Goal: Task Accomplishment & Management: Complete application form

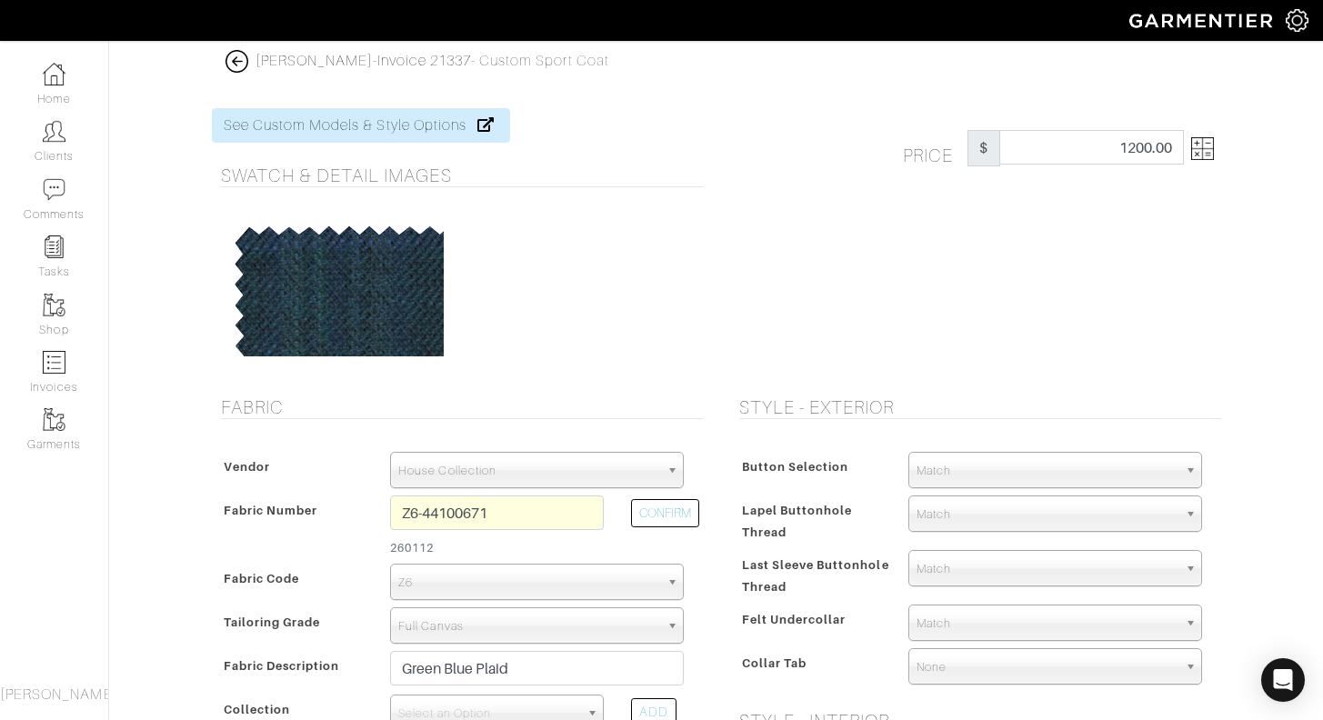
select select "75"
select select "5805"
click at [418, 512] on input "Z6-44100671" at bounding box center [497, 513] width 214 height 35
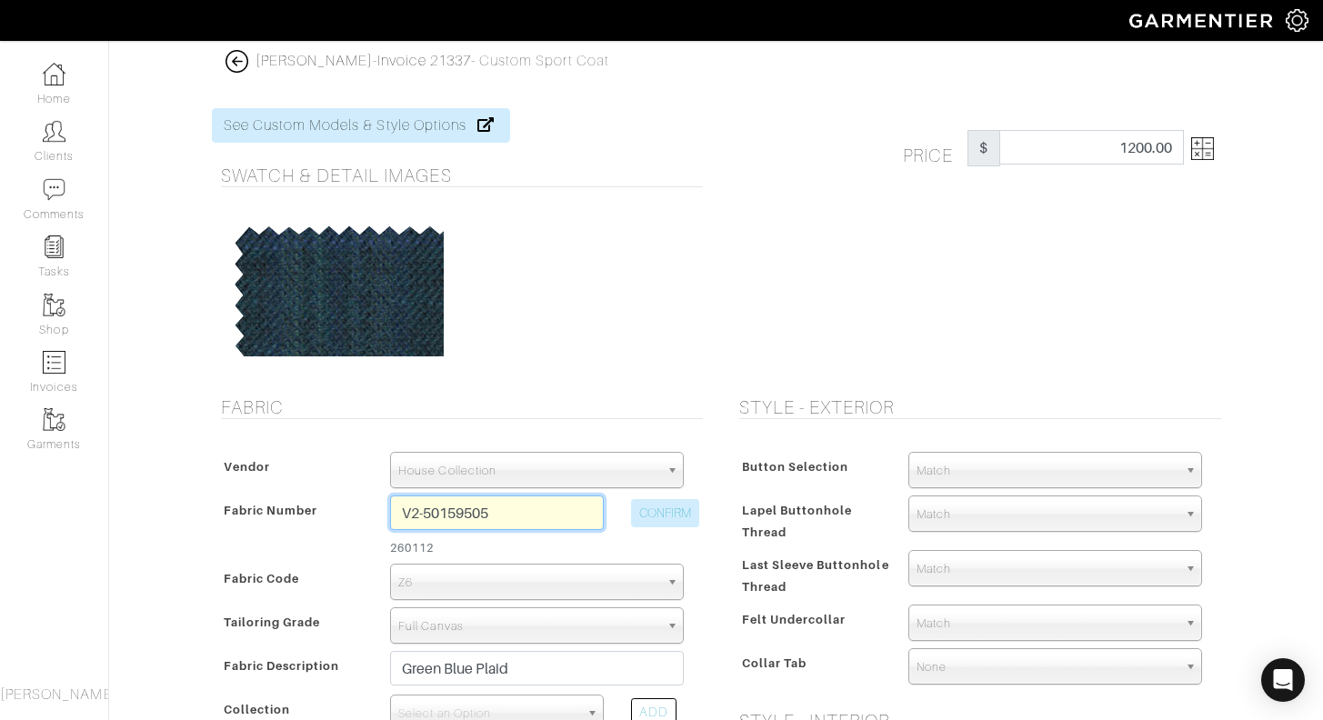
type input "V2-50159505"
click at [683, 513] on button "CONFIRM" at bounding box center [665, 513] width 68 height 28
select select "905"
type input "Cranberry Mesh"
select select
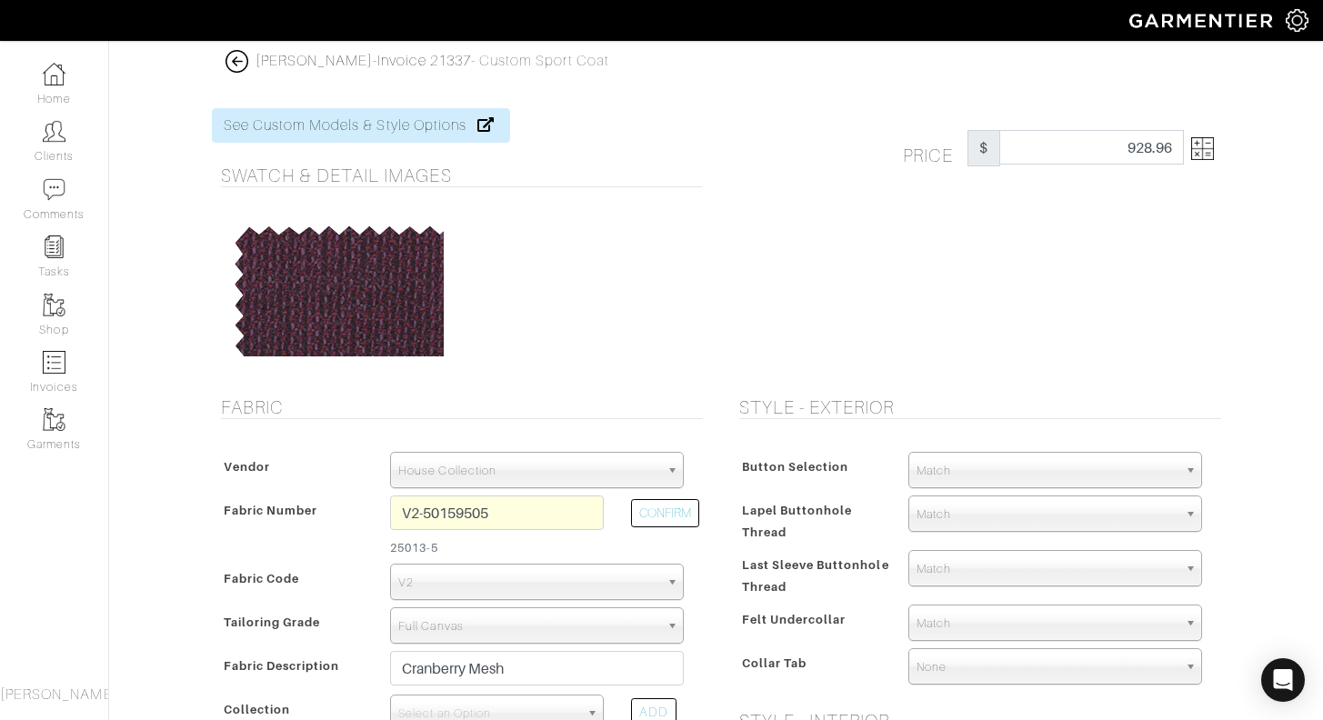
click at [1209, 155] on img at bounding box center [1202, 148] width 23 height 23
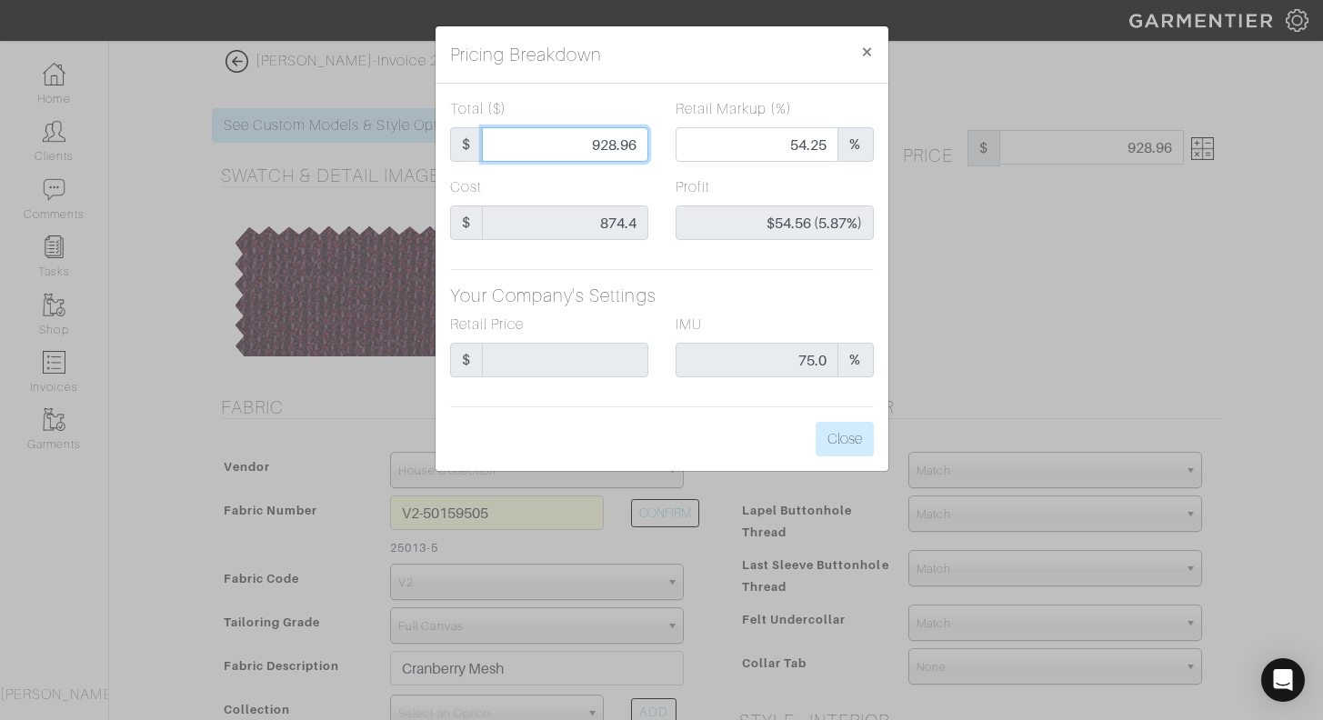
click at [589, 140] on input "928.96" at bounding box center [565, 144] width 166 height 35
type input "9"
type input "0.00"
type input "-$865.40 (-9615.56%)"
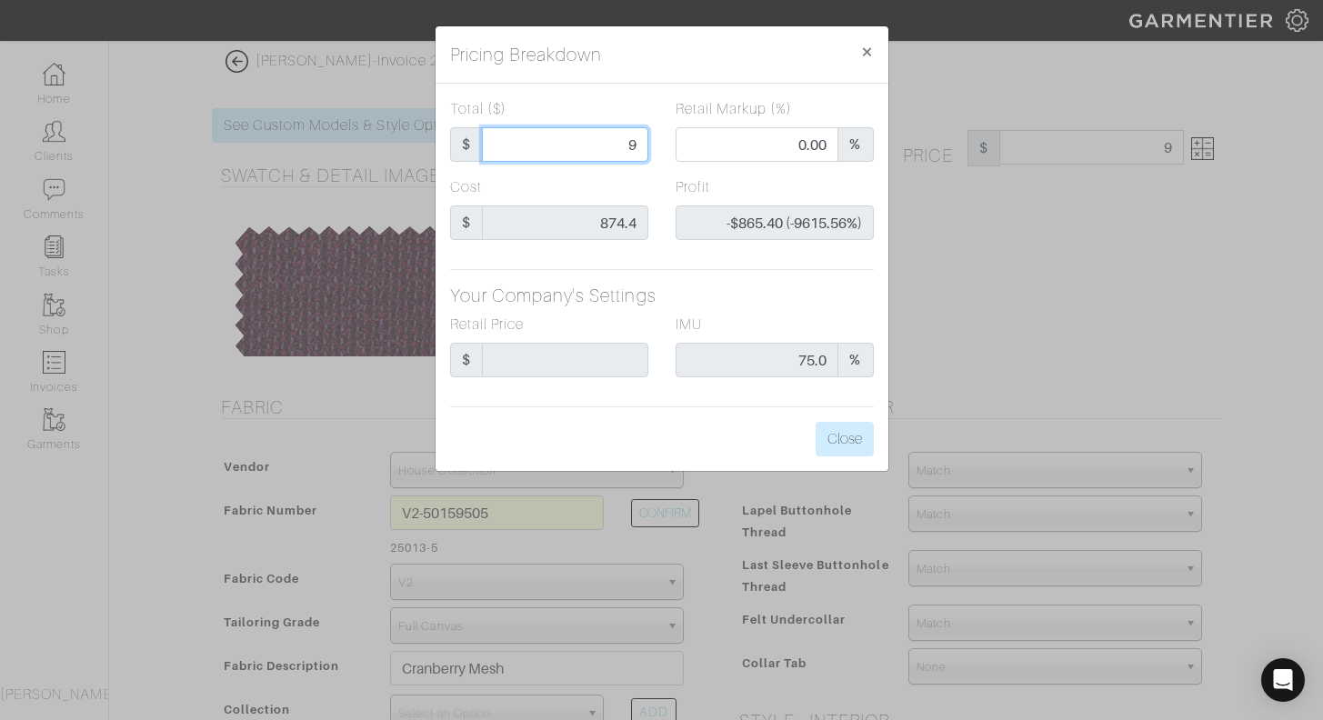
type input "95"
type input "-$779.40 (-820.42%)"
type input "950"
type input "55.26"
type input "$75.60 (7.96%)"
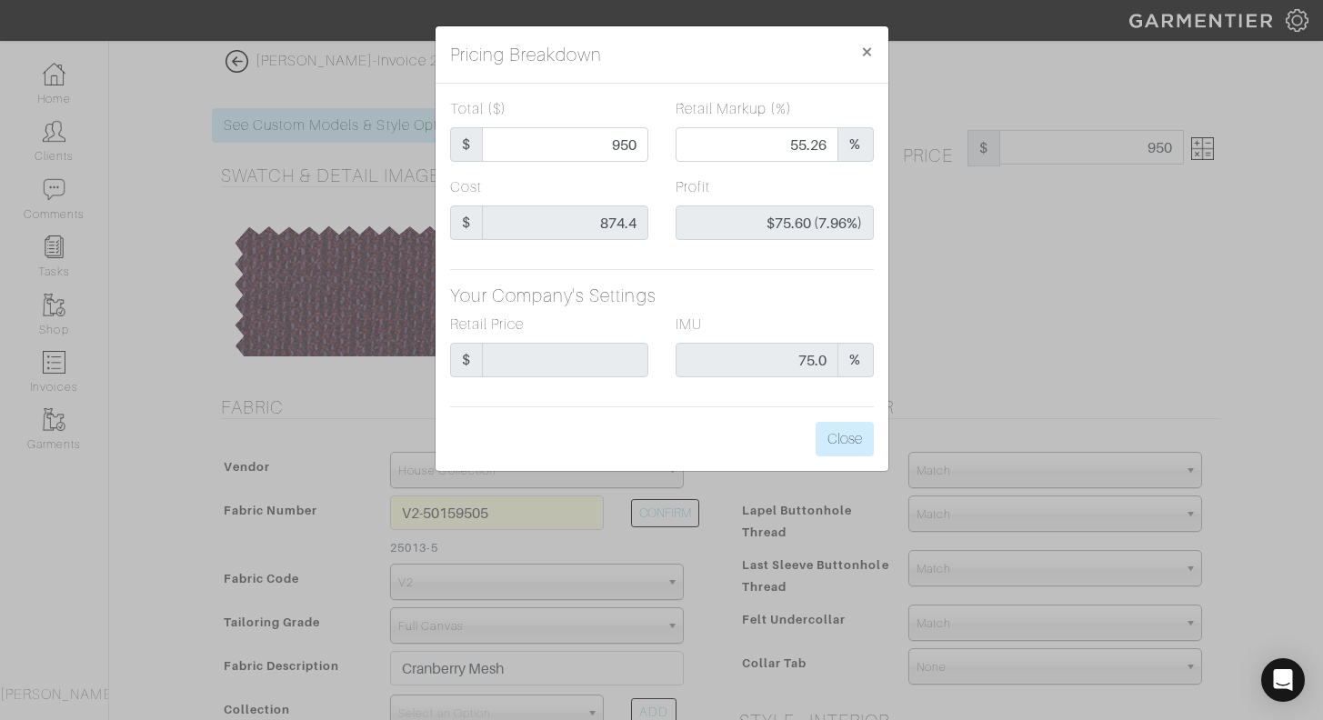
type input "950.00"
click at [665, 186] on div "Profit $75.60 (7.96%)" at bounding box center [775, 215] width 226 height 78
click at [853, 444] on button "Close" at bounding box center [845, 439] width 58 height 35
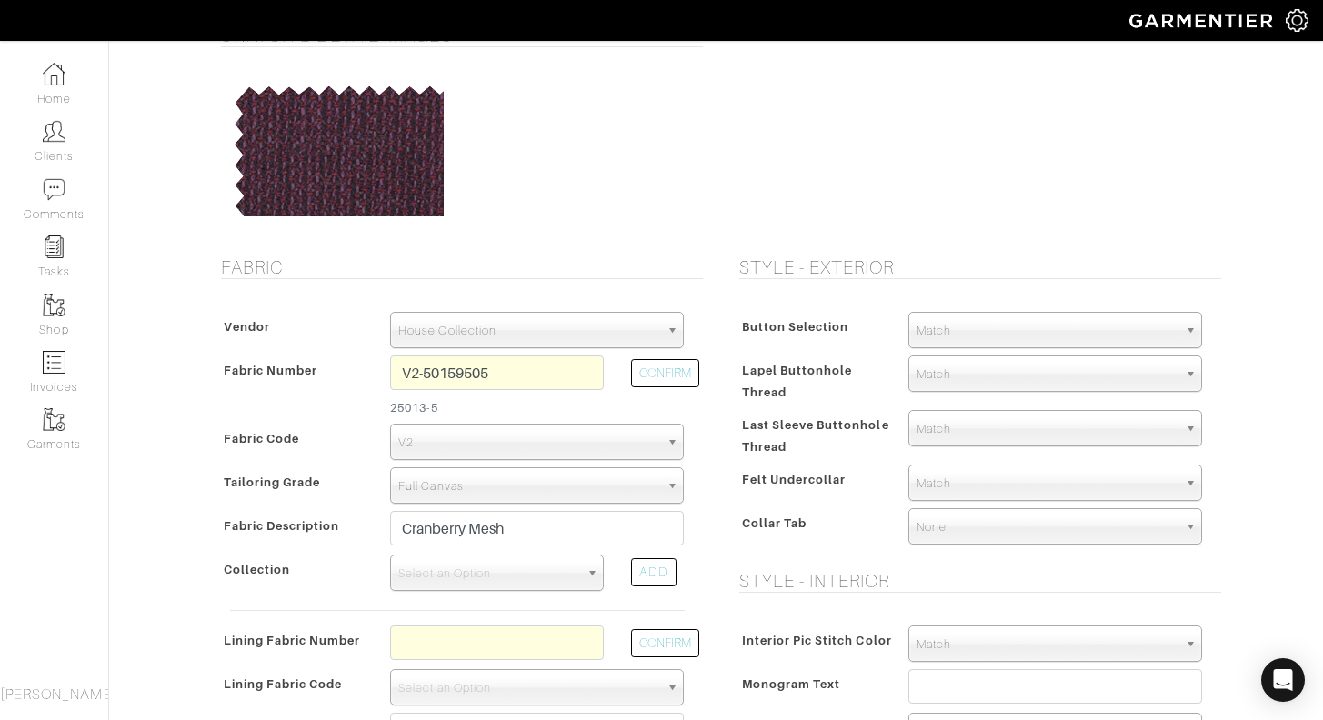
scroll to position [168, 0]
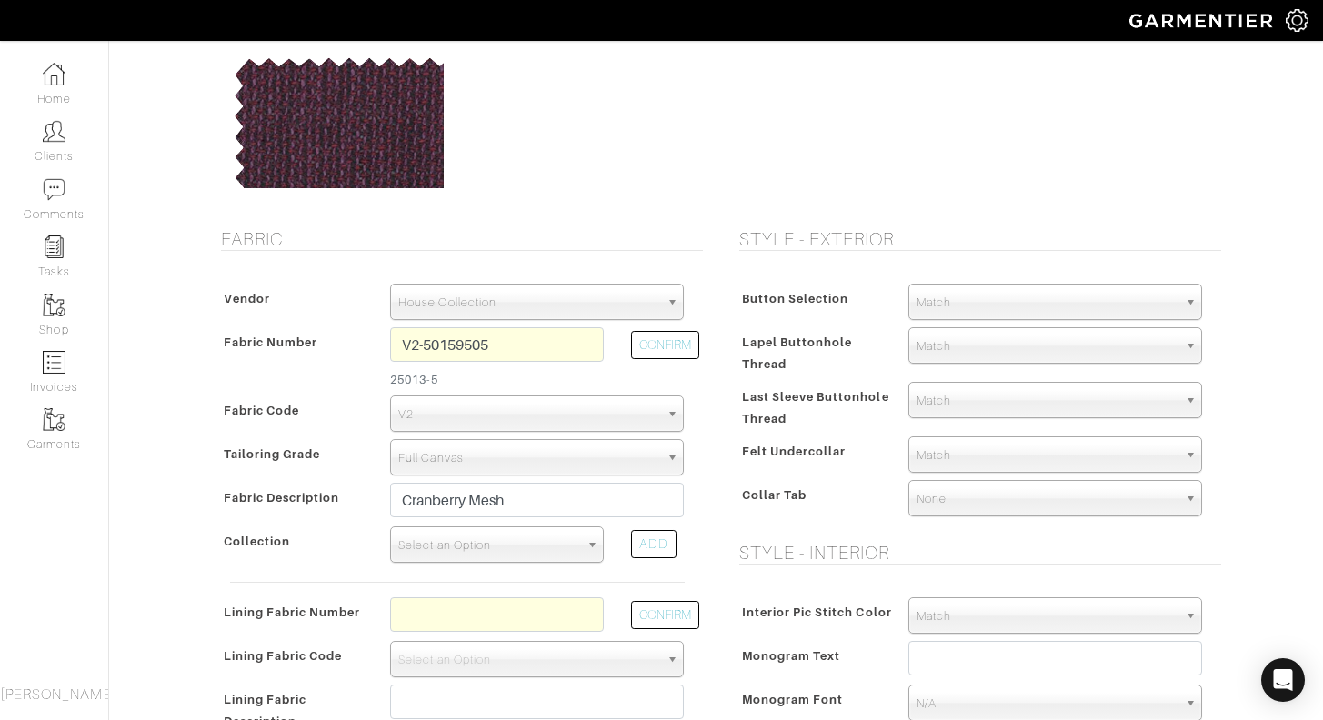
click at [497, 552] on span "Select an Option" at bounding box center [488, 545] width 181 height 36
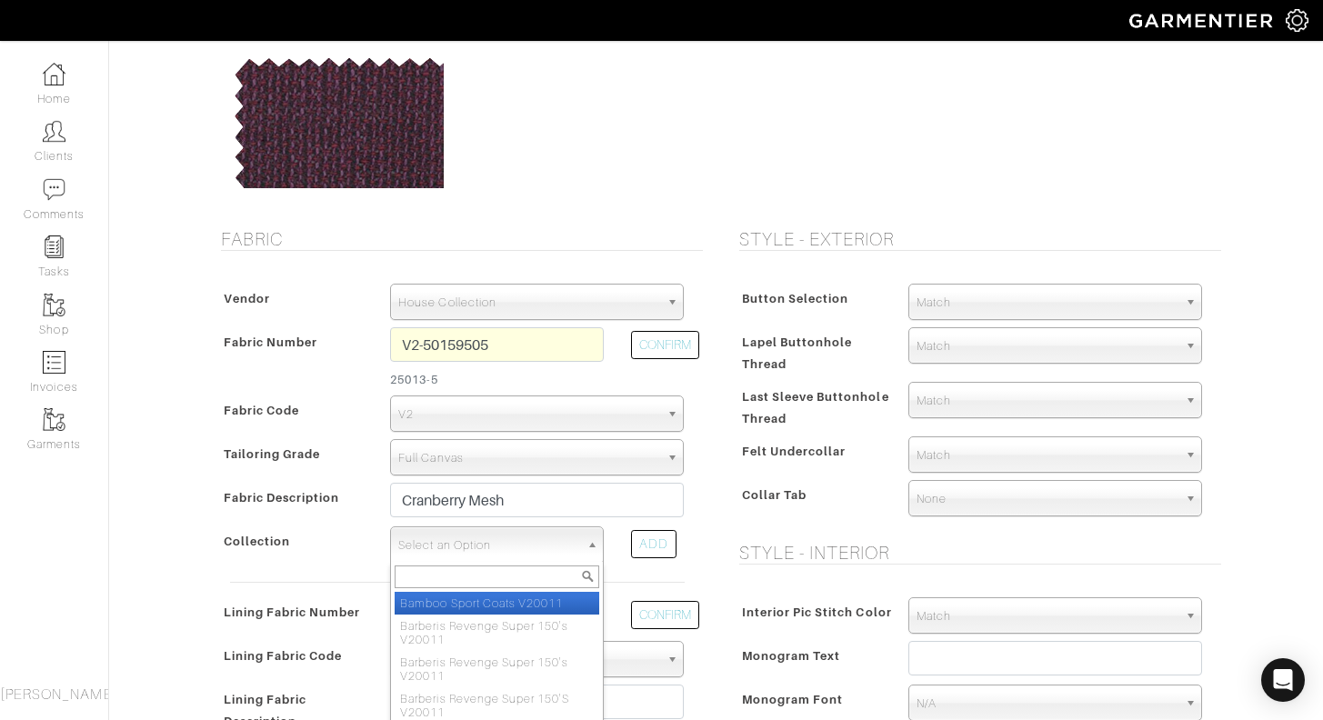
scroll to position [186, 0]
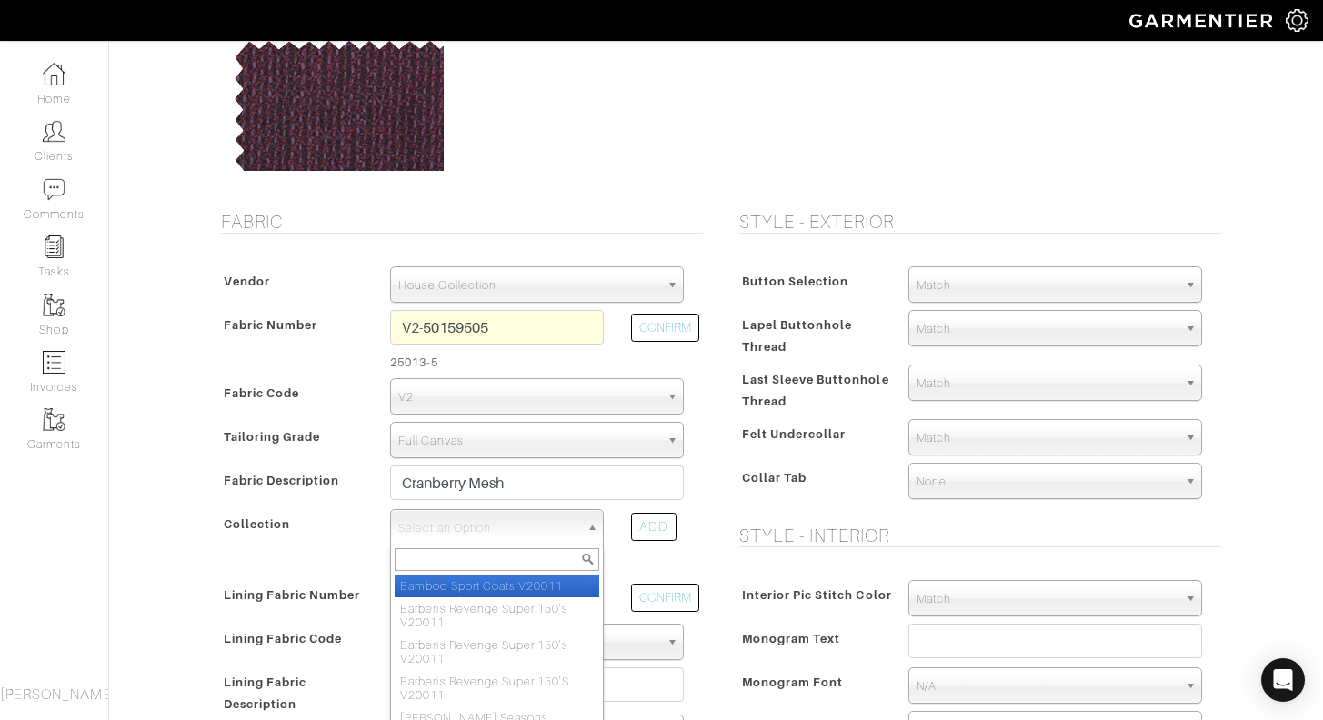
click at [694, 515] on div "ADD" at bounding box center [657, 529] width 80 height 41
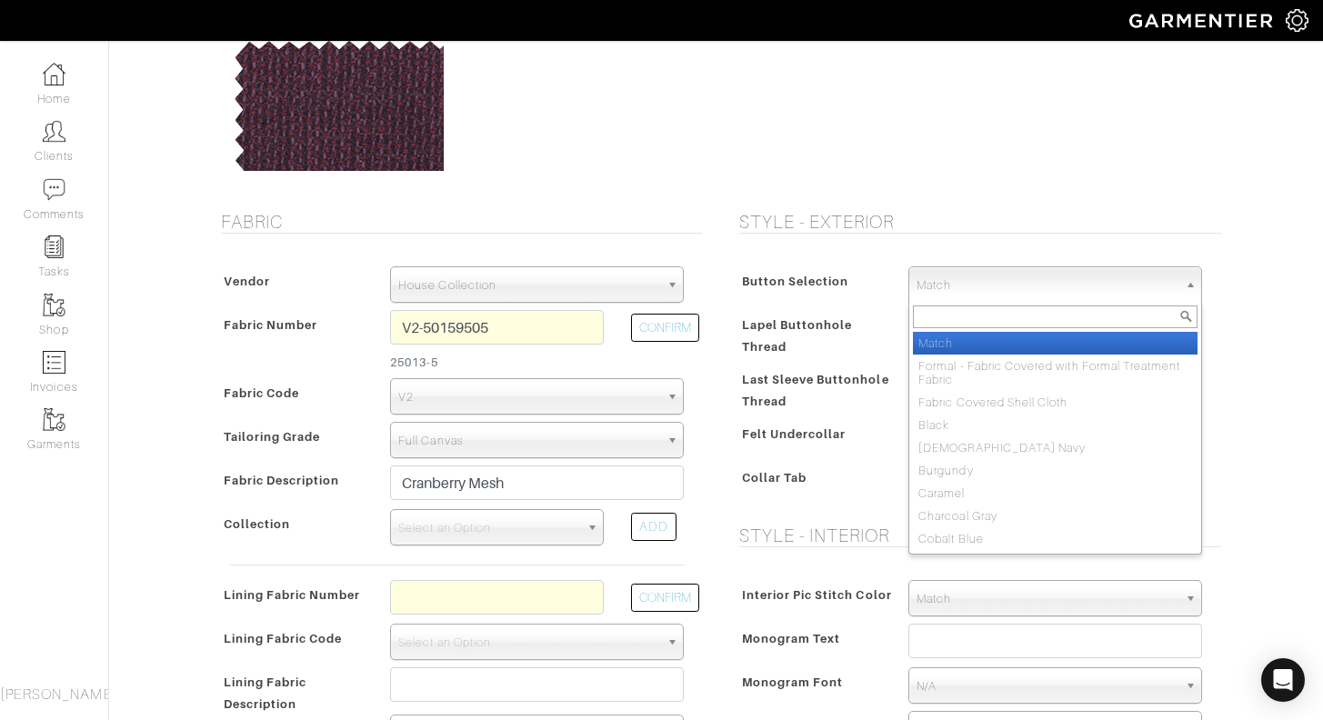
click at [968, 290] on span "Match" at bounding box center [1047, 285] width 261 height 36
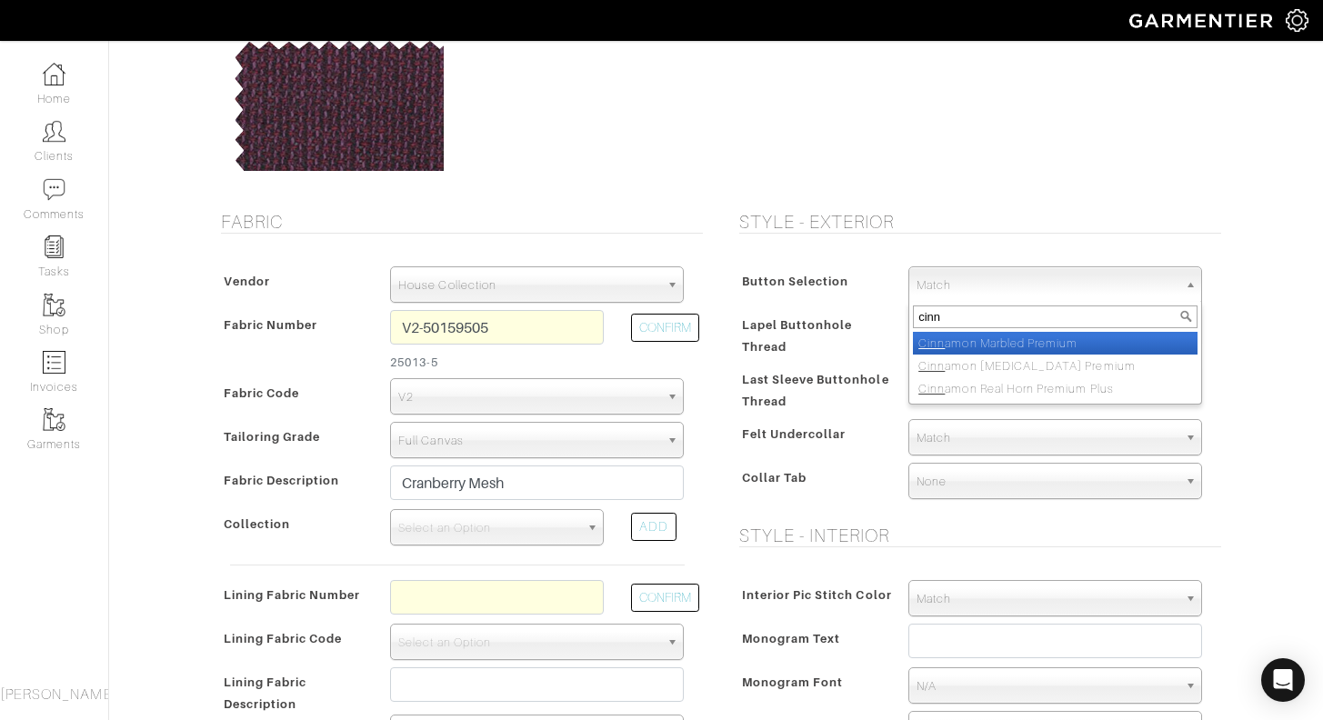
type input "cinn"
click at [1009, 337] on li "Cinn amon Marbled Premium" at bounding box center [1055, 343] width 285 height 23
select select "118"
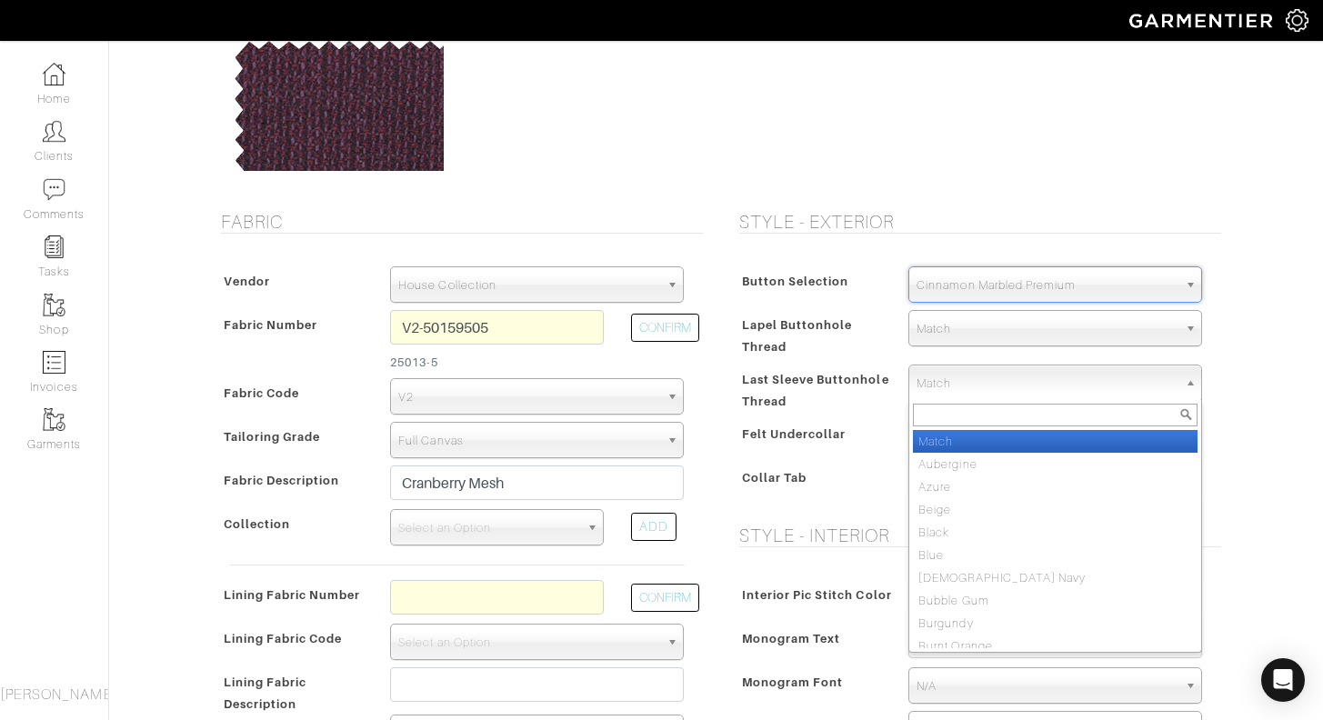
click at [957, 388] on span "Match" at bounding box center [1047, 384] width 261 height 36
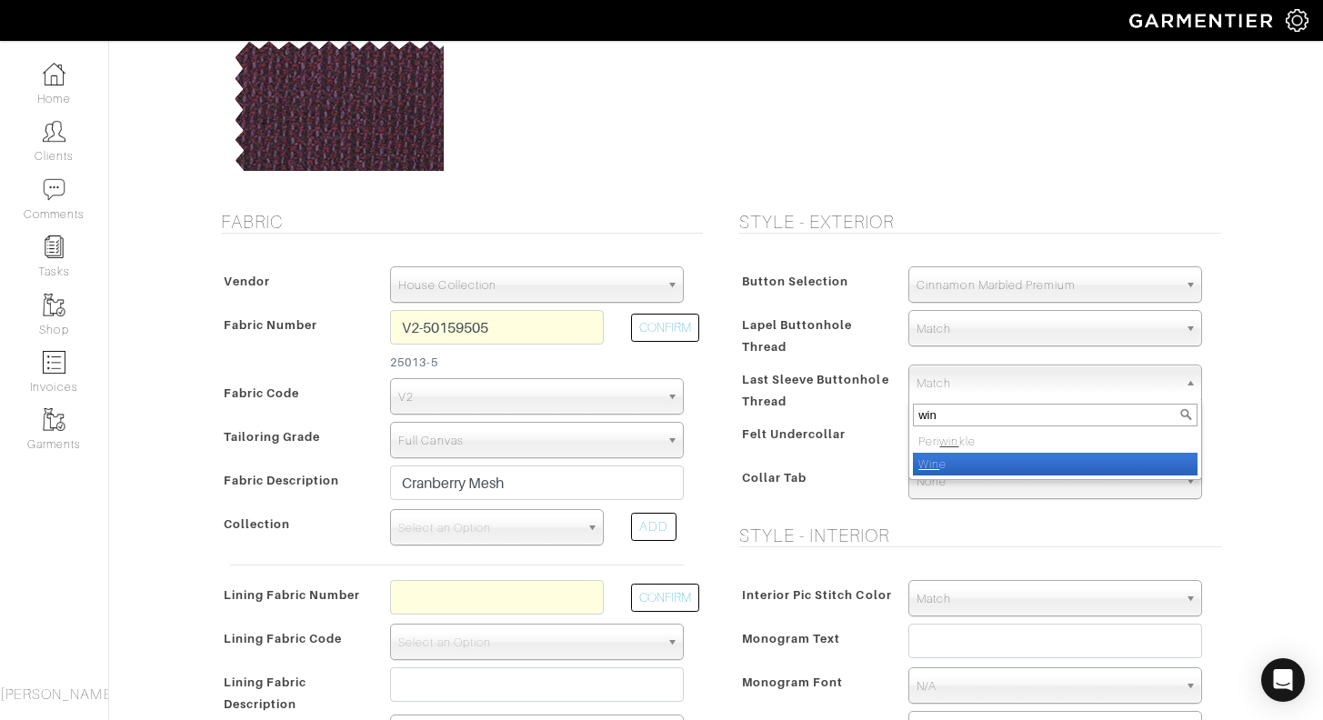
type input "win"
click at [959, 467] on li "Win e" at bounding box center [1055, 464] width 285 height 23
select select "27"
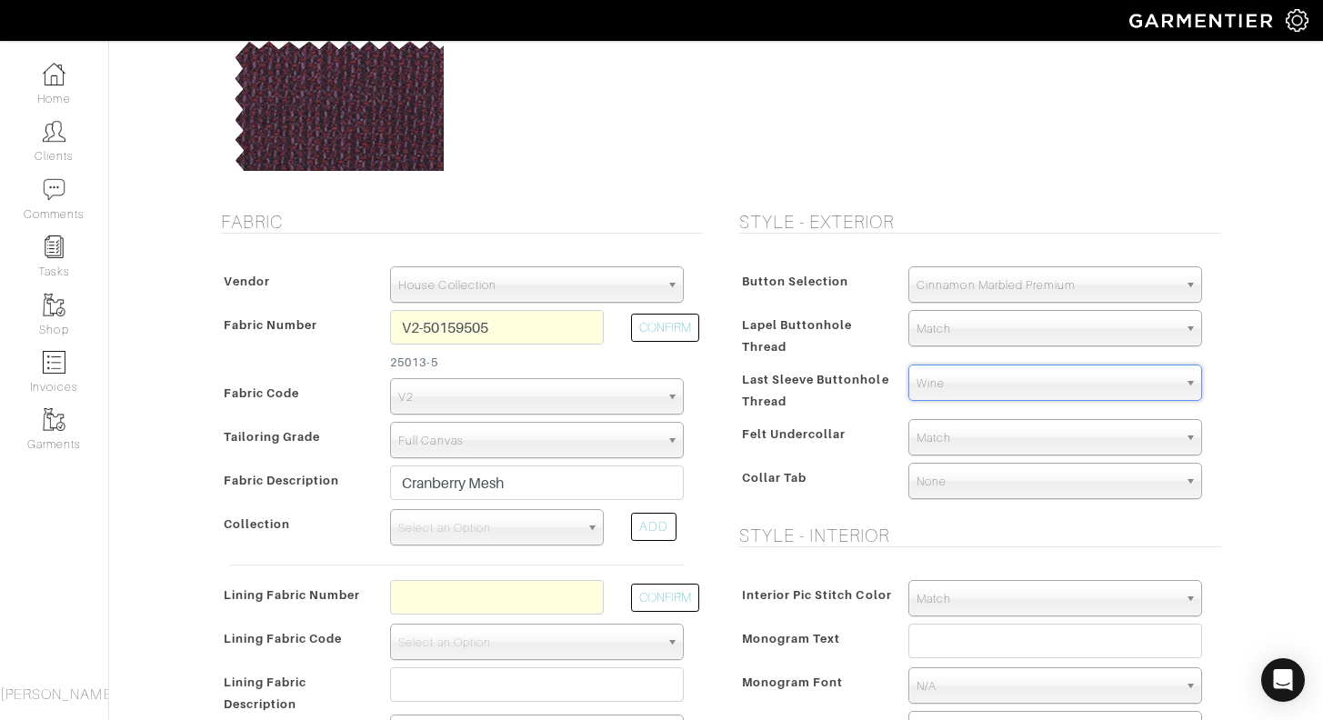
click at [957, 482] on span "None" at bounding box center [1047, 482] width 261 height 36
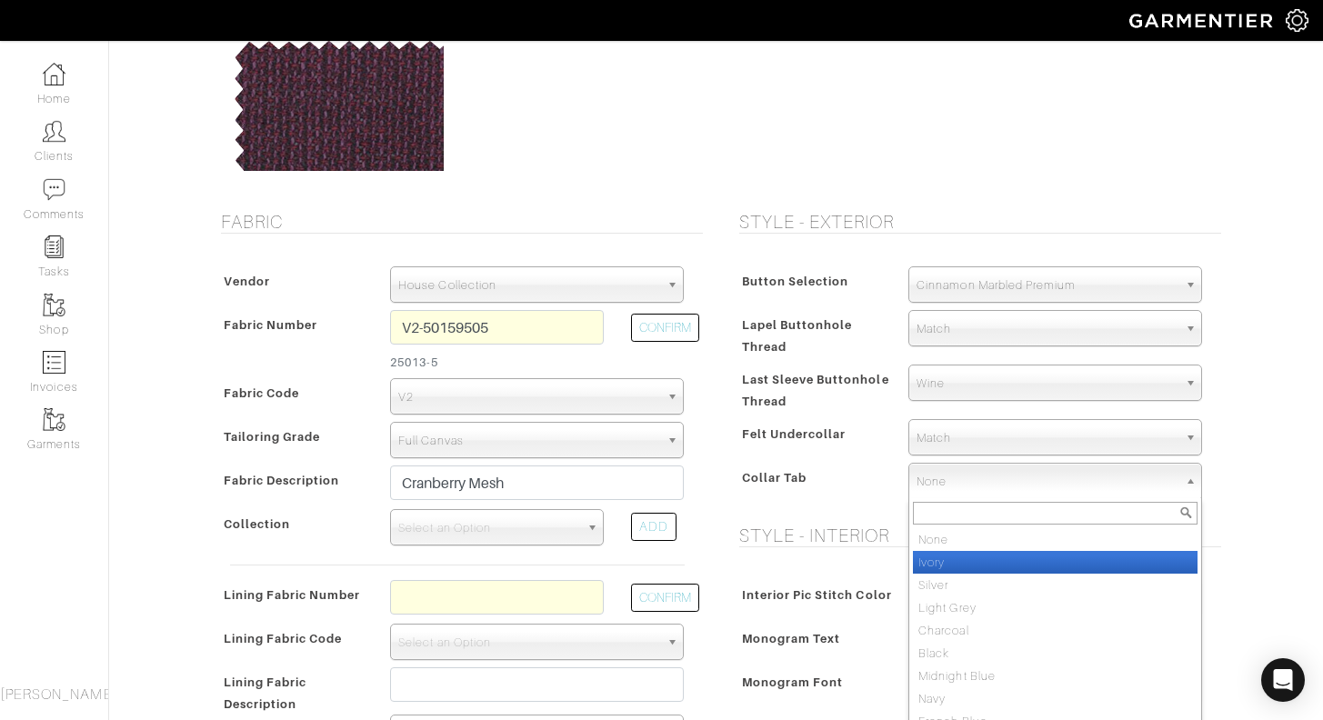
click at [949, 557] on li "Ivory" at bounding box center [1055, 562] width 285 height 23
select select "2"
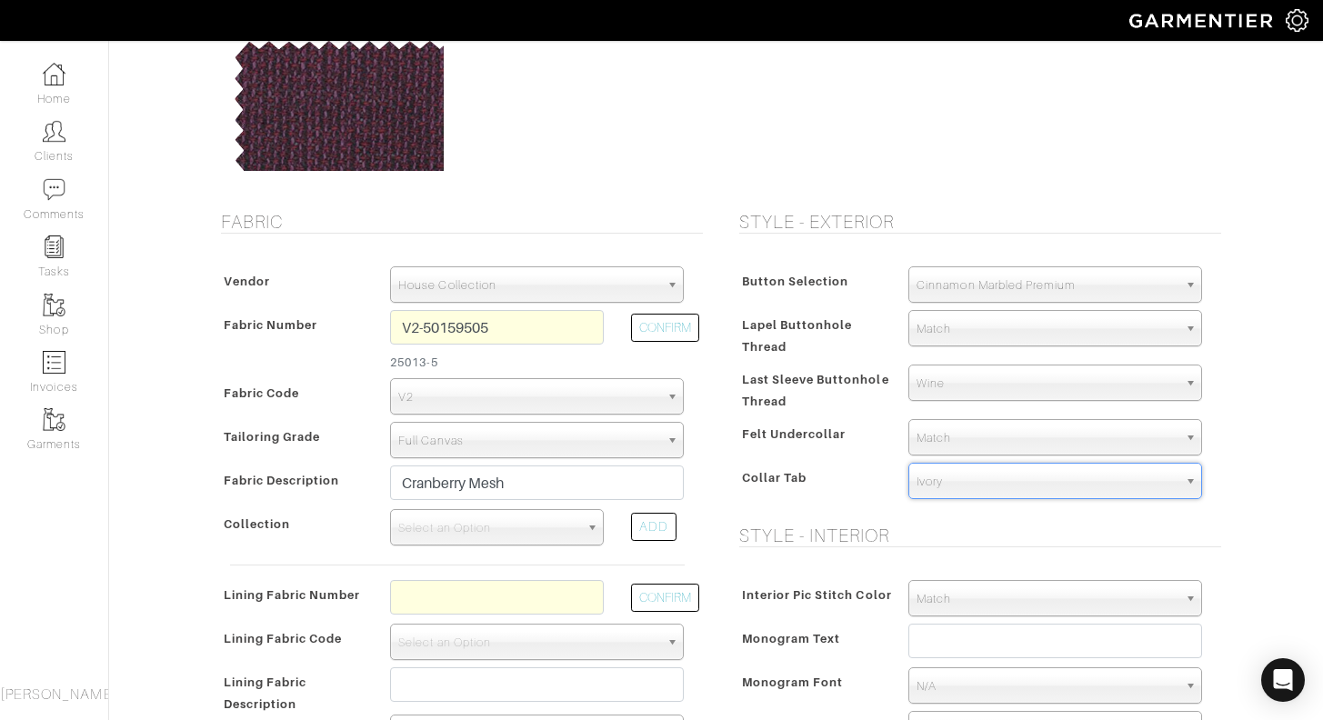
click at [865, 497] on div "Collar Tab" at bounding box center [815, 483] width 161 height 33
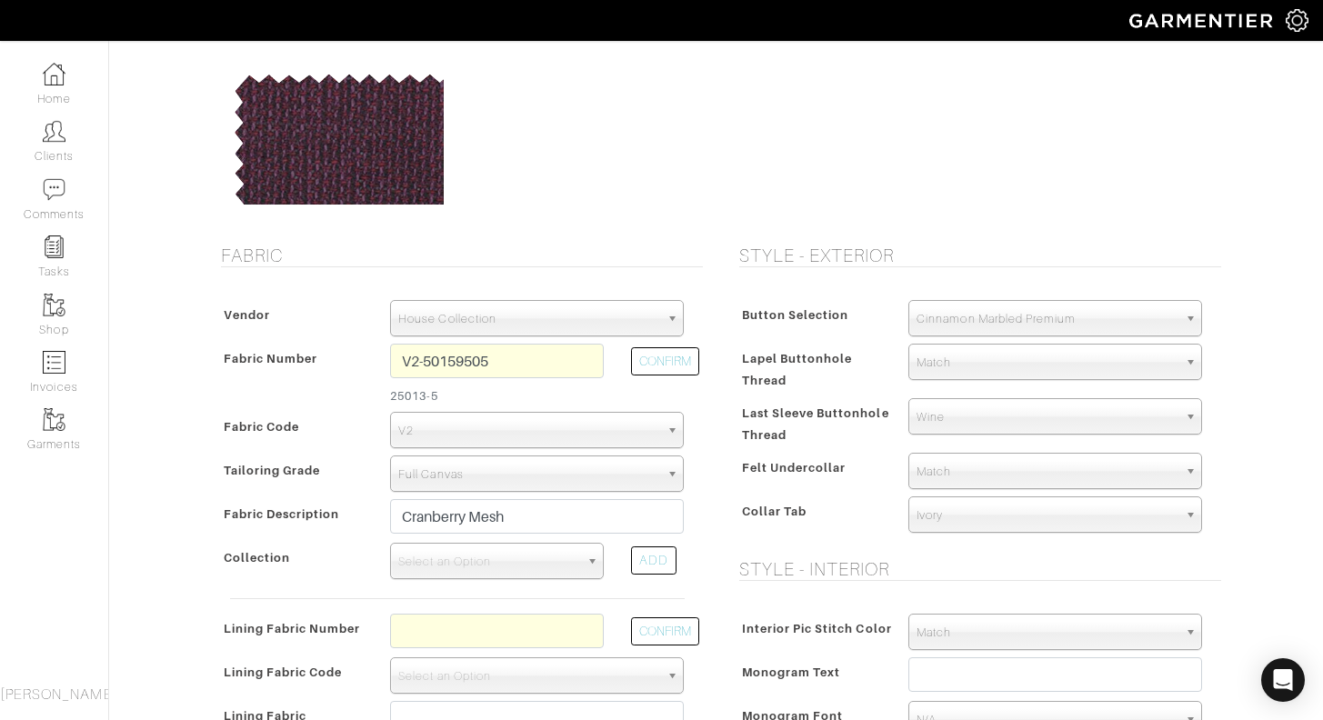
scroll to position [146, 0]
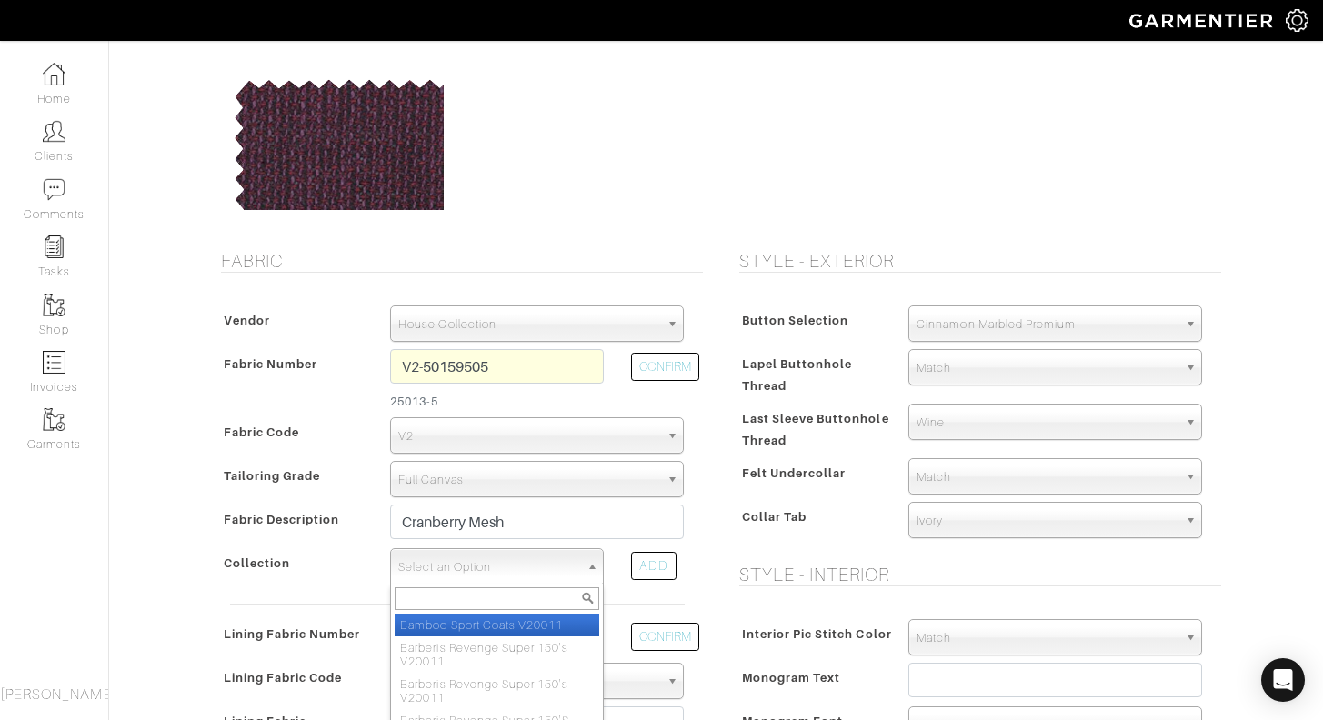
click at [437, 568] on span "Select an Option" at bounding box center [488, 567] width 181 height 36
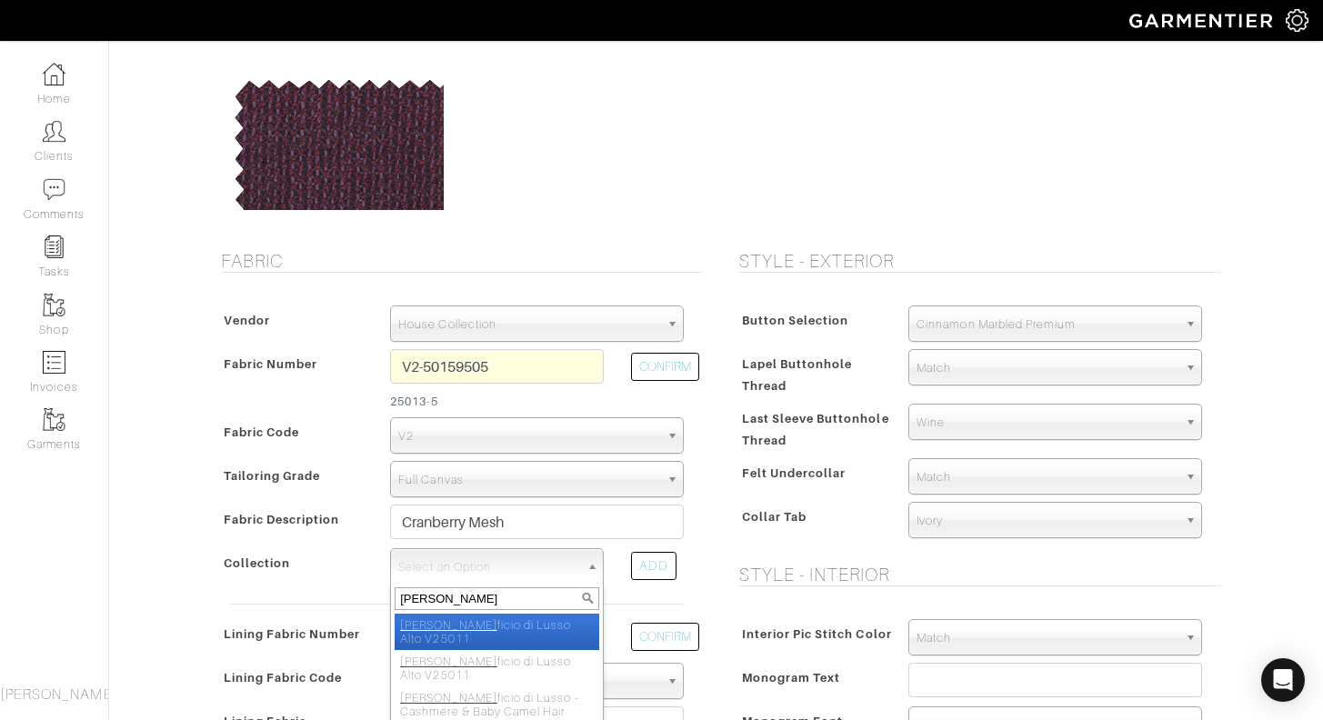
type input "lani"
click at [516, 620] on li "Lani ficio di Lusso Alto V25011" at bounding box center [497, 632] width 205 height 36
select select "1035"
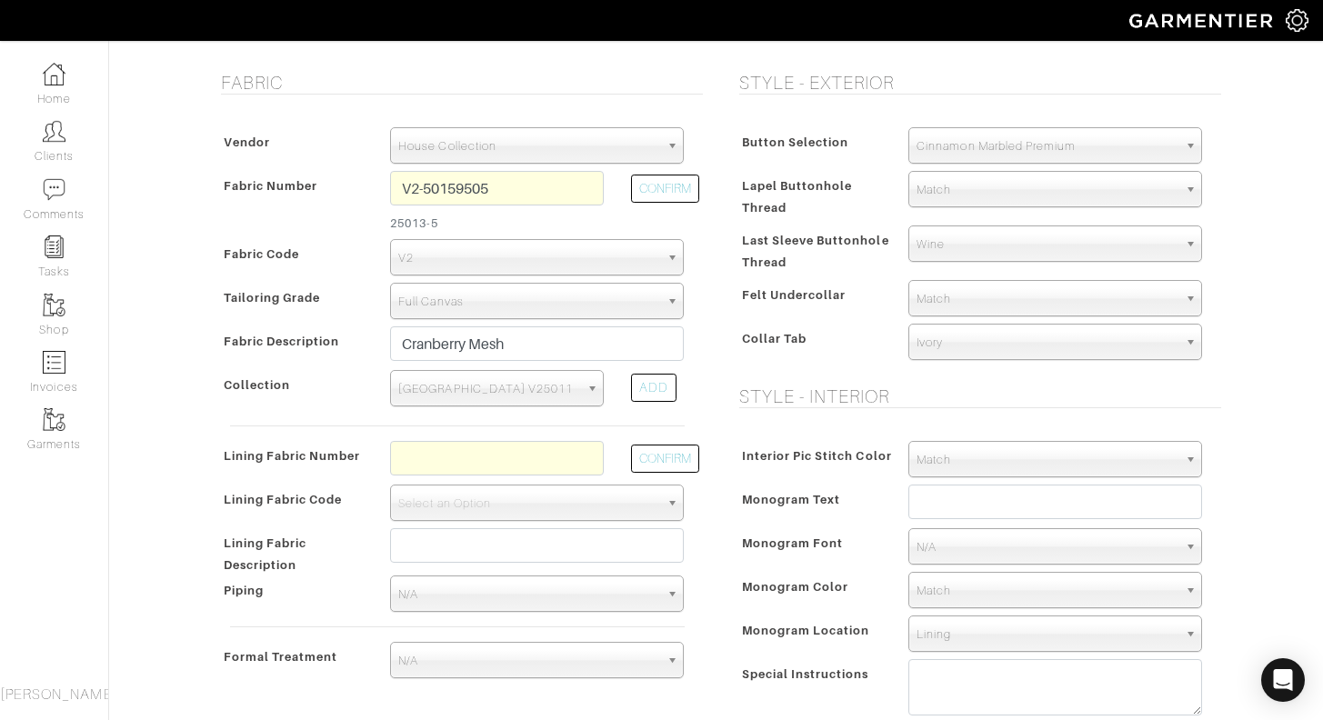
scroll to position [326, 0]
click at [560, 459] on input "text" at bounding box center [497, 456] width 214 height 35
type input "L4-50168244"
click at [690, 456] on button "CONFIRM" at bounding box center [665, 457] width 68 height 28
select select "6295"
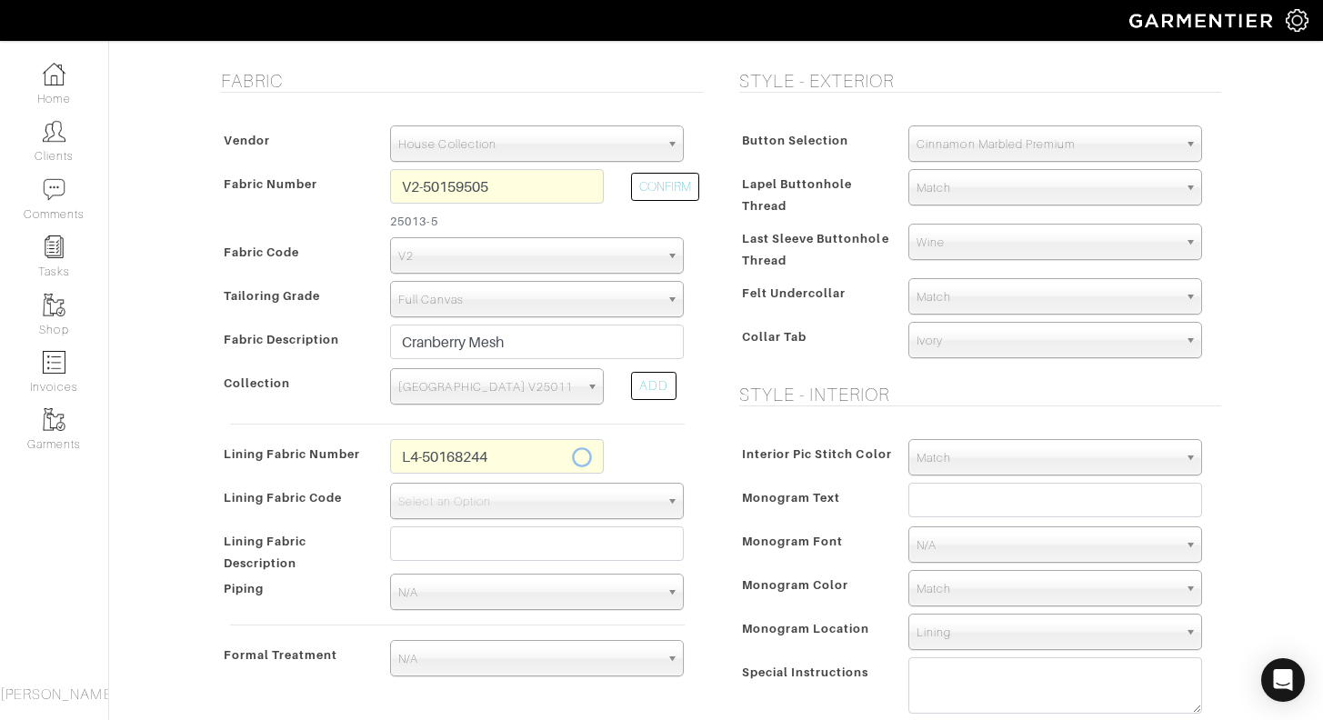
type input "Navy Bottoms Up"
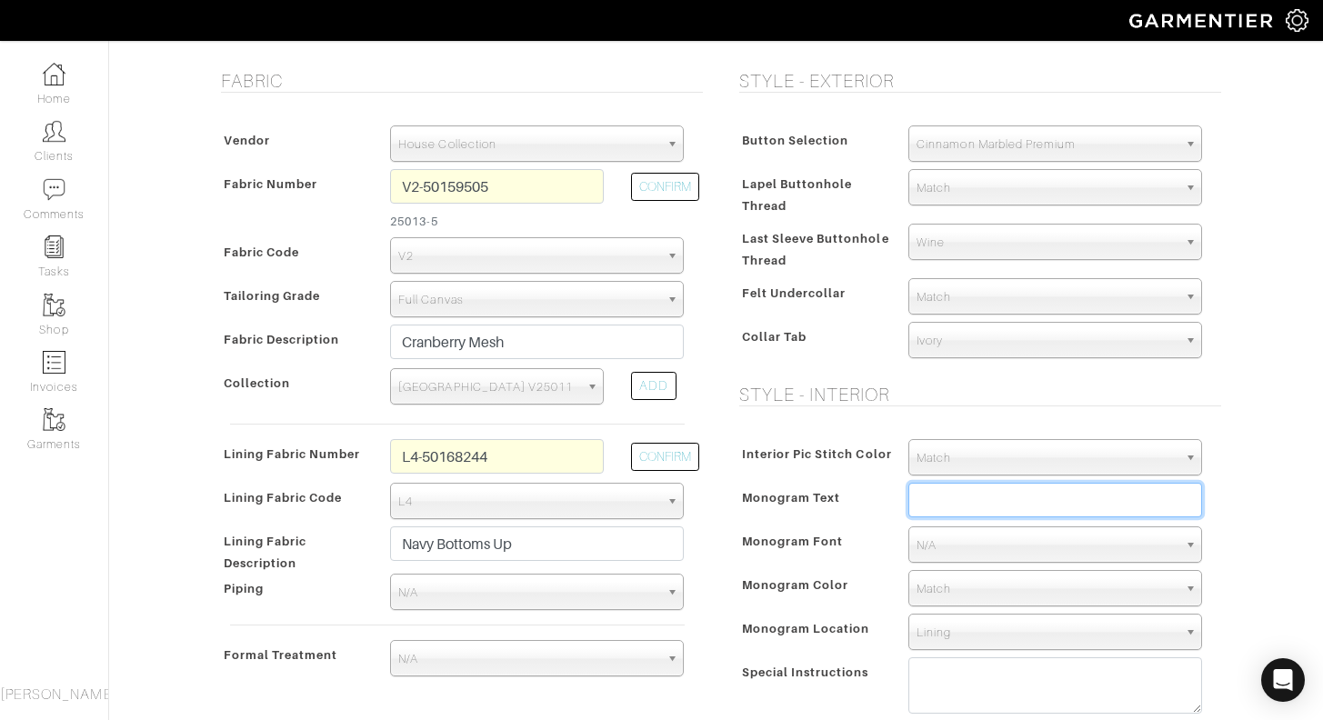
click at [961, 495] on input "text" at bounding box center [1055, 500] width 294 height 35
type input "[PERSON_NAME]"
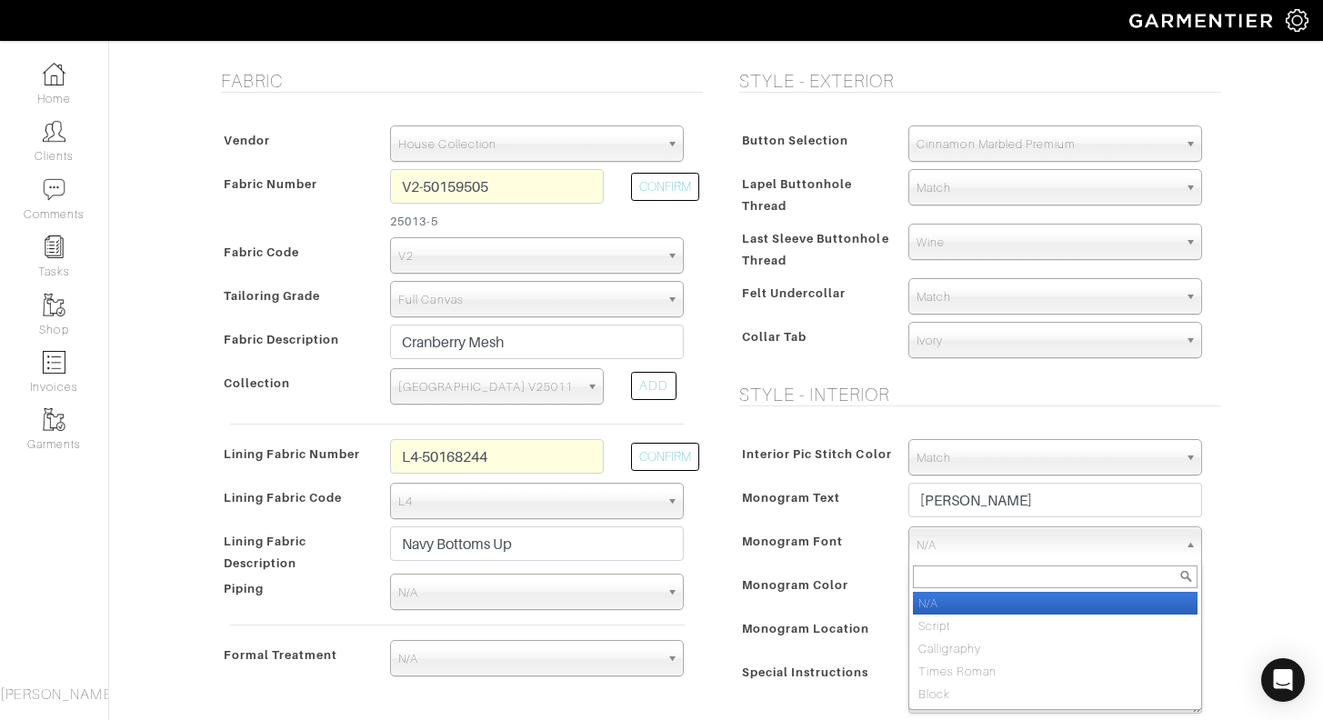
click at [982, 540] on span "N/A" at bounding box center [1047, 545] width 261 height 36
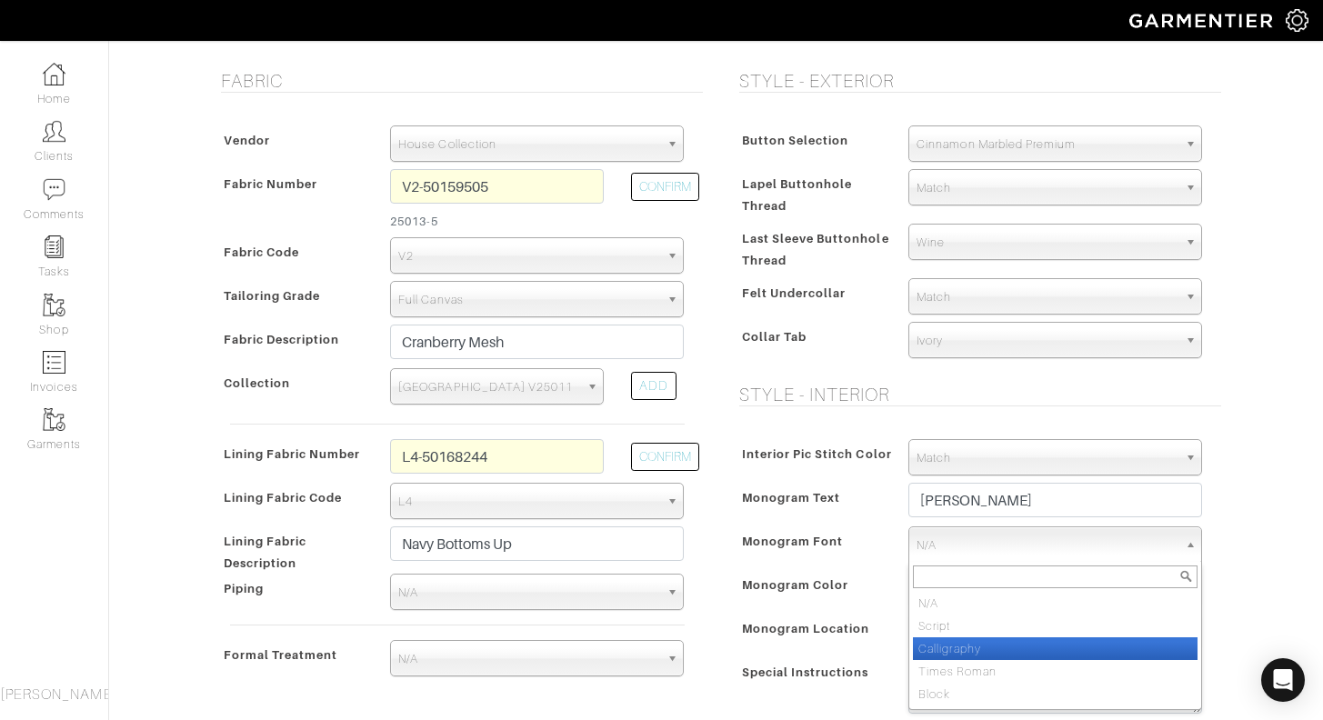
click at [962, 644] on li "Calligraphy" at bounding box center [1055, 648] width 285 height 23
select select "Calligraphy"
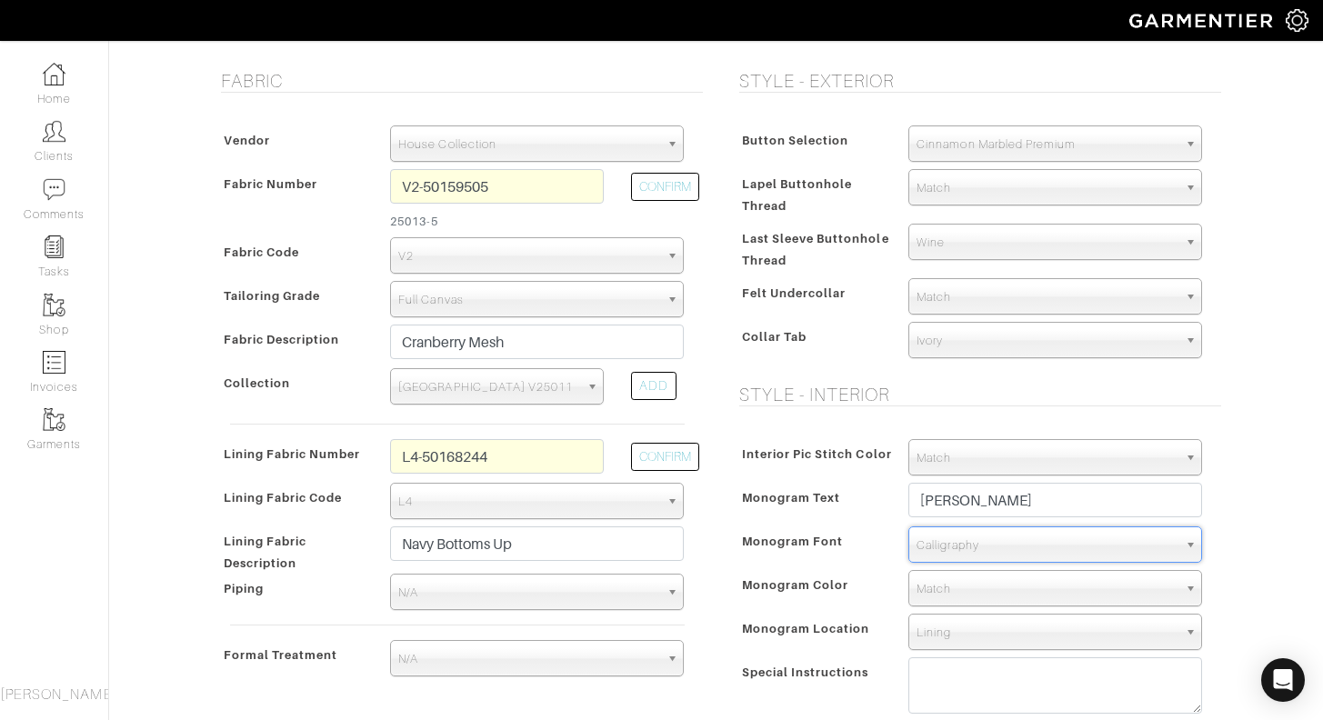
click at [979, 588] on span "Match" at bounding box center [1047, 589] width 261 height 36
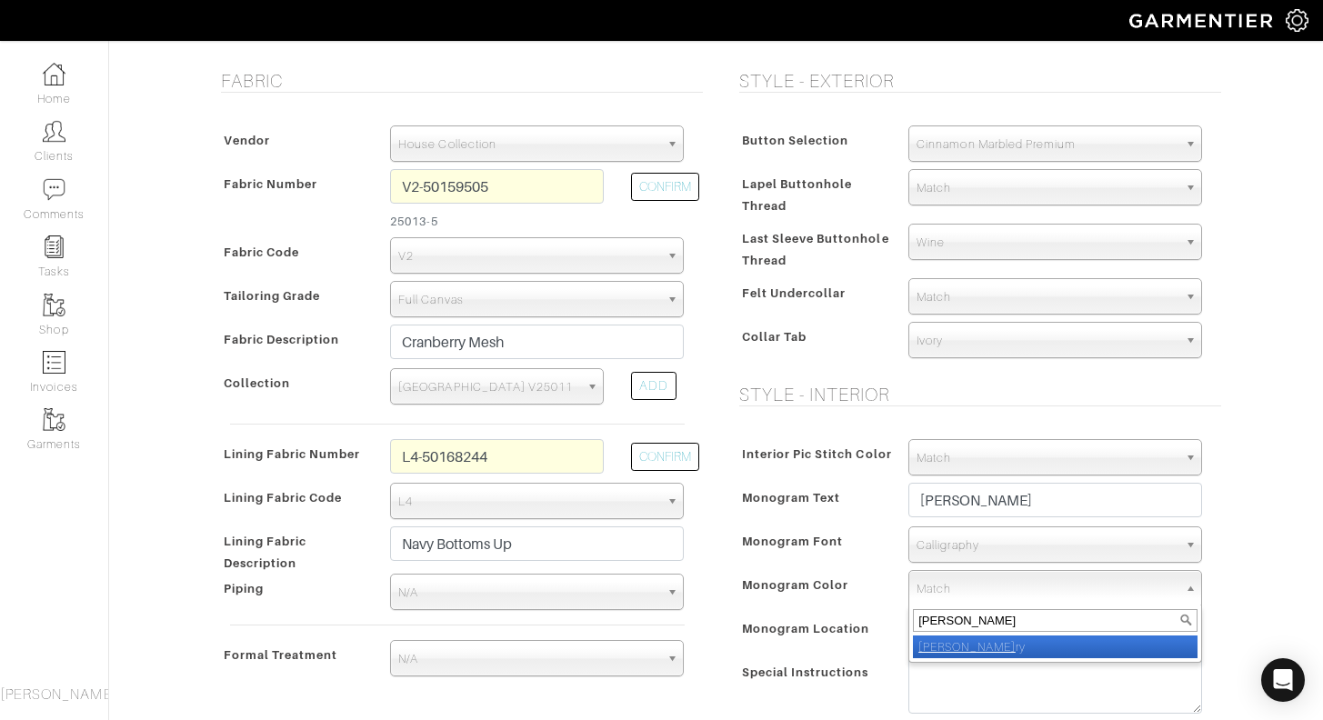
type input "ivo"
click at [958, 650] on li "Ivo ry" at bounding box center [1055, 647] width 285 height 23
select select "39"
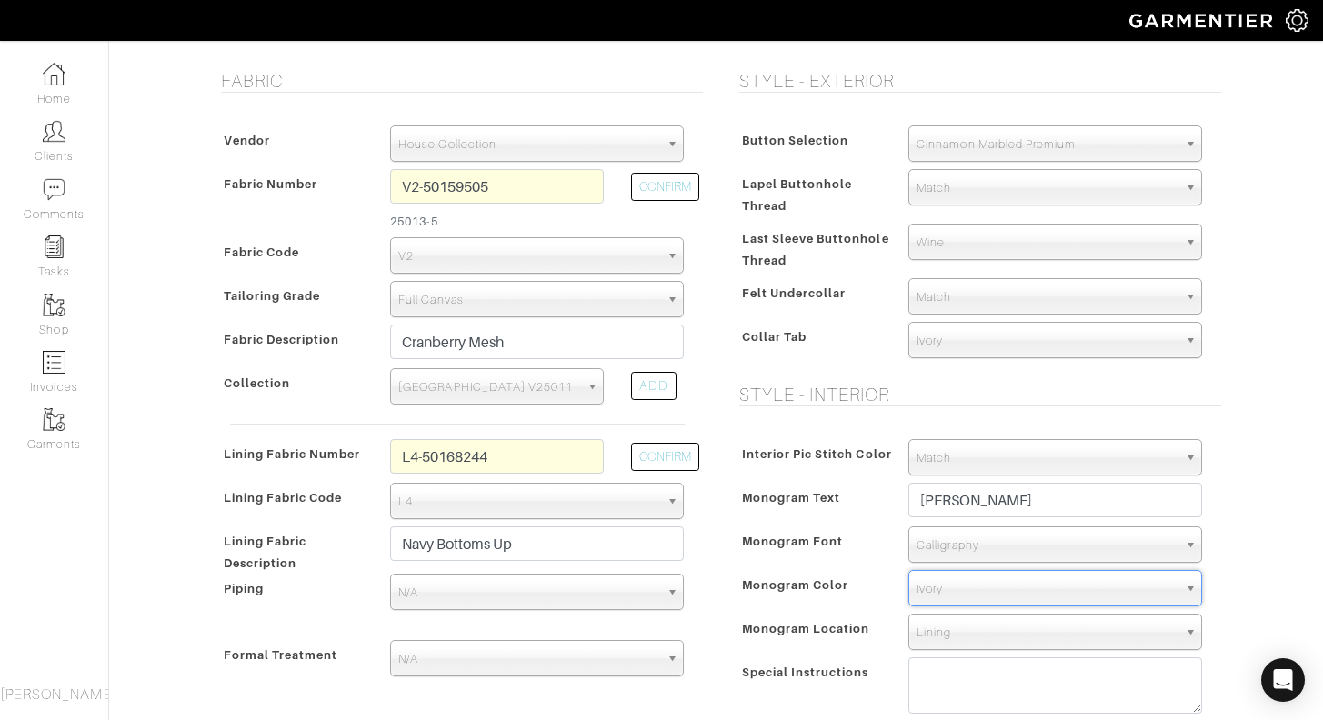
click at [835, 629] on span "Monogram Location" at bounding box center [806, 629] width 128 height 26
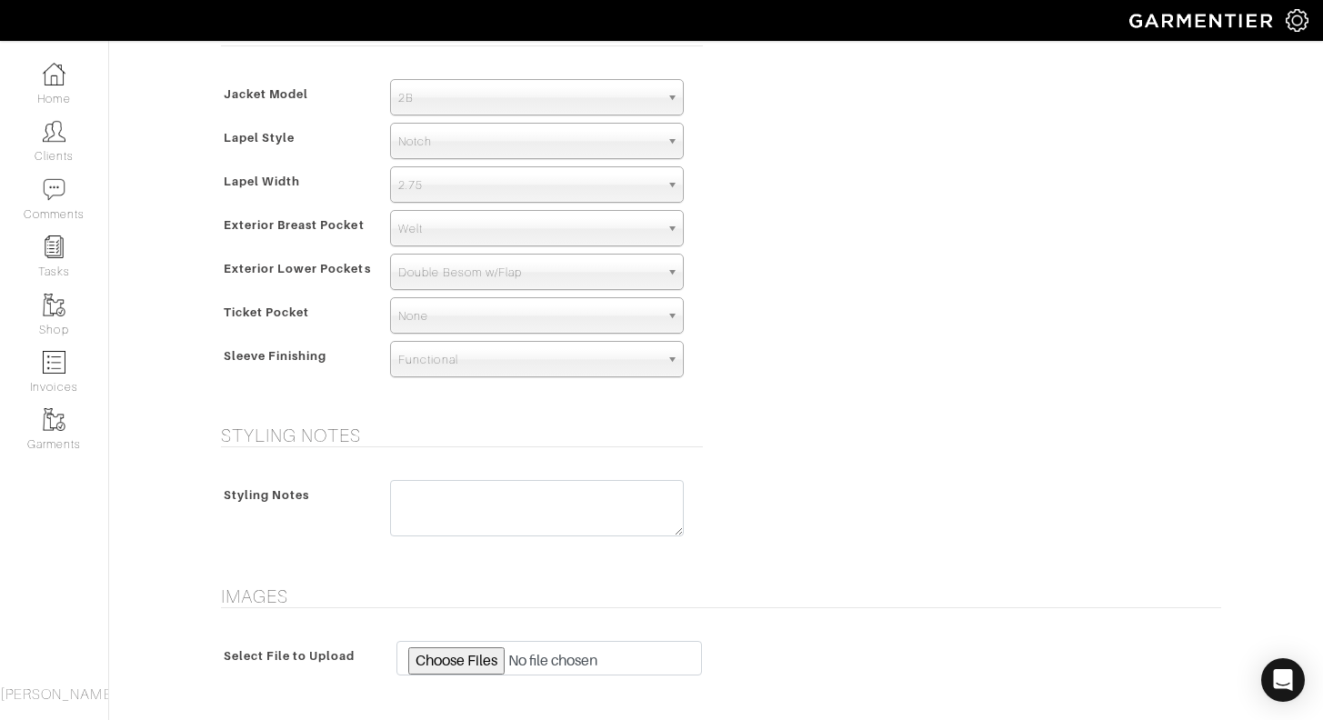
scroll to position [1043, 0]
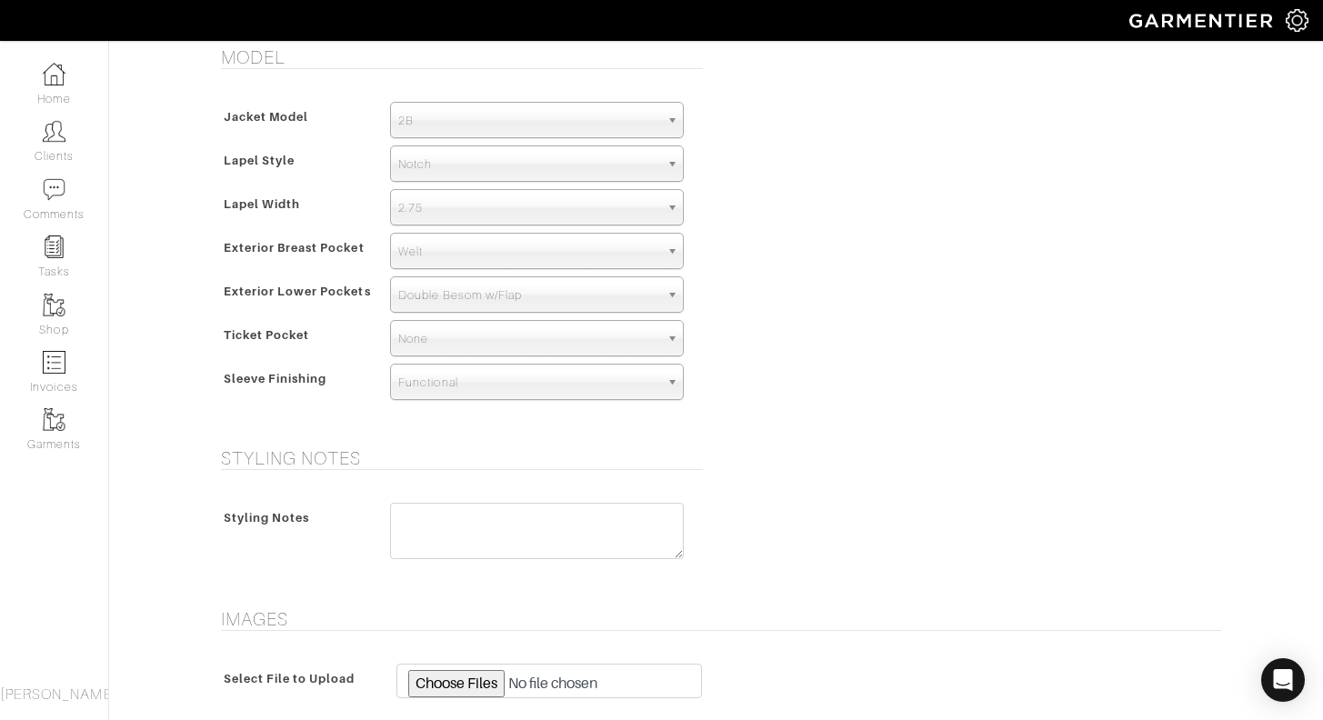
click at [579, 296] on span "Double Besom w/Flap" at bounding box center [528, 295] width 261 height 36
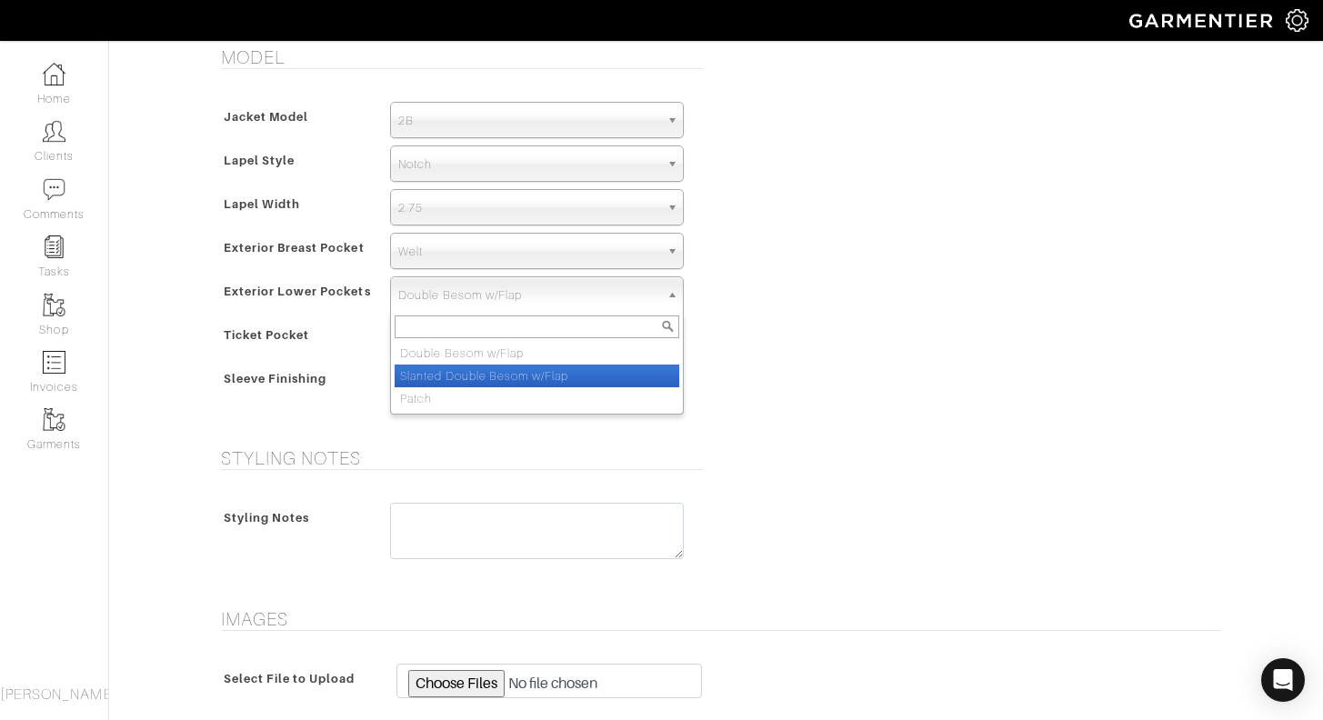
click at [567, 373] on li "Slanted Double Besom w/Flap" at bounding box center [537, 376] width 285 height 23
select select "Slanted Double Besom w/Flap"
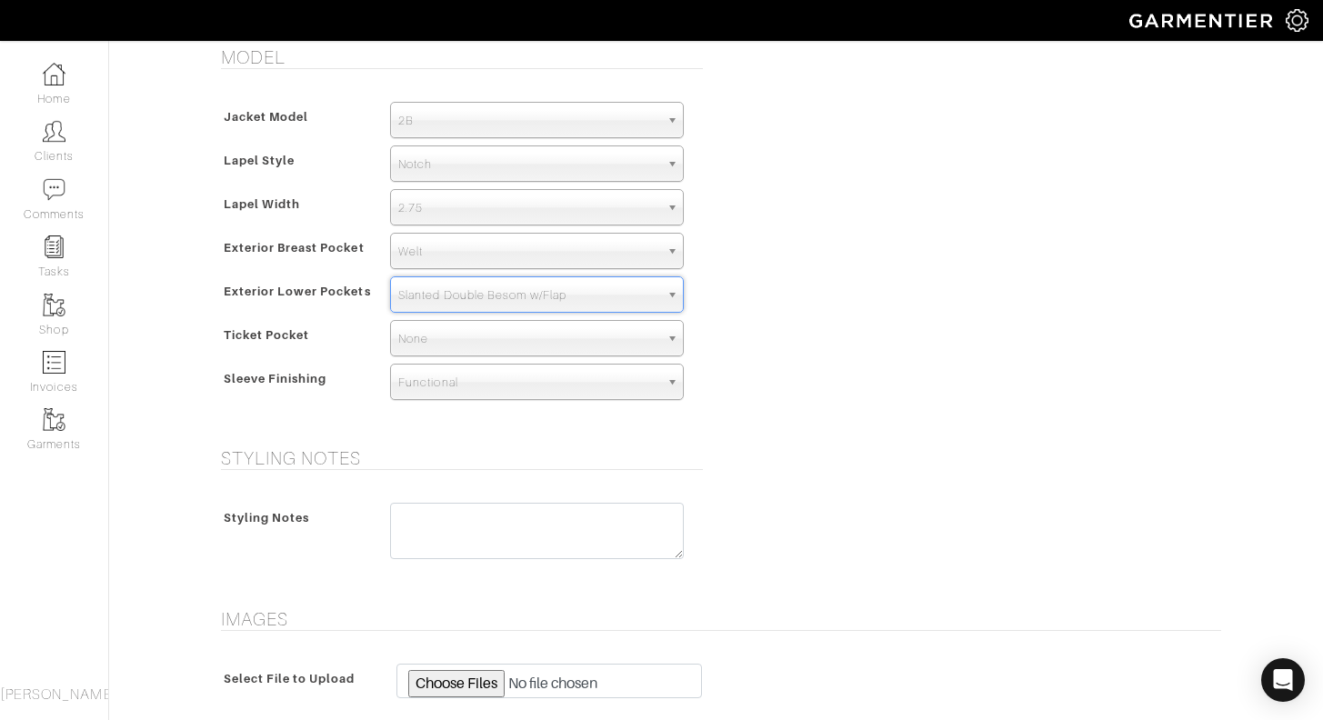
click at [818, 361] on div "Model Jacket Model 2B 1B 3-Roll-2B DB 6x2 DB 4x2 3-Roll-2B Hunting Jacket 2B La…" at bounding box center [716, 235] width 1037 height 379
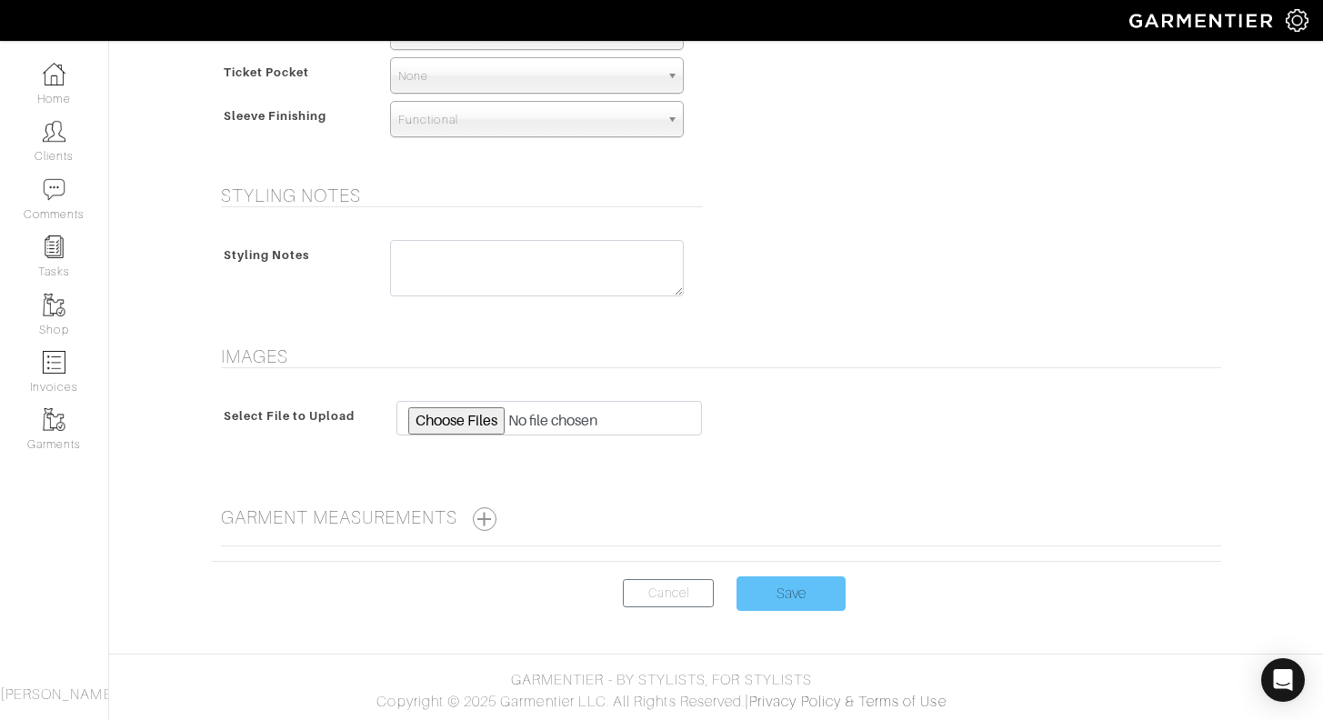
scroll to position [1307, 0]
click at [798, 587] on input "Save" at bounding box center [791, 594] width 109 height 35
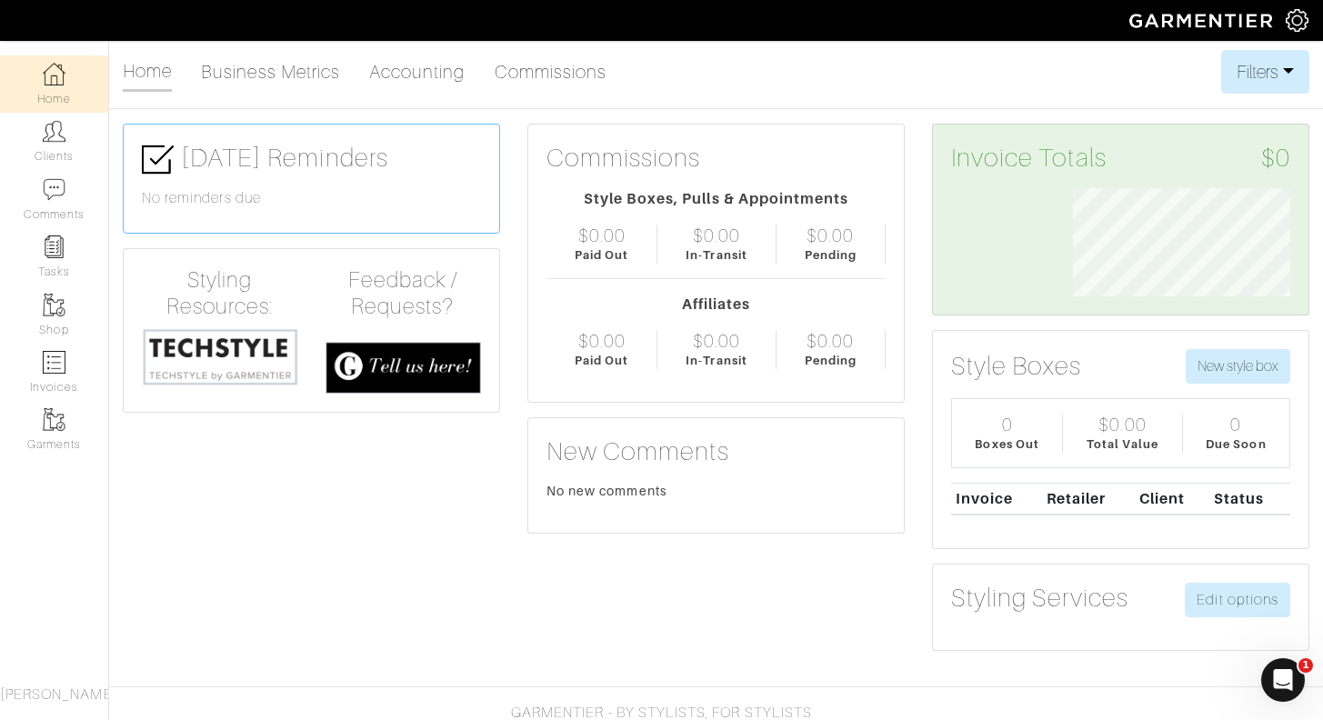
scroll to position [108, 244]
click at [58, 370] on img at bounding box center [54, 362] width 23 height 23
select select
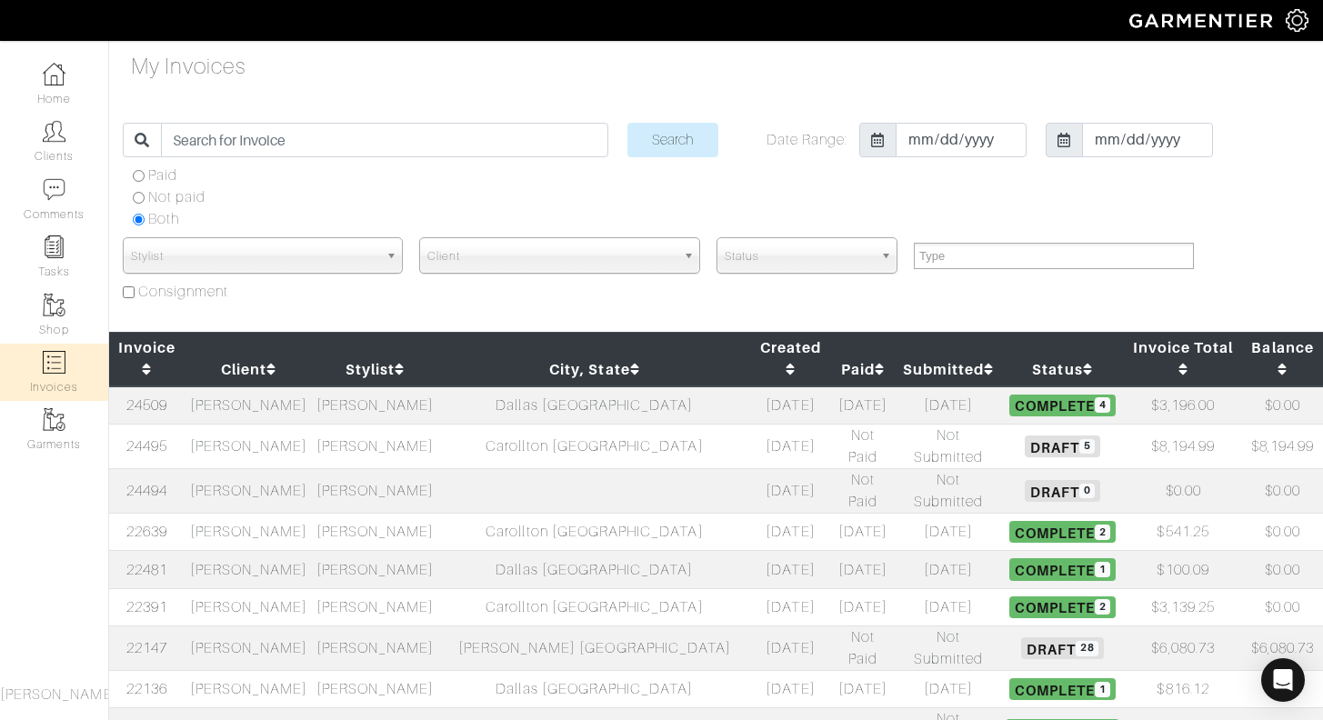
click at [285, 551] on td "[PERSON_NAME]" at bounding box center [249, 569] width 126 height 37
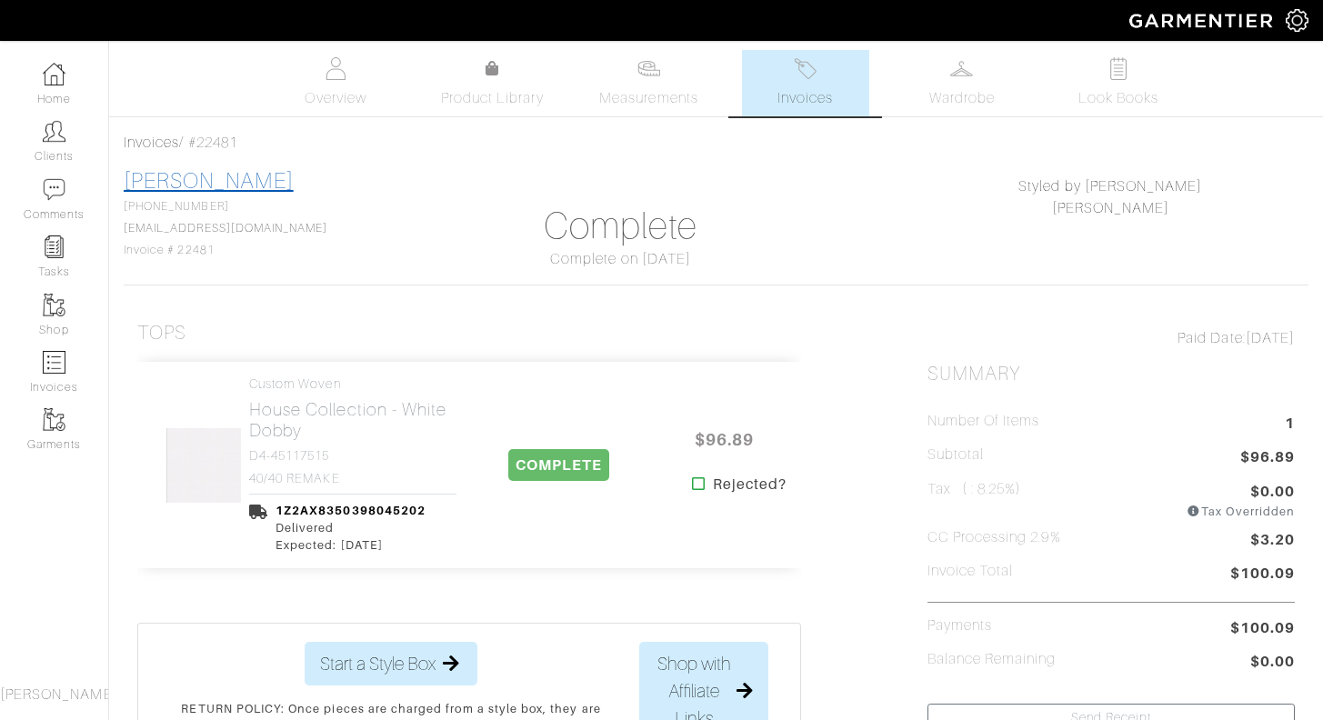
click at [199, 174] on link "[PERSON_NAME]" at bounding box center [209, 181] width 170 height 24
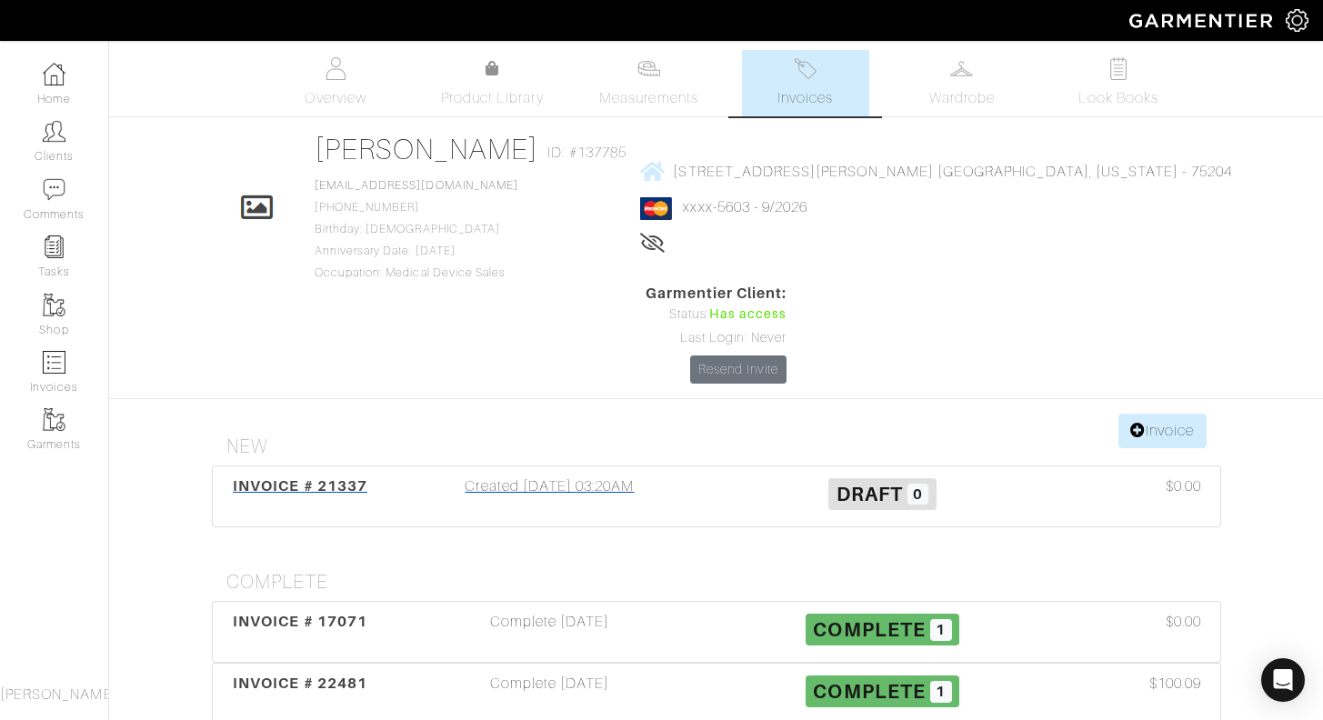
click at [307, 477] on span "INVOICE # 21337" at bounding box center [300, 485] width 135 height 17
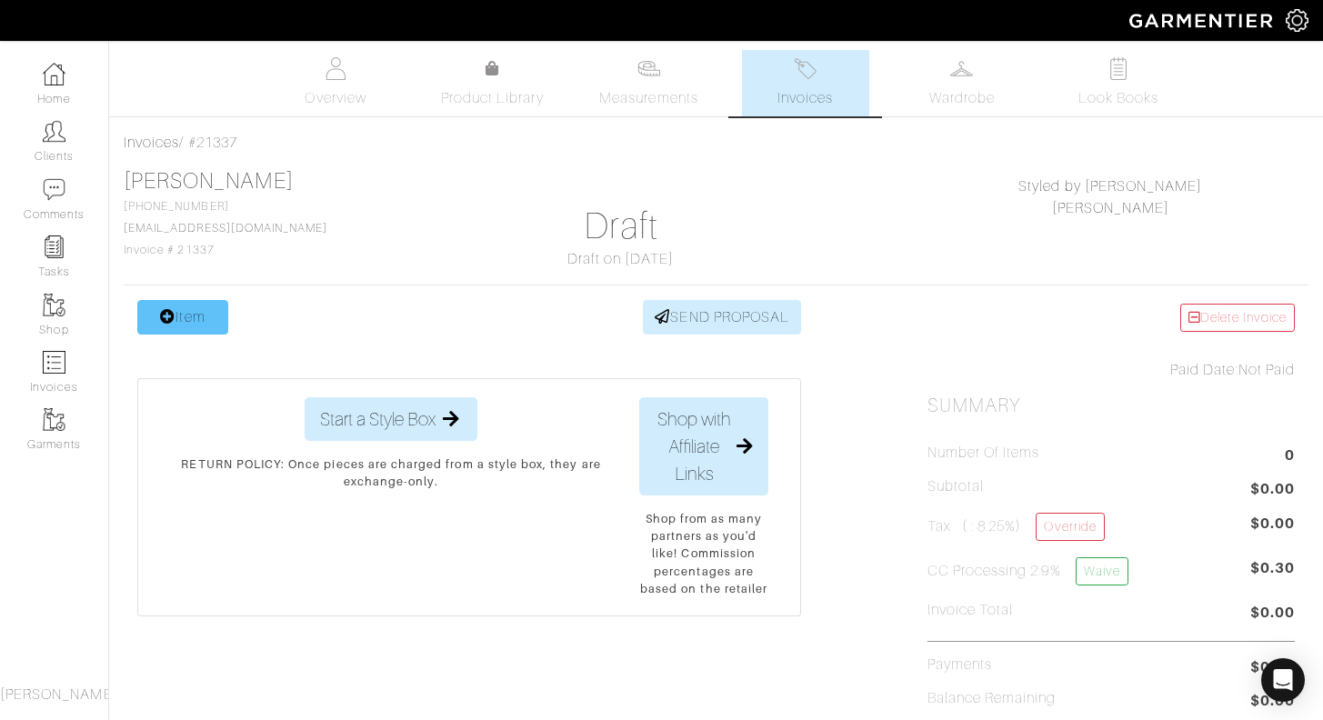
click at [176, 316] on link "Item" at bounding box center [182, 317] width 91 height 35
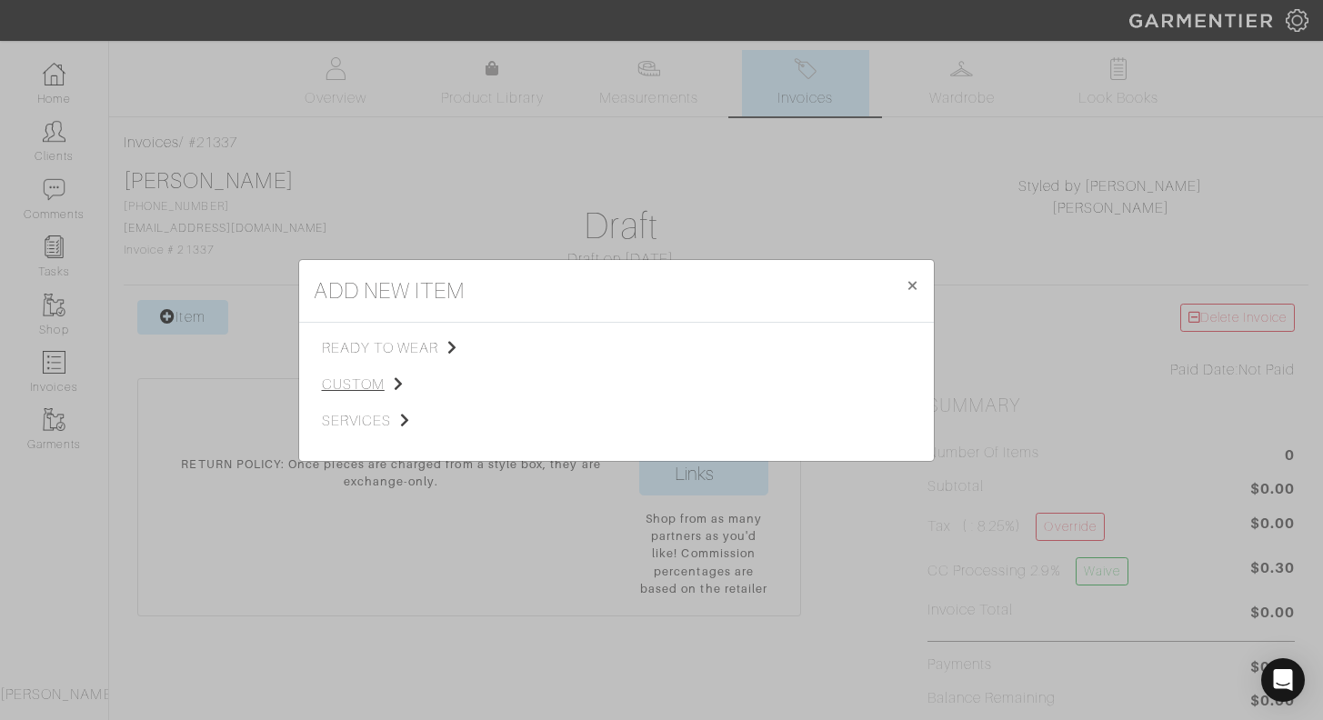
click at [372, 378] on span "custom" at bounding box center [413, 385] width 183 height 22
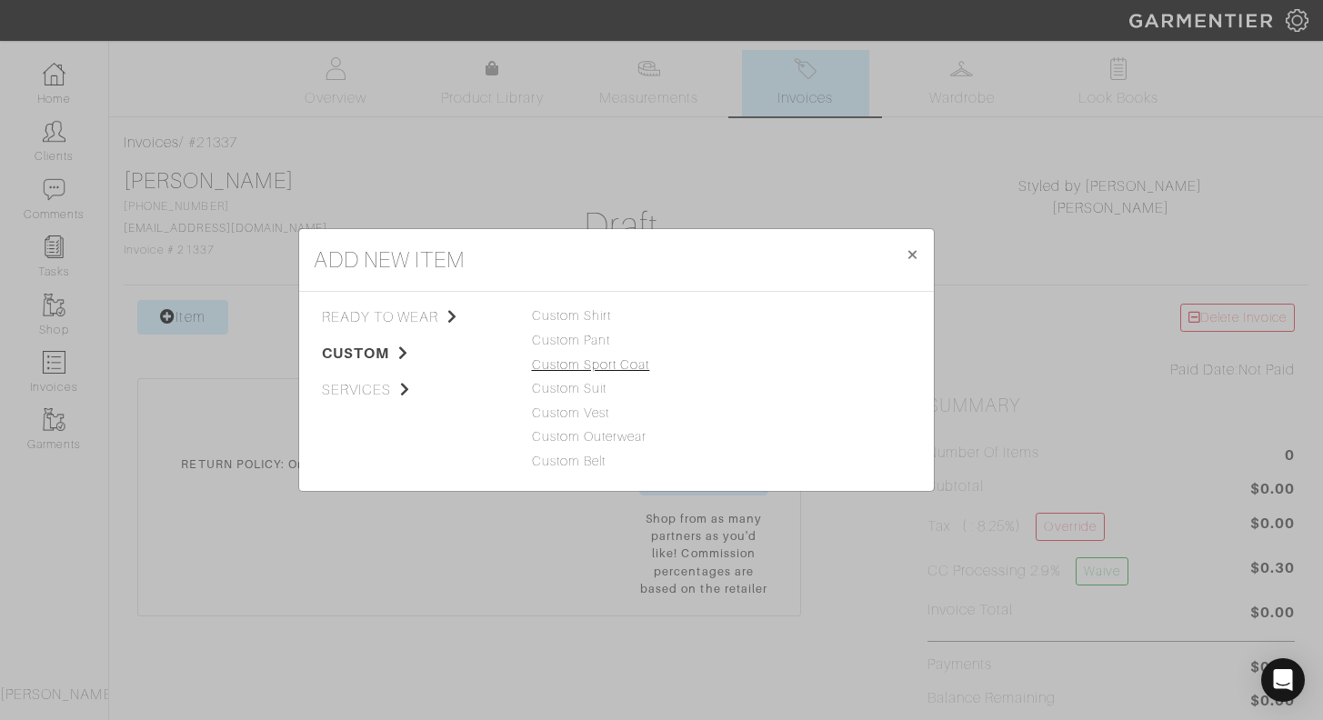
click at [601, 362] on link "Custom Sport Coat" at bounding box center [591, 364] width 118 height 15
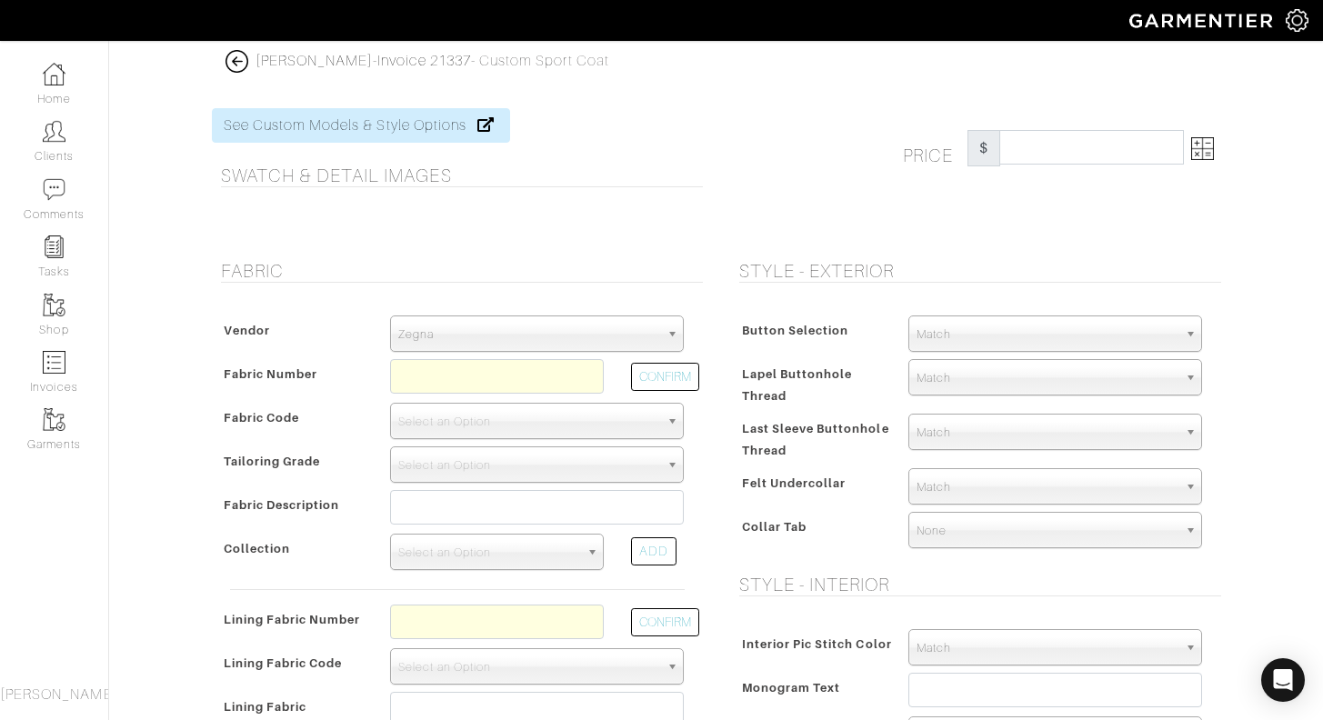
click at [541, 332] on span "Zegna" at bounding box center [528, 334] width 261 height 36
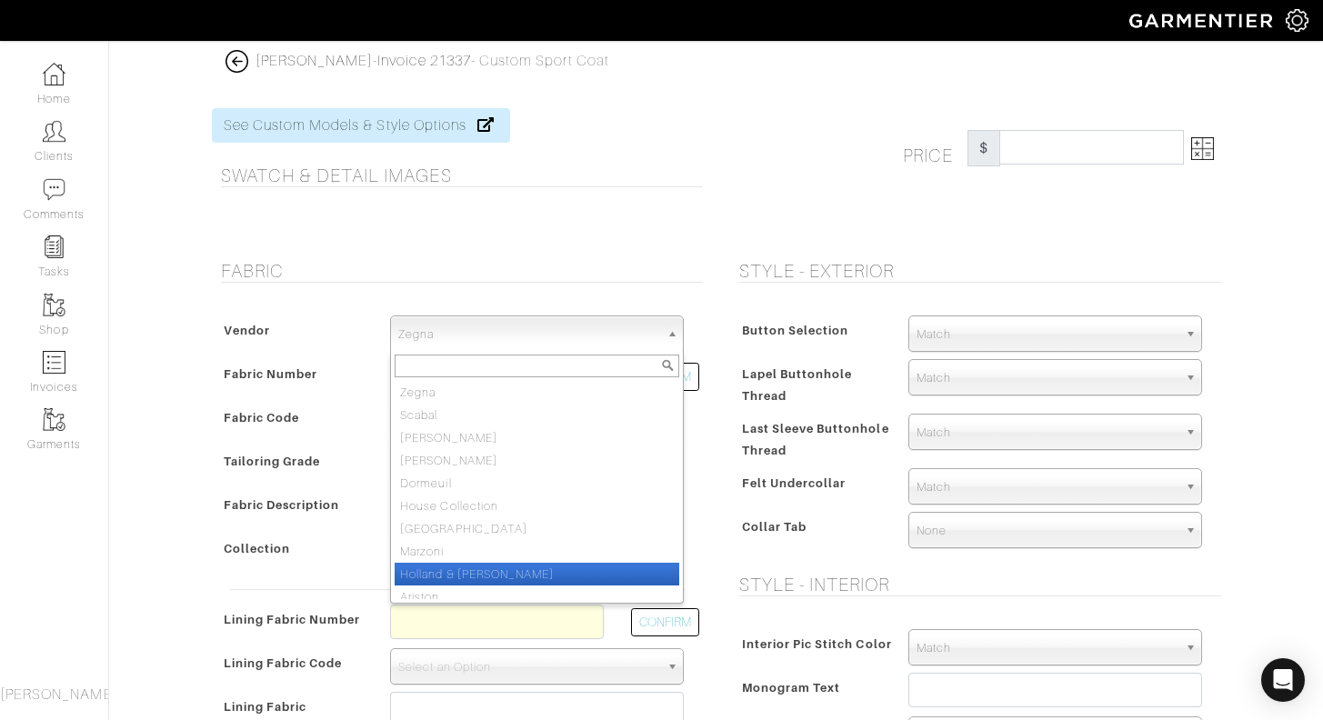
scroll to position [9, 0]
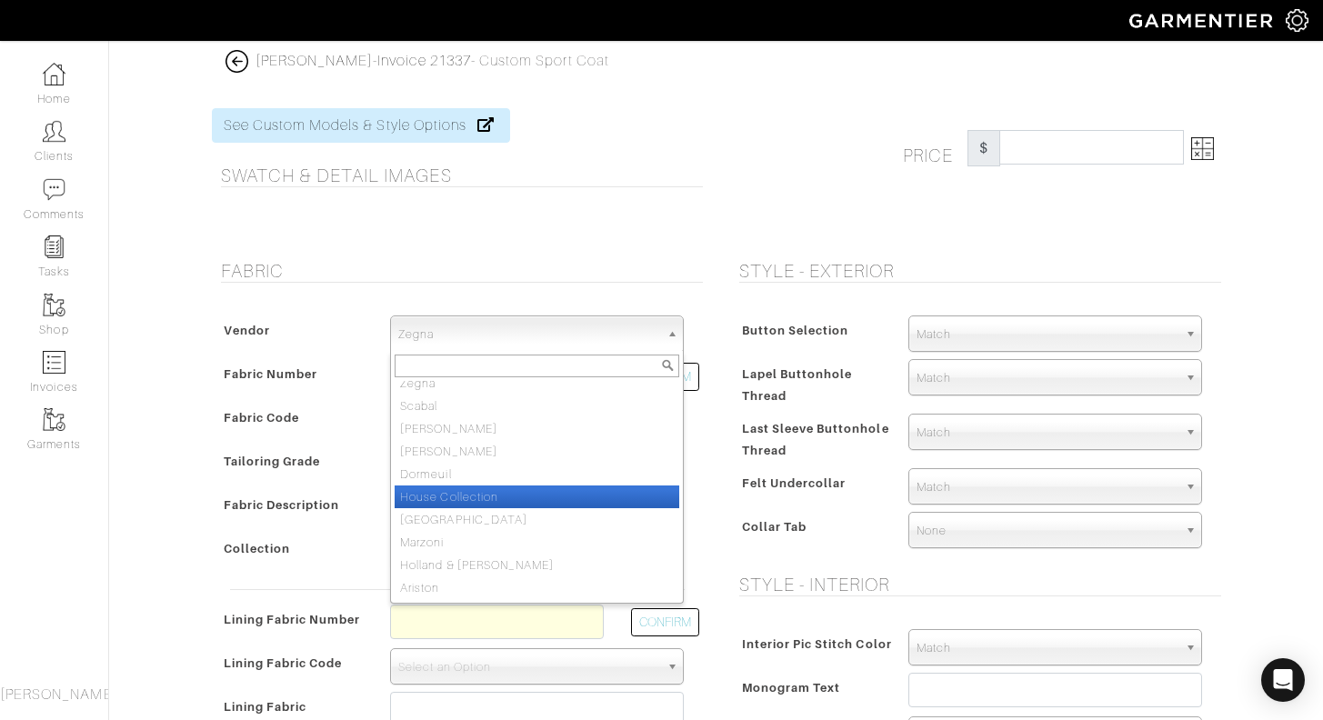
click at [501, 496] on li "House Collection" at bounding box center [537, 497] width 285 height 23
select select "75"
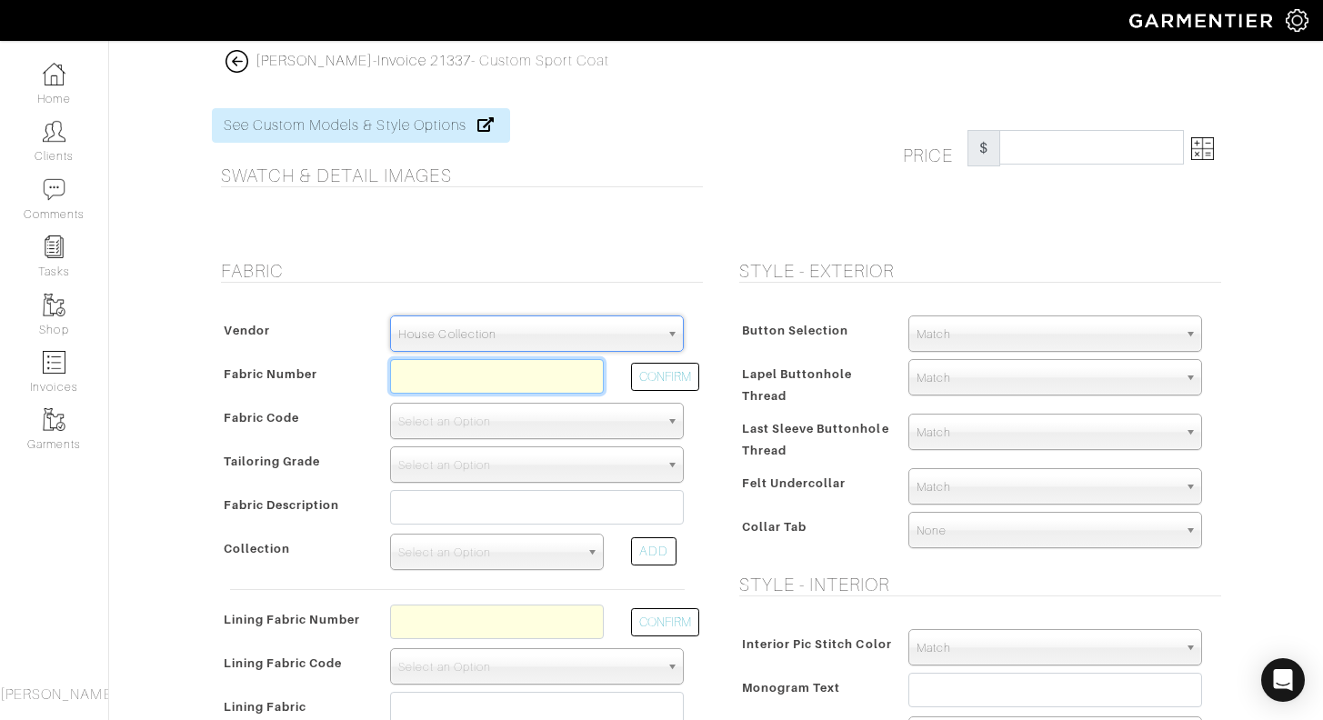
click at [477, 378] on input "text" at bounding box center [497, 376] width 214 height 35
type input "Z11-50170997"
click at [660, 380] on button "CONFIRM" at bounding box center [665, 377] width 68 height 28
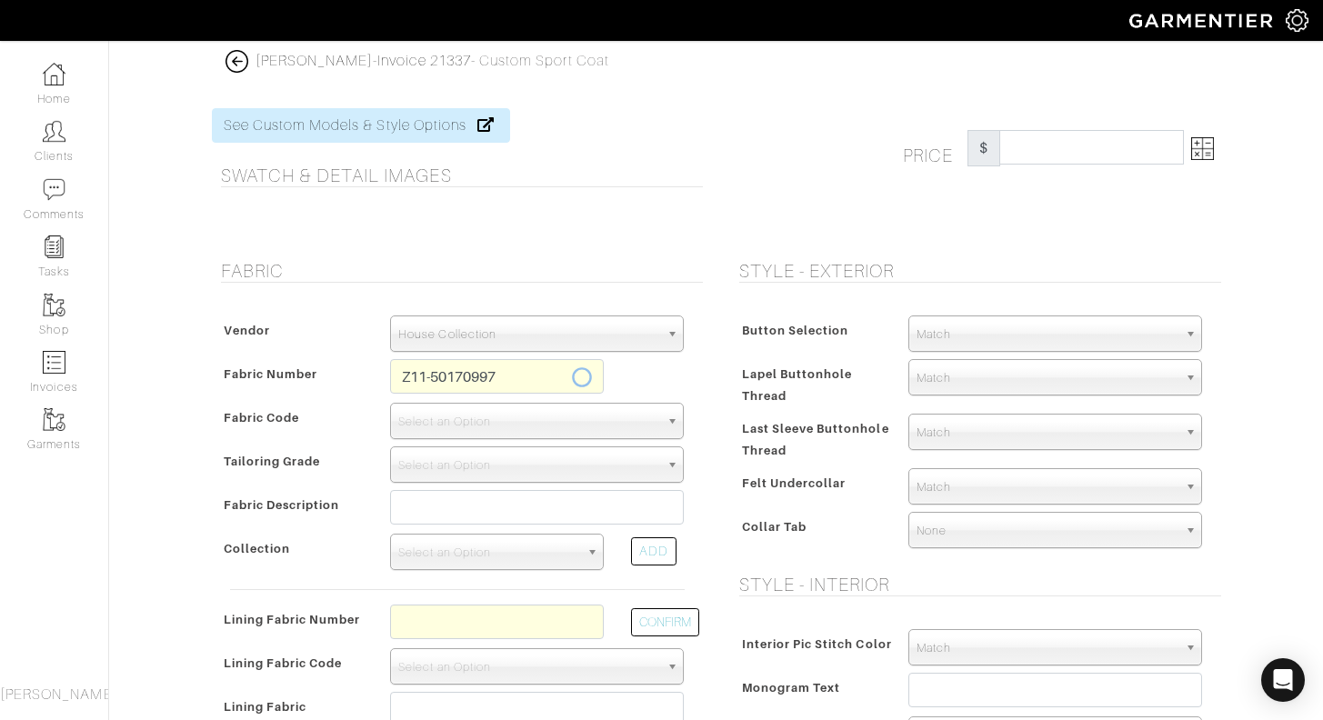
select select "1353"
type input "Blue Plaid"
select select
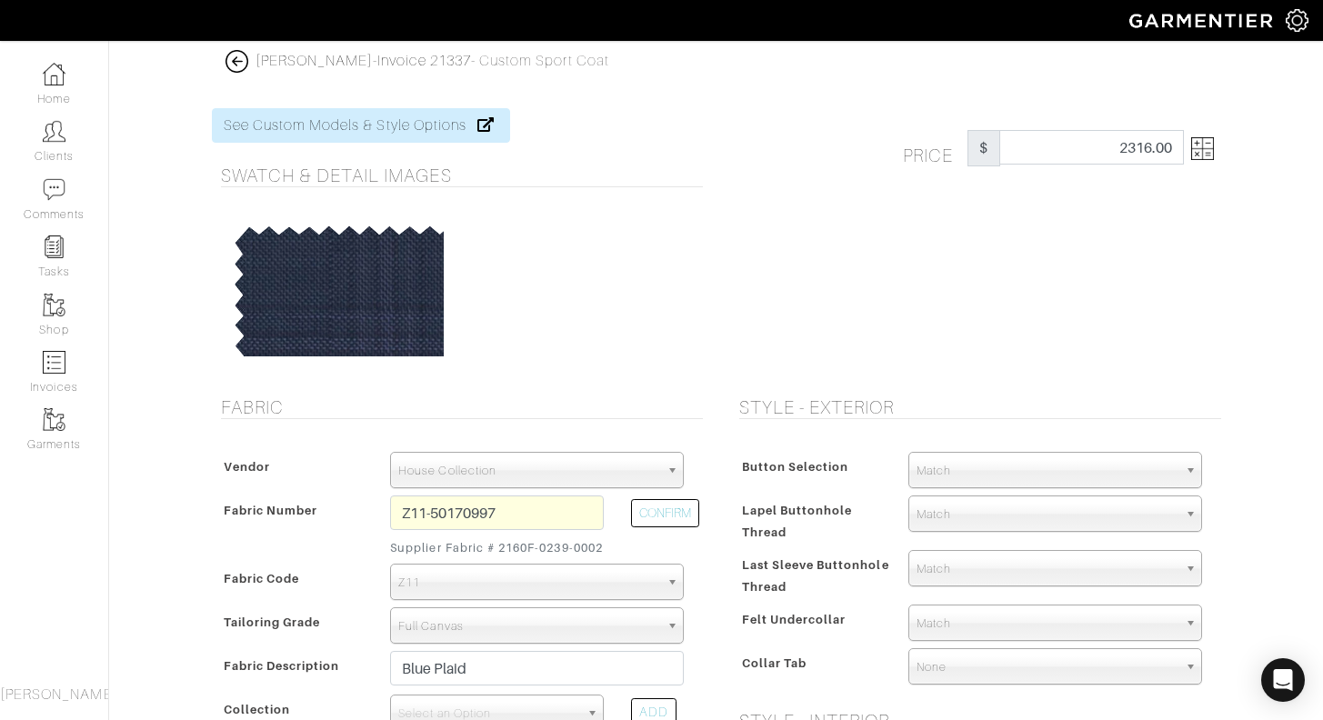
click at [1199, 146] on img at bounding box center [1202, 148] width 23 height 23
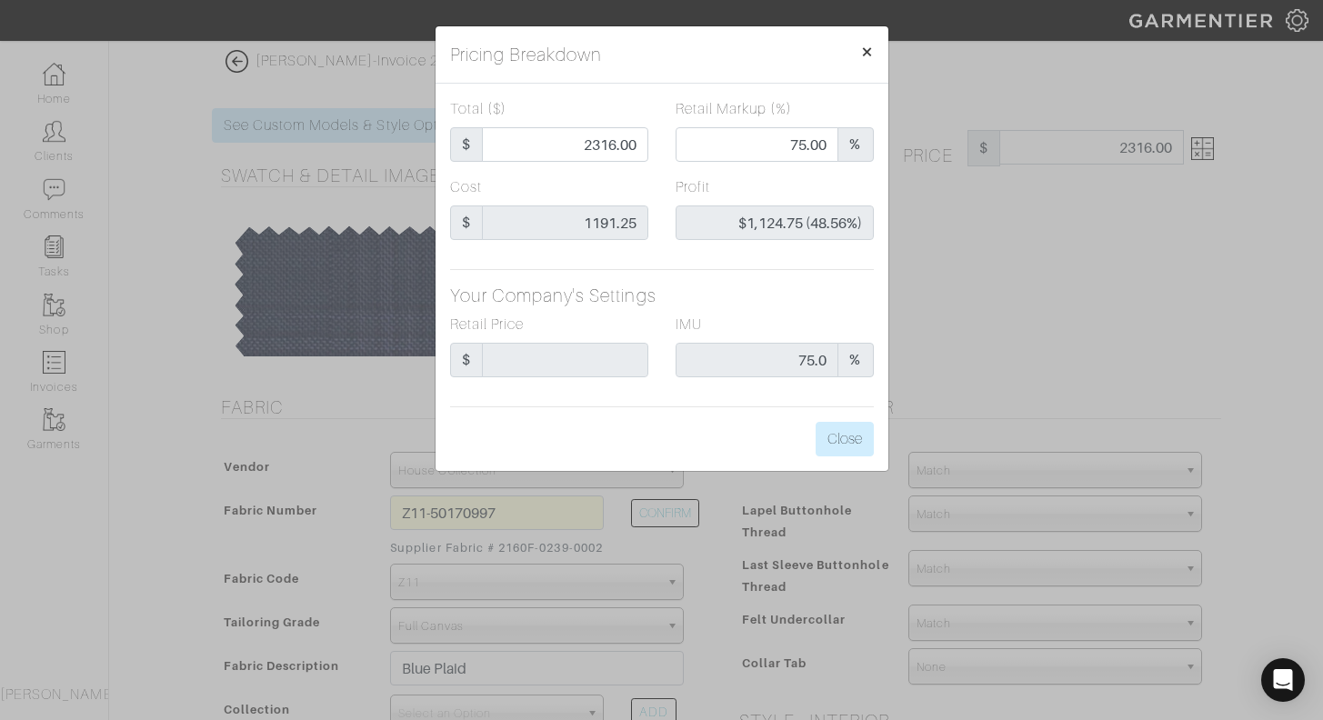
click at [867, 51] on span "×" at bounding box center [867, 51] width 14 height 25
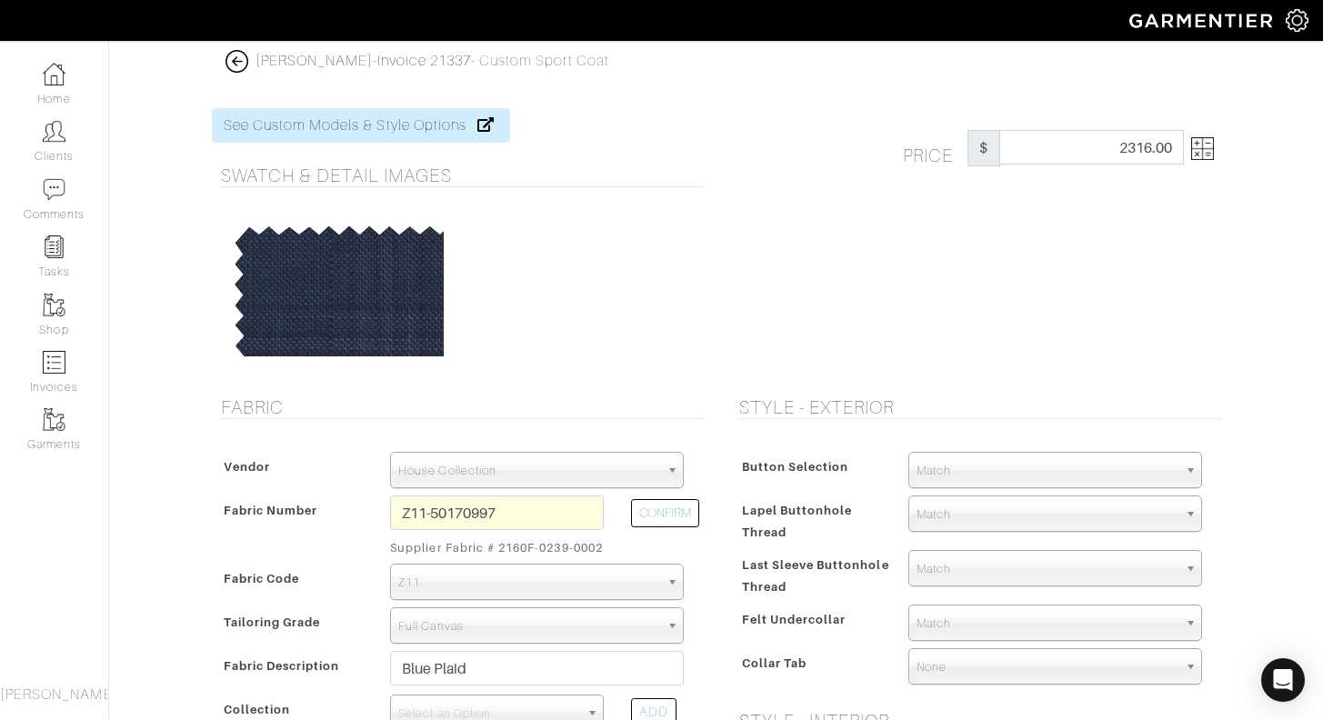
click at [1198, 148] on img at bounding box center [1202, 148] width 23 height 23
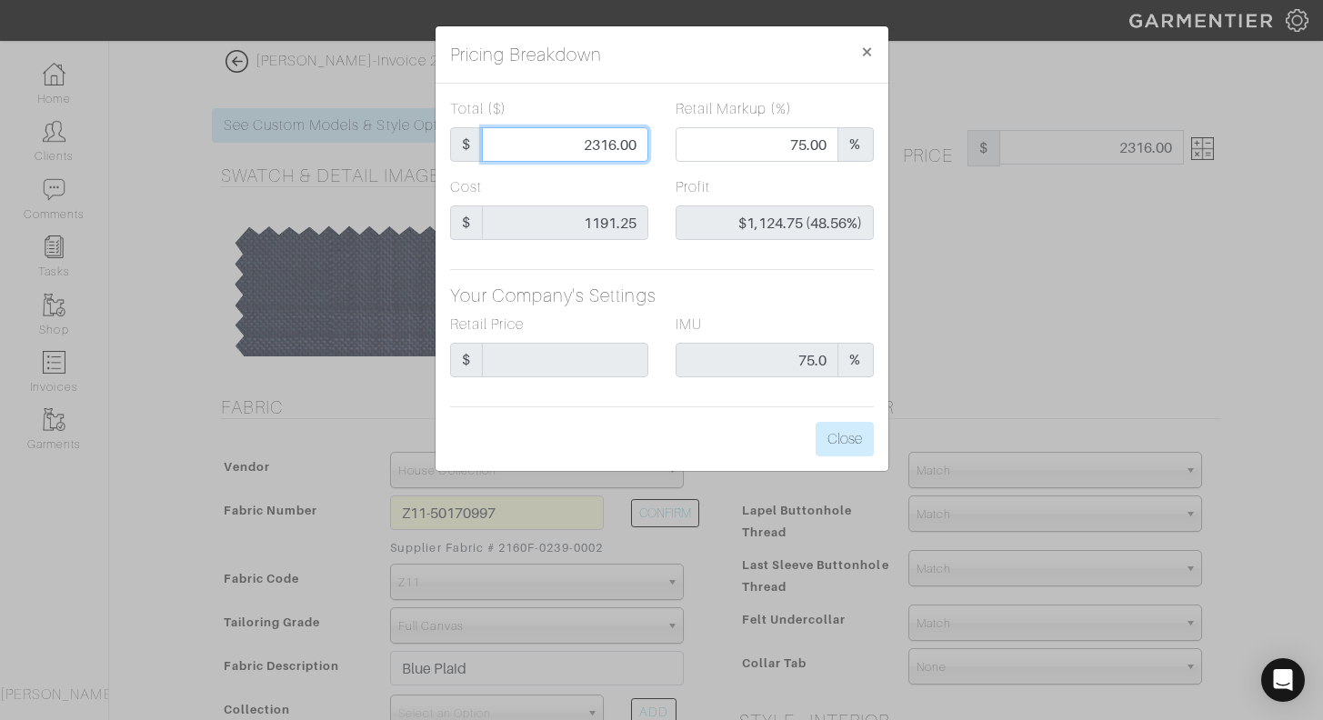
click at [547, 143] on input "2316.00" at bounding box center [565, 144] width 166 height 35
type input "1"
type input "0.00"
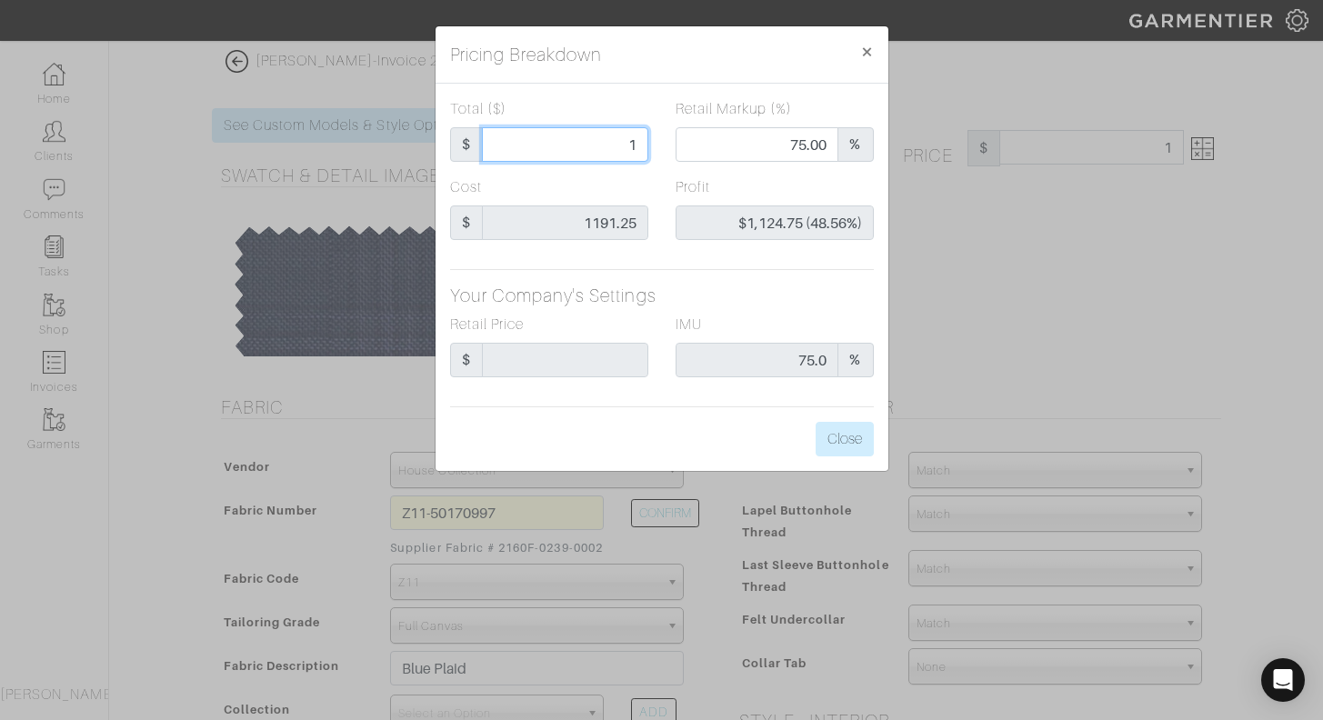
type input "-$1,190.25 (-119025.00%)"
type input "12"
type input "-$1,179.25 (-9827.08%)"
type input "120"
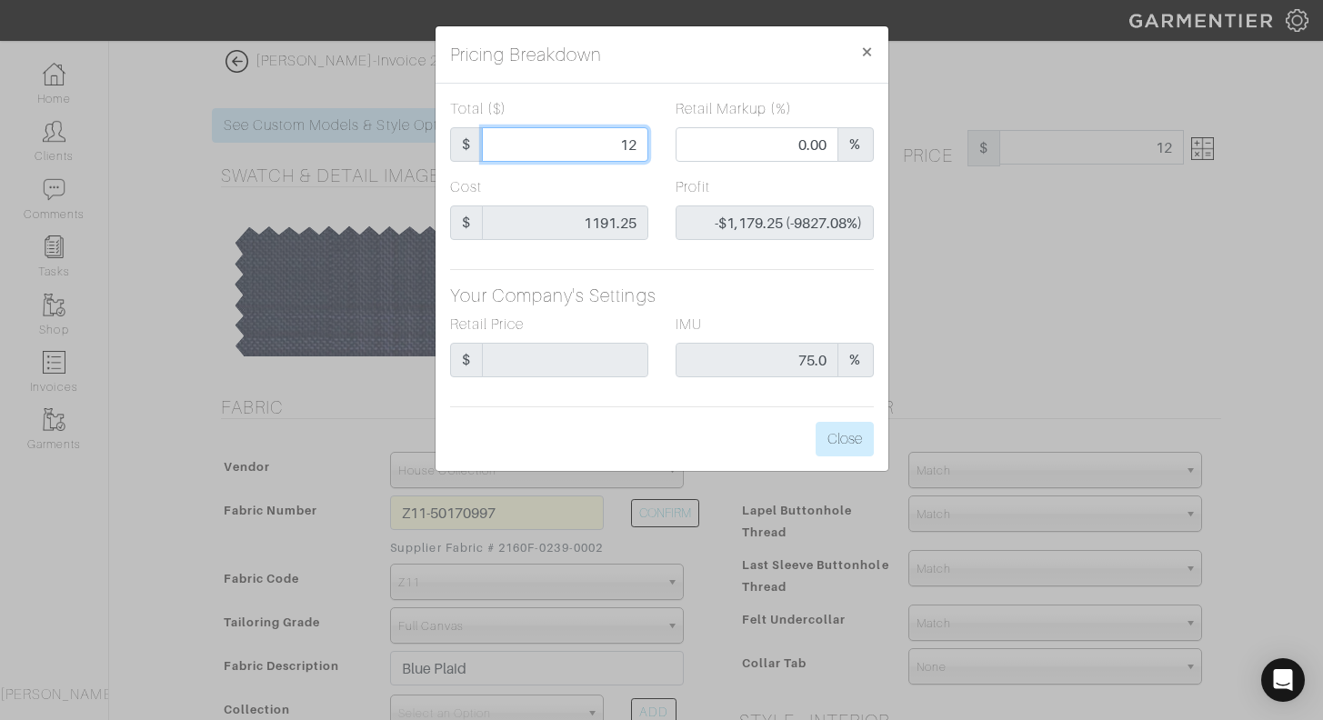
type input "120"
type input "-$1,071.25 (-892.71%)"
type input "1200"
type input "51.75"
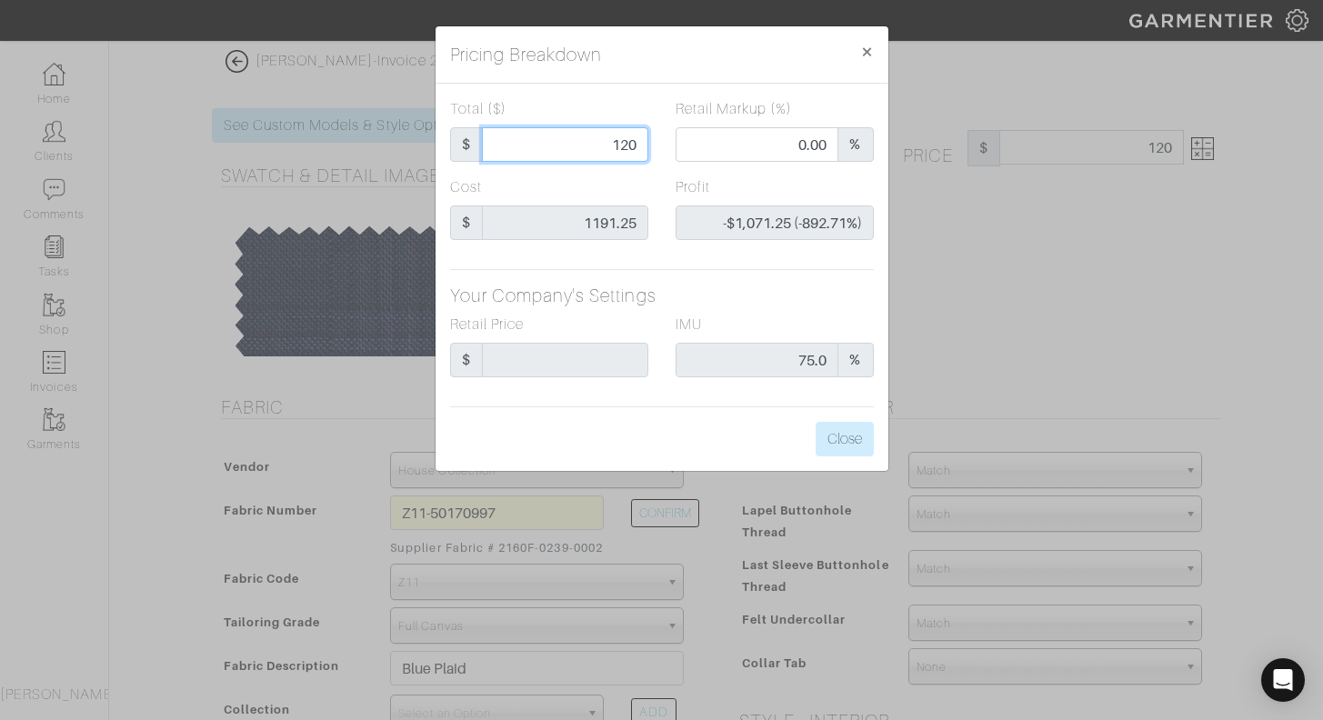
type input "$8.75 (0.73%)"
type input "1200"
type input "1200.00"
click at [650, 175] on div "Total ($) $ 1200.00" at bounding box center [550, 137] width 226 height 78
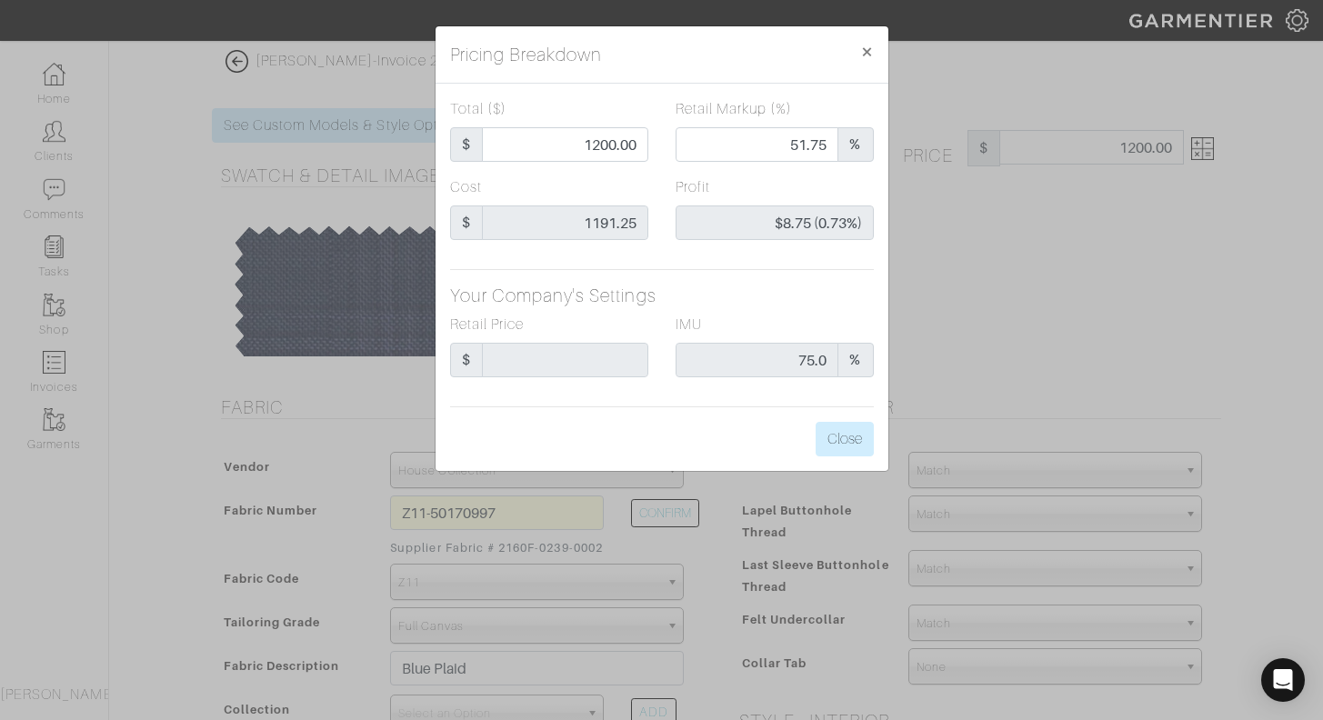
click at [990, 238] on div "Pricing Breakdown × Total ($) $ 1200.00 Retail Markup (%) 51.75 % Cost $ 1191.2…" at bounding box center [661, 360] width 1323 height 720
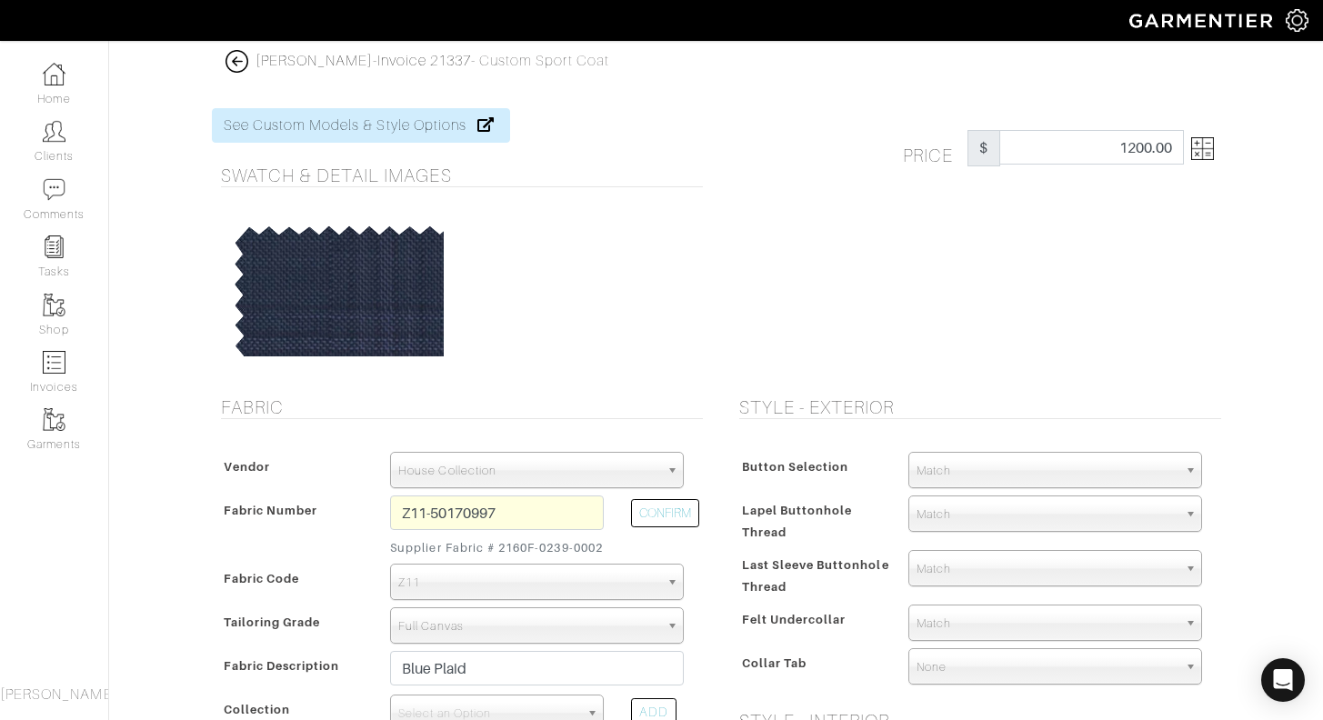
click at [1199, 148] on img at bounding box center [1202, 148] width 23 height 23
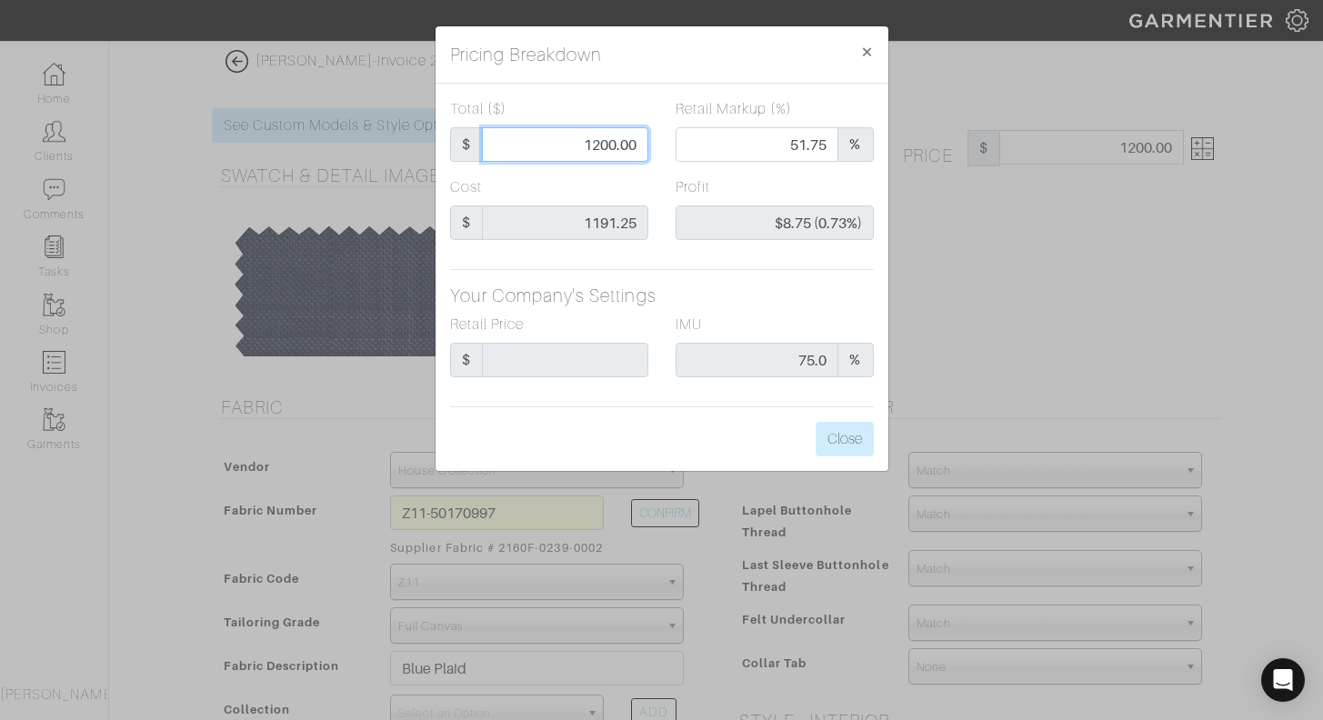
click at [607, 146] on input "1200.00" at bounding box center [565, 144] width 166 height 35
type input "120.00"
type input "0.00"
type input "-$1,071.25 (-892.71%)"
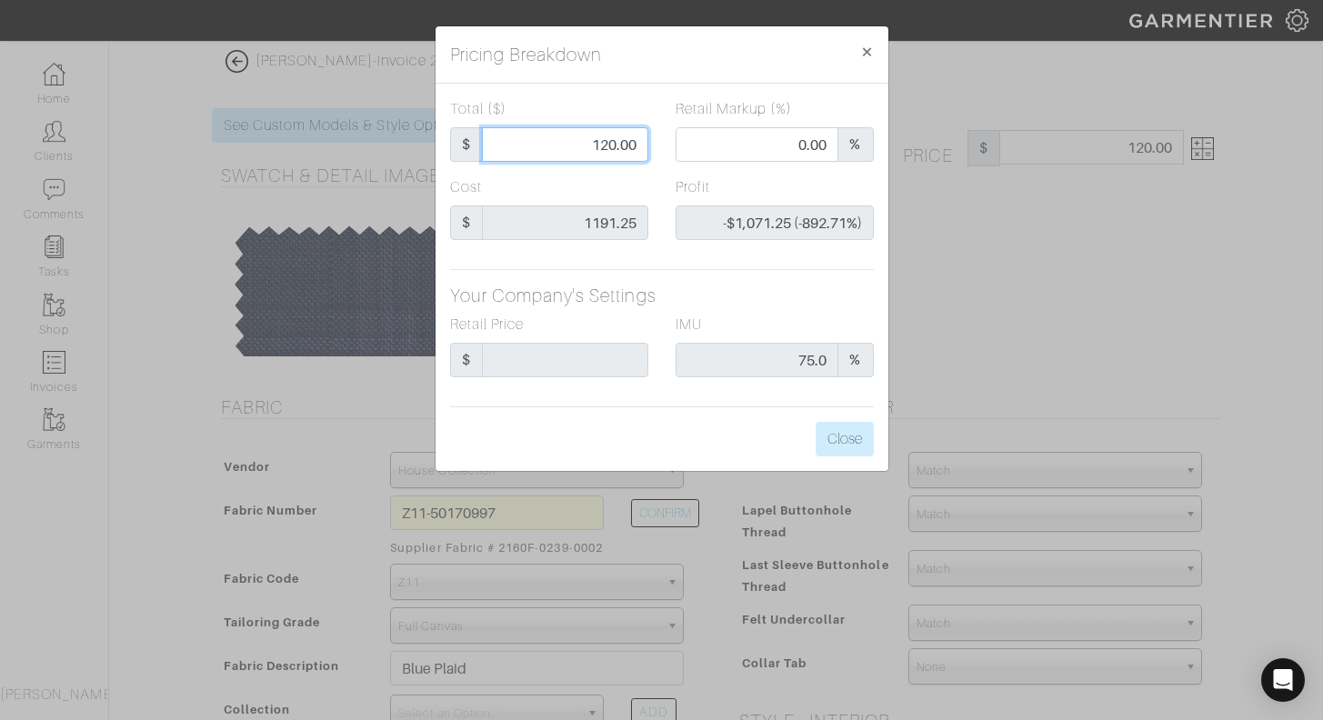
type input "1250.00"
type input "53.68"
type input "$58.75 (4.70%)"
type input "1250.00"
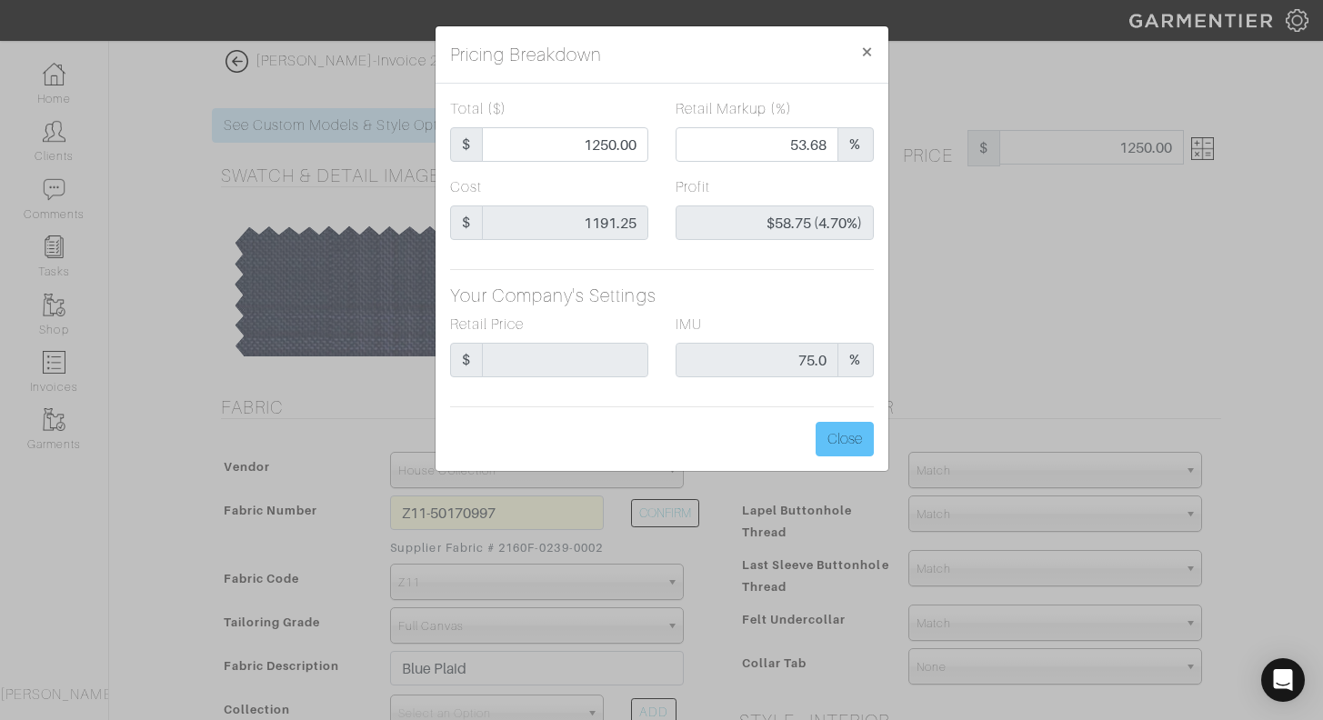
click at [841, 439] on button "Close" at bounding box center [845, 439] width 58 height 35
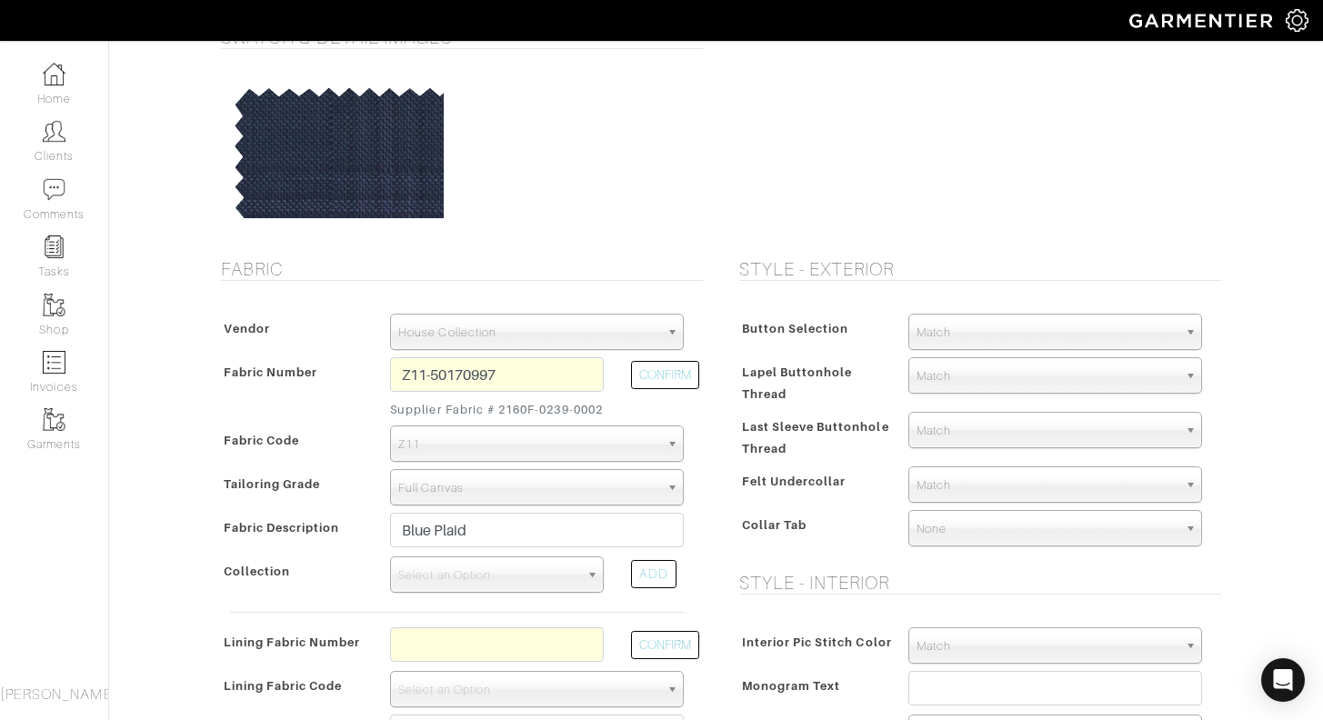
scroll to position [145, 0]
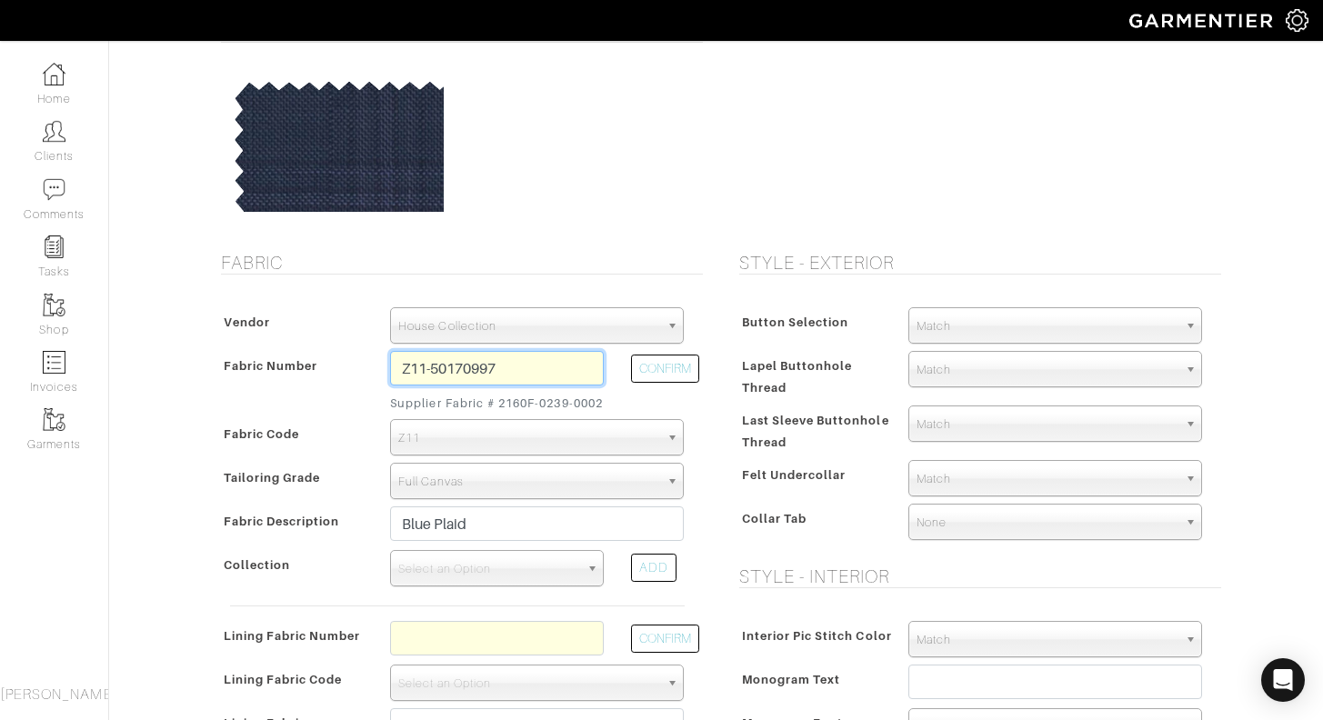
click at [502, 361] on input "Z11-50170997" at bounding box center [497, 368] width 214 height 35
type input "Z5-49146096"
click at [678, 366] on button "CONFIRM" at bounding box center [665, 369] width 68 height 28
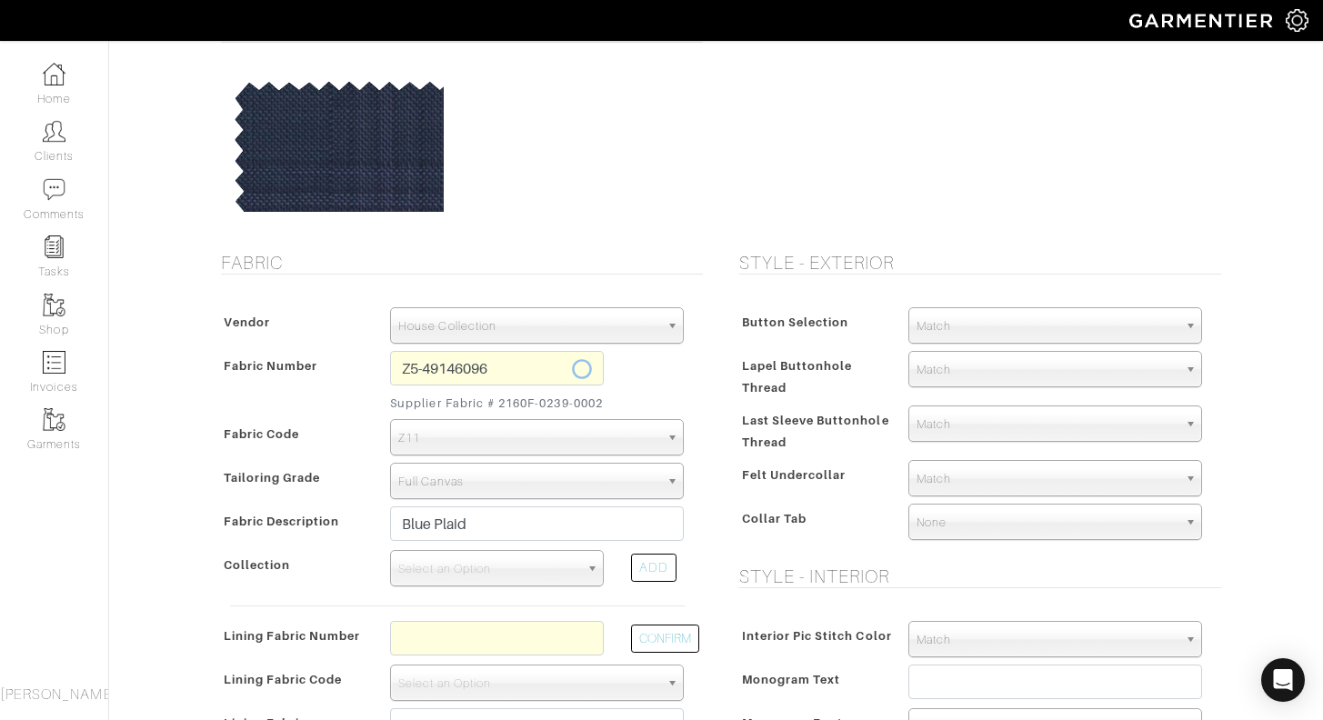
select select "5804"
type input "Dk Green Solid"
select select
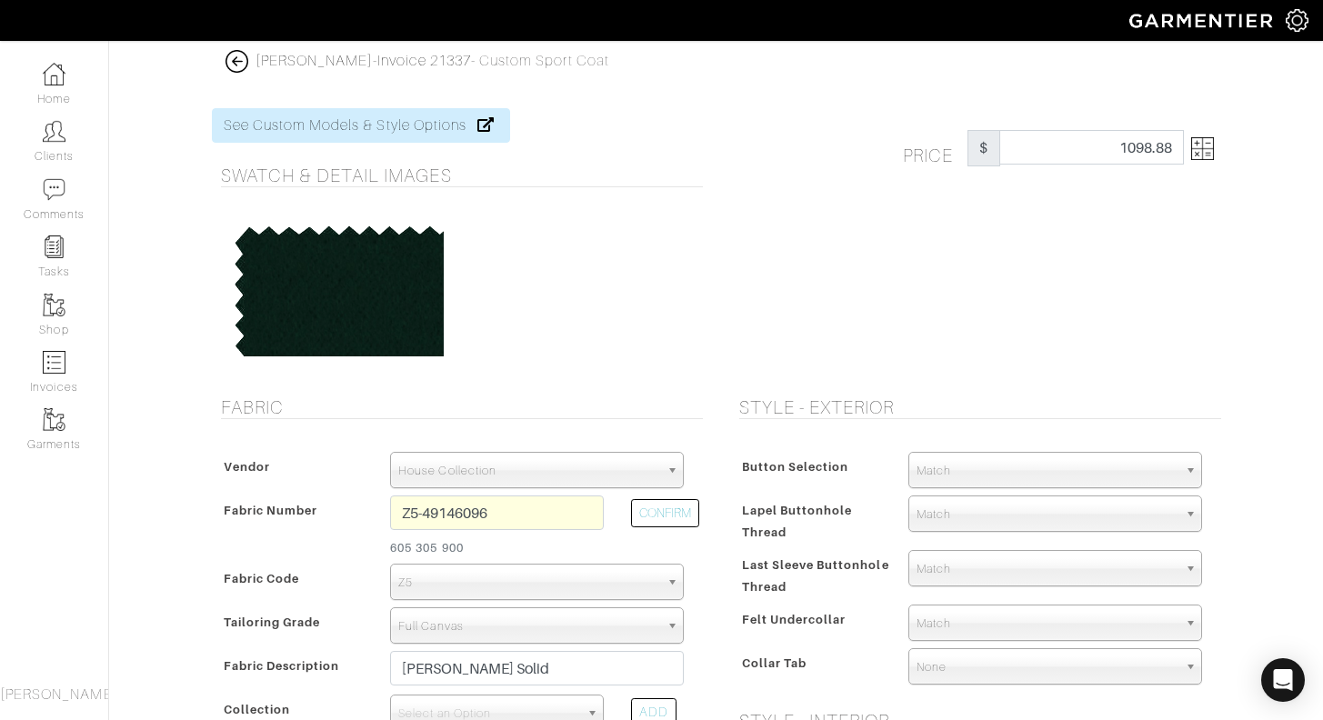
scroll to position [0, 0]
click at [1206, 153] on img at bounding box center [1202, 148] width 23 height 23
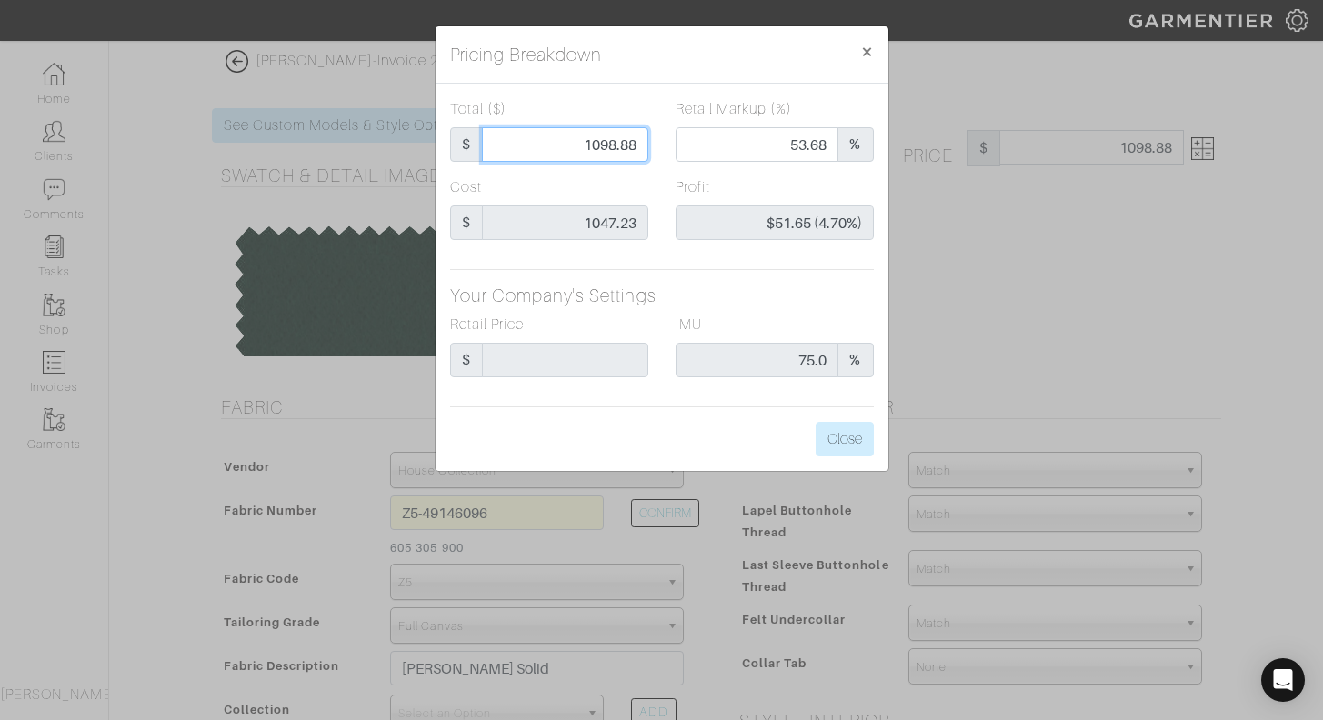
click at [577, 141] on input "1098.88" at bounding box center [565, 144] width 166 height 35
type input "1"
type input "0.00"
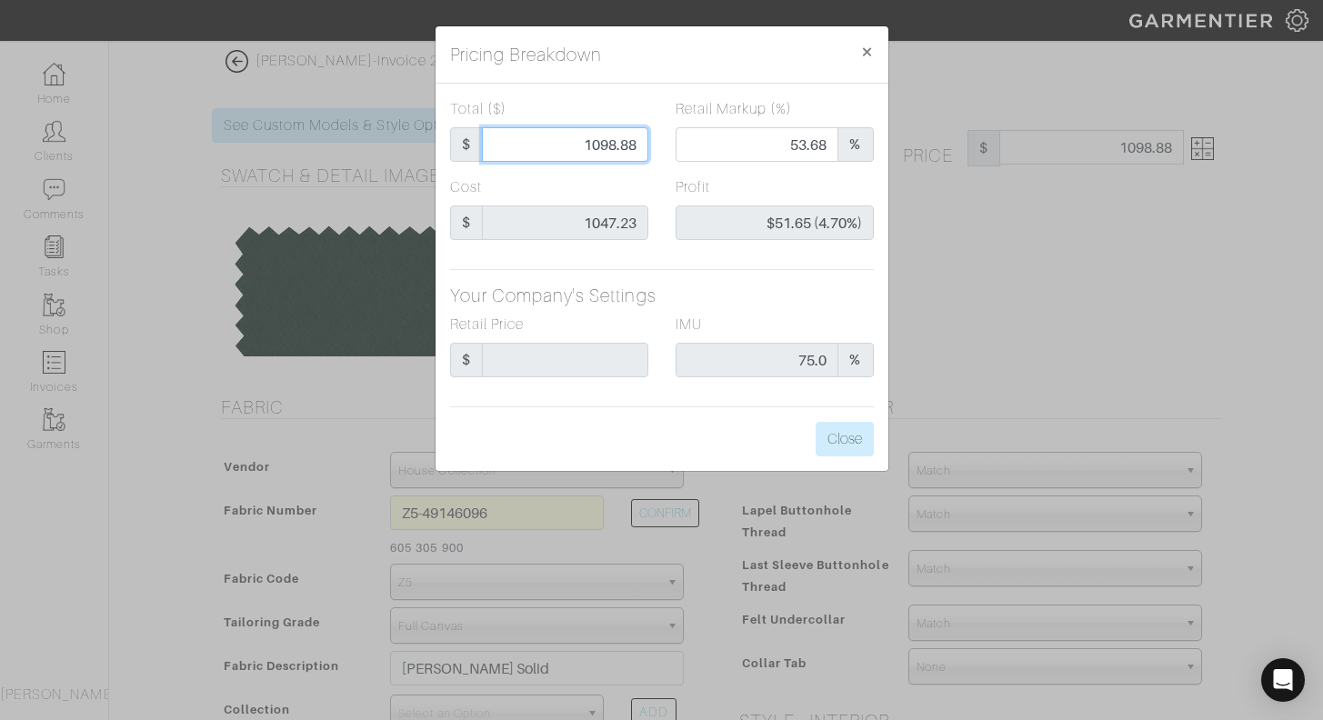
type input "-$1,046.23 (-104623.00%)"
type input "11"
type input "-$1,036.23 (-9420.27%)"
type input "110"
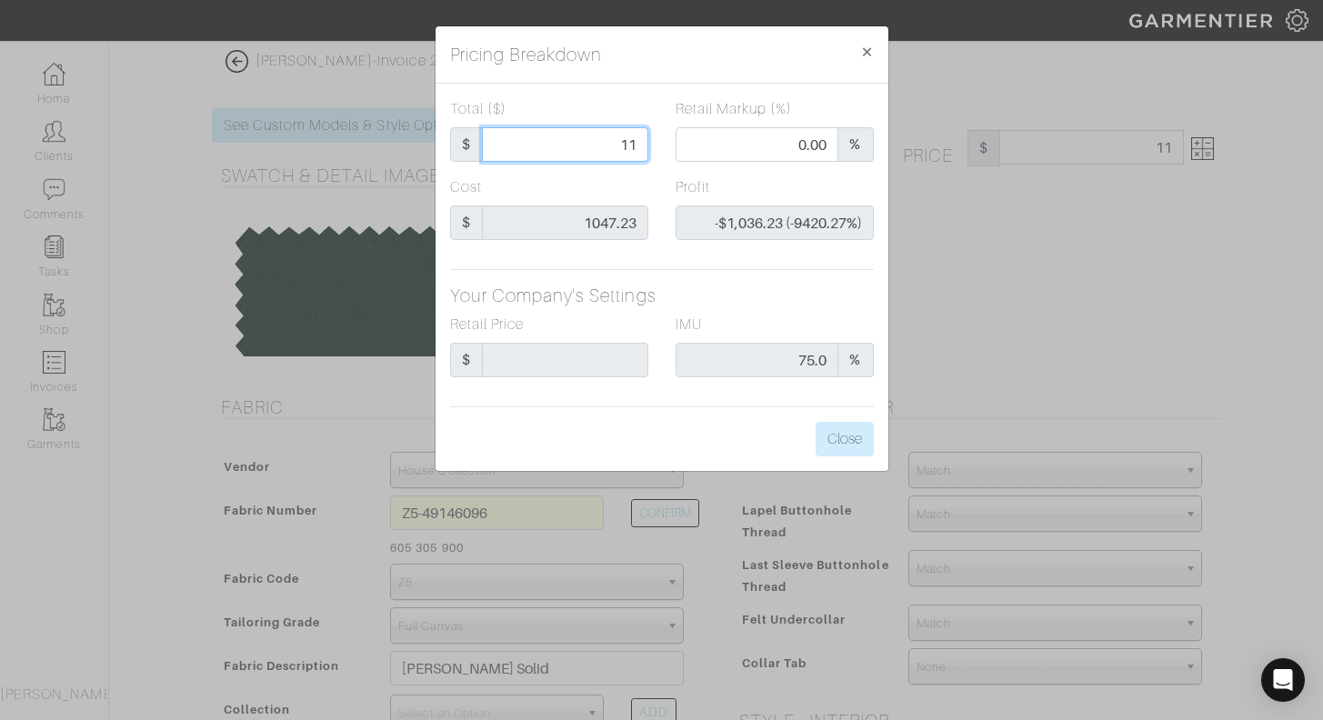
type input "110"
type input "-$937.23 (-852.03%)"
type input "1100"
type input "53.73"
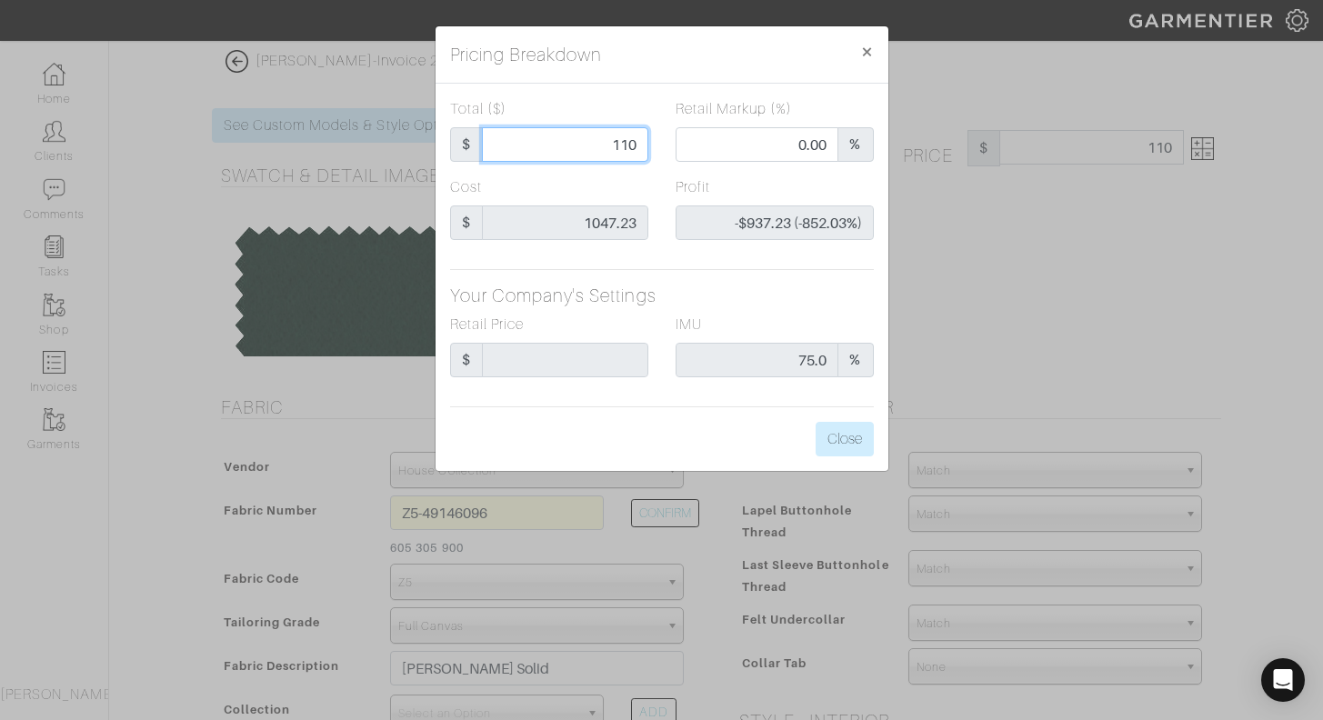
type input "$52.77 (4.80%)"
type input "1100"
type input "1100.00"
click at [859, 428] on button "Close" at bounding box center [845, 439] width 58 height 35
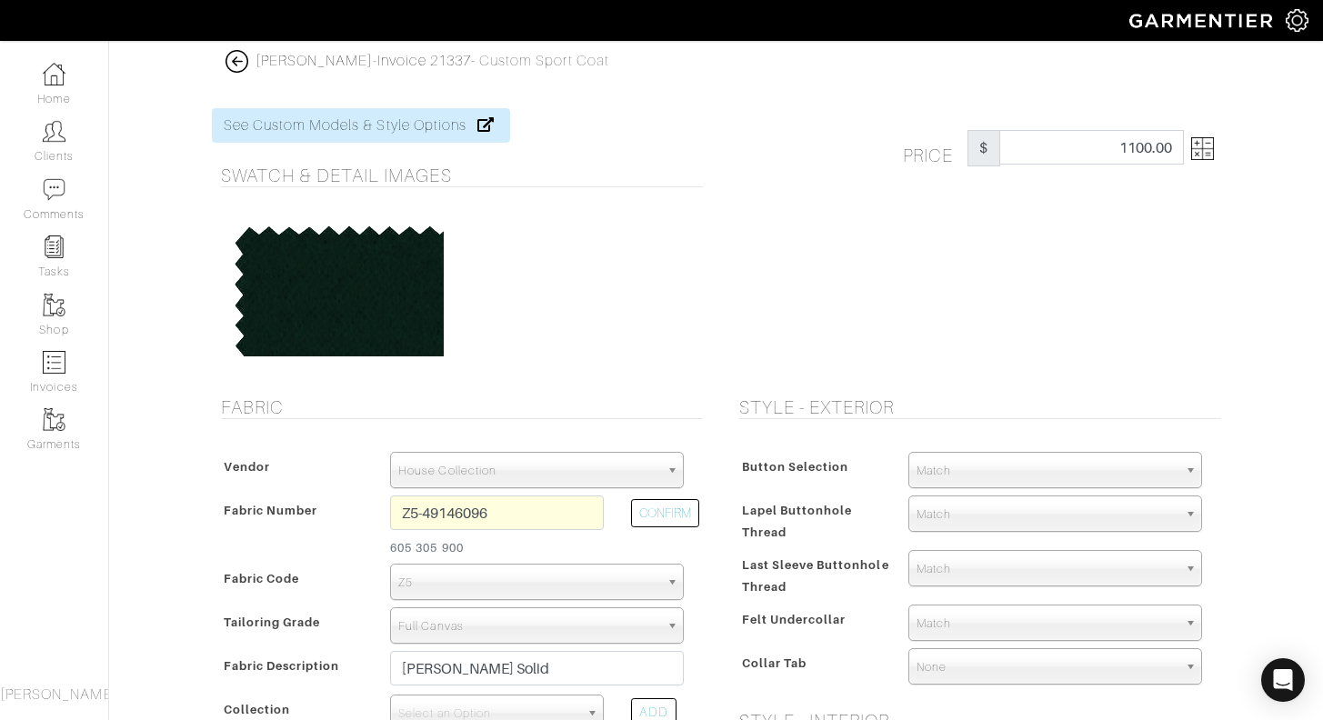
click at [239, 60] on img at bounding box center [237, 61] width 23 height 23
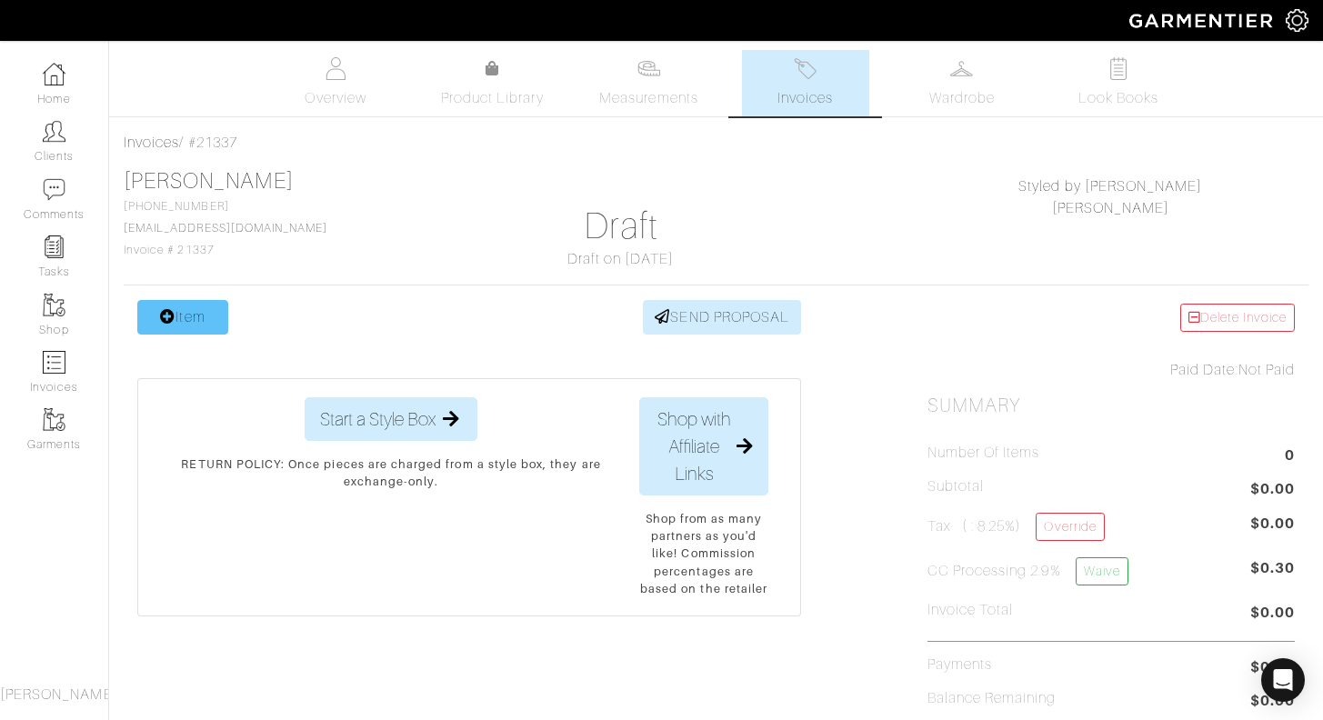
click at [185, 306] on link "Item" at bounding box center [182, 317] width 91 height 35
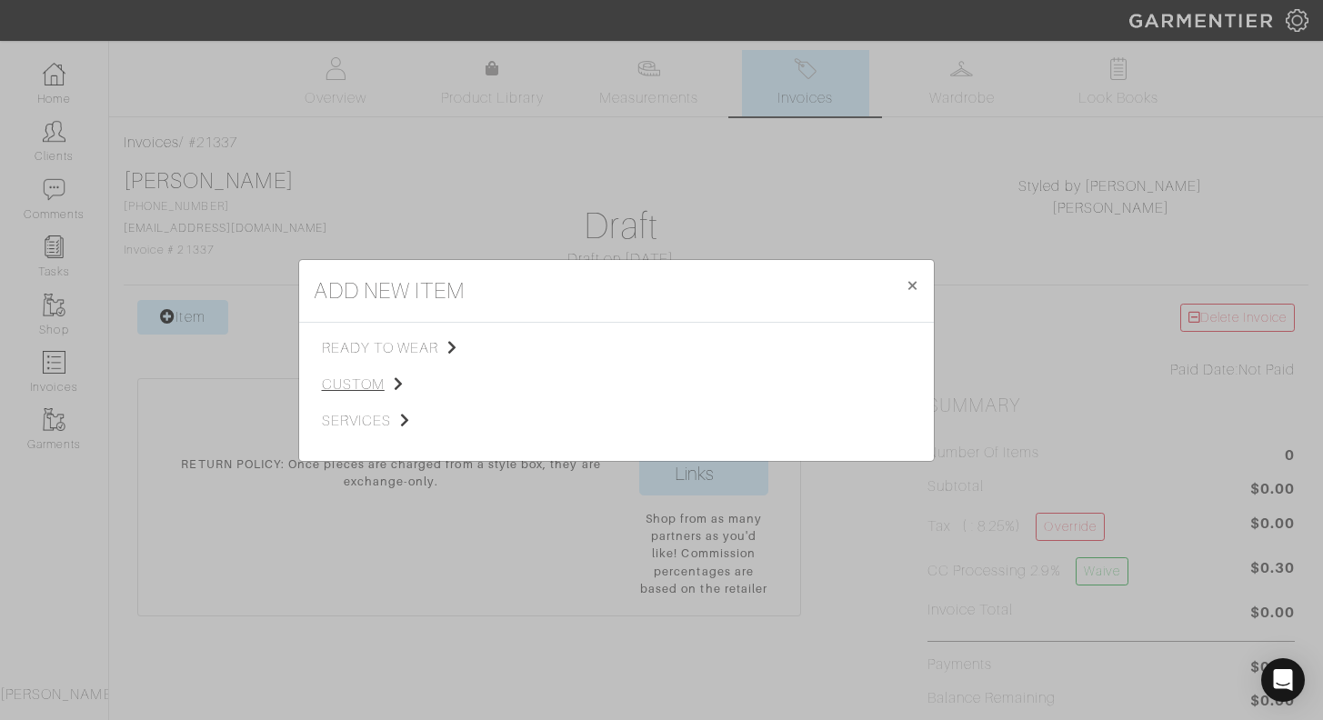
click at [382, 380] on span "custom" at bounding box center [413, 385] width 183 height 22
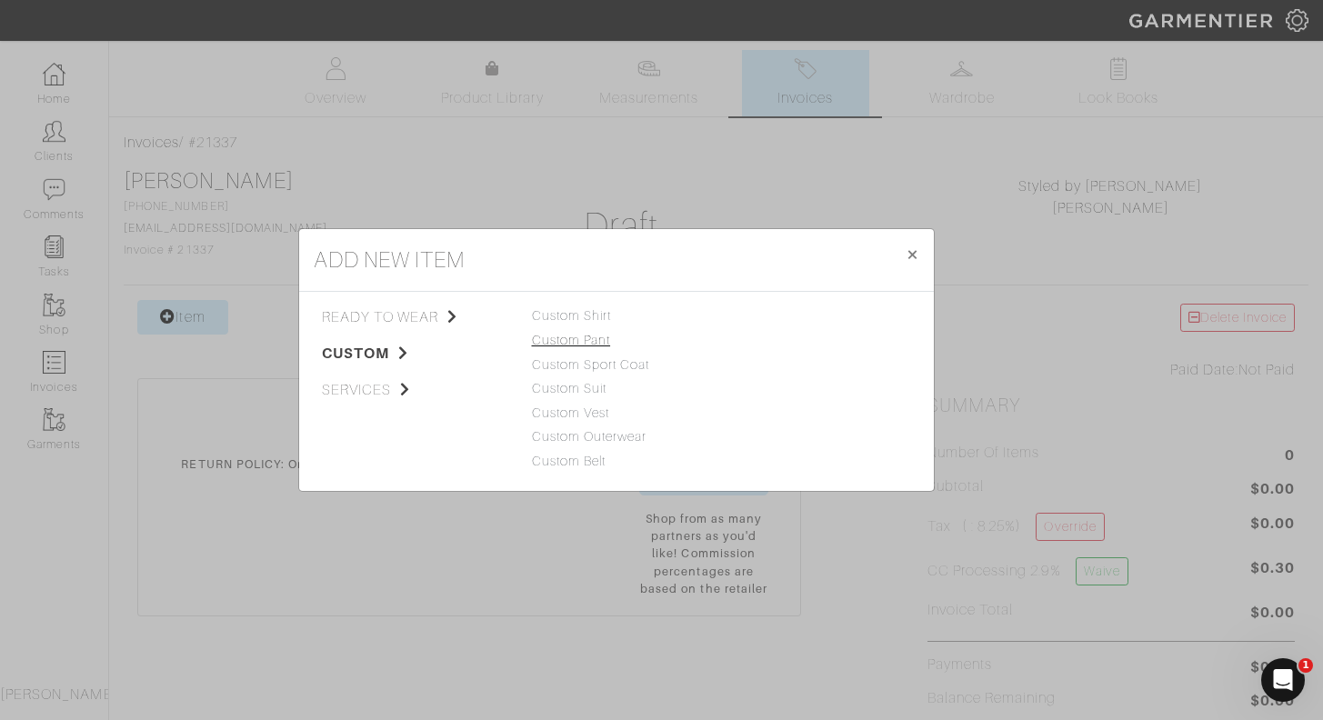
click at [592, 346] on link "Custom Pant" at bounding box center [571, 340] width 79 height 15
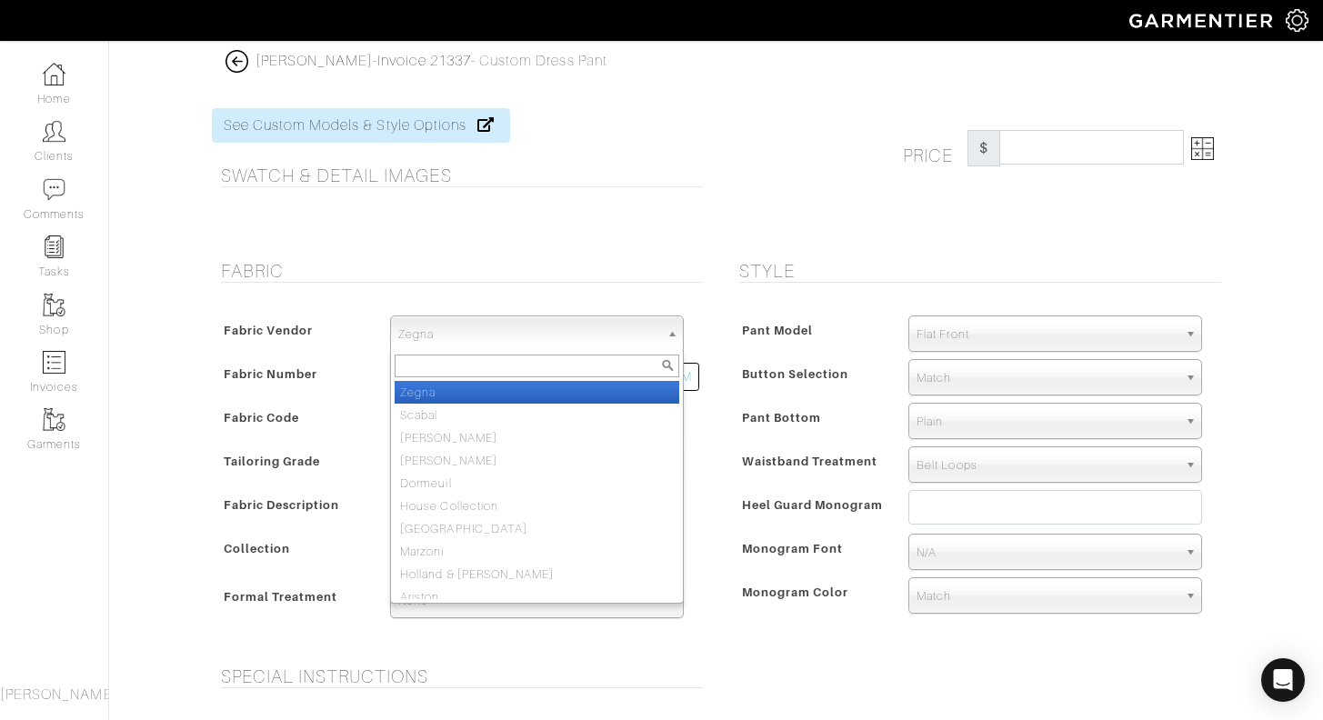
click at [522, 335] on span "Zegna" at bounding box center [528, 334] width 261 height 36
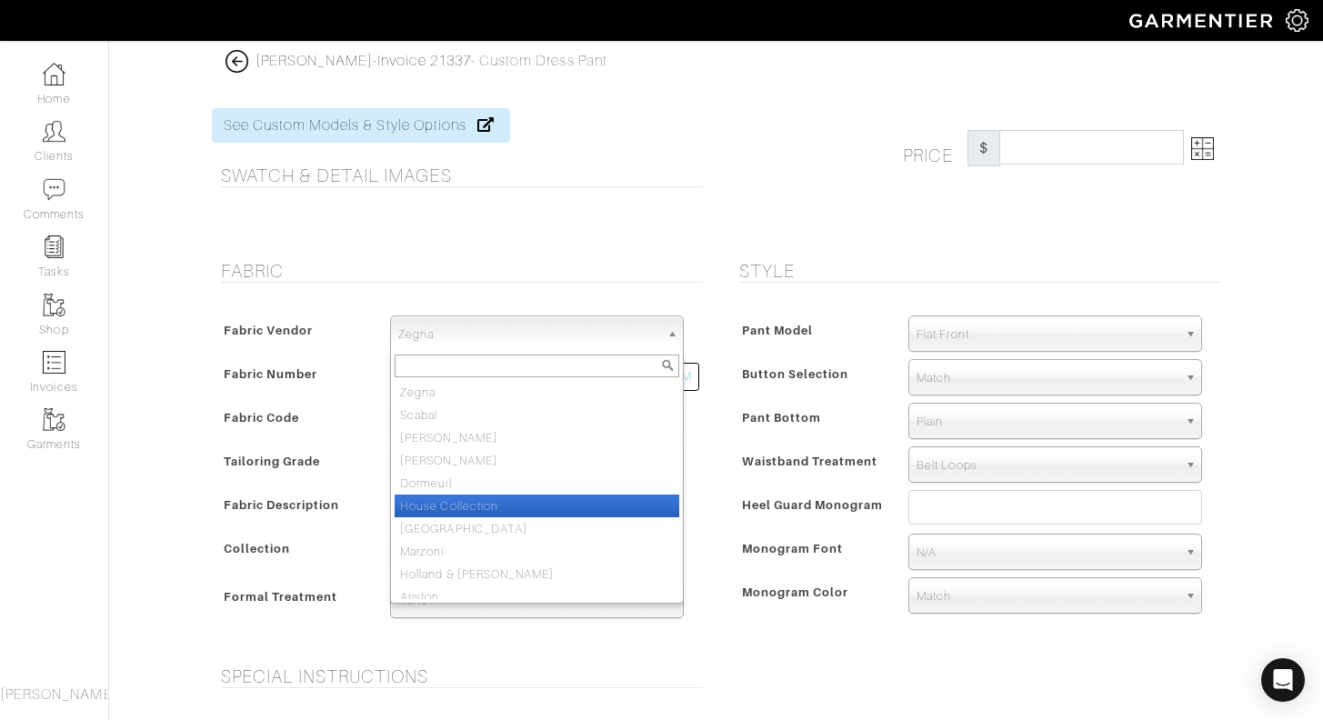
click at [487, 510] on li "House Collection" at bounding box center [537, 506] width 285 height 23
select select "75"
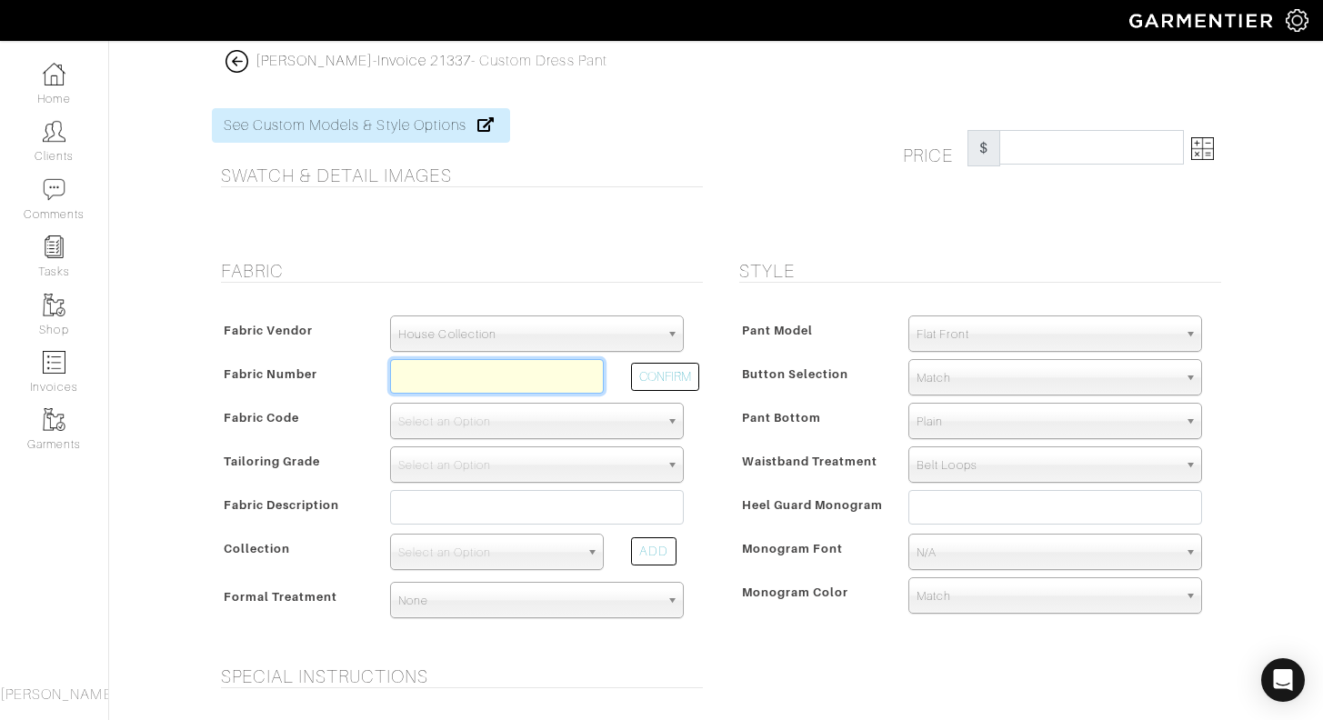
click at [448, 366] on input "text" at bounding box center [497, 376] width 214 height 35
type input "V4-49145165"
click at [647, 381] on button "CONFIRM" at bounding box center [665, 377] width 68 height 28
select select "884"
type input "Black Solid"
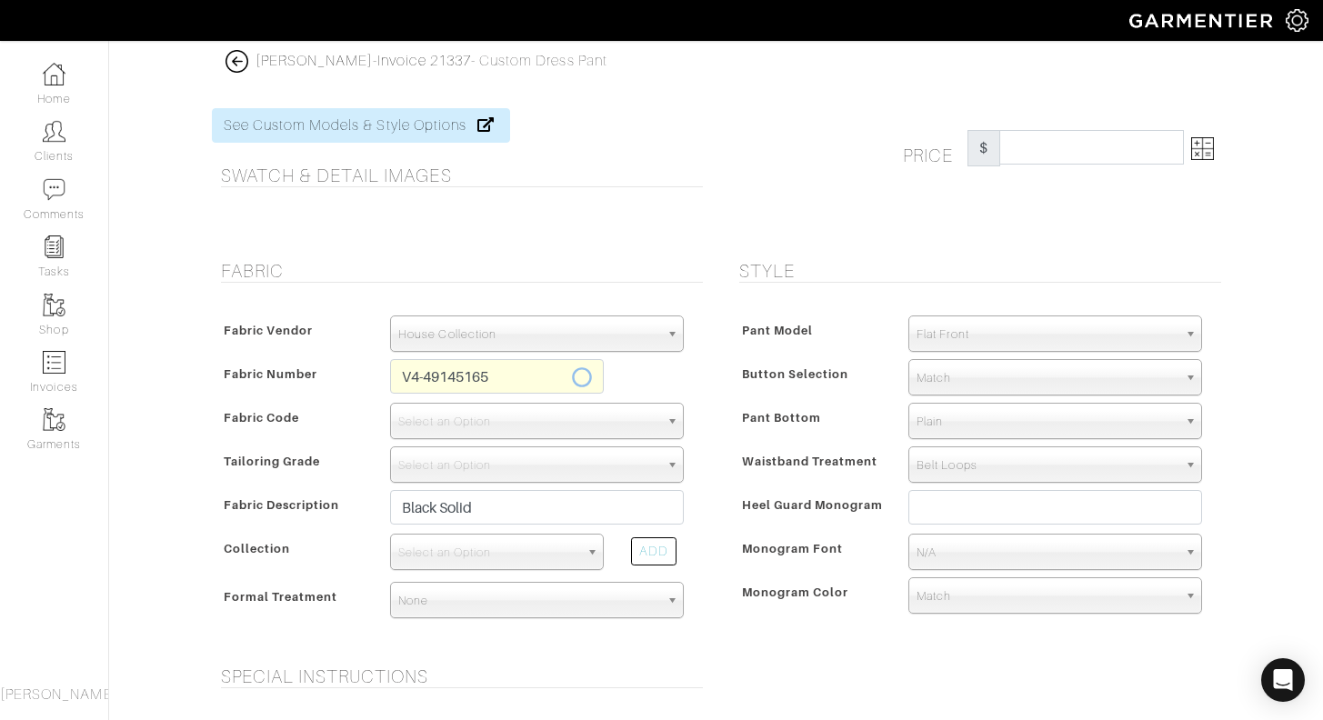
select select
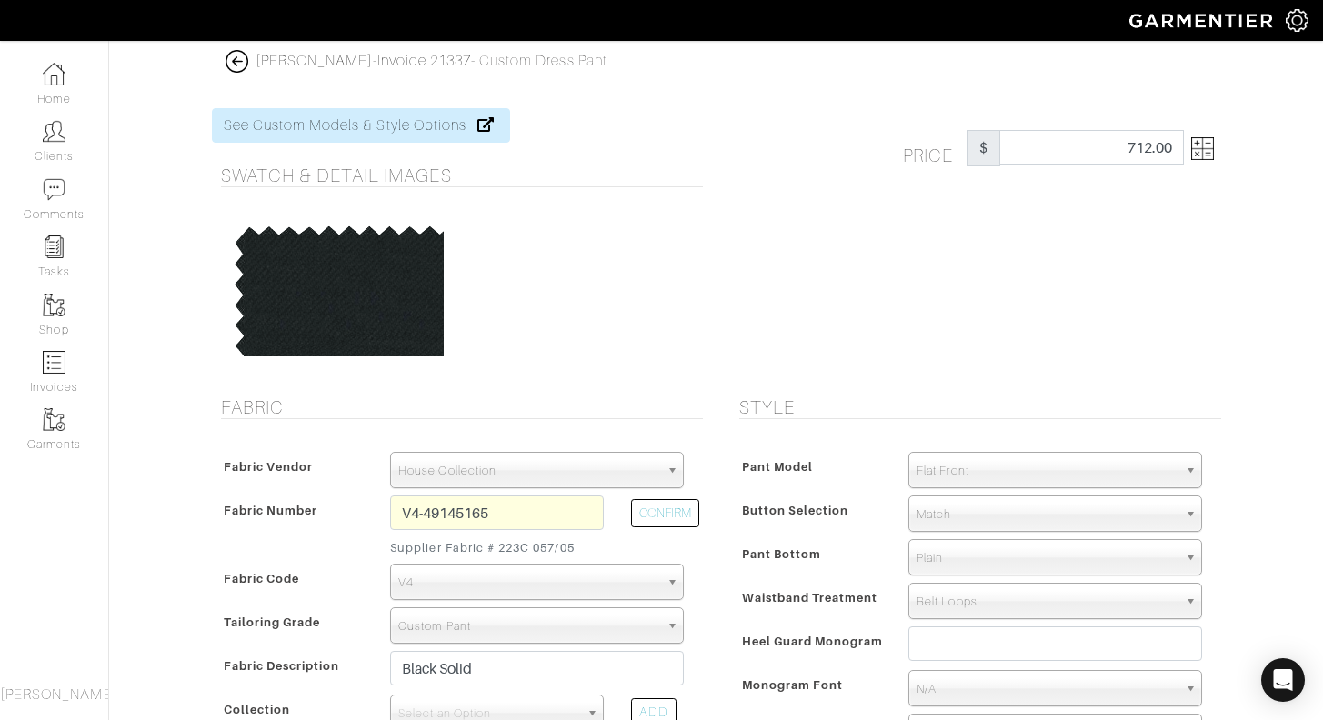
click at [1223, 153] on div "Price $ 712.00" at bounding box center [1062, 148] width 346 height 36
click at [1204, 146] on img at bounding box center [1202, 148] width 23 height 23
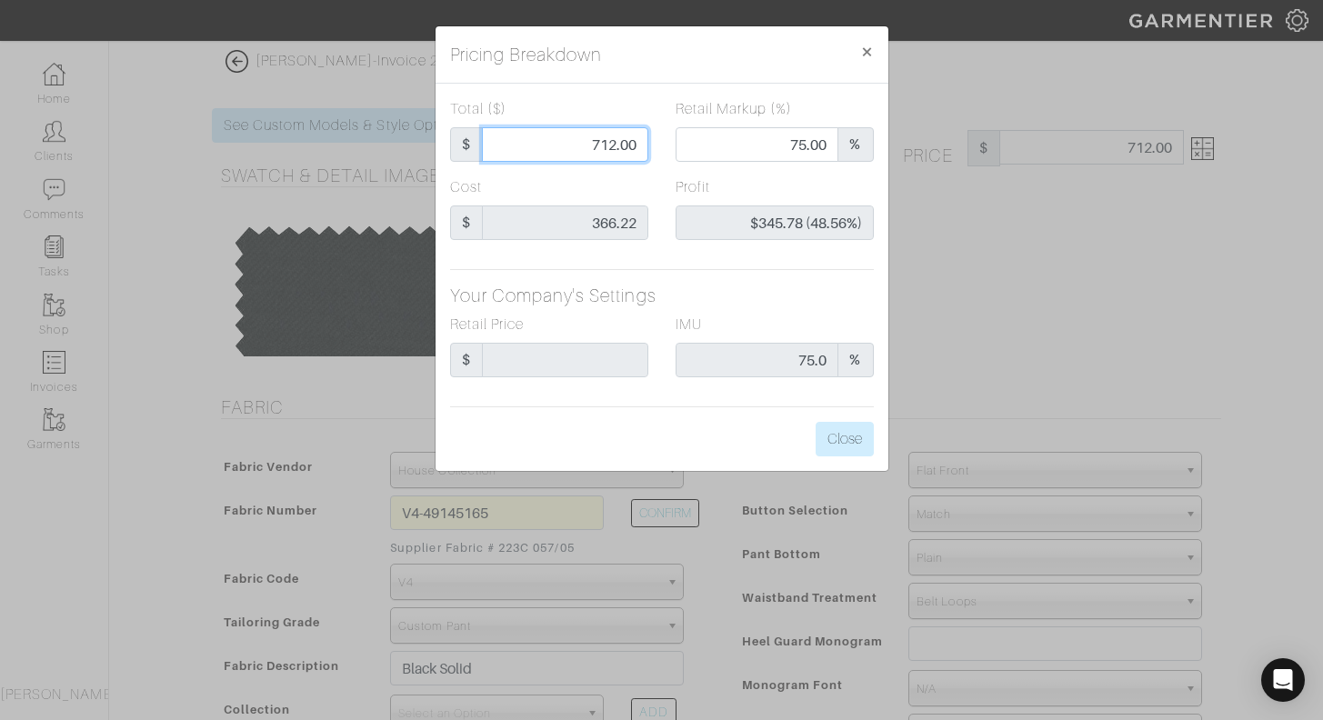
click at [610, 146] on input "712.00" at bounding box center [565, 144] width 166 height 35
type input "4"
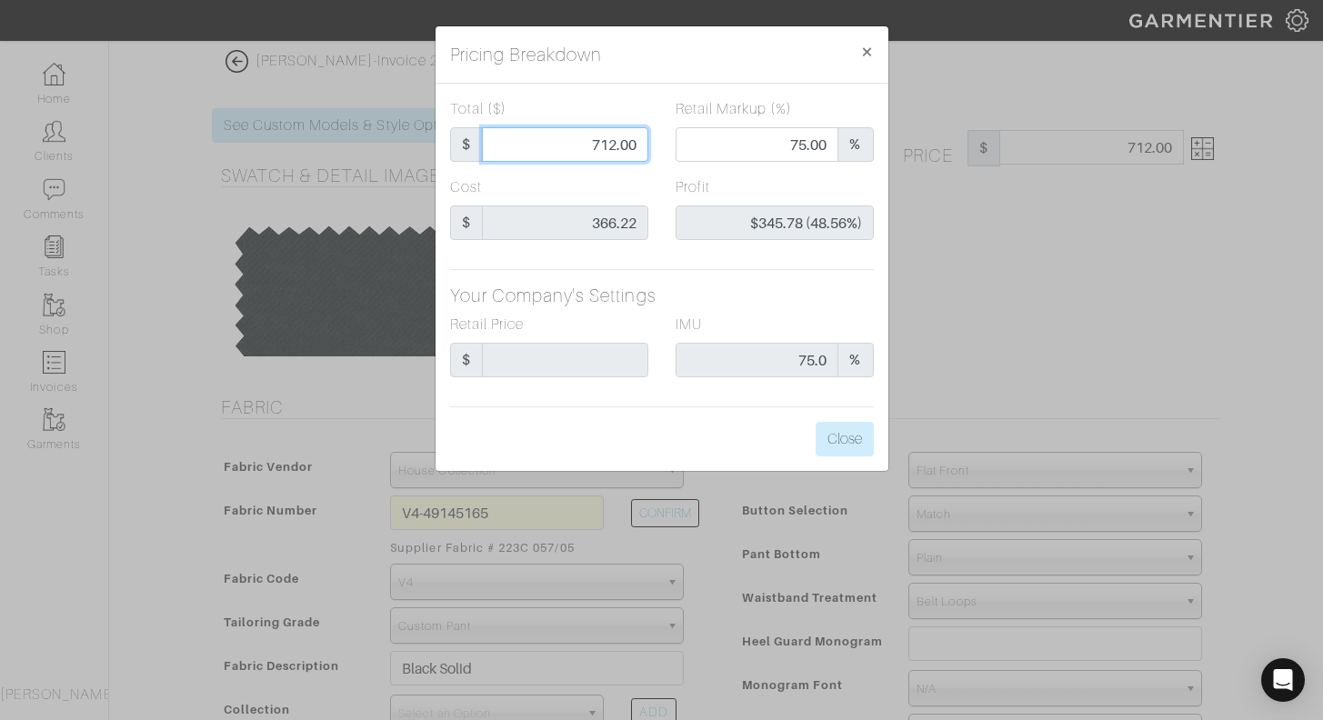
type input "0.00"
type input "-$362.22 (-9055.50%)"
type input "40"
type input "-$326.22 (-815.55%)"
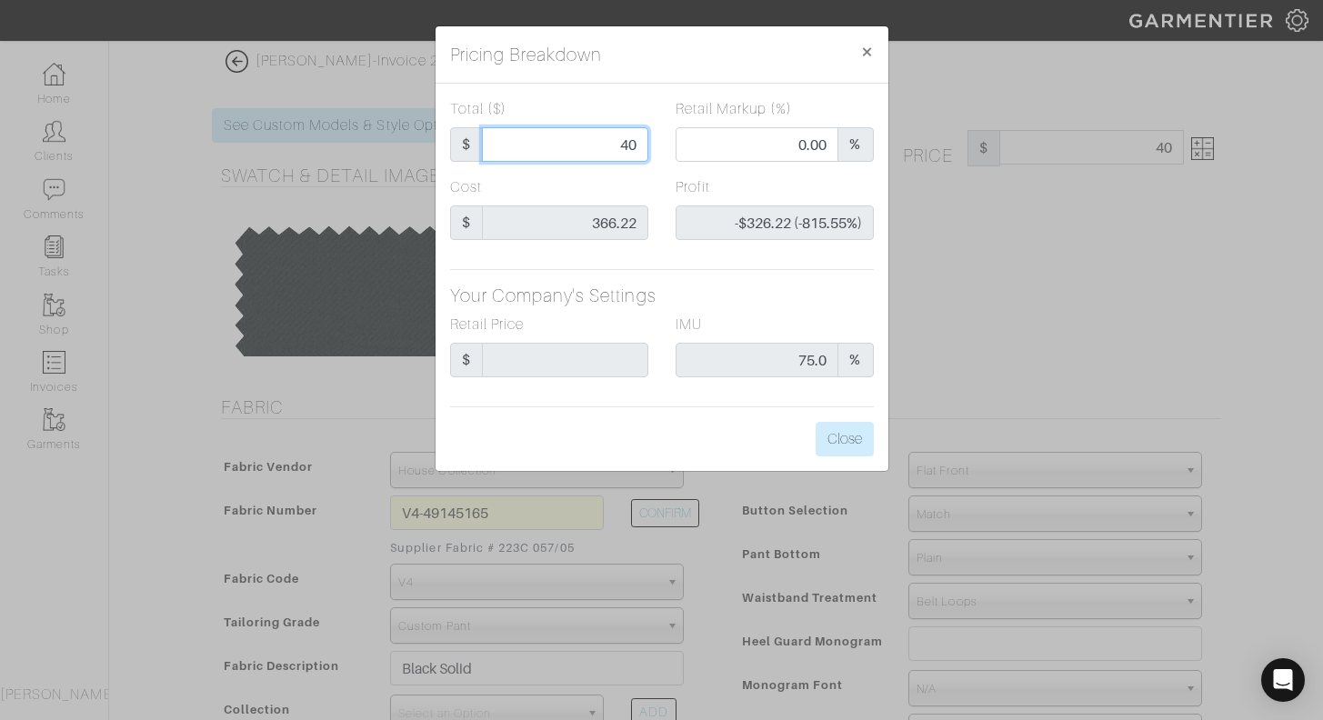
type input "400"
type input "55.50"
type input "$33.78 (8.44%)"
type input "400"
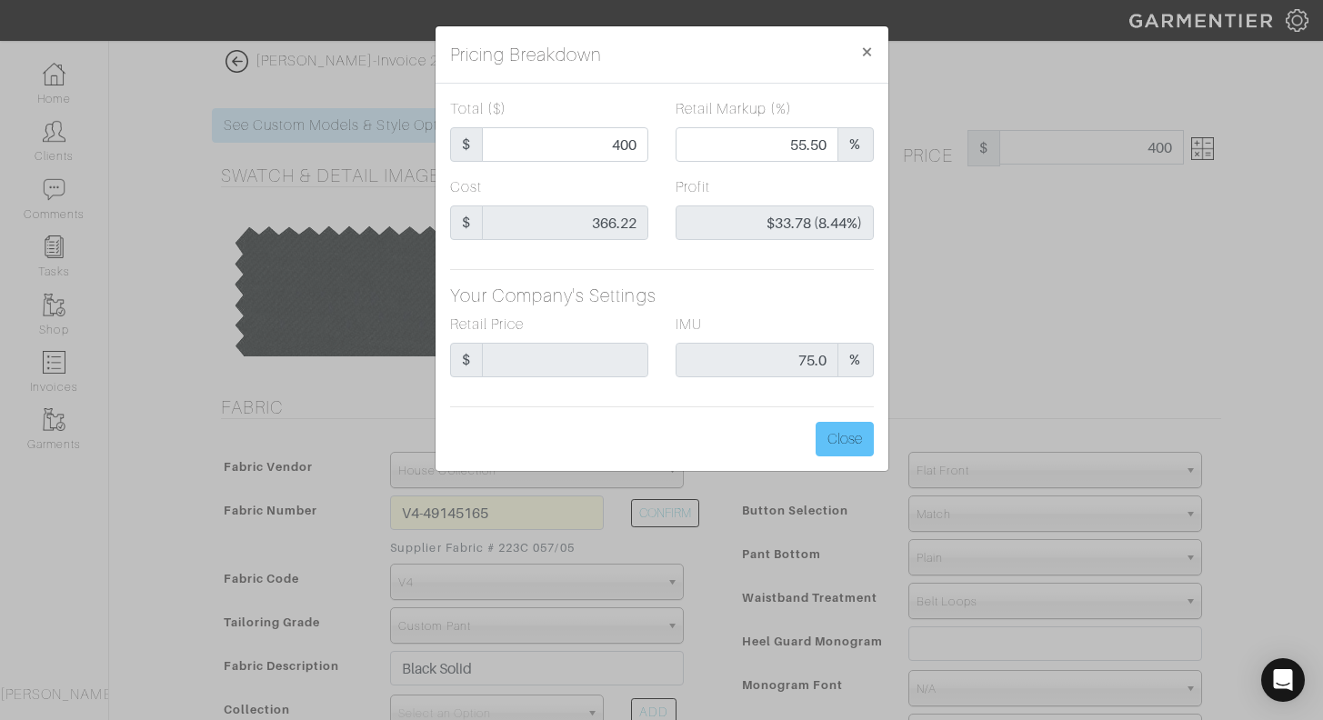
type input "400.00"
click at [853, 446] on button "Close" at bounding box center [845, 439] width 58 height 35
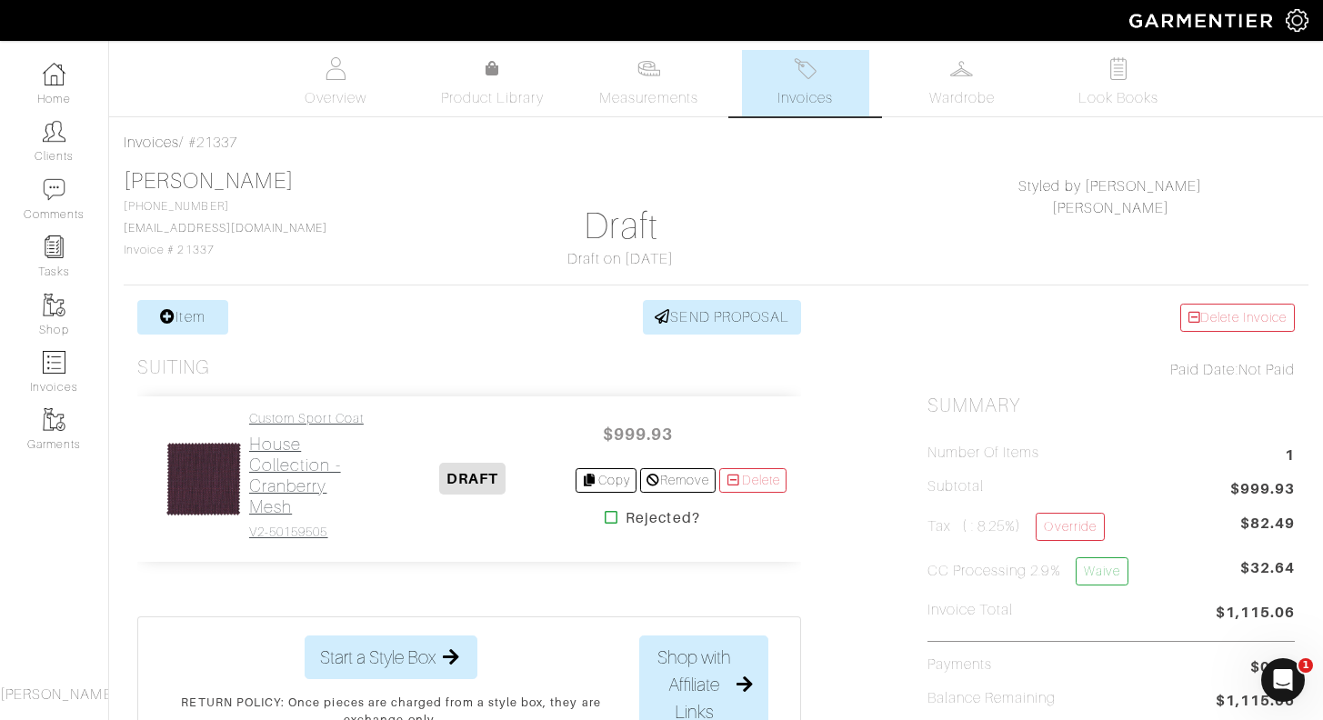
click at [286, 467] on h2 "House Collection - Cranberry Mesh" at bounding box center [309, 476] width 120 height 84
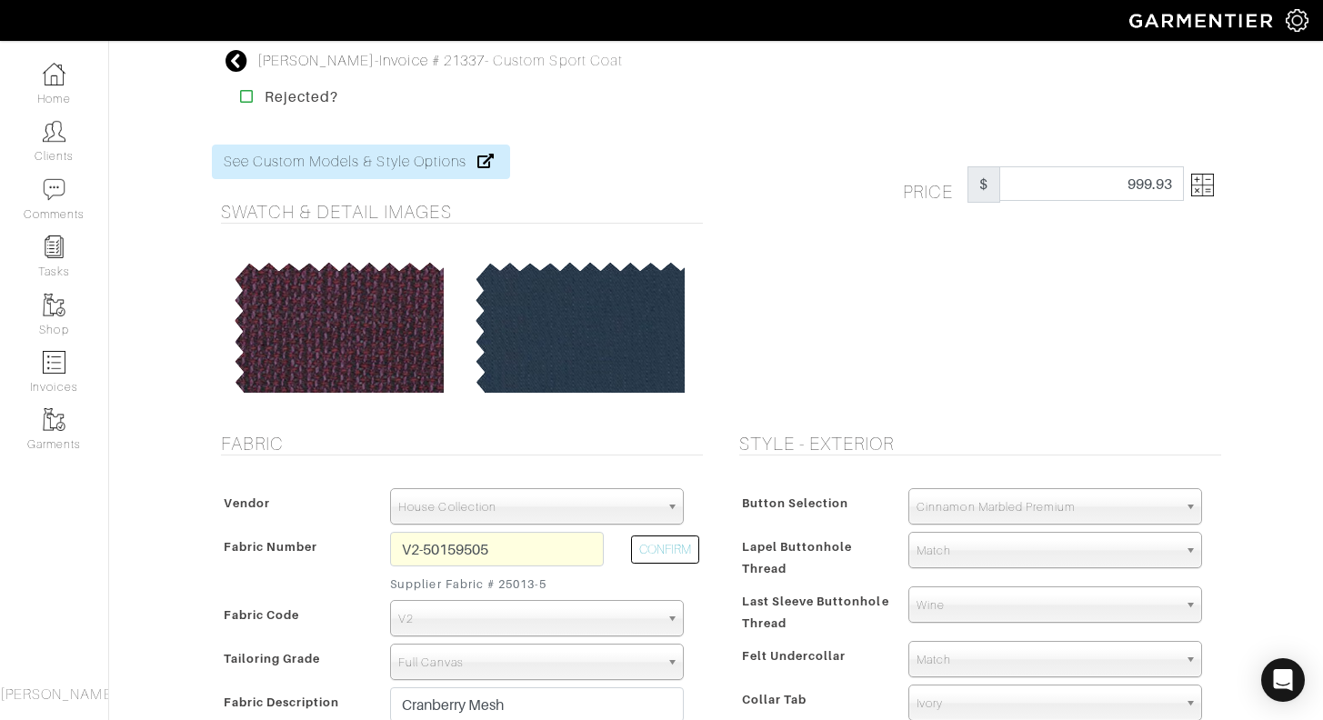
click at [1197, 194] on img at bounding box center [1202, 185] width 23 height 23
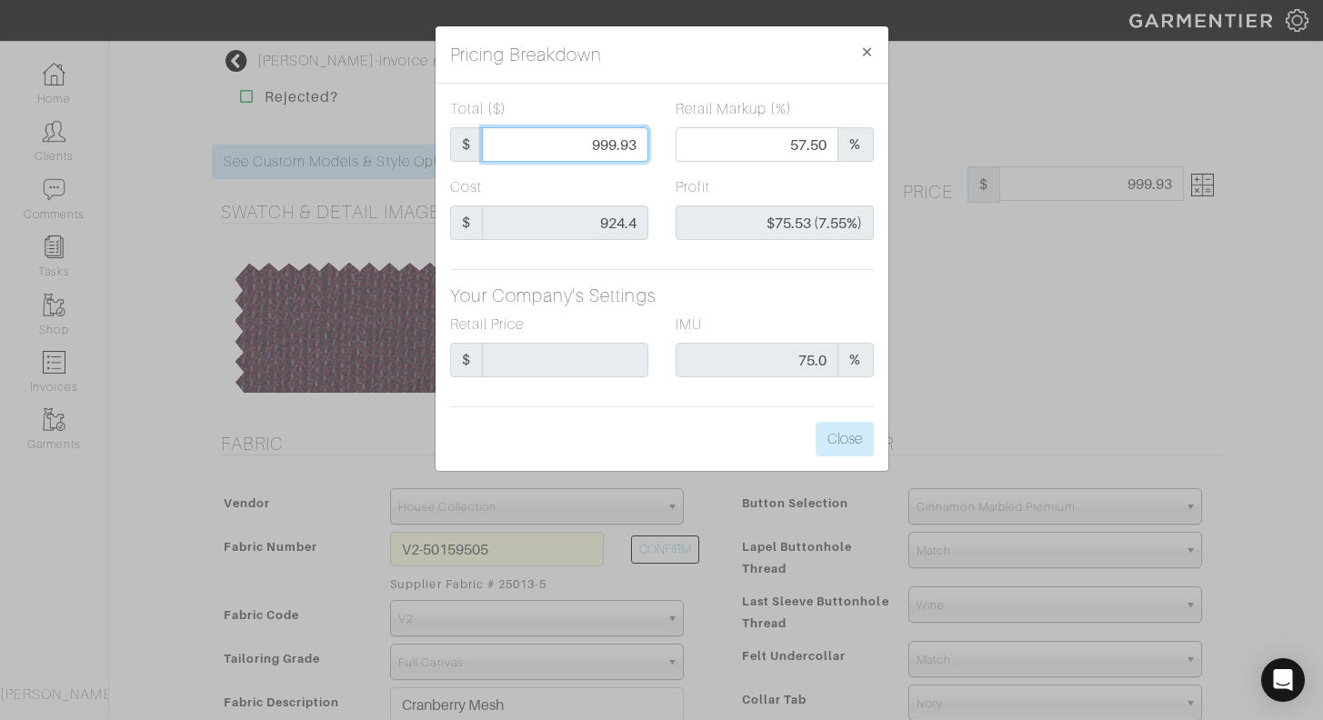
click at [588, 143] on input "999.93" at bounding box center [565, 144] width 166 height 35
type input "1"
type input "0.00"
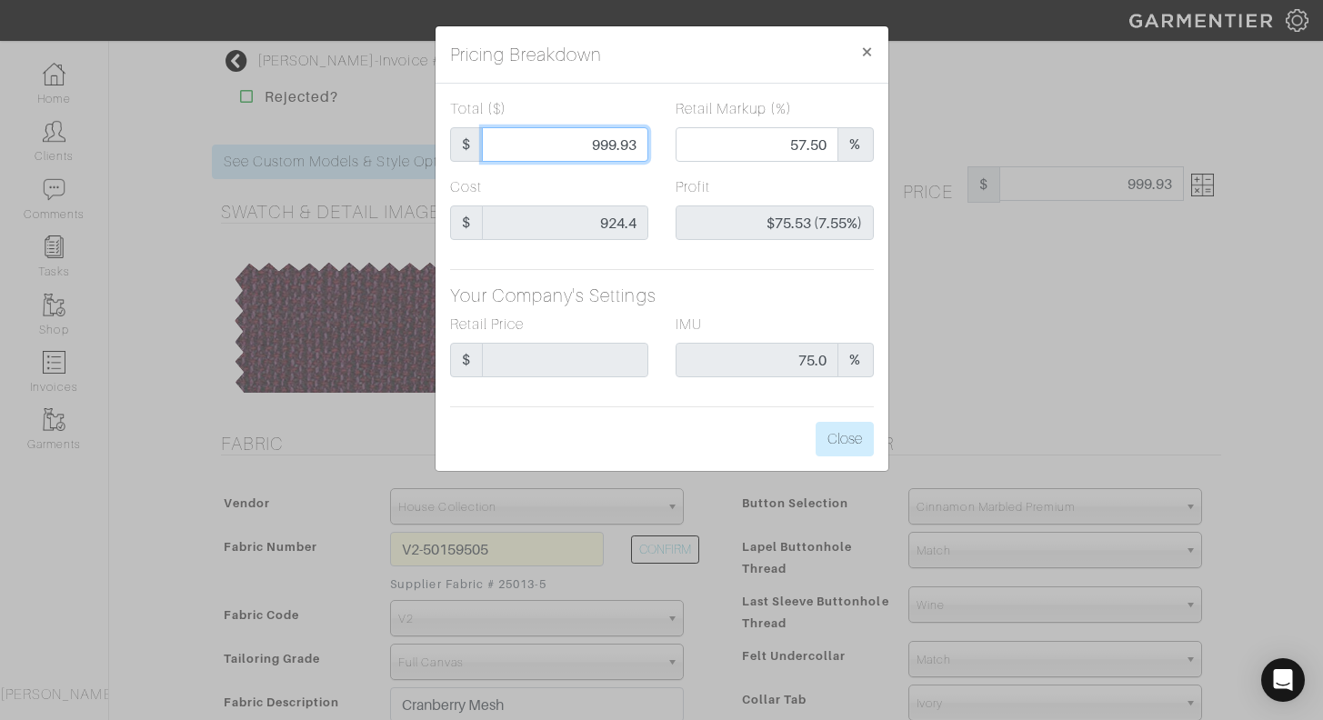
type input "-$923.40 (-92340.00%)"
type input "10"
type input "-$914.40 (-9144.00%)"
type input "100"
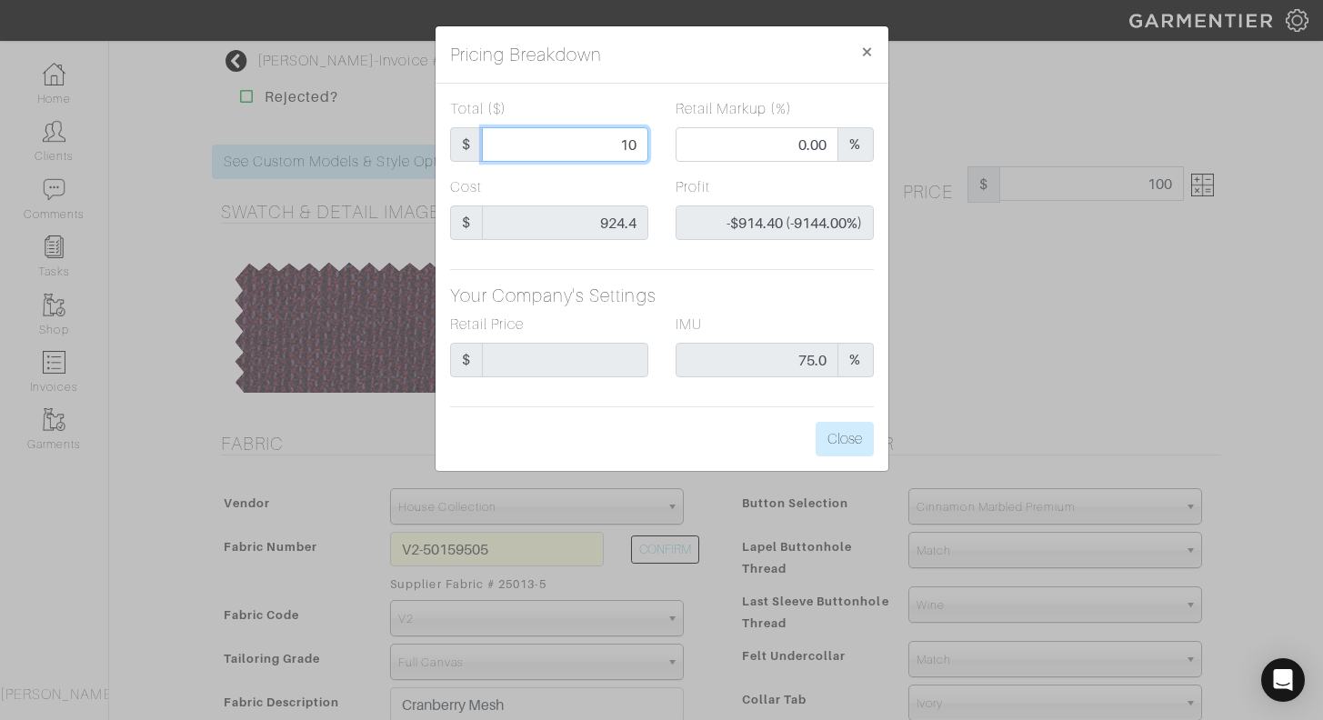
type input "100"
type input "-$824.40 (-824.40%)"
type input "1000"
type input "57.50"
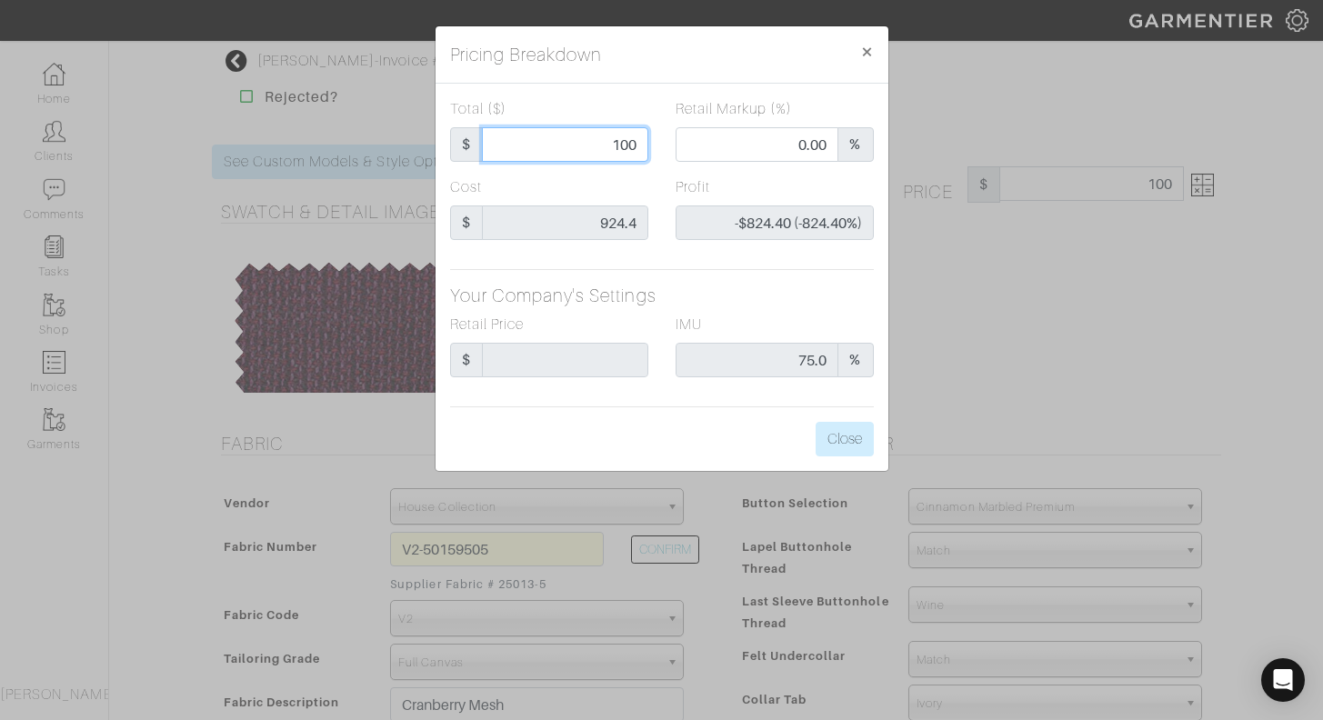
type input "$75.60 (7.56%)"
type input "10000"
type input "95.75"
type input "$9,075.60 (90.76%)"
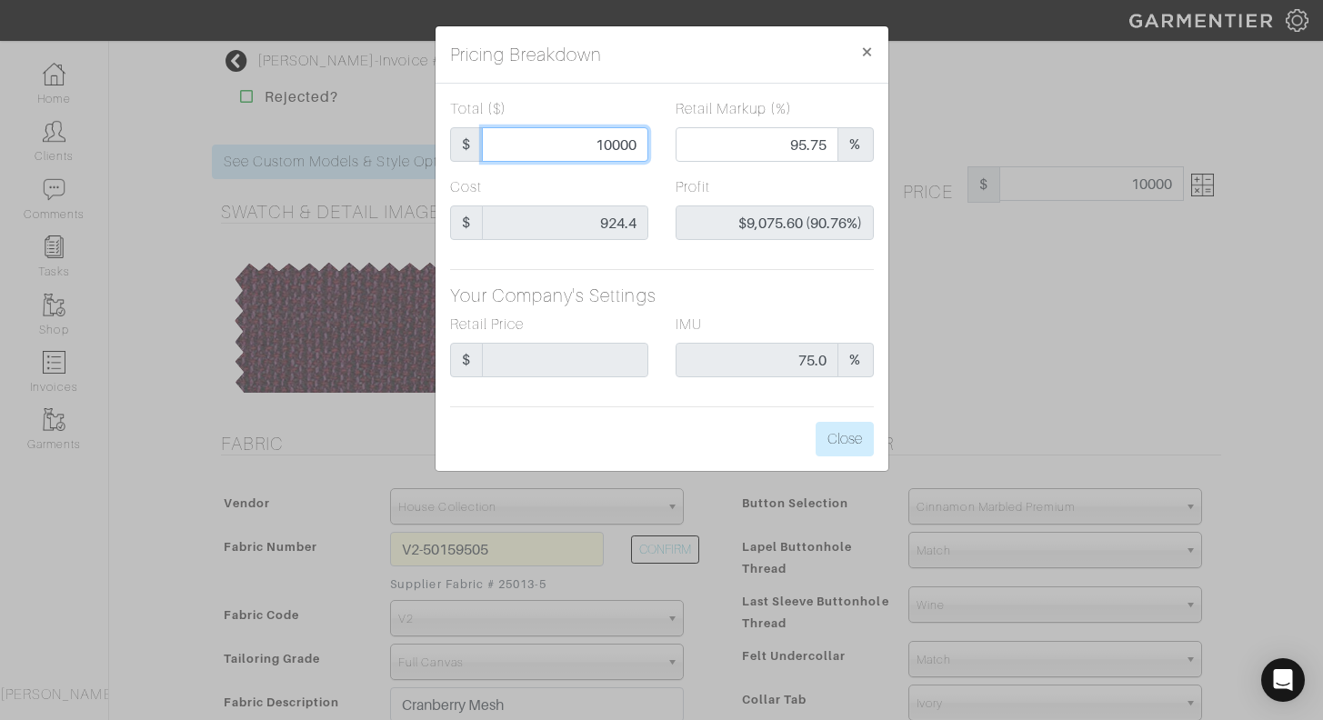
type input "10000"
type input "10000.00"
click at [633, 177] on div "Cost $ 924.4" at bounding box center [549, 208] width 198 height 64
drag, startPoint x: 870, startPoint y: 51, endPoint x: 714, endPoint y: 178, distance: 201.7
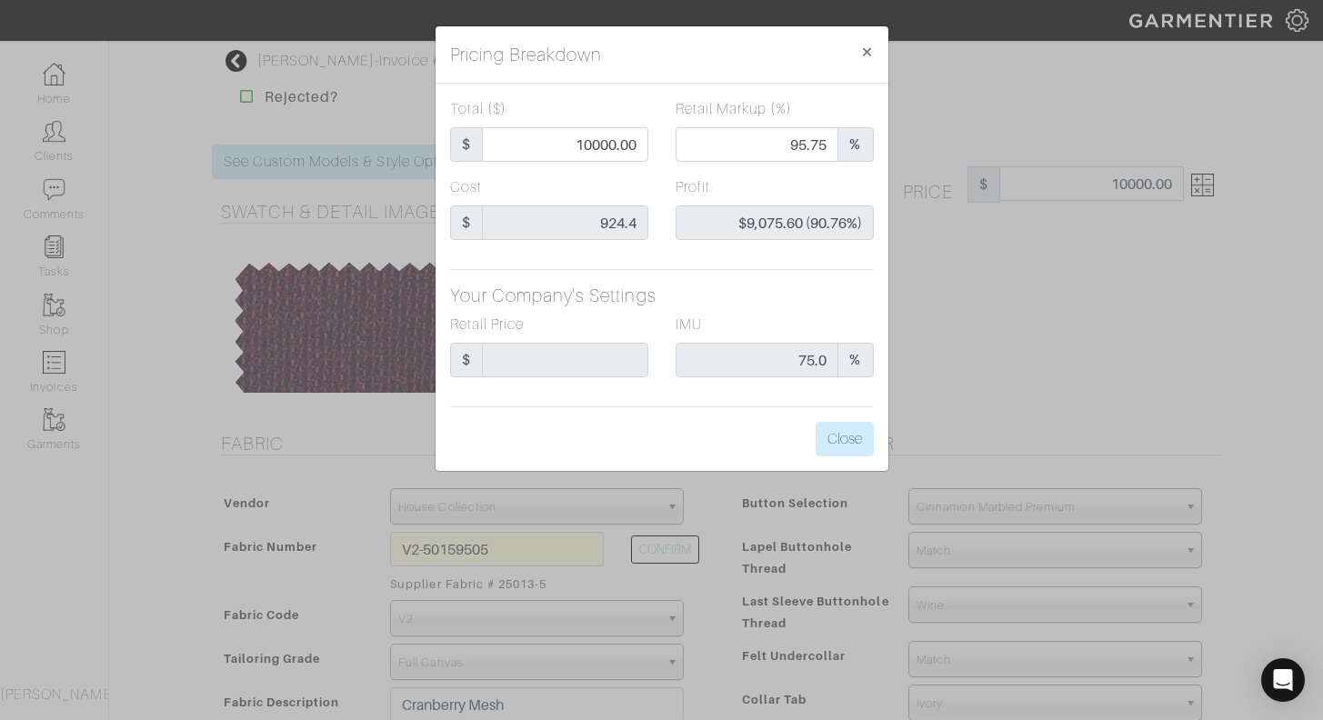
click at [714, 178] on div "Pricing Breakdown × Total ($) $ 10000.00 Retail Markup (%) 95.75 % Cost $ 924.4…" at bounding box center [662, 248] width 455 height 447
click at [591, 152] on input "10000.00" at bounding box center [565, 144] width 166 height 35
type input "1000.00"
type input "57.50"
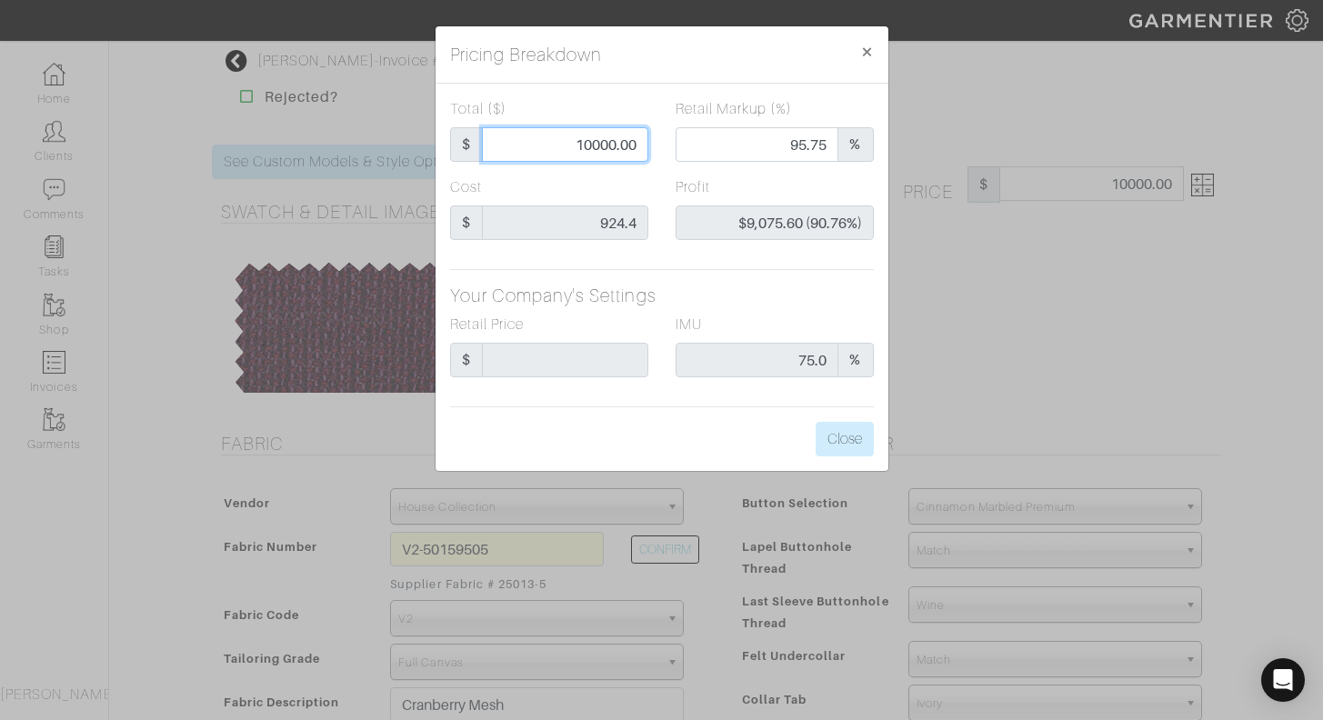
type input "$75.60 (7.56%)"
type input "1000.00"
click at [615, 177] on div "Cost $ 924.4" at bounding box center [549, 208] width 198 height 64
click at [866, 42] on span "×" at bounding box center [867, 51] width 14 height 25
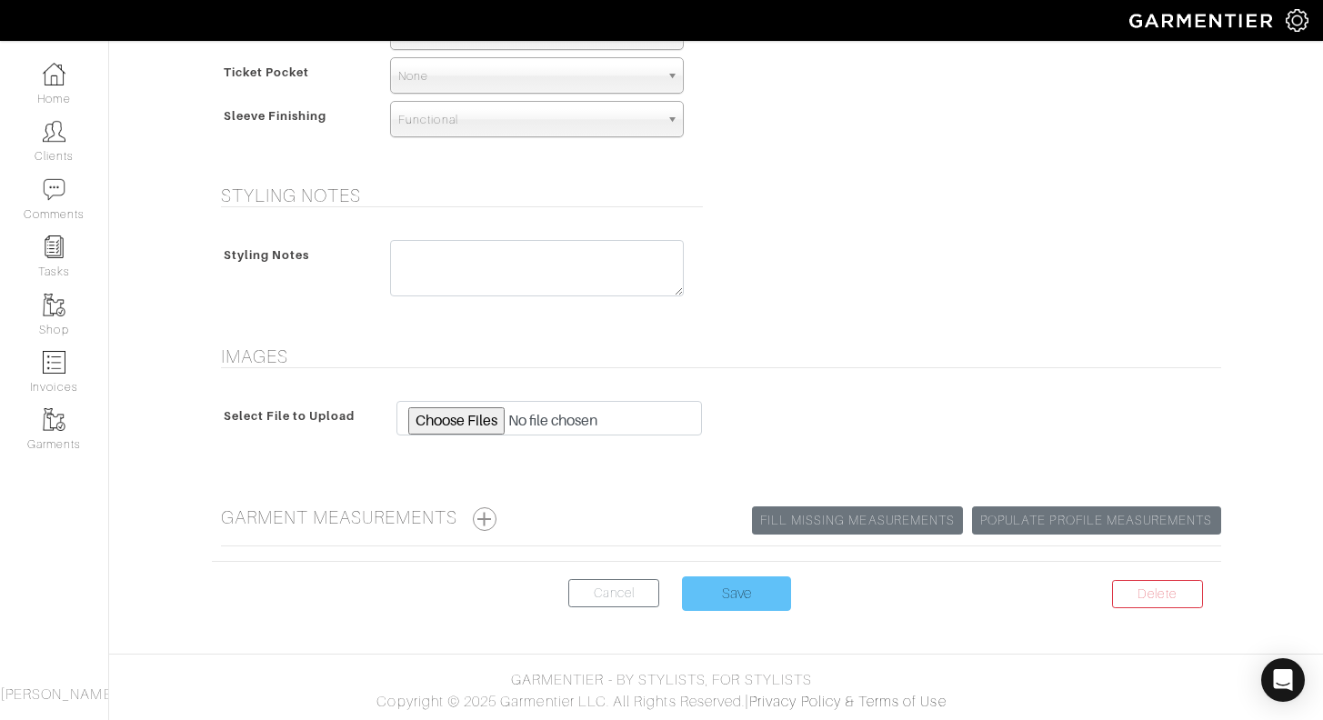
scroll to position [1342, 0]
click at [765, 592] on input "Save" at bounding box center [736, 594] width 109 height 35
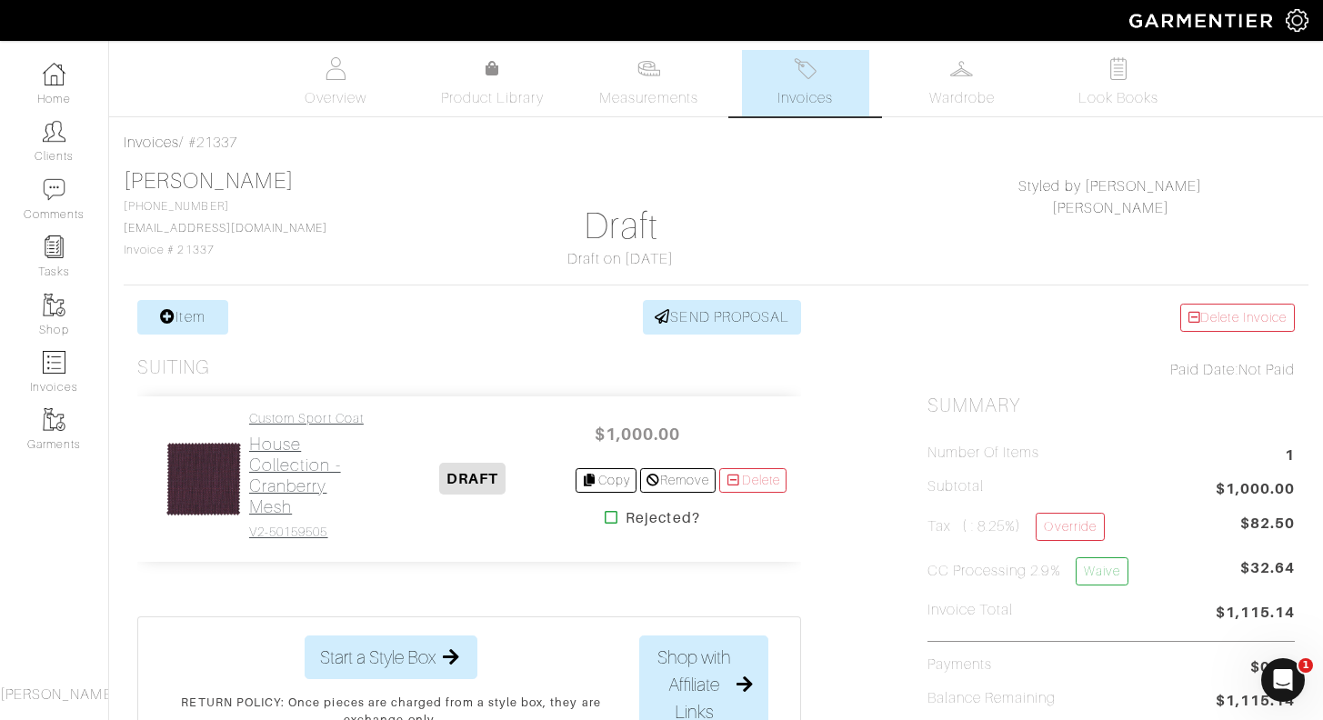
click at [287, 484] on h2 "House Collection - Cranberry Mesh" at bounding box center [309, 476] width 120 height 84
click at [206, 323] on link "Item" at bounding box center [182, 317] width 91 height 35
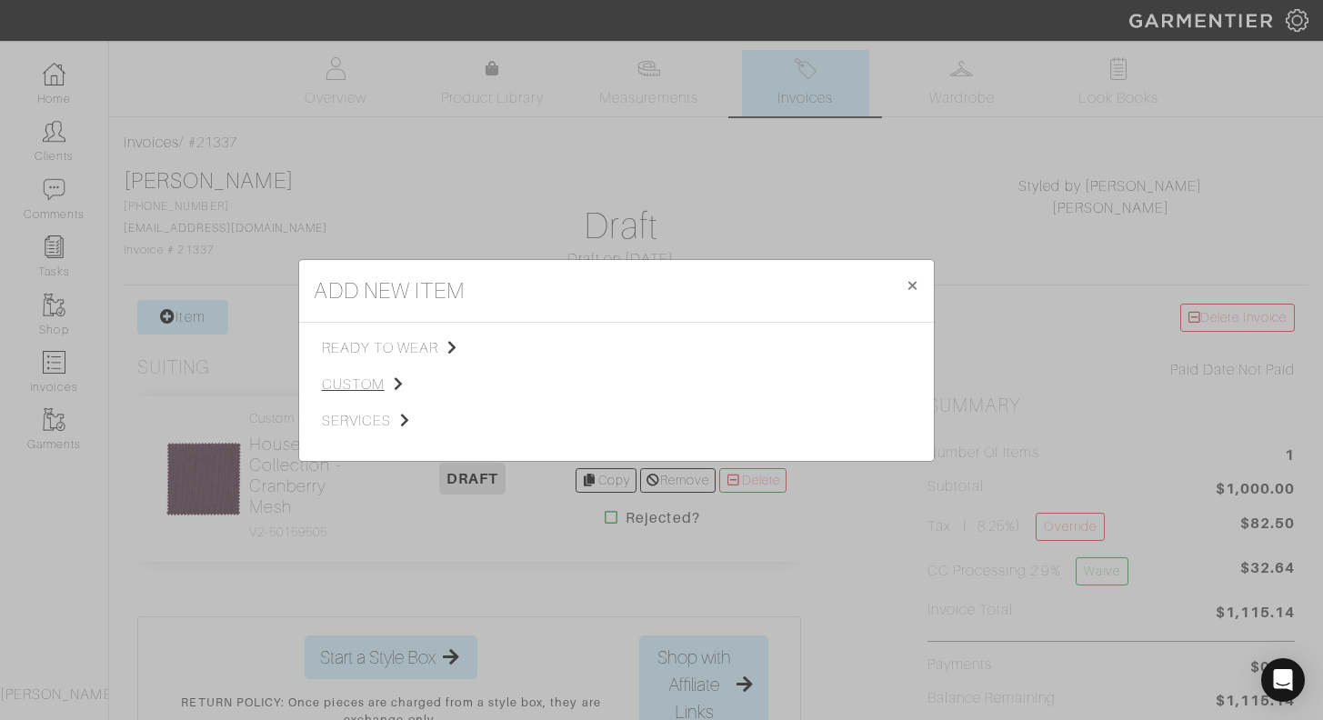
click at [357, 381] on span "custom" at bounding box center [413, 385] width 183 height 22
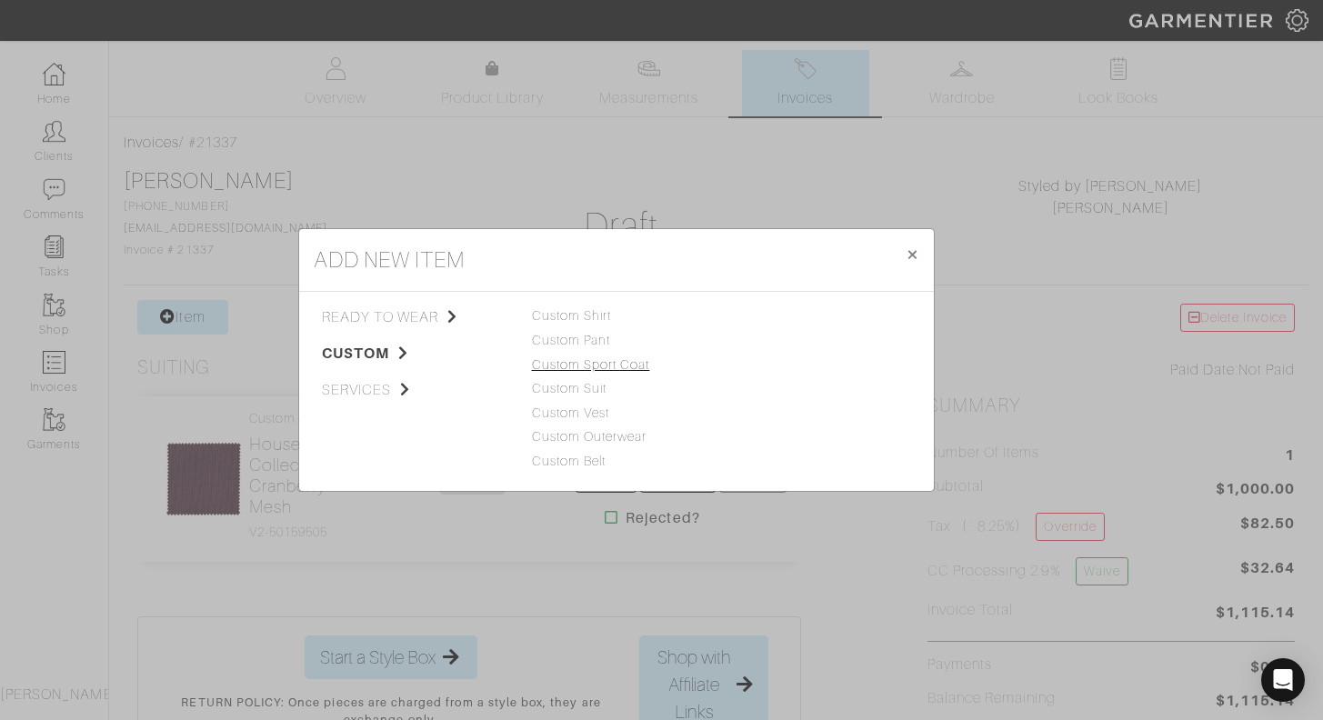
click at [637, 363] on link "Custom Sport Coat" at bounding box center [591, 364] width 118 height 15
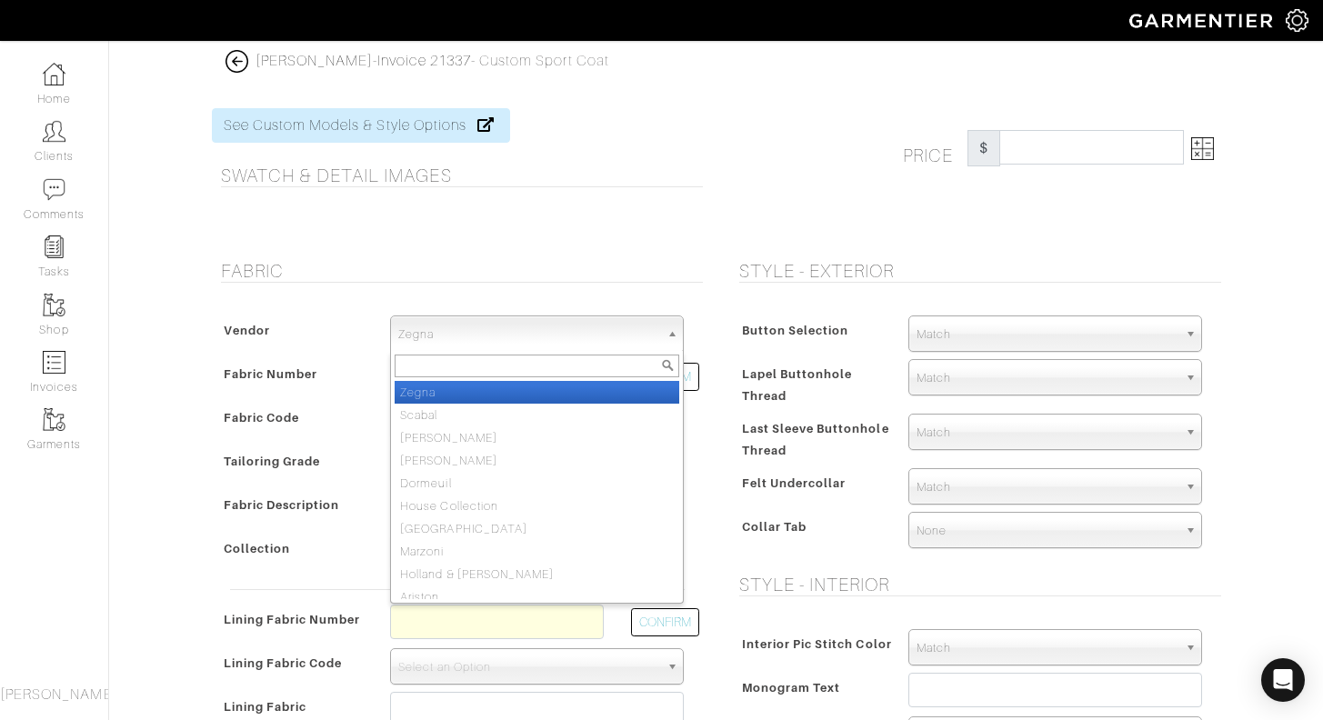
click at [620, 333] on span "Zegna" at bounding box center [528, 334] width 261 height 36
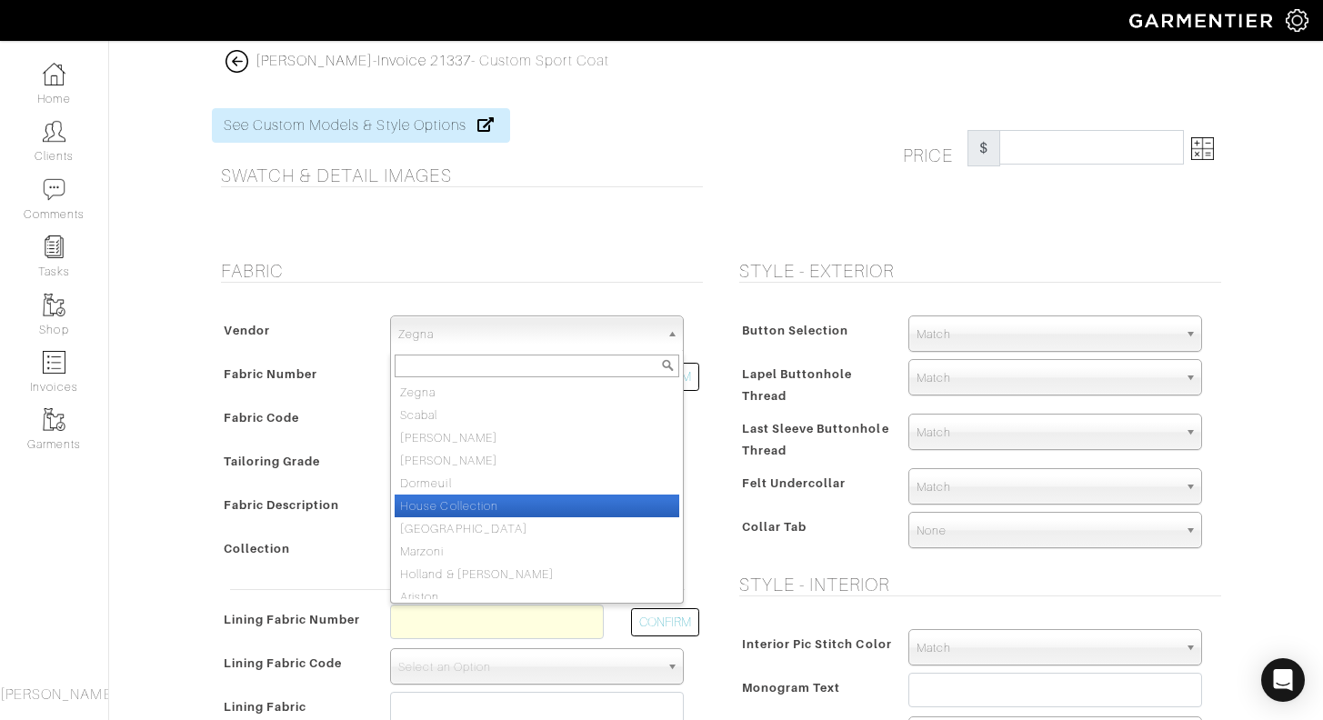
click at [511, 506] on li "House Collection" at bounding box center [537, 506] width 285 height 23
select select "75"
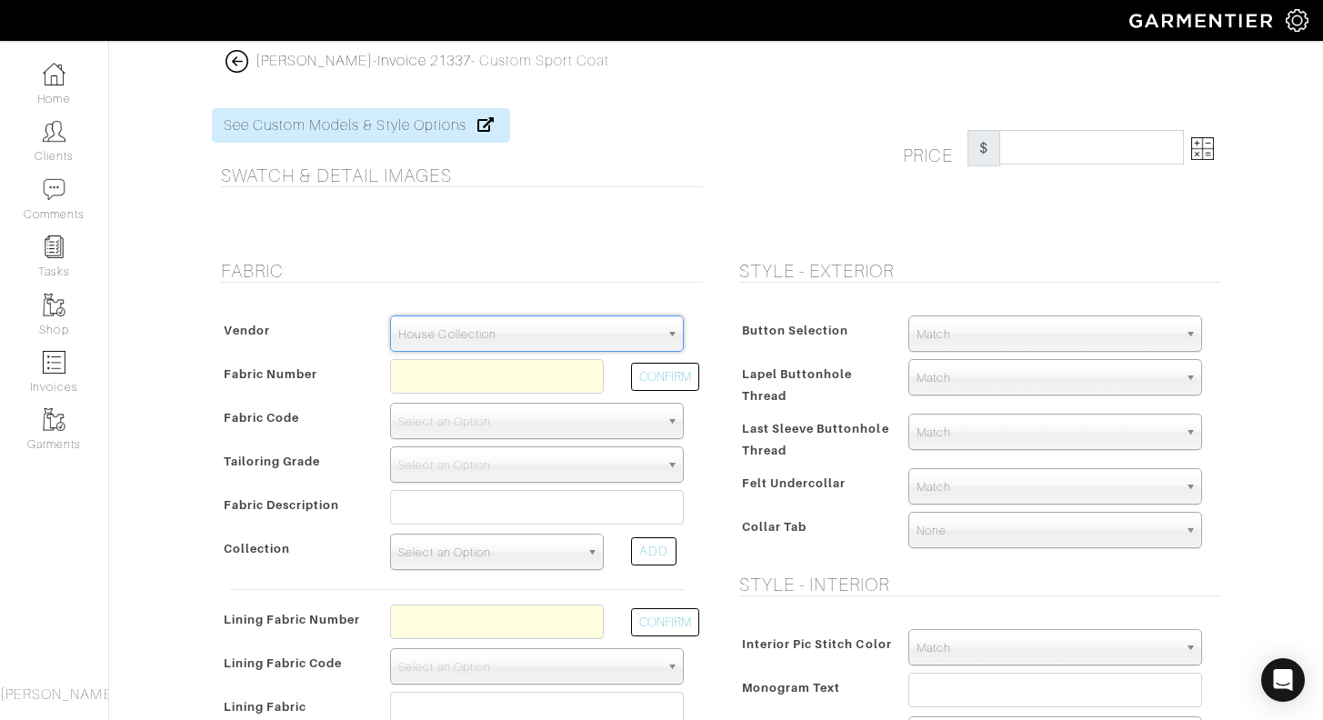
click at [489, 541] on span "Select an Option" at bounding box center [488, 553] width 181 height 36
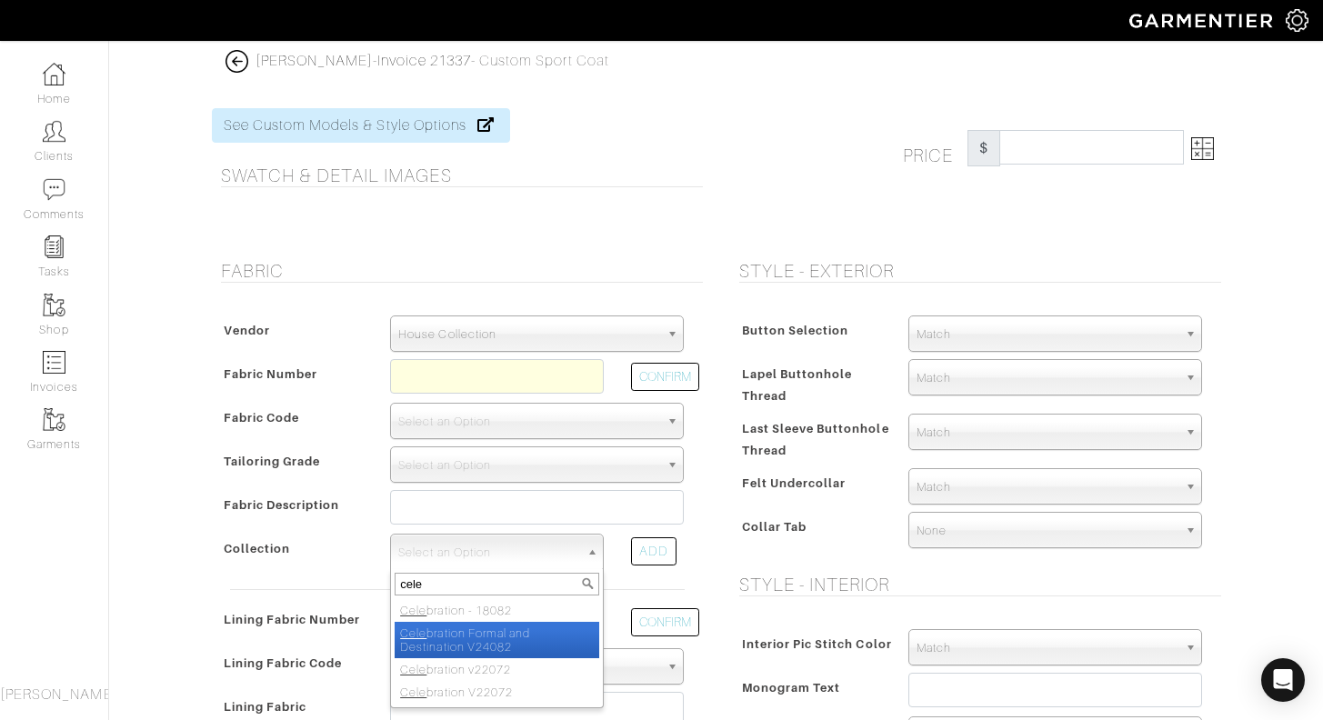
type input "cele"
click at [532, 634] on li "Cele bration Formal and Destination V24082" at bounding box center [497, 640] width 205 height 36
select select "1024"
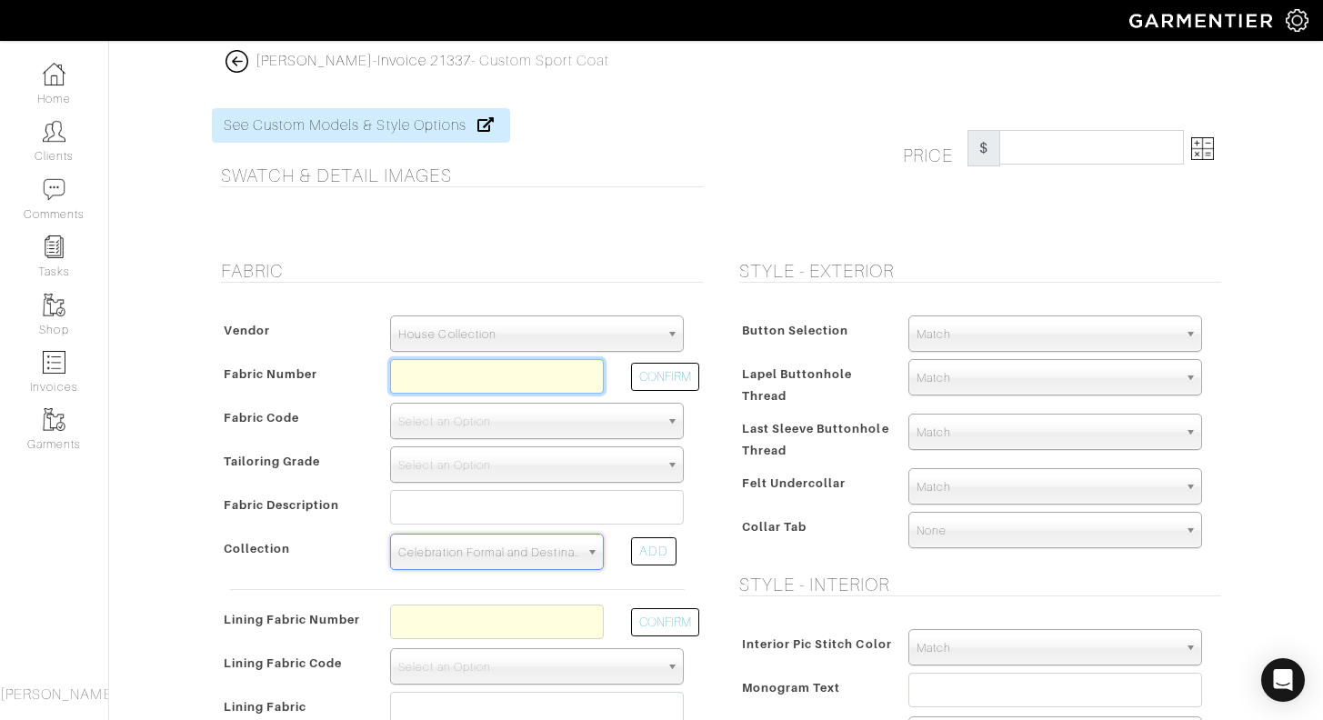
click at [509, 379] on input "text" at bounding box center [497, 376] width 214 height 35
type input "Z5-49146096"
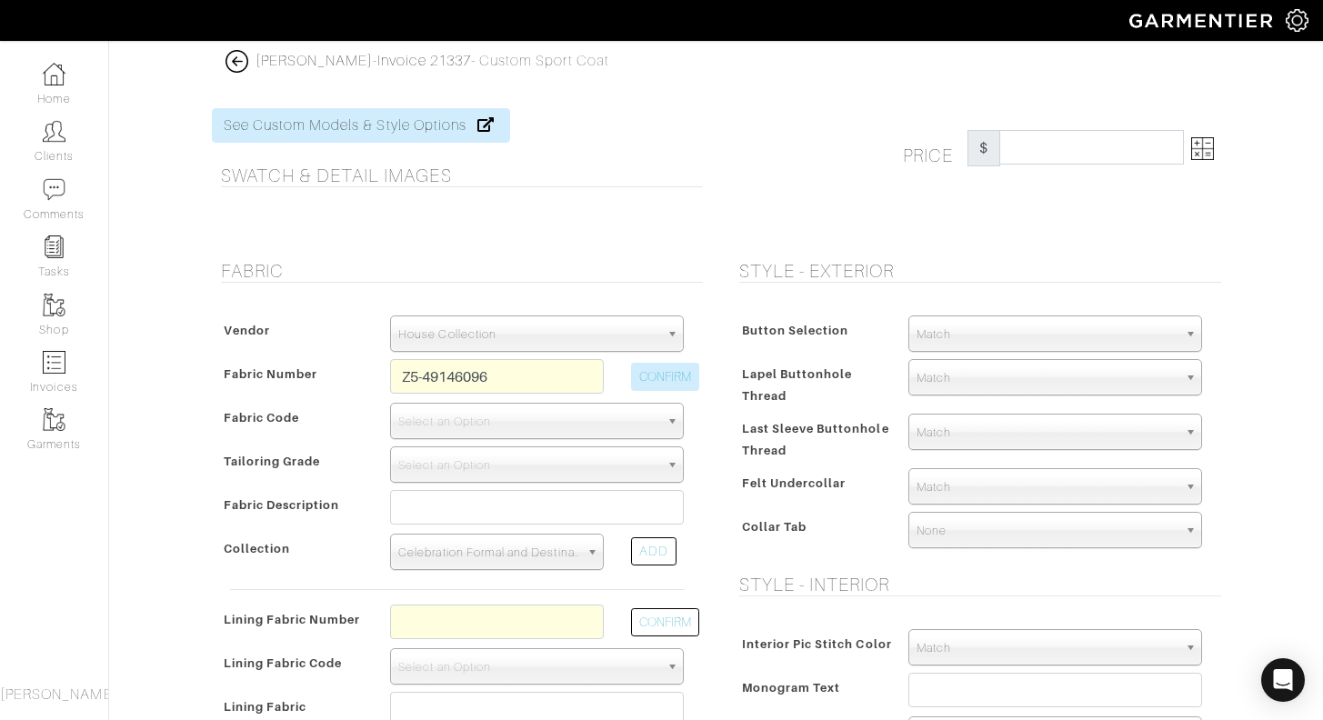
click at [665, 377] on button "CONFIRM" at bounding box center [665, 377] width 68 height 28
select select "5804"
type input "Dk Green Solid"
select select
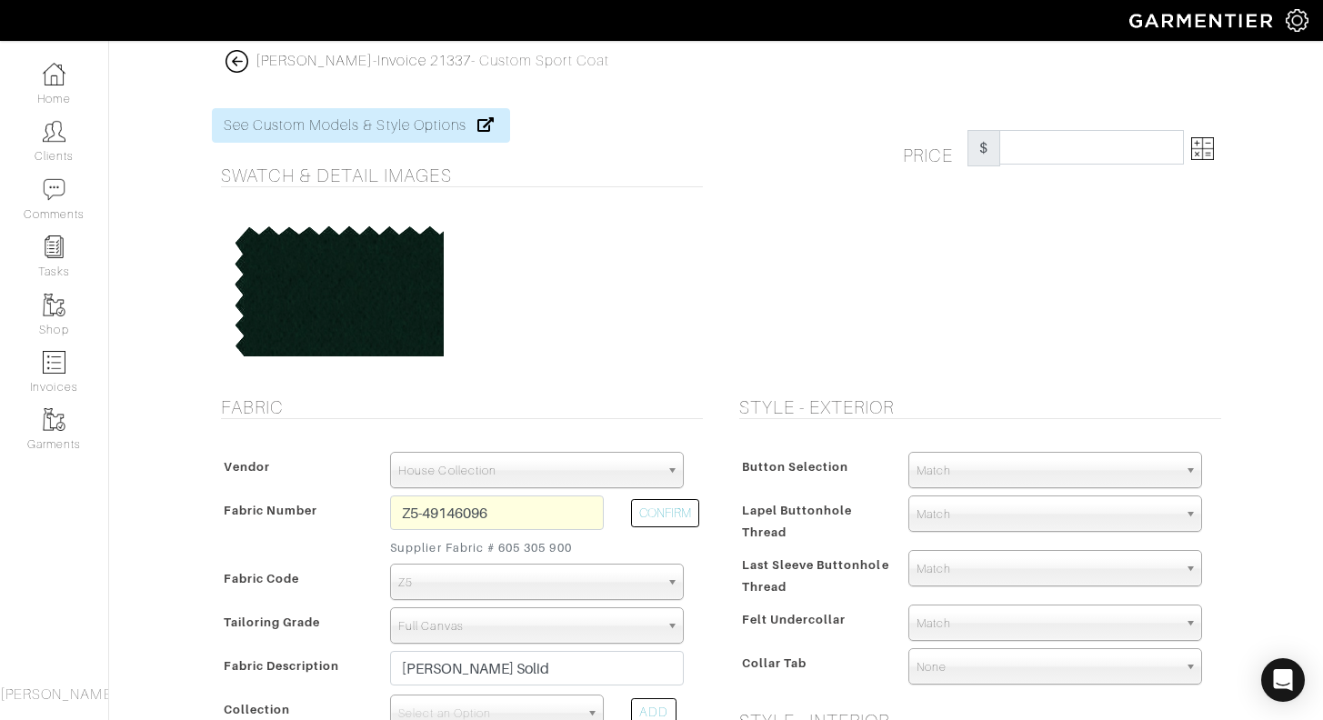
type input "2036.00"
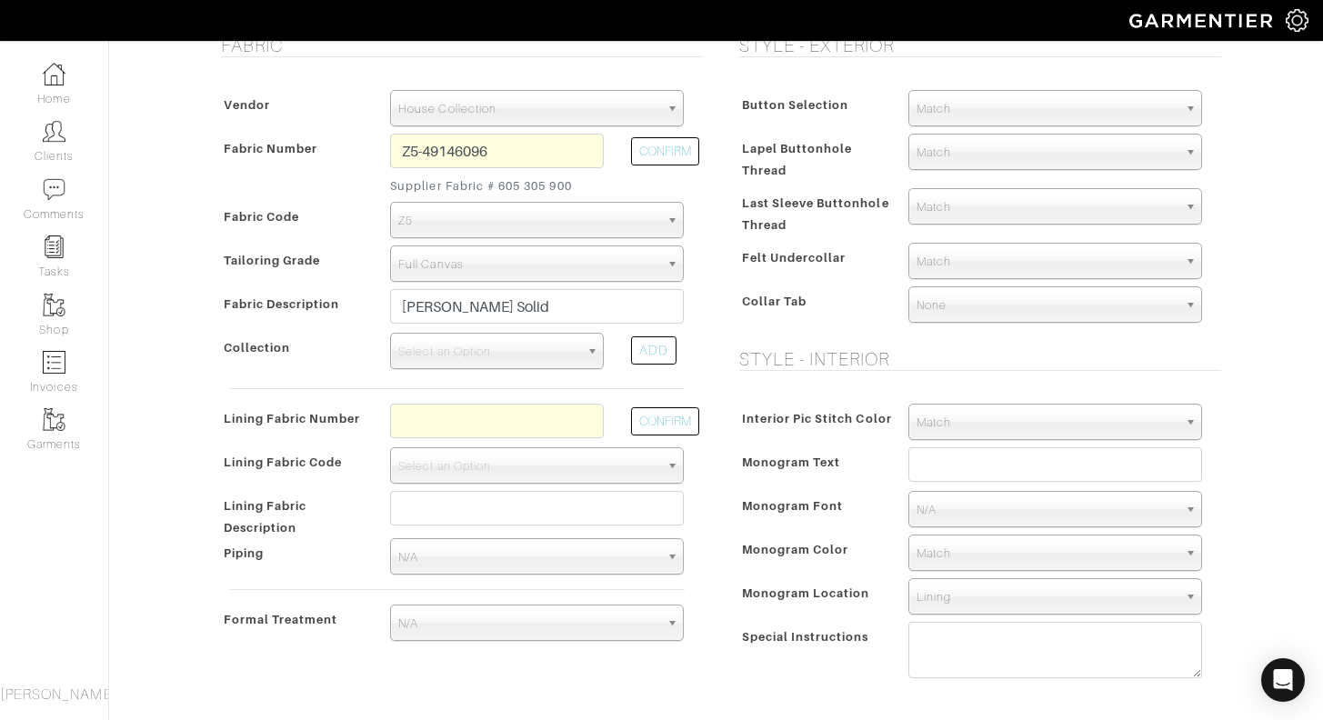
scroll to position [386, 0]
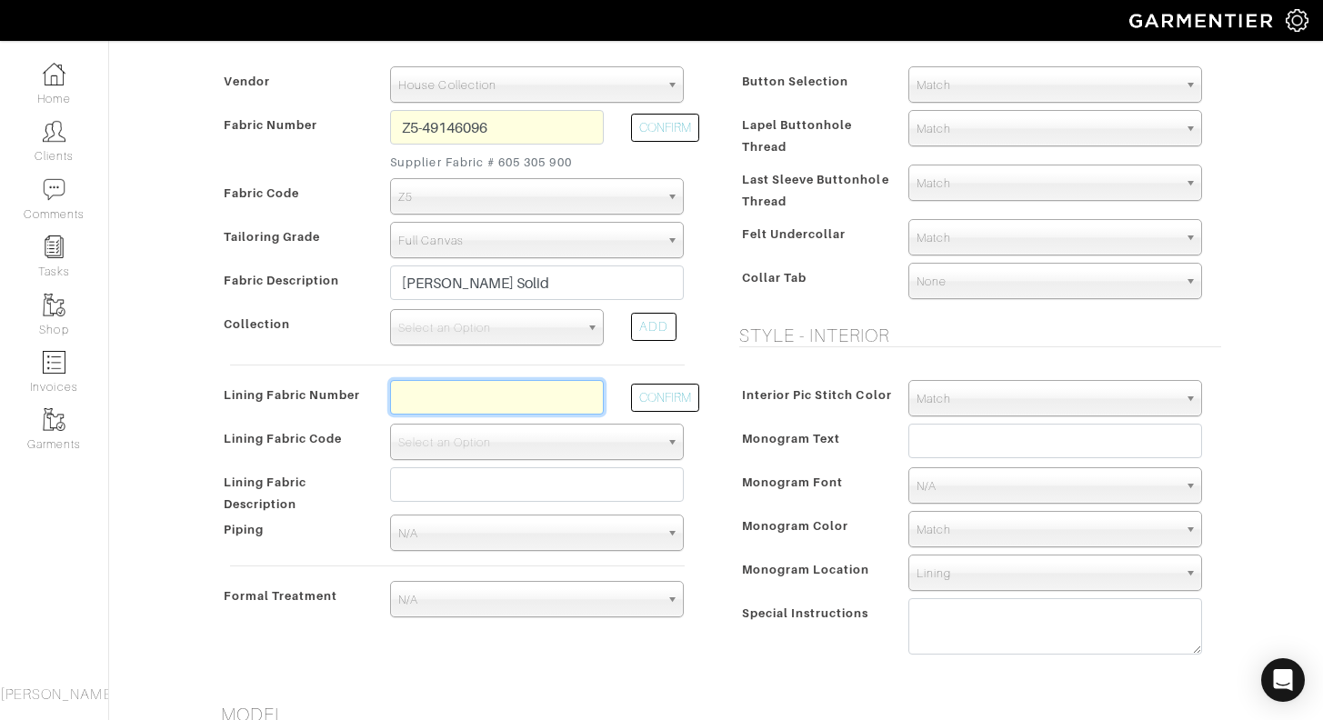
click at [493, 392] on input "text" at bounding box center [497, 397] width 214 height 35
type input "L4-50168245"
click at [645, 401] on button "CONFIRM" at bounding box center [665, 398] width 68 height 28
select select "6295"
type input "Black Cheers"
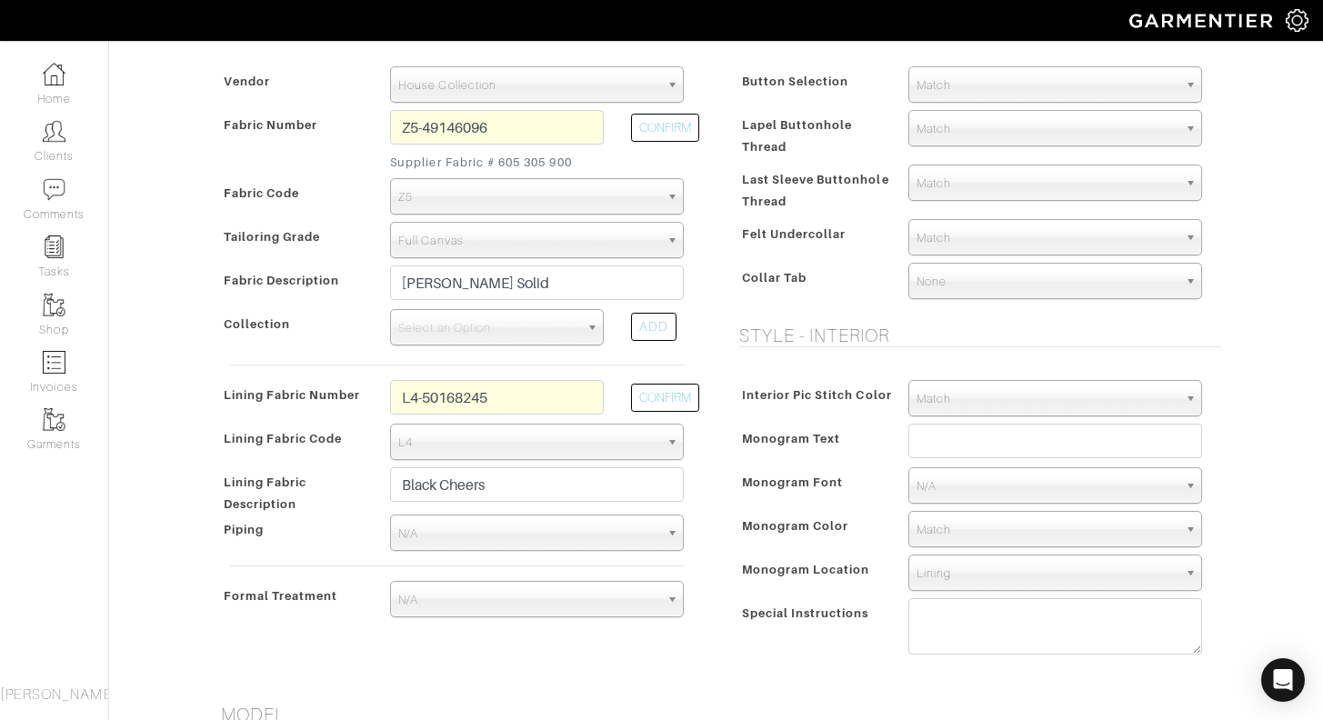
type input "2086.00"
click at [983, 534] on span "Match" at bounding box center [1047, 530] width 261 height 36
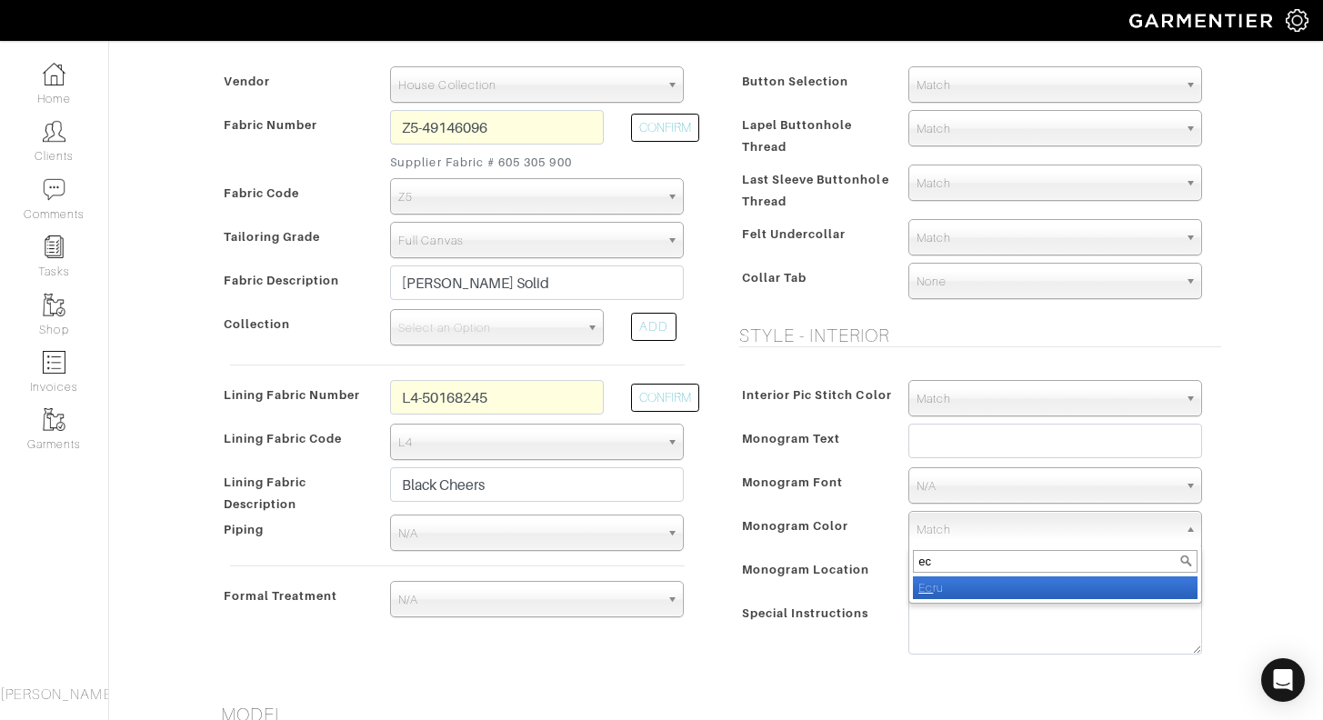
type input "ec"
click at [968, 588] on li "Ec ru" at bounding box center [1055, 588] width 285 height 23
select select "40"
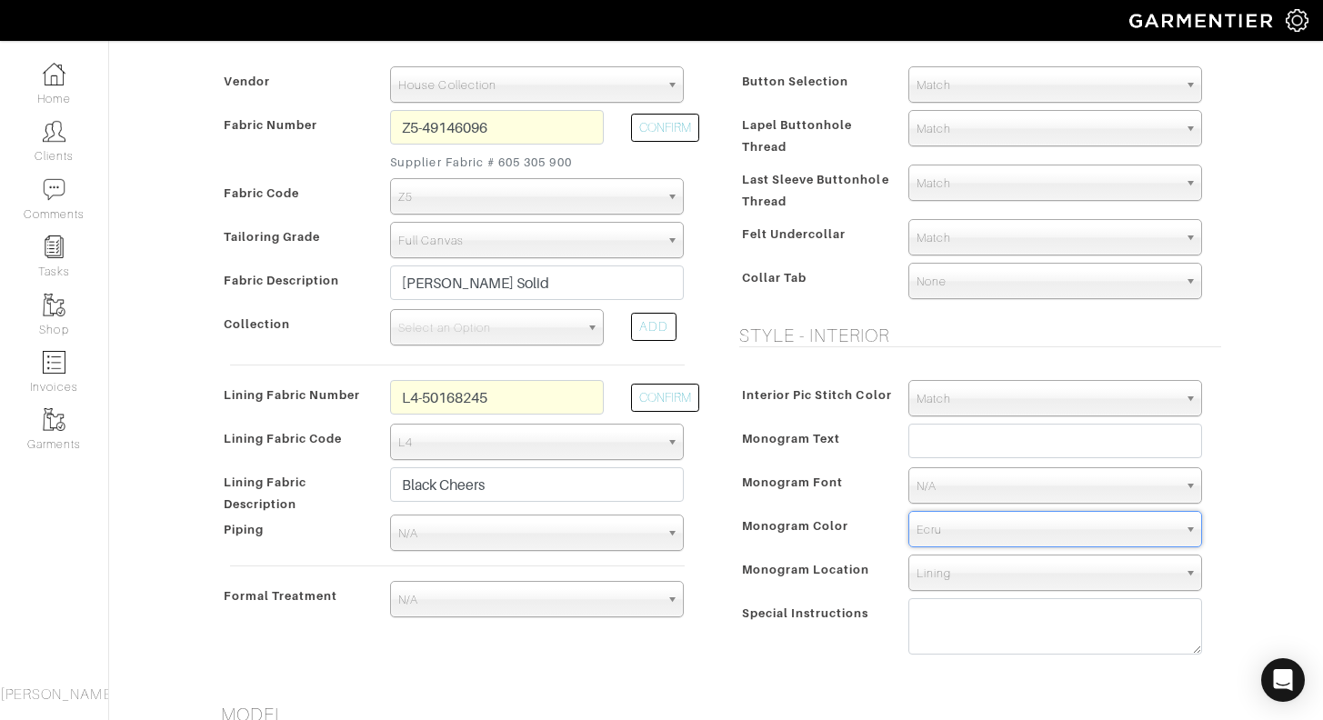
click at [982, 480] on span "N/A" at bounding box center [1047, 486] width 261 height 36
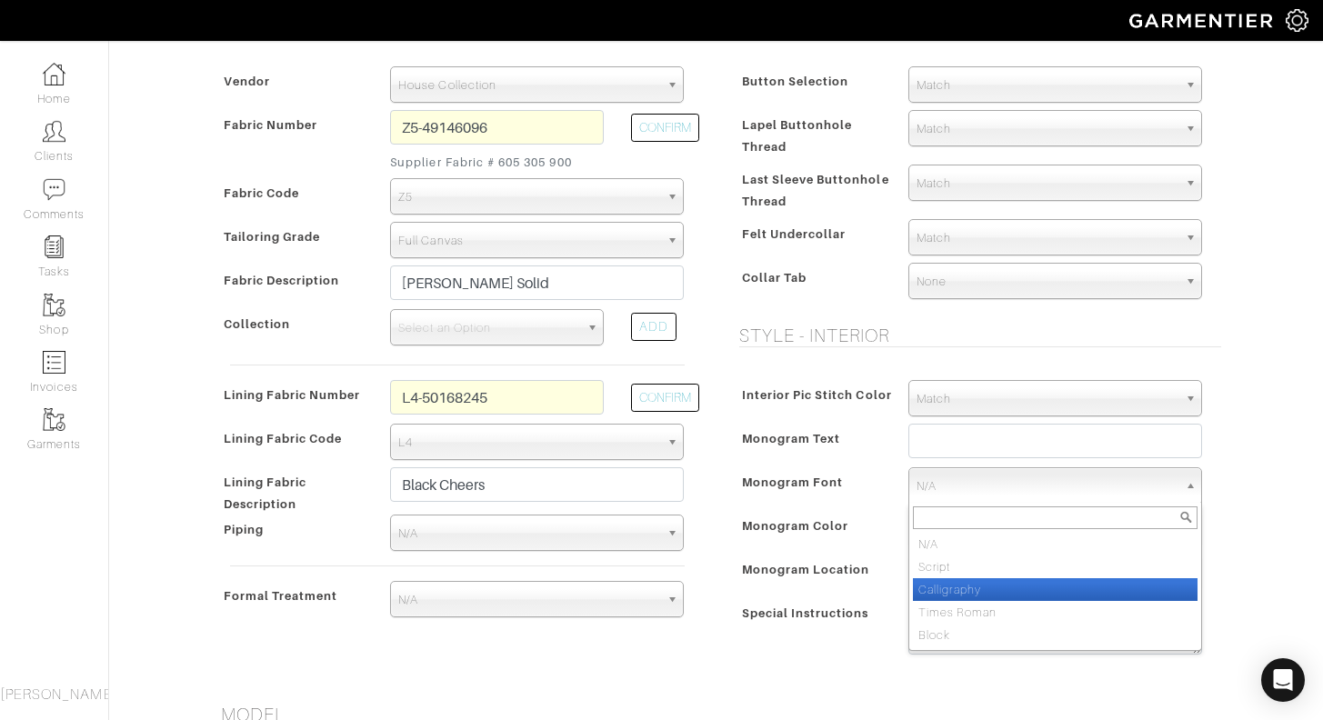
click at [978, 587] on li "Calligraphy" at bounding box center [1055, 589] width 285 height 23
select select "Calligraphy"
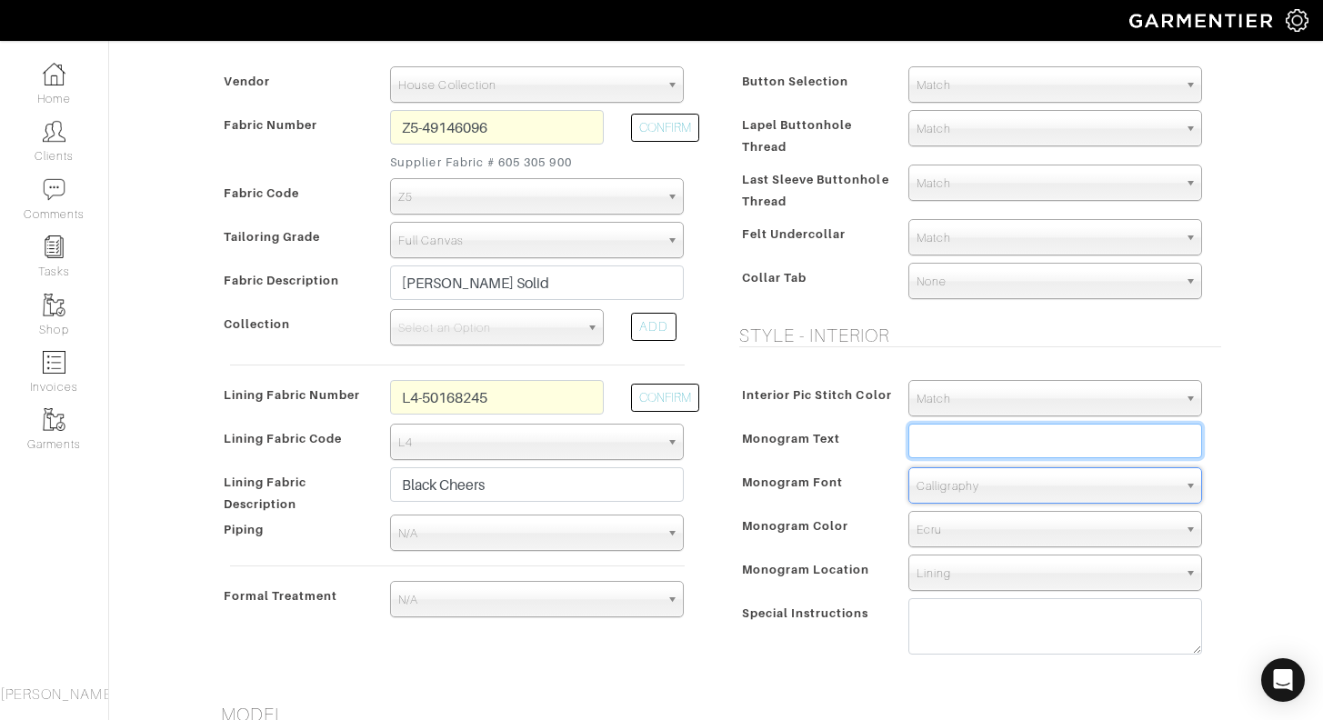
click at [998, 447] on input "text" at bounding box center [1055, 441] width 294 height 35
type input "Austin White 12.6.25"
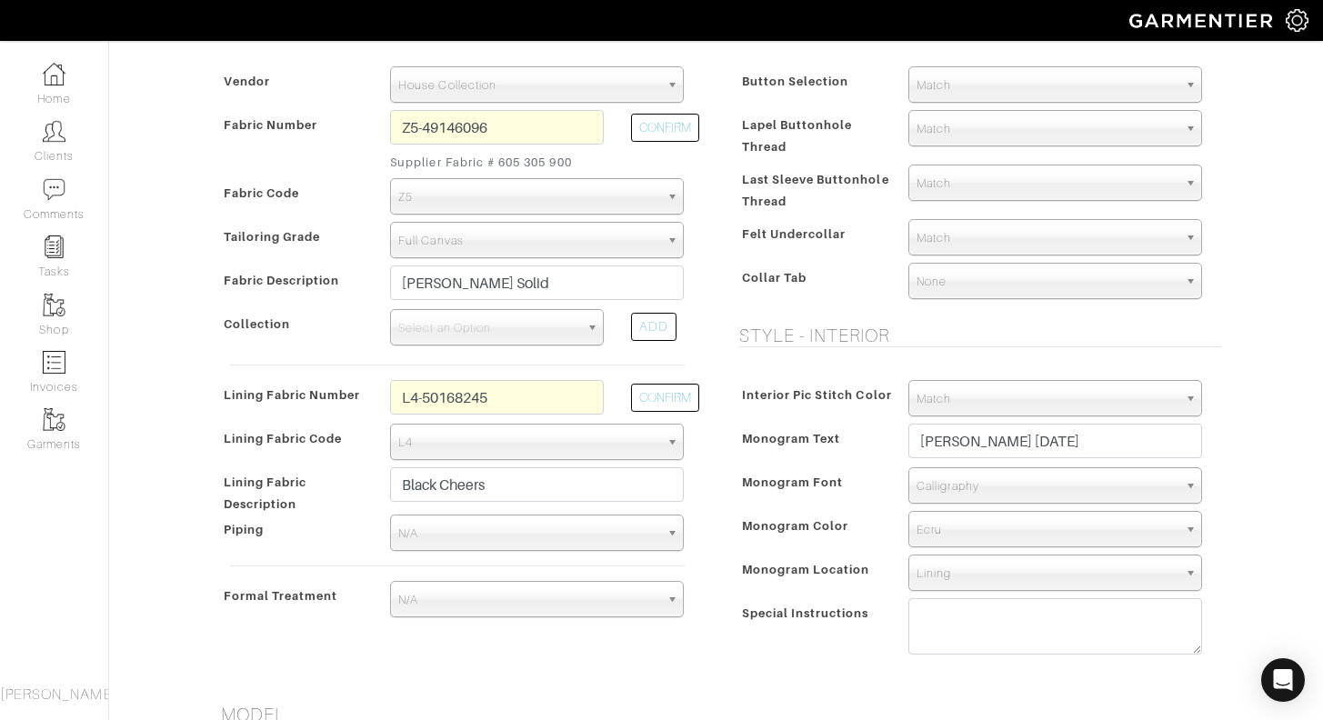
click at [1260, 426] on div "Austin White - Invoice 21337 - Custom Sport Coat See Custom Models & Style Opti…" at bounding box center [661, 608] width 1323 height 1889
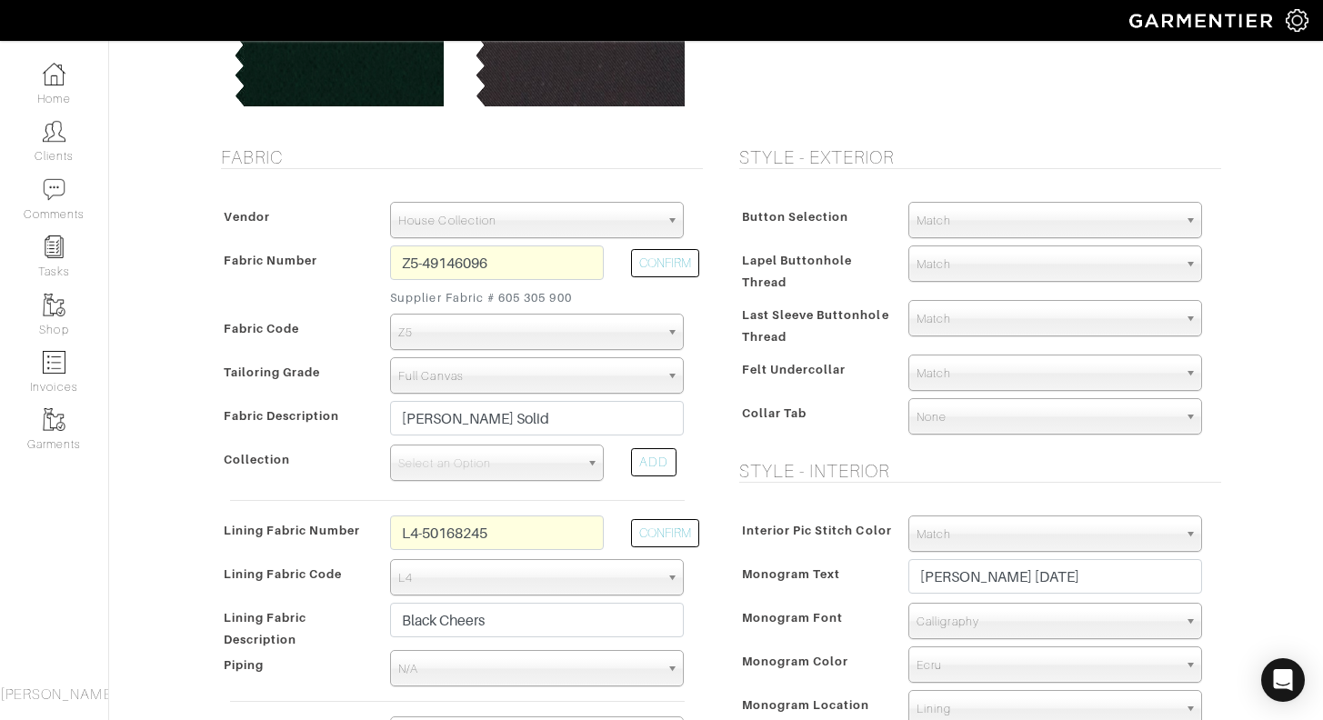
scroll to position [248, 0]
click at [978, 224] on span "Match" at bounding box center [1047, 223] width 261 height 36
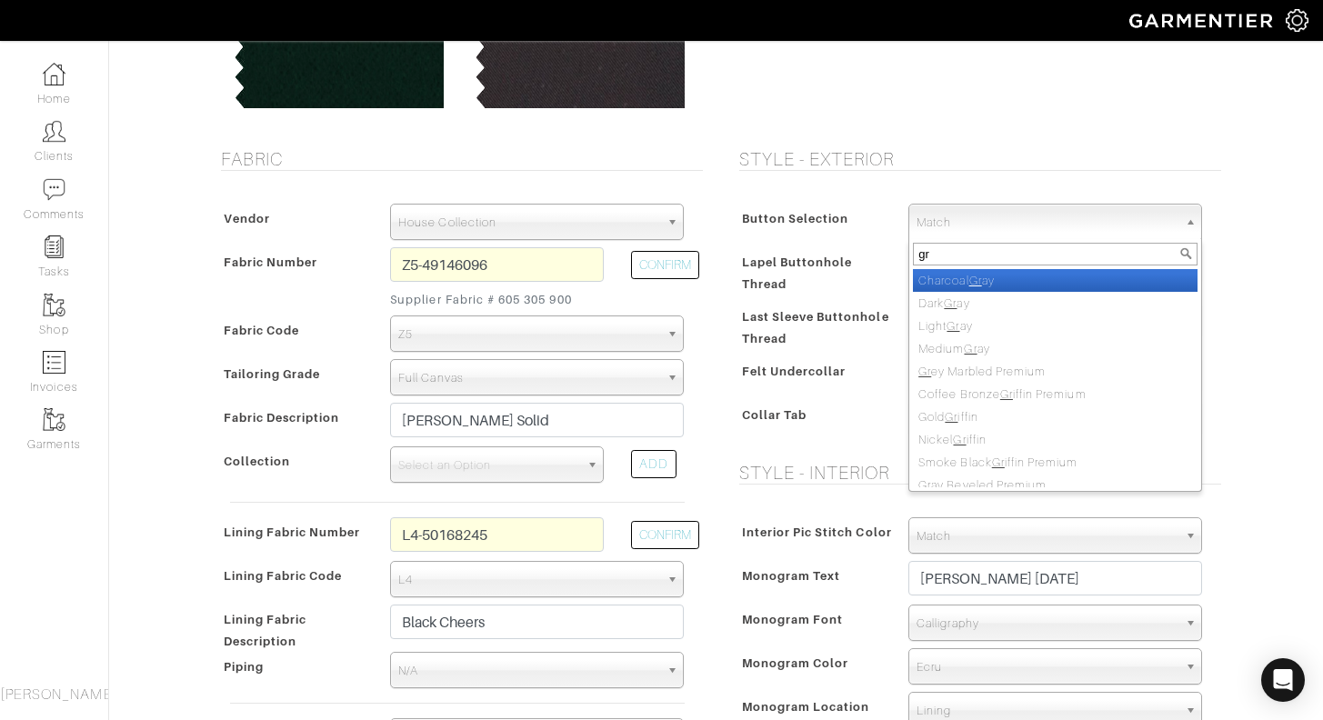
type input "g"
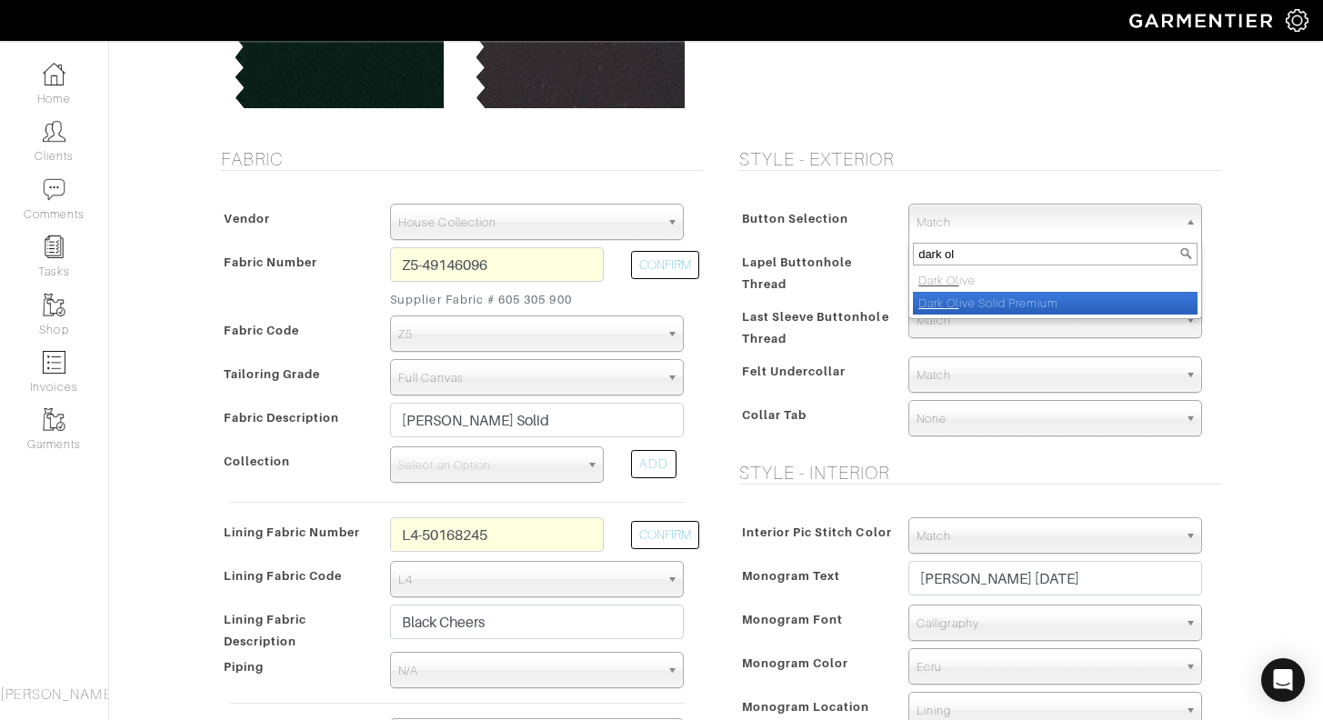
type input "dark ol"
click at [983, 300] on li "Dark Ol ive Solid Premium" at bounding box center [1055, 303] width 285 height 23
select select "122"
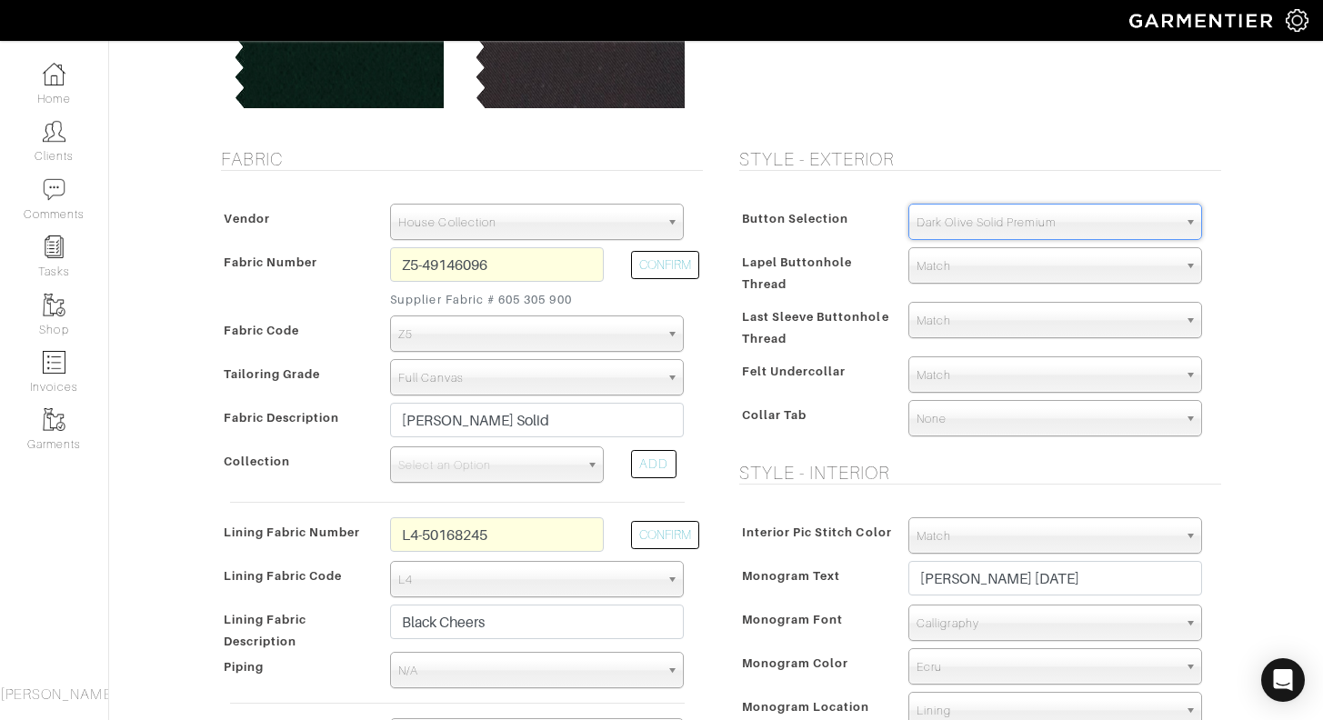
click at [993, 314] on span "Match" at bounding box center [1047, 321] width 261 height 36
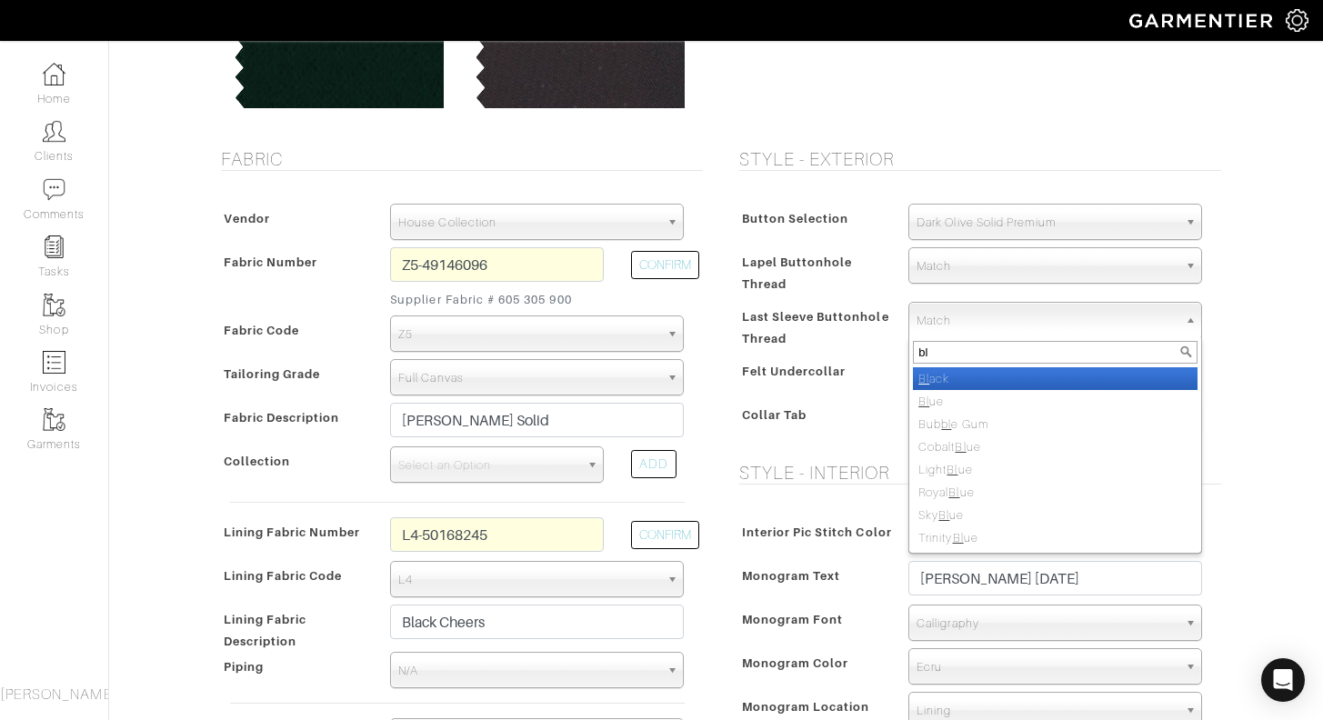
type input "bl"
click at [950, 372] on li "Bl ack" at bounding box center [1055, 378] width 285 height 23
select select "7"
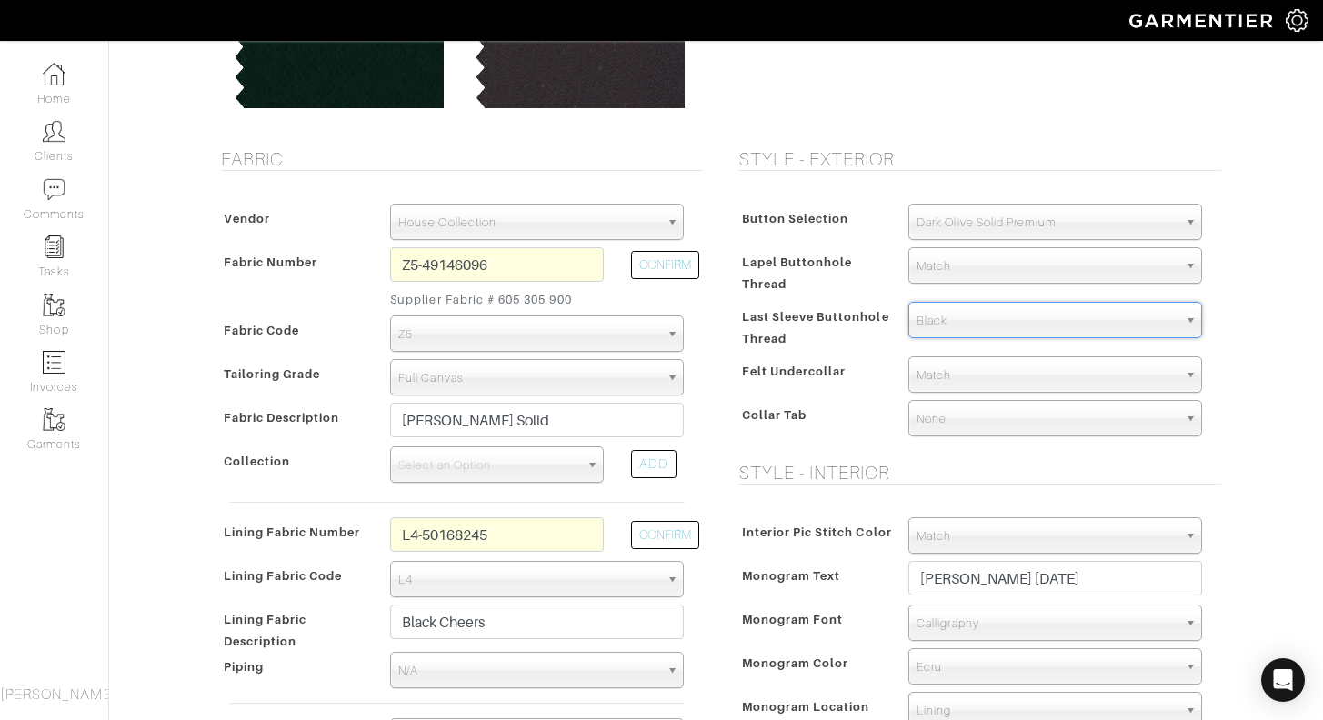
click at [1219, 362] on div "Button Selection Match Formal - Fabric Covered with Formal Treatment Fabric Fab…" at bounding box center [975, 324] width 491 height 276
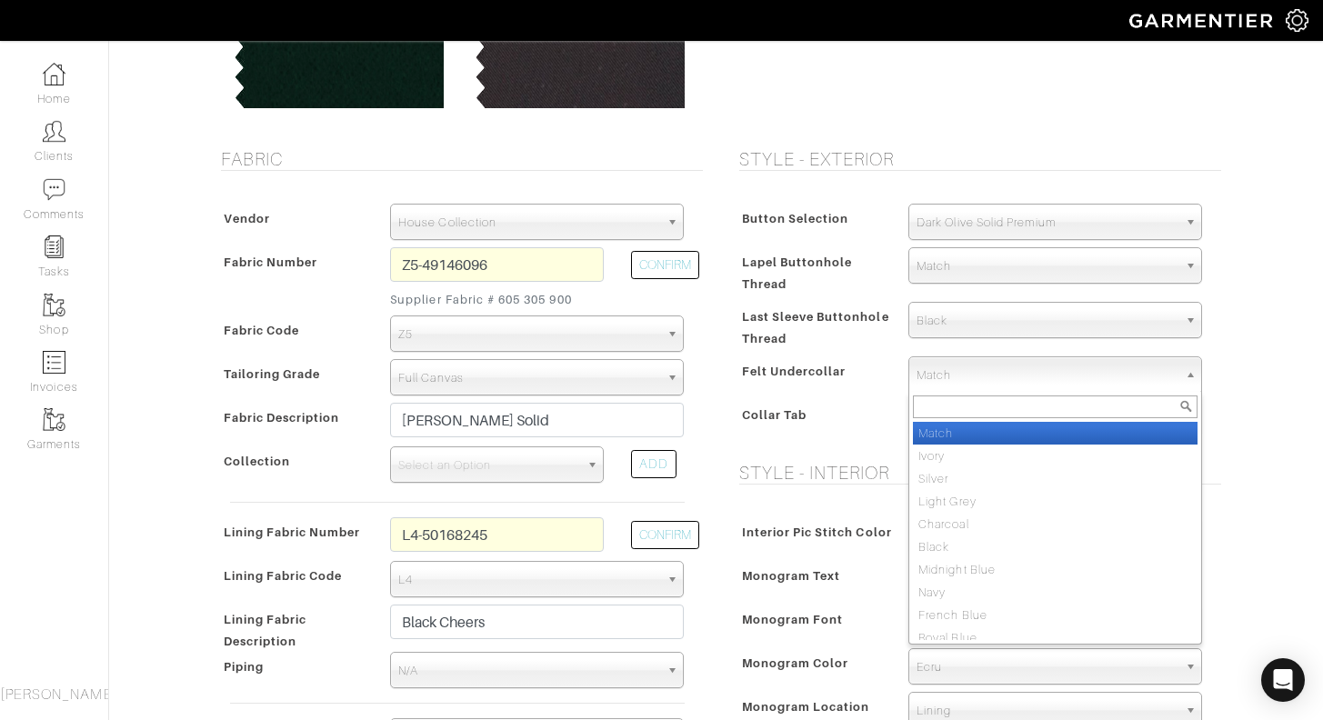
click at [967, 375] on span "Match" at bounding box center [1047, 375] width 261 height 36
type input "bl"
click at [949, 432] on li "Bl ack" at bounding box center [1055, 433] width 285 height 23
select select "6"
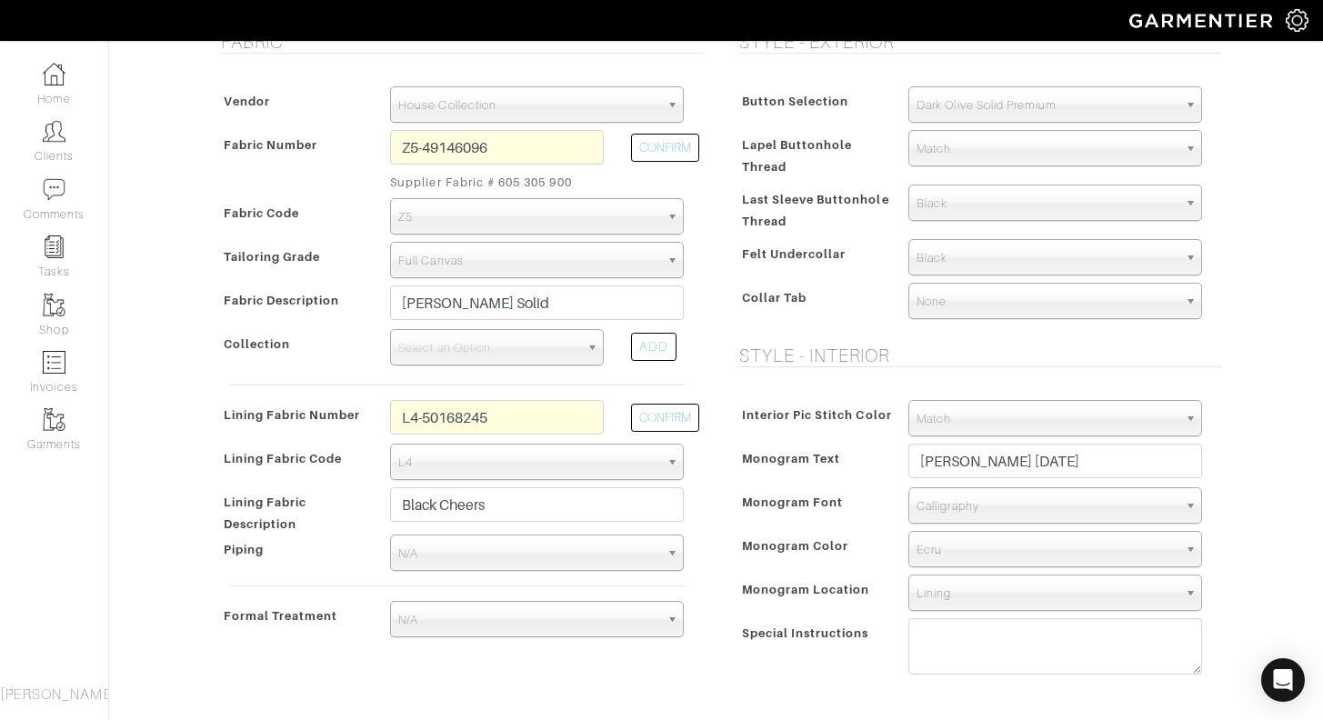
scroll to position [380, 0]
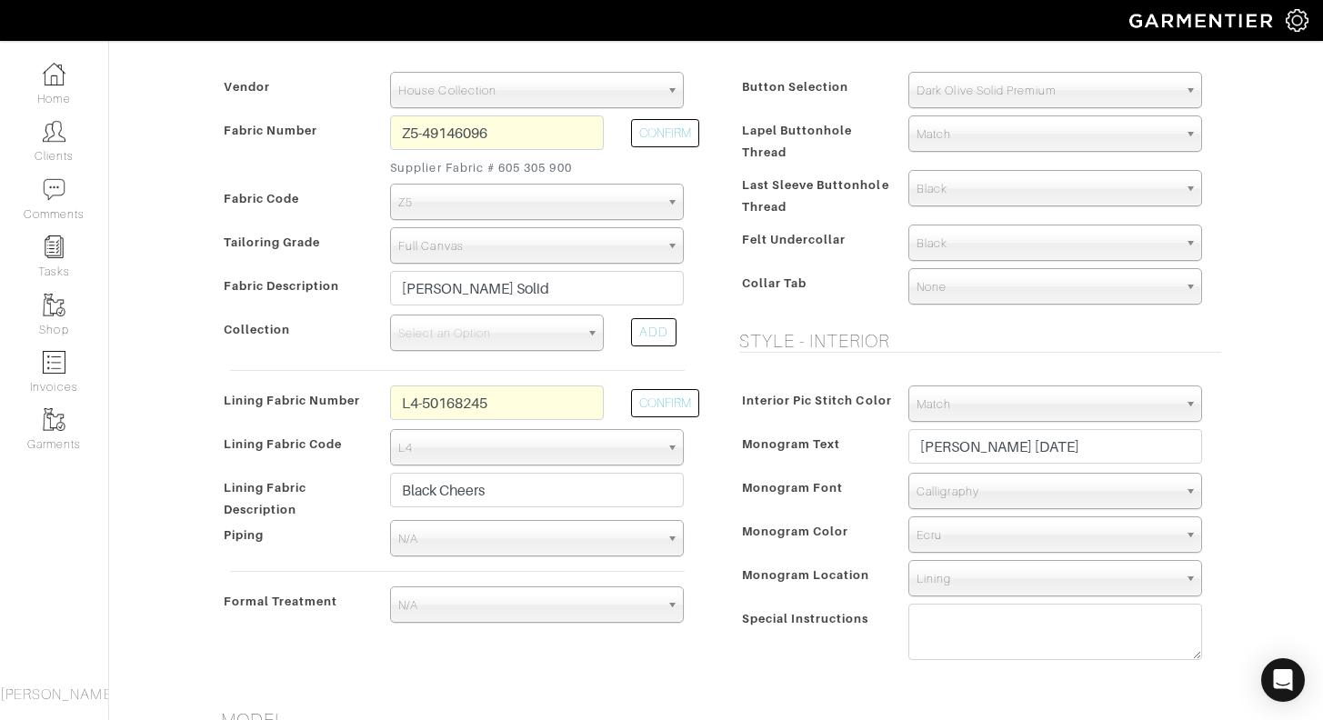
click at [994, 544] on span "Ecru" at bounding box center [1047, 535] width 261 height 36
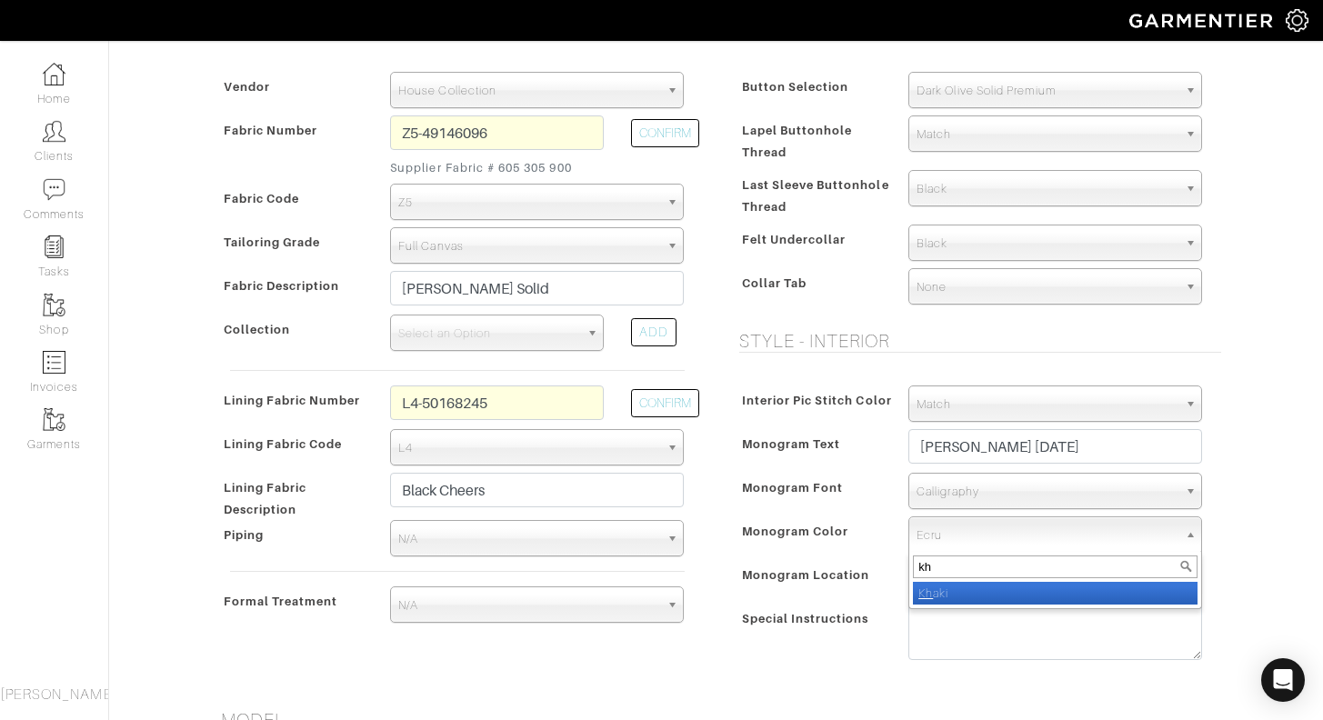
type input "kh"
click at [1009, 593] on li "Kh aki" at bounding box center [1055, 593] width 285 height 23
select select "42"
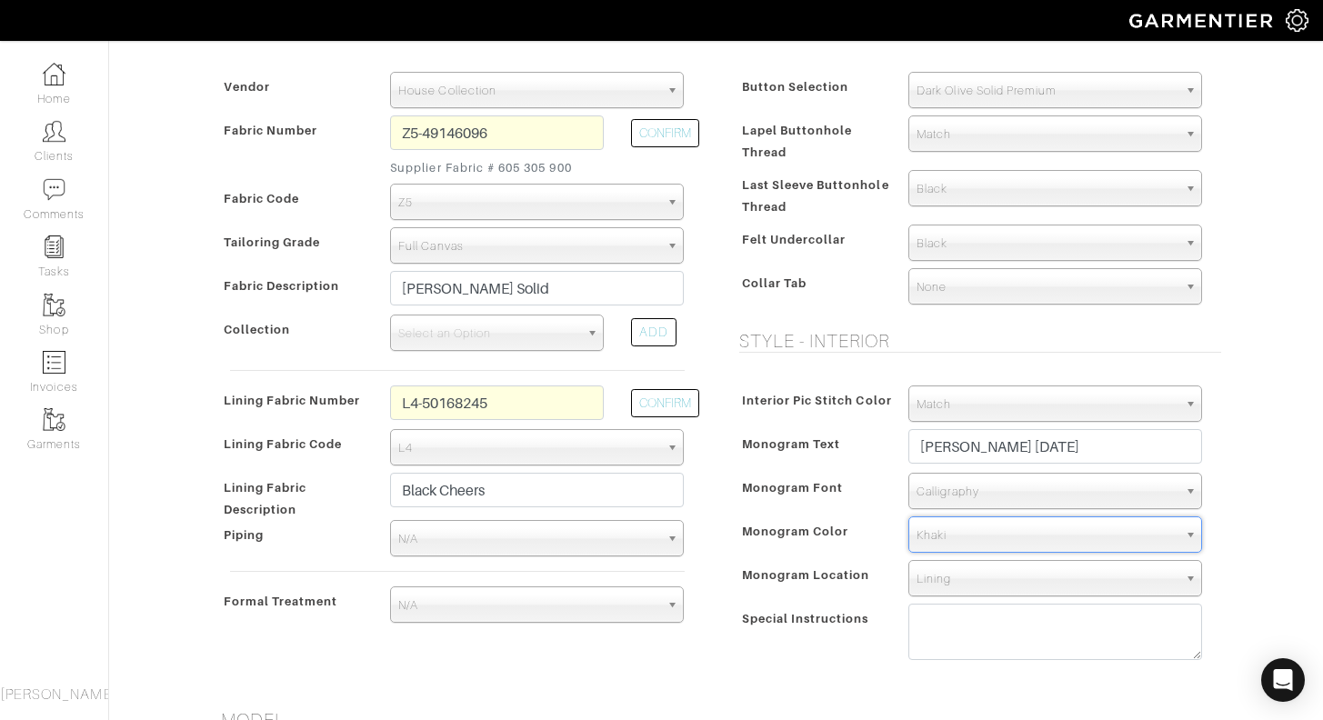
click at [1270, 575] on div "Austin White - Invoice 21337 - Custom Sport Coat See Custom Models & Style Opti…" at bounding box center [661, 614] width 1323 height 1889
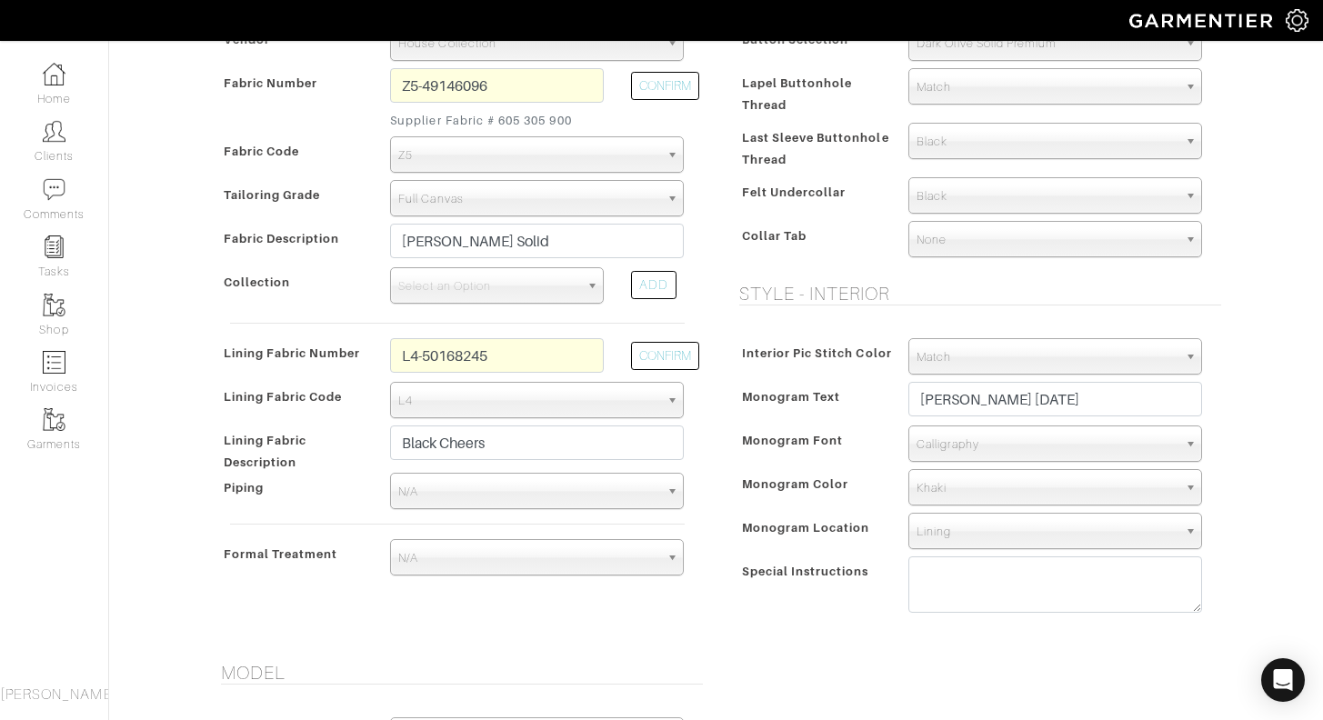
scroll to position [412, 0]
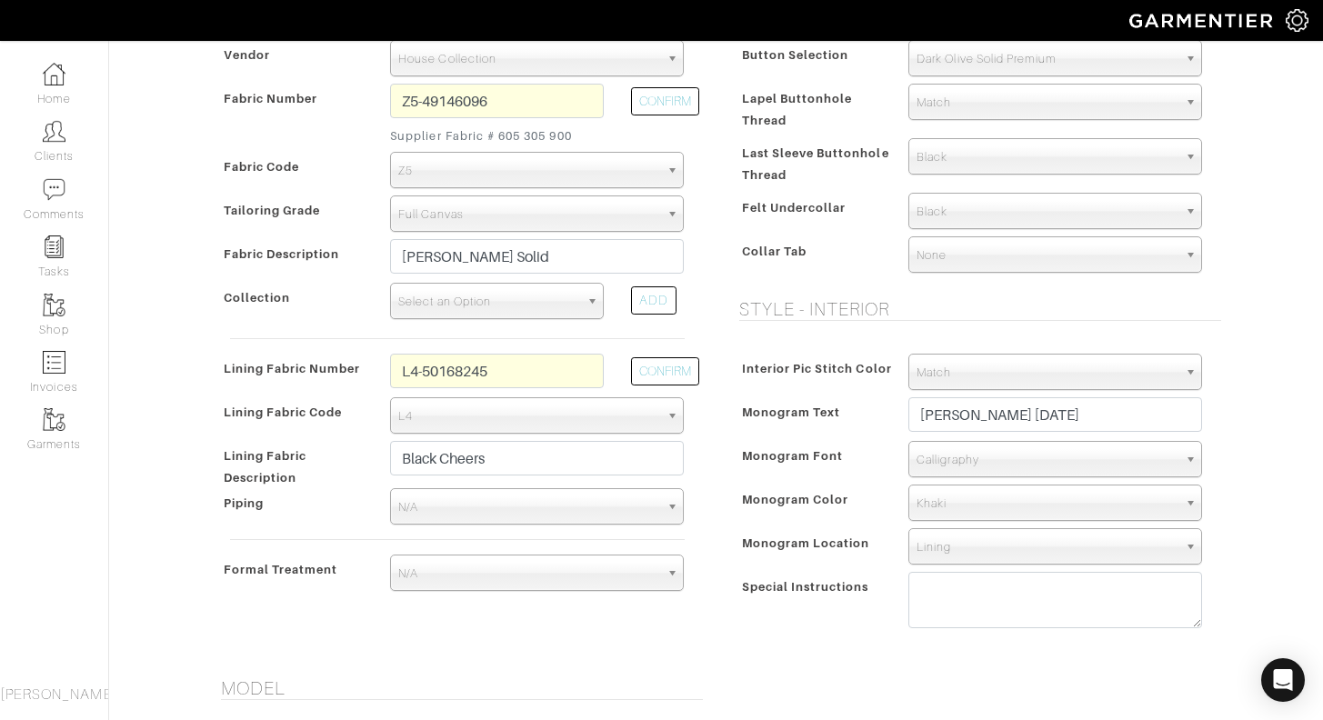
click at [497, 301] on span "Select an Option" at bounding box center [488, 302] width 181 height 36
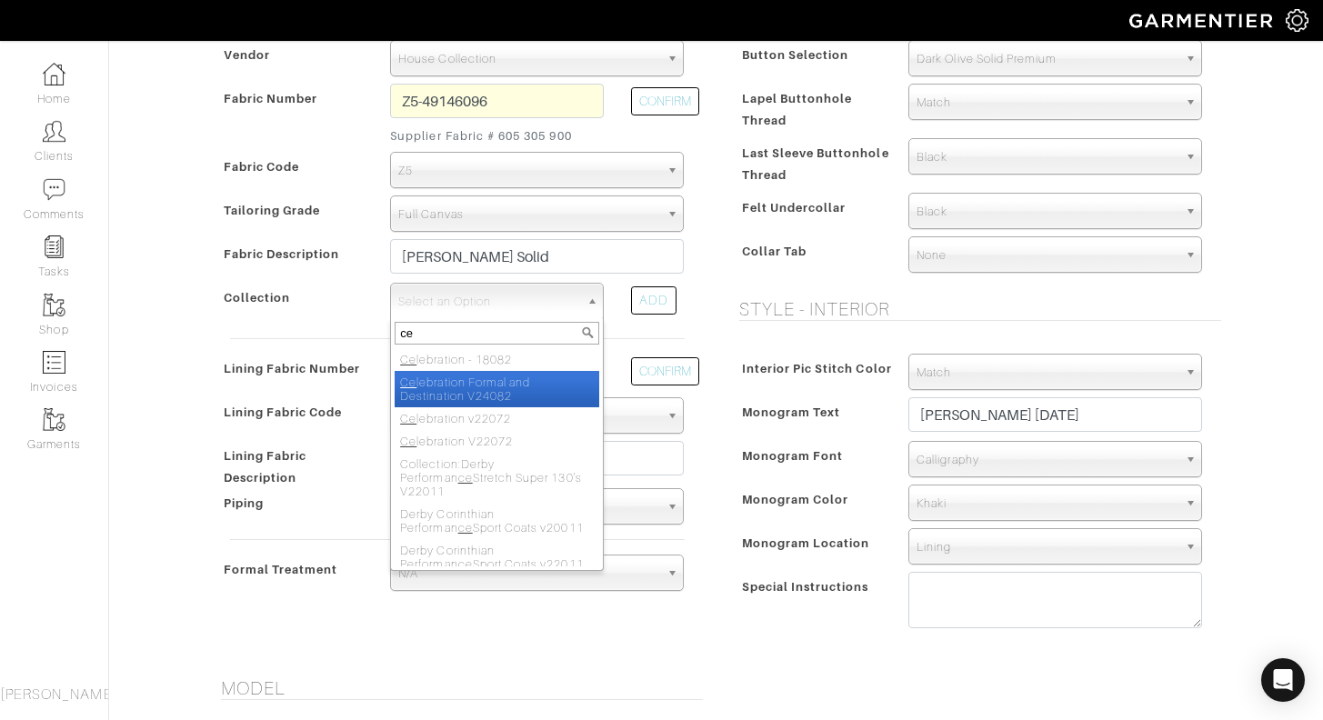
type input "ce"
click at [500, 390] on li "Ce lebration Formal and Destination V24082" at bounding box center [497, 389] width 205 height 36
select select "1024"
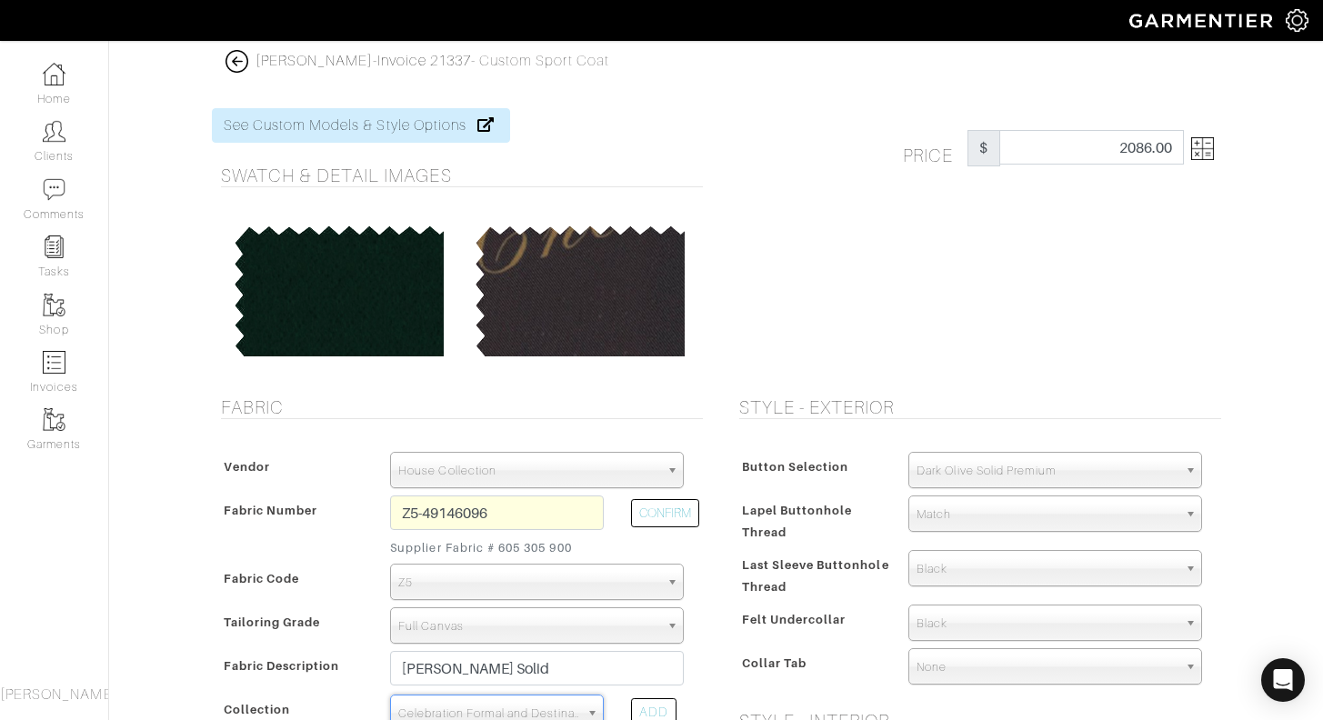
scroll to position [0, 0]
click at [1194, 149] on img at bounding box center [1202, 148] width 23 height 23
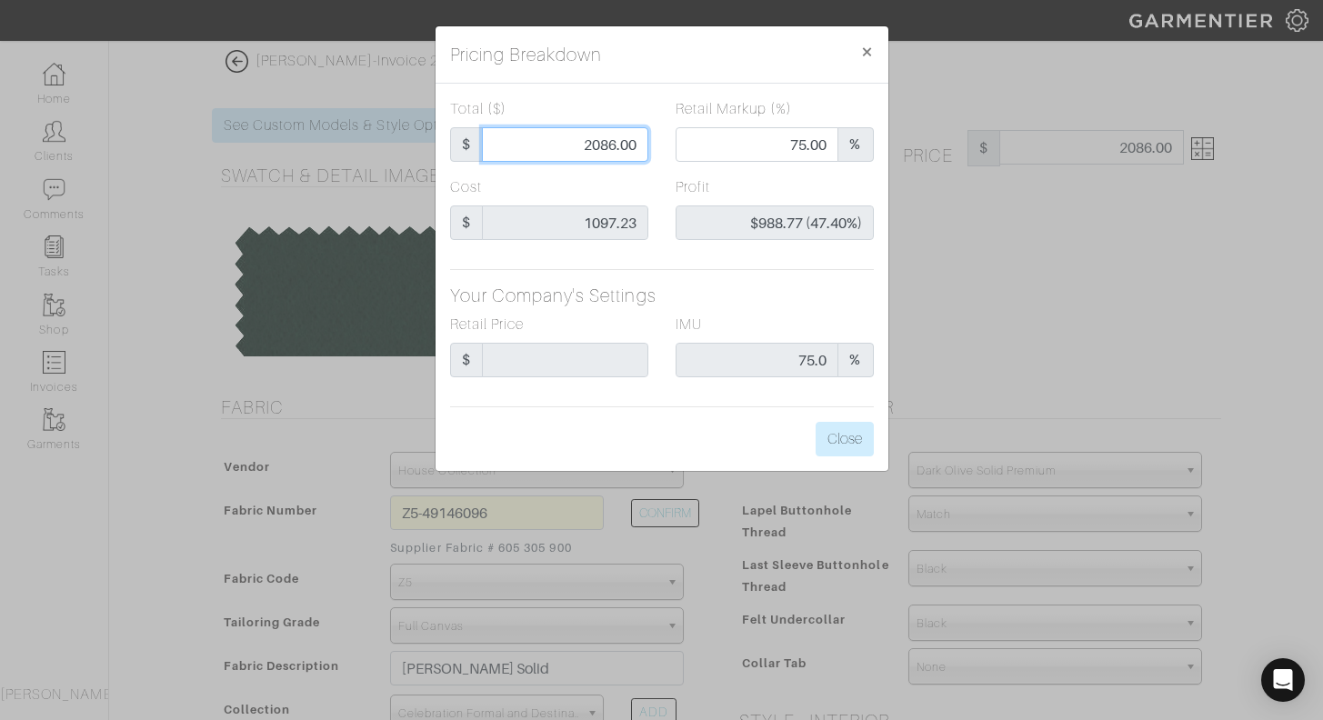
click at [566, 142] on input "2086.00" at bounding box center [565, 144] width 166 height 35
type input "1"
type input "0.00"
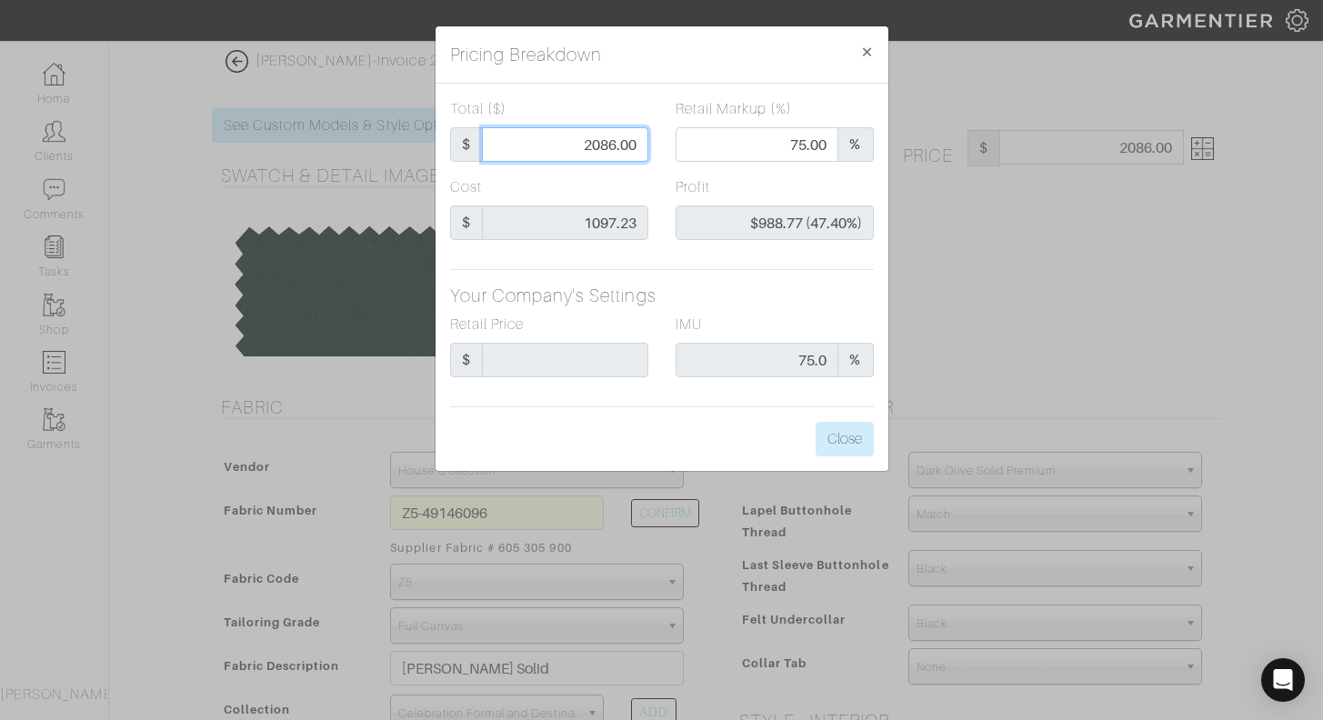
type input "-$1,096.23 (-109623.00%)"
type input "11"
type input "-$1,086.23 (-9874.82%)"
type input "115"
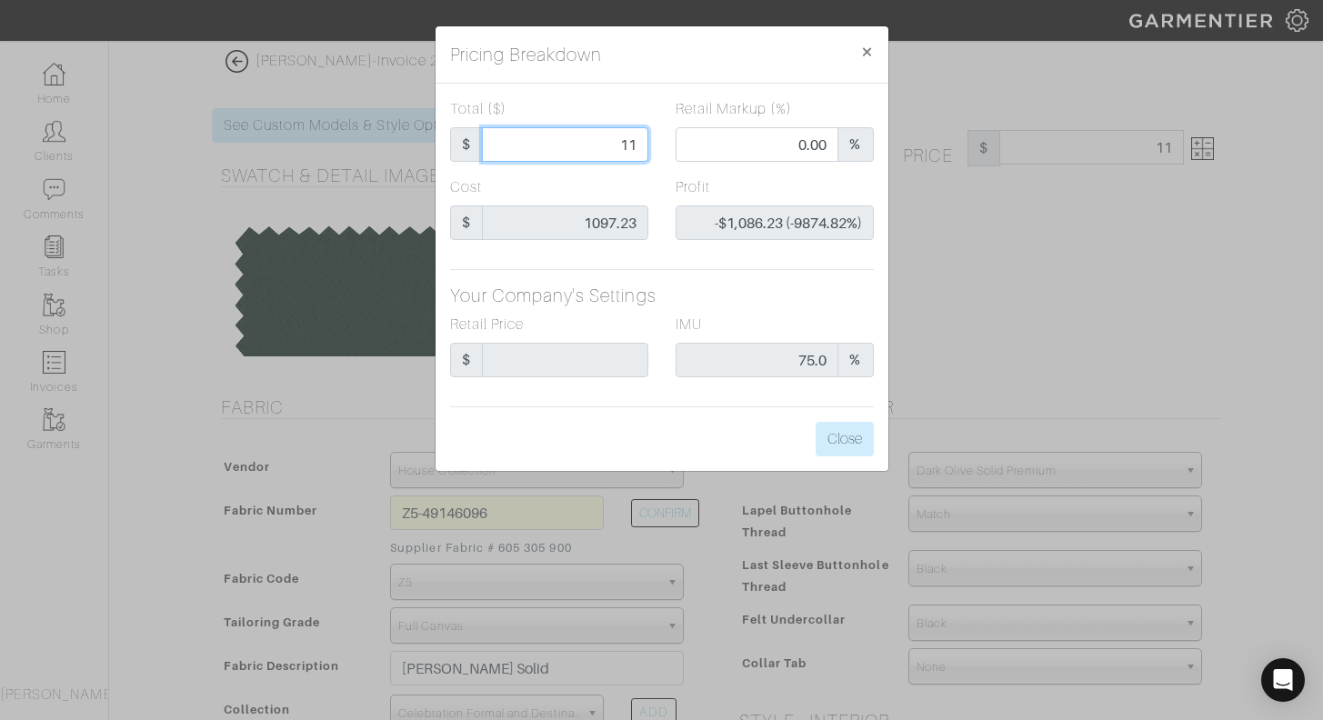
type input "115"
type input "-$982.23 (-854.11%)"
type input "1150"
type input "55.74"
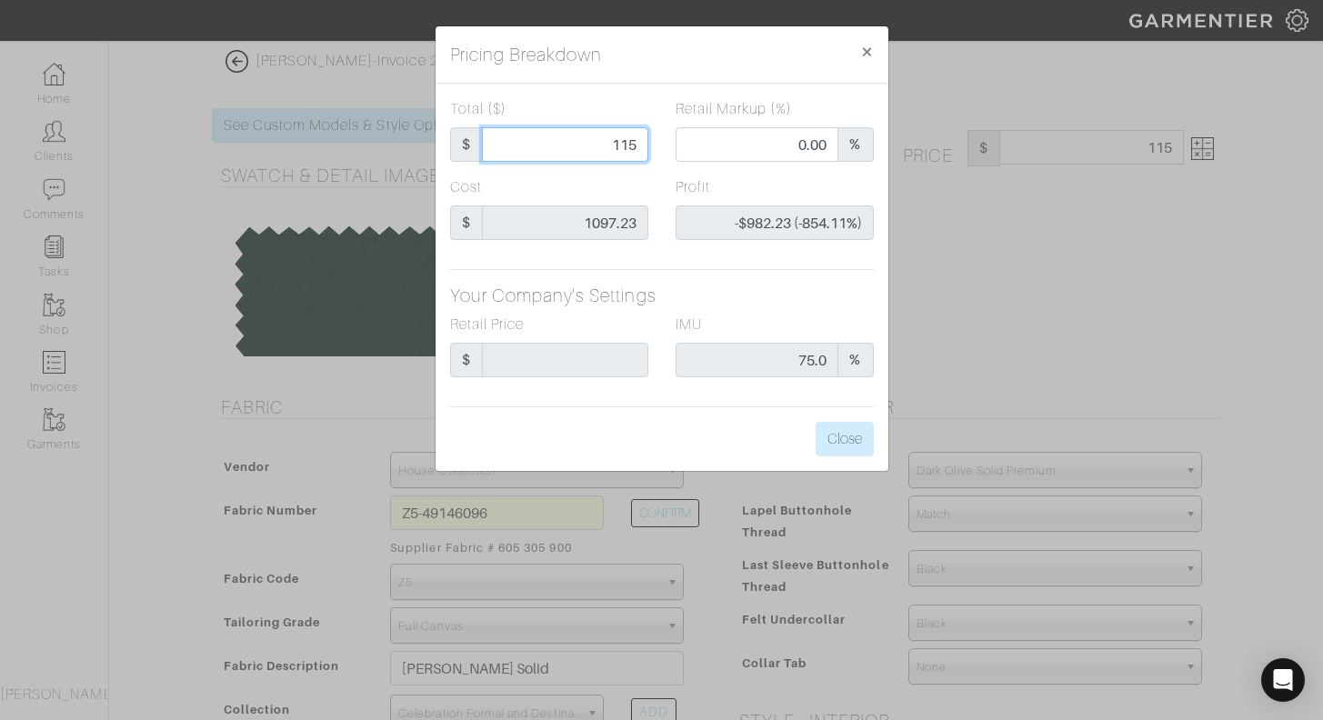
type input "$52.77 (4.59%)"
type input "1150"
type input "1150.00"
click at [655, 176] on div "Total ($) $ 1150.00" at bounding box center [550, 137] width 226 height 78
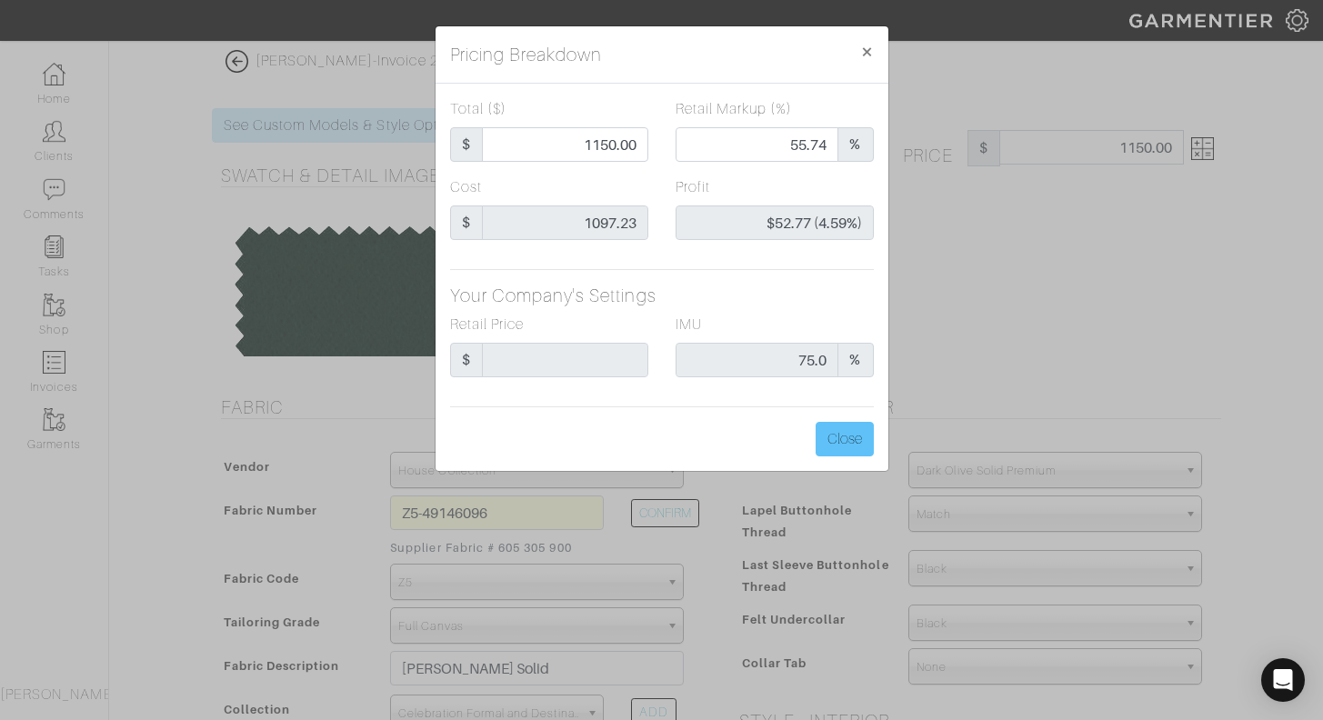
click at [841, 434] on button "Close" at bounding box center [845, 439] width 58 height 35
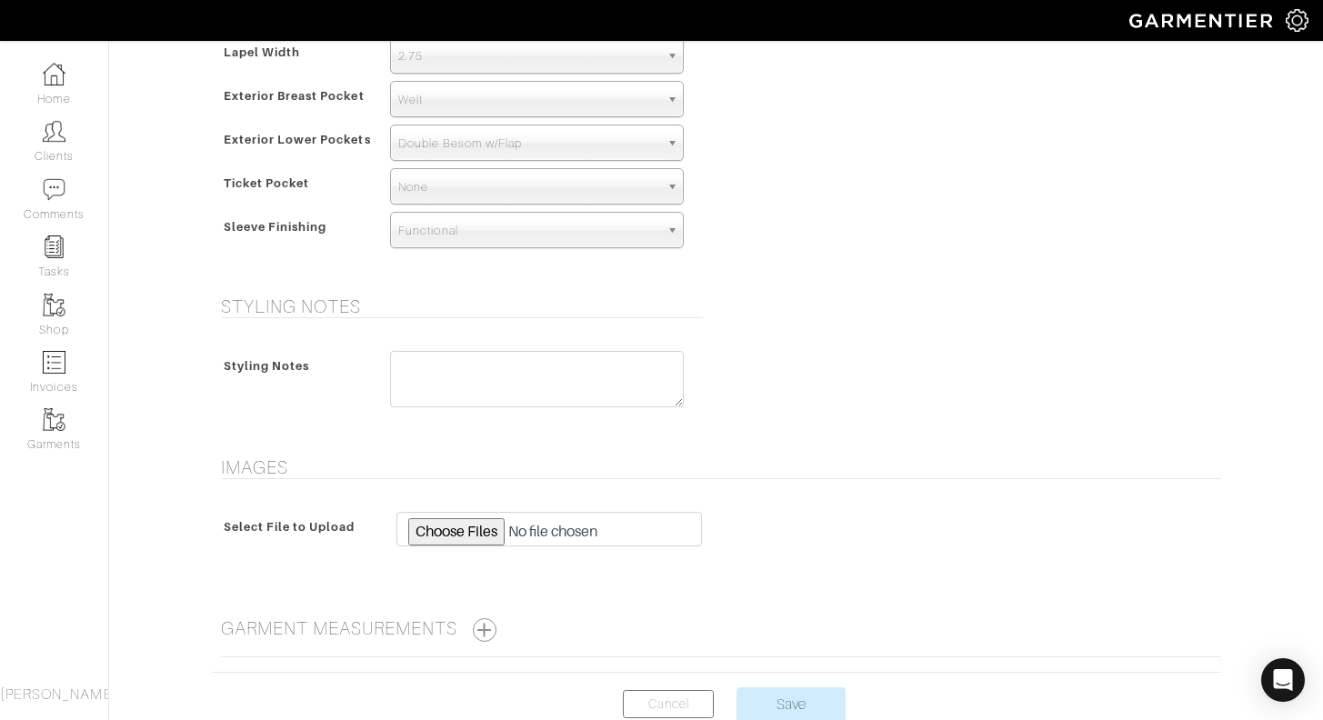
scroll to position [1191, 0]
click at [592, 153] on span "Double Besom w/Flap" at bounding box center [528, 147] width 261 height 36
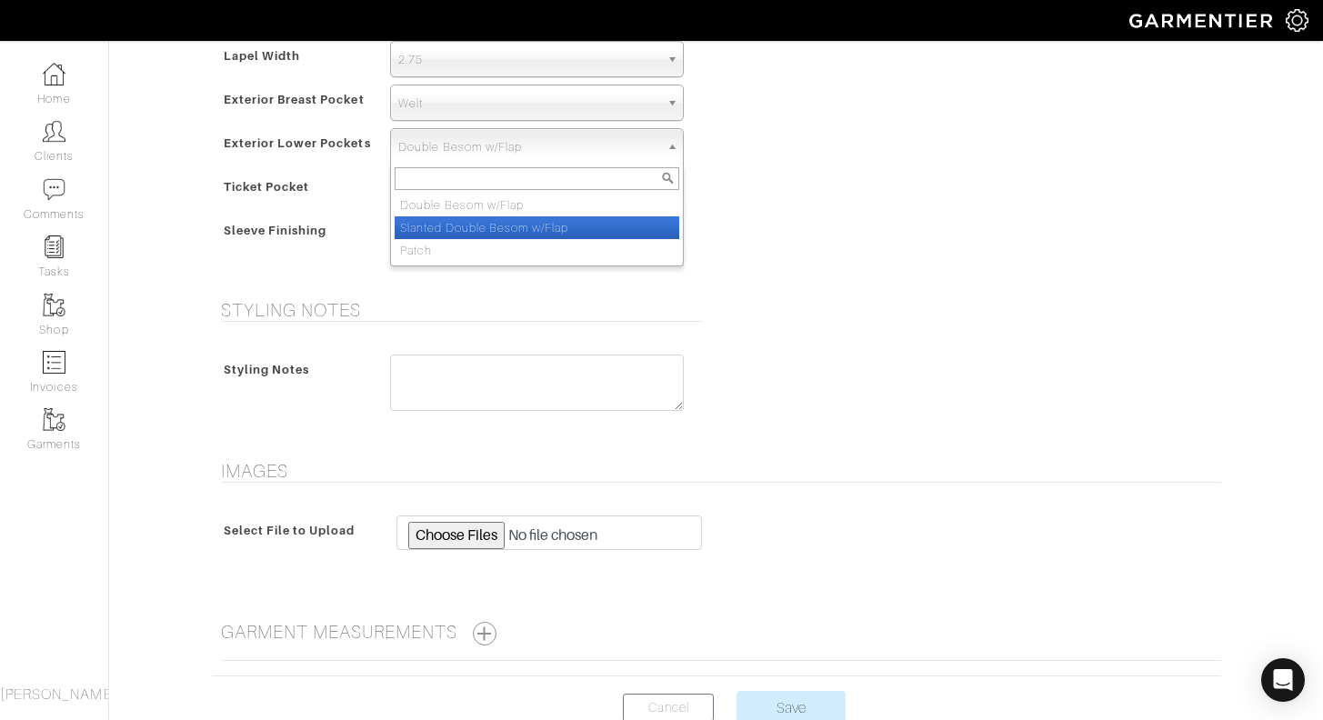
click at [594, 223] on li "Slanted Double Besom w/Flap" at bounding box center [537, 227] width 285 height 23
select select "Slanted Double Besom w/Flap"
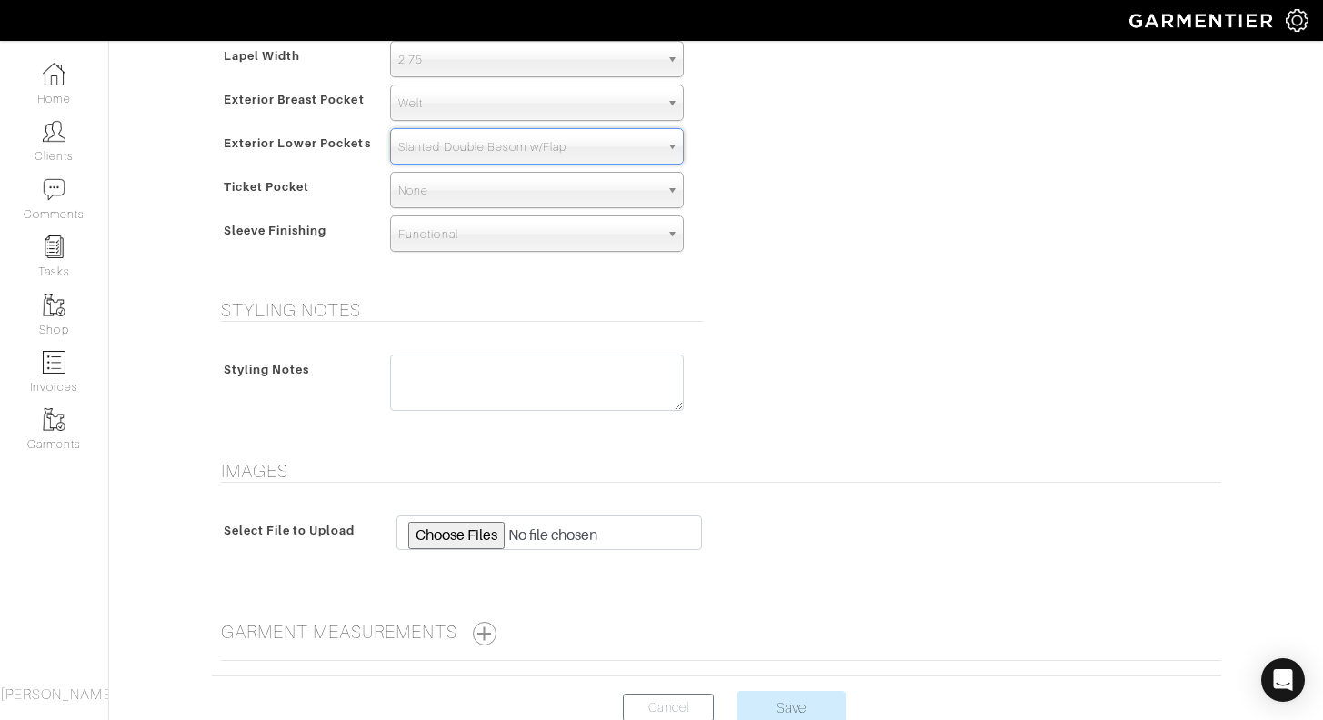
click at [733, 252] on div "Model Jacket Model 2B 1B 3-Roll-2B DB 6x2 DB 4x2 3-Roll-2B Hunting Jacket 2B La…" at bounding box center [716, 87] width 1037 height 379
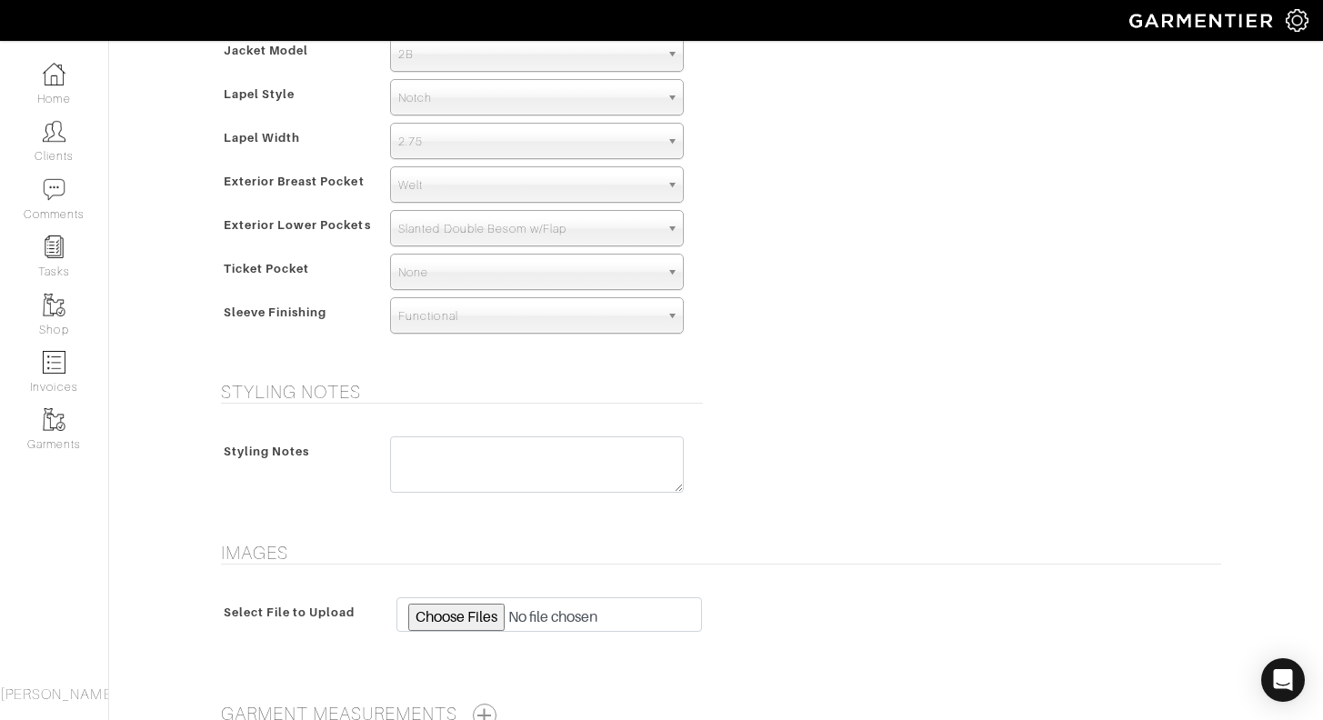
scroll to position [1100, 0]
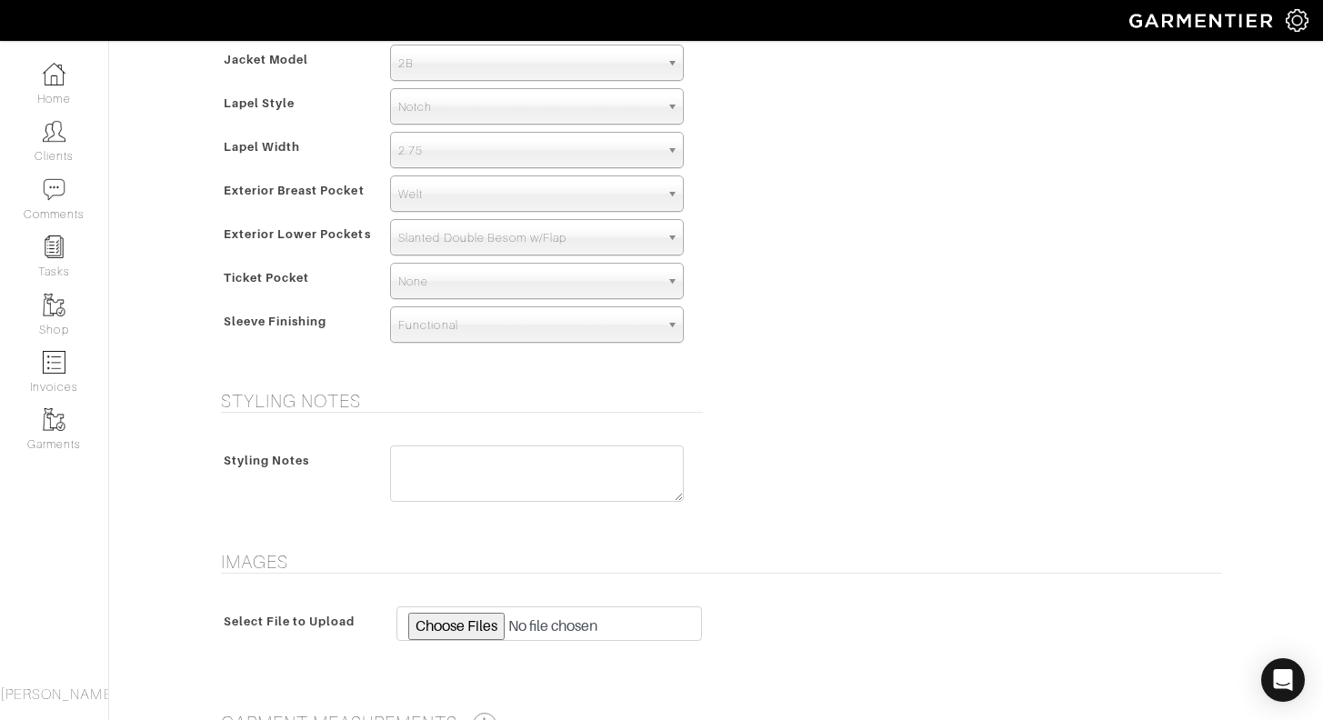
click at [612, 108] on span "Notch" at bounding box center [528, 107] width 261 height 36
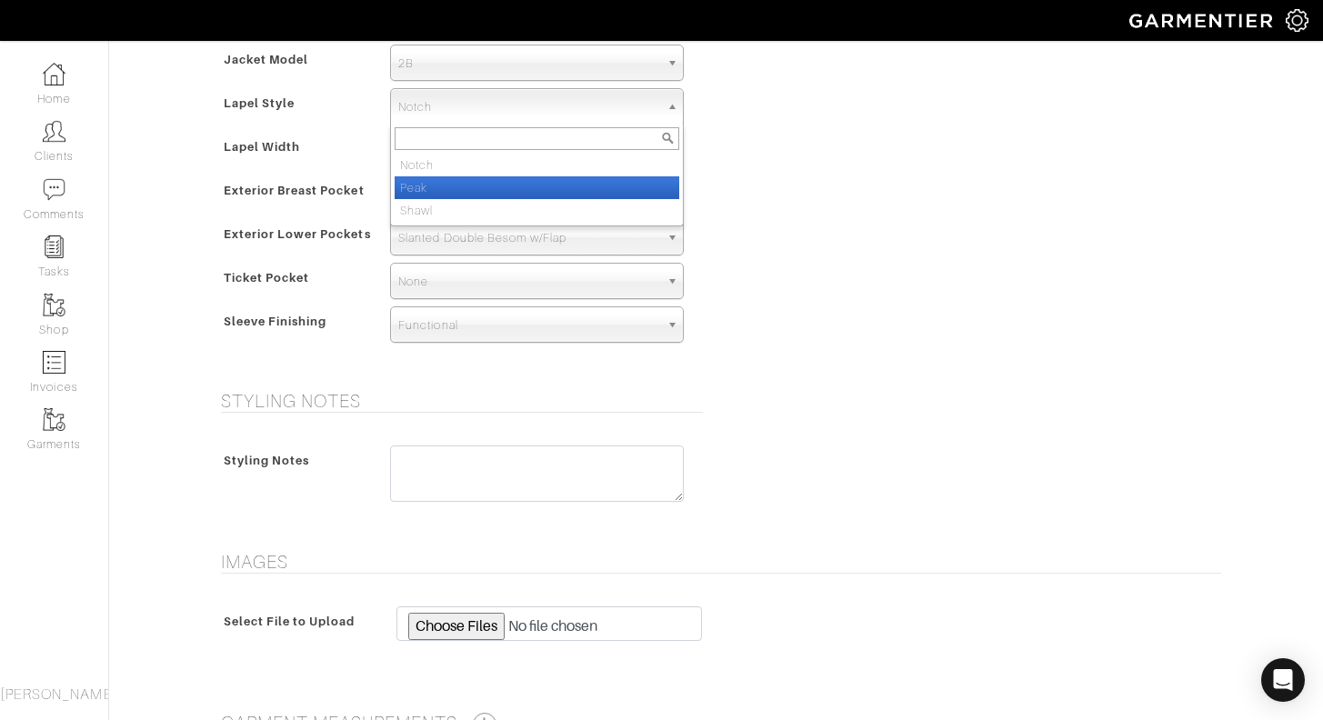
click at [607, 191] on li "Peak" at bounding box center [537, 187] width 285 height 23
select select "Peak"
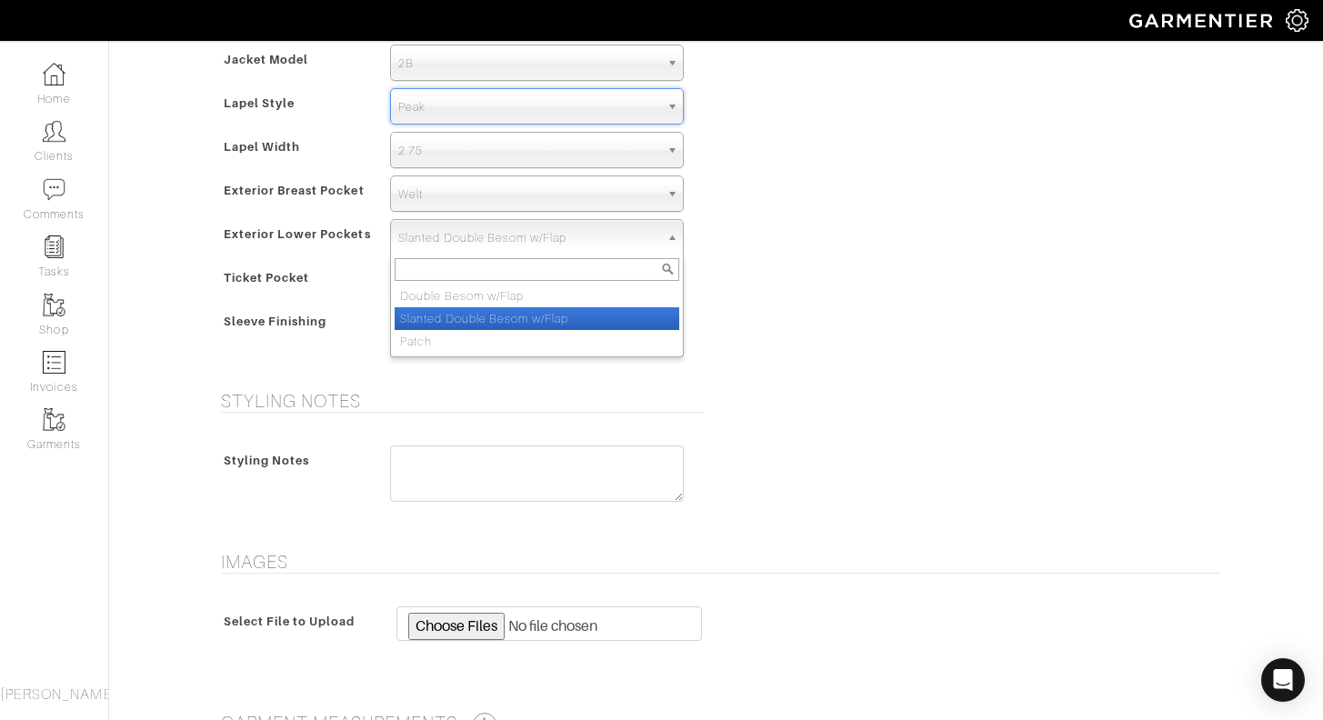
click at [606, 246] on span "Slanted Double Besom w/Flap" at bounding box center [528, 238] width 261 height 36
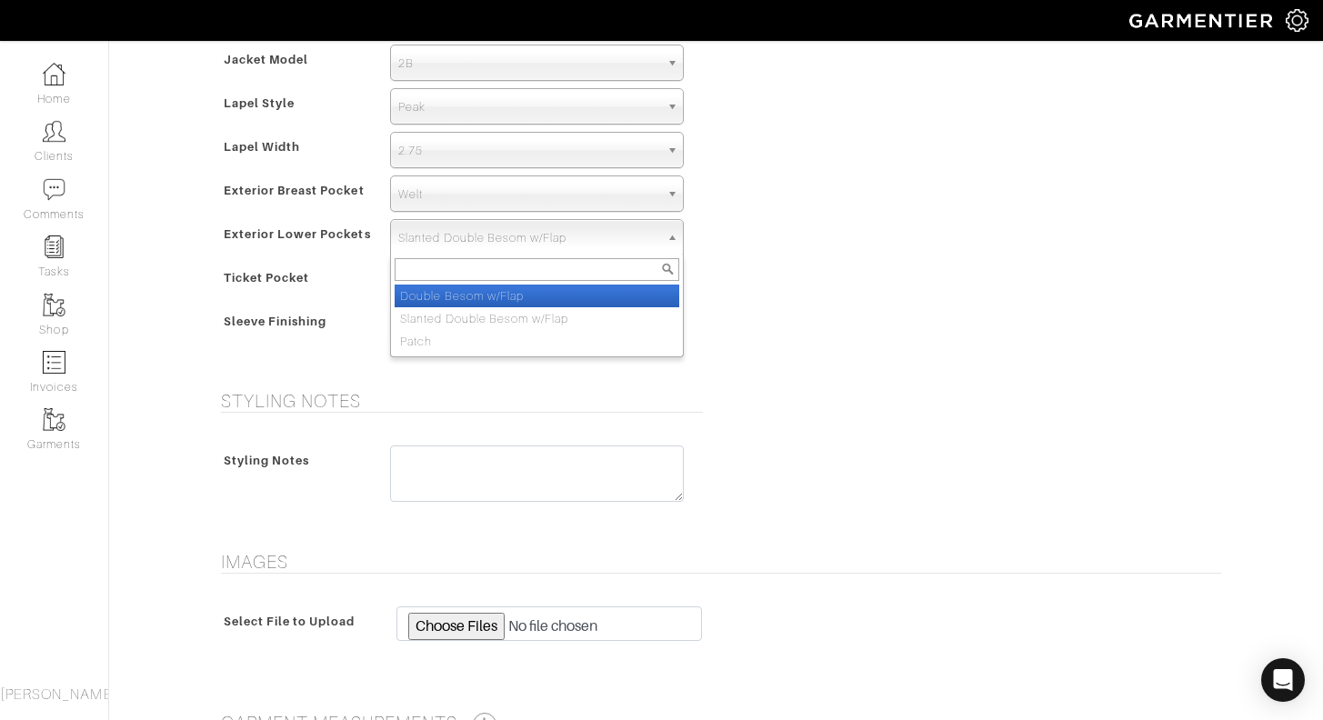
click at [595, 297] on li "Double Besom w/Flap" at bounding box center [537, 296] width 285 height 23
select select "Double Besom w/Flap"
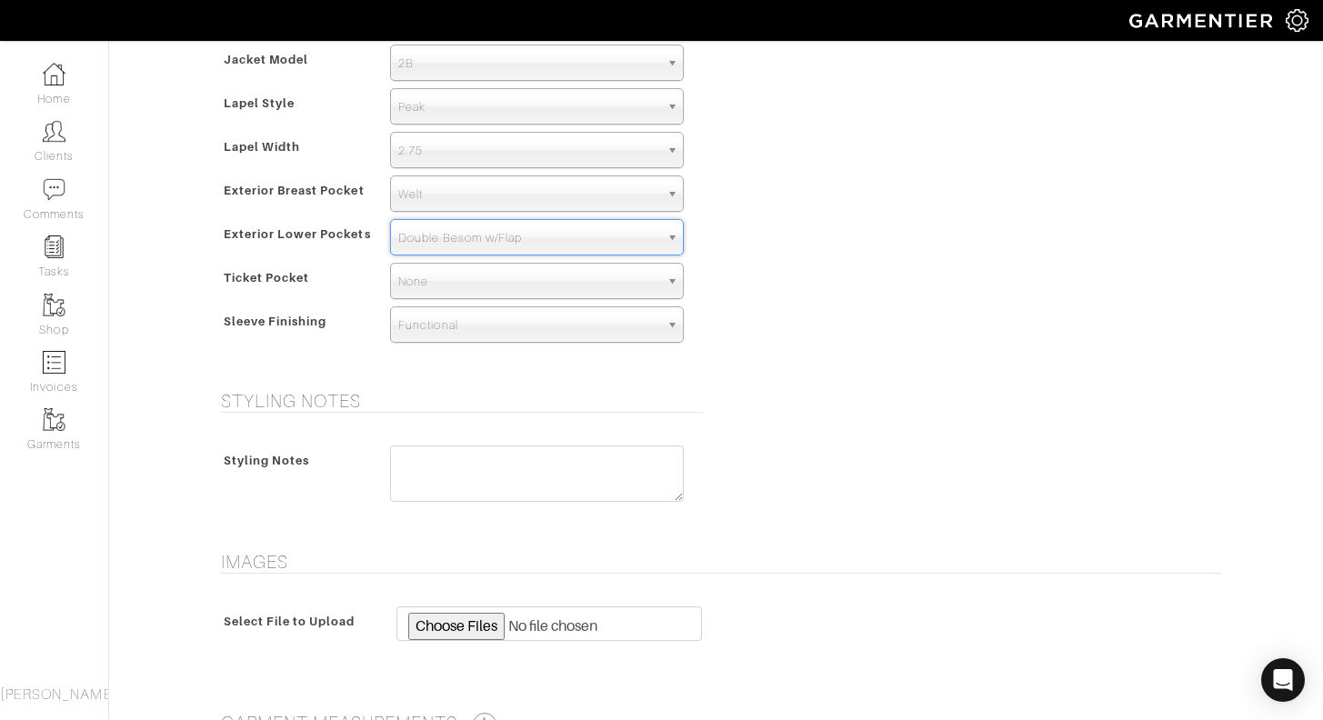
click at [789, 339] on div "Model Jacket Model 2B 1B 3-Roll-2B DB 6x2 DB 4x2 3-Roll-2B Hunting Jacket 2B La…" at bounding box center [716, 178] width 1037 height 379
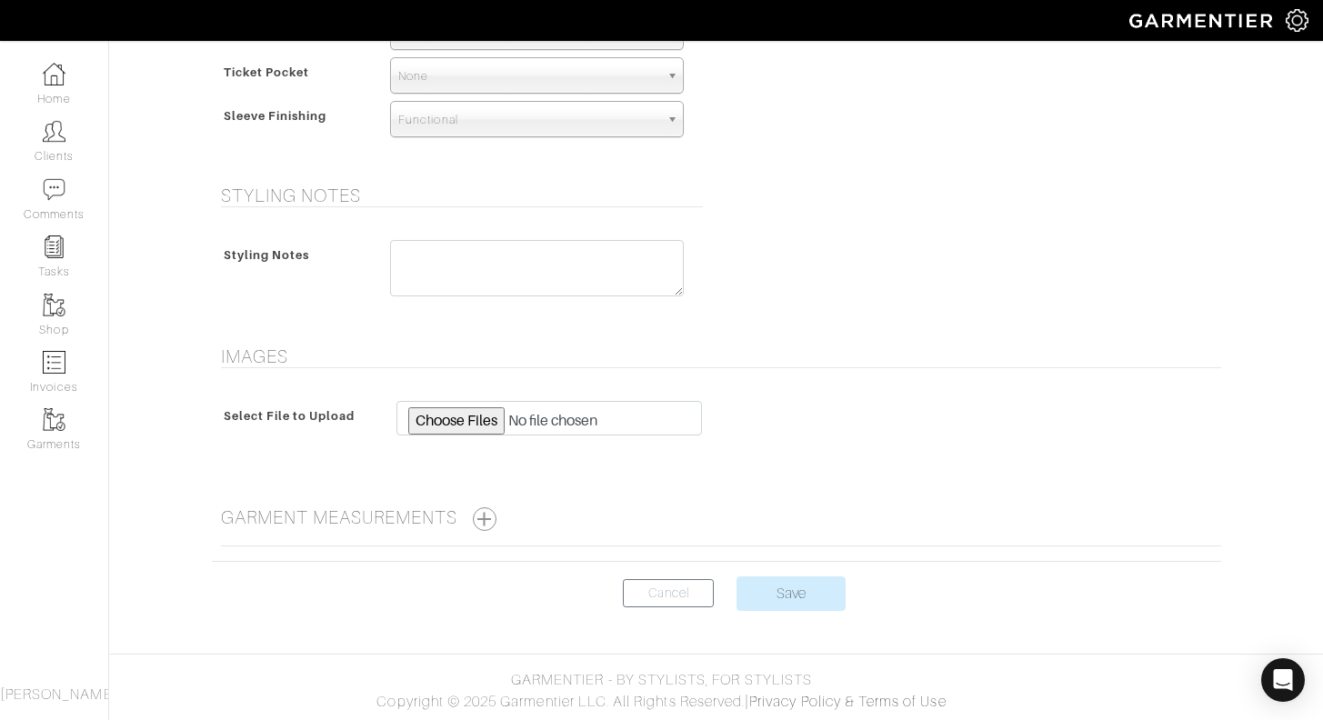
scroll to position [1306, 0]
click at [808, 593] on input "Save" at bounding box center [791, 594] width 109 height 35
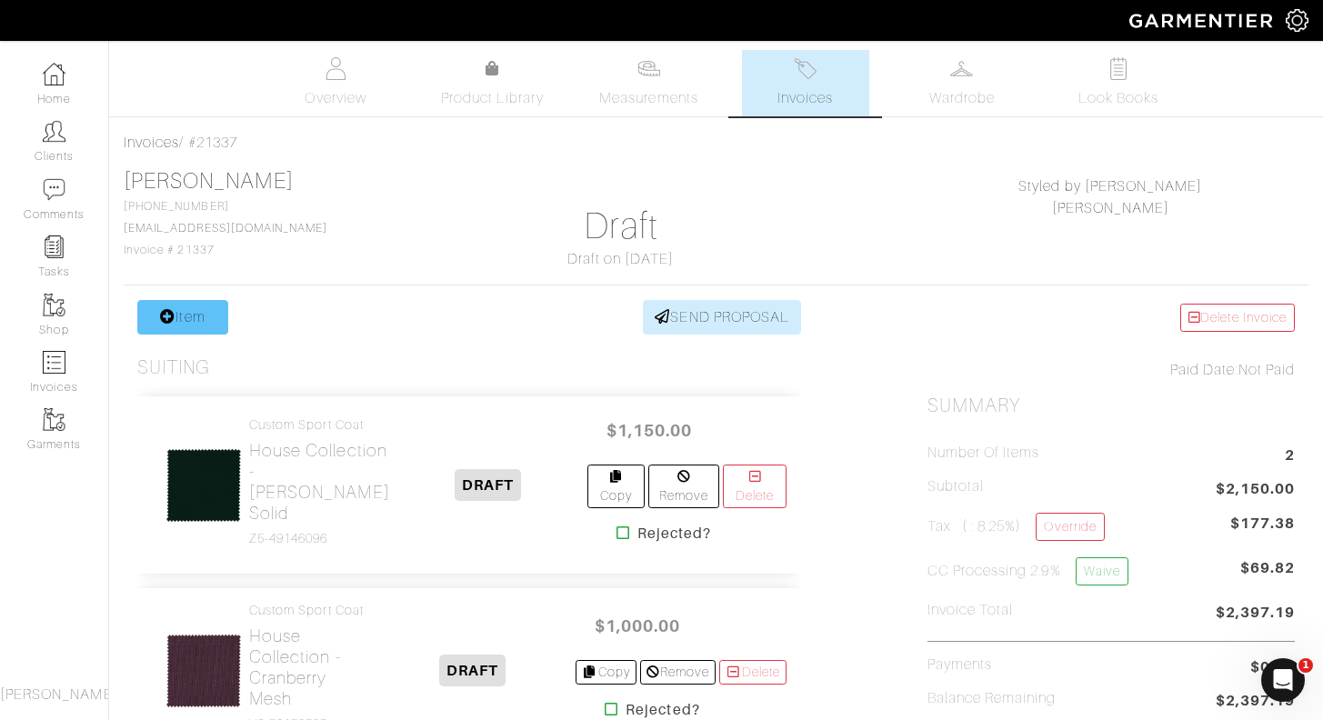
click at [194, 322] on link "Item" at bounding box center [182, 317] width 91 height 35
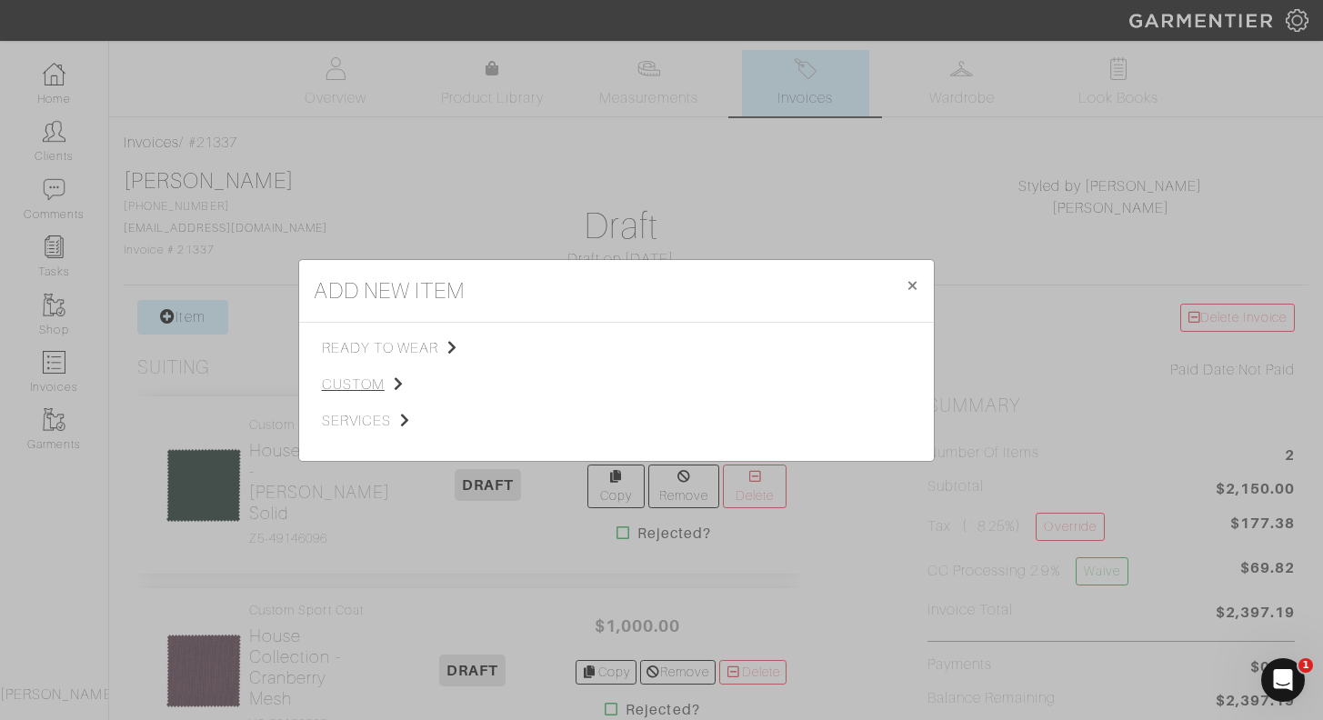
click at [365, 379] on span "custom" at bounding box center [413, 385] width 183 height 22
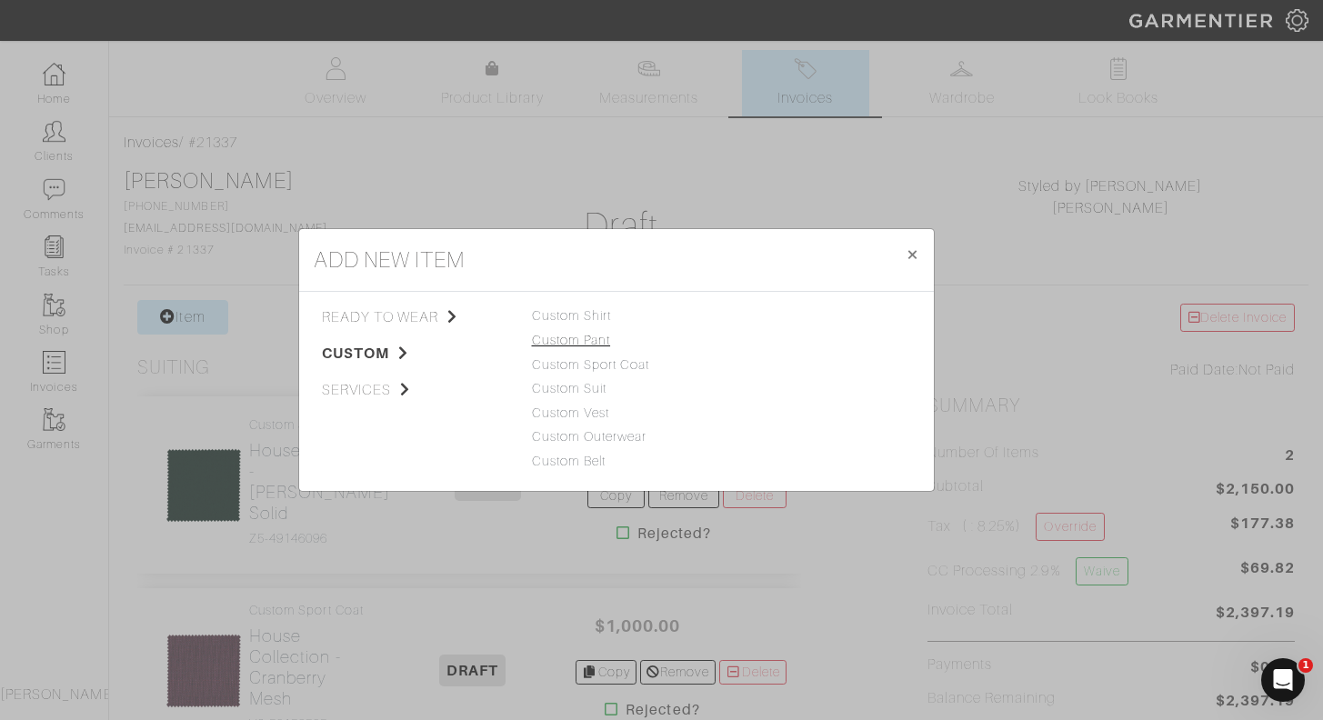
click at [597, 344] on link "Custom Pant" at bounding box center [571, 340] width 79 height 15
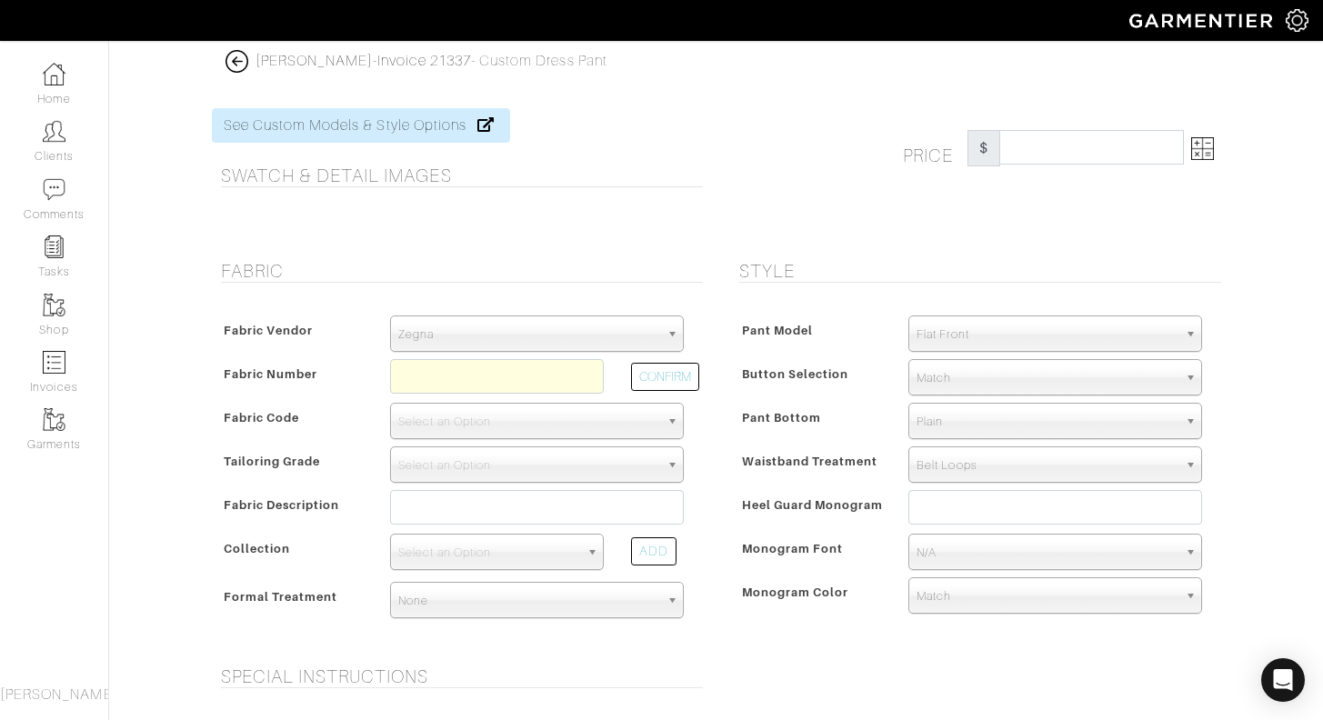
click at [608, 334] on span "Zegna" at bounding box center [528, 334] width 261 height 36
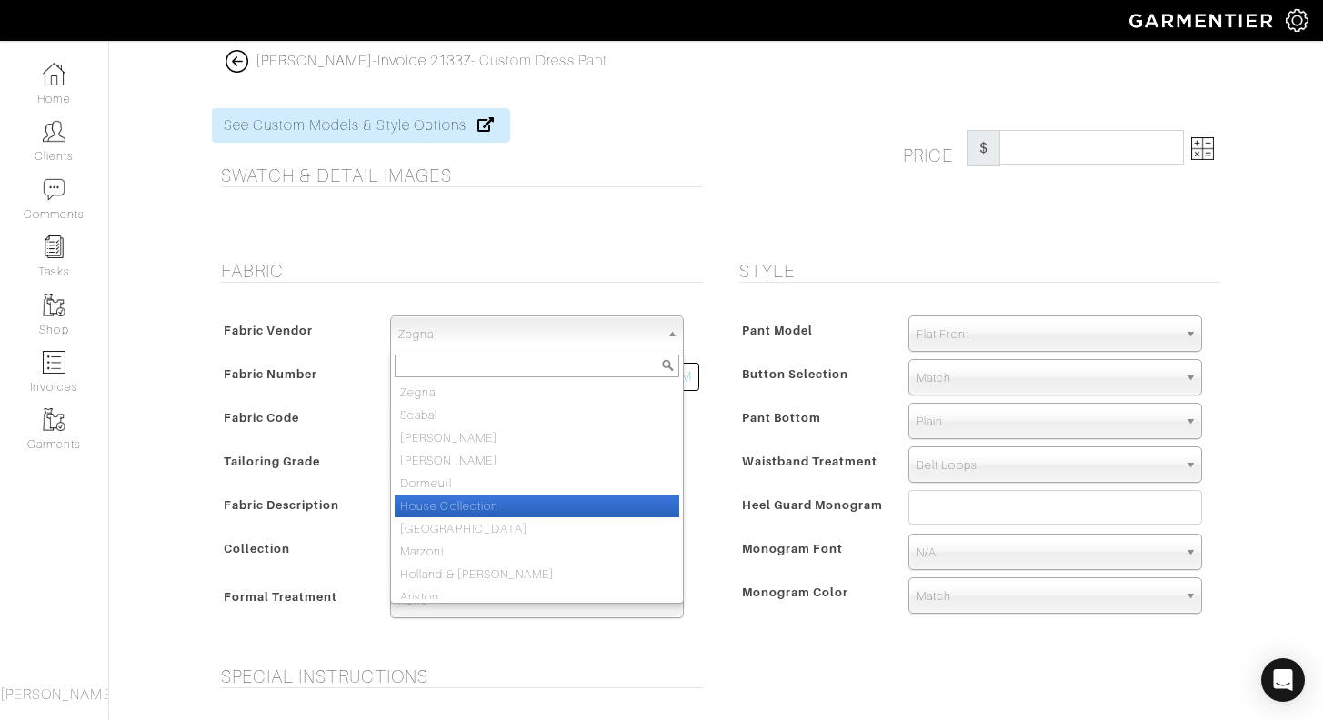
click at [474, 509] on li "House Collection" at bounding box center [537, 506] width 285 height 23
select select "75"
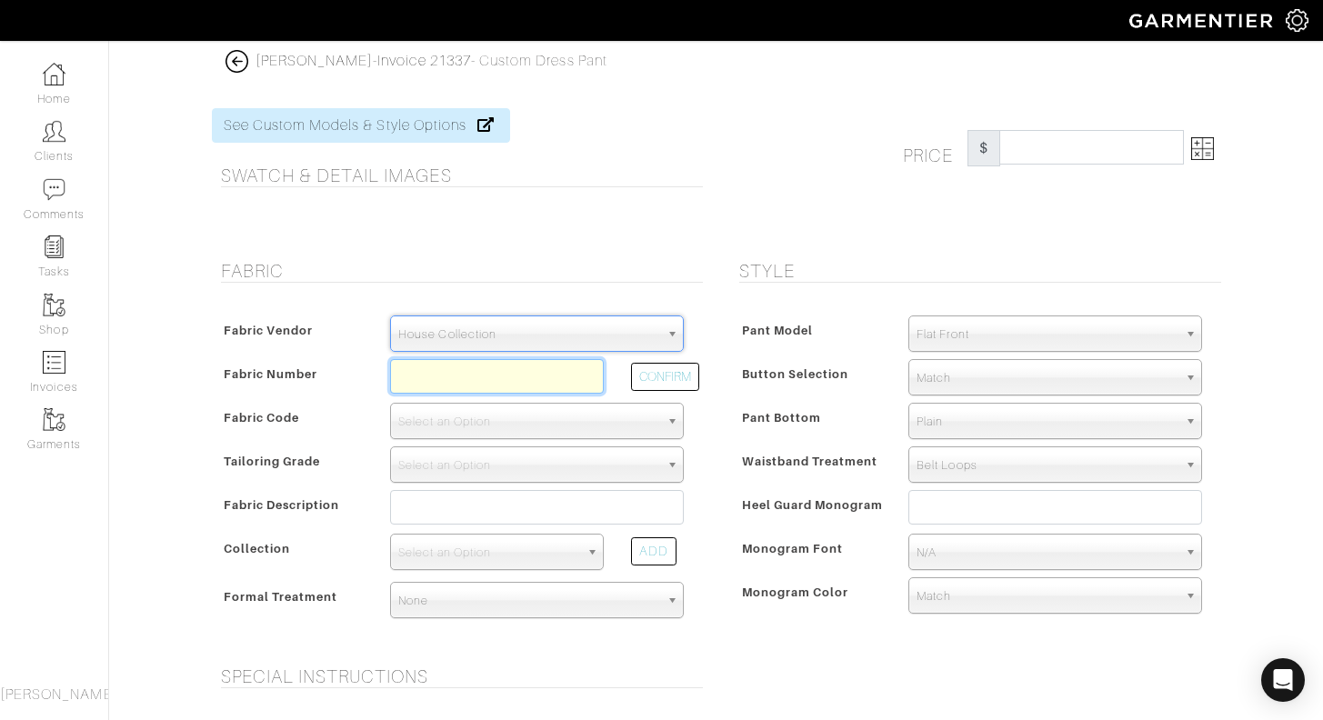
click at [495, 376] on input "text" at bounding box center [497, 376] width 214 height 35
type input "V4-49145165"
click at [682, 380] on button "CONFIRM" at bounding box center [665, 377] width 68 height 28
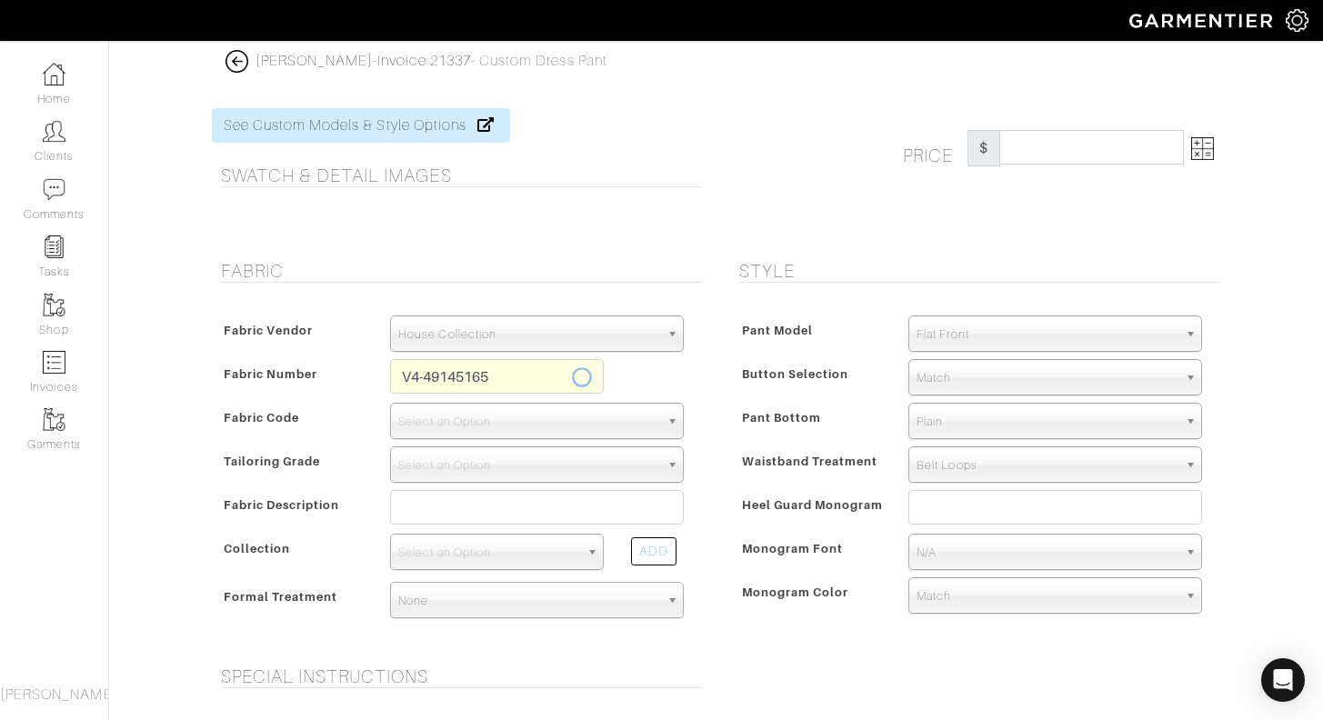
select select "884"
type input "Black Solid"
select select
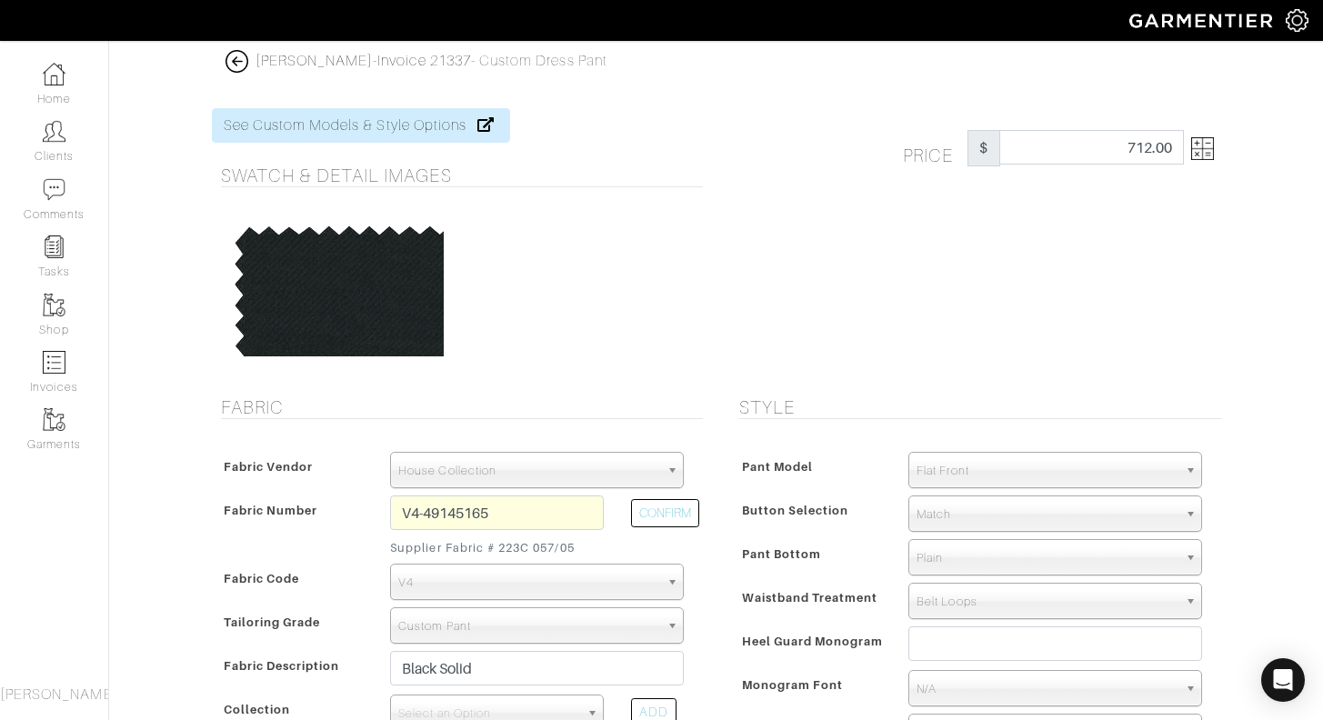
click at [1197, 159] on img at bounding box center [1202, 148] width 23 height 23
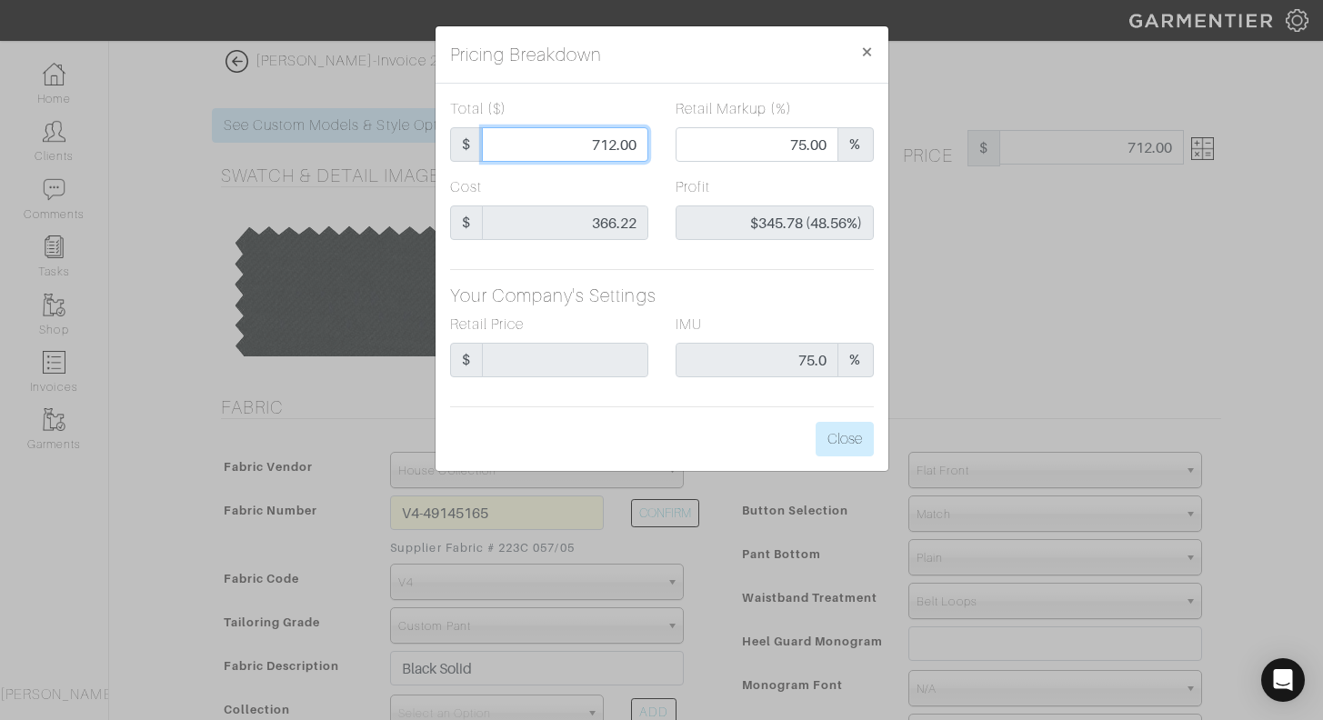
click at [591, 141] on input "712.00" at bounding box center [565, 144] width 166 height 35
type input "4"
type input "0.00"
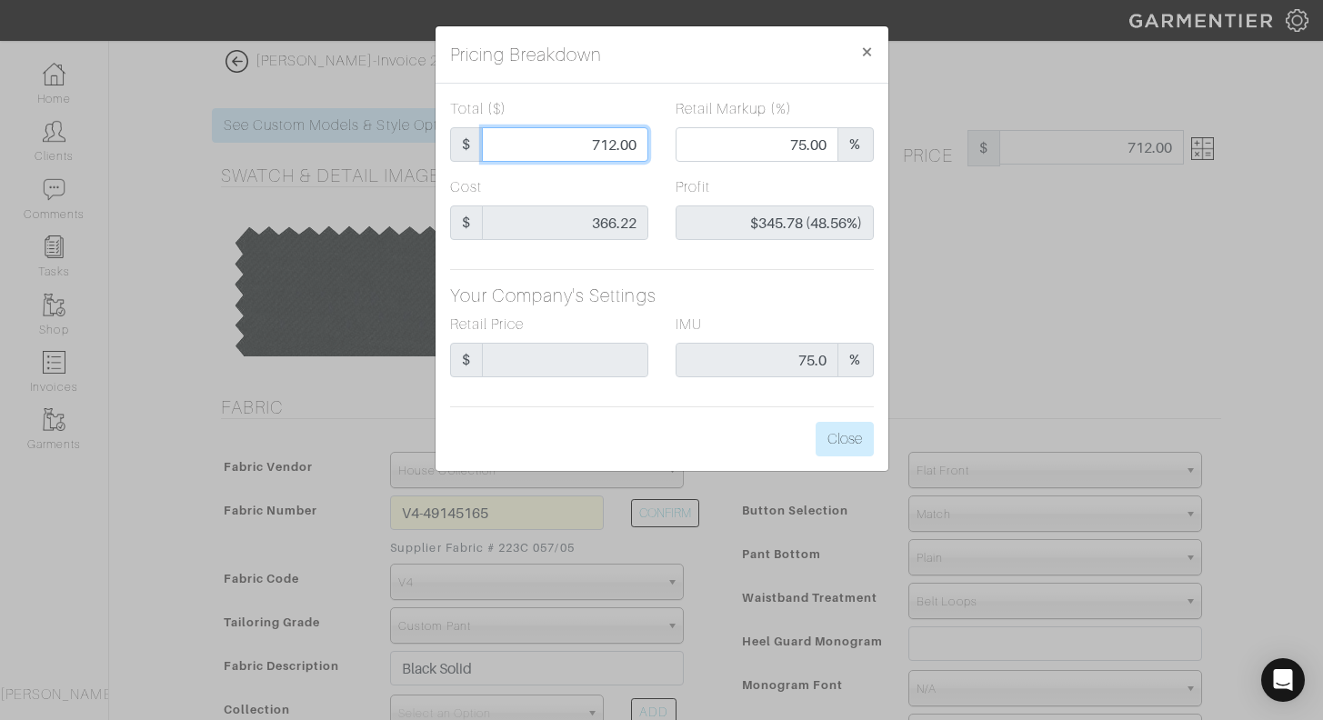
type input "-$362.22 (-9055.50%)"
type input "40"
type input "-$326.22 (-815.55%)"
type input "400"
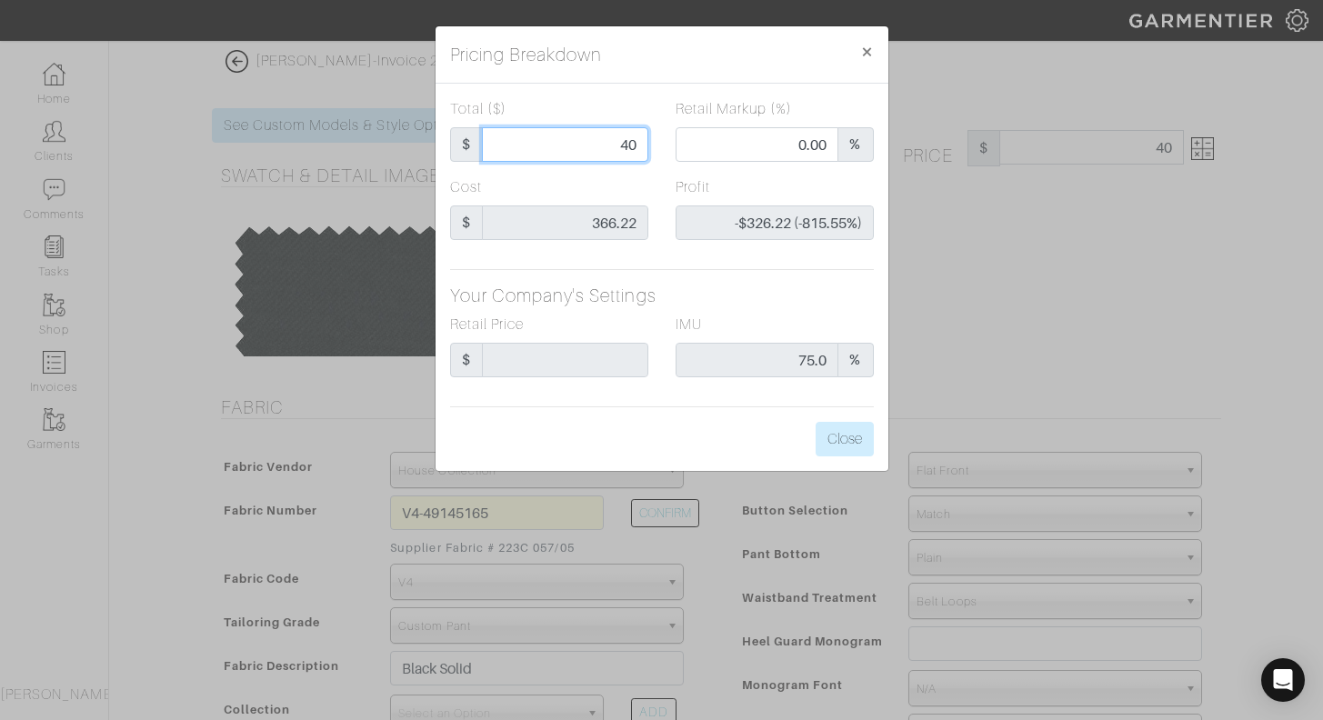
type input "400"
type input "55.50"
type input "$33.78 (8.44%)"
type input "400"
type input "400.00"
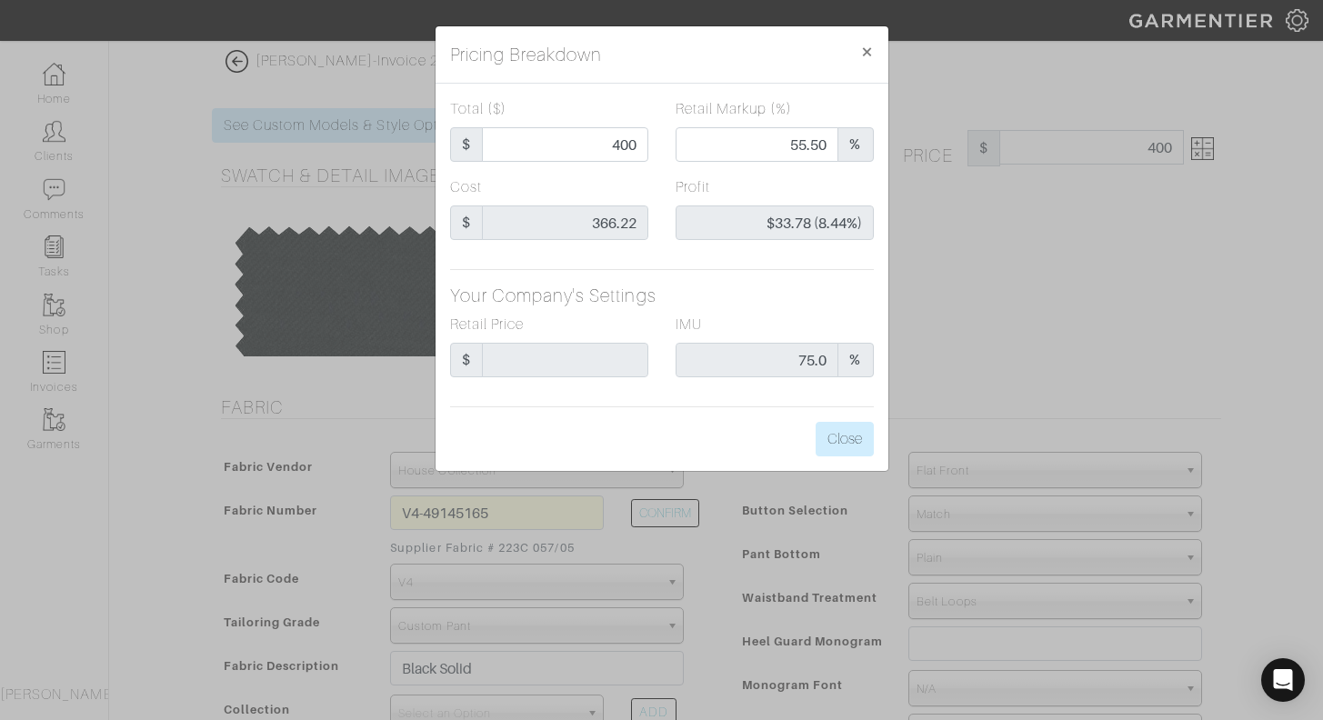
type input "400.00"
click at [639, 168] on div "Total ($) $ 400.00" at bounding box center [550, 137] width 226 height 78
click at [842, 437] on button "Close" at bounding box center [845, 439] width 58 height 35
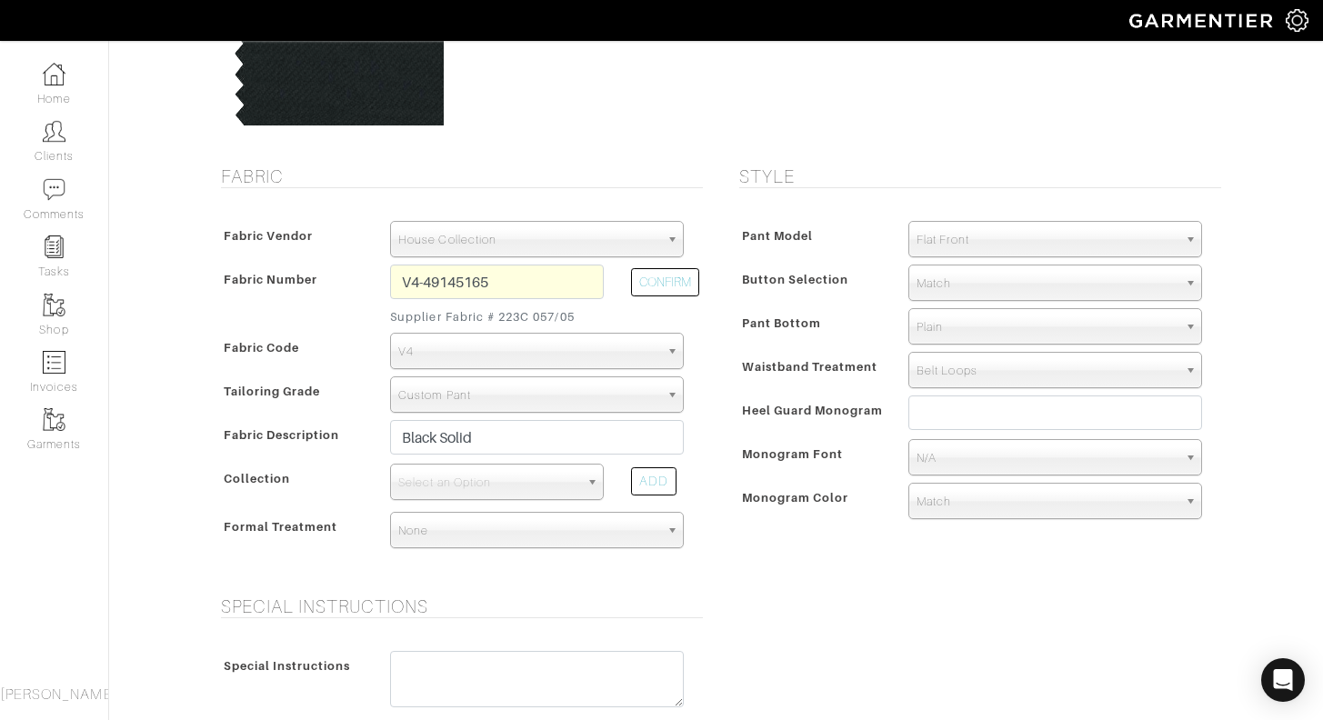
scroll to position [236, 0]
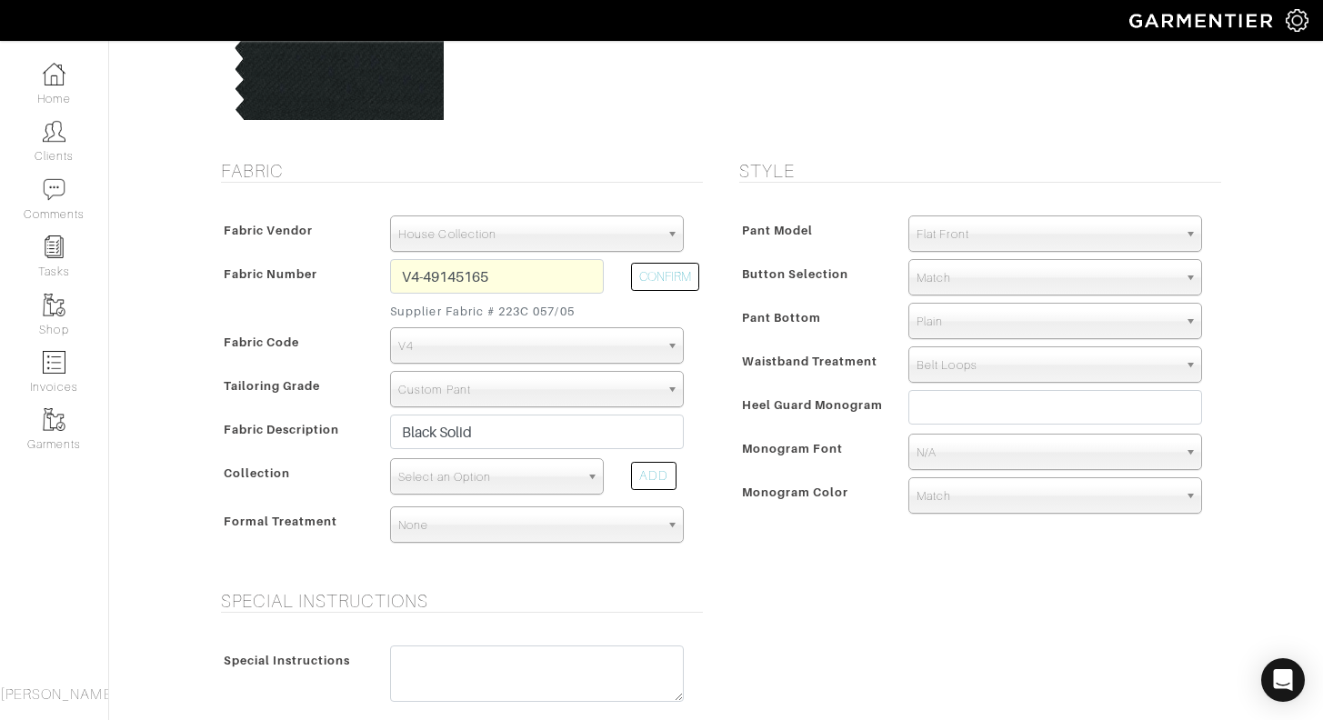
click at [507, 467] on span "Select an Option" at bounding box center [488, 477] width 181 height 36
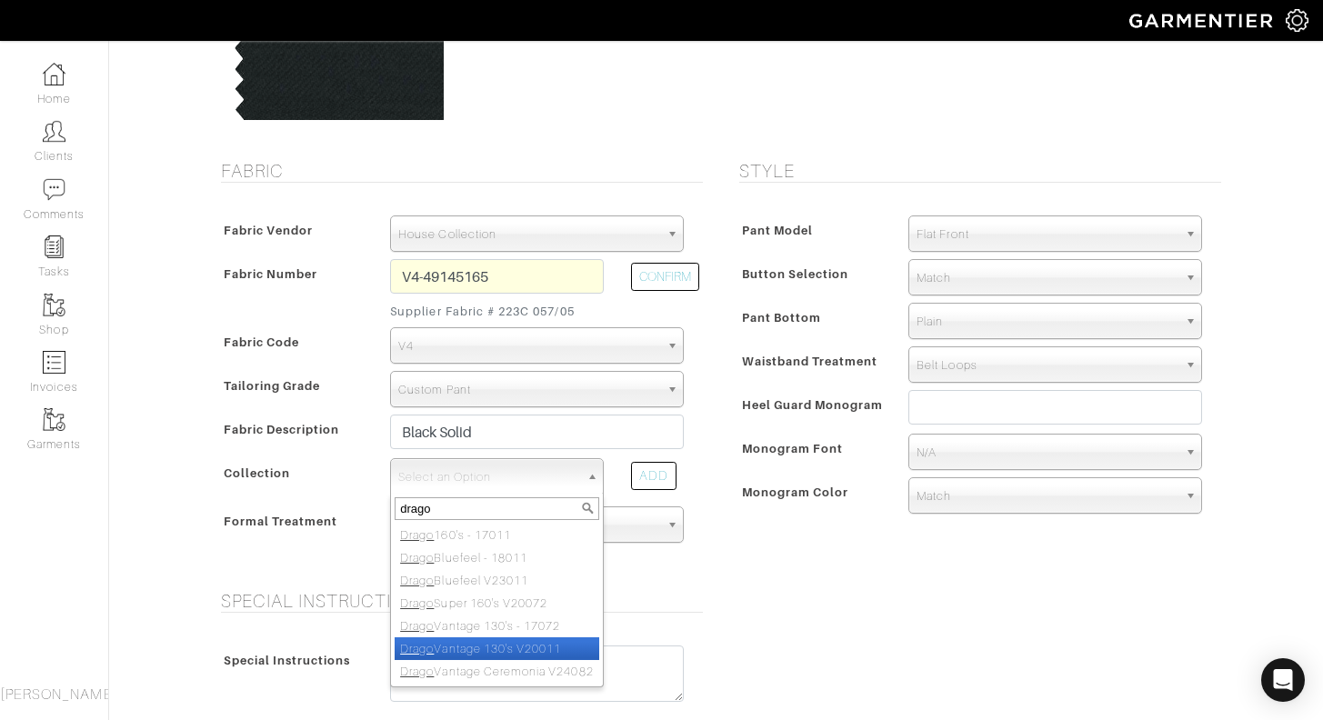
type input "drago"
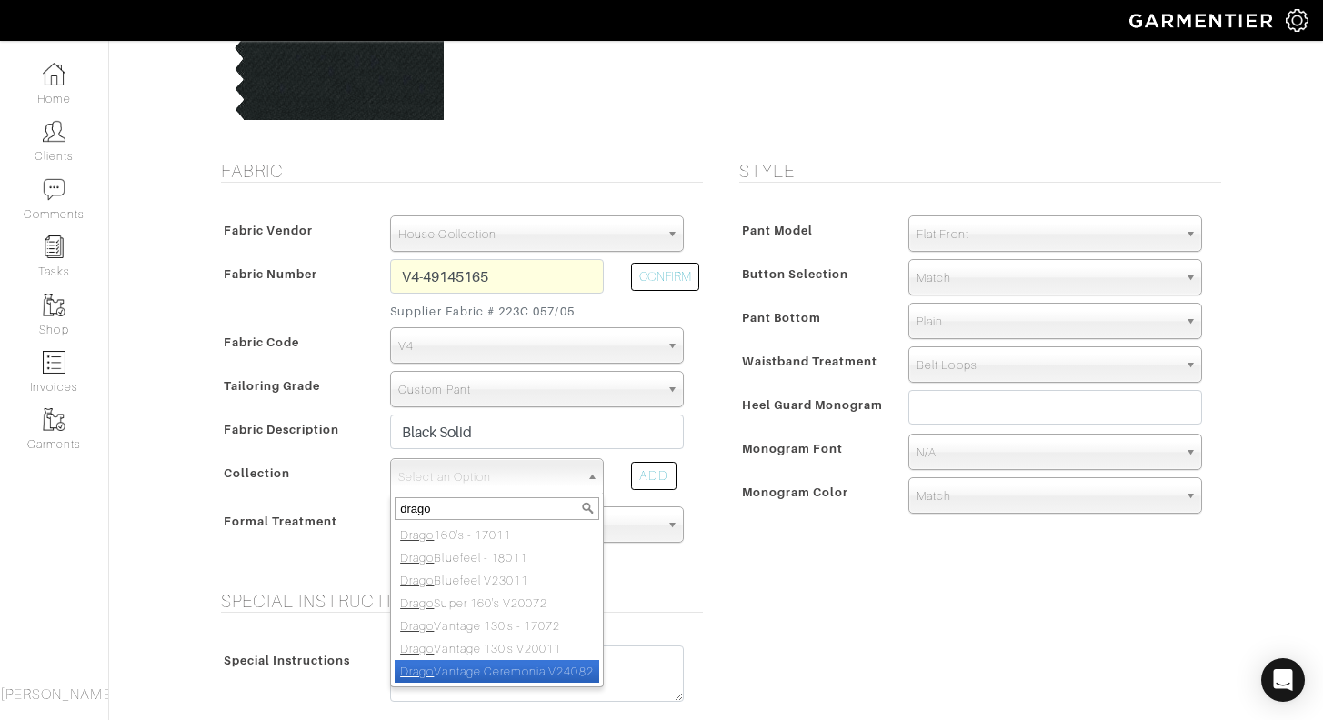
click at [487, 675] on li "Drago Vantage Ceremonia V24082" at bounding box center [497, 671] width 205 height 23
select select "926"
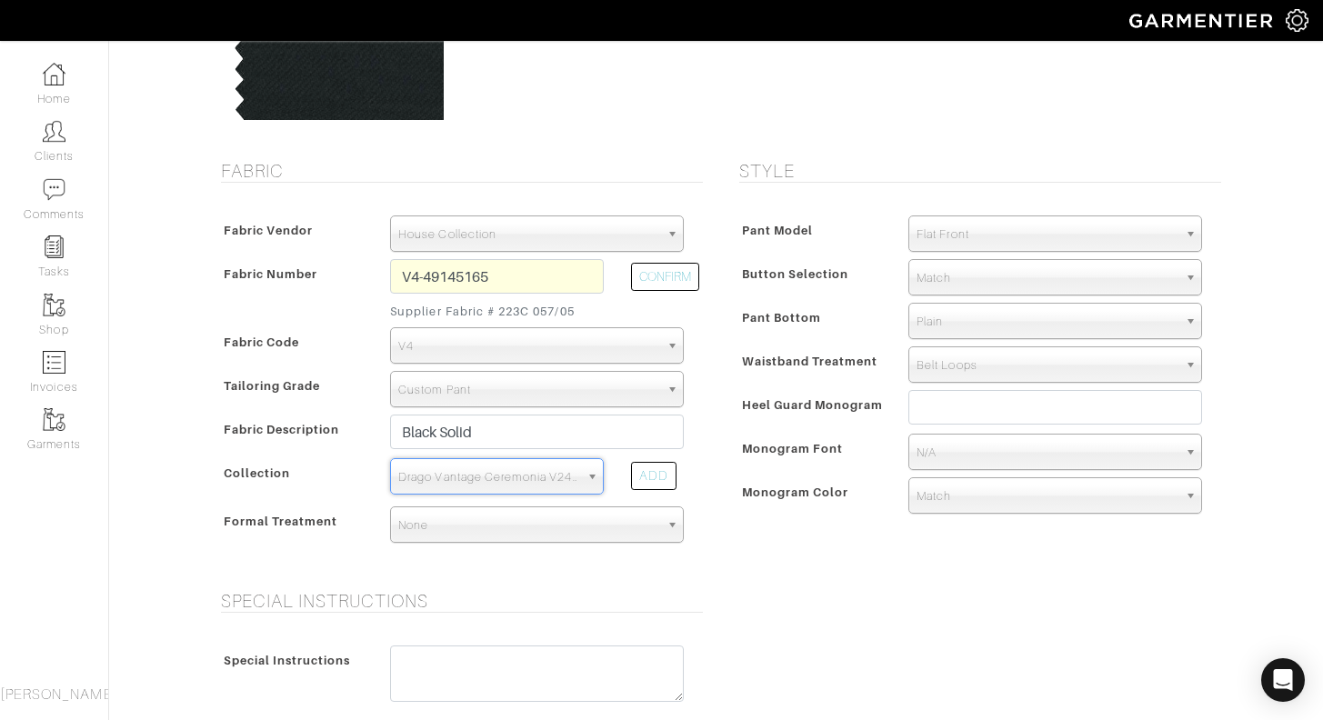
click at [843, 301] on div "Pant Model Flat Front Single Pleat Chino Tuxedo 5-Pocket ([PERSON_NAME]) Flat F…" at bounding box center [975, 368] width 491 height 342
click at [946, 276] on span "Match" at bounding box center [1047, 278] width 261 height 36
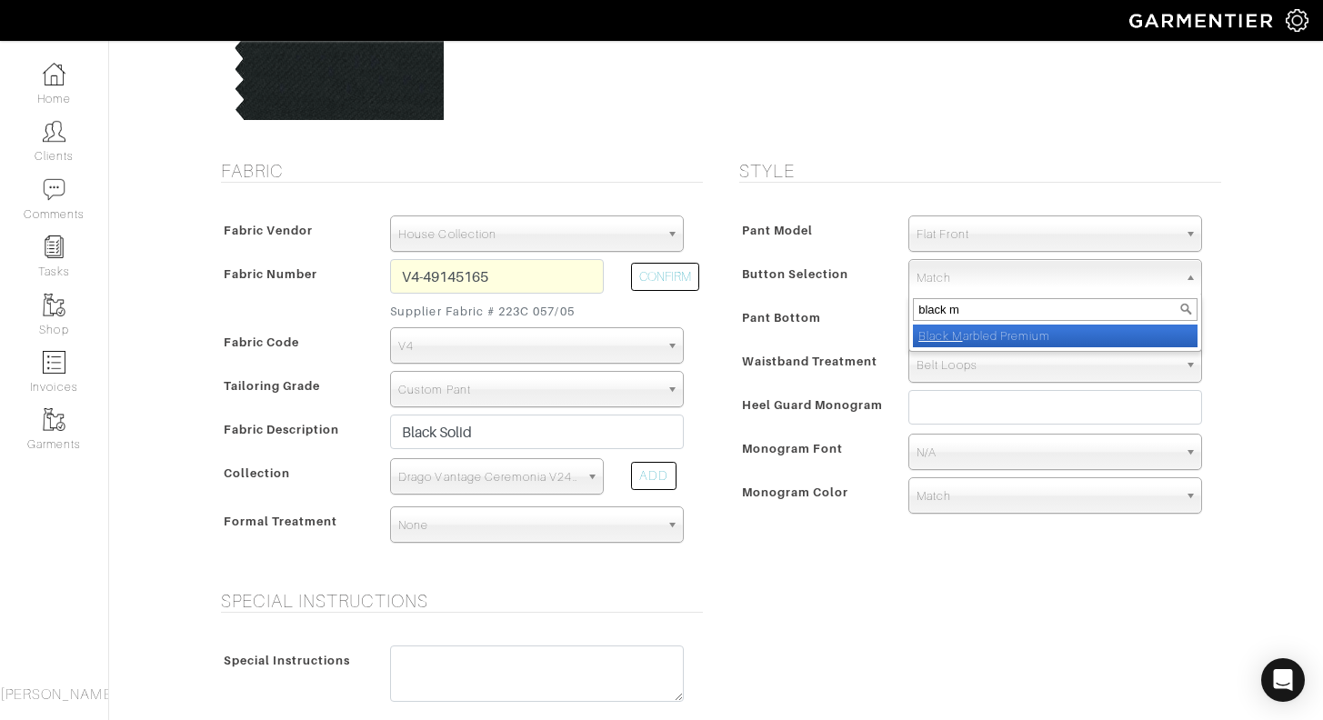
type input "black m"
click at [989, 335] on li "Black M arbled Premium" at bounding box center [1055, 336] width 285 height 23
select select "111"
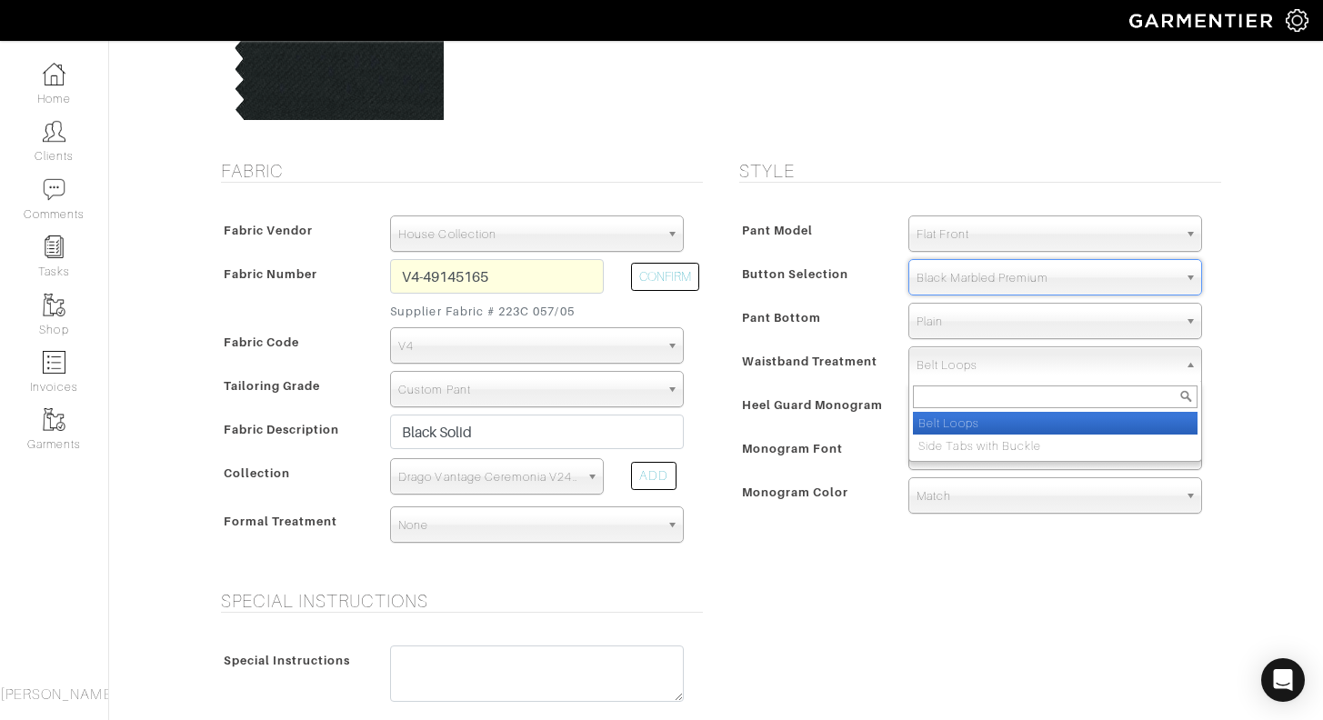
click at [966, 359] on span "Belt Loops" at bounding box center [1047, 365] width 261 height 36
click at [1246, 356] on div "[PERSON_NAME] - Invoice 21337 - Custom Dress Pant See Custom Models & Style Opt…" at bounding box center [661, 510] width 1323 height 1392
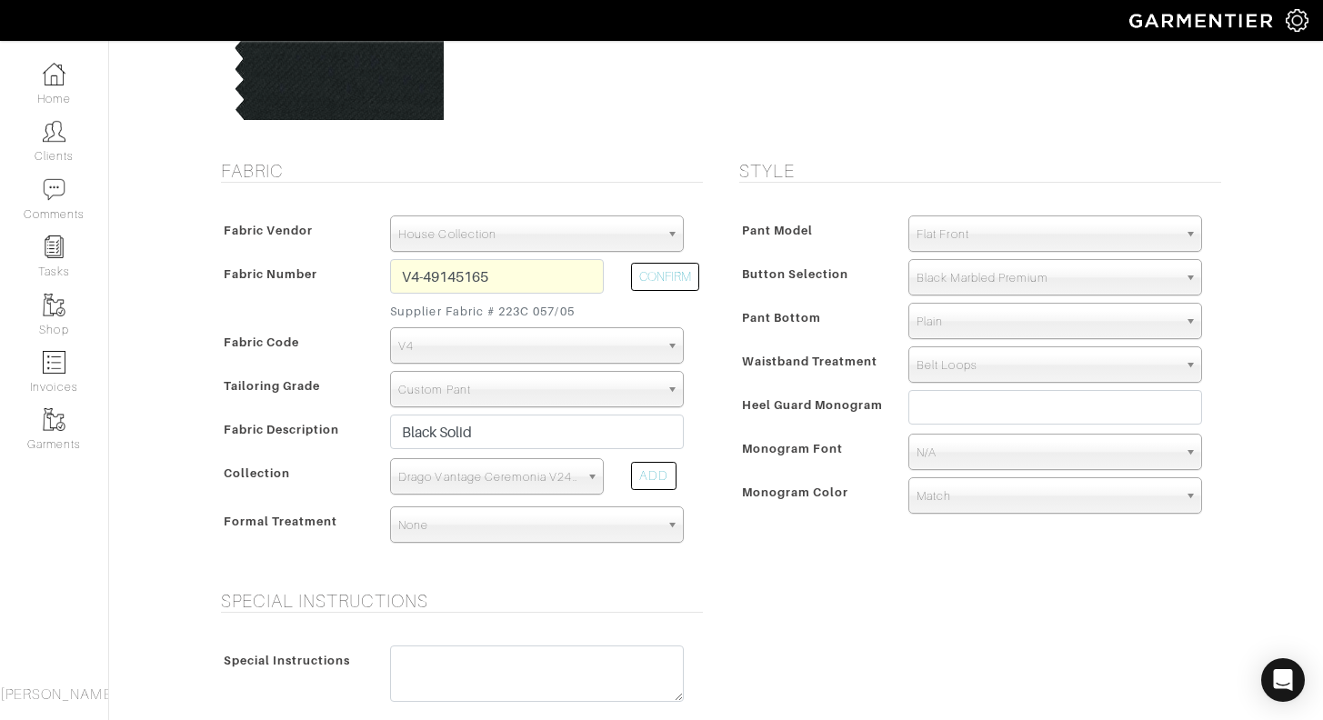
click at [983, 234] on span "Flat Front" at bounding box center [1047, 234] width 261 height 36
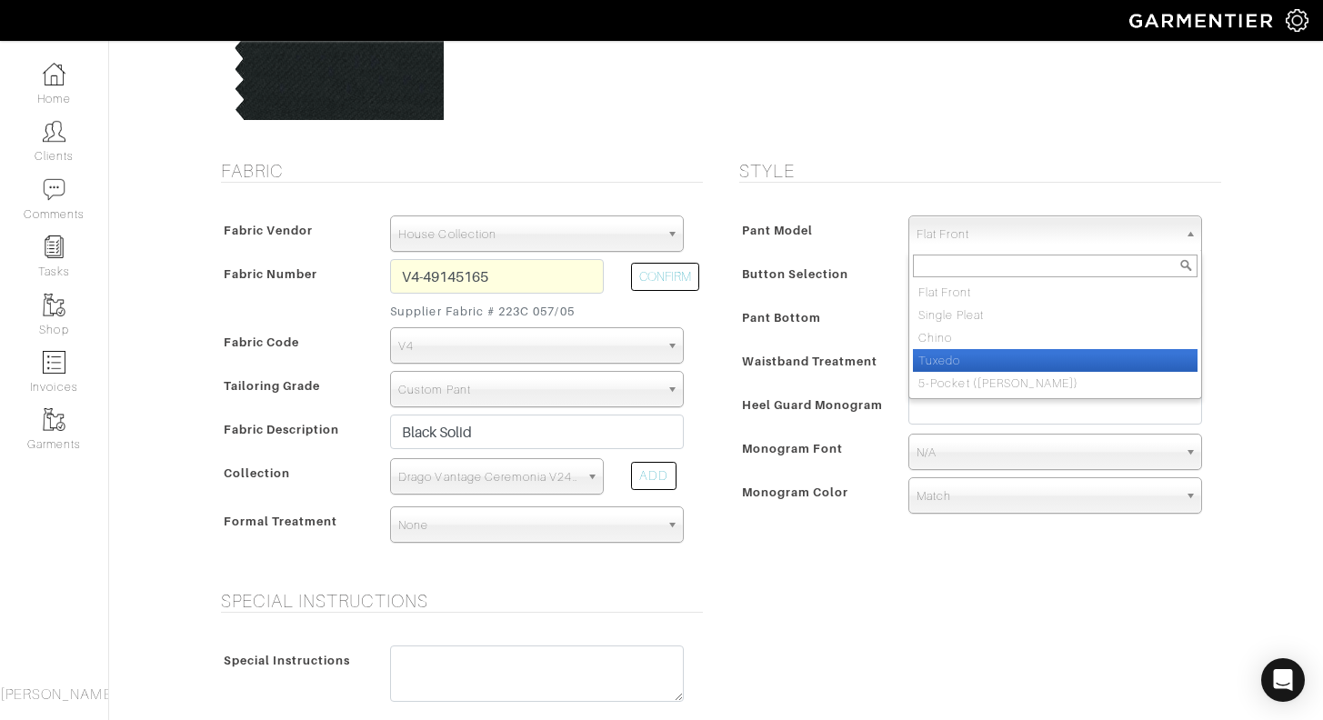
click at [960, 355] on li "Tuxedo" at bounding box center [1055, 360] width 285 height 23
select select "12"
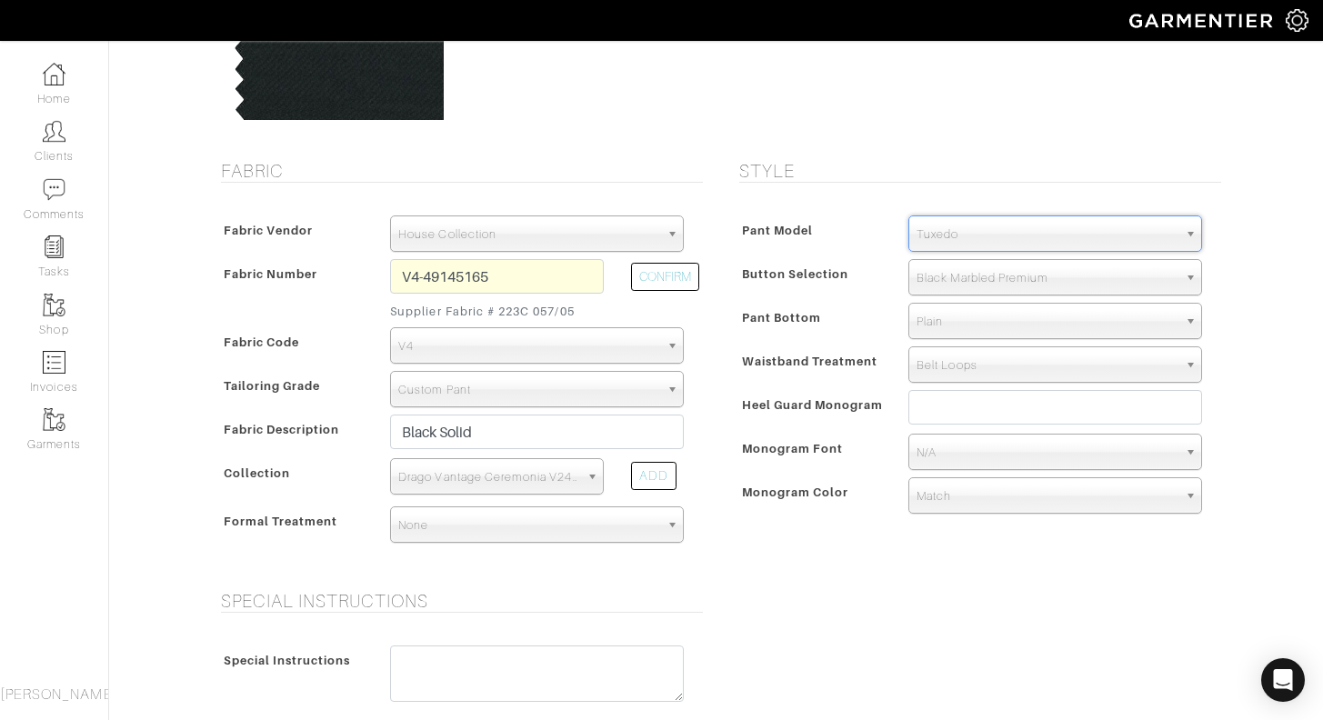
click at [868, 409] on span "Heel Guard Monogram" at bounding box center [813, 405] width 142 height 26
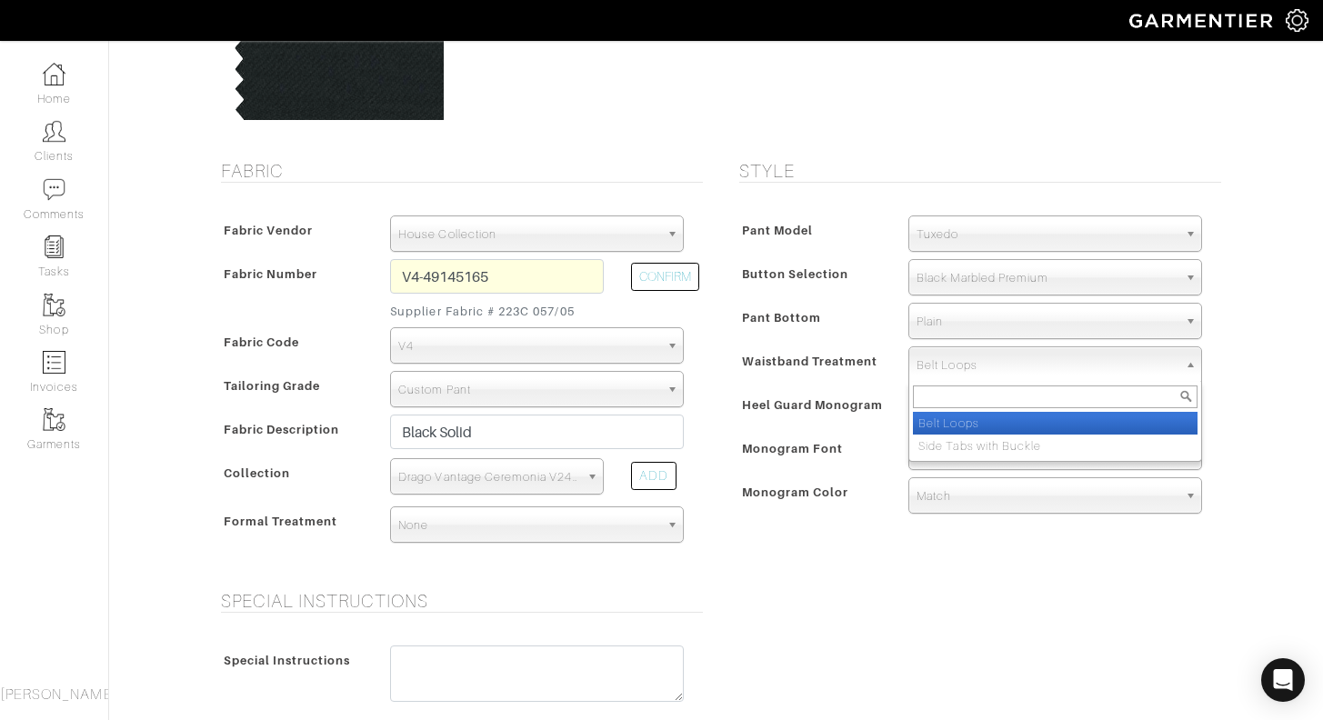
click at [1022, 370] on span "Belt Loops" at bounding box center [1047, 365] width 261 height 36
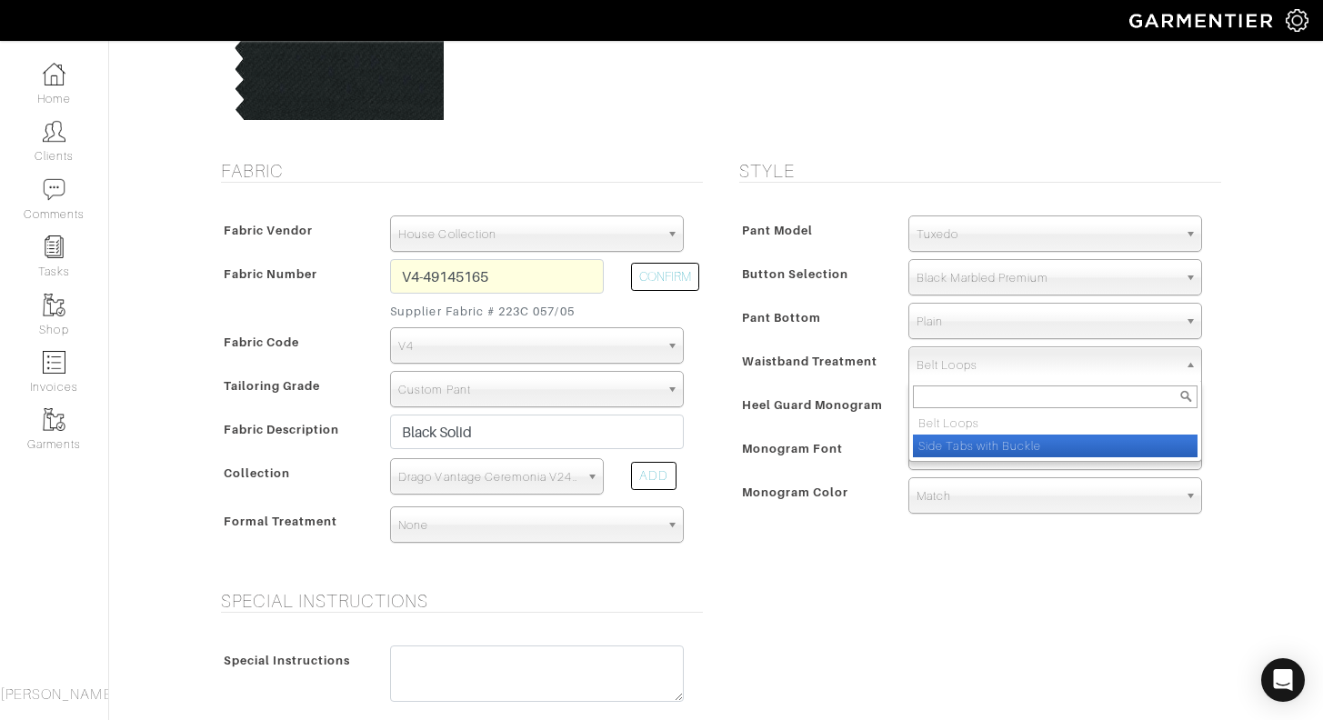
click at [1005, 447] on li "Side Tabs with Buckle" at bounding box center [1055, 446] width 285 height 23
select select "Side Tabs with Buckle"
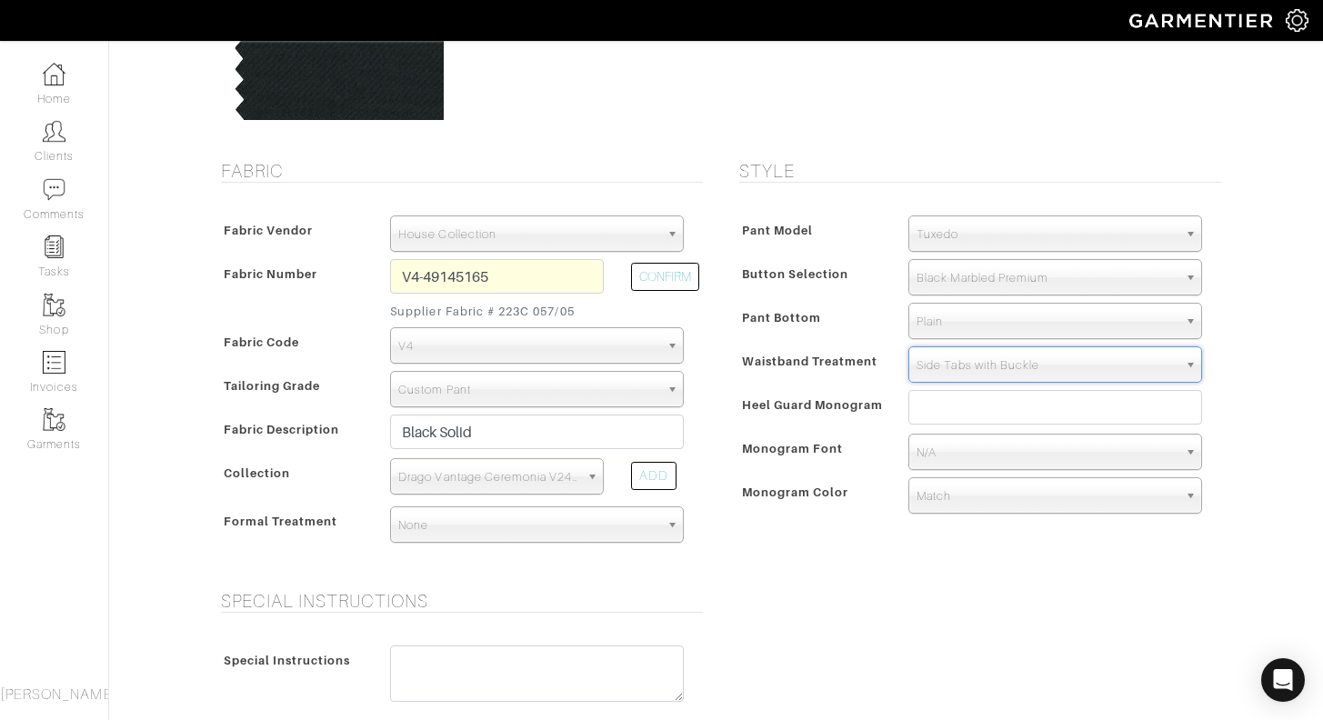
click at [1255, 366] on div "[PERSON_NAME] - Invoice 21337 - Custom Dress Pant See Custom Models & Style Opt…" at bounding box center [661, 510] width 1323 height 1392
click at [947, 412] on input "text" at bounding box center [1055, 407] width 294 height 35
type input "JAW"
click at [975, 458] on span "N/A" at bounding box center [1047, 453] width 261 height 36
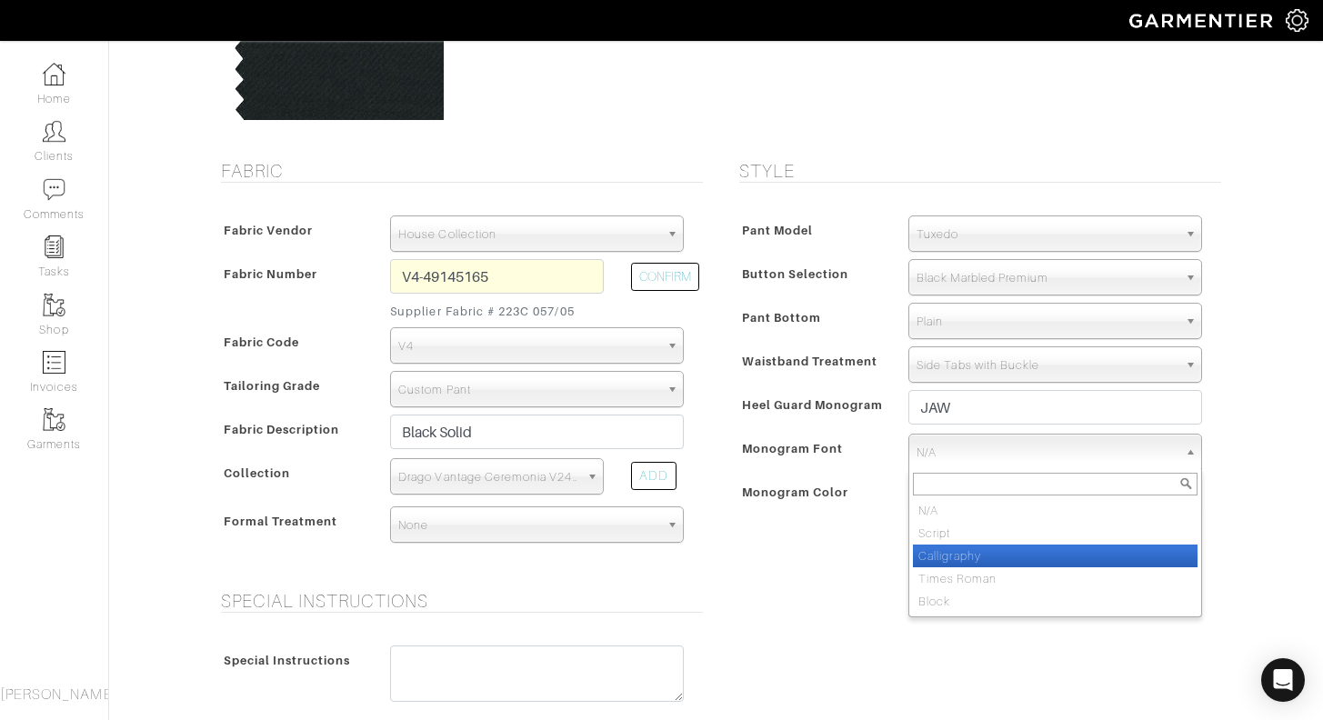
click at [949, 553] on li "Calligraphy" at bounding box center [1055, 556] width 285 height 23
select select "Calligraphy"
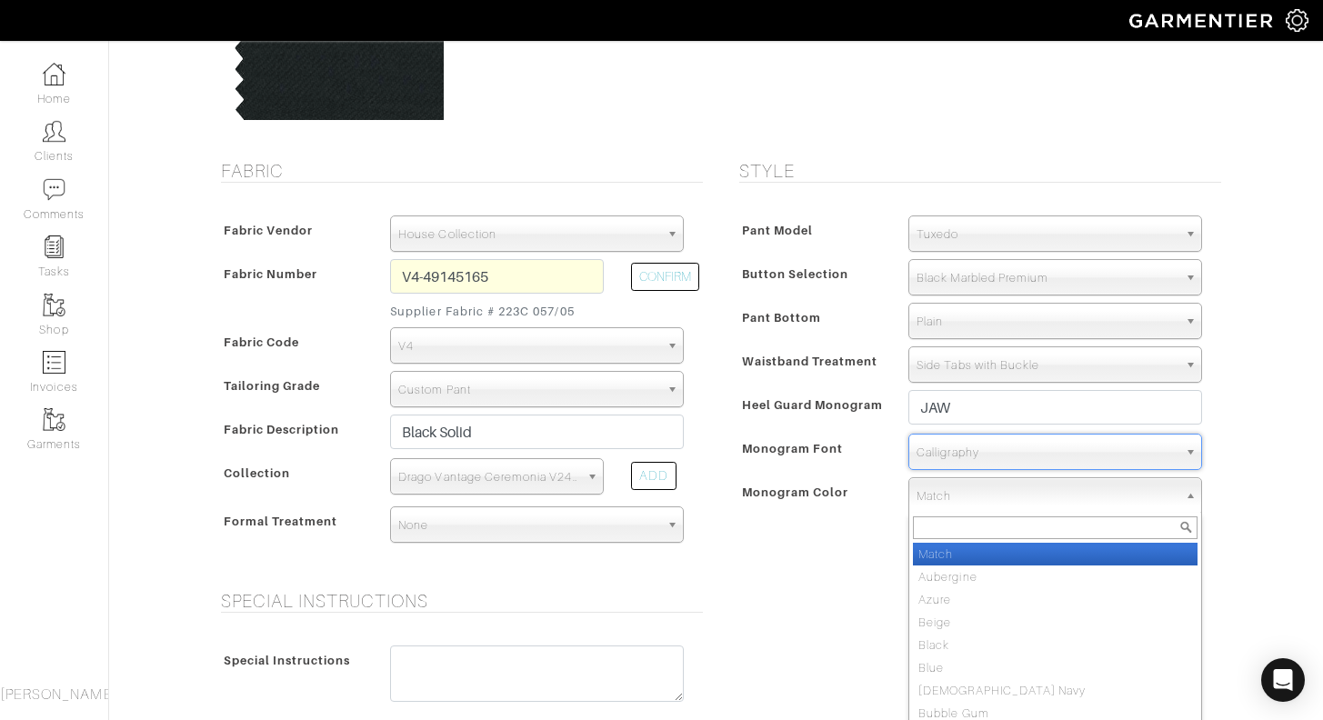
click at [948, 494] on span "Match" at bounding box center [1047, 496] width 261 height 36
type input "ivo"
click at [948, 557] on li "Ivo ry" at bounding box center [1055, 554] width 285 height 23
select select "39"
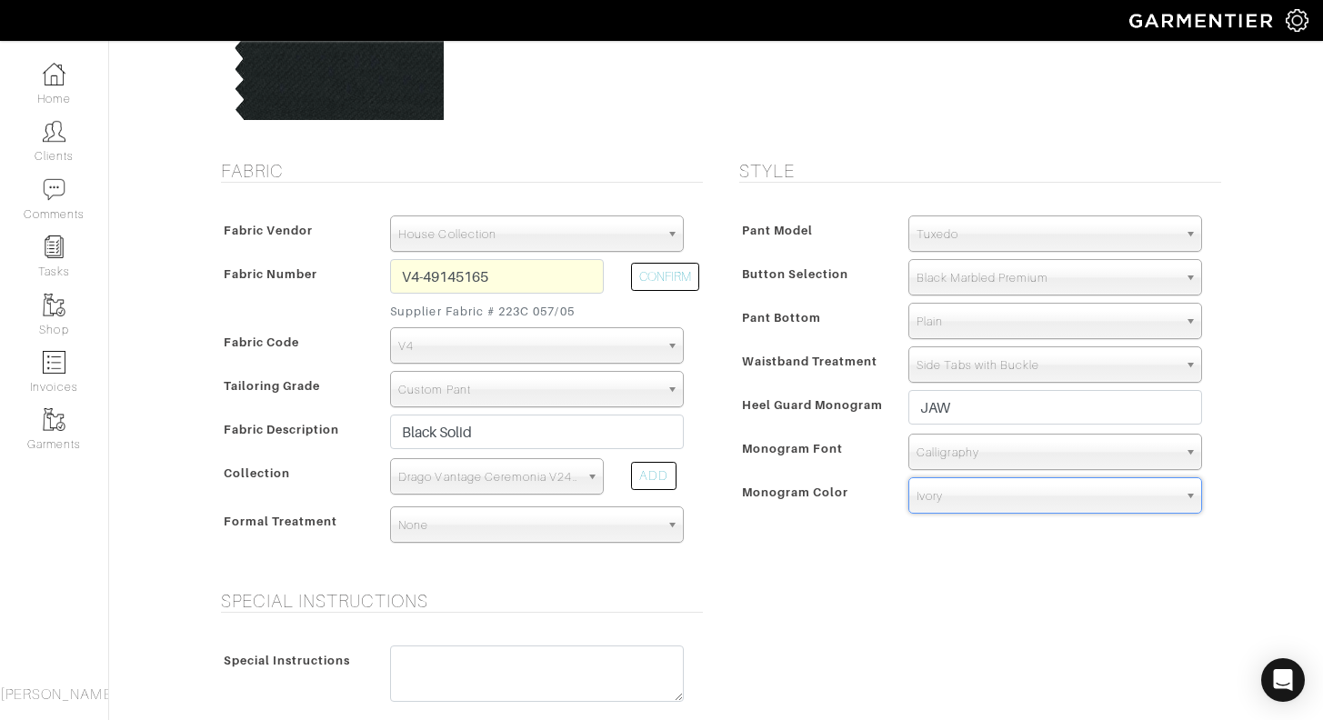
click at [847, 555] on div "Style Pant Model Flat Front Single Pleat Chino Tuxedo 5-Pocket (Jean) Tuxedo Fl…" at bounding box center [976, 364] width 518 height 408
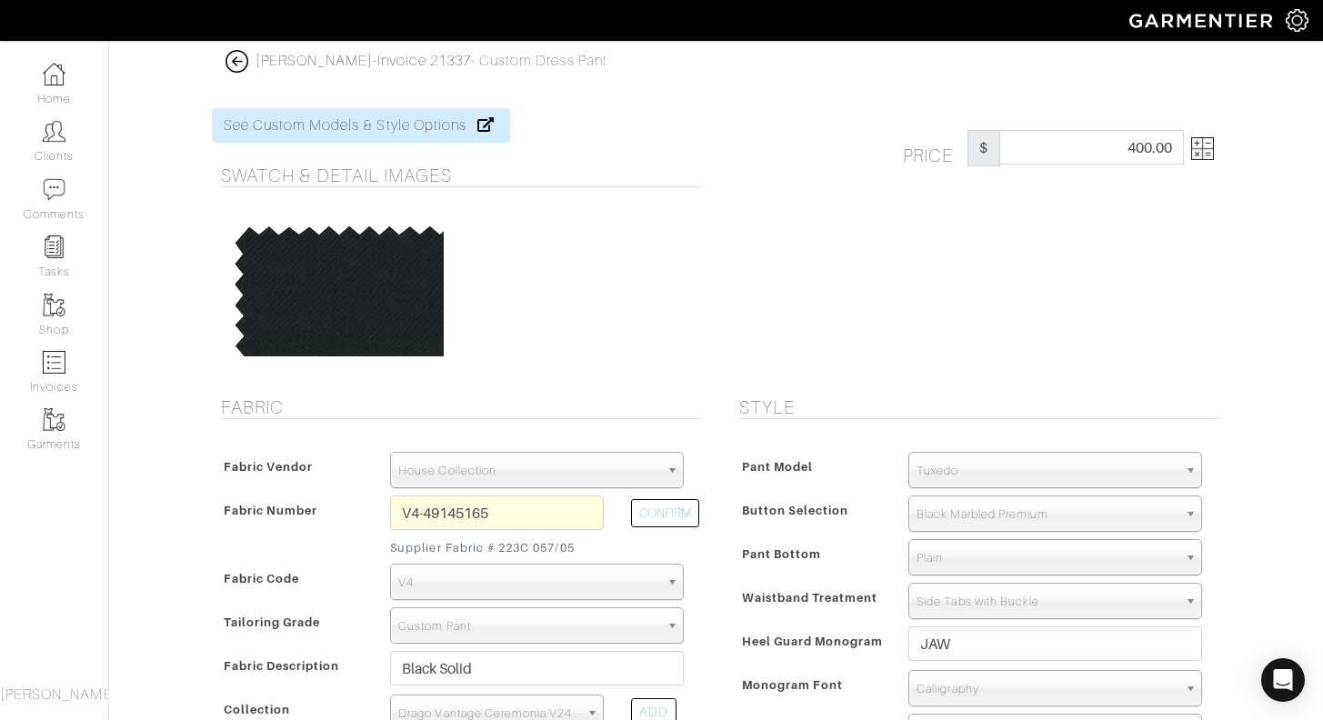
scroll to position [0, 0]
click at [1201, 160] on link at bounding box center [1199, 148] width 30 height 36
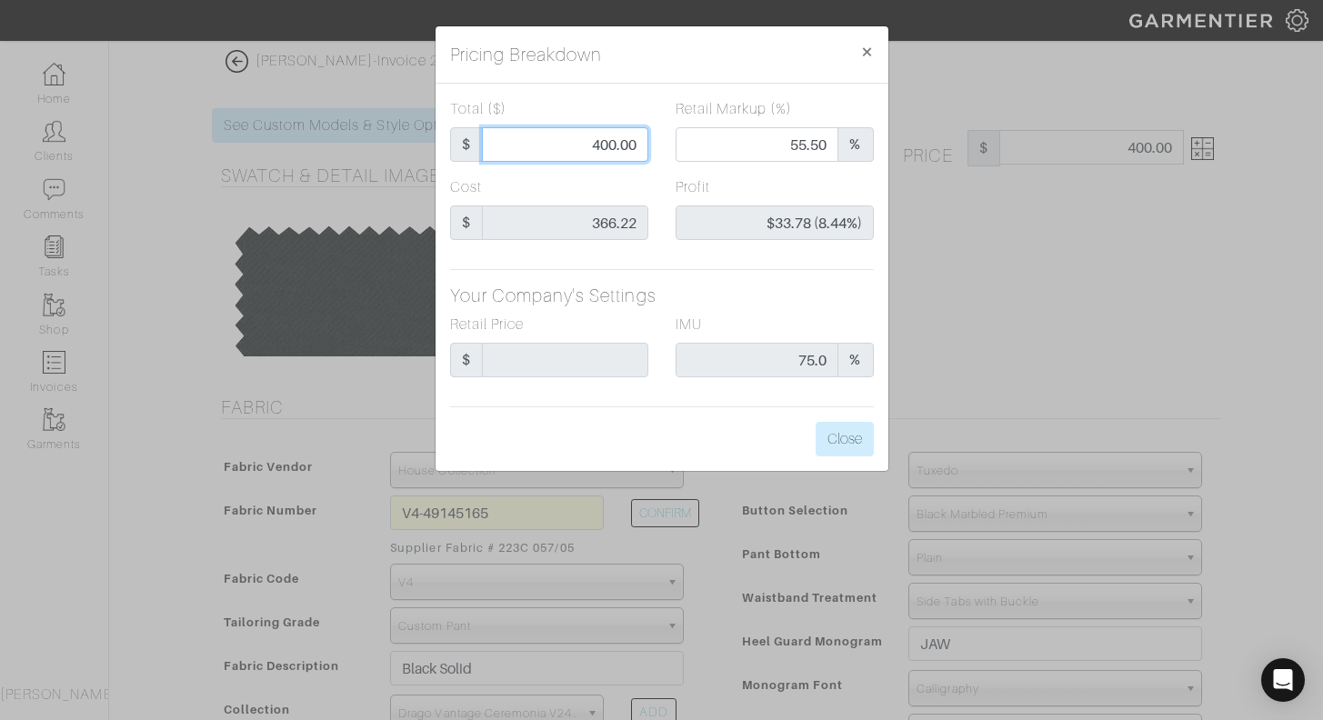
click at [616, 143] on input "400.00" at bounding box center [565, 144] width 166 height 35
type input "40.00"
type input "0.00"
type input "-$326.22 (-815.55%)"
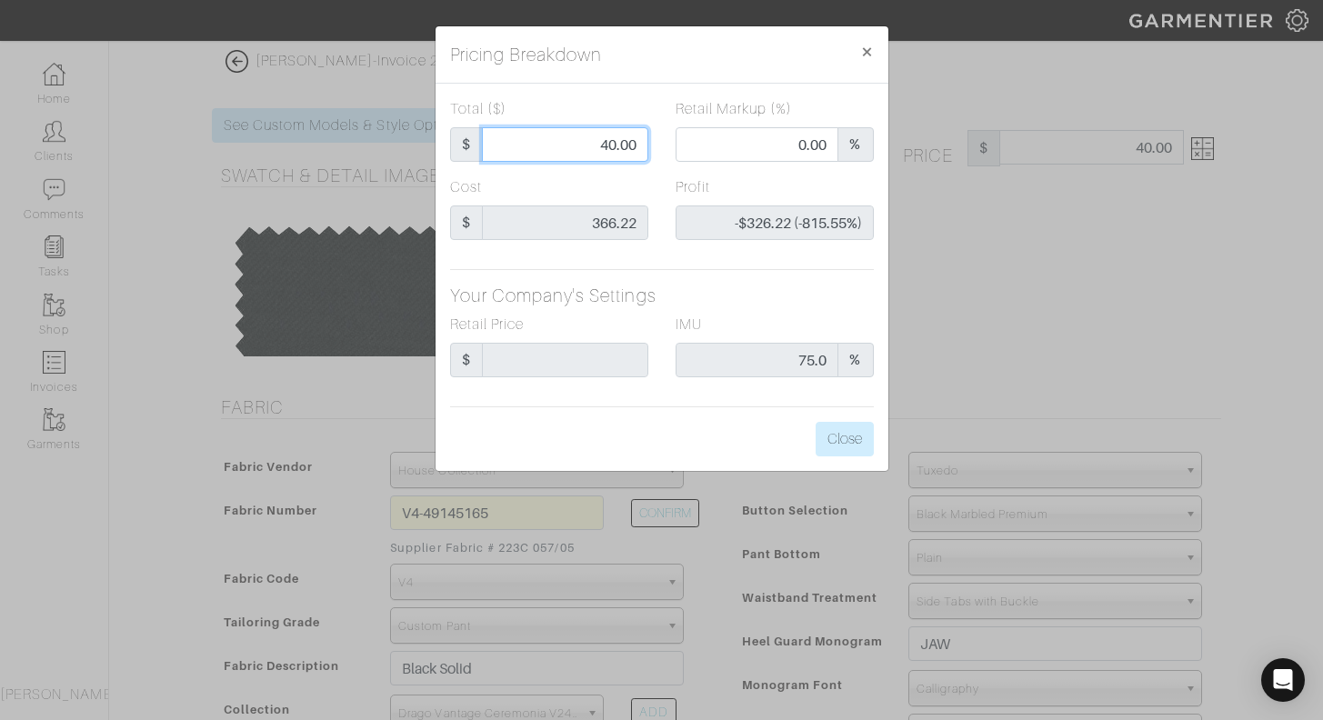
type input "4.00"
type input "-$362.22 (-9055.50%)"
type input "42.00"
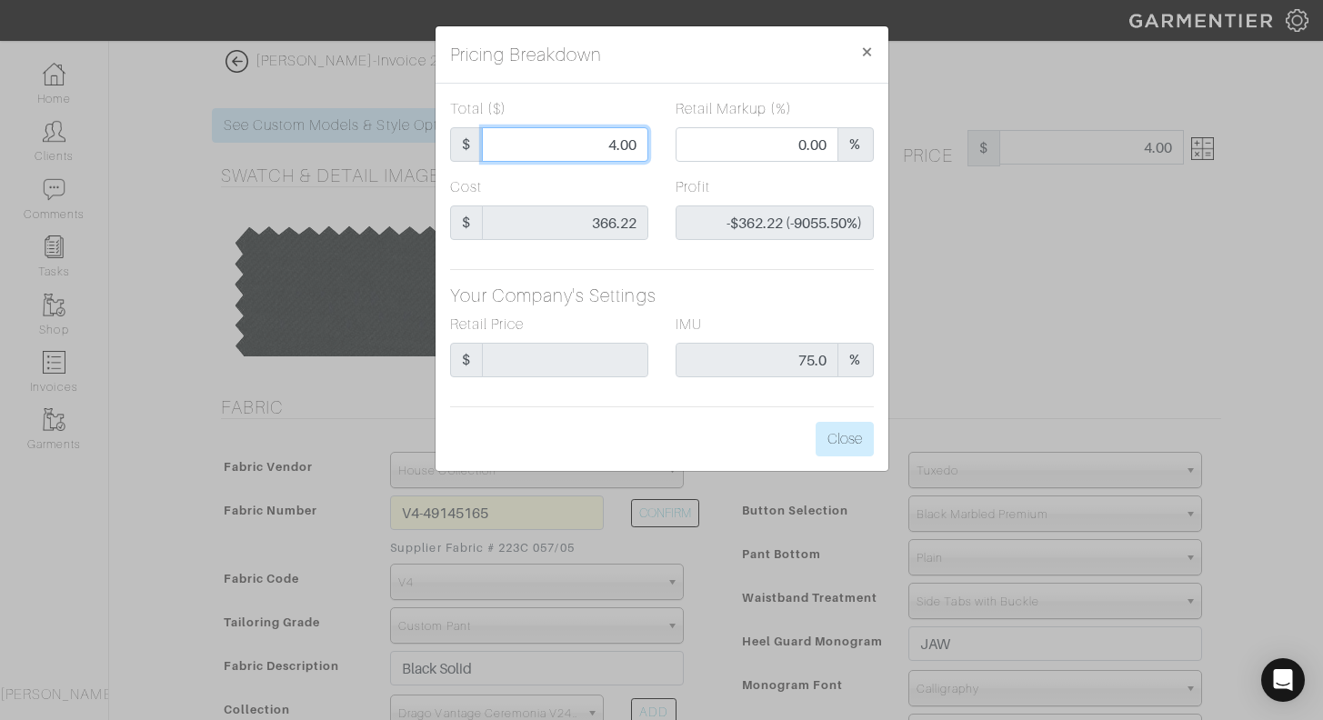
type input "-$324.22 (-771.95%)"
type input "425.00"
type input "58.12"
type input "$58.78 (13.83%)"
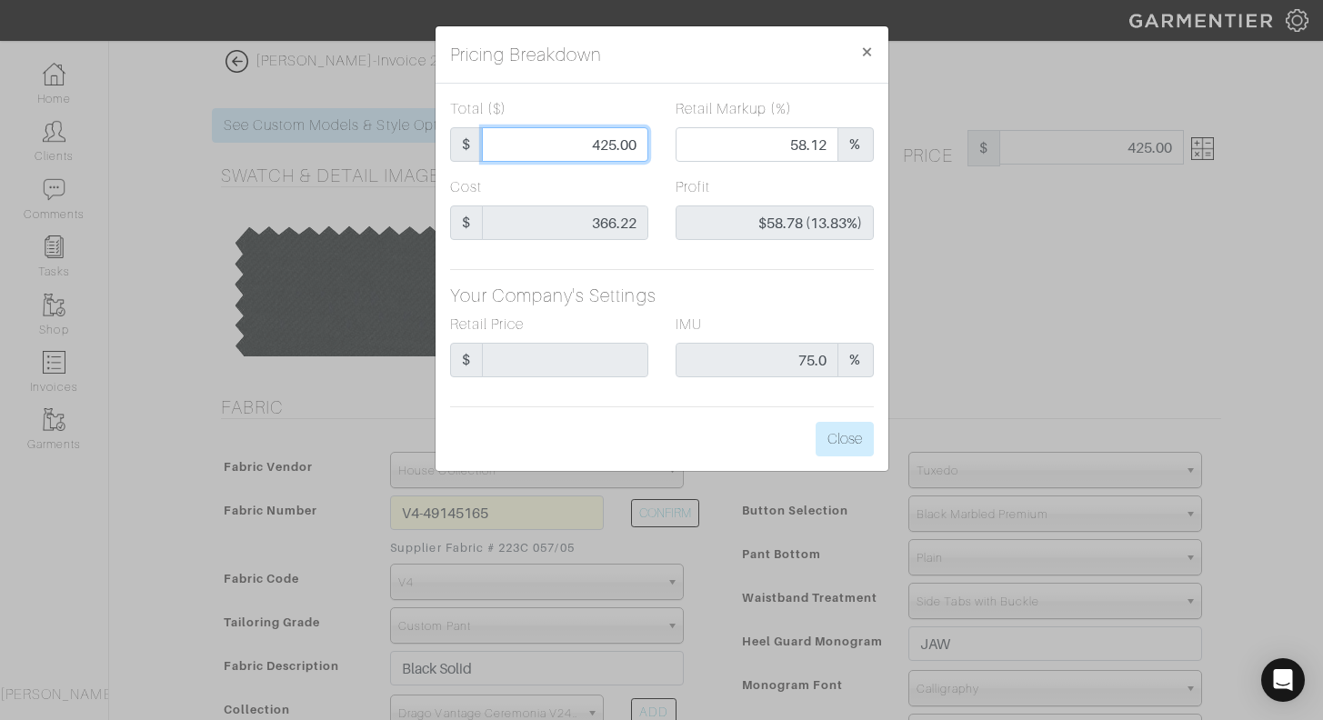
type input "425.00"
click at [678, 170] on div "Retail Markup (%) 58.12 %" at bounding box center [775, 137] width 226 height 78
click at [840, 437] on button "Close" at bounding box center [845, 439] width 58 height 35
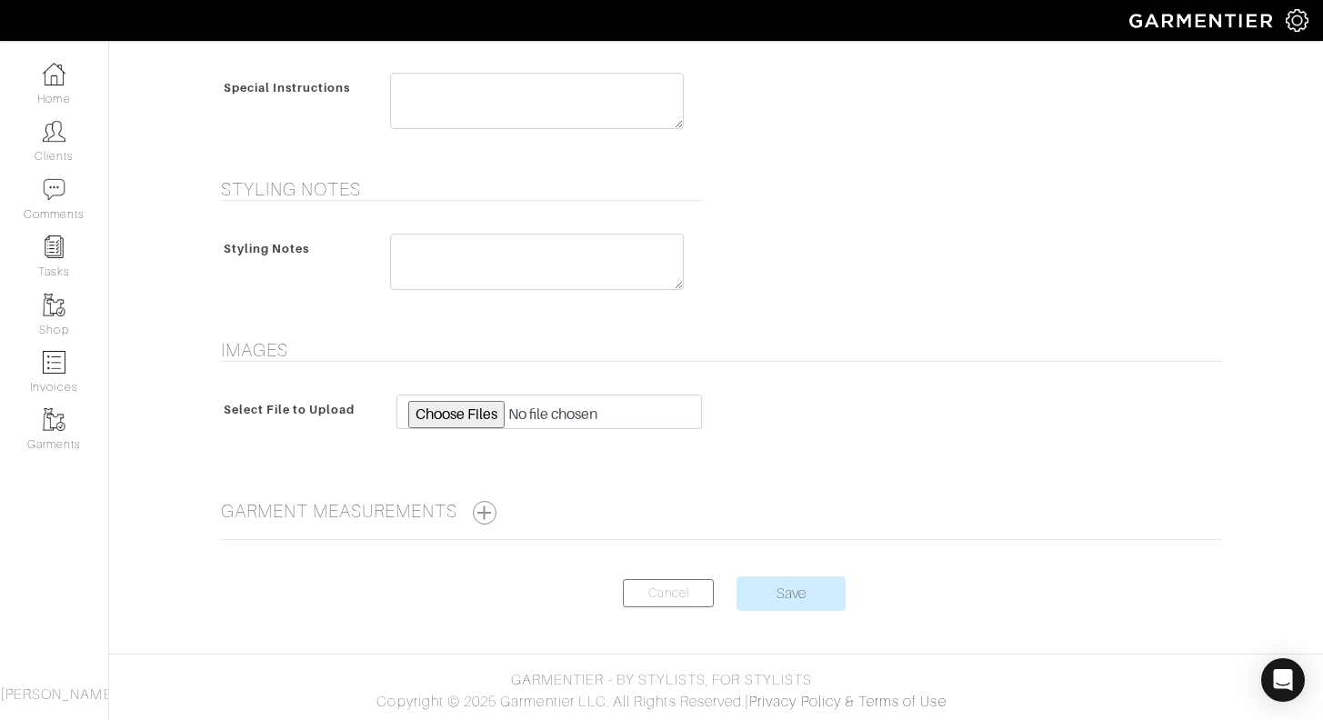
scroll to position [809, 0]
click at [813, 597] on input "Save" at bounding box center [791, 594] width 109 height 35
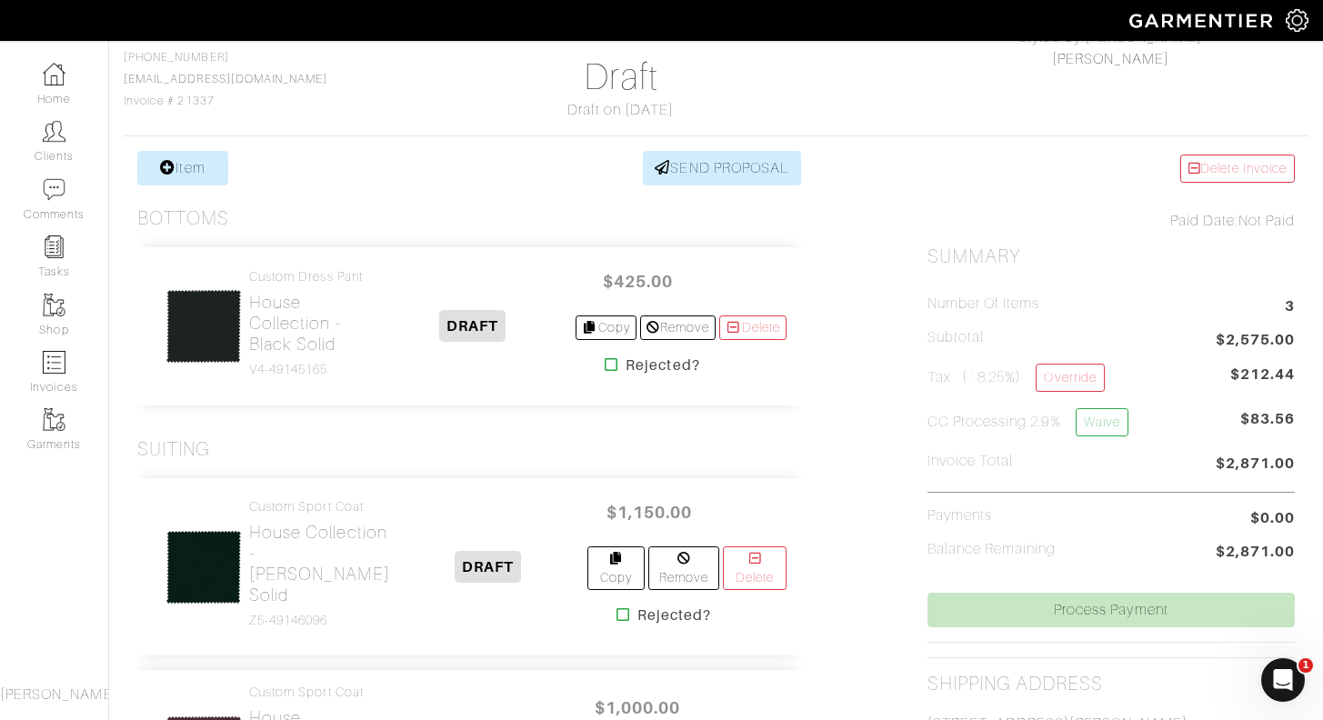
scroll to position [554, 0]
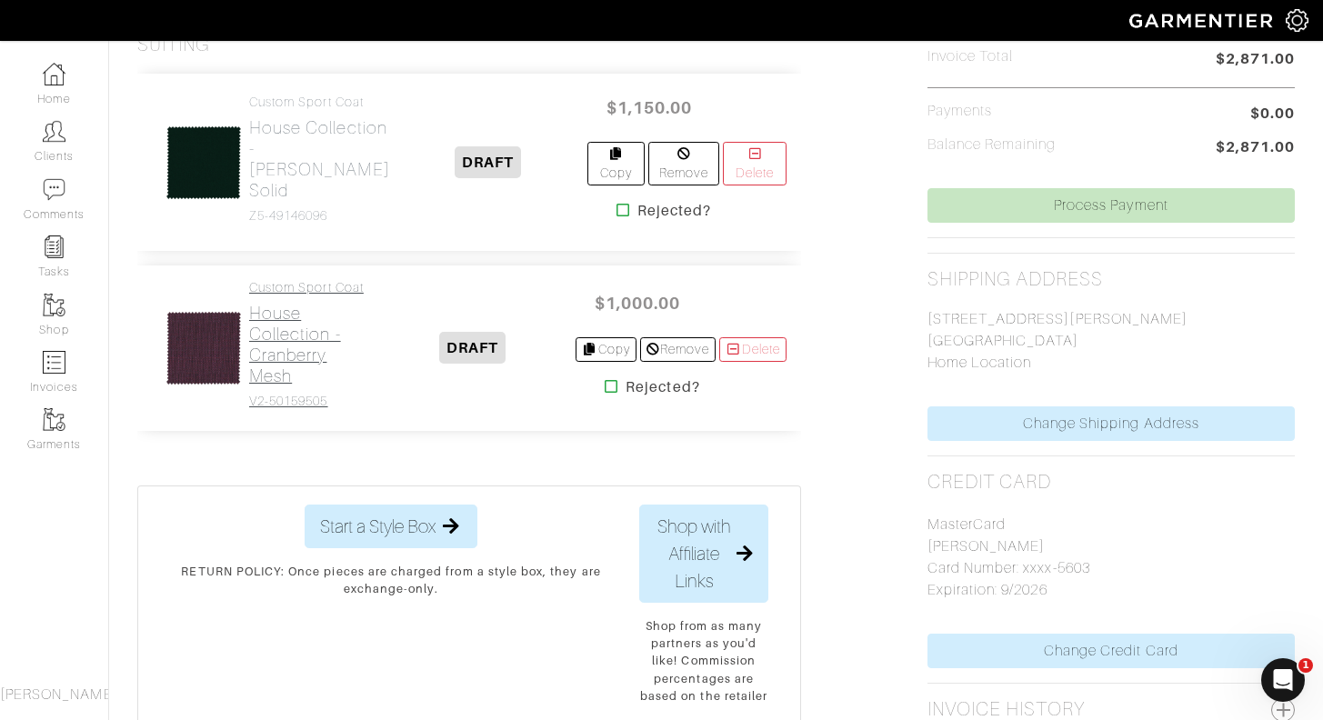
click at [293, 366] on h2 "House Collection - Cranberry Mesh" at bounding box center [309, 345] width 120 height 84
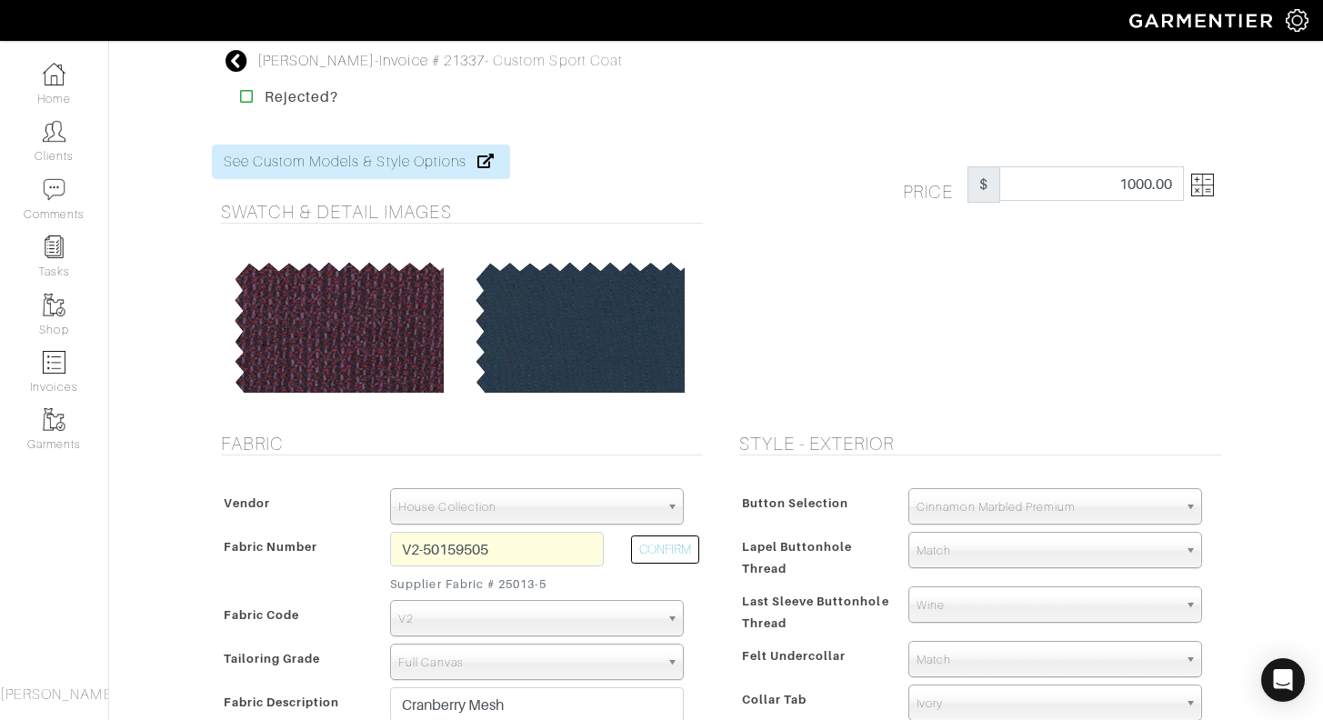
scroll to position [135, 0]
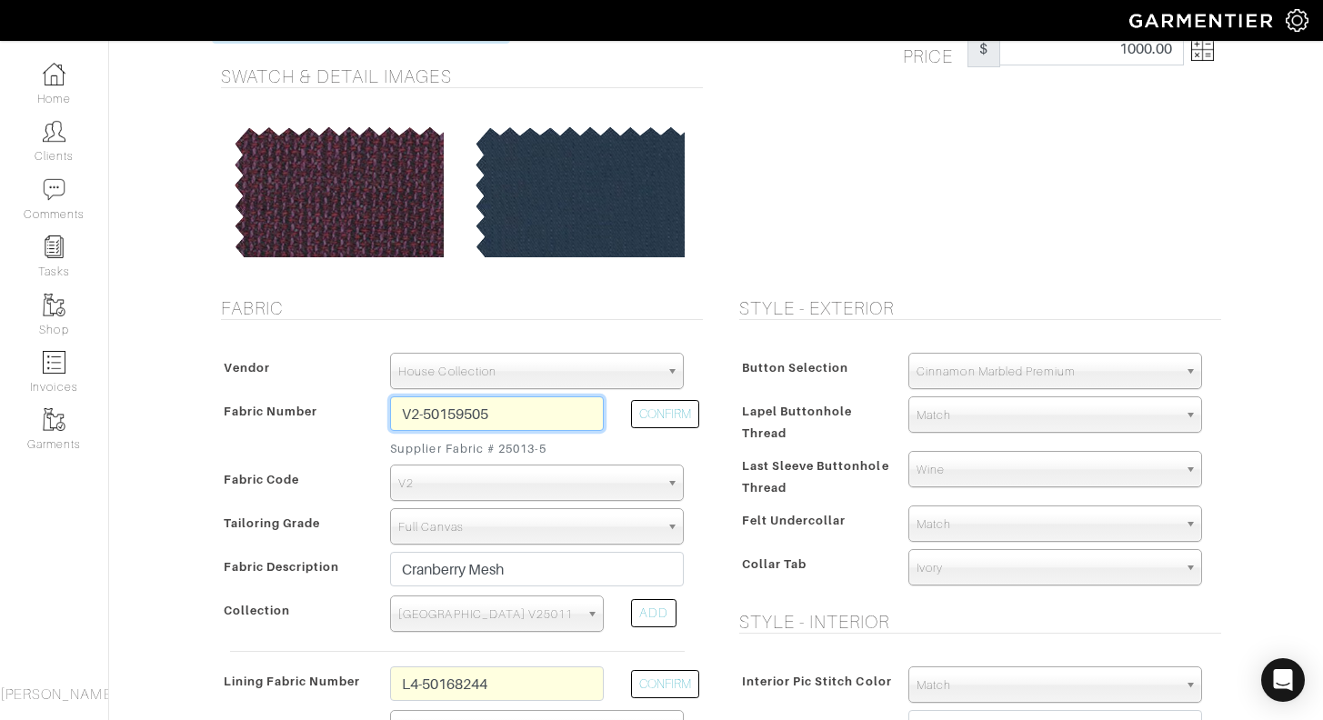
click at [476, 416] on input "V2-50159505" at bounding box center [497, 413] width 214 height 35
type input "K4-49146081"
click at [664, 411] on button "CONFIRM" at bounding box center [665, 414] width 68 height 28
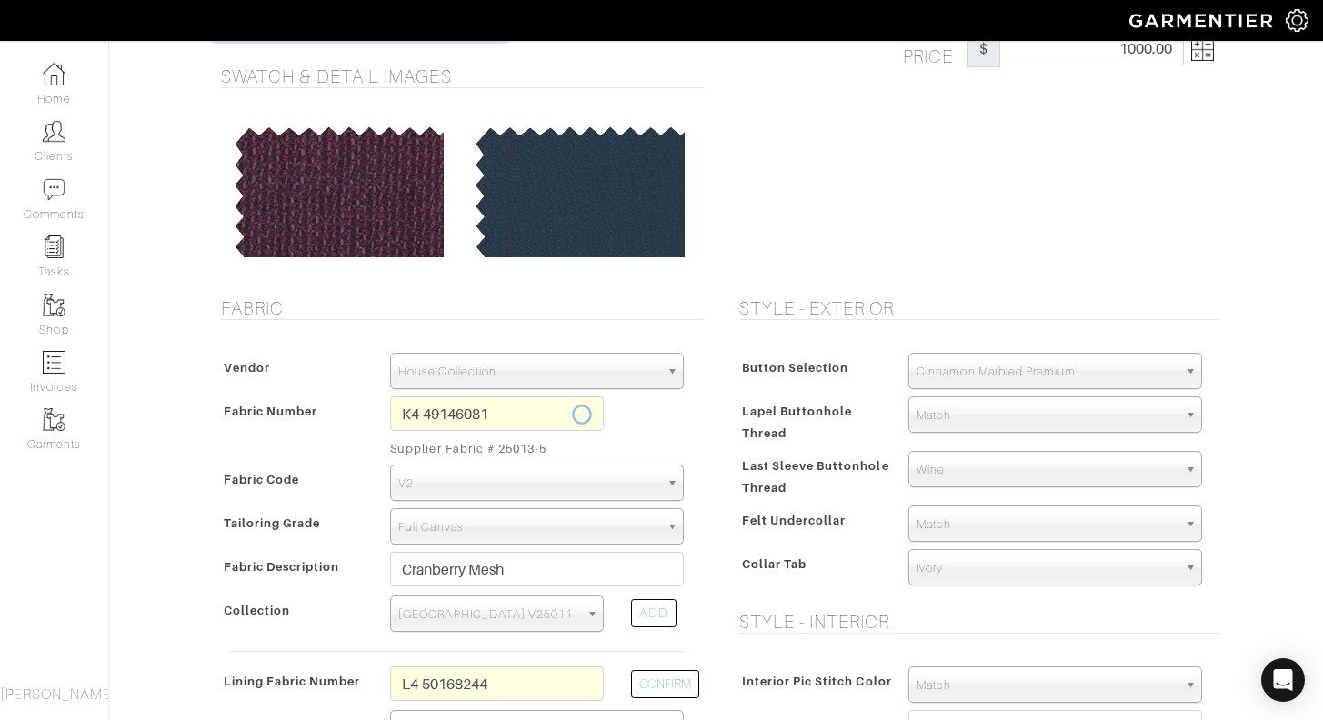
select select "5738"
type input "Aubergine Wave"
select select
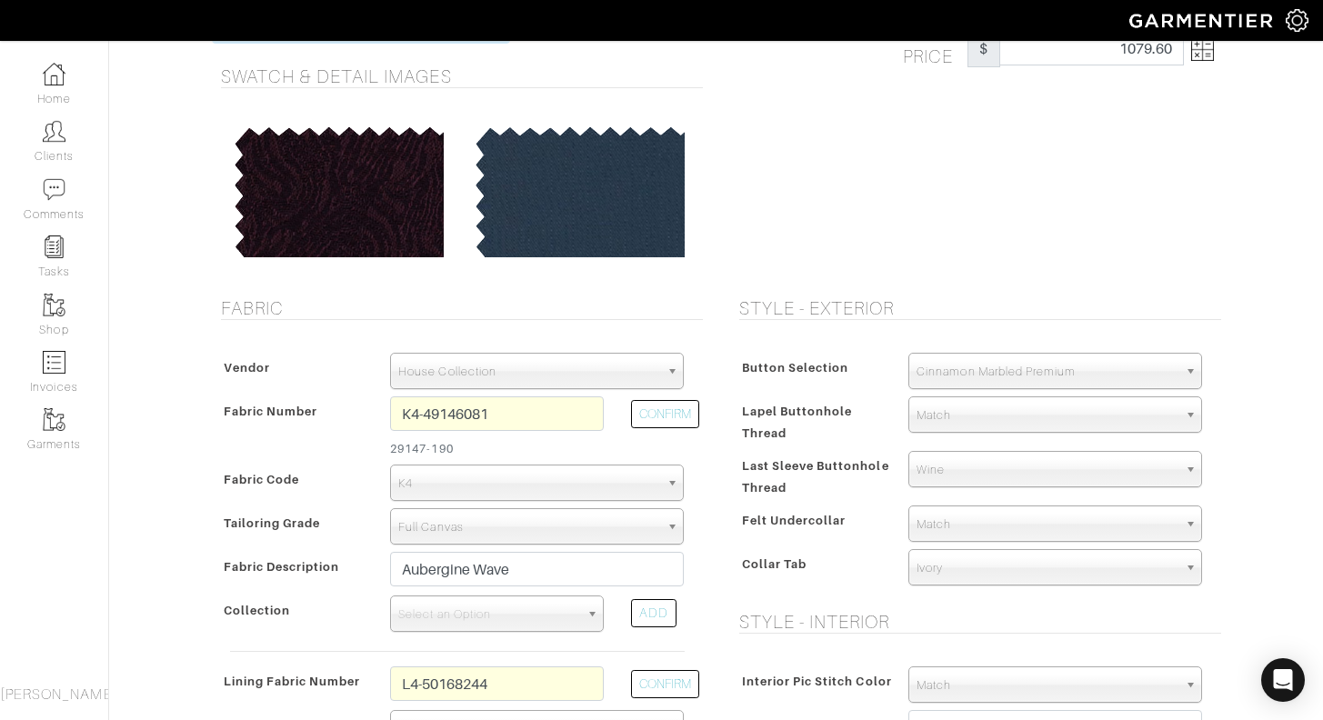
scroll to position [59, 0]
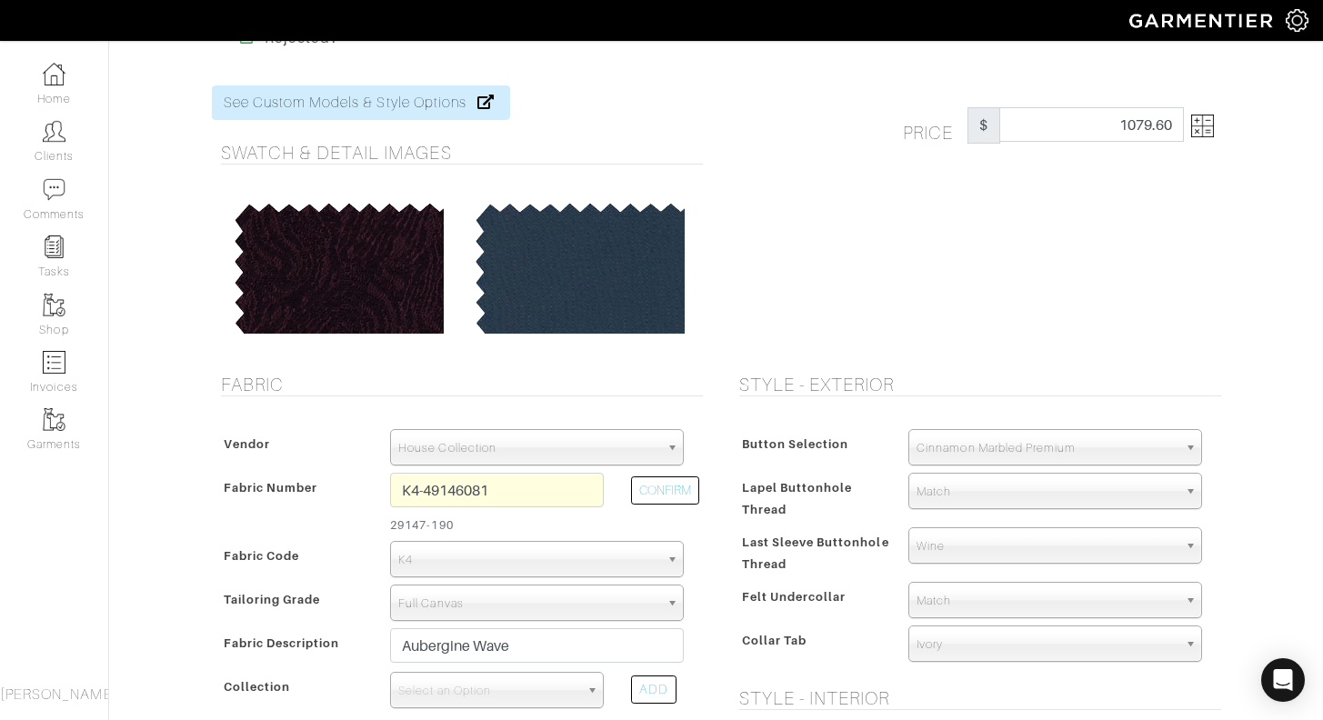
click at [1195, 125] on img at bounding box center [1202, 126] width 23 height 23
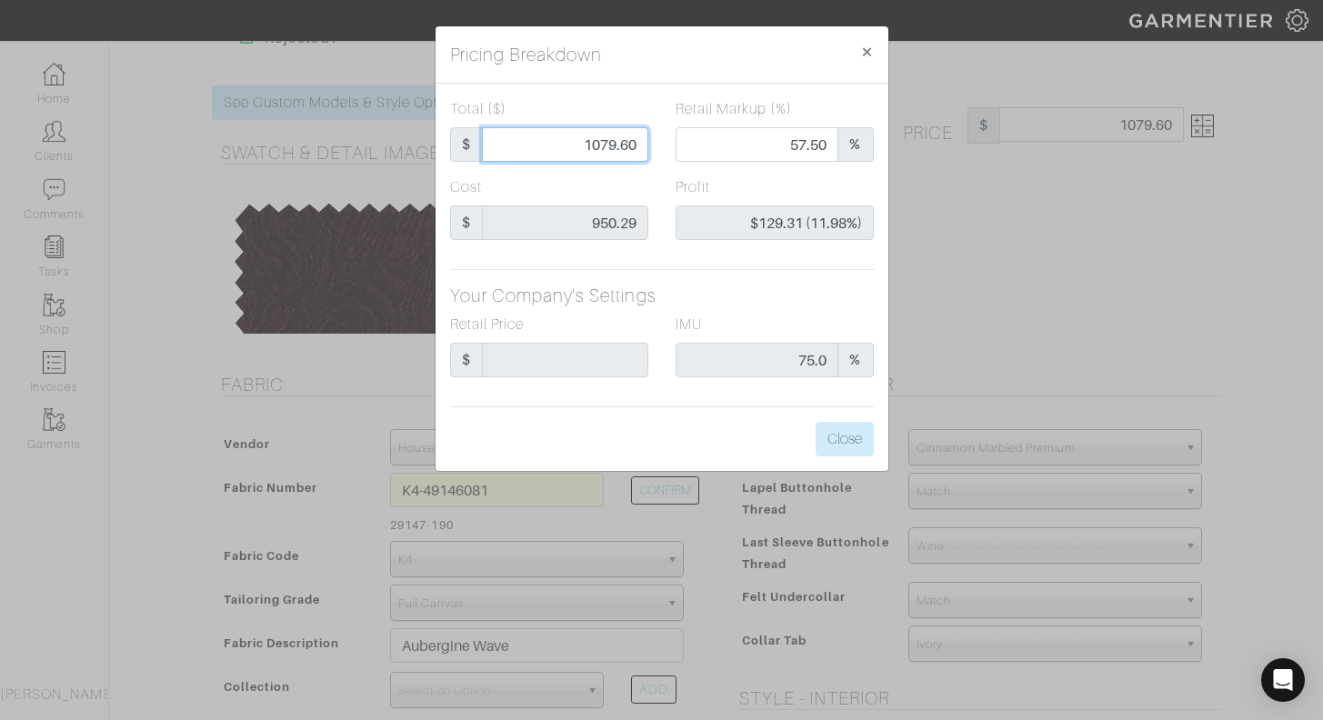
click at [560, 148] on input "1079.60" at bounding box center [565, 144] width 166 height 35
type input "1"
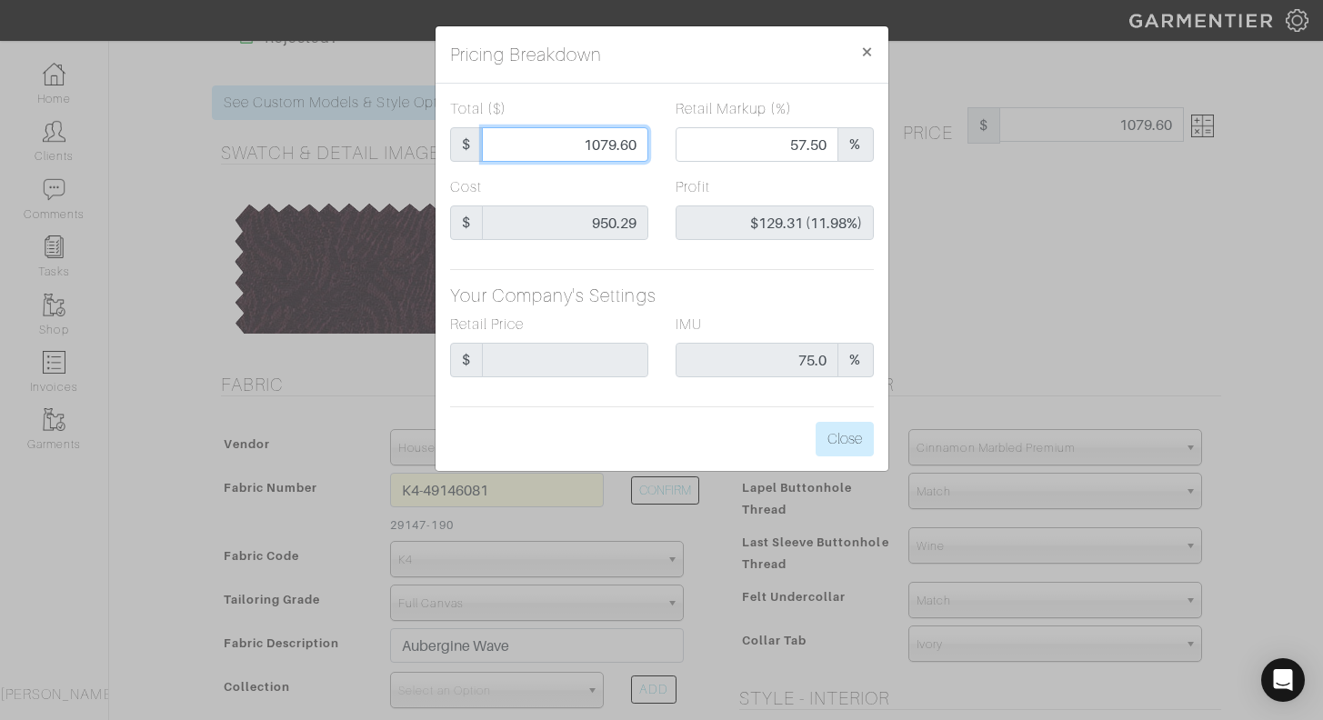
type input "1"
type input "0.00"
type input "-$949.29 (-94929.00%)"
type input "10"
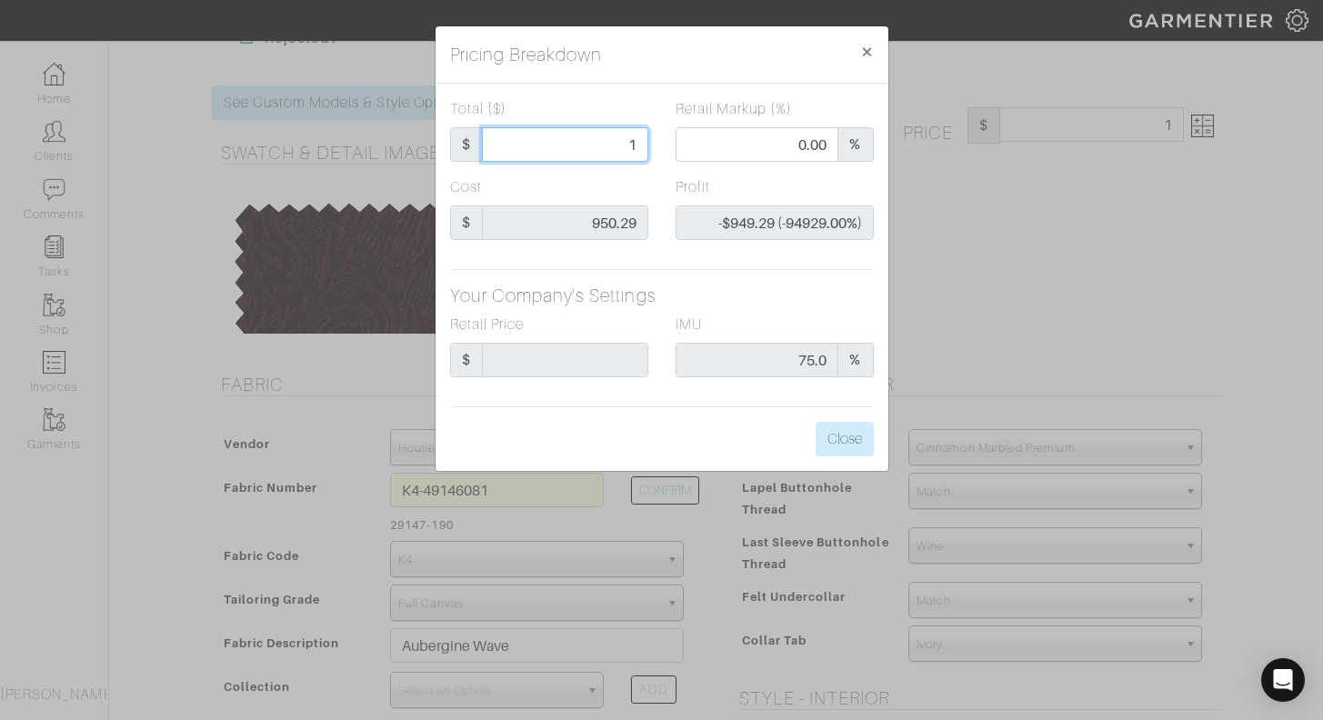
type input "-$940.29 (-9402.90%)"
type input "105"
type input "-$845.29 (-805.04%)"
type input "1050"
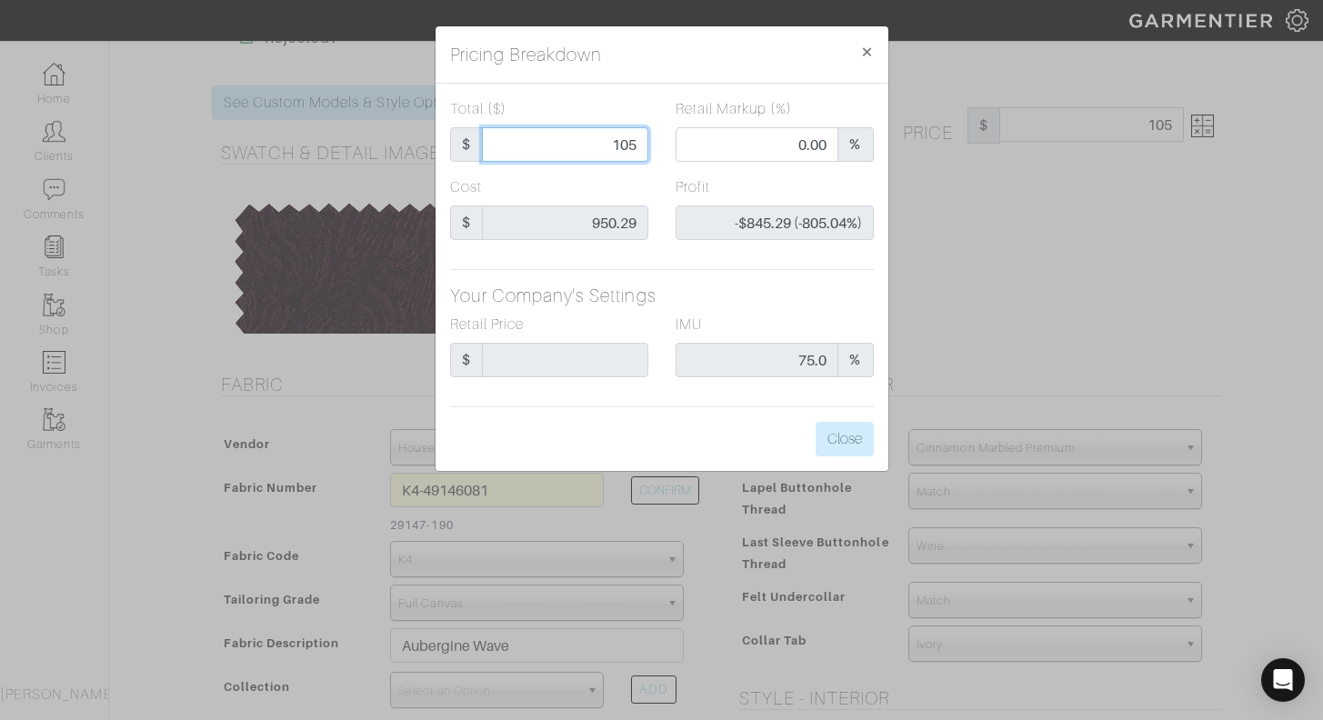
type input "1050"
type input "58.33"
type input "$99.71 (9.50%)"
type input "1050"
type input "1050.00"
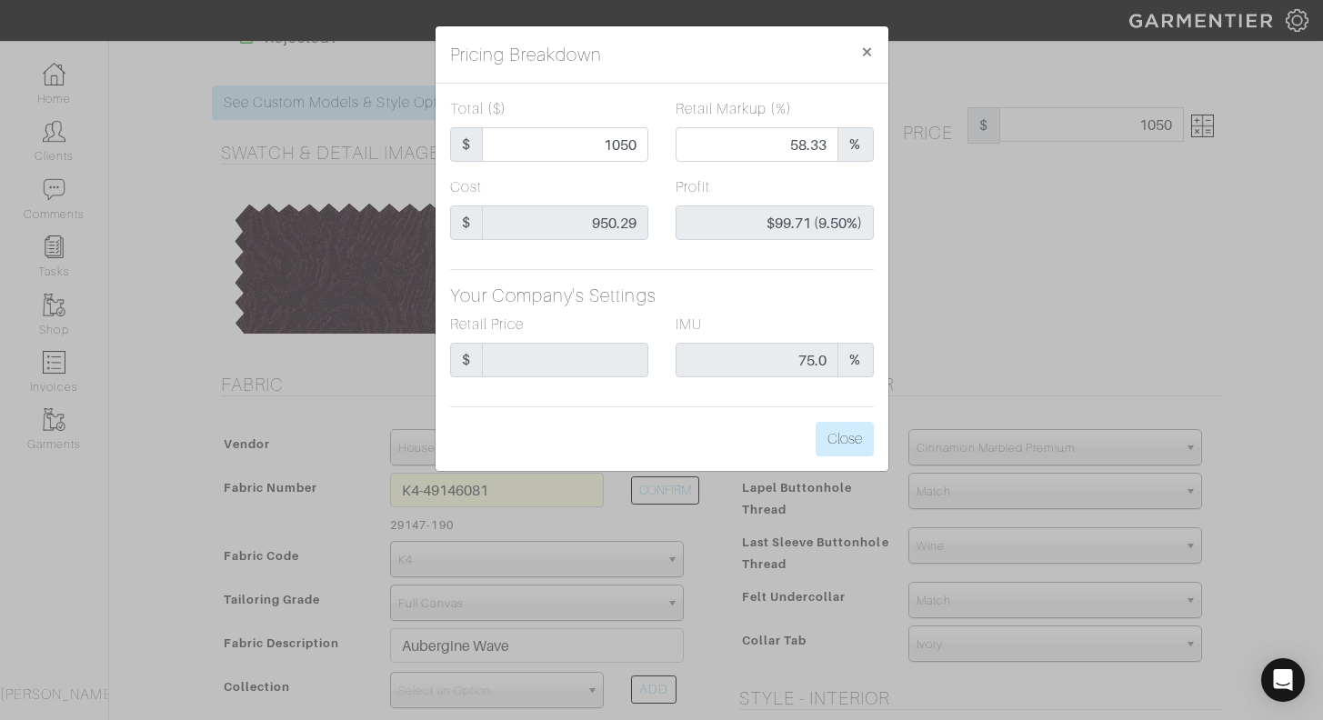
type input "1050.00"
click at [664, 180] on div "Profit $99.71 (9.50%)" at bounding box center [775, 215] width 226 height 78
click at [838, 449] on button "Close" at bounding box center [845, 439] width 58 height 35
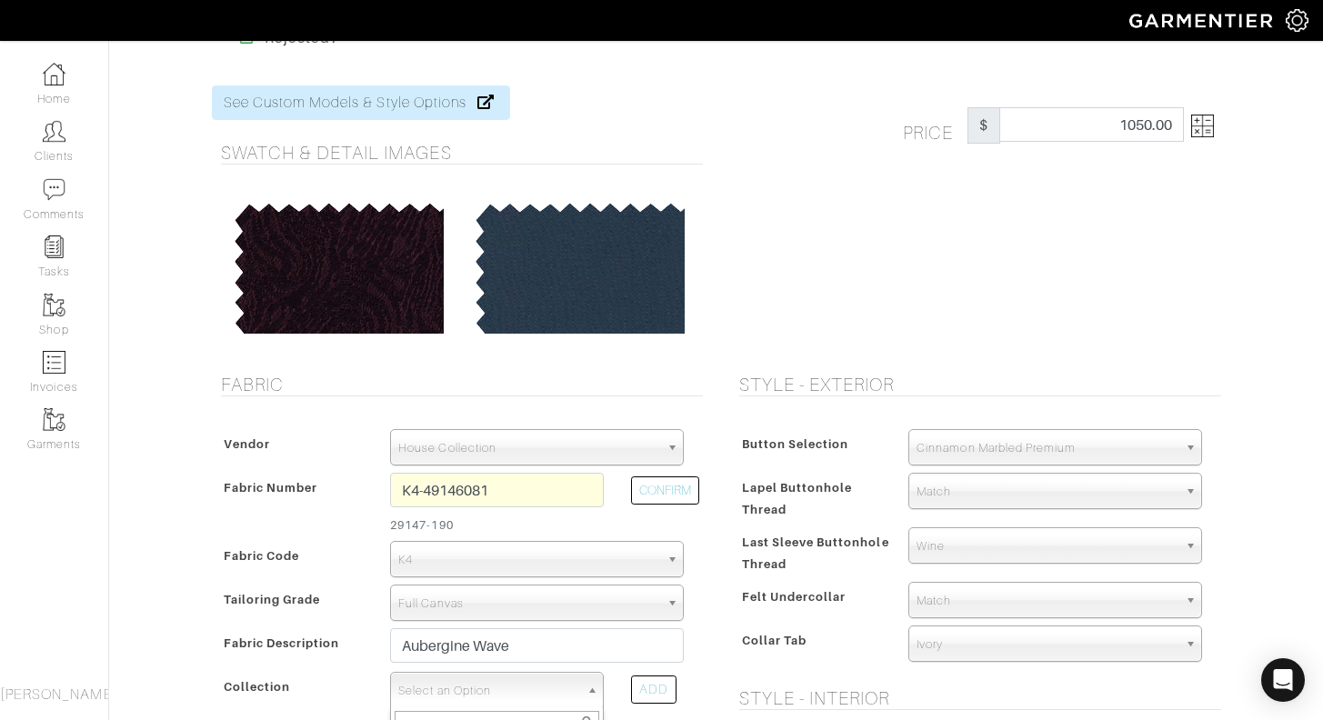
scroll to position [68, 0]
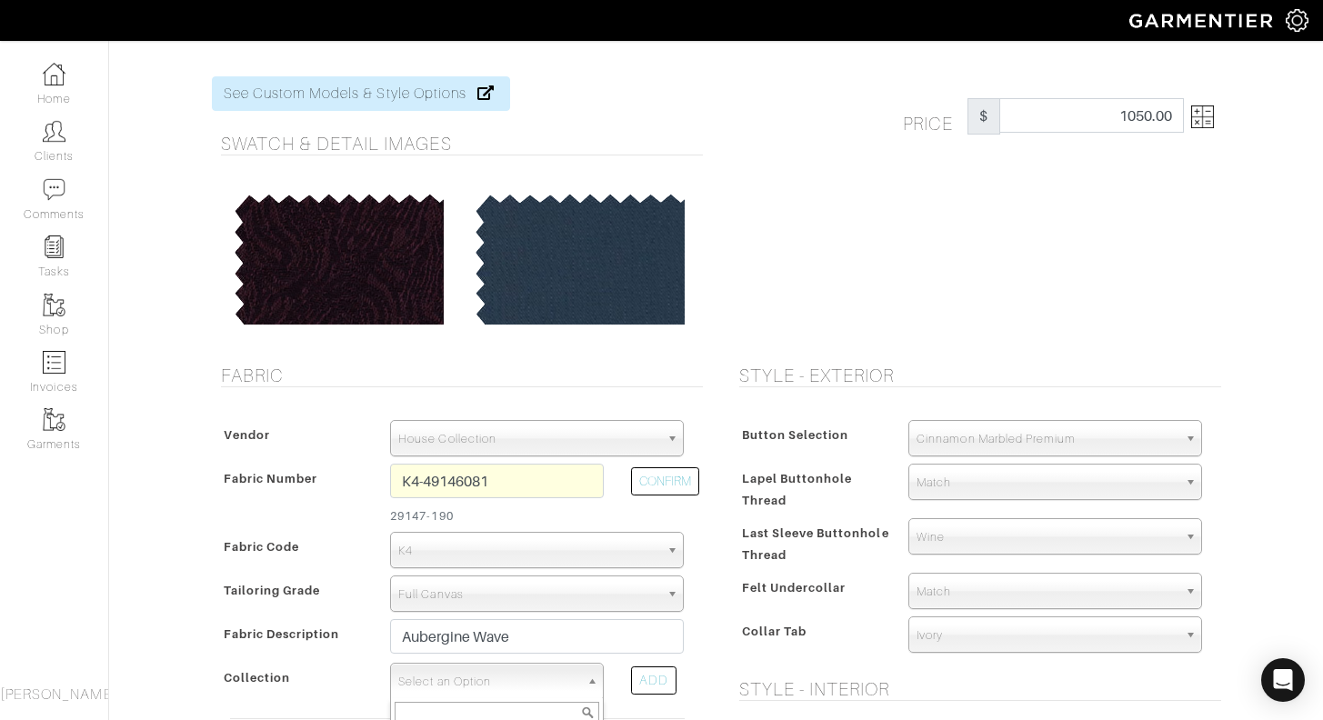
click at [539, 683] on span "Select an Option" at bounding box center [488, 682] width 181 height 36
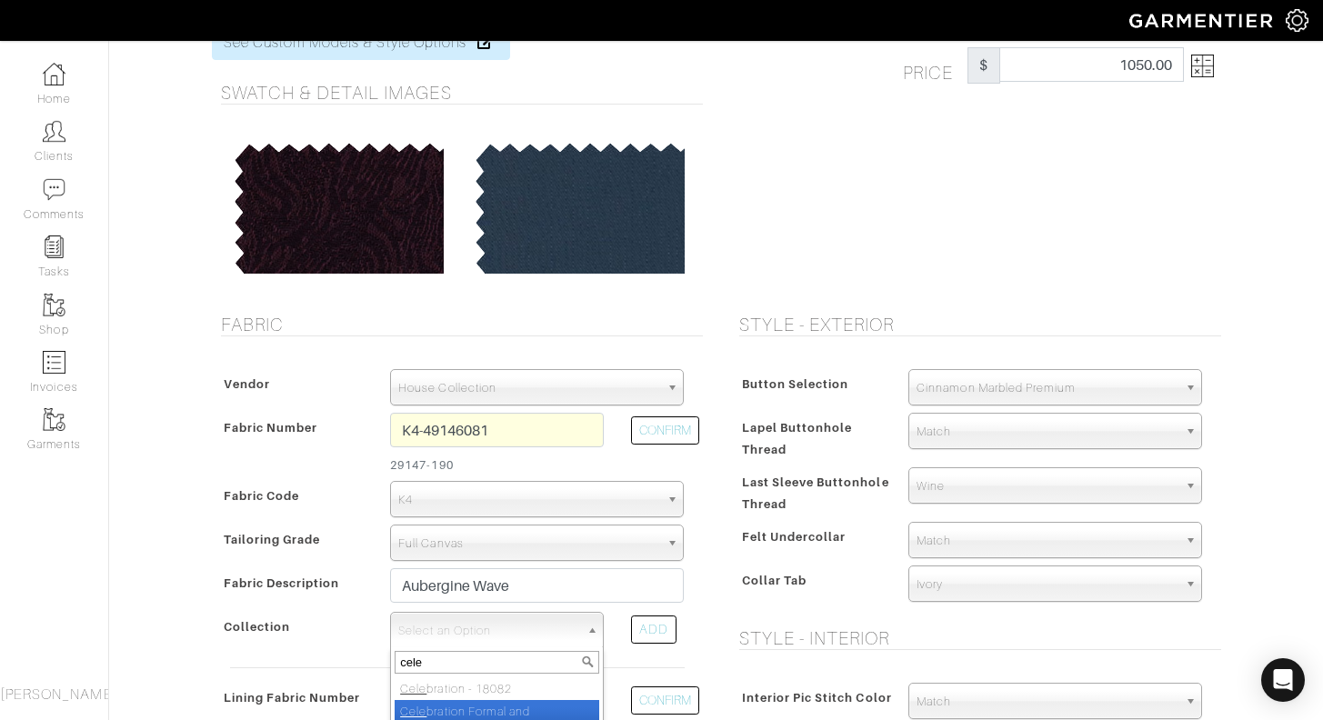
type input "cele"
click at [538, 708] on li "Cele bration Formal and Destination V24082" at bounding box center [497, 718] width 205 height 36
select select "1024"
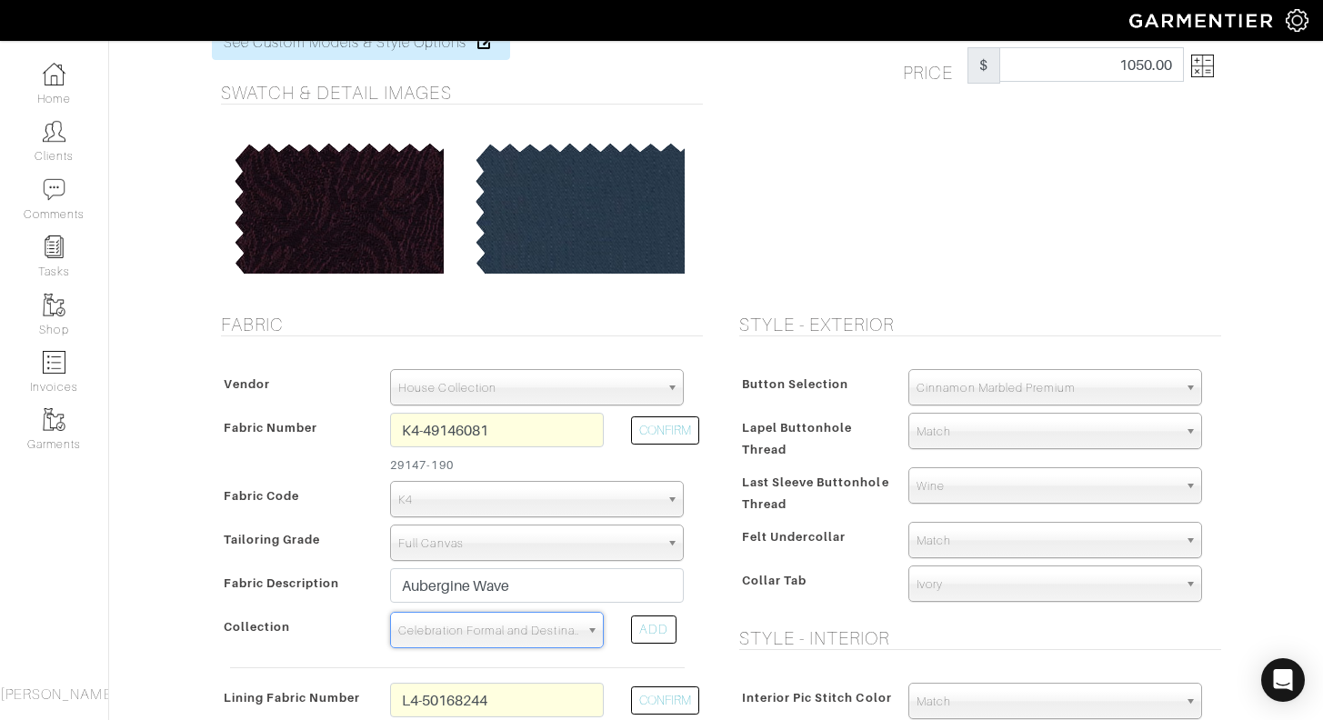
click at [552, 636] on span "Celebration Formal and Destination V24082" at bounding box center [488, 631] width 181 height 36
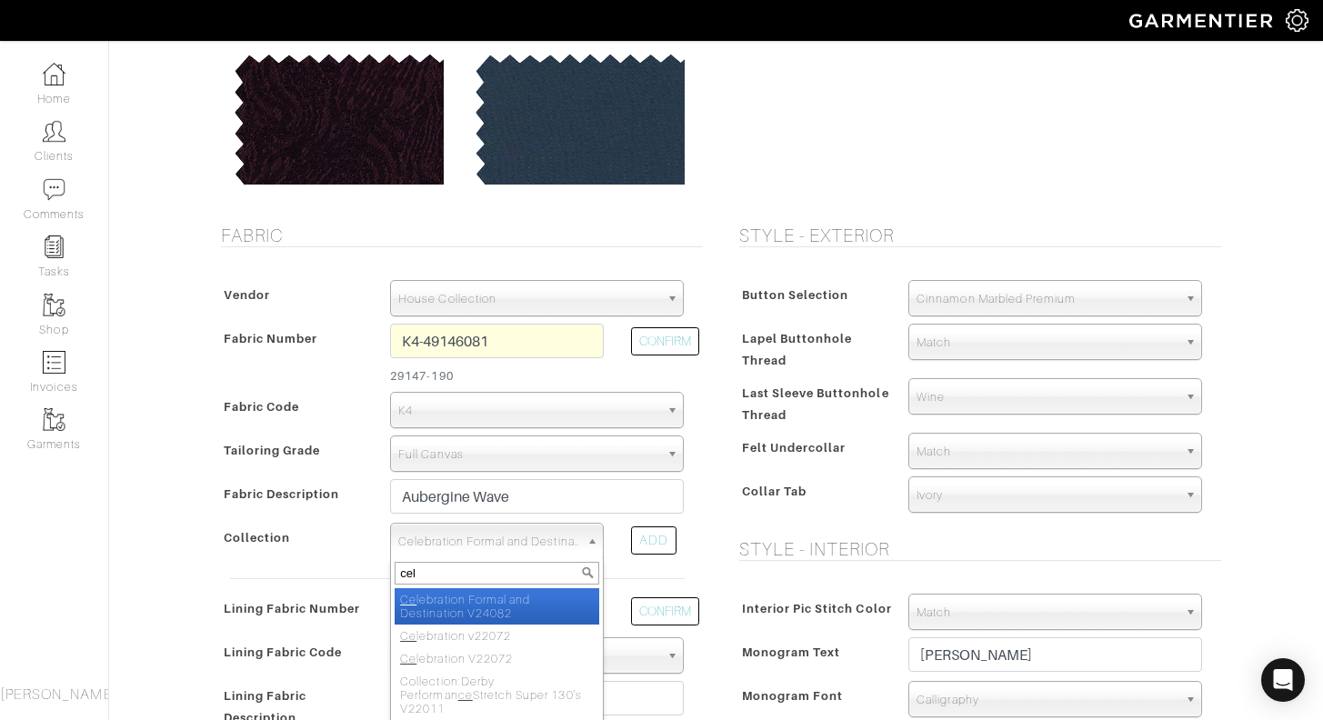
scroll to position [0, 0]
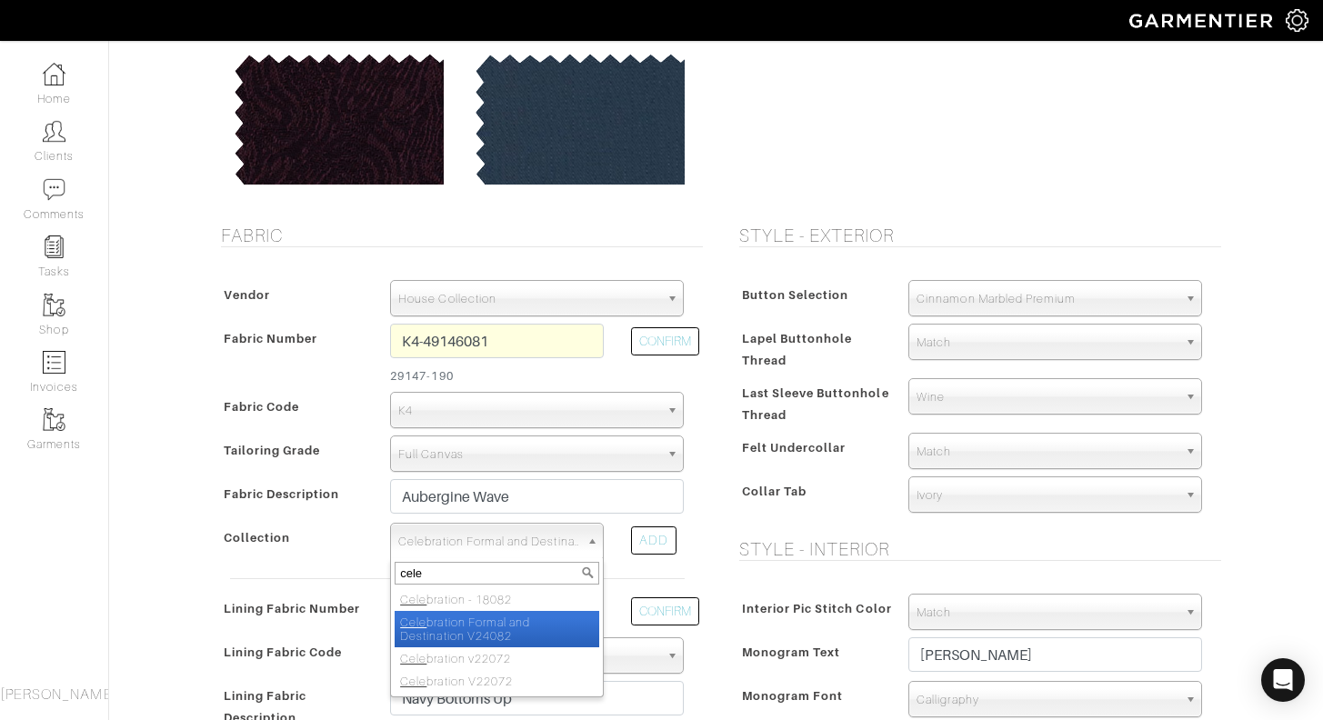
type input "cele"
click at [529, 624] on li "Cele bration Formal and Destination V24082" at bounding box center [497, 629] width 205 height 36
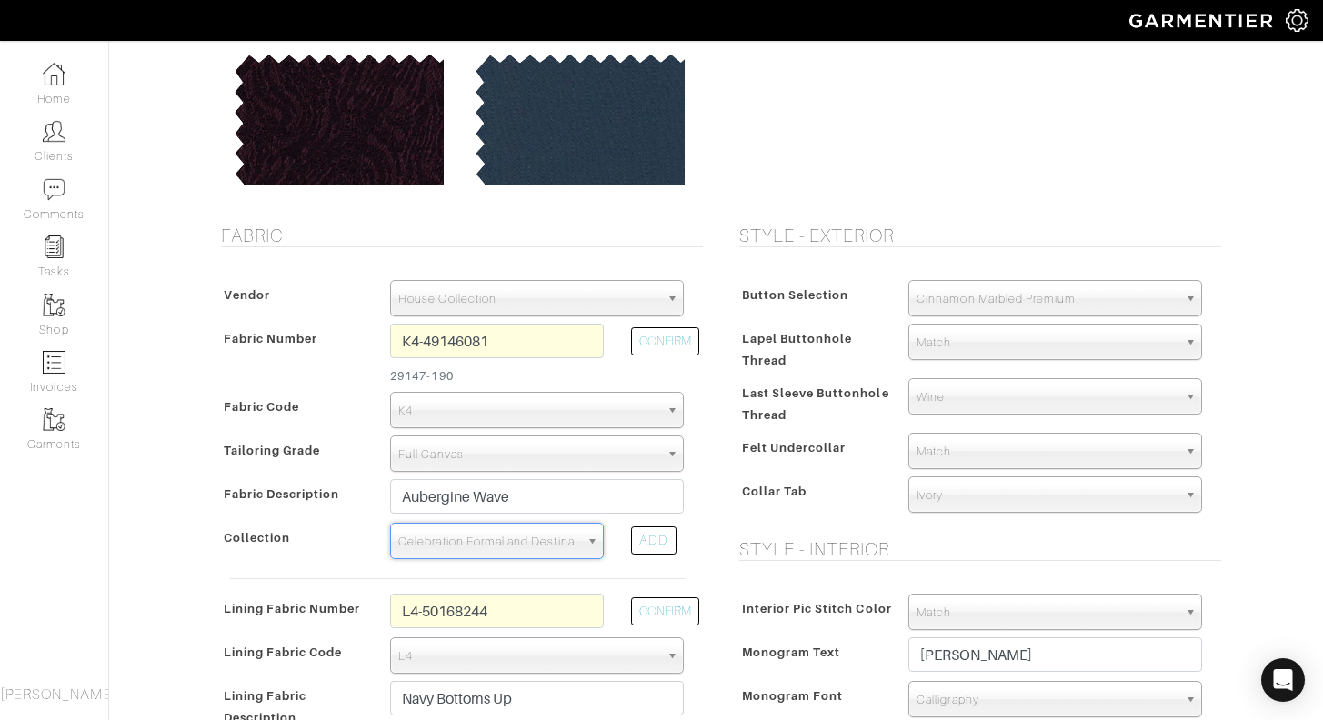
click at [711, 540] on div "Fabric Vendor Zegna Scabal Loro Piana Gladson Dormeuil House Collection London …" at bounding box center [457, 560] width 518 height 671
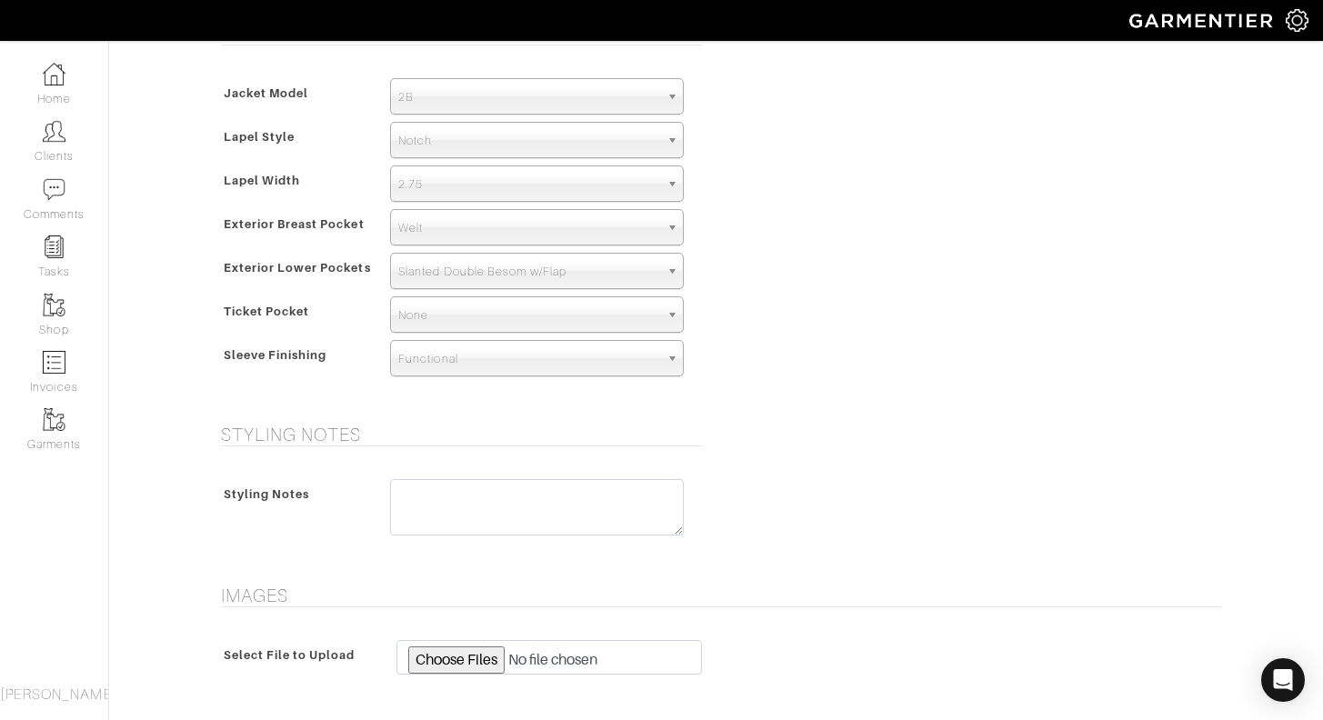
scroll to position [1101, 0]
click at [532, 146] on span "Notch" at bounding box center [528, 143] width 261 height 36
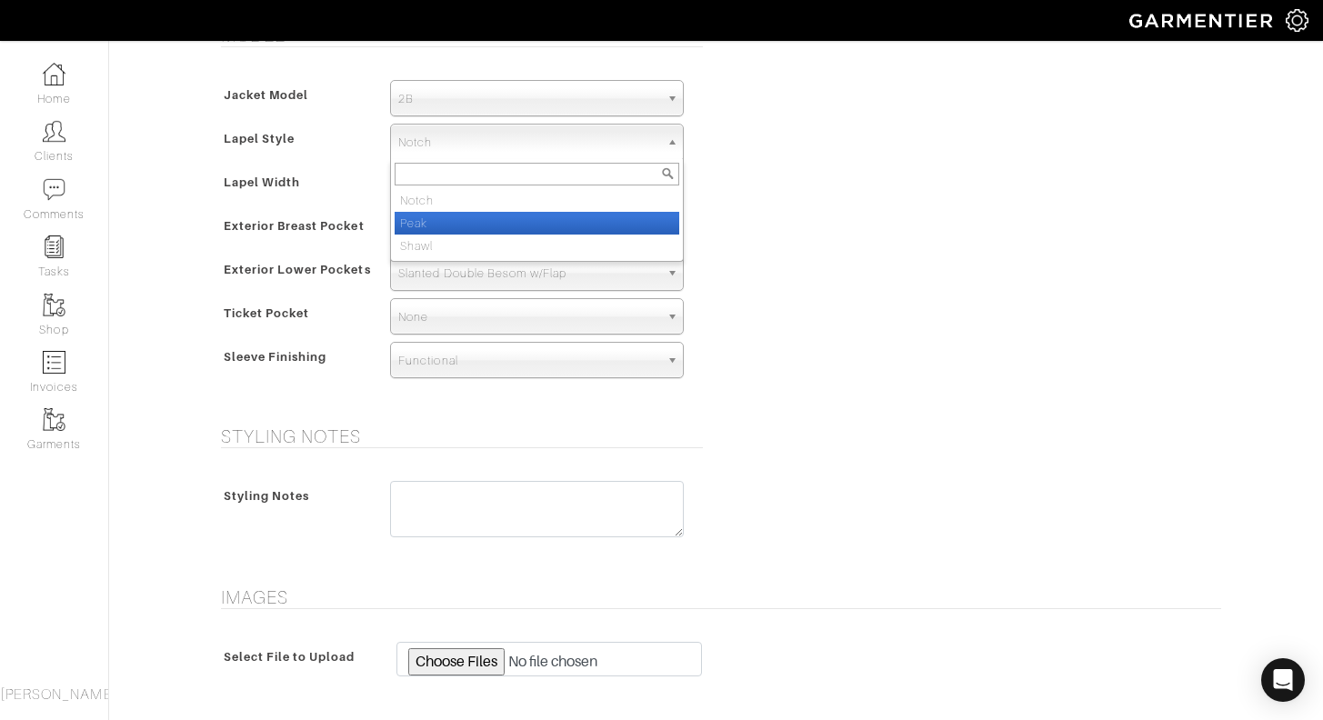
click at [479, 224] on li "Peak" at bounding box center [537, 223] width 285 height 23
select select "Peak"
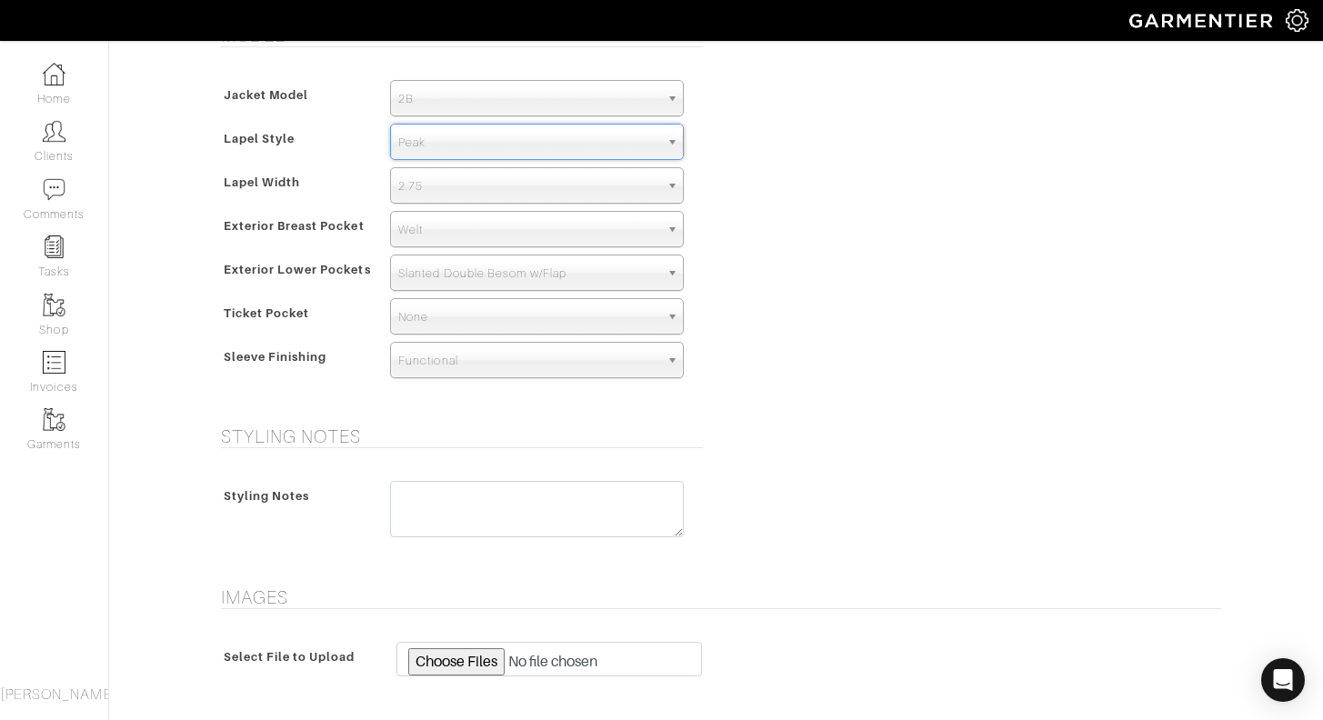
click at [808, 237] on div "Model Jacket Model 2B 1B 3-Roll-2B DB 6x2 DB 4x2 3-Roll-2B Hunting Jacket 2B La…" at bounding box center [716, 214] width 1037 height 379
click at [548, 278] on span "Slanted Double Besom w/Flap" at bounding box center [528, 274] width 261 height 36
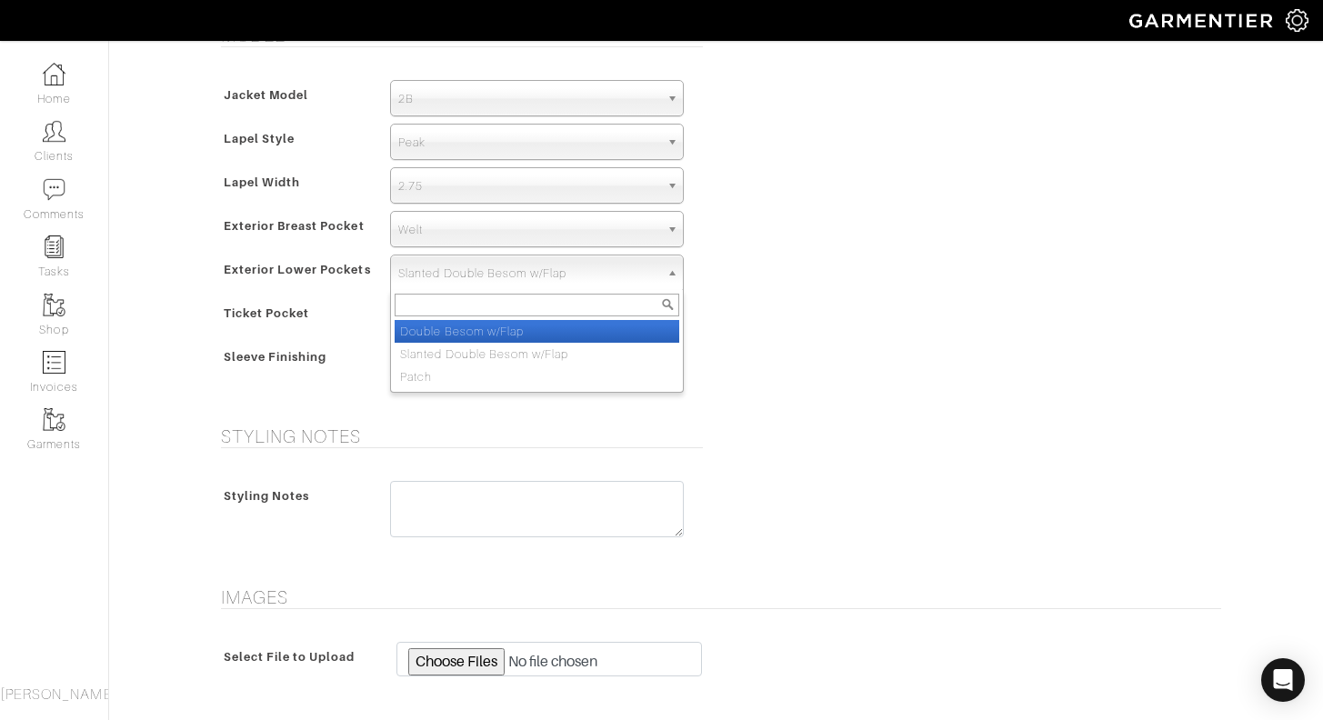
click at [525, 337] on li "Double Besom w/Flap" at bounding box center [537, 331] width 285 height 23
select select "Double Besom w/Flap"
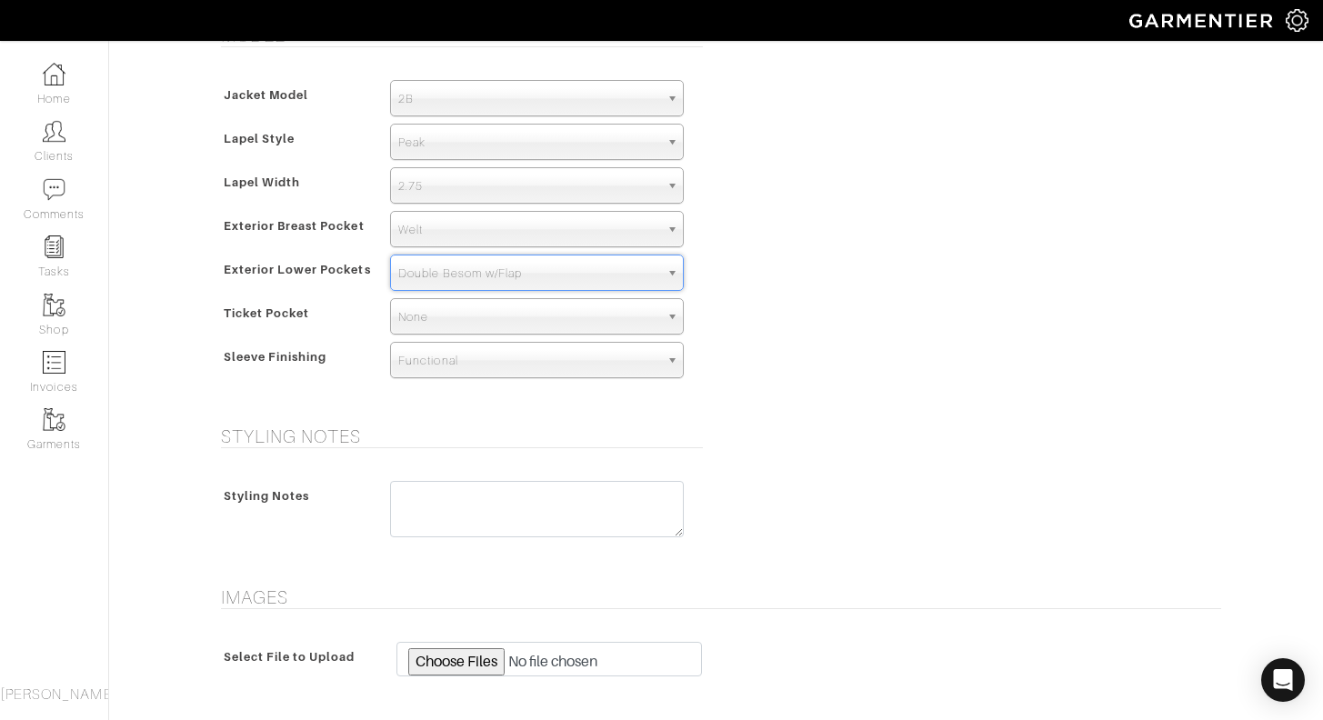
click at [830, 299] on div "Model Jacket Model 2B 1B 3-Roll-2B DB 6x2 DB 4x2 3-Roll-2B Hunting Jacket 2B La…" at bounding box center [716, 214] width 1037 height 379
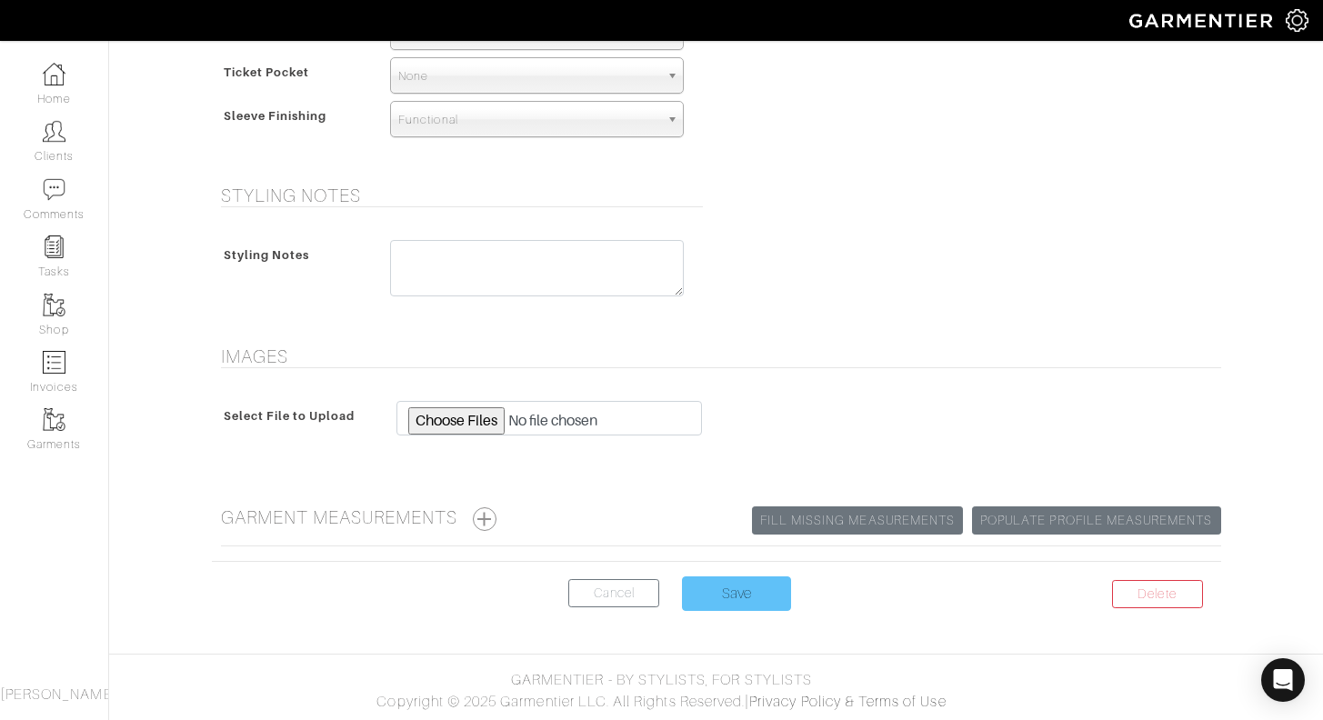
scroll to position [1342, 0]
click at [743, 595] on input "Save" at bounding box center [736, 594] width 109 height 35
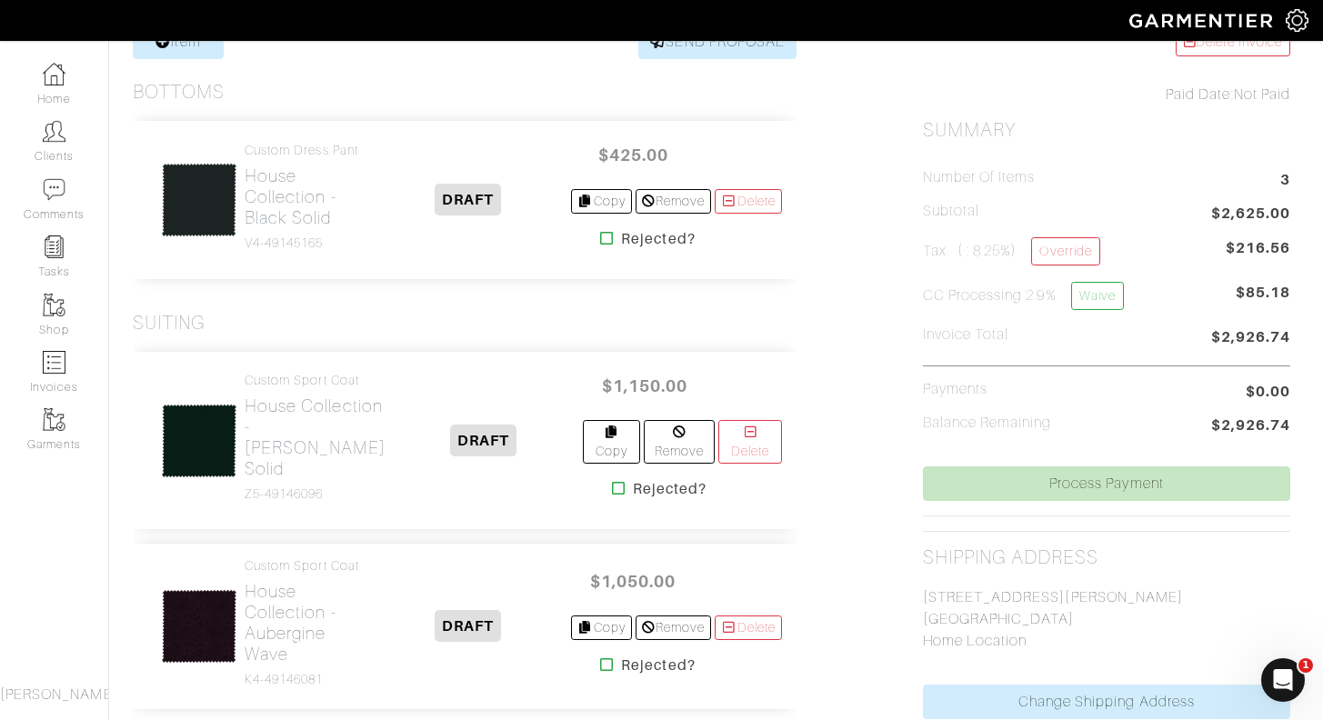
scroll to position [276, 5]
click at [276, 424] on h2 "House Collection - [PERSON_NAME] Solid" at bounding box center [315, 437] width 141 height 84
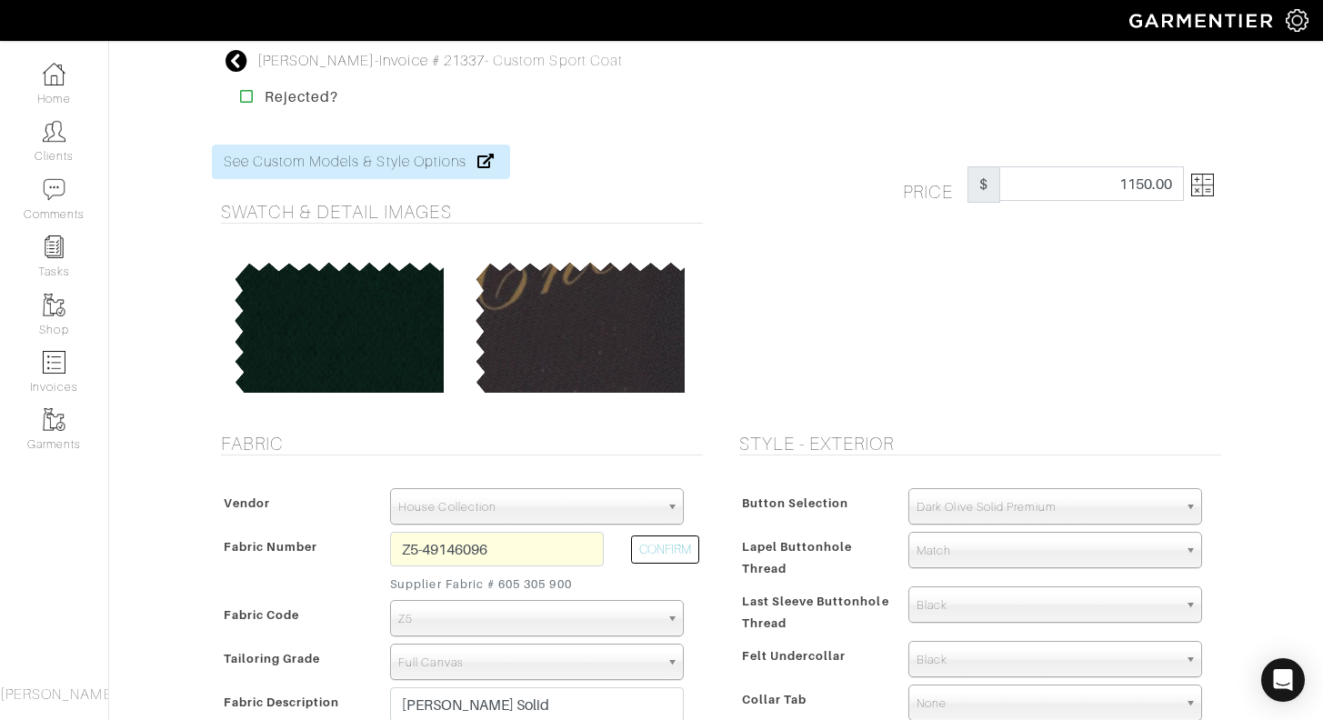
click at [1191, 187] on img at bounding box center [1202, 185] width 23 height 23
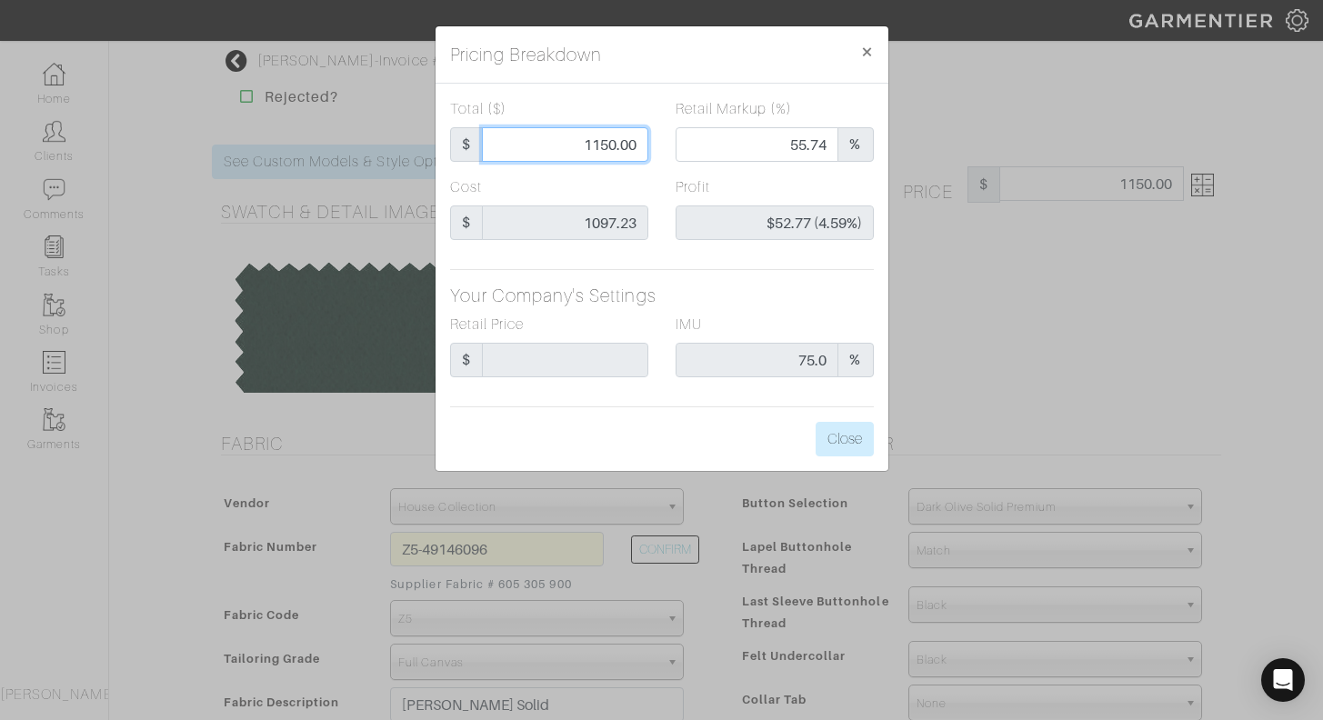
click at [607, 146] on input "1150.00" at bounding box center [565, 144] width 166 height 35
type input "110.00"
type input "0.00"
type input "-$987.23 (-897.48%)"
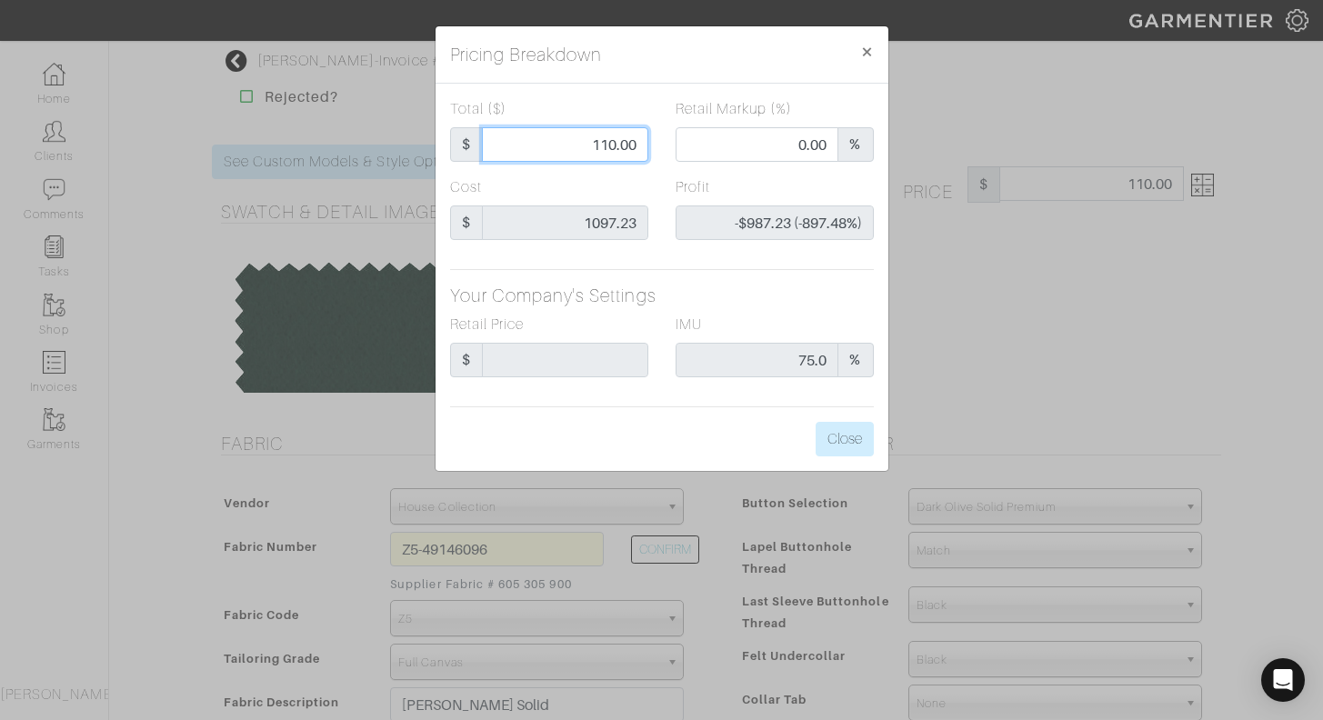
type input "10.00"
type input "-$1,087.23 (-10872.30%)"
type input "120.00"
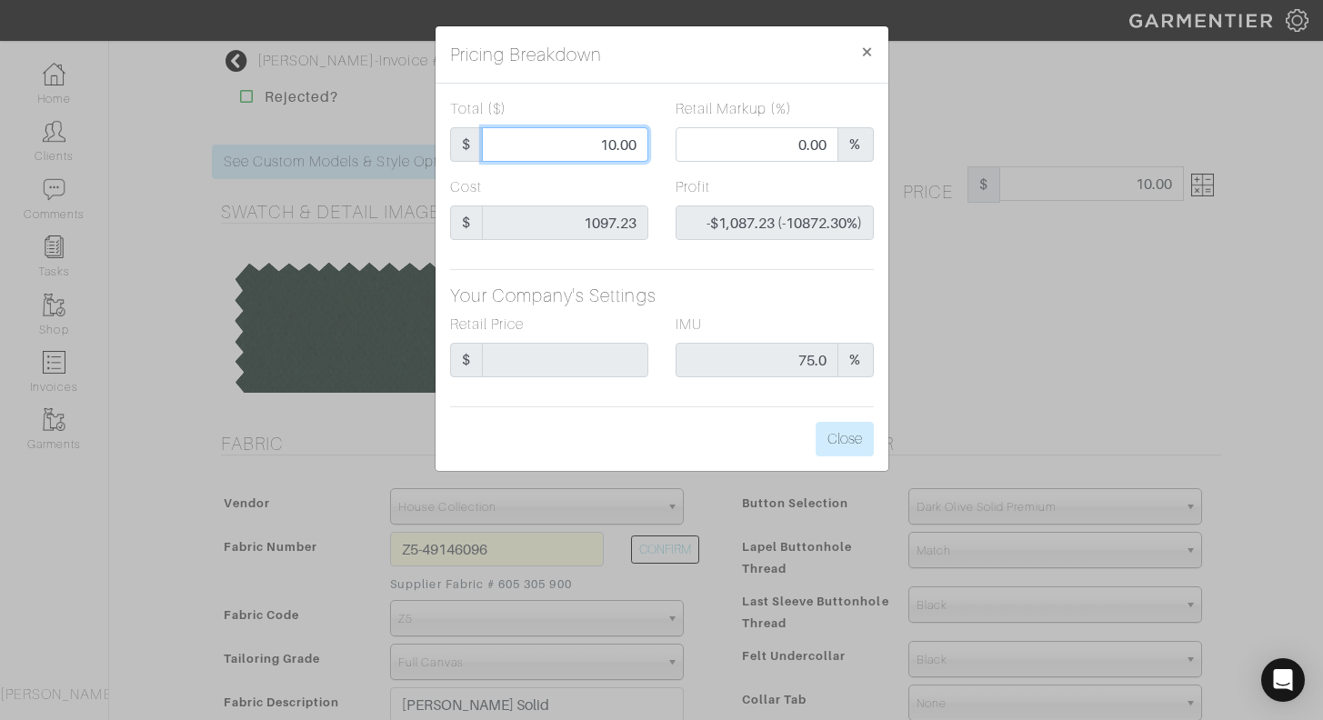
type input "-$977.23 (-814.36%)"
type input "1200.00"
type input "57.58"
type input "$102.77 (8.56%)"
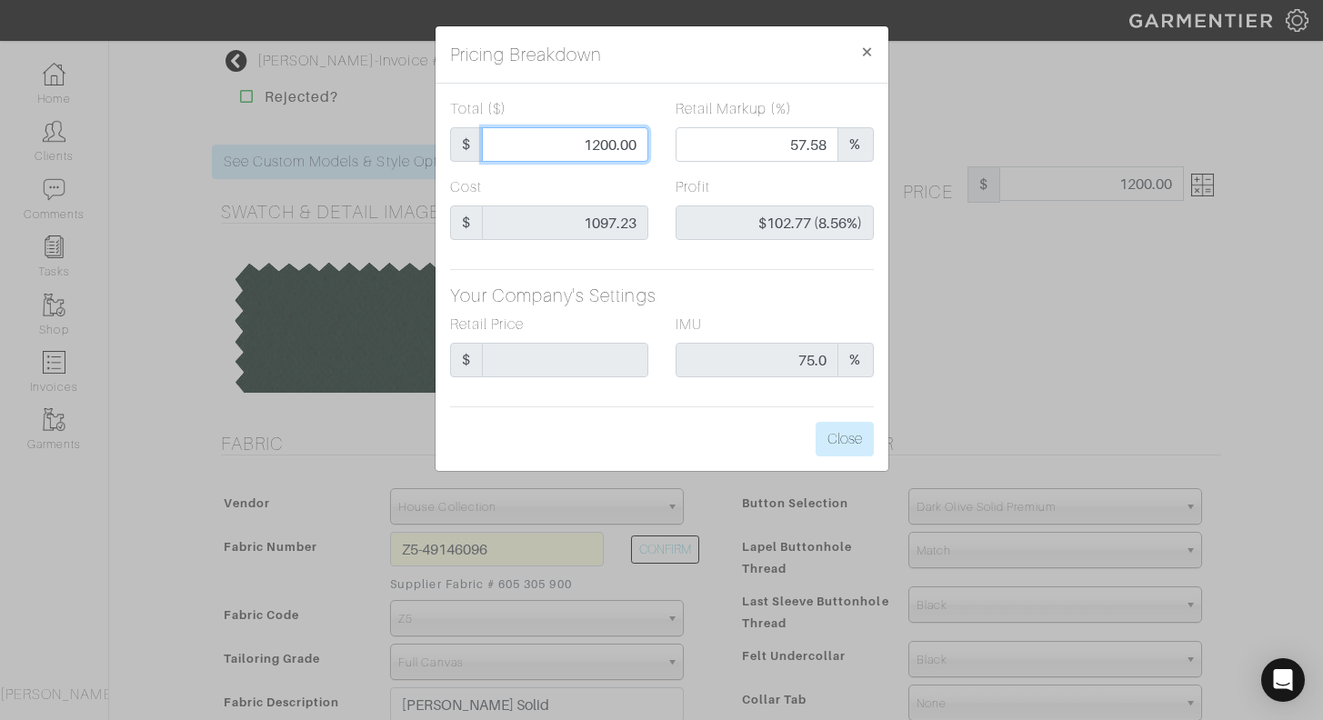
type input "1200.00"
click at [651, 265] on div "Total ($) $ 1200.00 Retail Markup (%) 57.58 % Cost $ 1097.23 Profit $102.77 (8.…" at bounding box center [662, 277] width 453 height 387
click at [854, 446] on button "Close" at bounding box center [845, 439] width 58 height 35
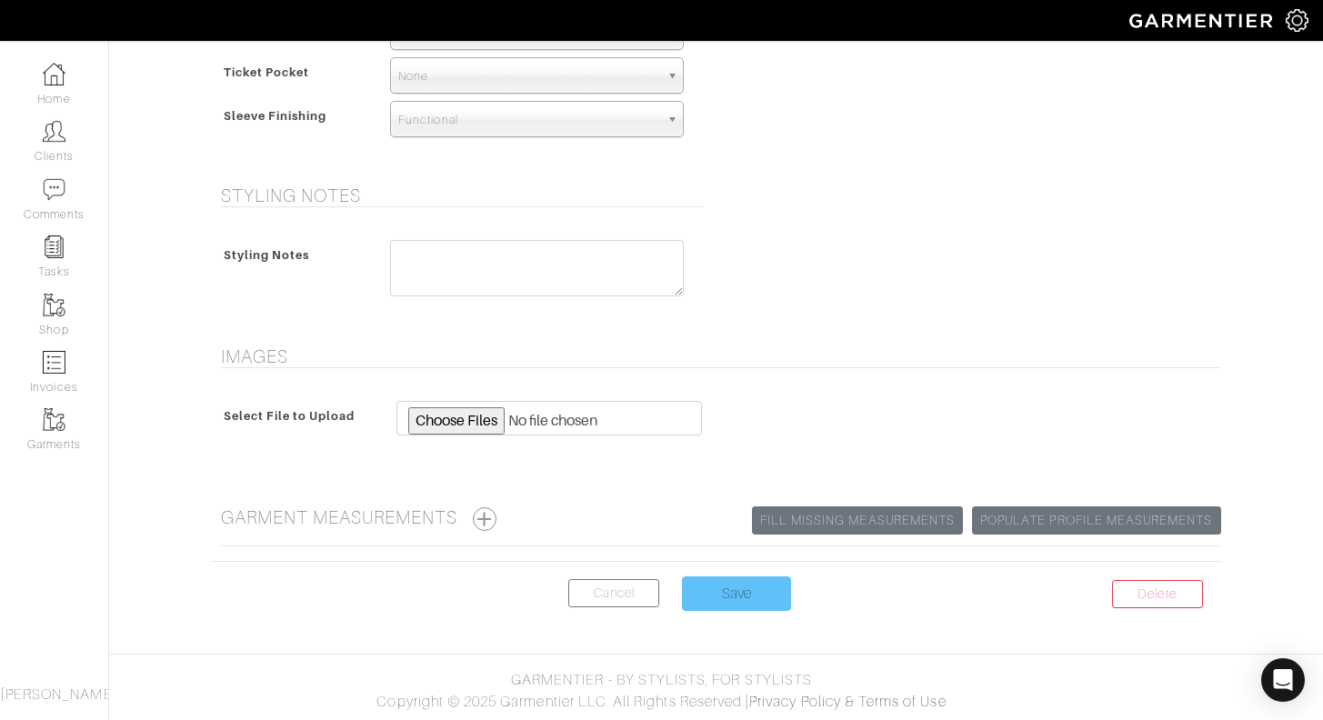
scroll to position [1342, 0]
click at [763, 591] on input "Save" at bounding box center [736, 594] width 109 height 35
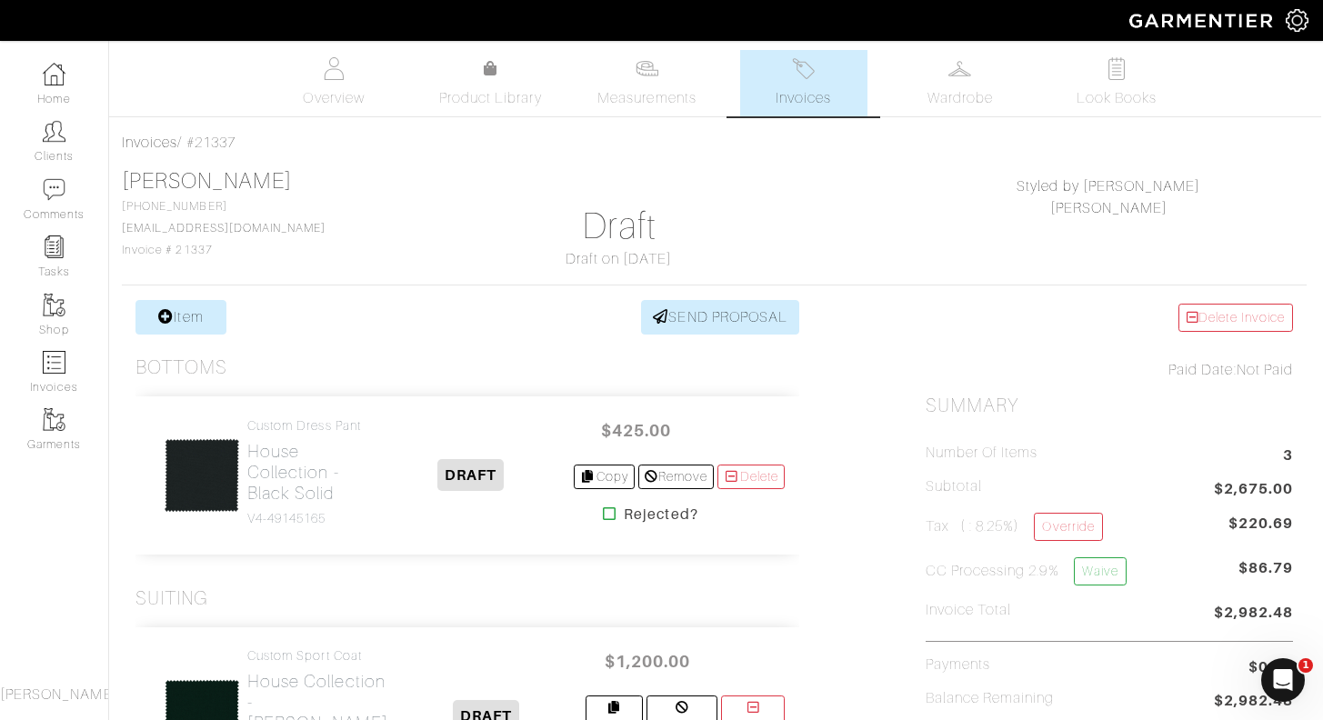
scroll to position [0, 2]
click at [193, 324] on link "Item" at bounding box center [180, 317] width 91 height 35
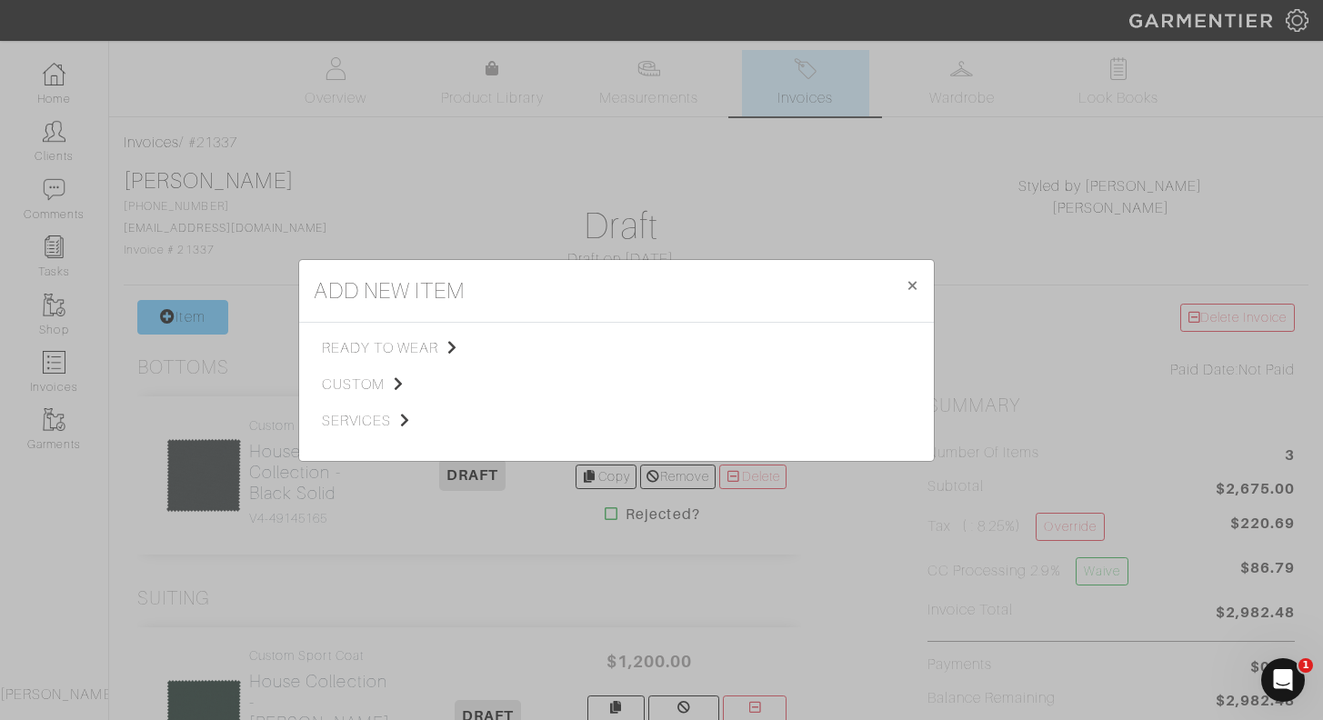
scroll to position [0, 0]
click at [360, 391] on span "custom" at bounding box center [413, 385] width 183 height 22
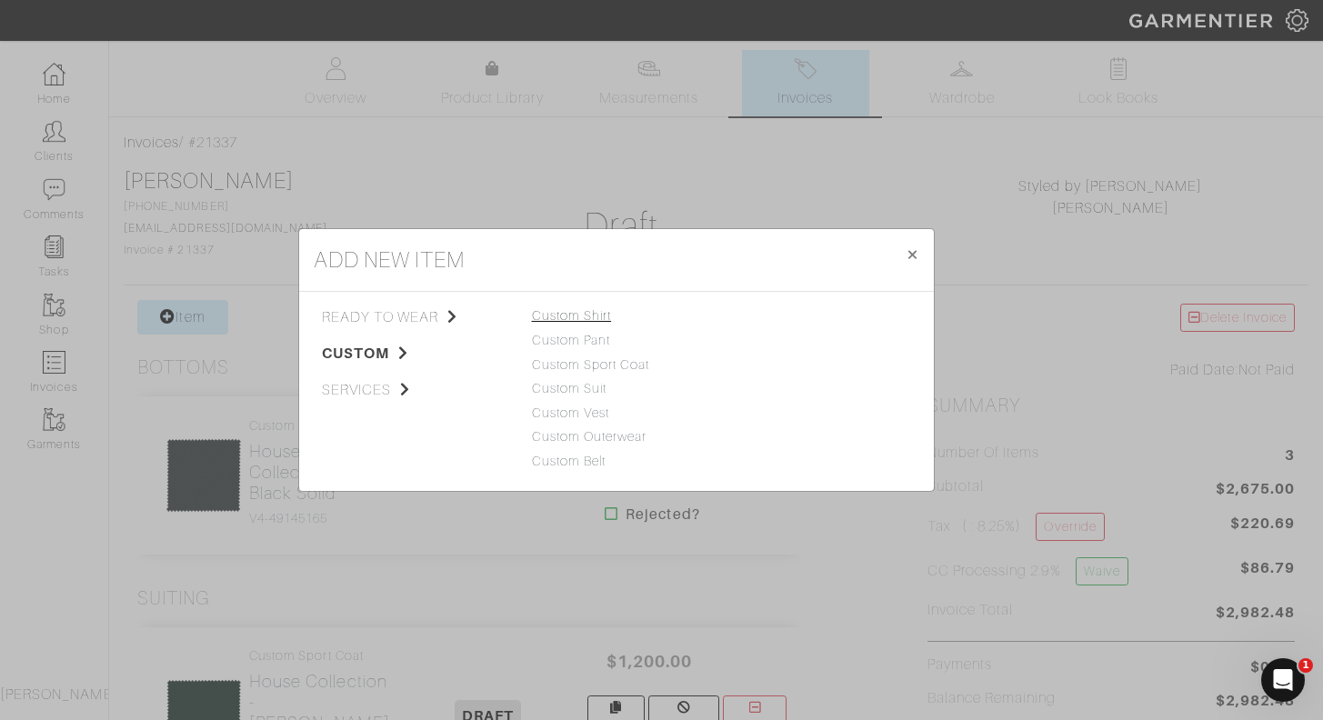
click at [589, 319] on link "Custom Shirt" at bounding box center [572, 315] width 80 height 15
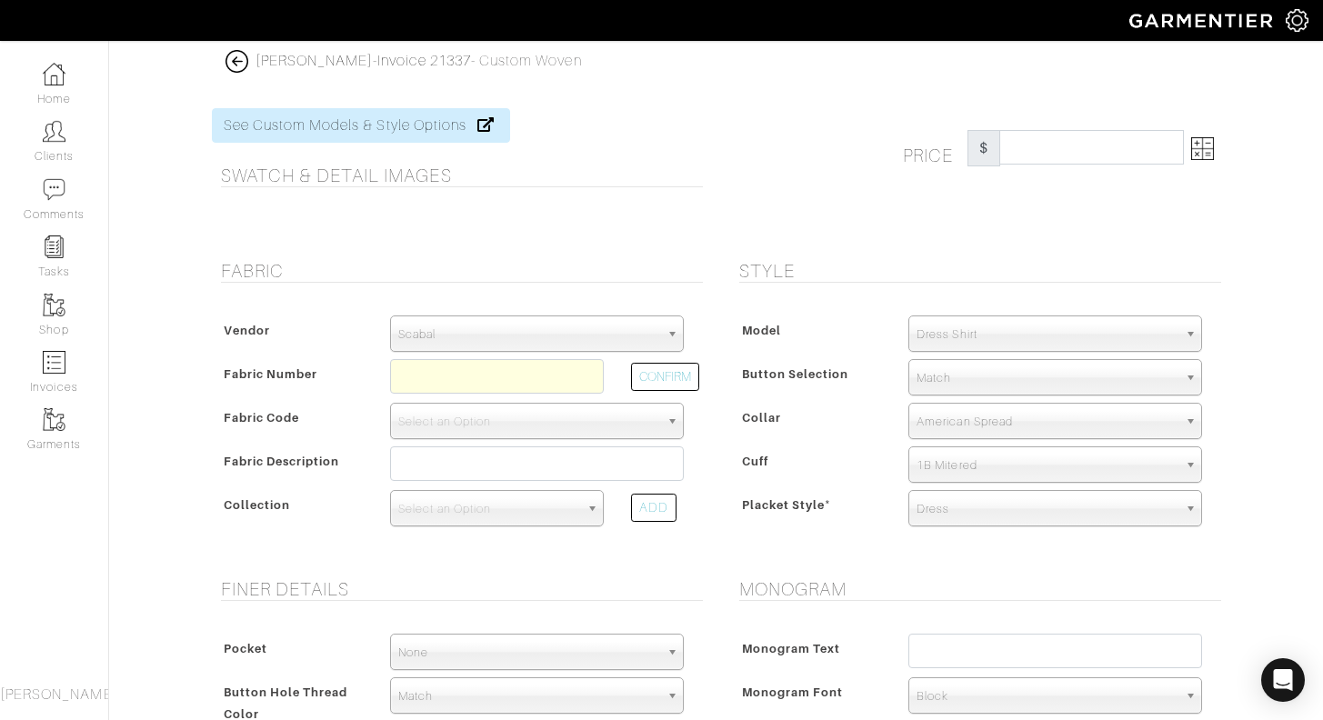
click at [564, 332] on span "Scabal" at bounding box center [528, 334] width 261 height 36
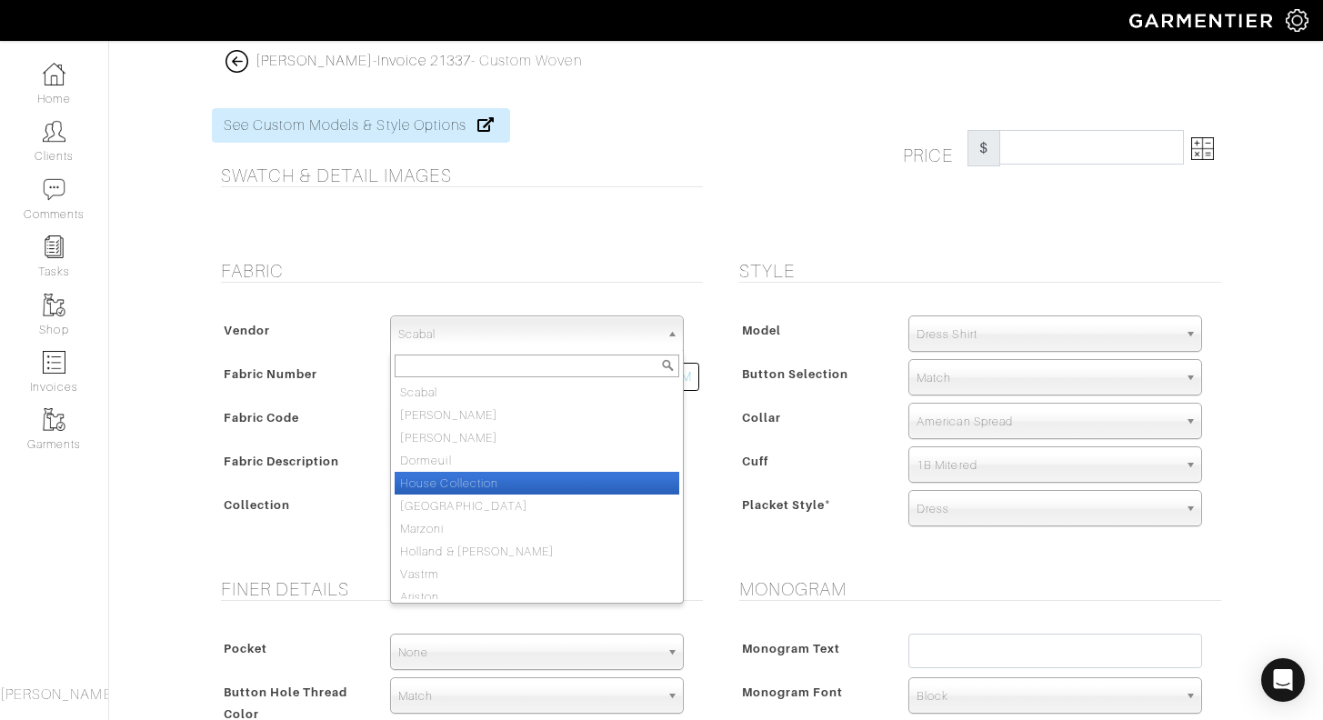
click at [514, 478] on li "House Collection" at bounding box center [537, 483] width 285 height 23
select select "75"
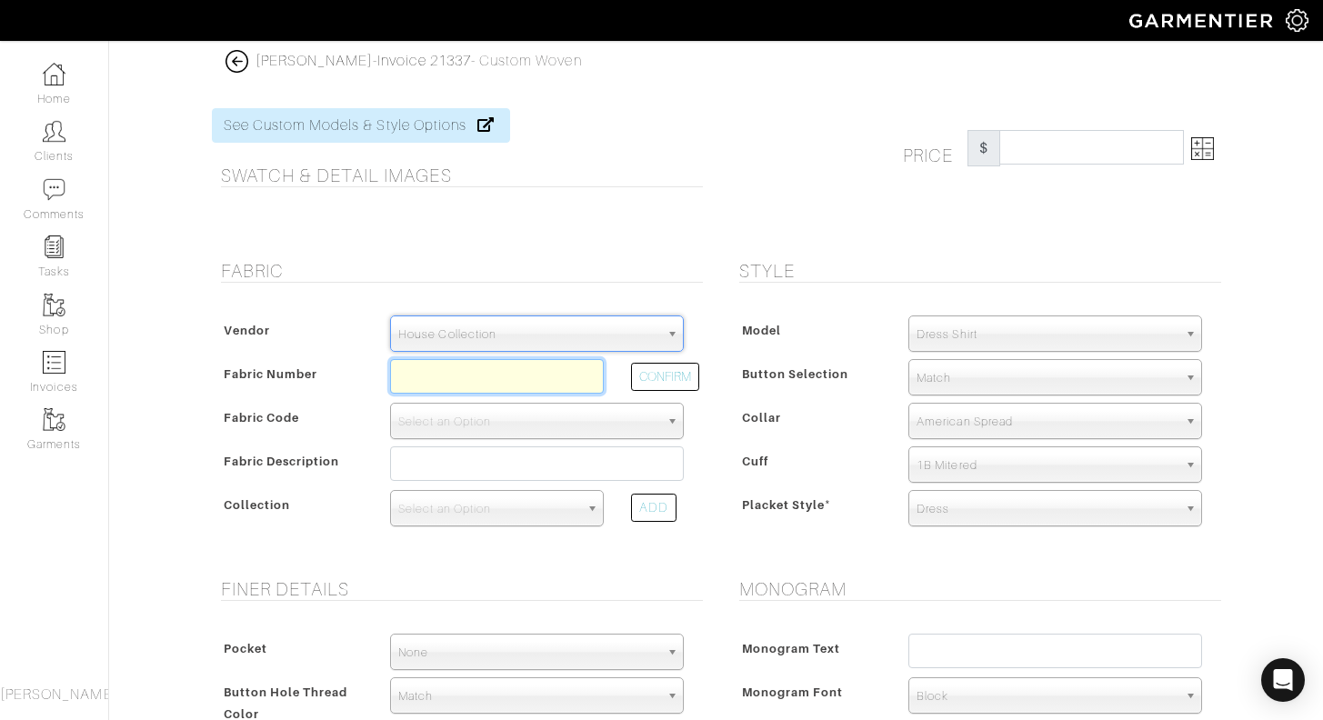
click at [524, 372] on input "text" at bounding box center [497, 376] width 214 height 35
type input "N8-45106409"
click at [674, 380] on button "CONFIRM" at bounding box center [665, 377] width 68 height 28
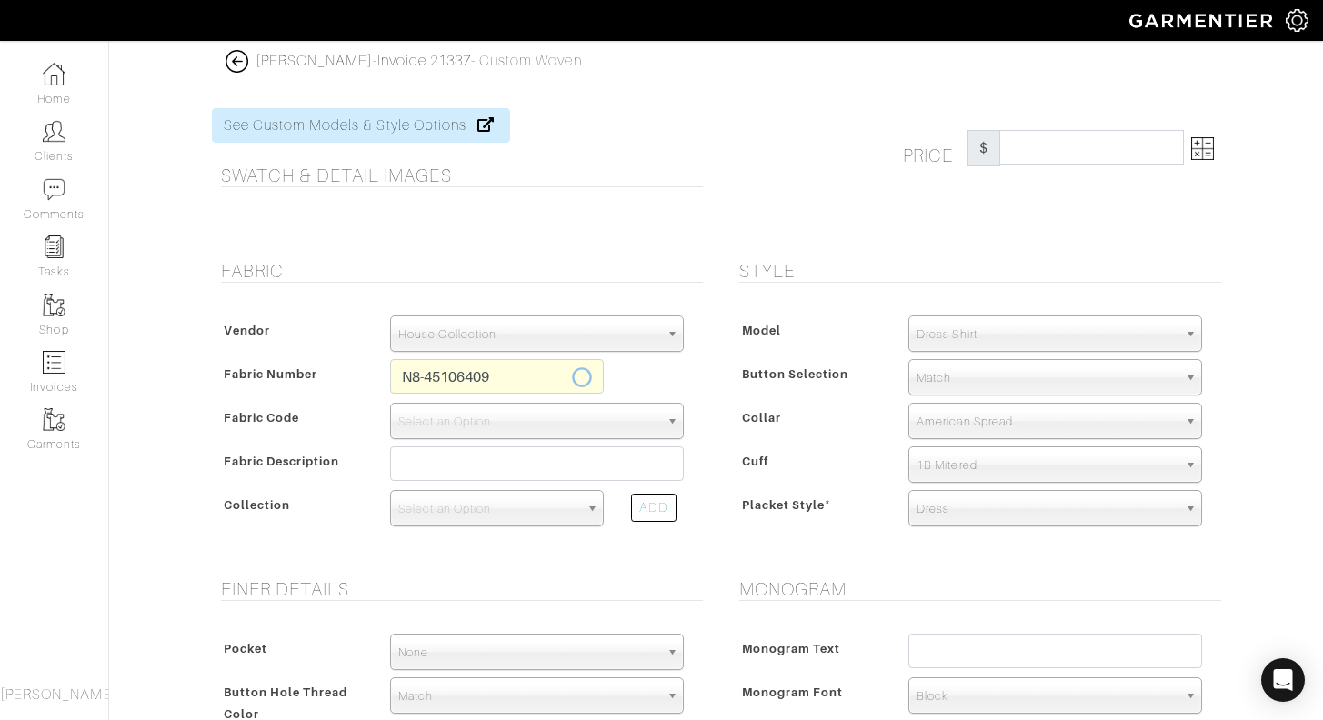
select select "5589"
type input "White Twill"
select select
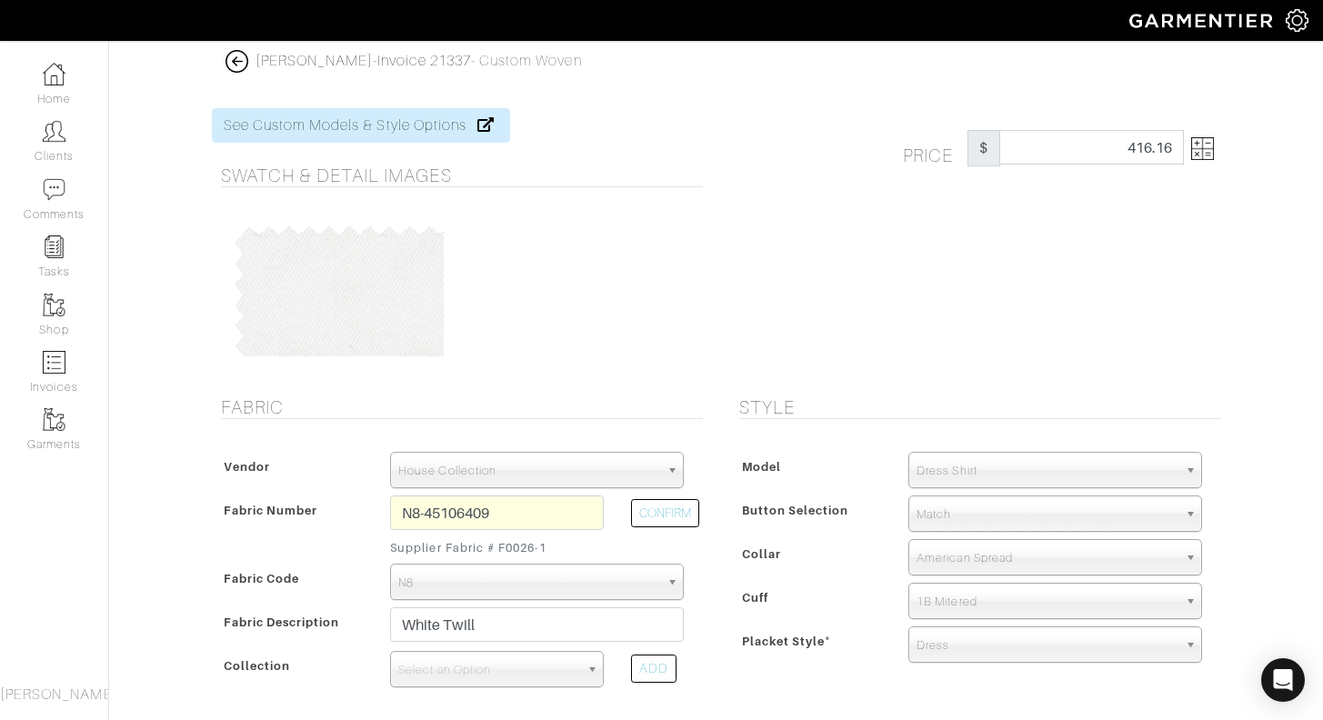
click at [1205, 150] on img at bounding box center [1202, 148] width 23 height 23
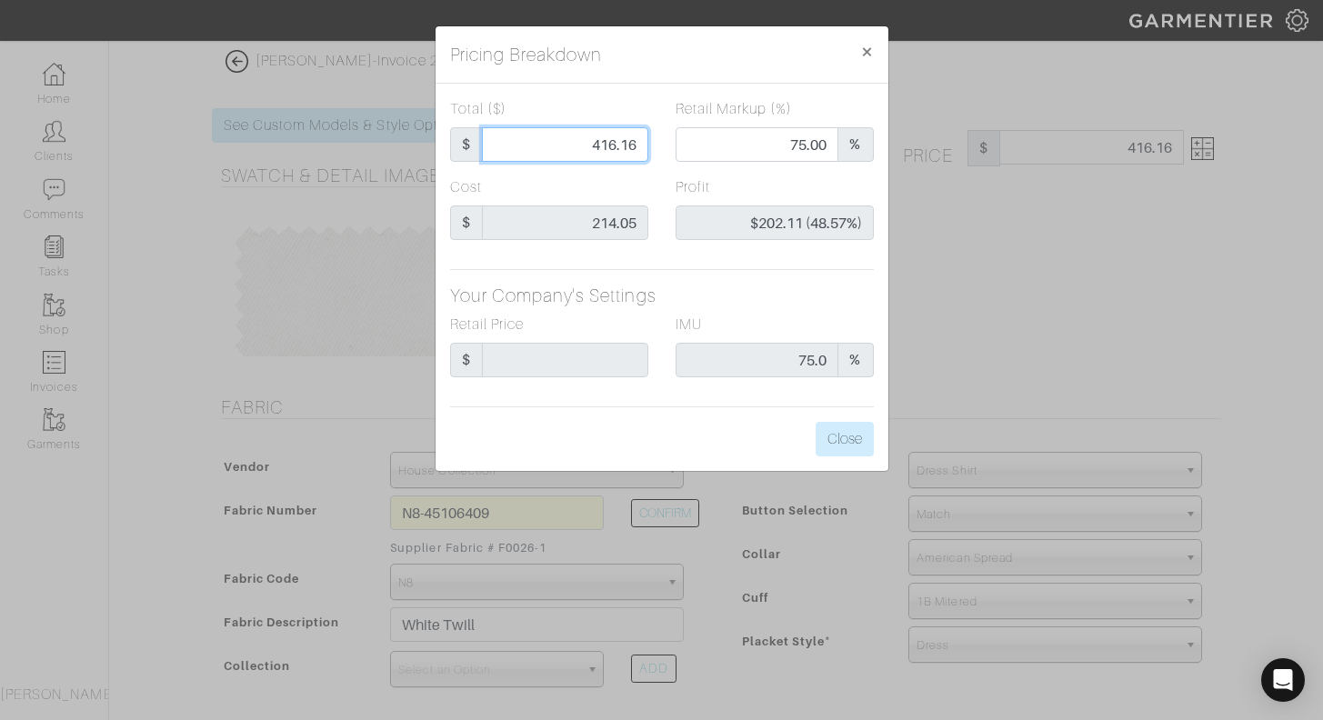
click at [547, 150] on input "416.16" at bounding box center [565, 144] width 166 height 35
type input "2"
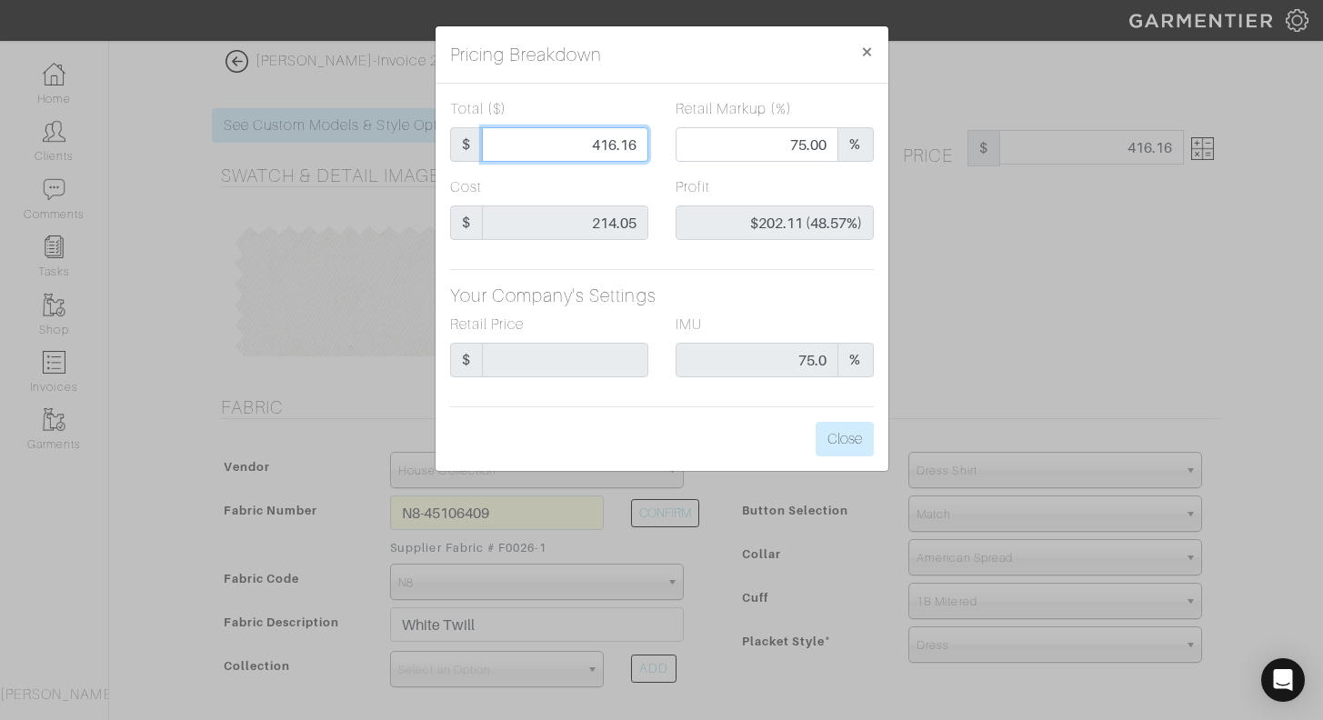
type input "0.00"
type input "-$212.05 (-10602.50%)"
type input "25"
type input "-$189.05 (-756.20%)"
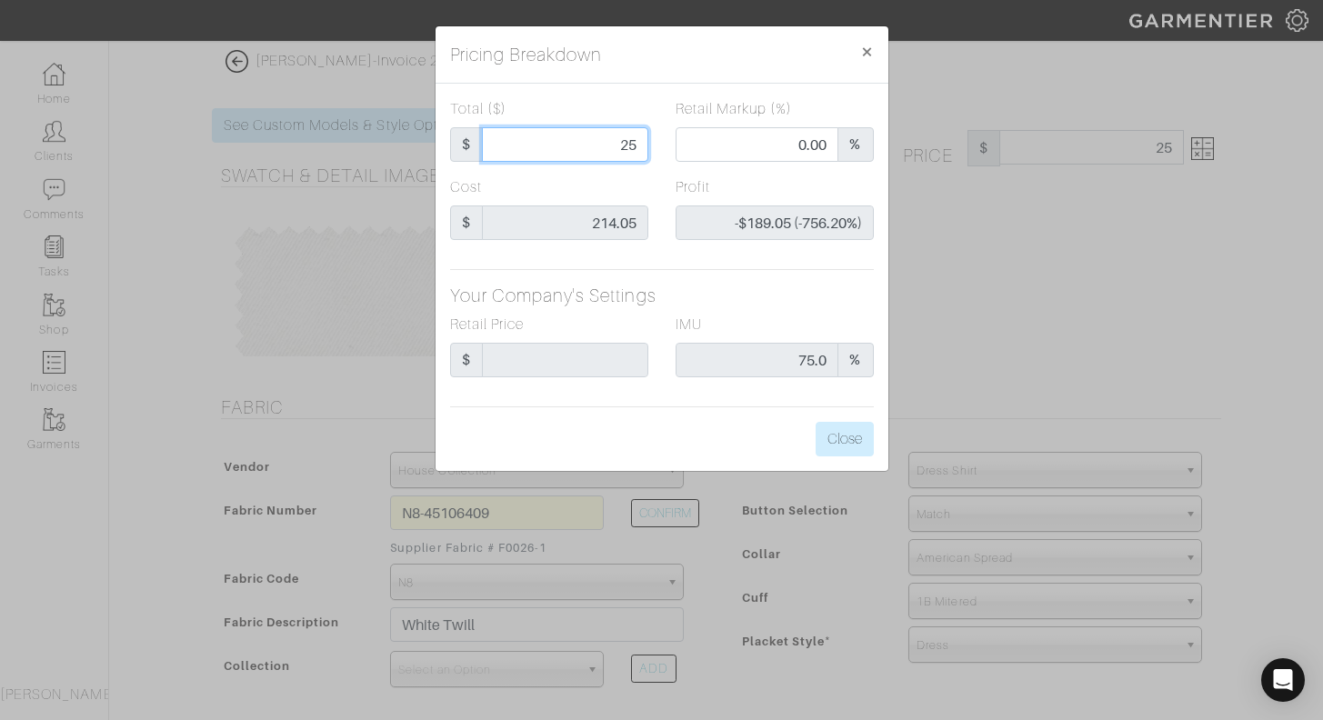
type input "250"
type input "58.38"
type input "$35.95 (14.38%)"
type input "25"
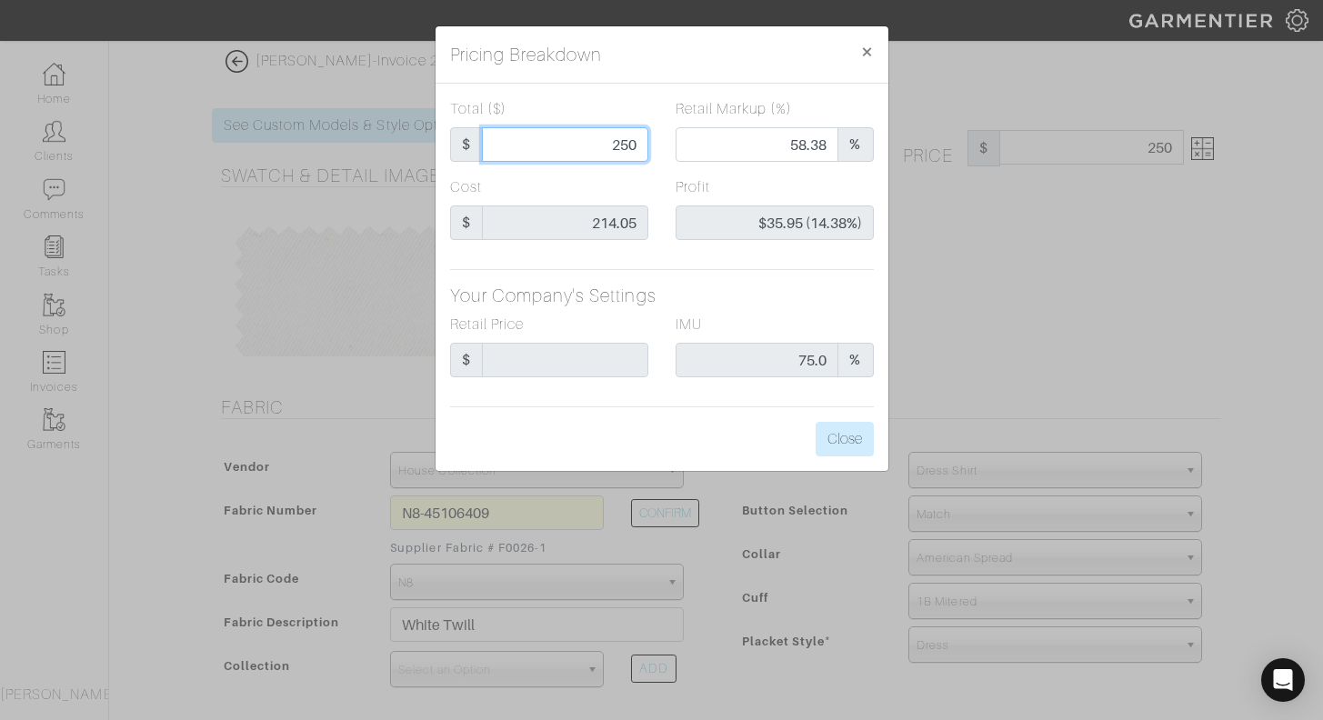
type input "25"
type input "0.00"
type input "-$189.05 (-756.20%)"
type input "2"
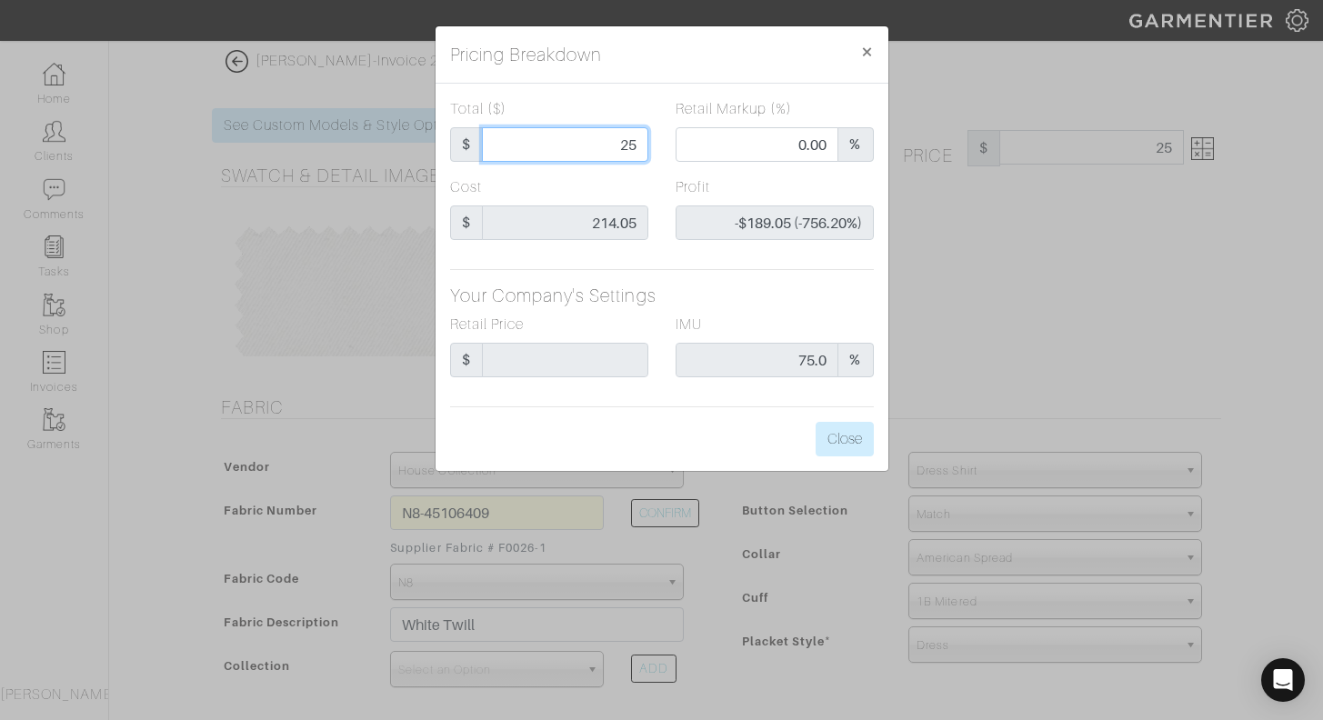
type input "-$212.05 (-10602.50%)"
type input "27"
type input "-$187.05 (-692.78%)"
type input "275"
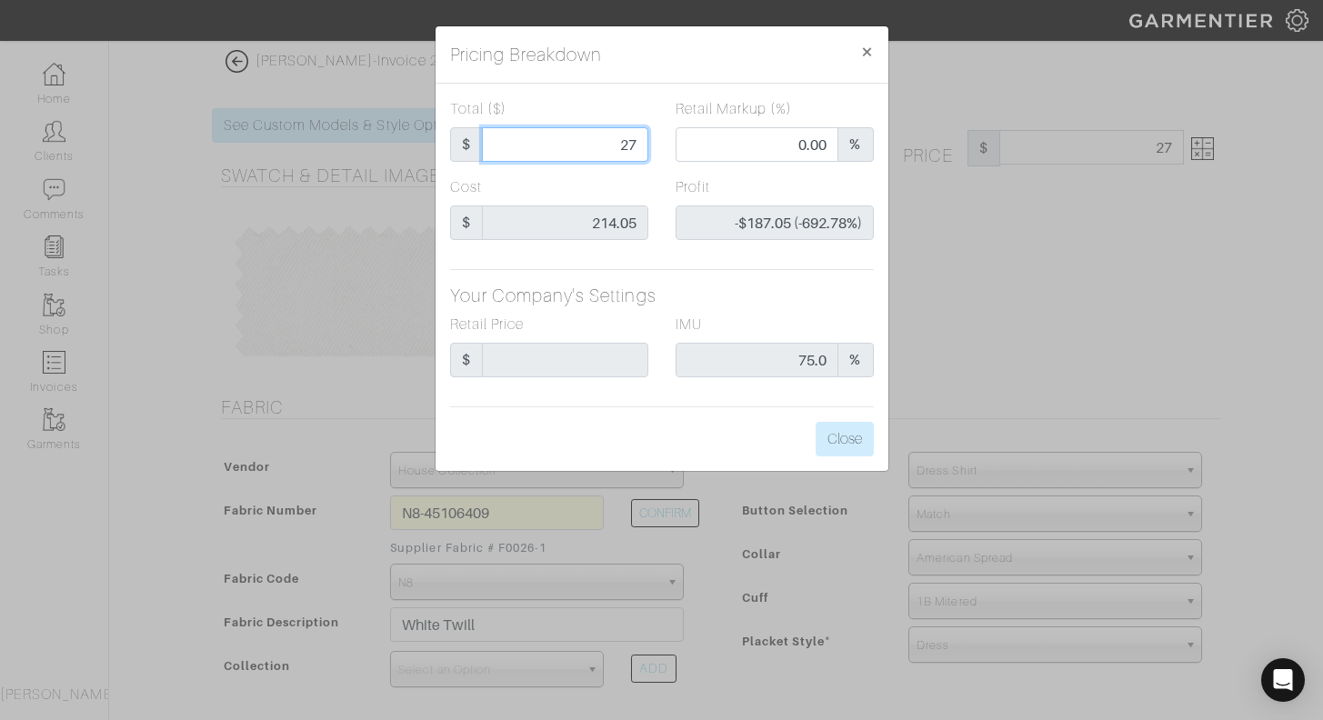
type input "275"
type input "62.17"
type input "$60.95 (22.16%)"
type input "275"
type input "275.00"
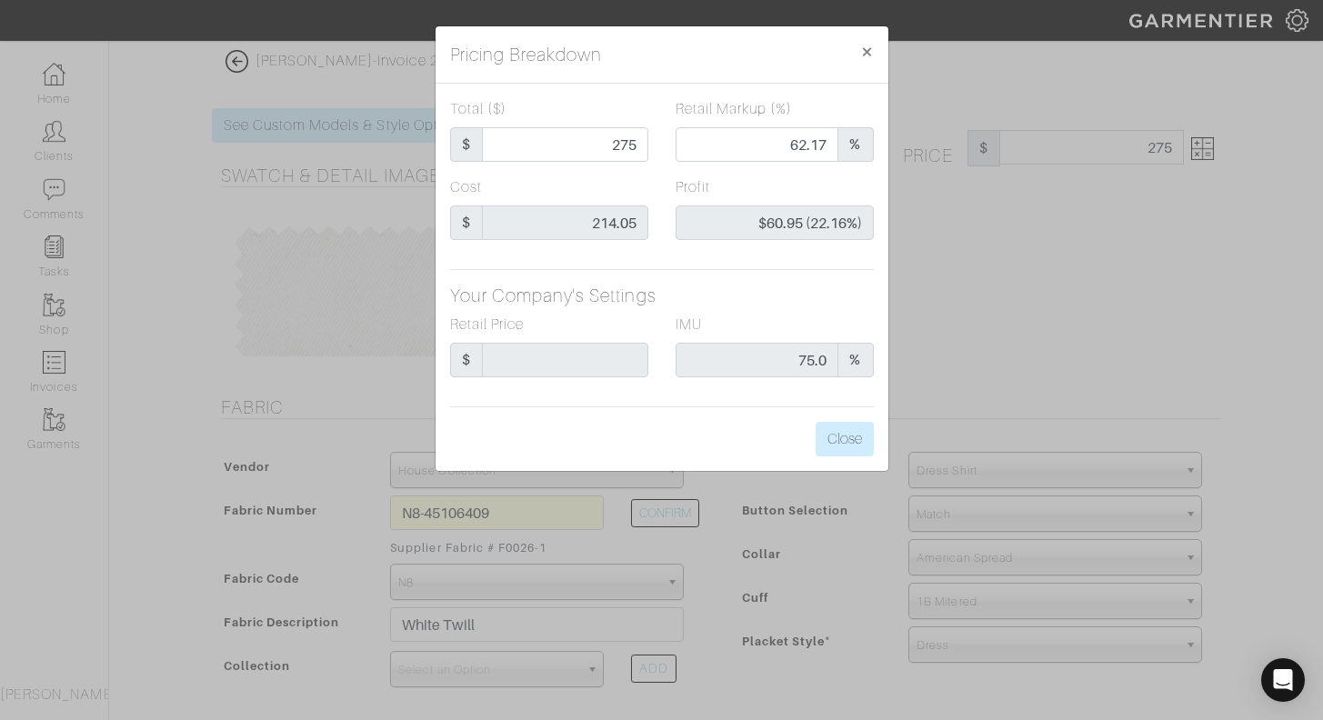
type input "275.00"
click at [643, 176] on div "Cost $ 214.05" at bounding box center [549, 208] width 198 height 64
click at [851, 445] on button "Close" at bounding box center [845, 439] width 58 height 35
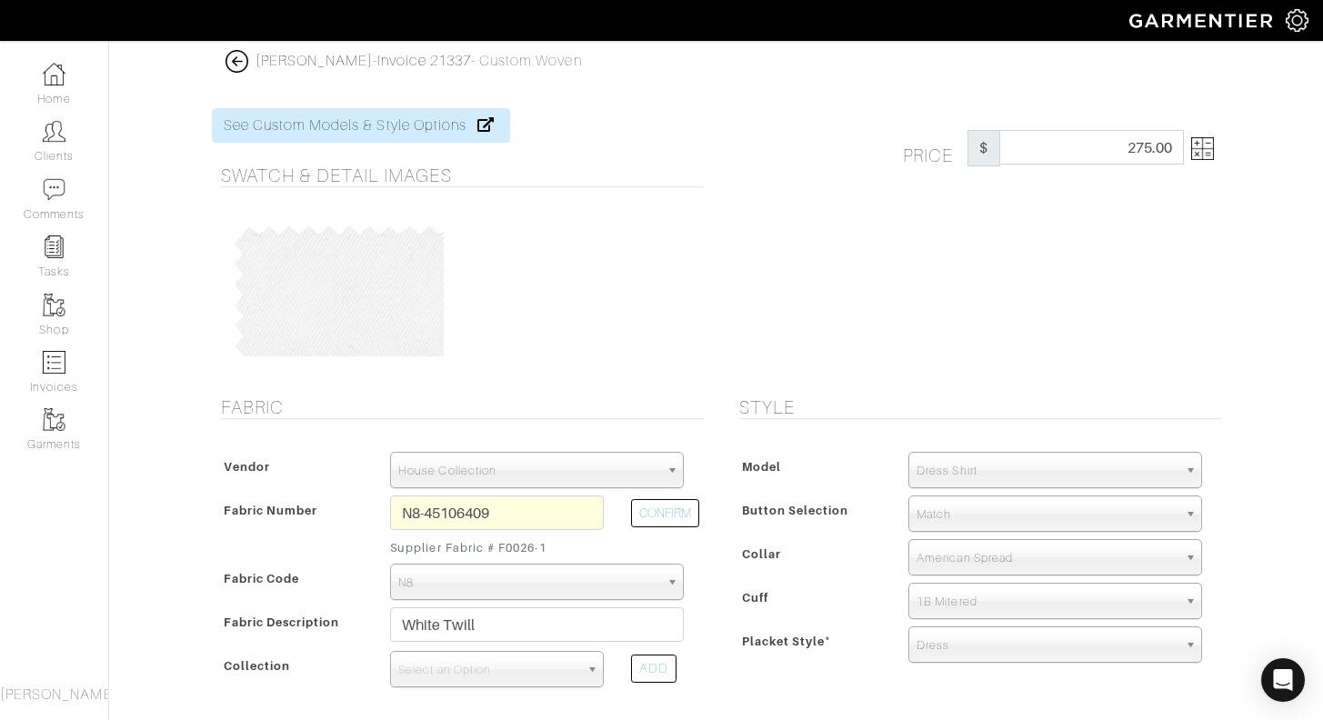
click at [972, 515] on span "Match" at bounding box center [1047, 515] width 261 height 36
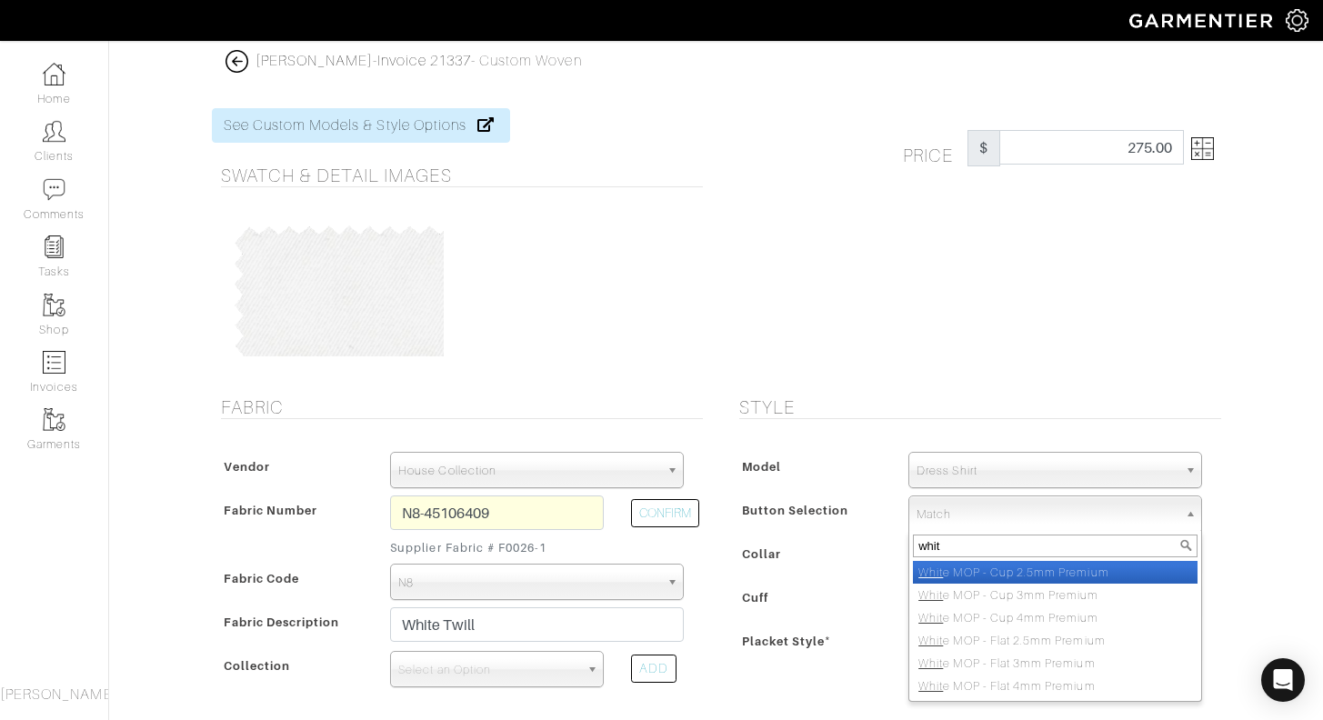
type input "whit"
click at [1044, 575] on li "Whit e MOP - Cup 2.5mm Premium" at bounding box center [1055, 572] width 285 height 23
select select "56"
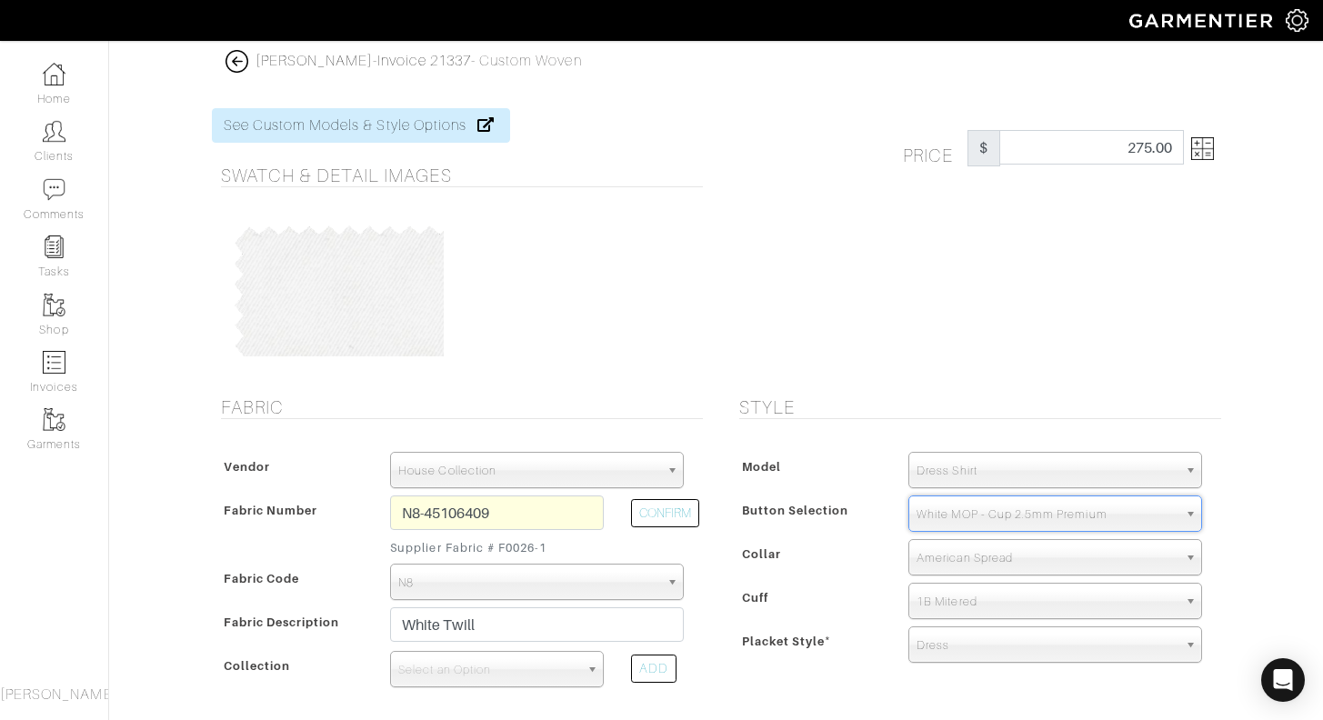
click at [839, 554] on div "Collar" at bounding box center [815, 559] width 161 height 33
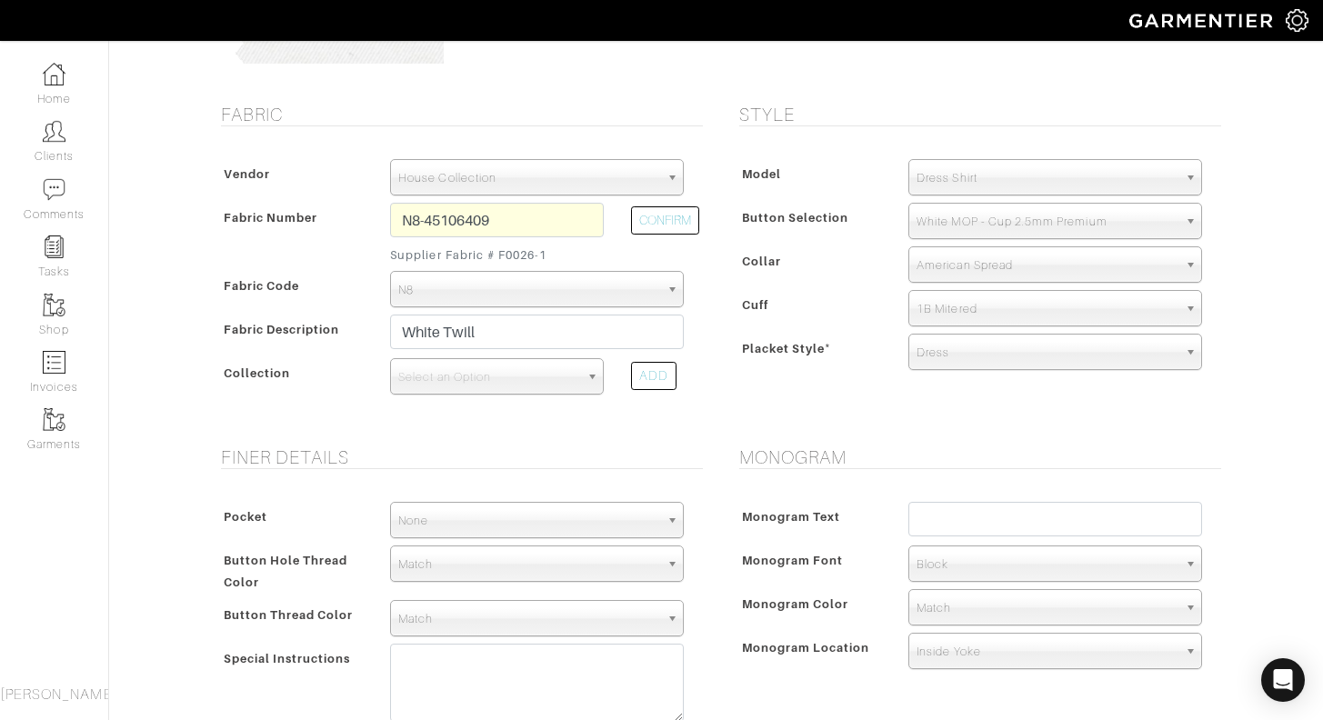
scroll to position [293, 0]
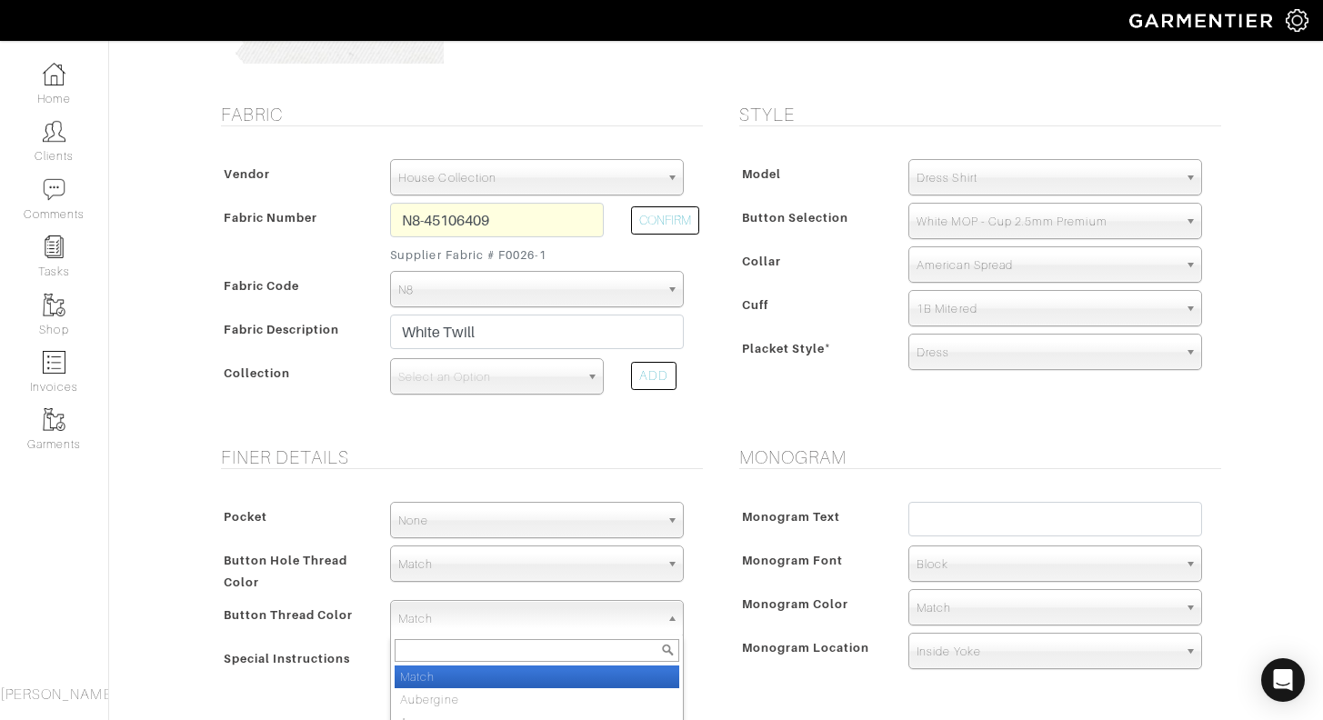
click at [452, 613] on span "Match" at bounding box center [528, 619] width 261 height 36
type input "aub"
click at [441, 671] on li "Aub ergine" at bounding box center [537, 677] width 285 height 23
select select "26"
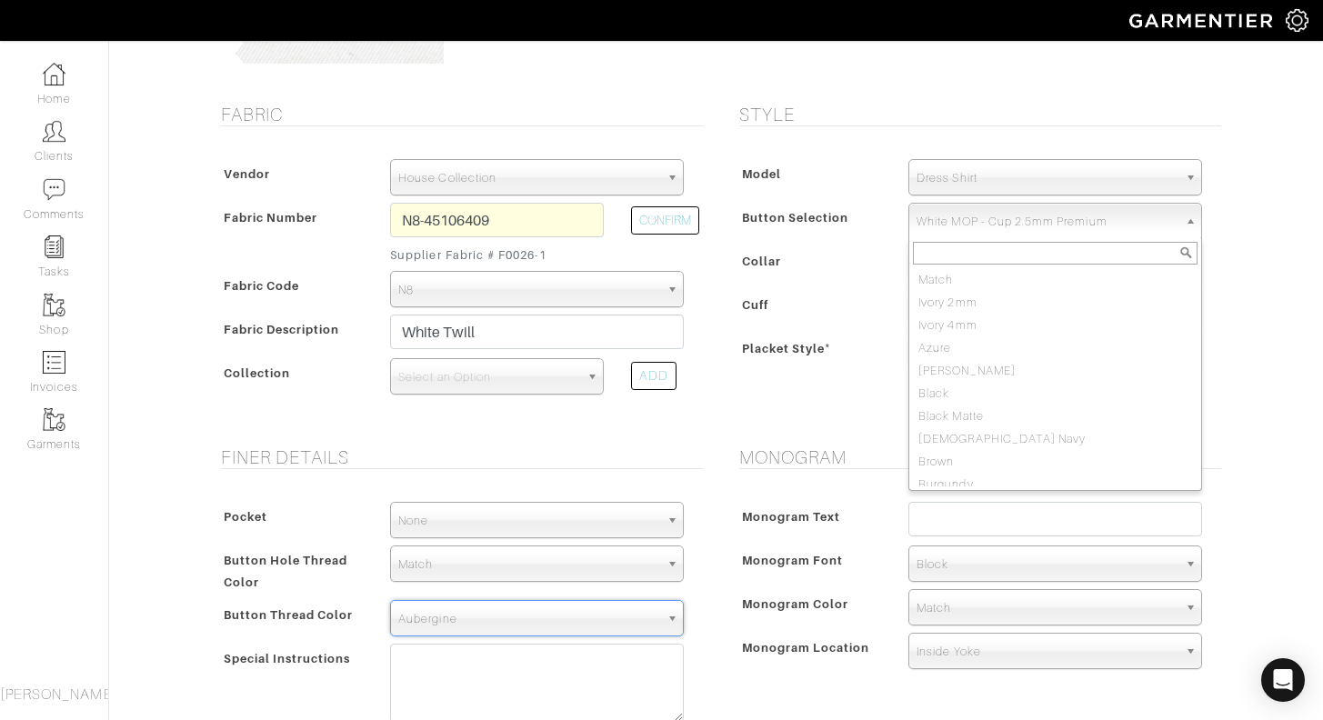
scroll to position [1396, 0]
click at [1067, 229] on span "White MOP - Cup 2.5mm Premium" at bounding box center [1047, 222] width 261 height 36
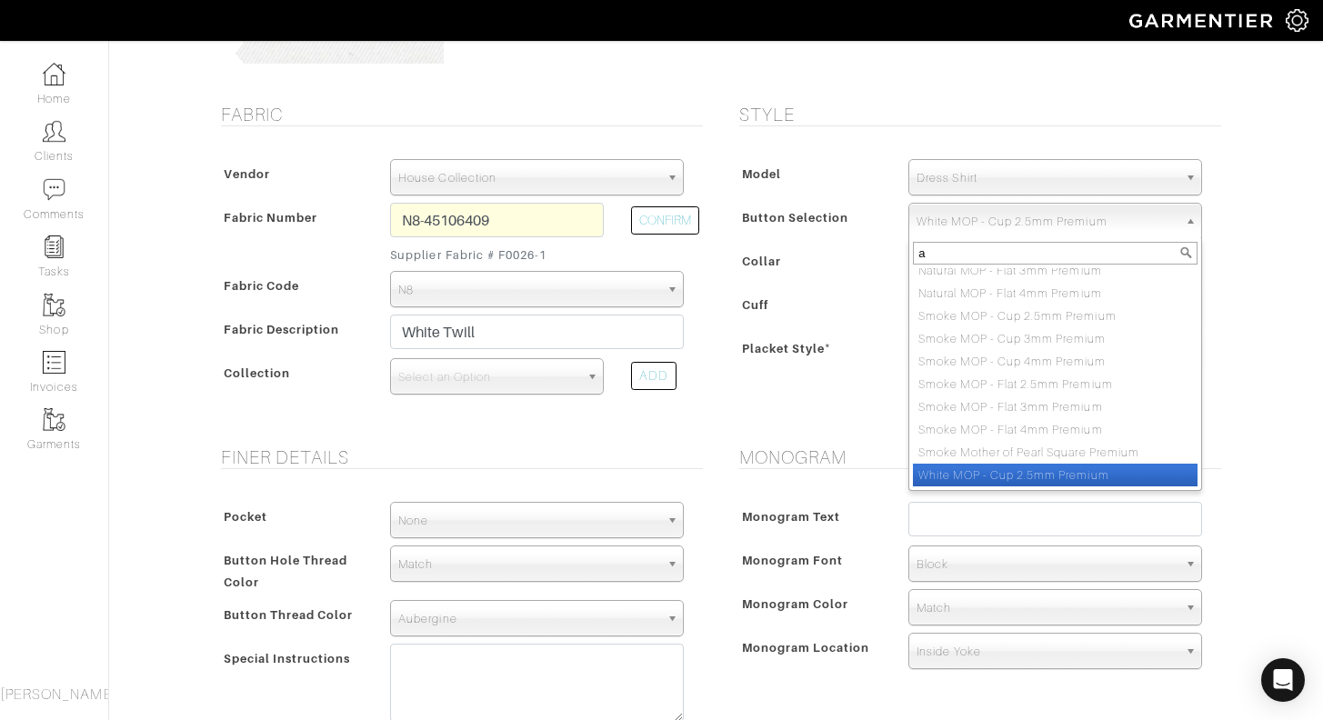
scroll to position [0, 0]
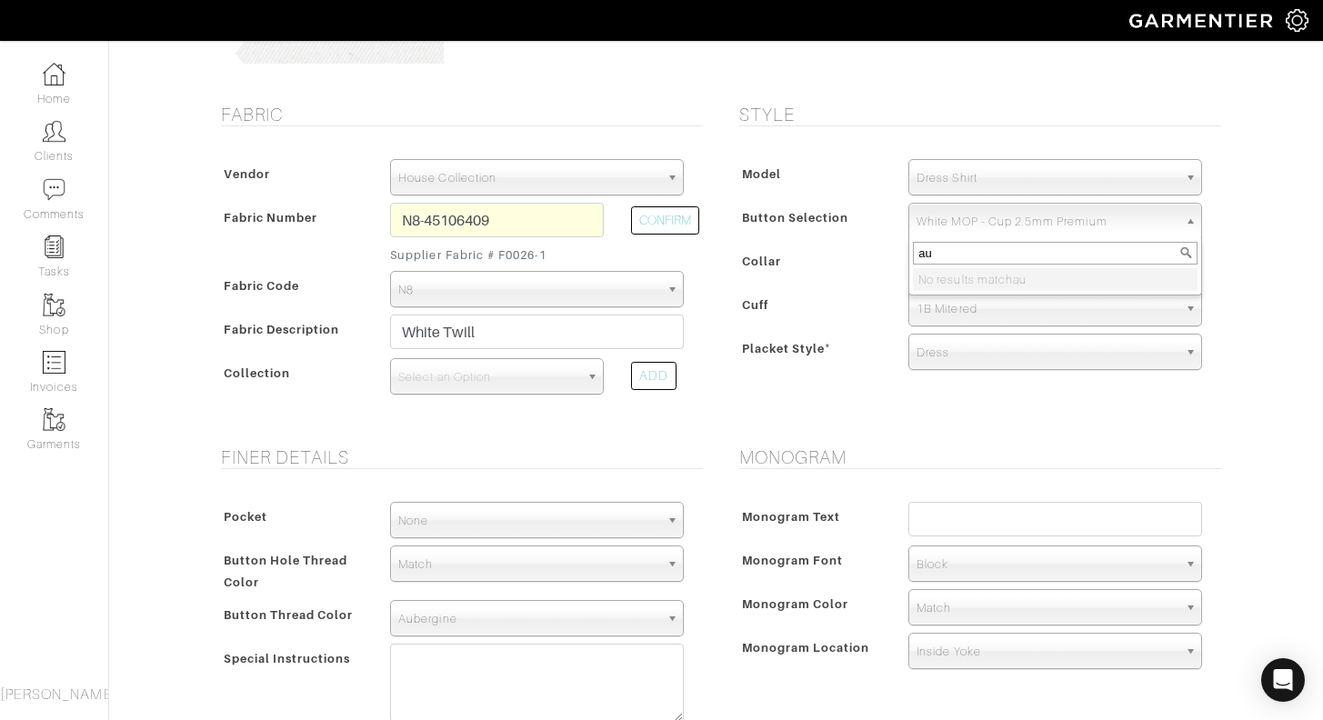
type input "a"
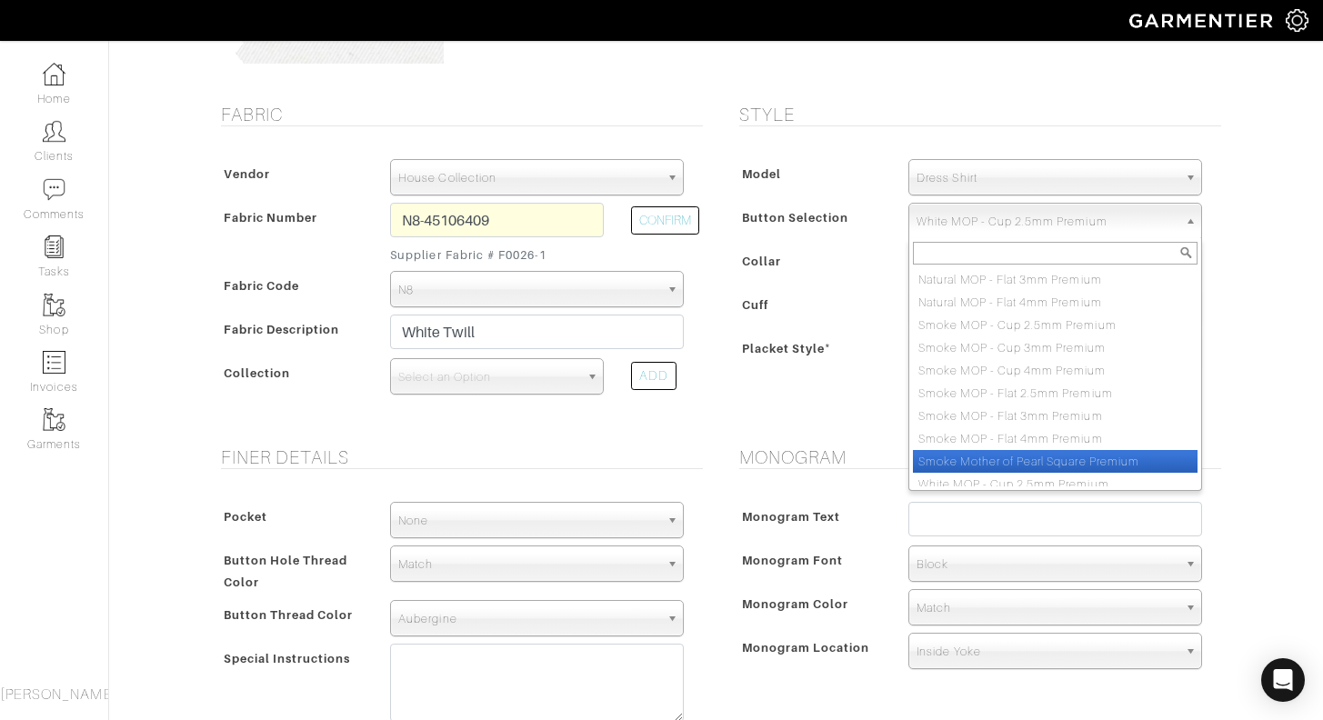
scroll to position [1396, 0]
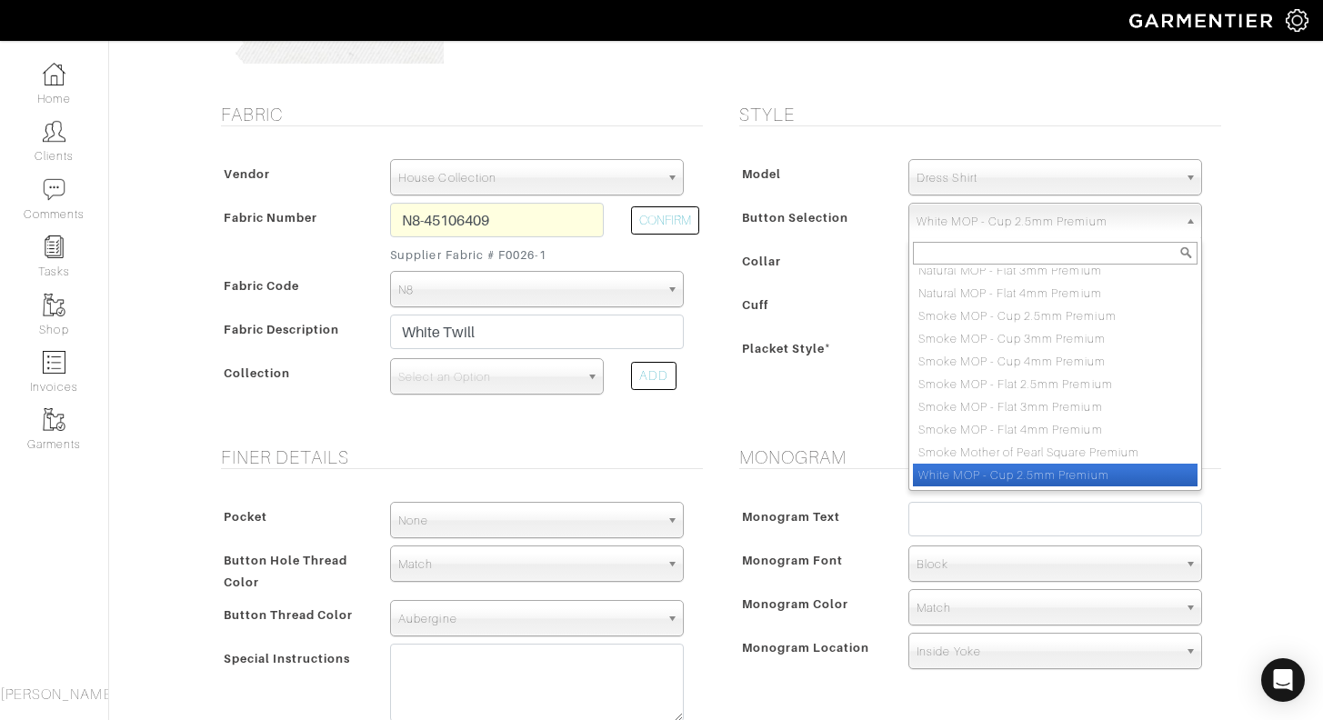
click at [1089, 476] on li "White MOP - Cup 2.5mm Premium" at bounding box center [1055, 475] width 285 height 23
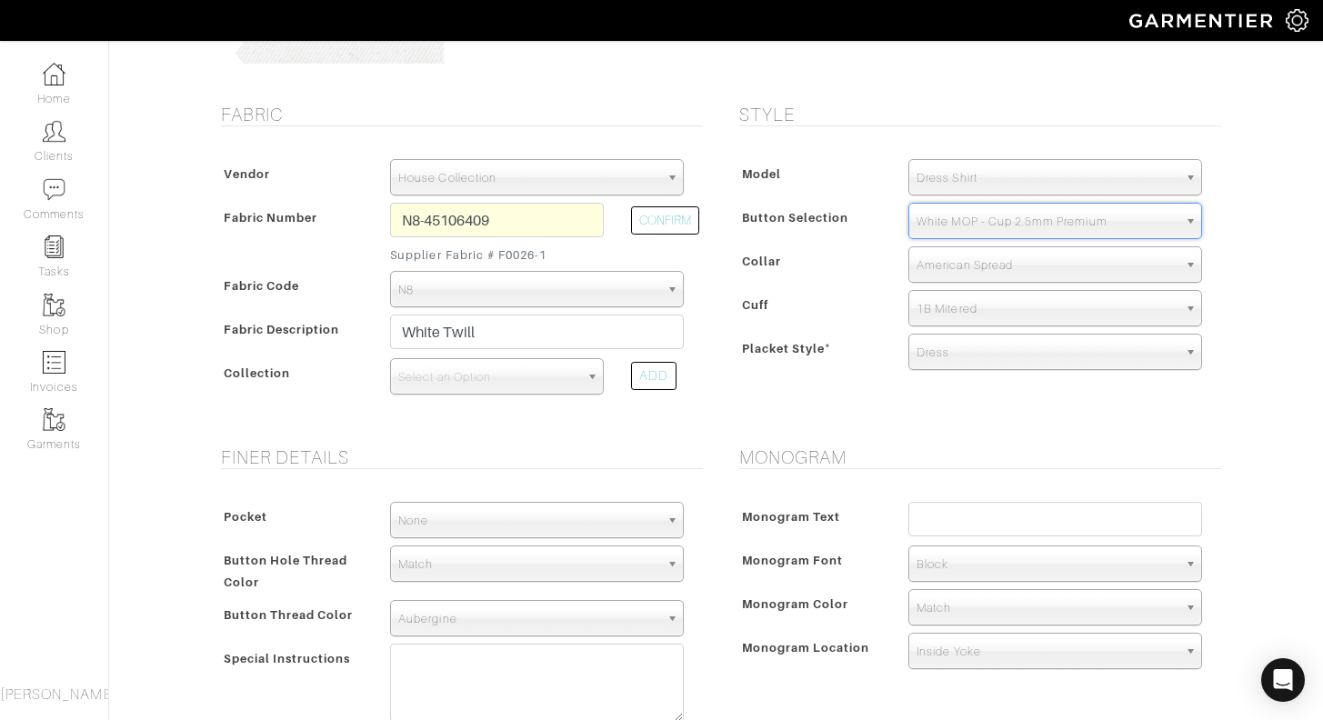
click at [1263, 337] on div "Austin White - Invoice 21337 - Custom Woven See Custom Models & Style Options S…" at bounding box center [661, 488] width 1323 height 1462
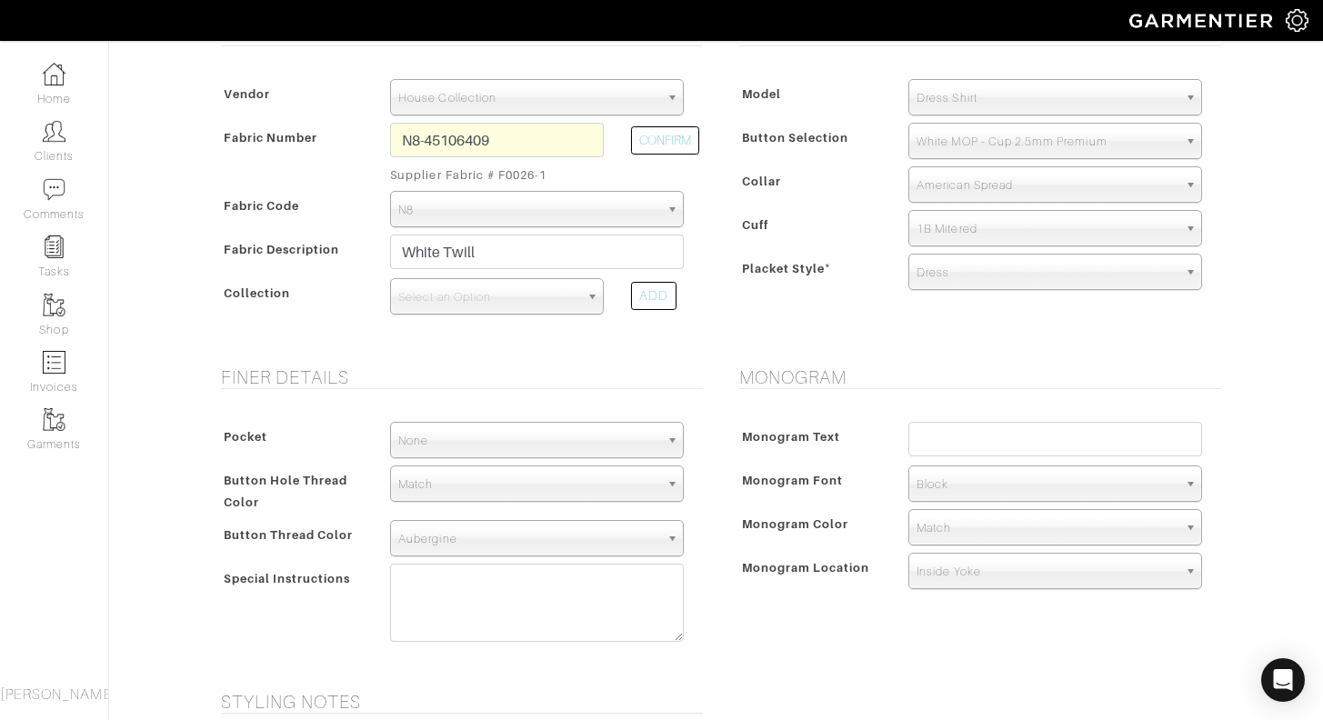
scroll to position [376, 0]
click at [972, 485] on span "Block" at bounding box center [1047, 482] width 261 height 36
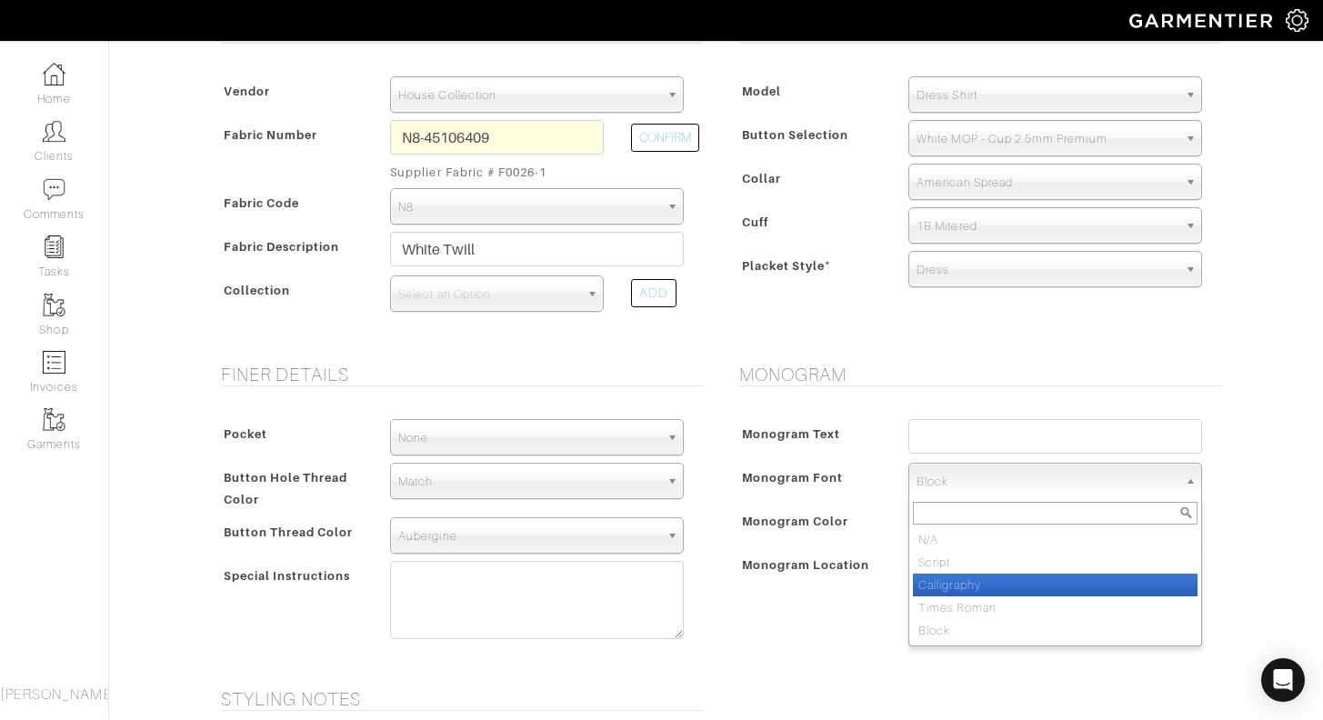
click at [974, 586] on li "Calligraphy" at bounding box center [1055, 585] width 285 height 23
select select "Calligraphy"
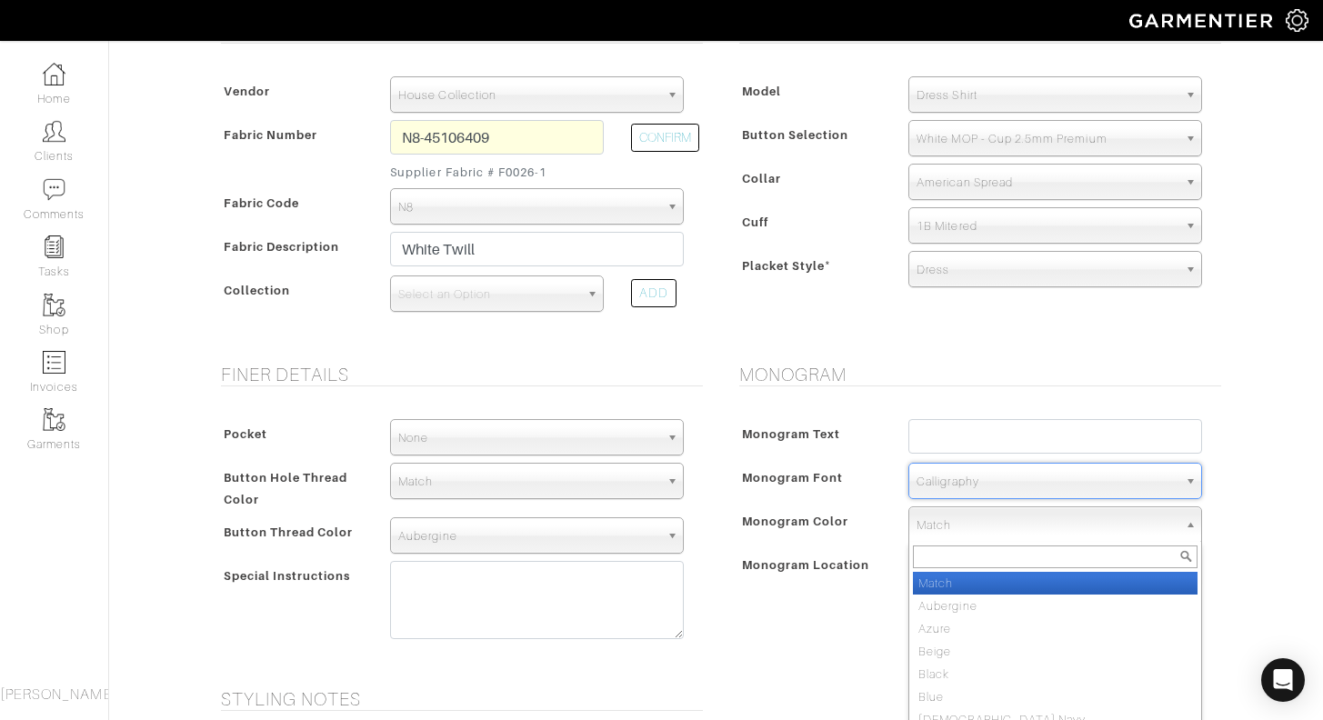
click at [977, 530] on span "Match" at bounding box center [1047, 525] width 261 height 36
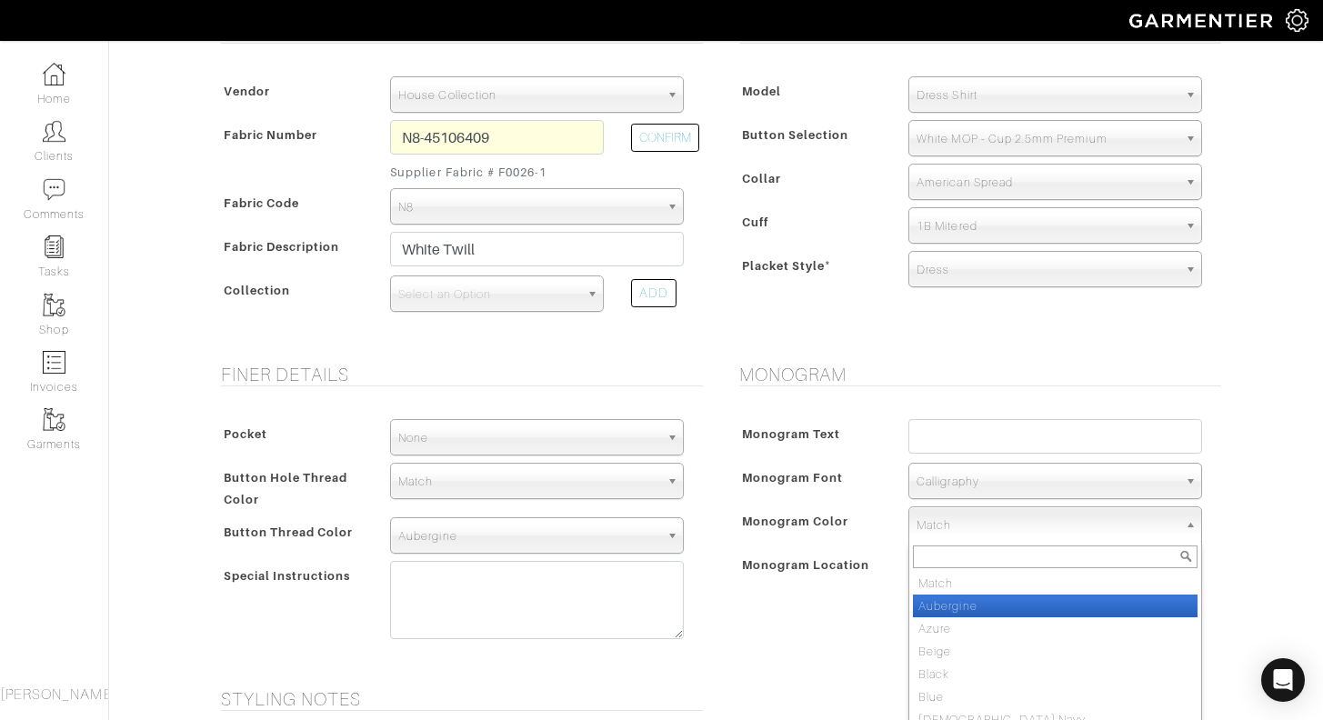
click at [970, 606] on li "Aubergine" at bounding box center [1055, 606] width 285 height 23
select select "26"
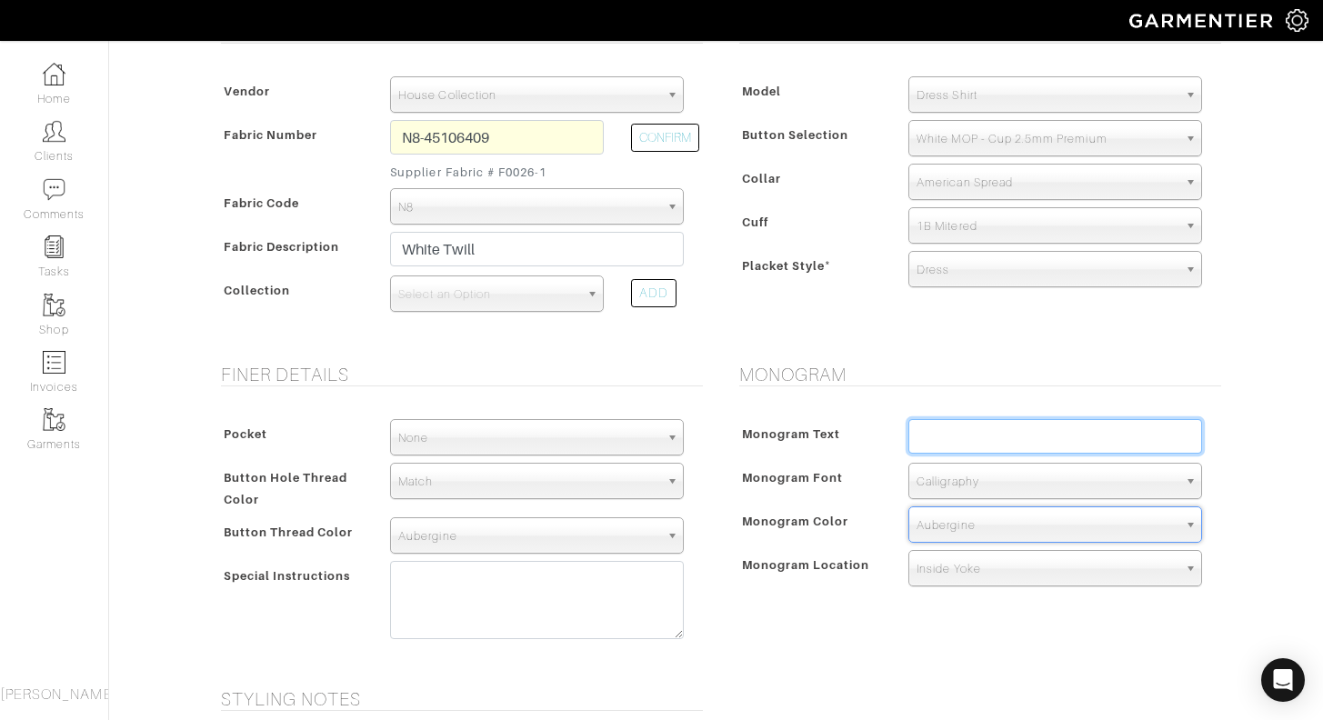
click at [971, 439] on input "text" at bounding box center [1055, 436] width 294 height 35
type input "JAW"
click at [983, 571] on span "Inside Yoke" at bounding box center [1047, 569] width 261 height 36
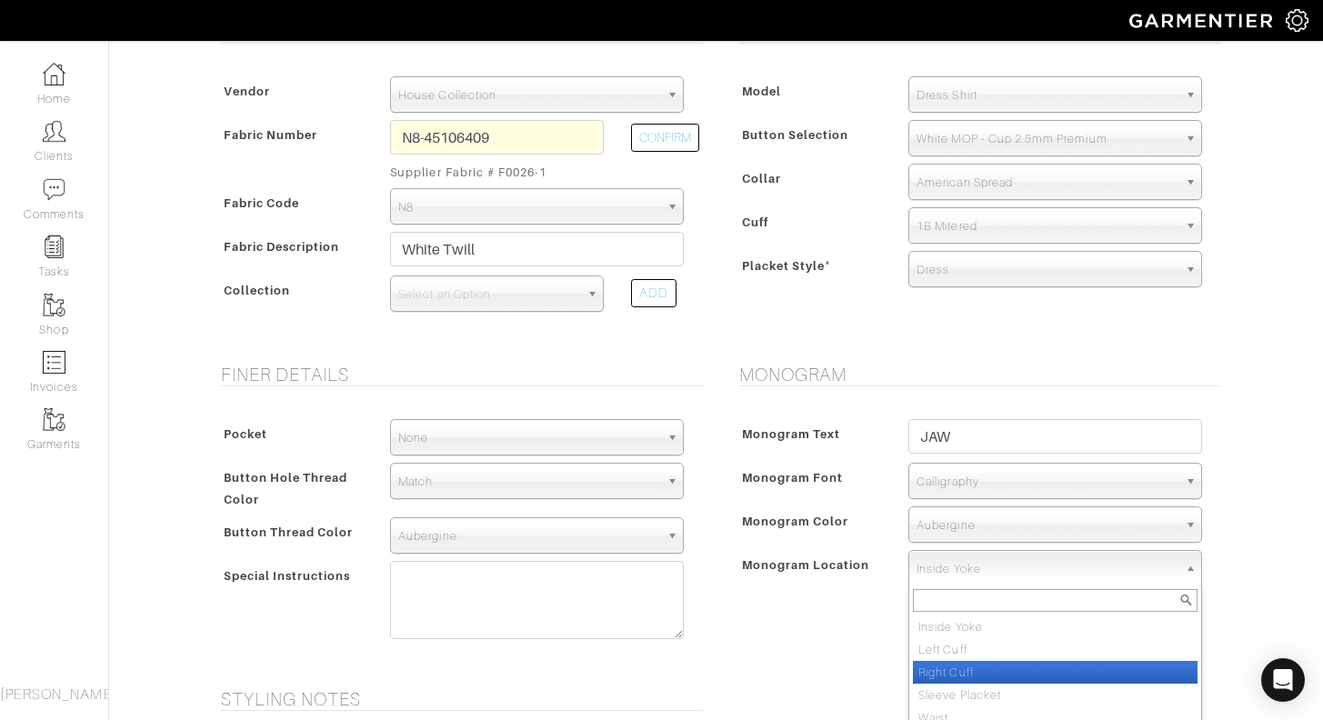
click at [987, 669] on li "Right Cuff" at bounding box center [1055, 672] width 285 height 23
select select "Right Cuff"
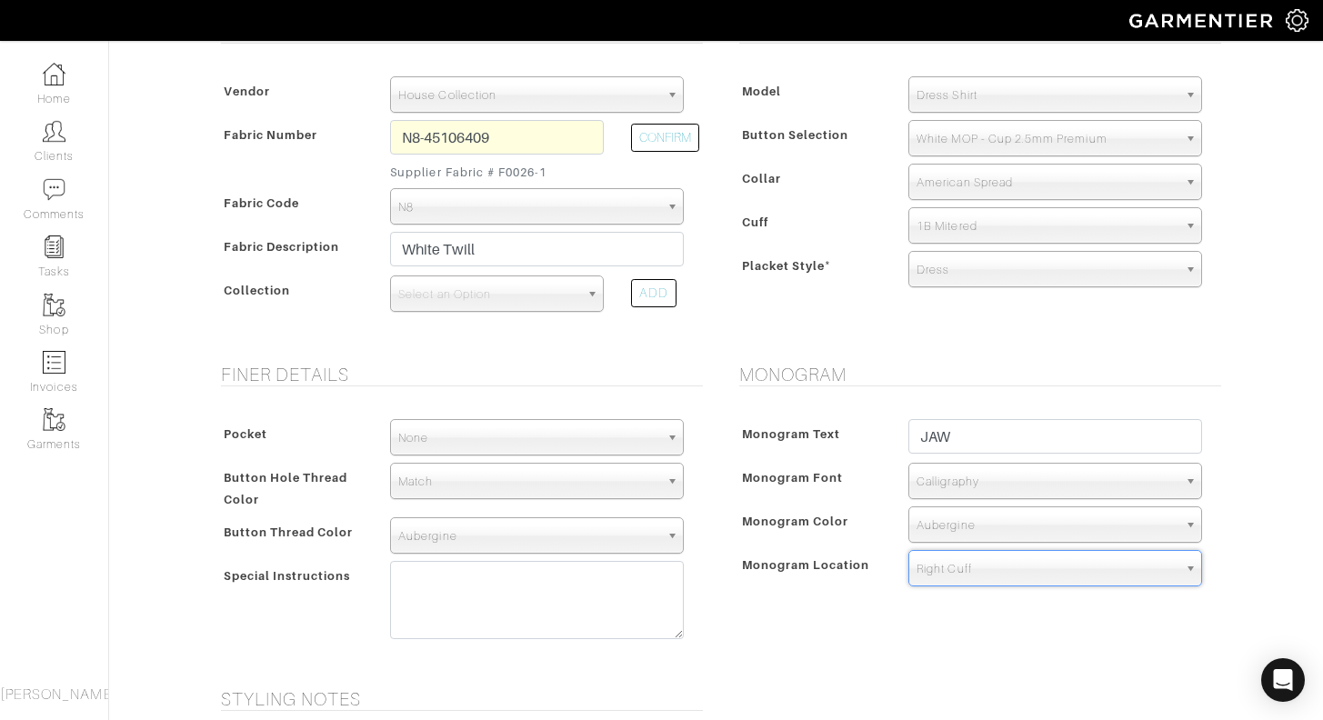
click at [899, 652] on div "Monogram Monogram Text JAW Monogram Font N/A Script Calligraphy Times Roman Blo…" at bounding box center [976, 515] width 518 height 303
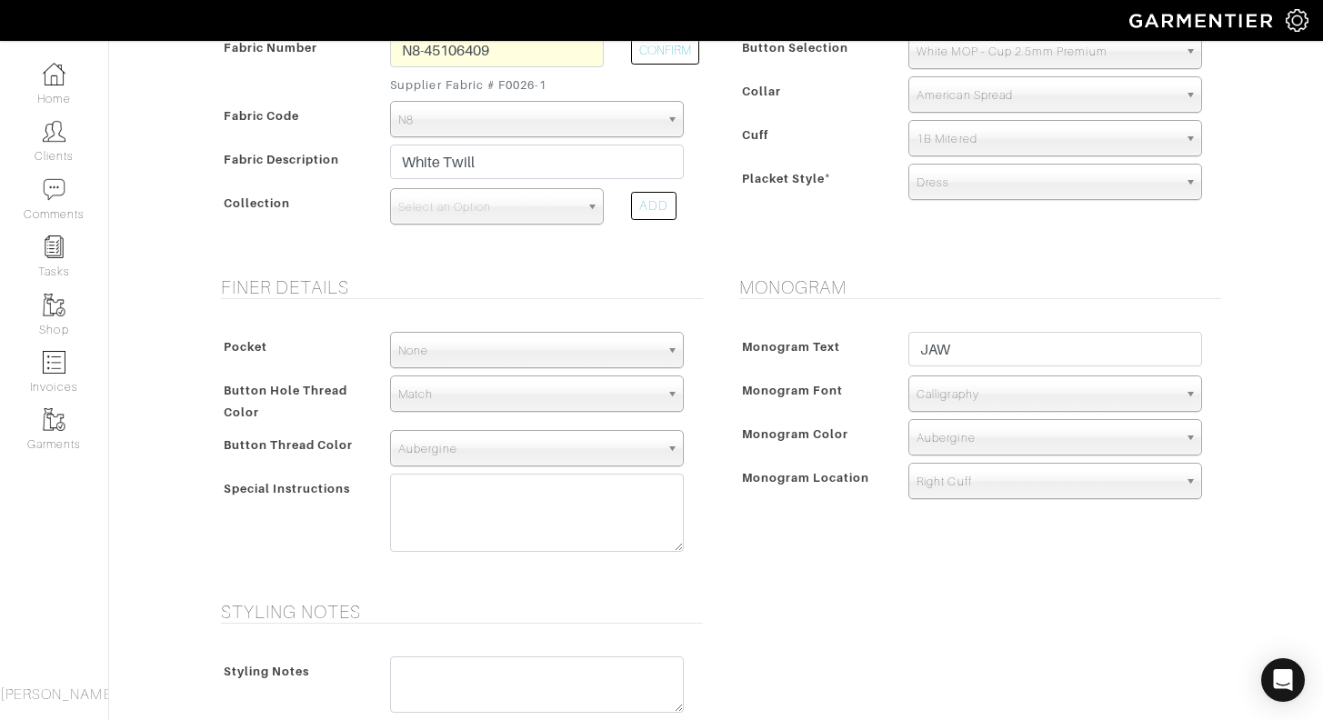
scroll to position [382, 0]
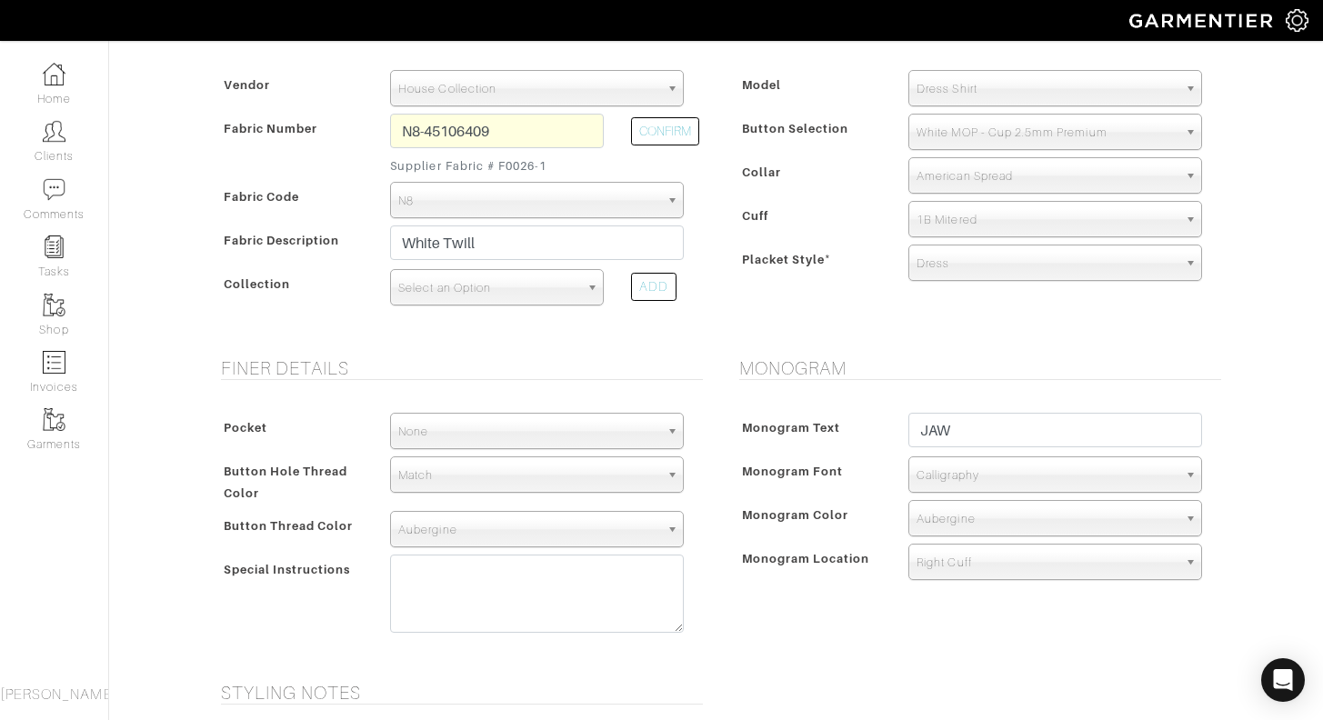
click at [471, 293] on span "Select an Option" at bounding box center [488, 288] width 181 height 36
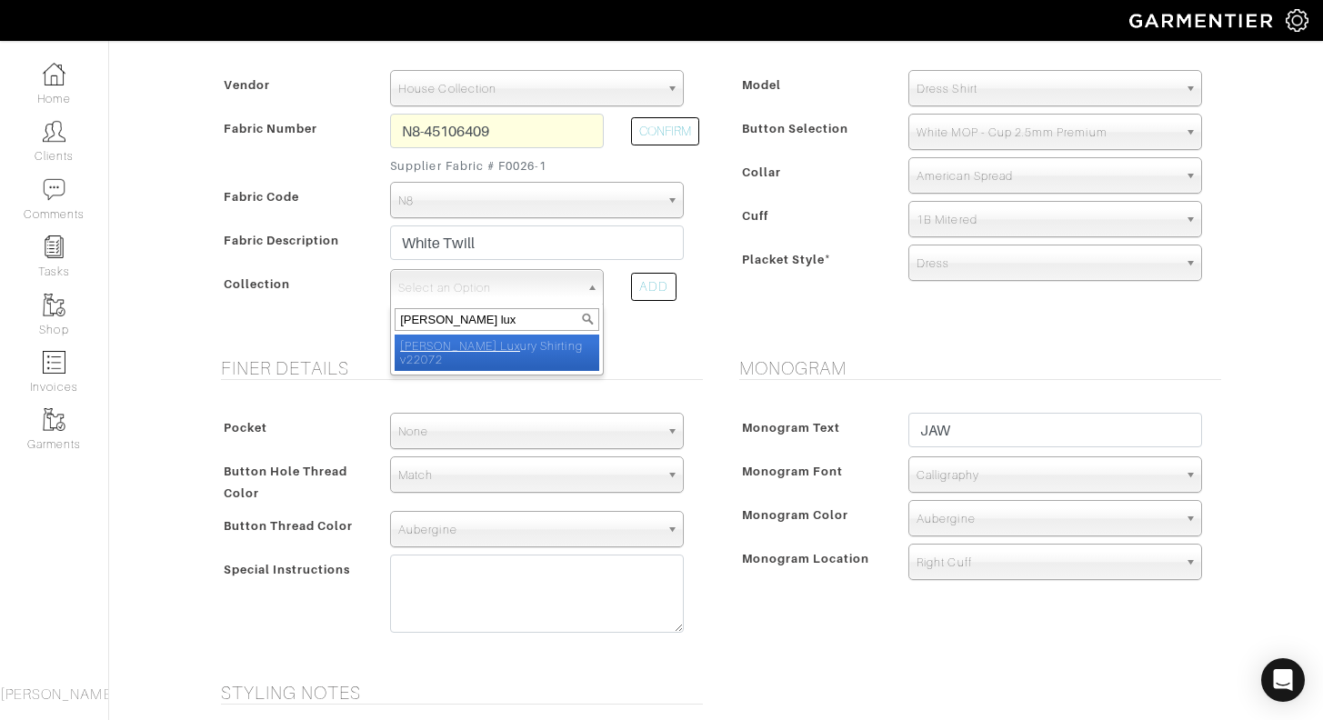
type input "stoffa lux"
click at [505, 342] on li "Stoffa Lux ury Shirting v22072" at bounding box center [497, 353] width 205 height 36
select select "656"
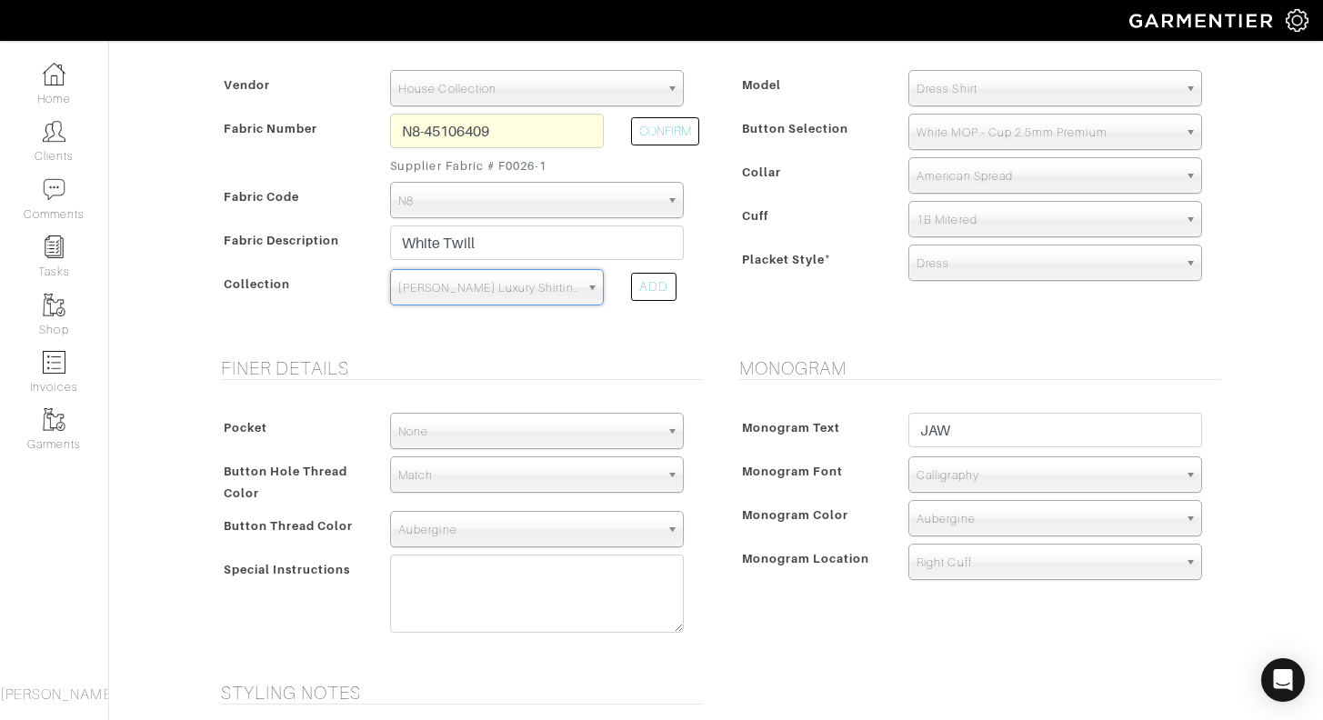
click at [758, 319] on div "Style Model Dress Shirt Casual Shirt Short Sleeve Tuxedo - Plain Front Tuxedo -…" at bounding box center [976, 175] width 518 height 321
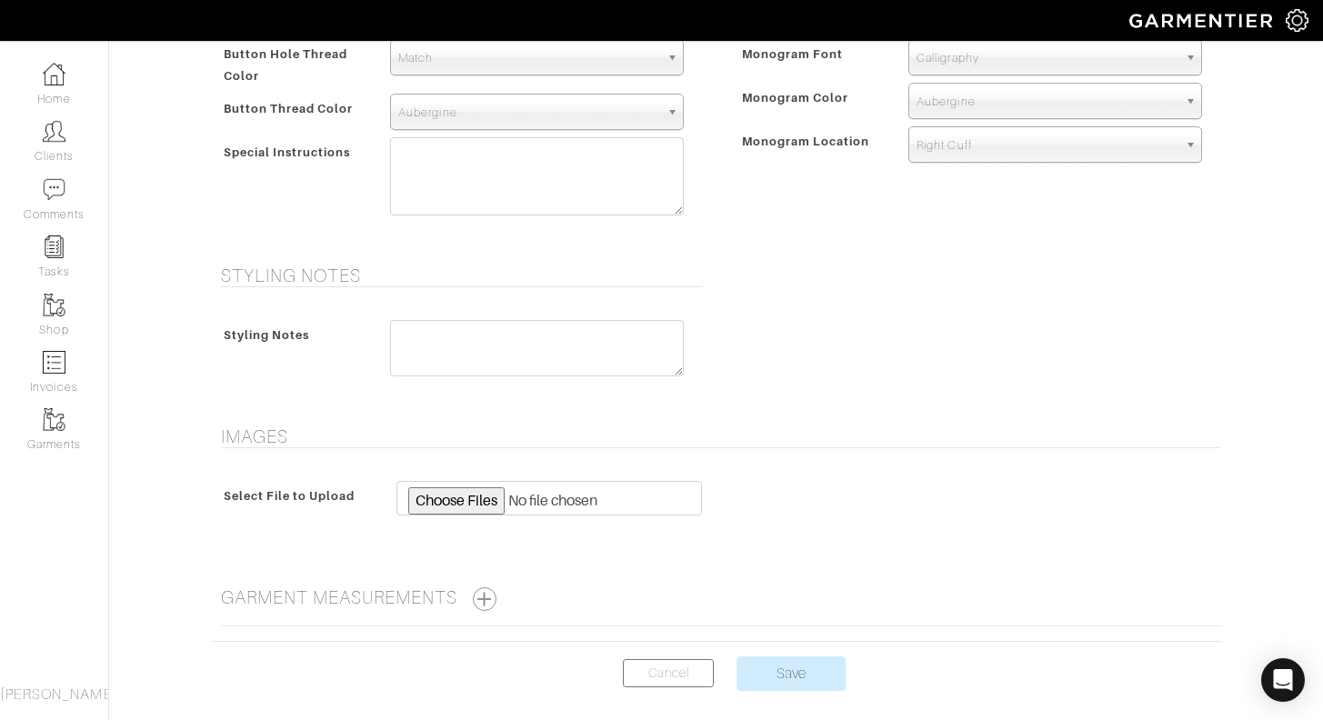
scroll to position [811, 0]
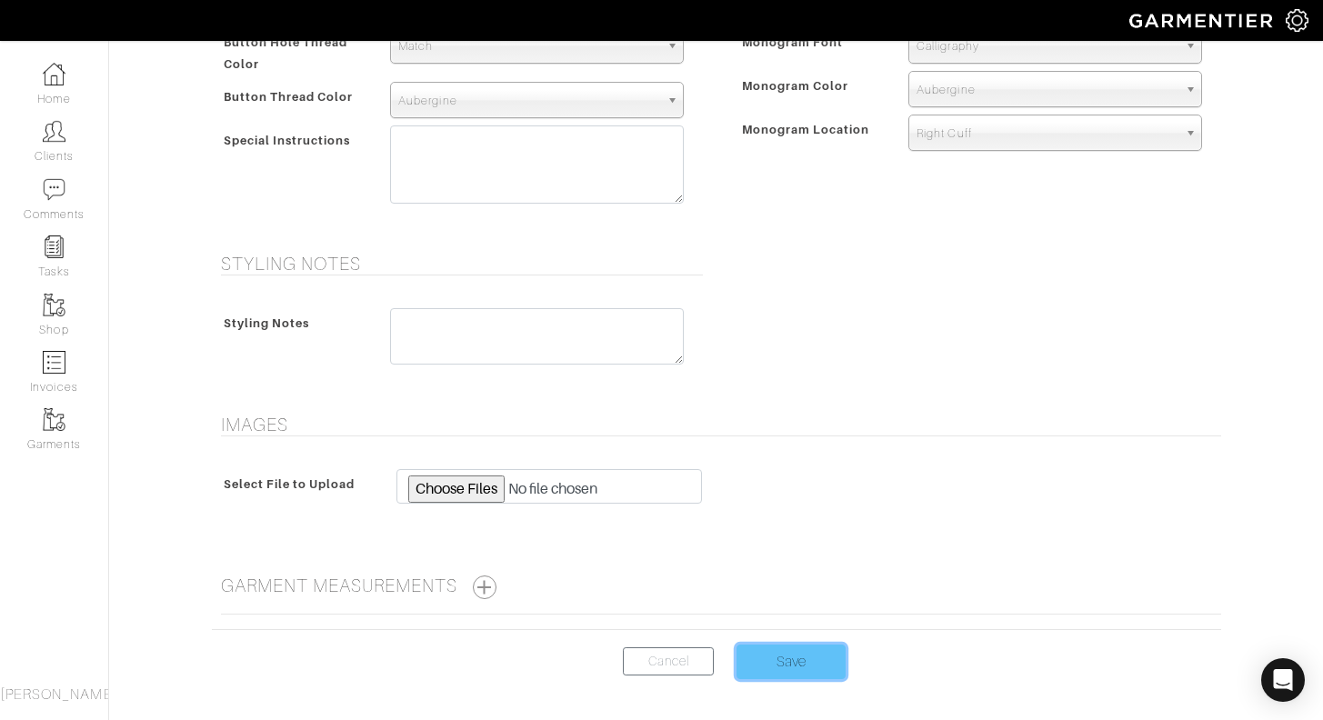
click at [810, 656] on input "Save" at bounding box center [791, 662] width 109 height 35
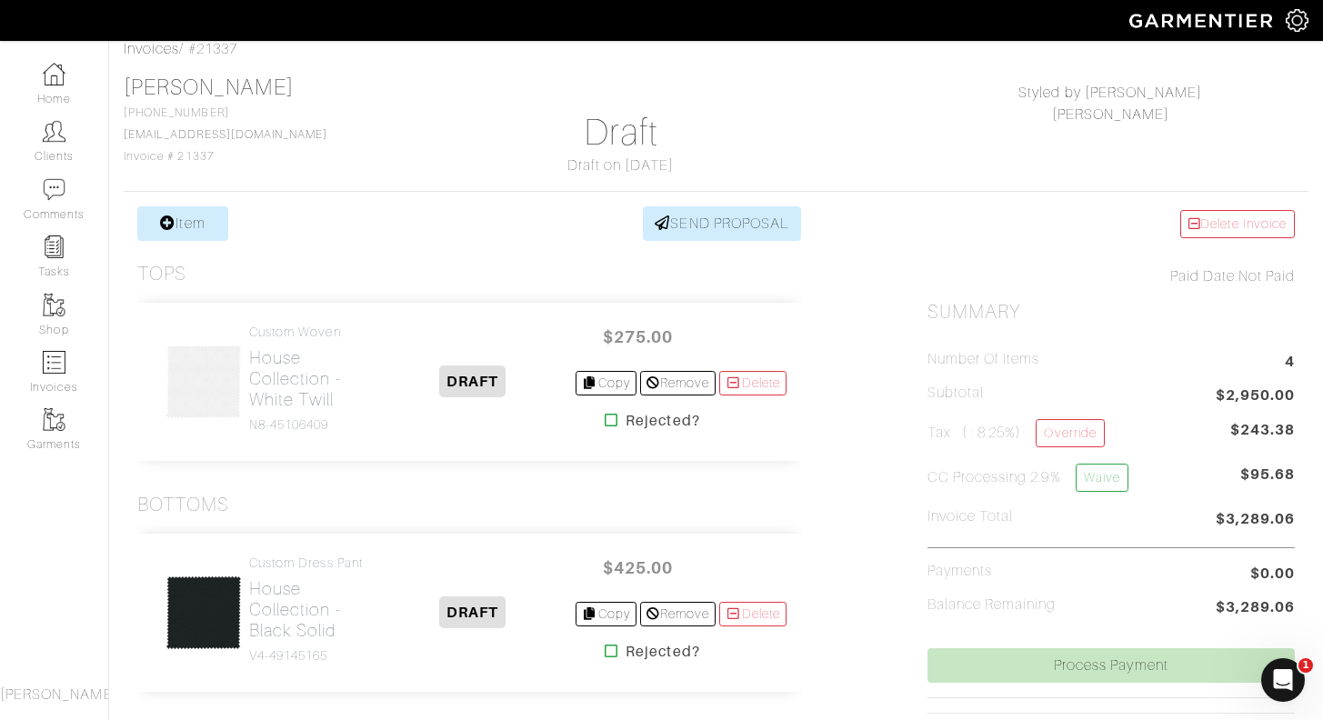
scroll to position [94, 2]
click at [212, 227] on link "Item" at bounding box center [180, 223] width 91 height 35
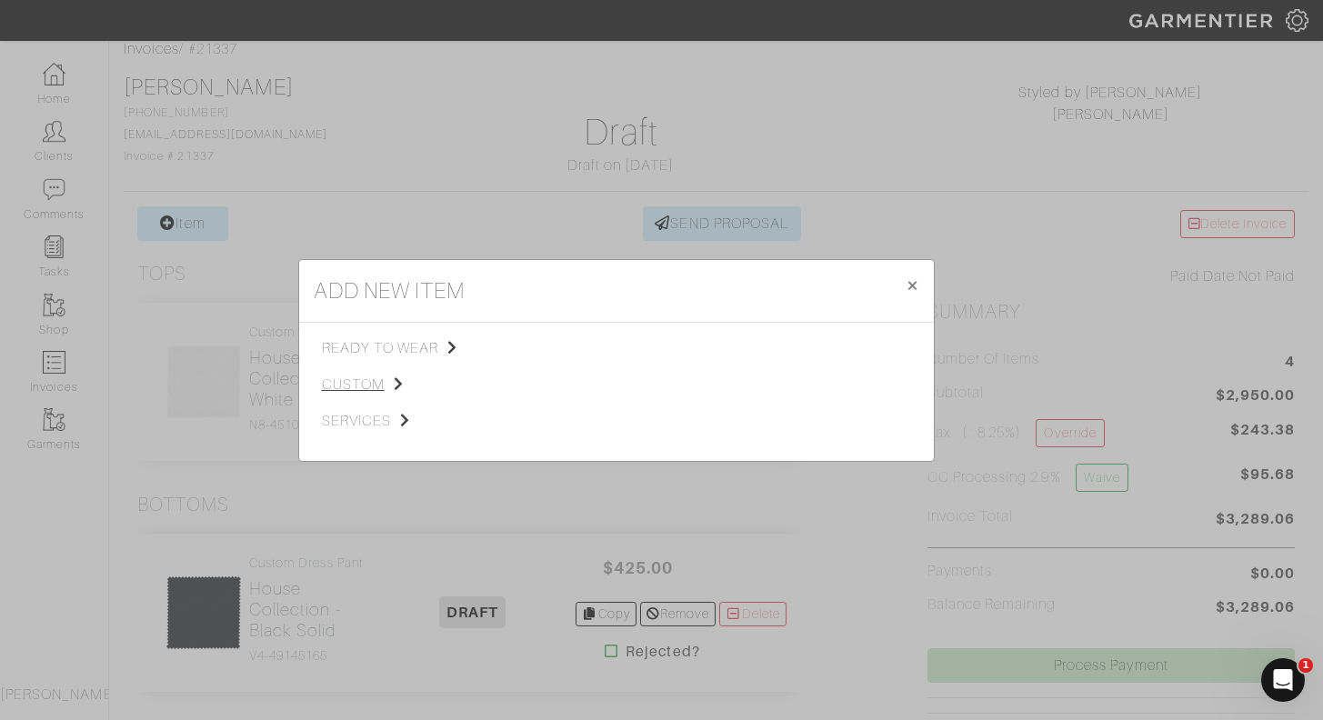
click at [365, 388] on span "custom" at bounding box center [413, 385] width 183 height 22
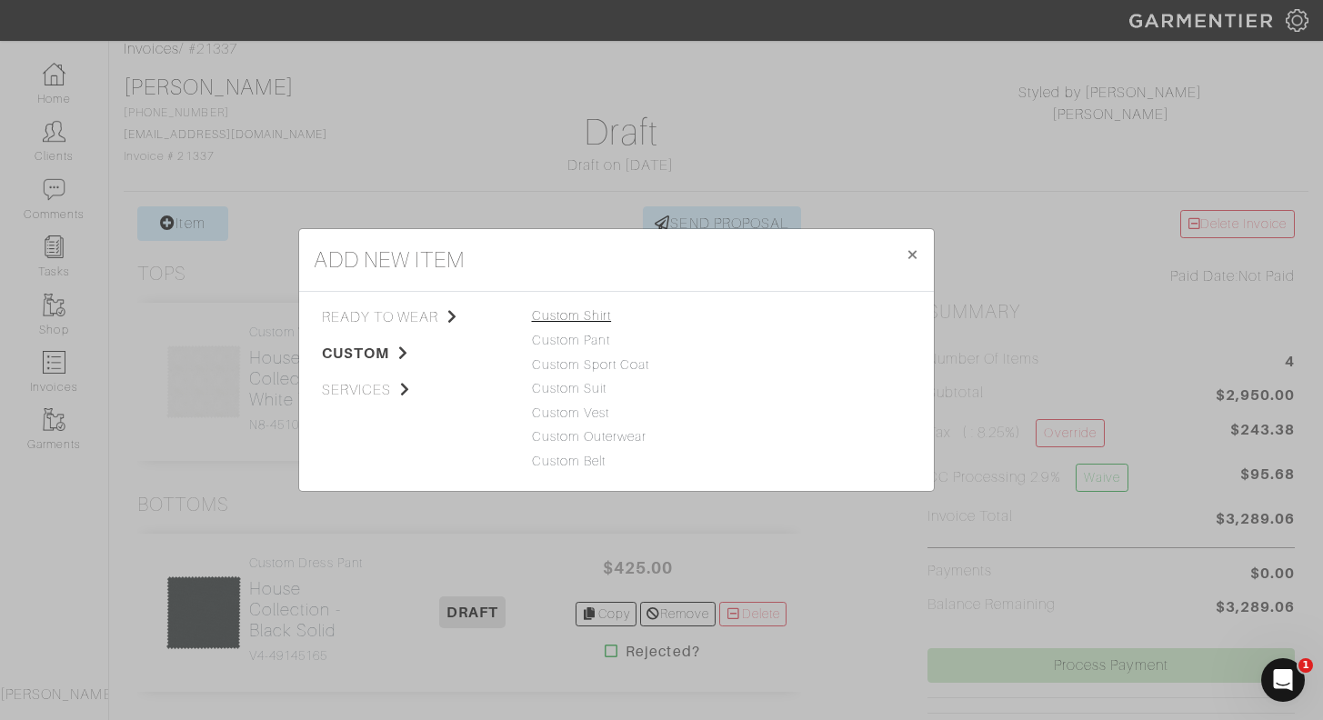
click at [590, 320] on link "Custom Shirt" at bounding box center [572, 315] width 80 height 15
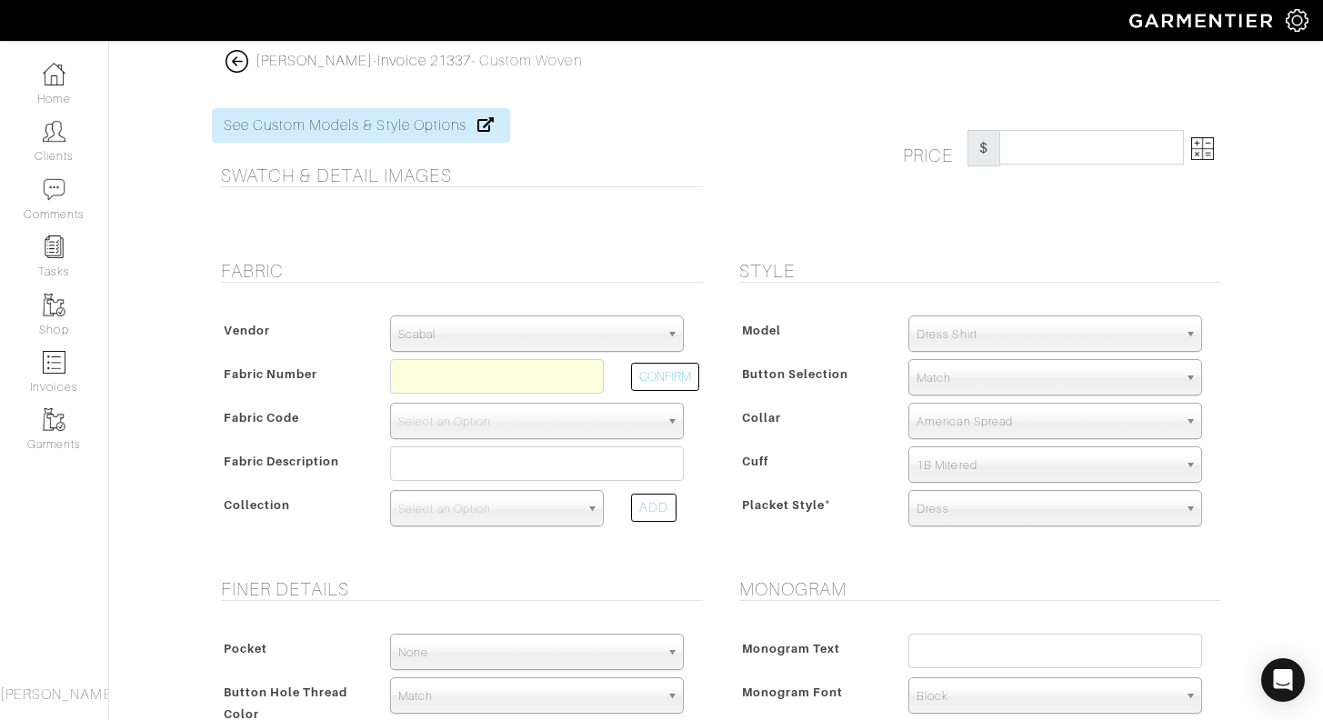
click at [573, 336] on span "Scabal" at bounding box center [528, 334] width 261 height 36
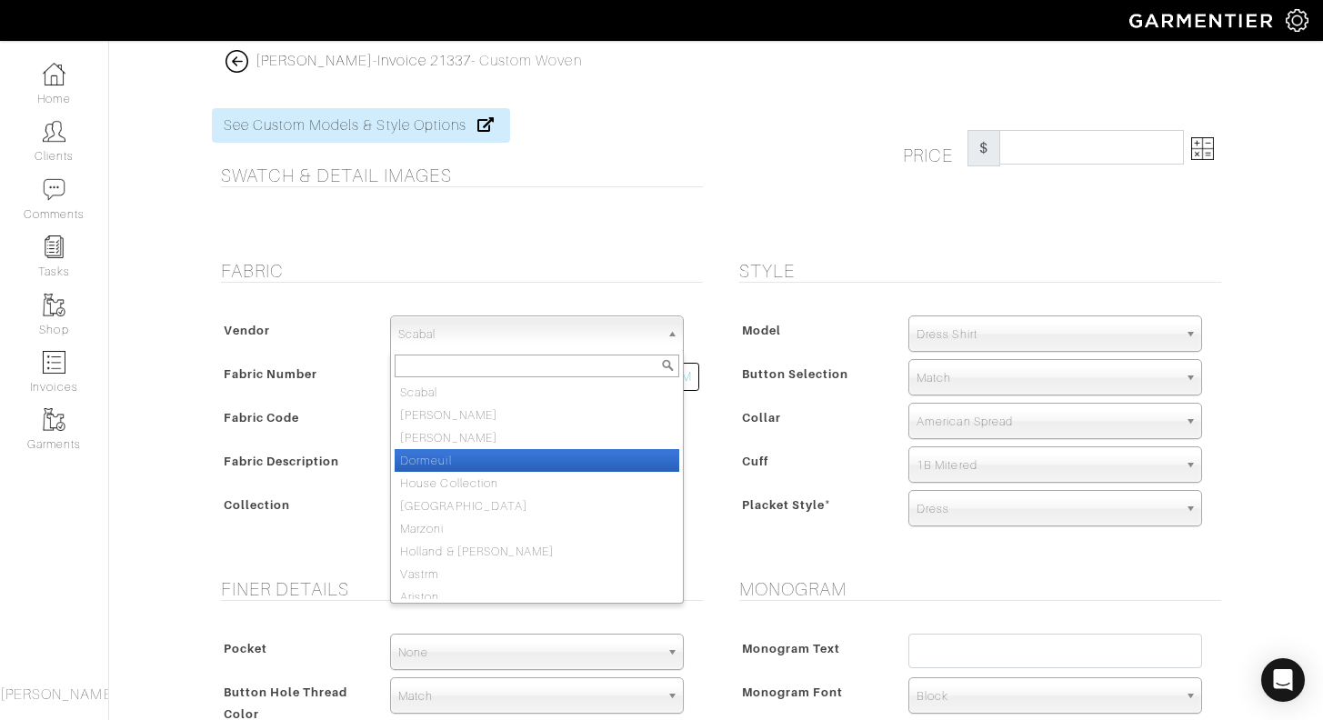
click at [524, 485] on li "House Collection" at bounding box center [537, 483] width 285 height 23
select select "75"
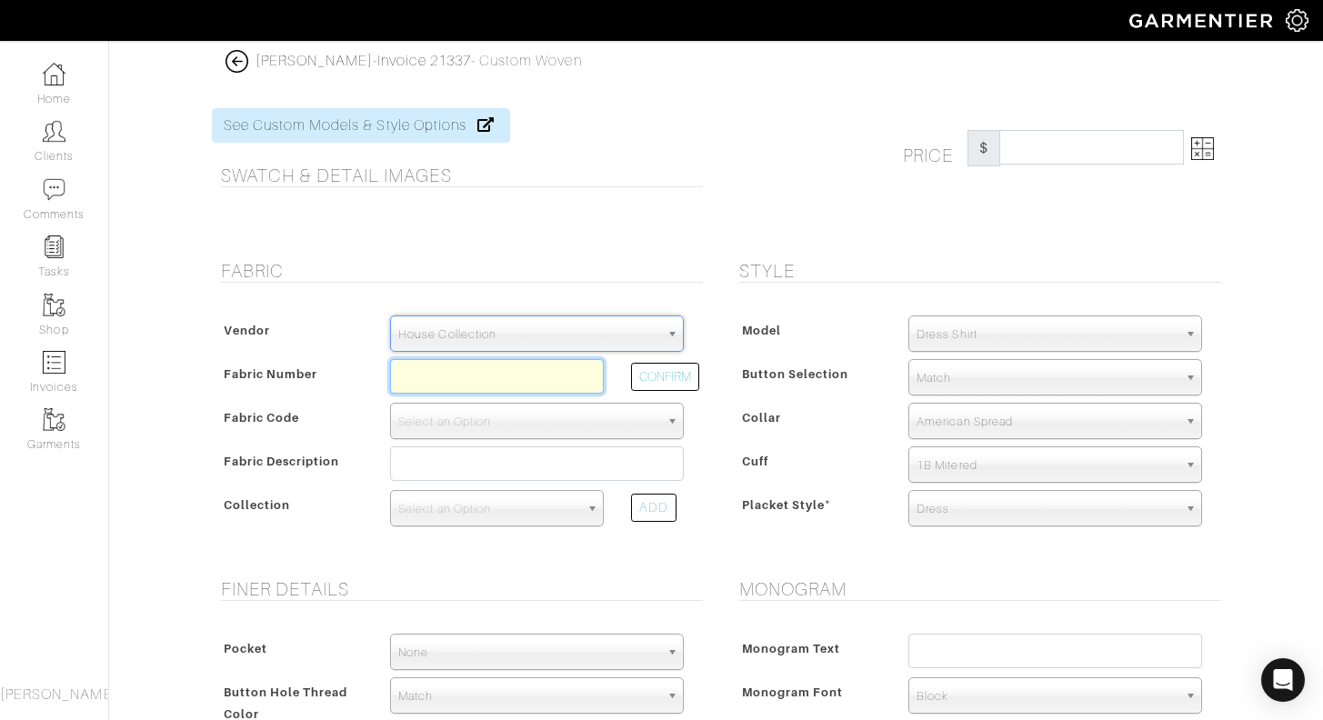
click at [513, 374] on input "text" at bounding box center [497, 376] width 214 height 35
type input "D8-47130805"
click at [696, 375] on button "CONFIRM" at bounding box center [665, 377] width 68 height 28
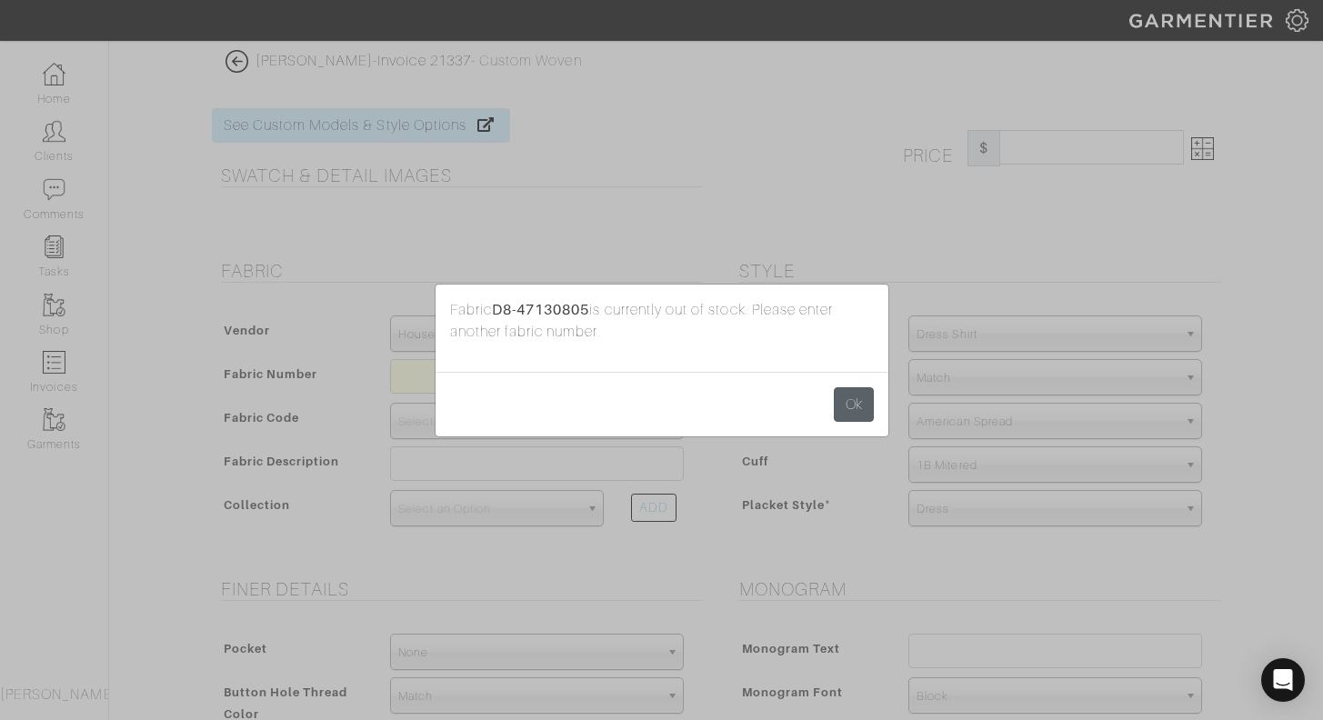
click at [857, 401] on button "Ok" at bounding box center [854, 404] width 40 height 35
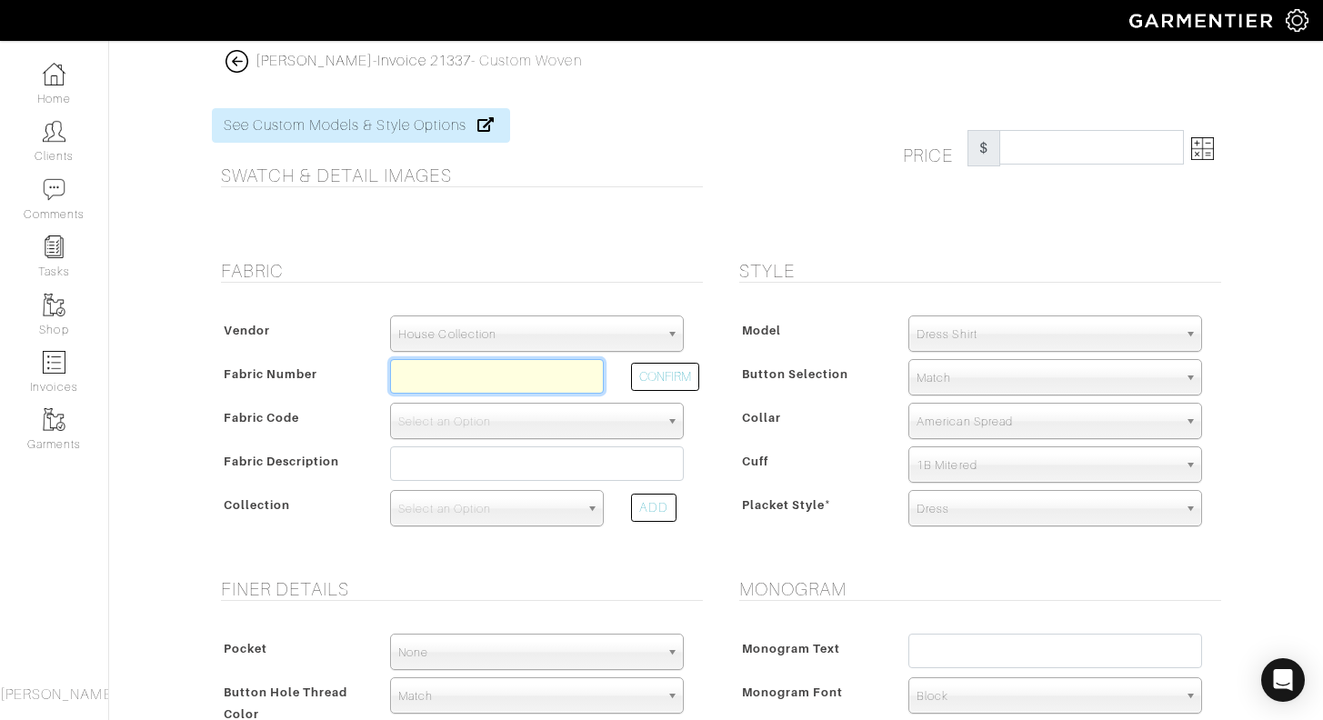
click at [545, 387] on input "text" at bounding box center [497, 376] width 214 height 35
type input "D6-47130794"
click at [658, 385] on button "CONFIRM" at bounding box center [665, 377] width 68 height 28
select select "876"
type input "White Micro Diamond Dobby"
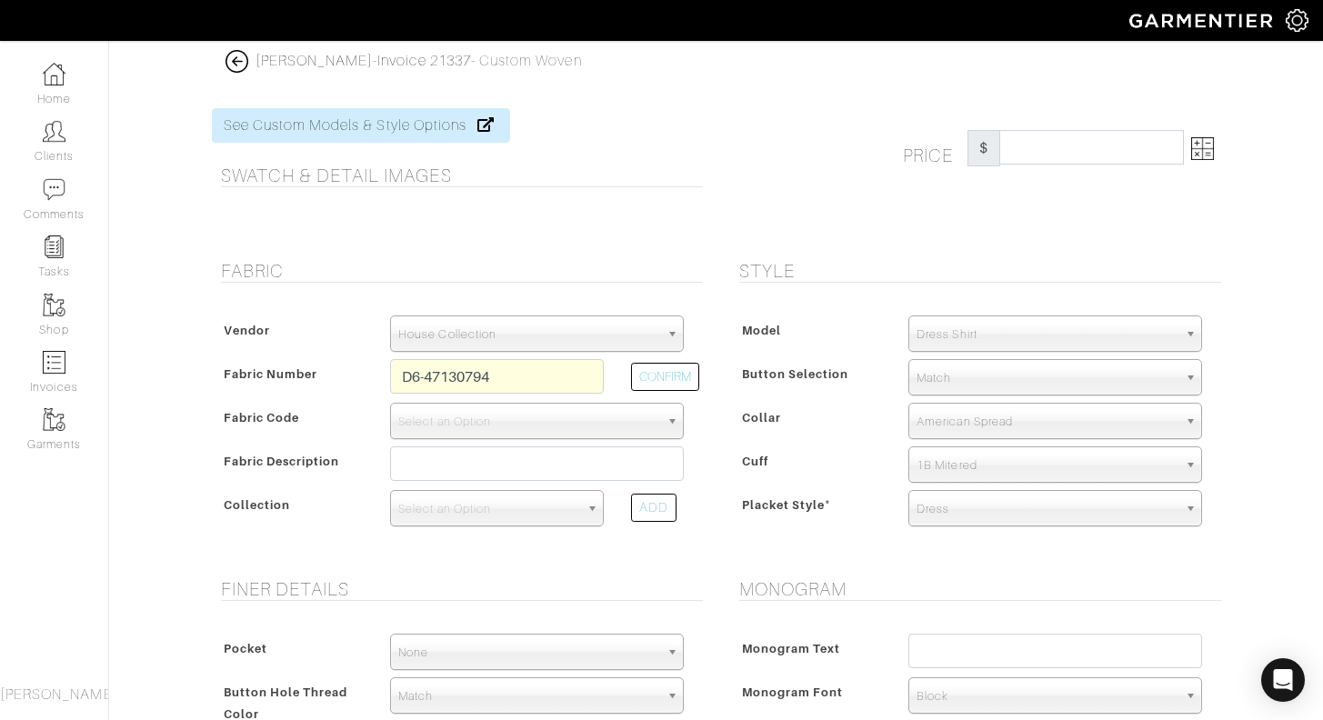
select select
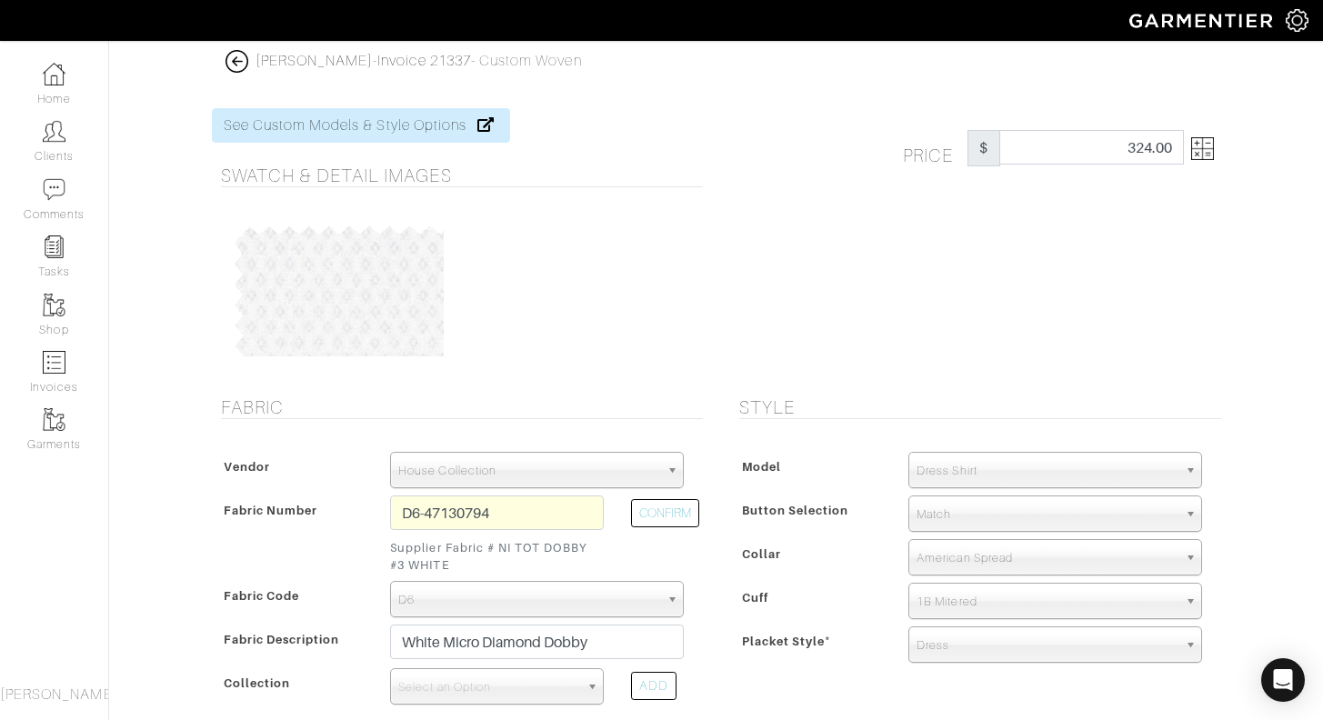
click at [1210, 136] on link at bounding box center [1199, 148] width 30 height 36
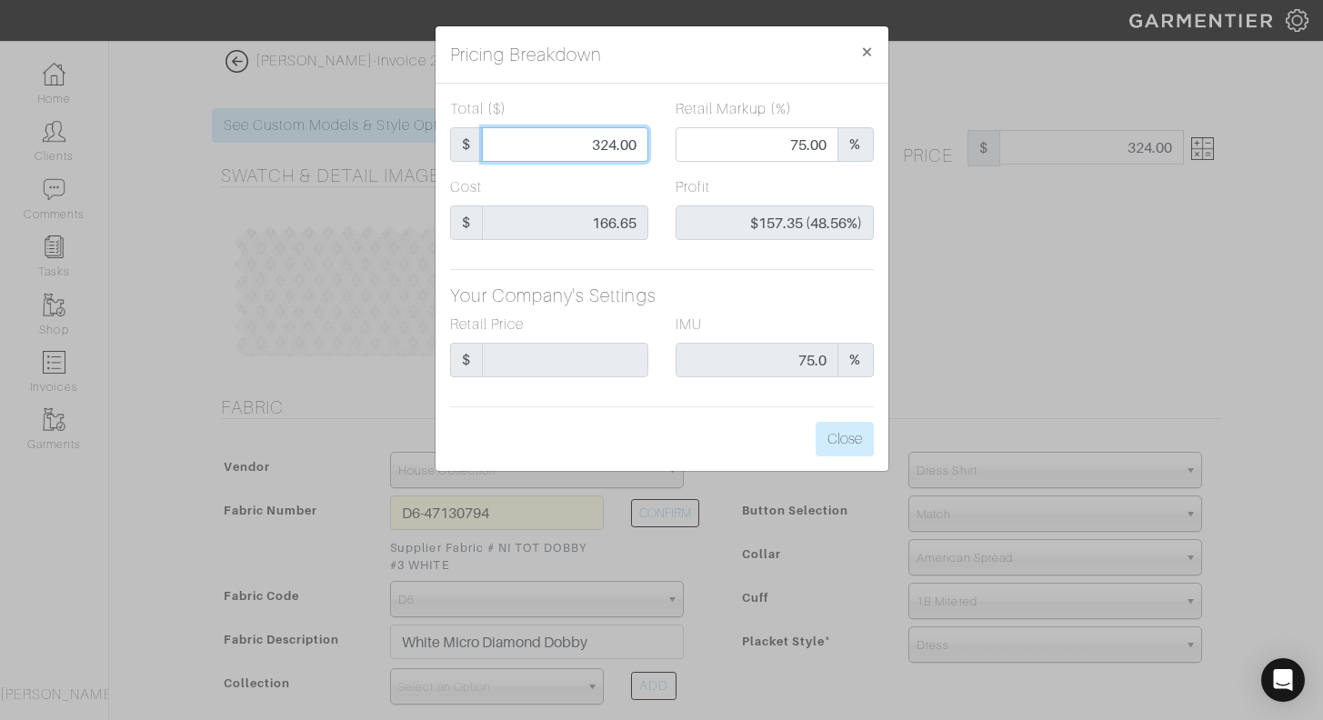
click at [594, 143] on input "324.00" at bounding box center [565, 144] width 166 height 35
type input "2"
type input "0.00"
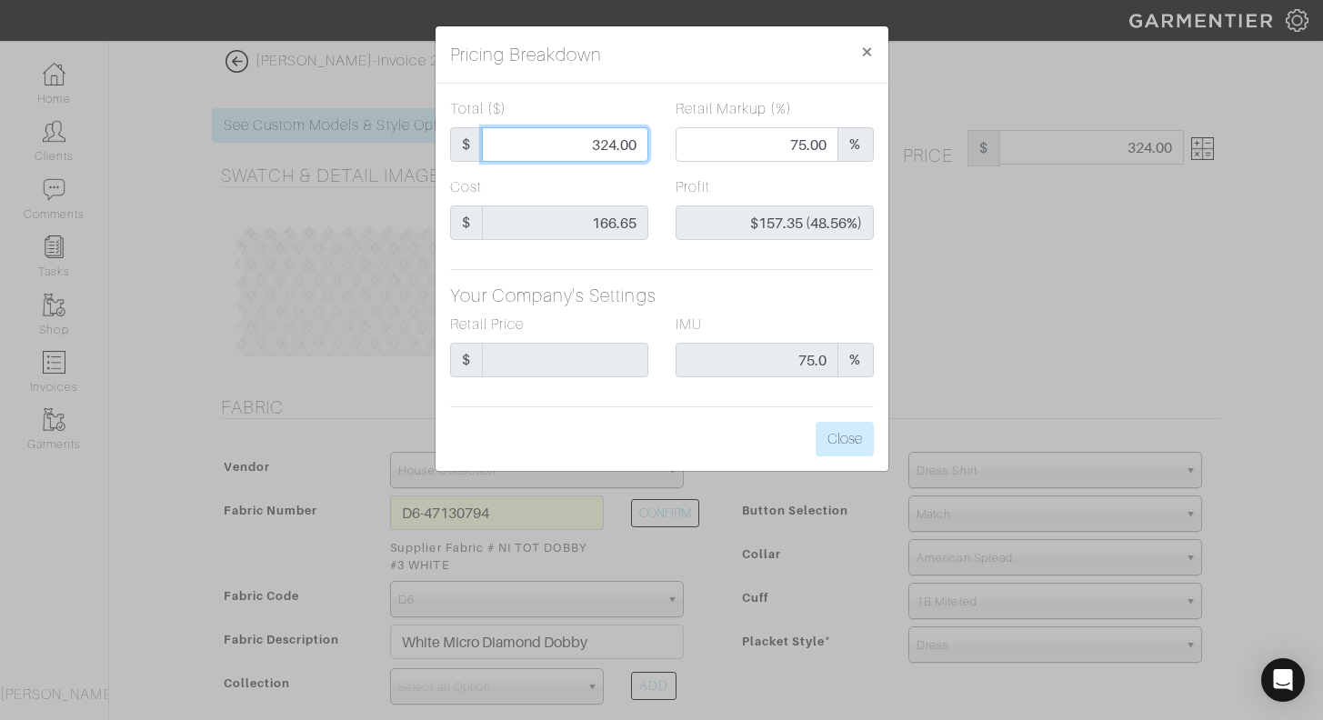
type input "-$164.65 (-8232.50%)"
type input "20"
type input "-$146.65 (-733.25%)"
type input "200"
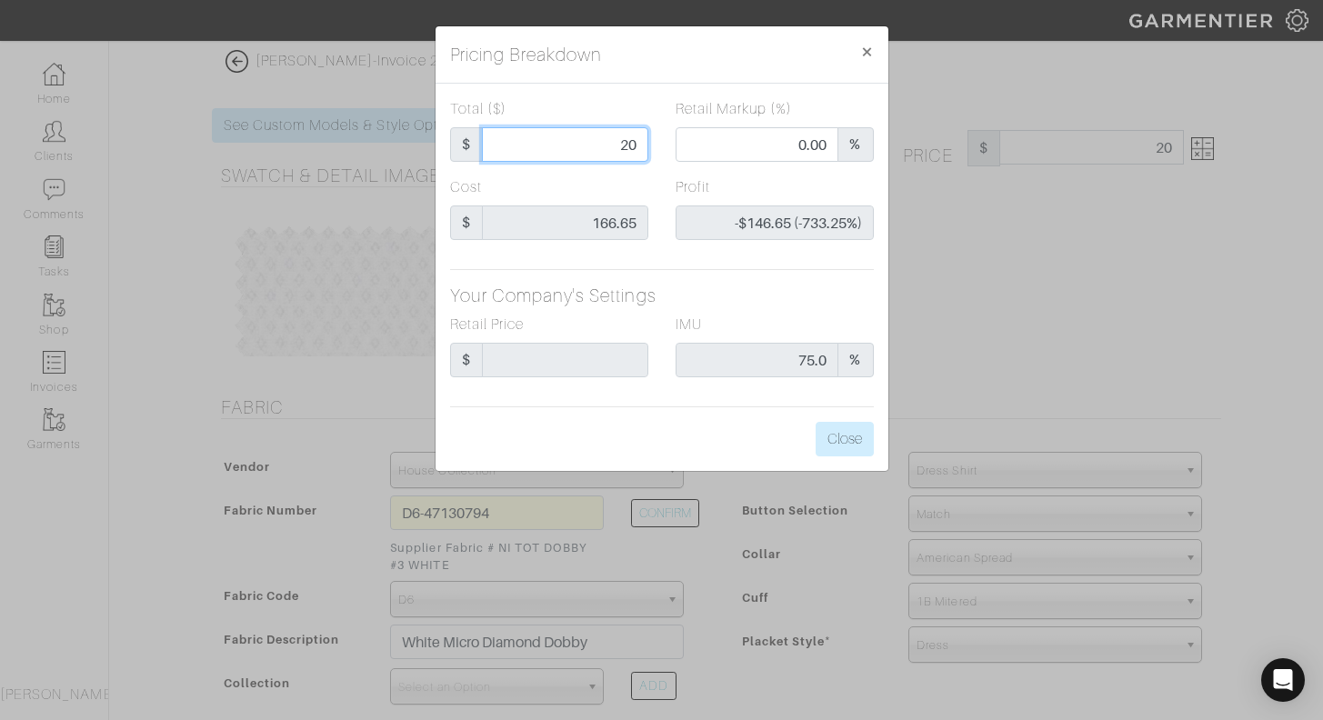
type input "200"
type input "59.50"
type input "$33.35 (16.67%)"
type input "20"
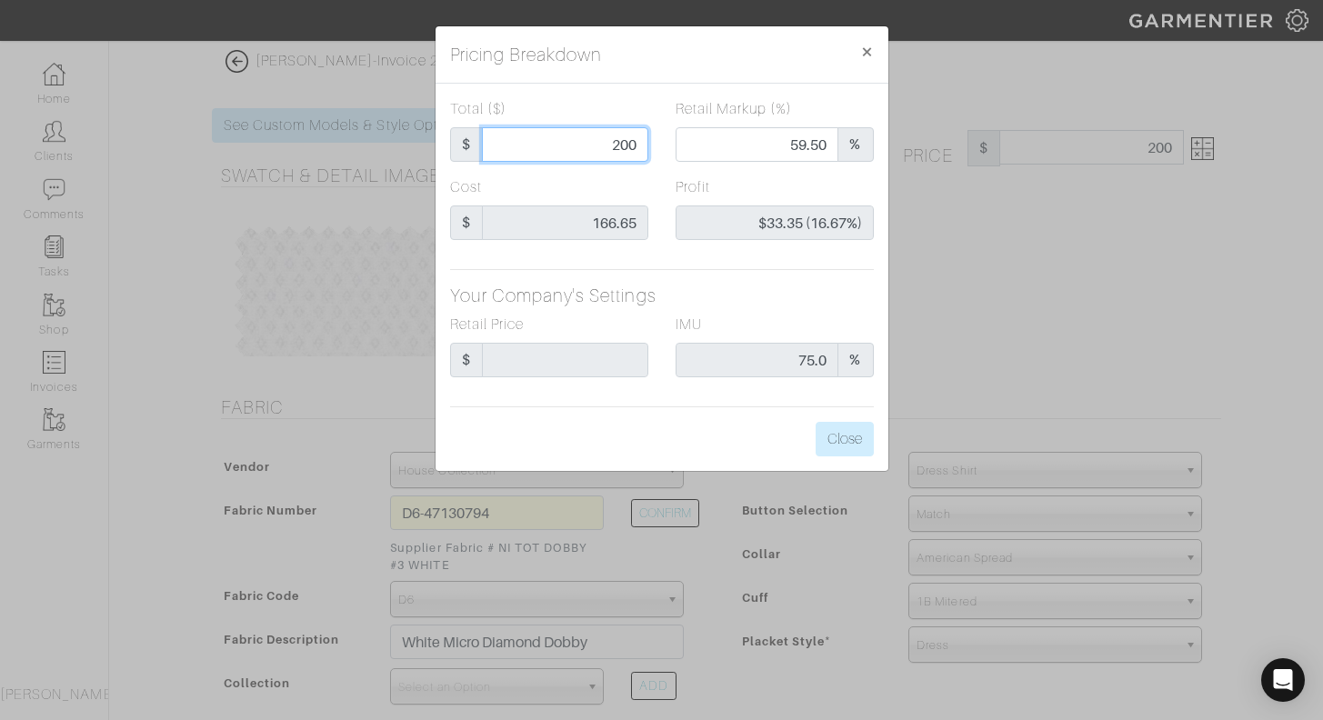
type input "0.00"
type input "-$146.65 (-733.25%)"
type input "2"
type input "-$164.65 (-8232.50%)"
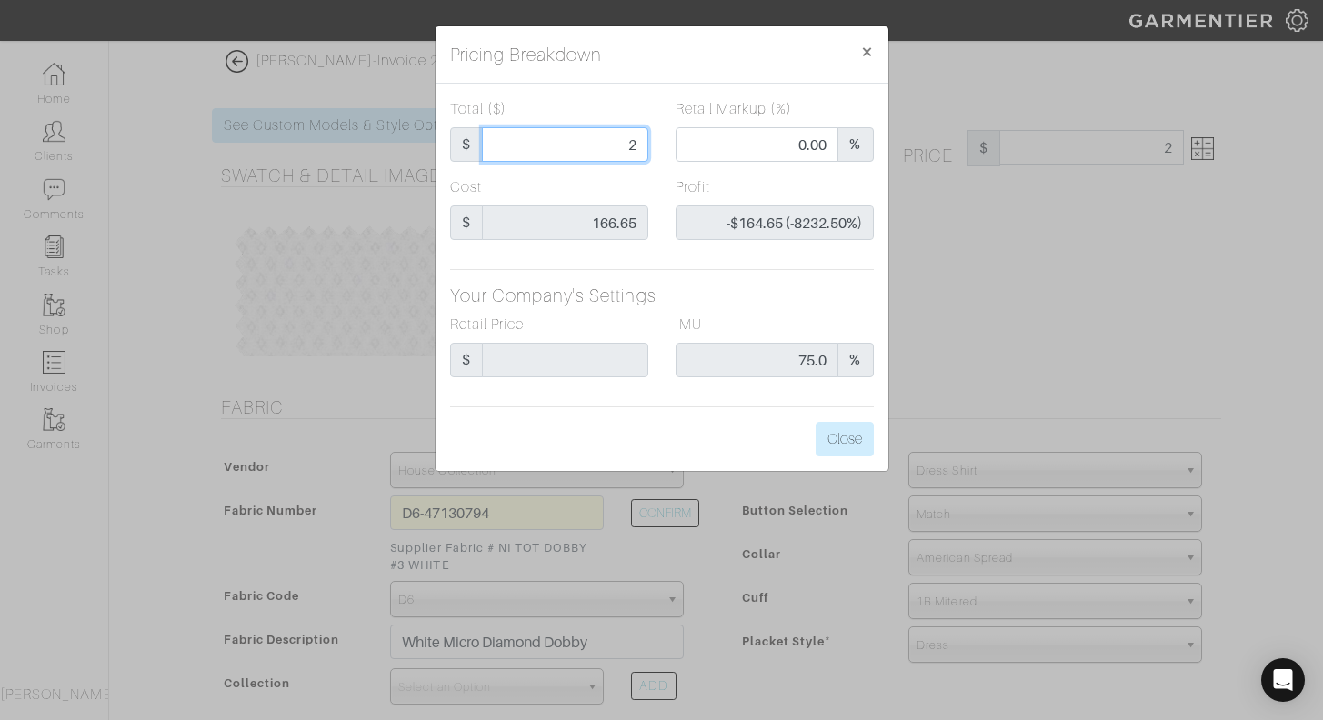
type input "22"
type input "-$144.65 (-657.50%)"
type input "225"
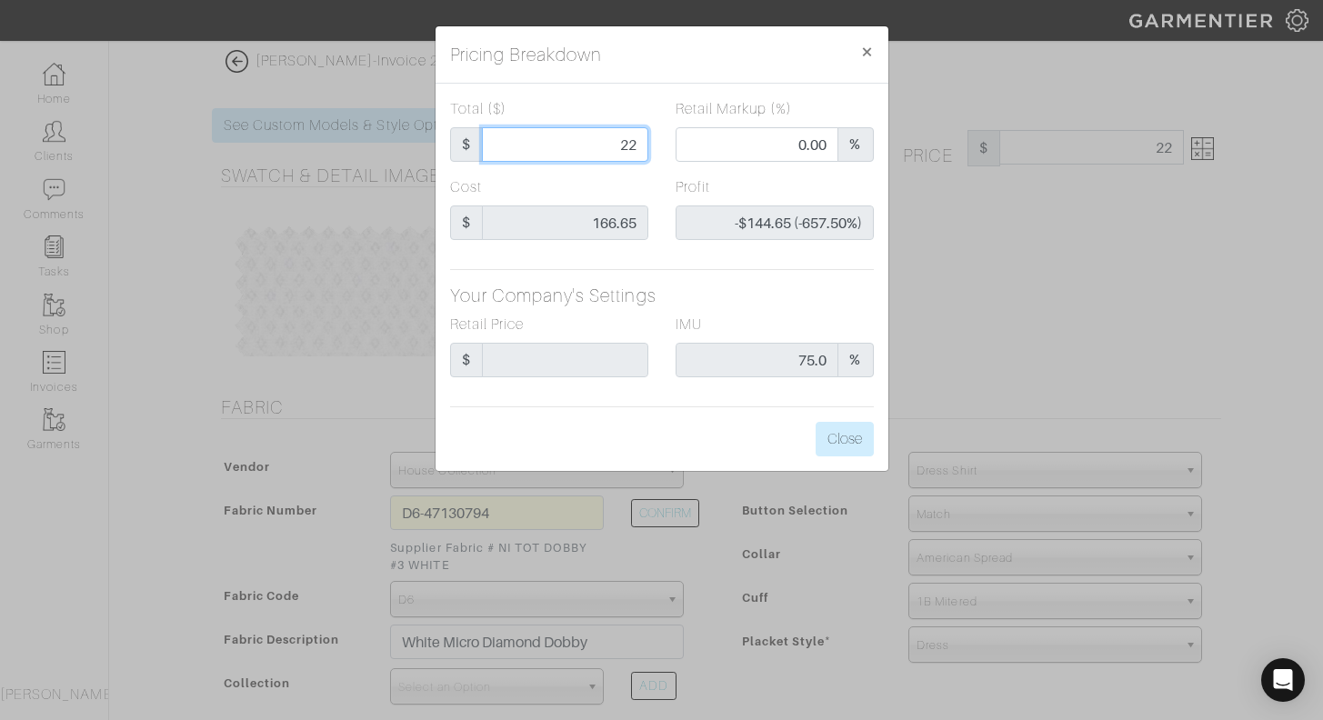
type input "64.00"
type input "$58.35 (25.93%)"
type input "225"
type input "225.00"
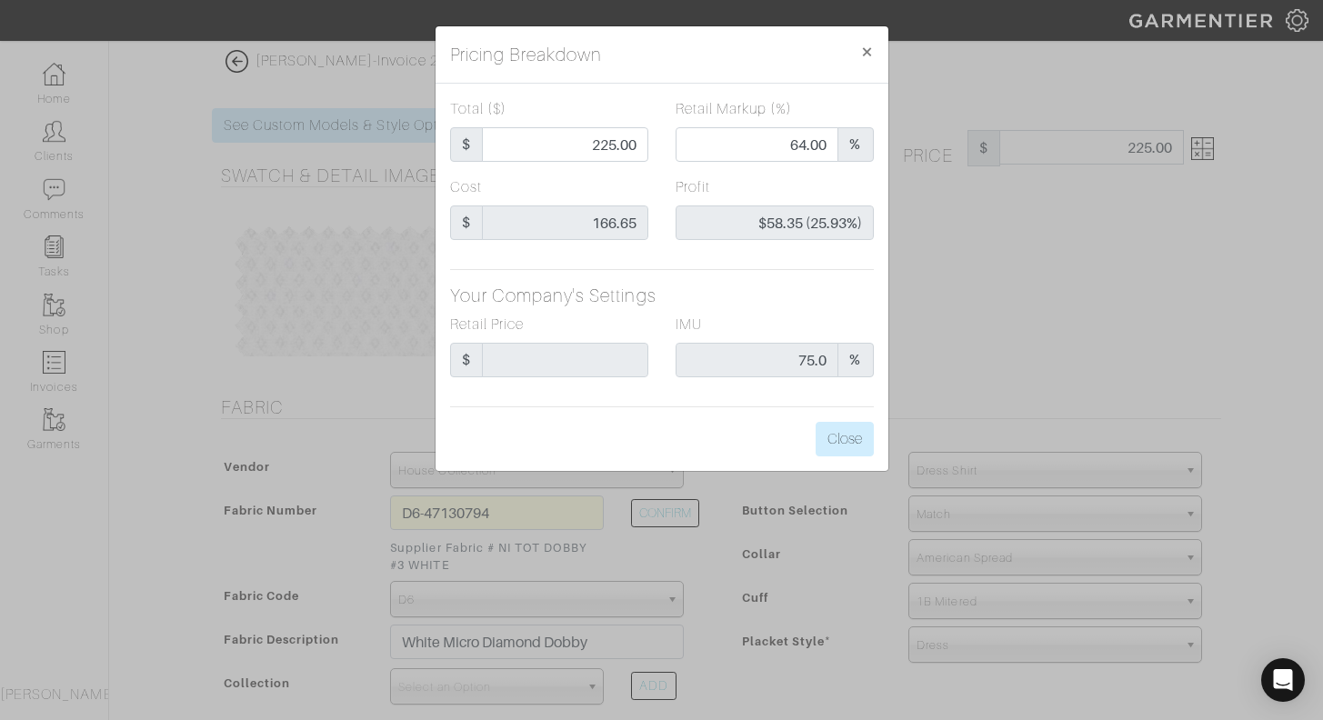
click at [653, 183] on div "Cost $ 166.65" at bounding box center [550, 215] width 226 height 78
click at [845, 441] on button "Close" at bounding box center [845, 439] width 58 height 35
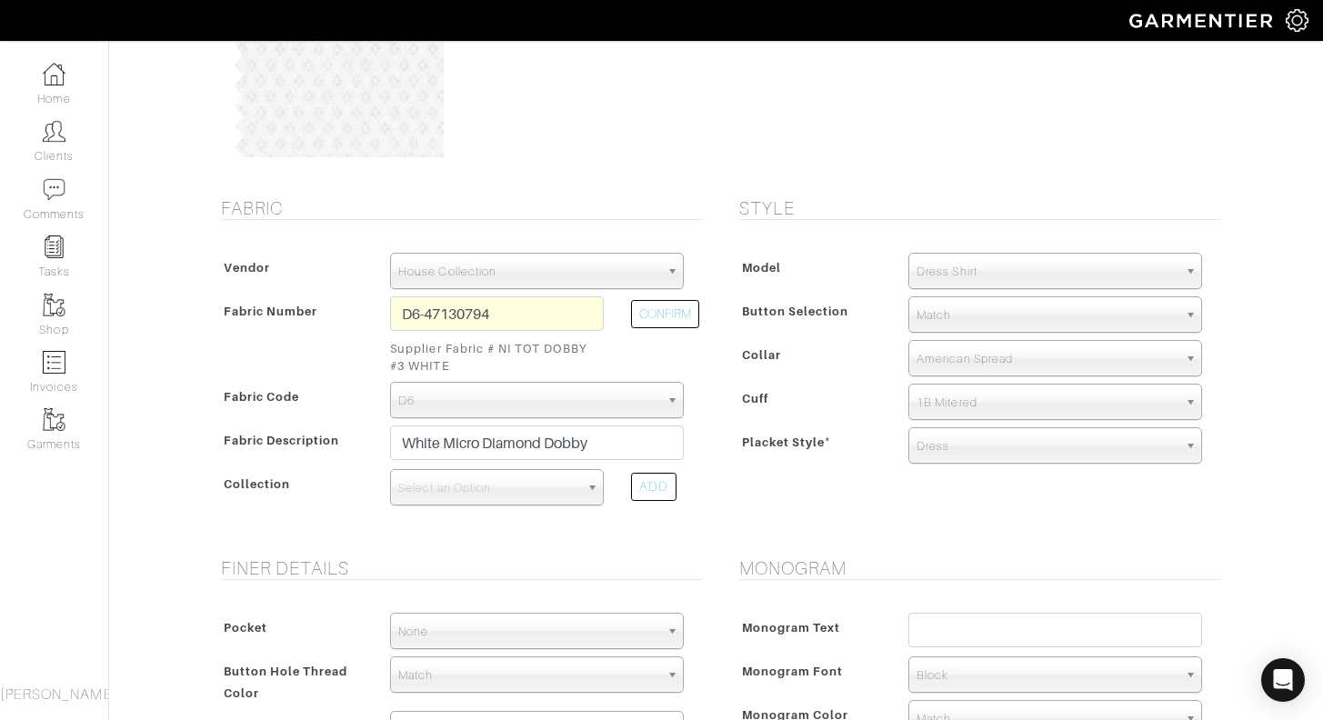
scroll to position [203, 0]
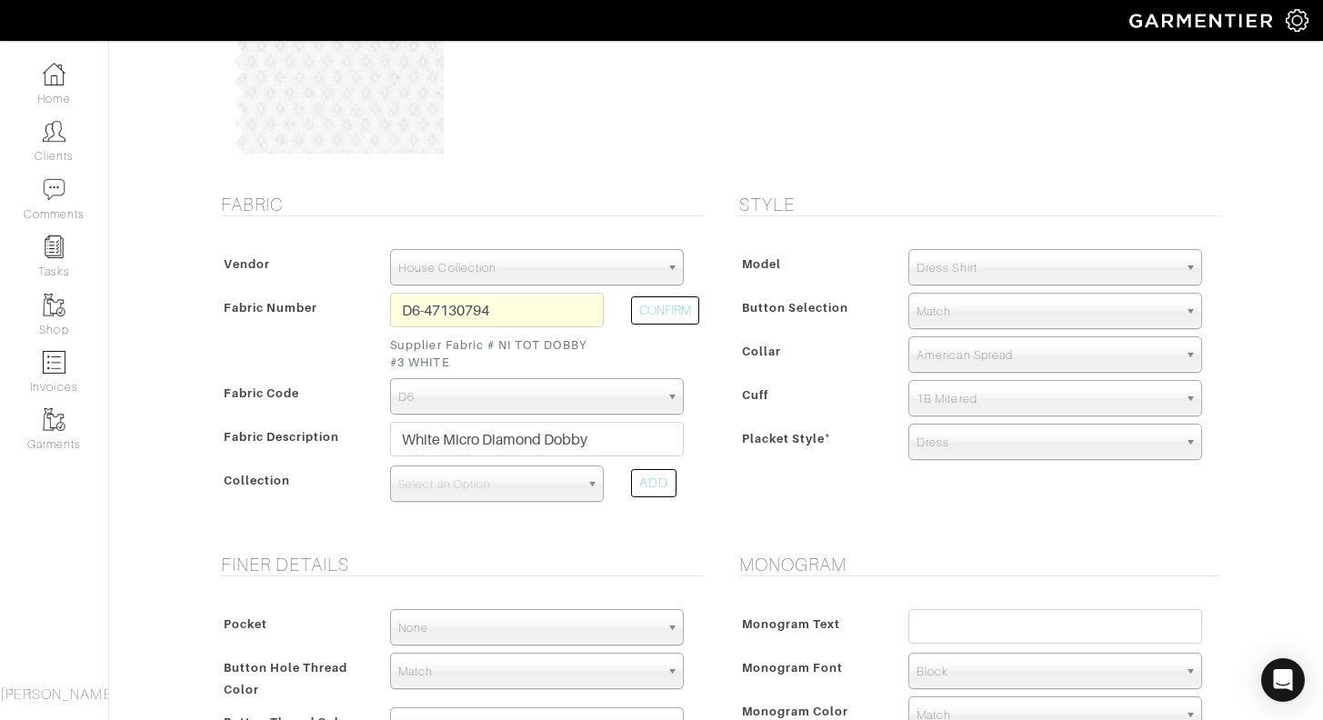
click at [965, 275] on span "Dress Shirt" at bounding box center [1047, 268] width 261 height 36
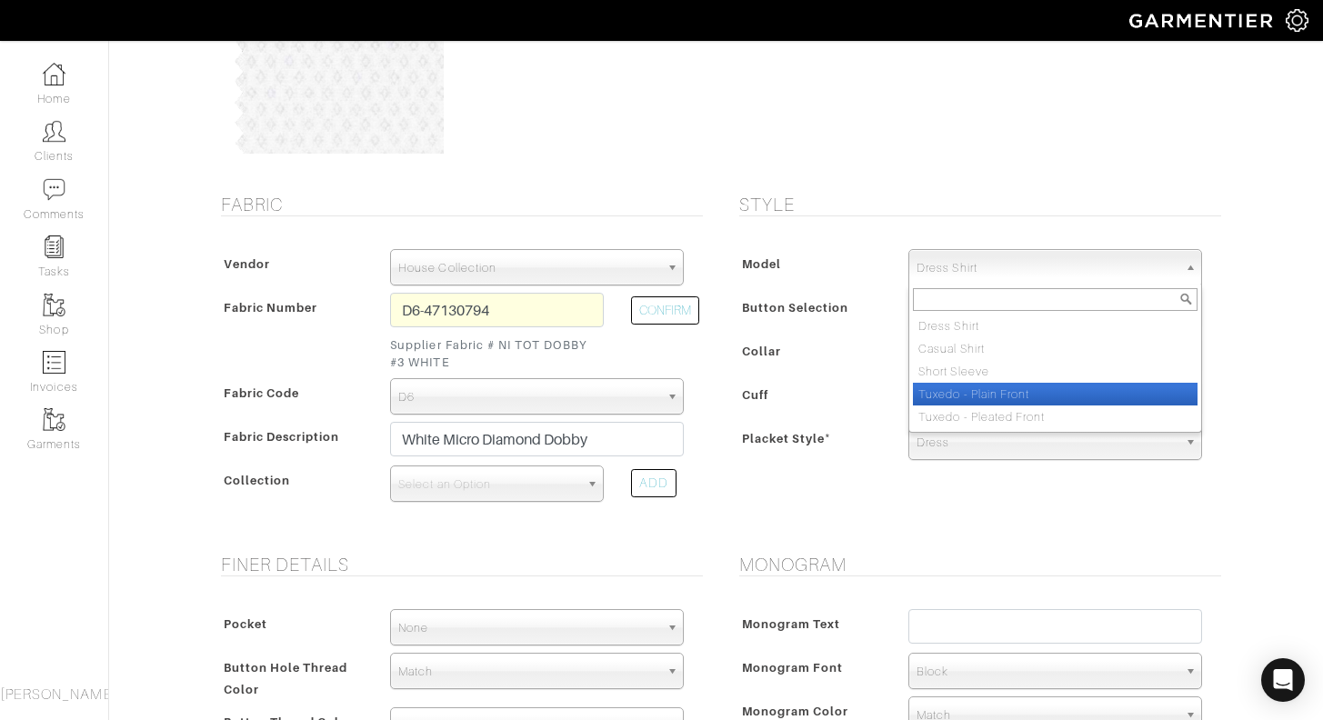
click at [1005, 393] on li "Tuxedo - Plain Front" at bounding box center [1055, 394] width 285 height 23
select select "7"
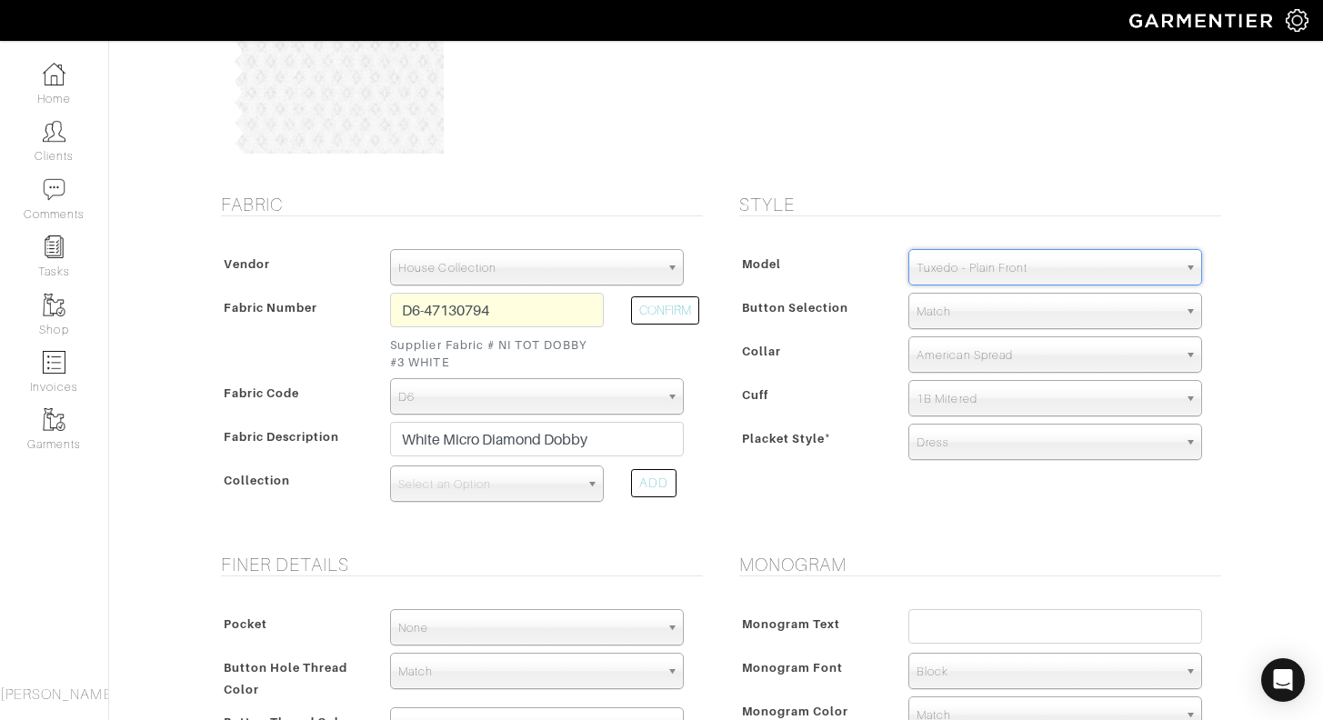
click at [878, 316] on div "Button Selection" at bounding box center [815, 312] width 161 height 33
click at [984, 366] on span "American Spread" at bounding box center [1047, 355] width 261 height 36
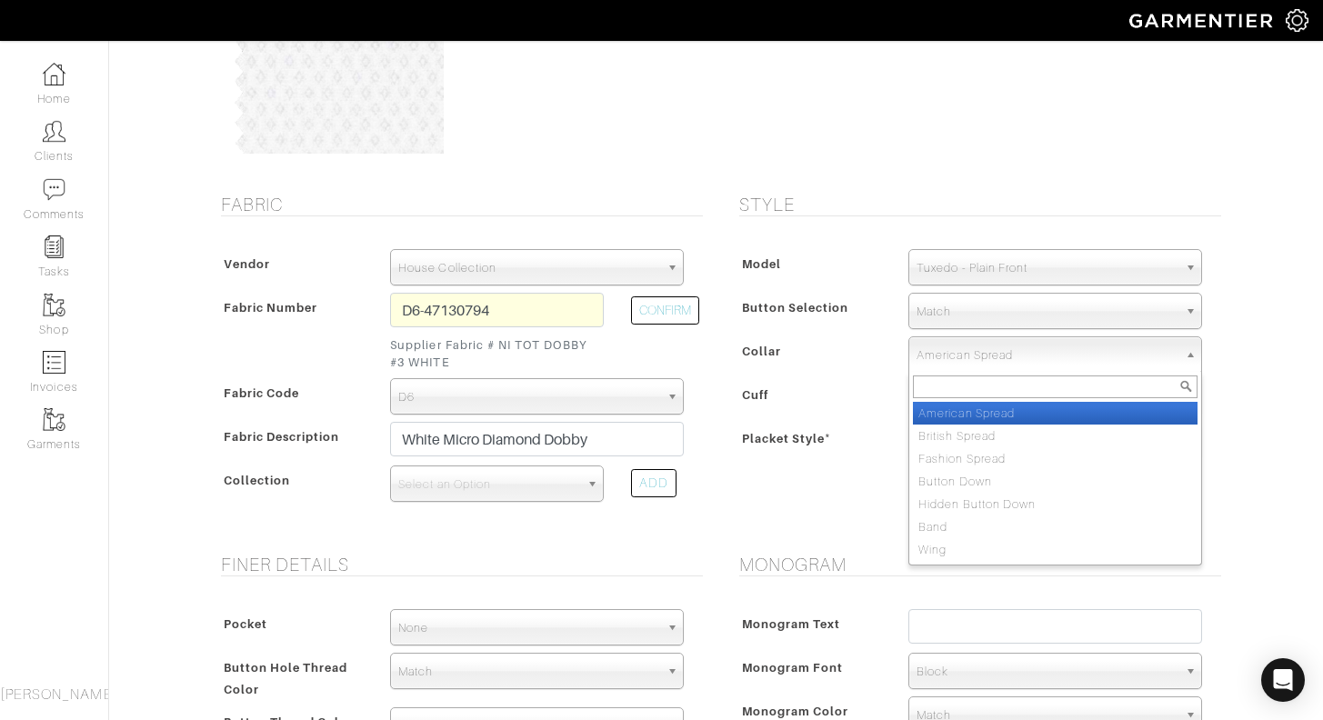
click at [990, 341] on span "American Spread" at bounding box center [1047, 355] width 261 height 36
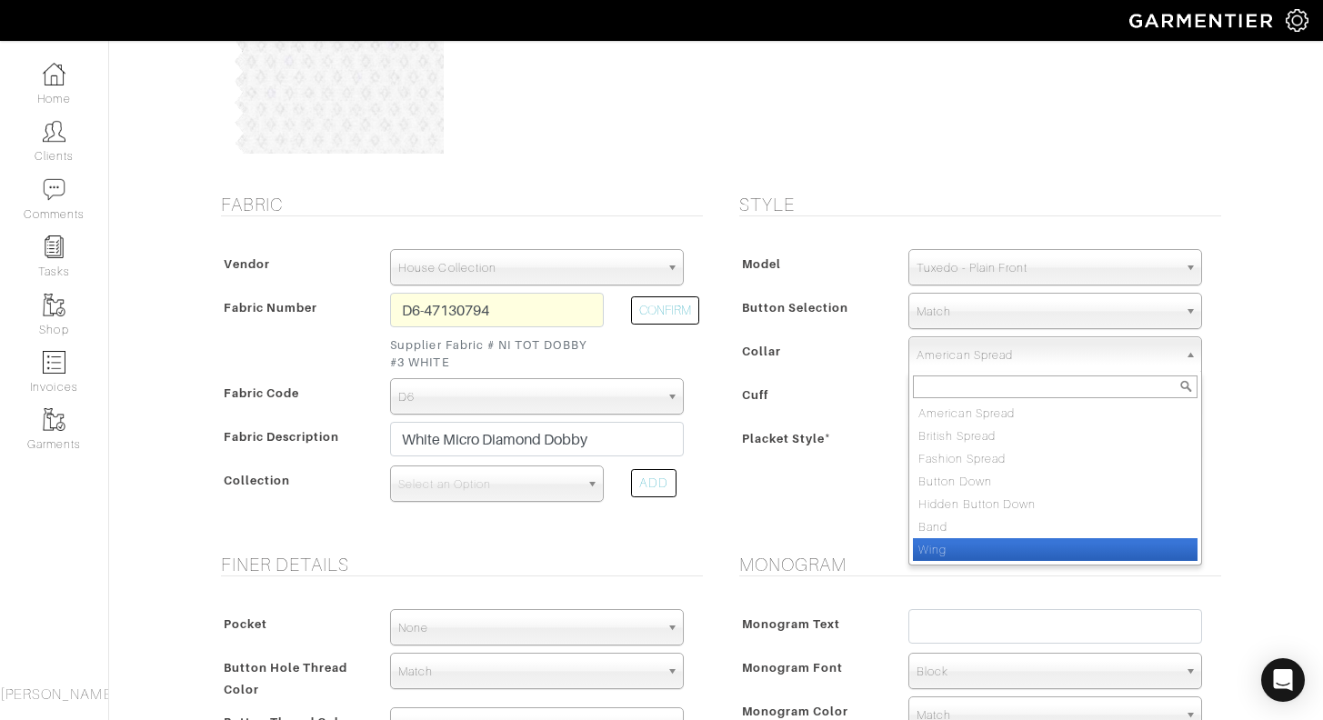
click at [957, 542] on li "Wing" at bounding box center [1055, 549] width 285 height 23
select select "Wing"
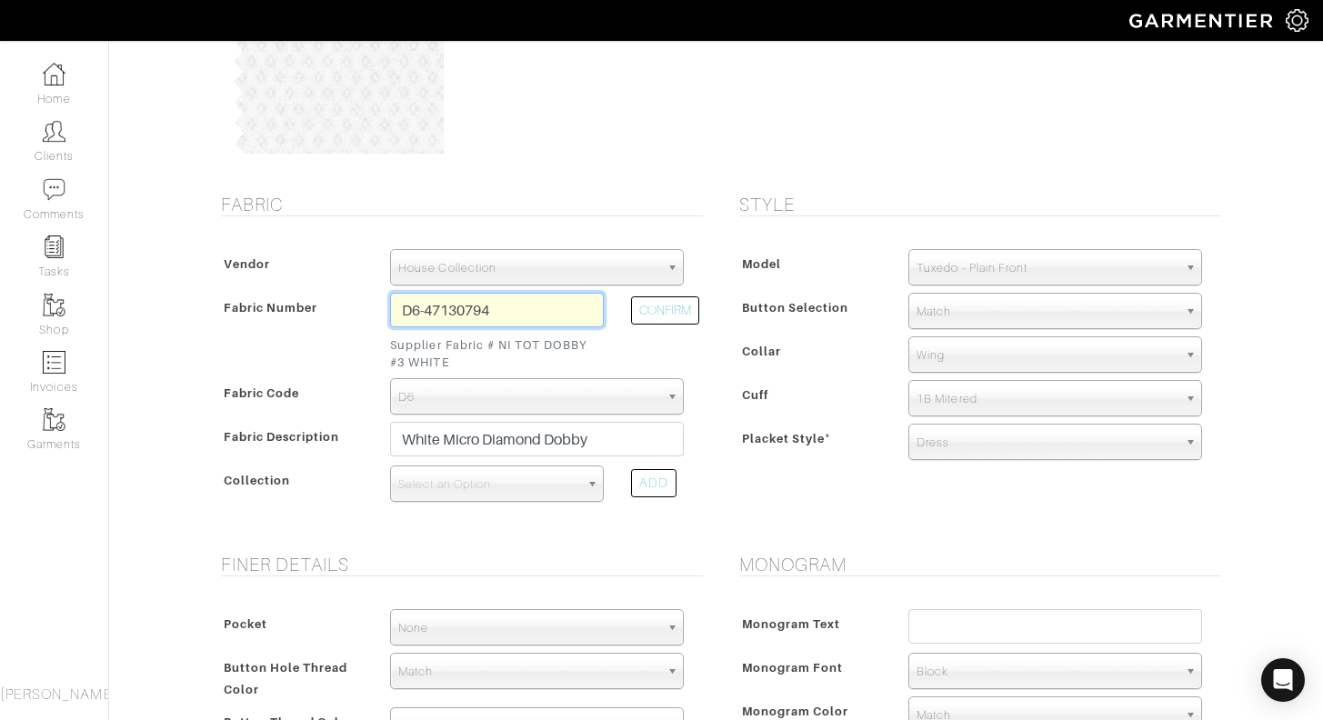
drag, startPoint x: 541, startPoint y: 304, endPoint x: 468, endPoint y: 309, distance: 73.0
click at [468, 309] on input "D6-47130794" at bounding box center [497, 310] width 214 height 35
type input "D6-47130800"
click at [668, 312] on button "CONFIRM" at bounding box center [665, 310] width 68 height 28
select select
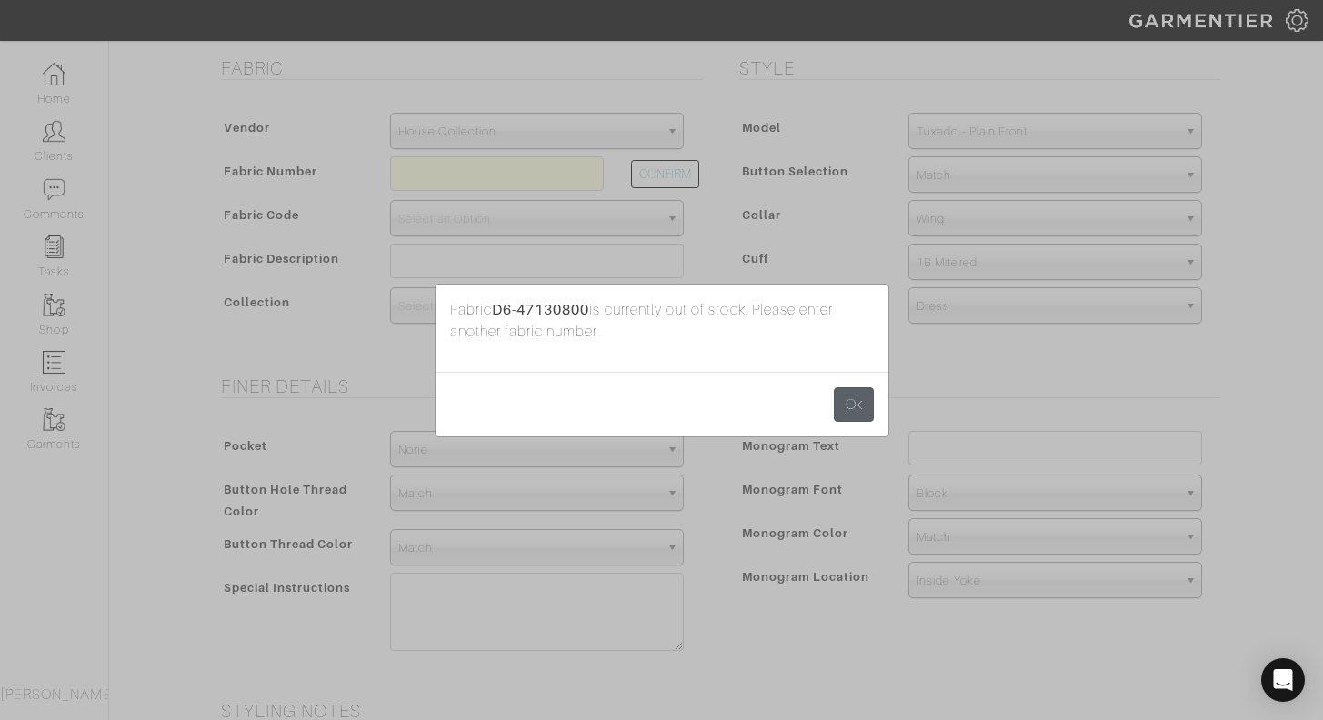
click at [857, 403] on button "Ok" at bounding box center [854, 404] width 40 height 35
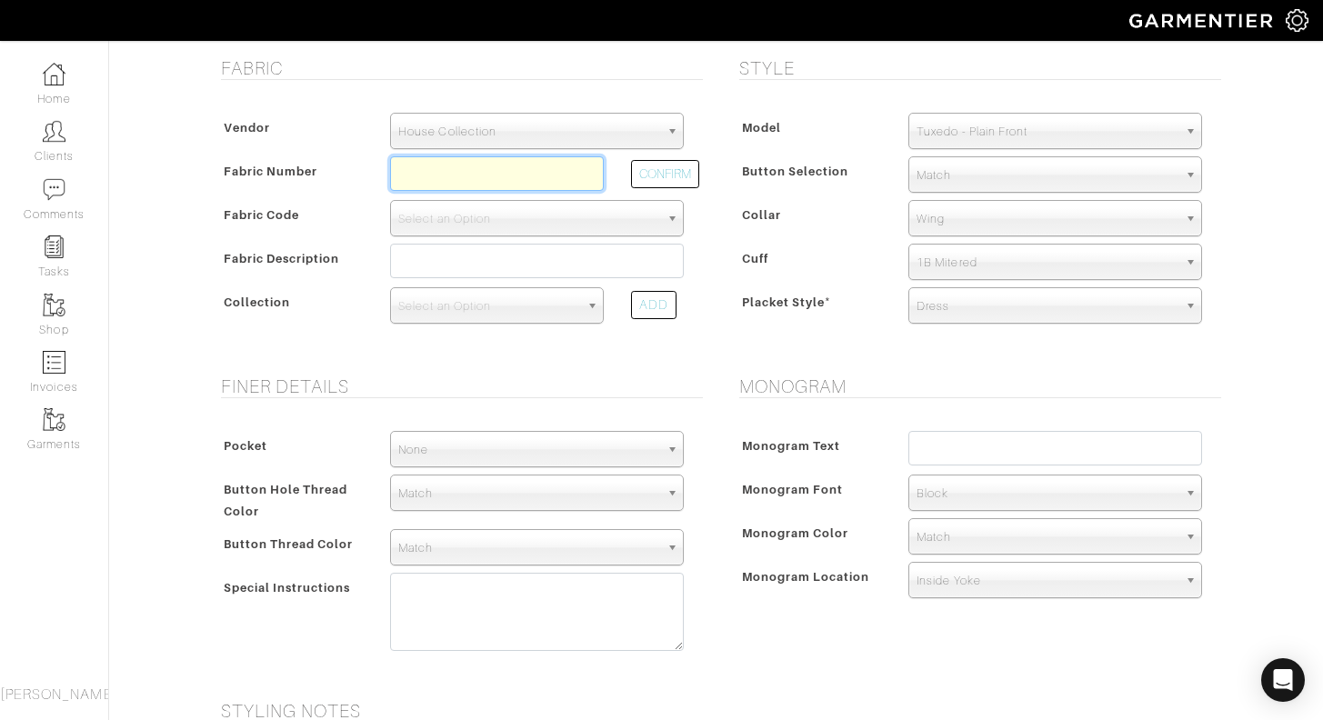
click at [557, 172] on input "text" at bounding box center [497, 173] width 214 height 35
type input "D5-48144811"
click at [674, 173] on button "CONFIRM" at bounding box center [665, 174] width 68 height 28
select select "5571"
type input "White on White Dobby Solid"
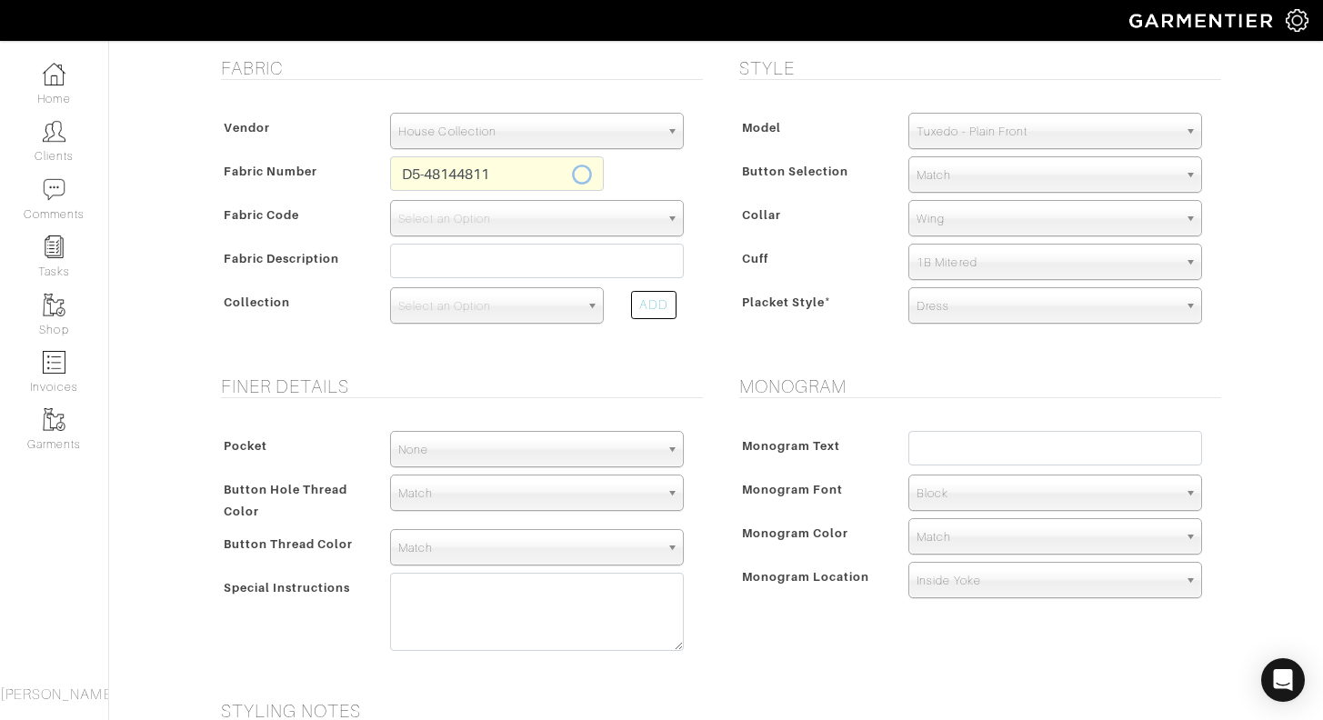
select select
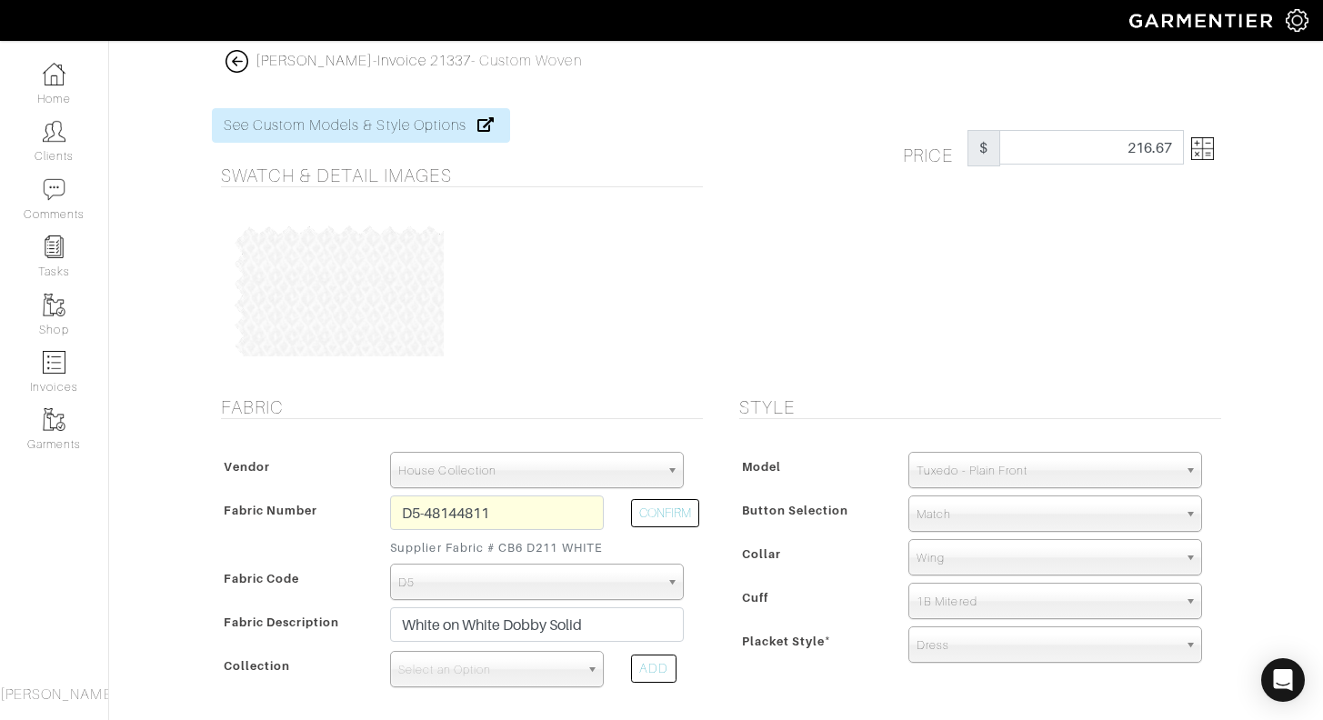
scroll to position [0, 0]
click at [1203, 146] on img at bounding box center [1202, 148] width 23 height 23
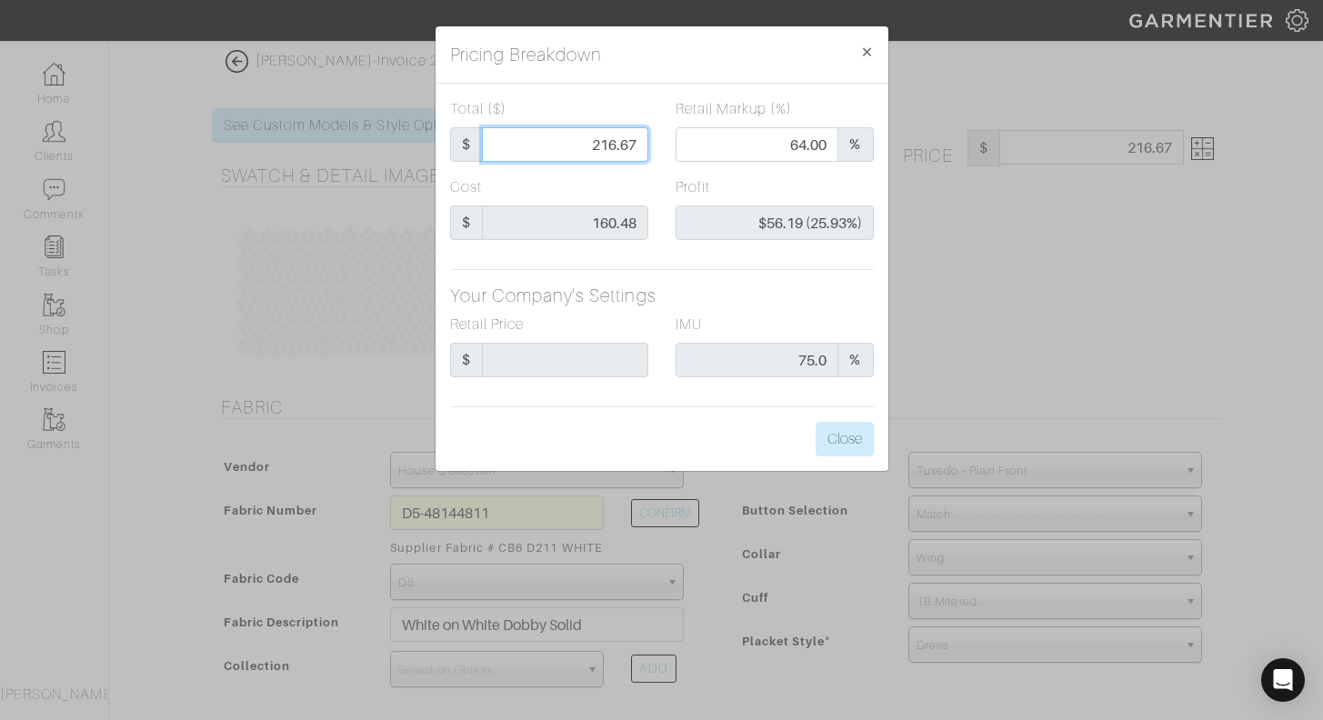
click at [572, 145] on input "216.67" at bounding box center [565, 144] width 166 height 35
type input "2"
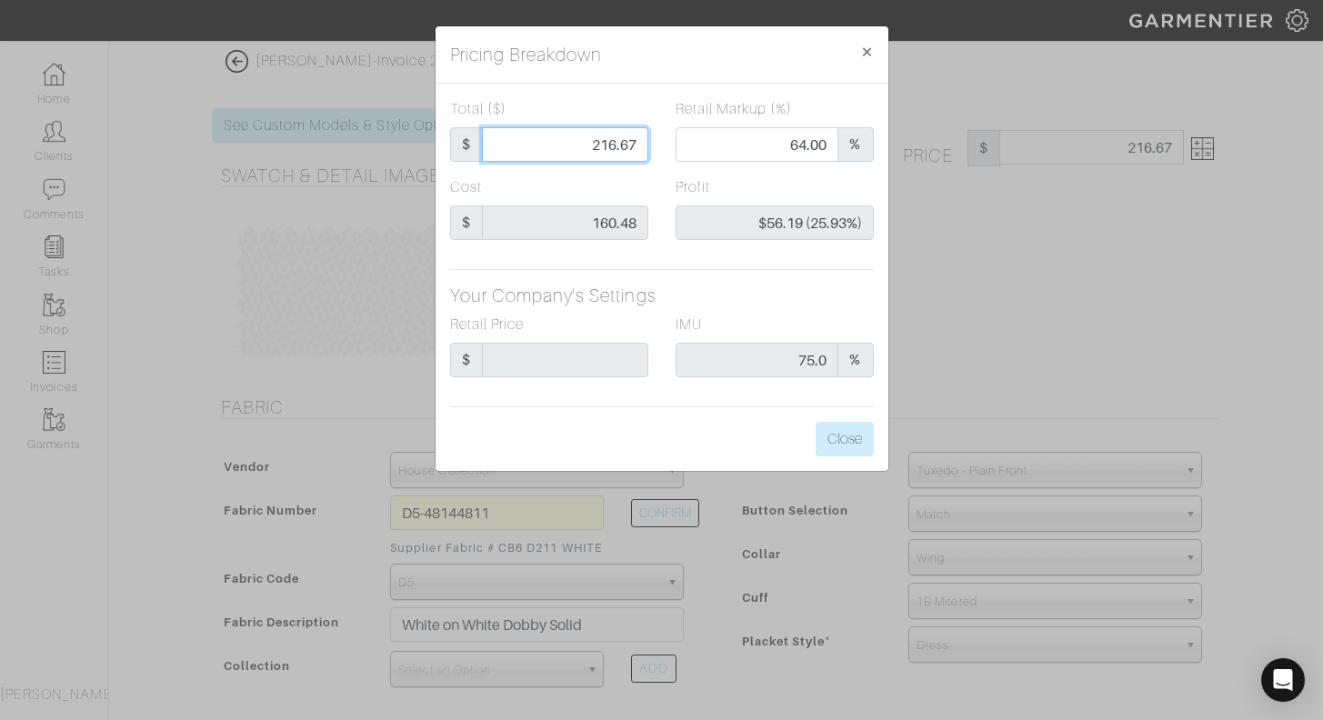
type input "0.00"
type input "-$158.48 (-7924.00%)"
type input "20"
type input "-$140.48 (-702.40%)"
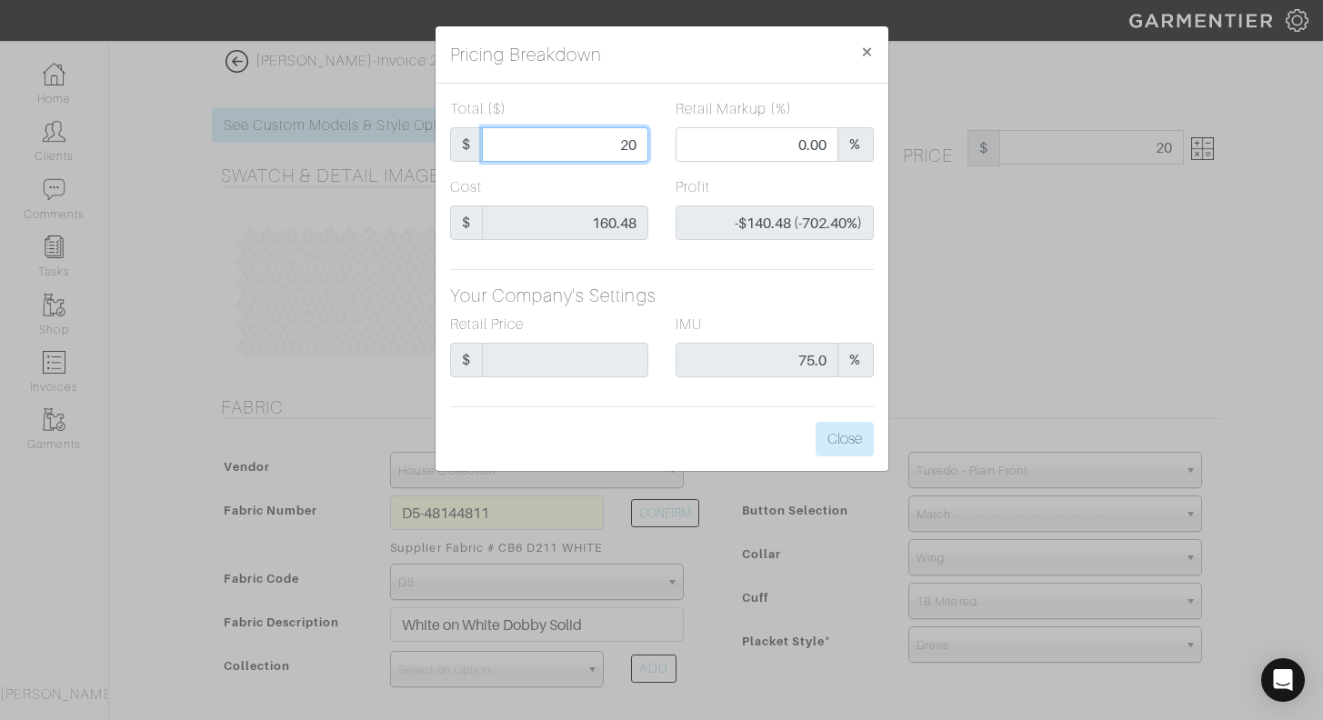
type input "200"
type input "61.00"
type input "$39.52 (19.76%)"
type input "20"
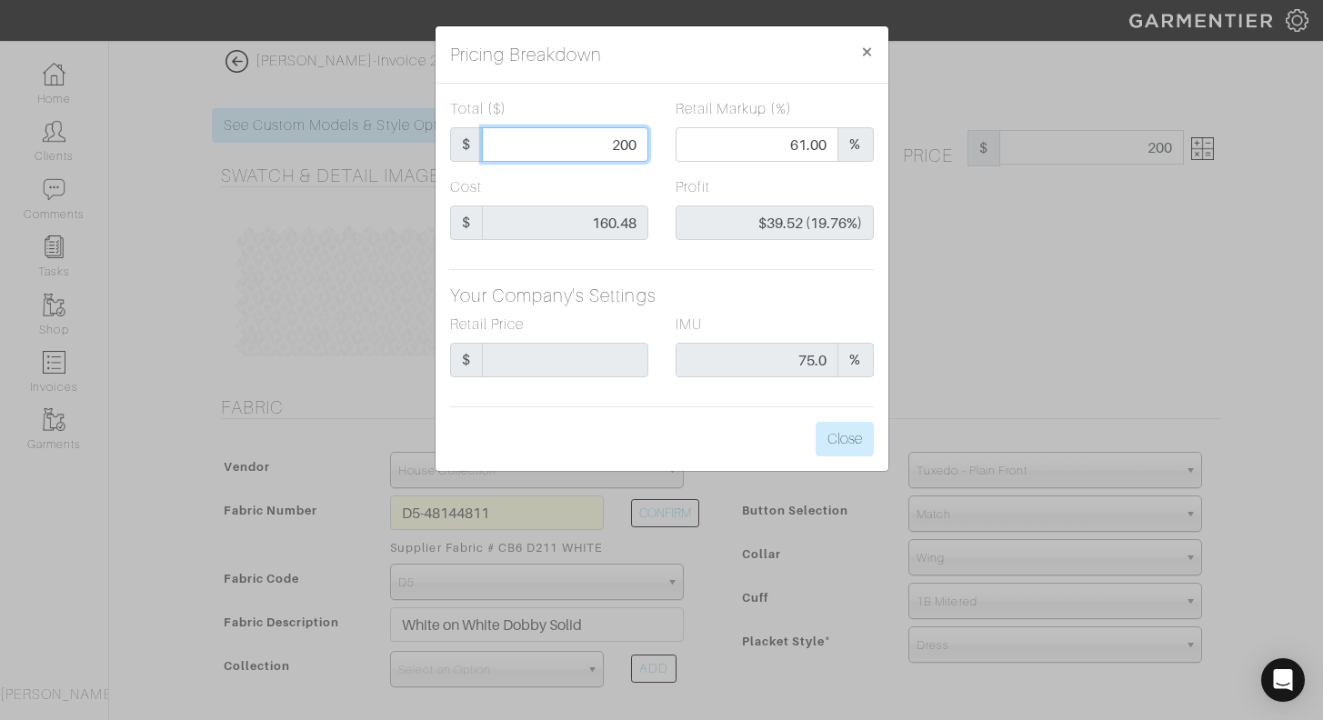
type input "20"
type input "0.00"
type input "-$140.48 (-702.40%)"
type input "2"
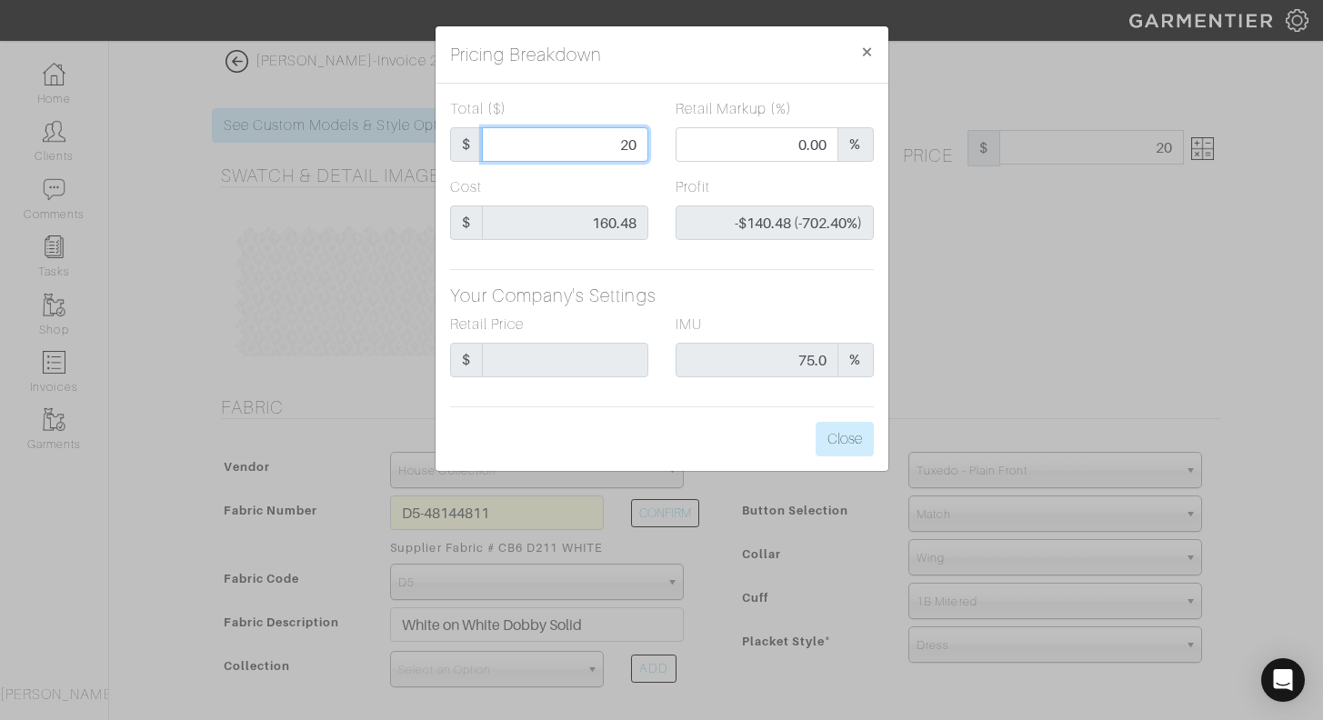
type input "-$158.48 (-7924.00%)"
type input "22"
type input "-$138.48 (-629.45%)"
type input "225"
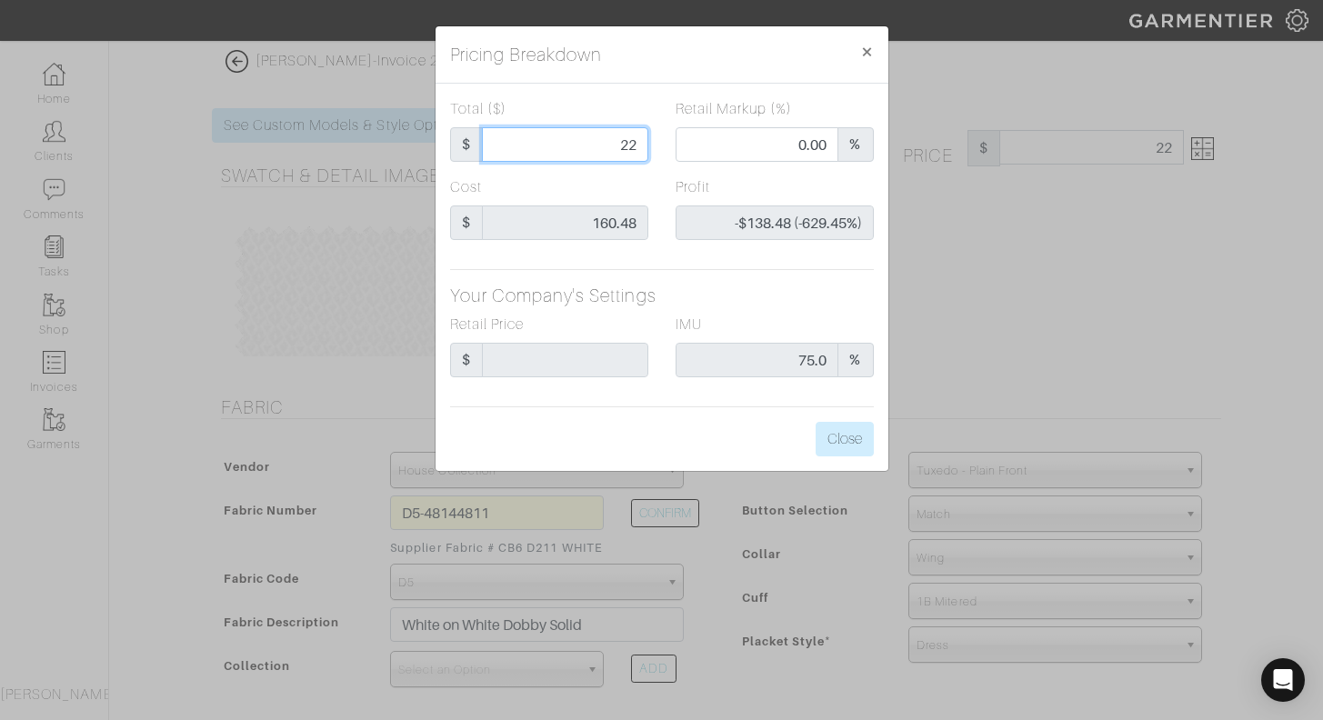
type input "225"
type input "65.33"
type input "$64.52 (28.68%)"
type input "225"
type input "225.00"
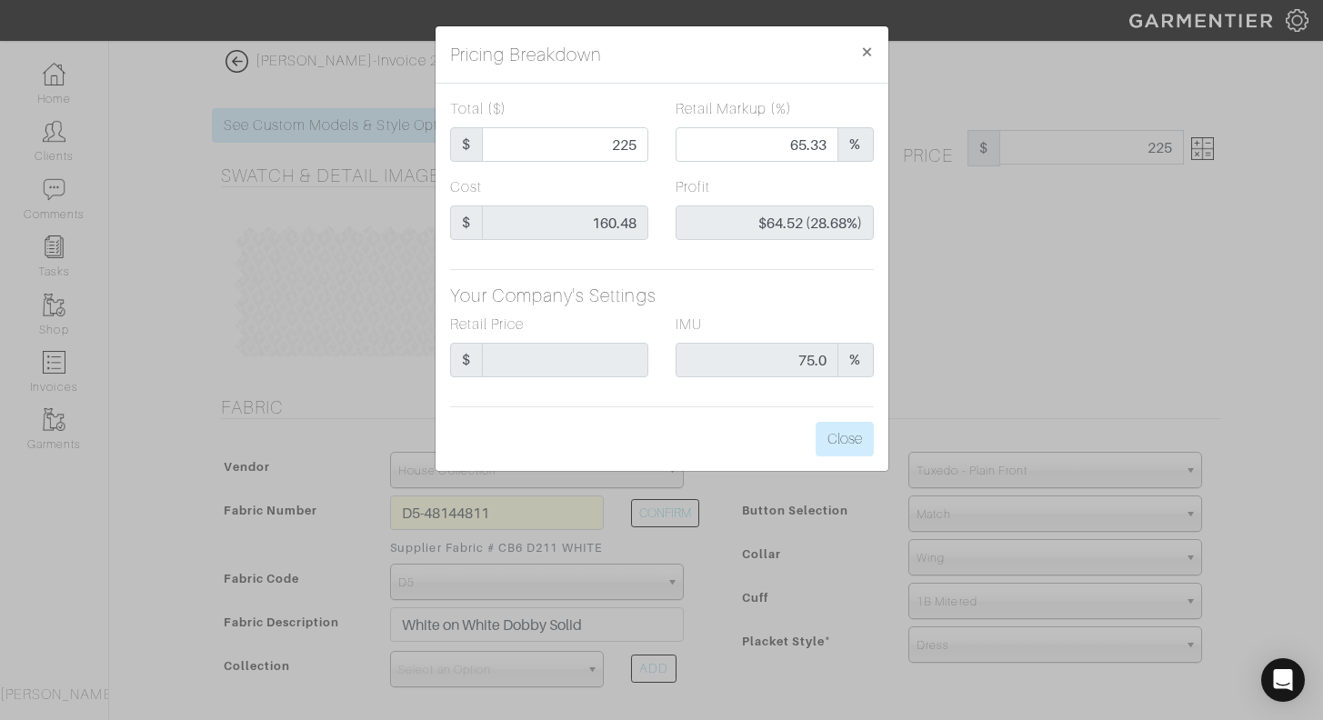
type input "225.00"
click at [659, 188] on div "Cost $ 160.48" at bounding box center [550, 215] width 226 height 78
click at [838, 435] on button "Close" at bounding box center [845, 439] width 58 height 35
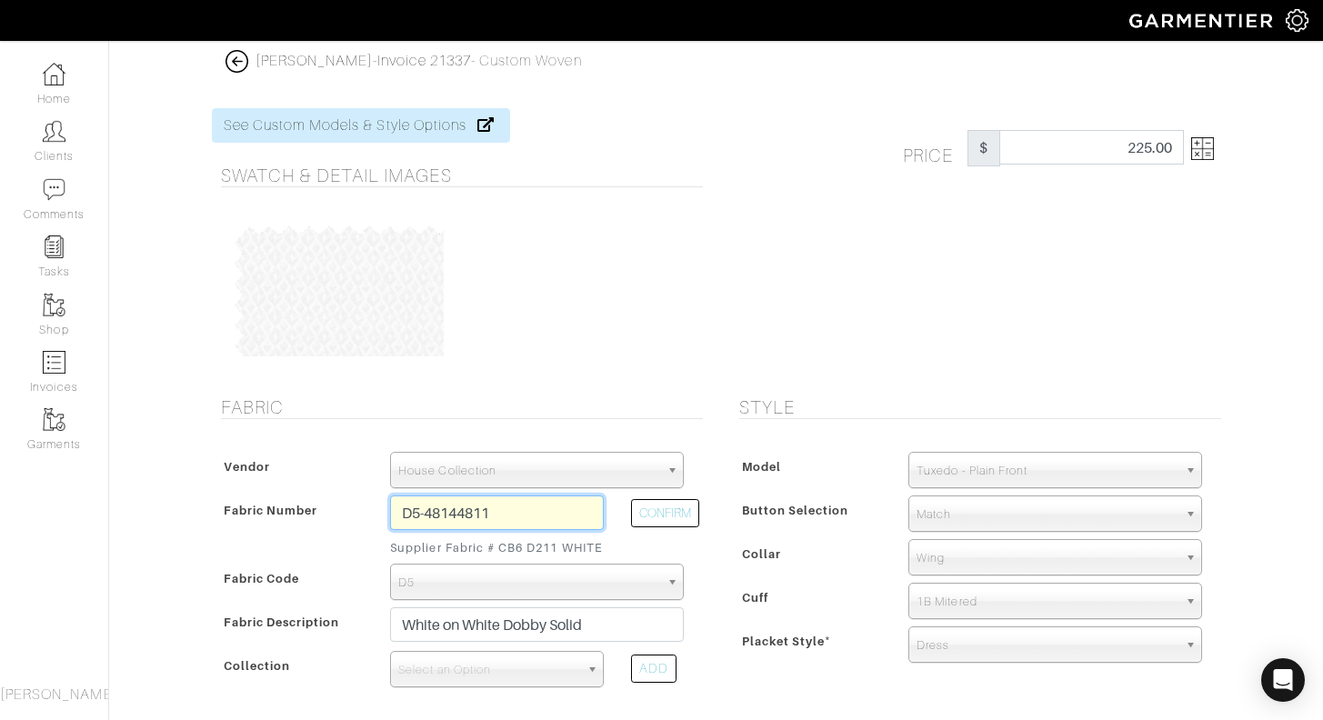
click at [512, 512] on input "D5-48144811" at bounding box center [497, 513] width 214 height 35
type input "D5-48144820"
click at [647, 517] on button "CONFIRM" at bounding box center [665, 513] width 68 height 28
type input "White on White Fancy Twill"
select select
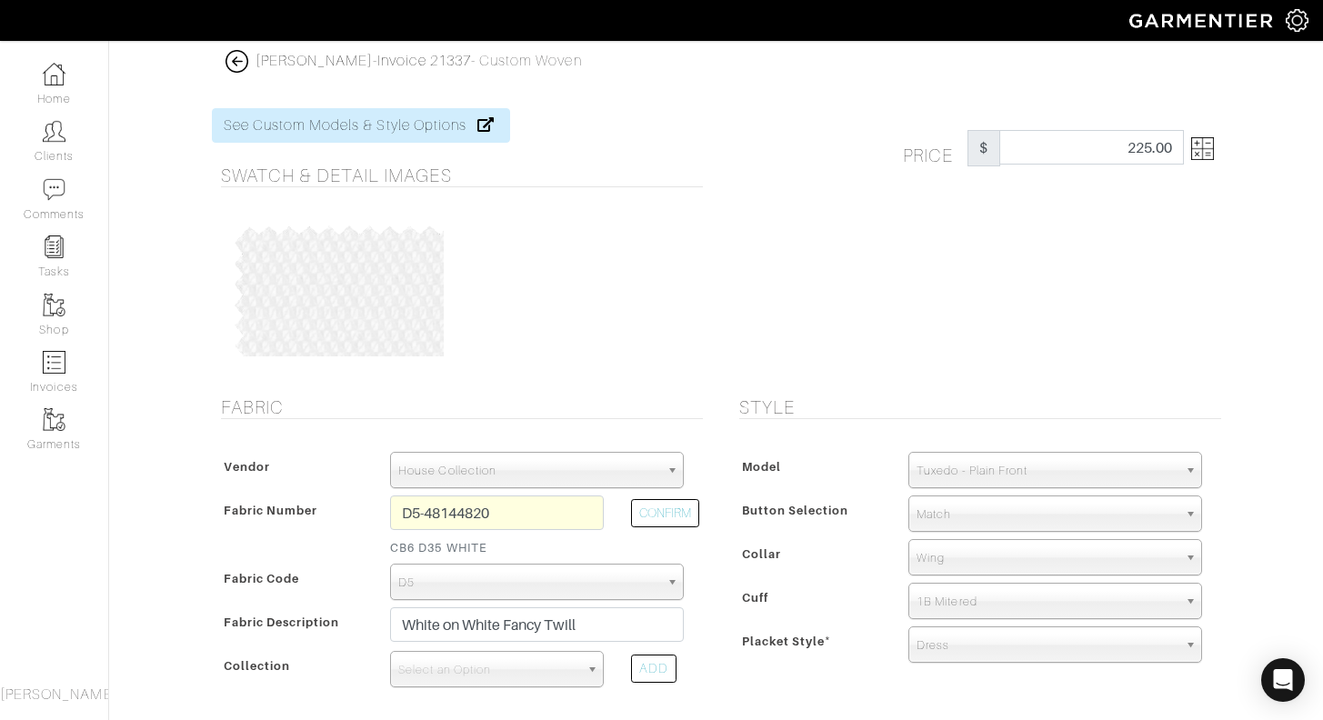
click at [1198, 149] on img at bounding box center [1202, 148] width 23 height 23
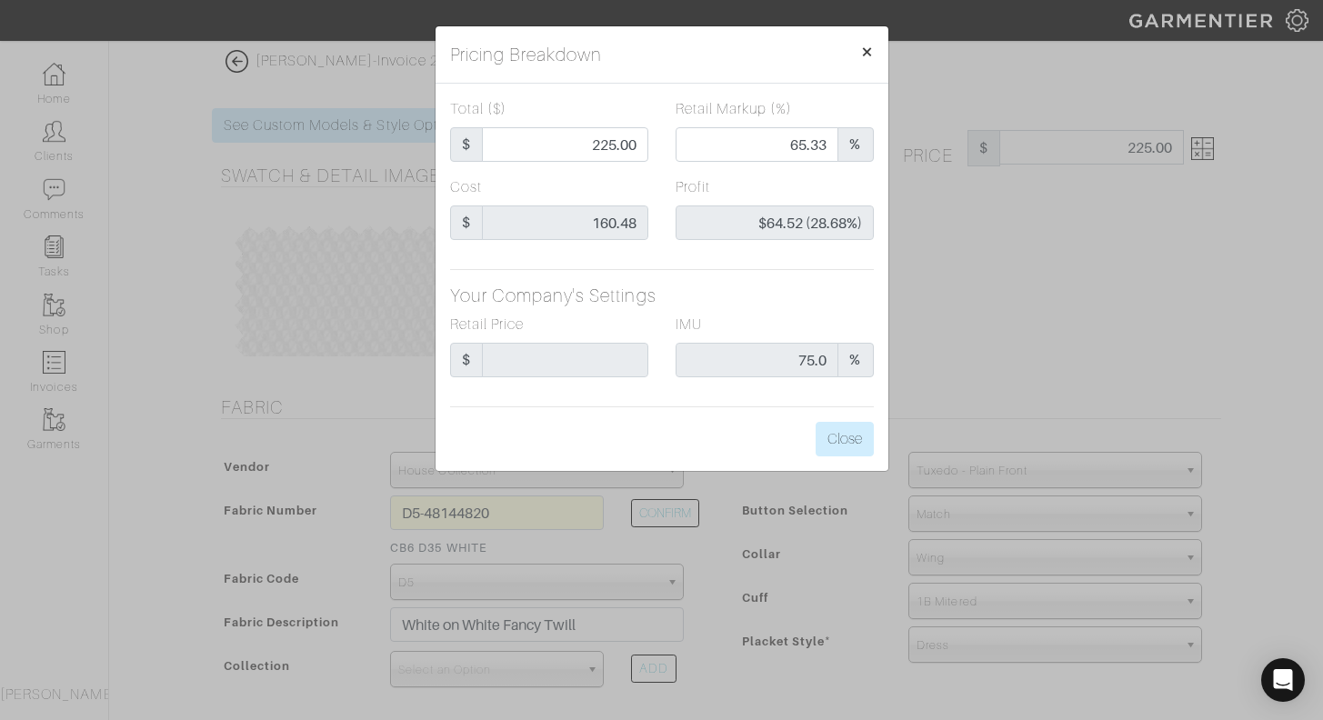
click at [864, 56] on span "×" at bounding box center [867, 51] width 14 height 25
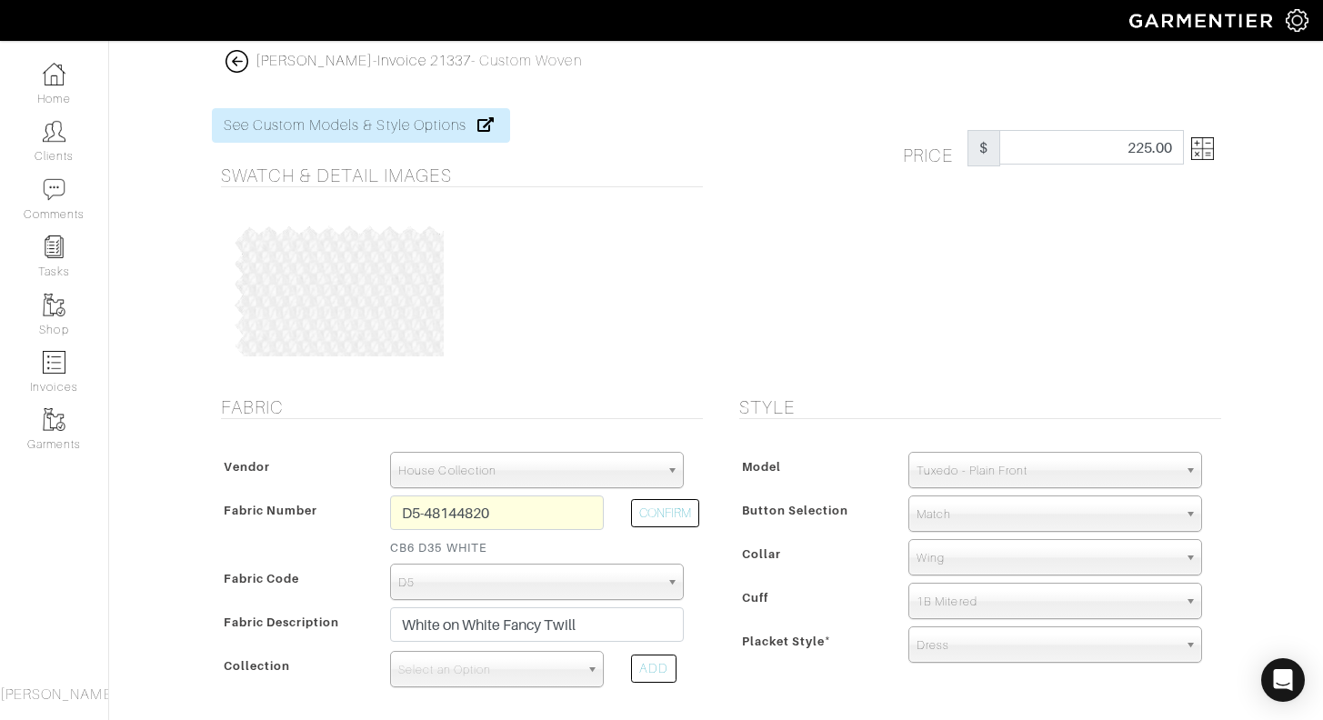
click at [950, 565] on span "Wing" at bounding box center [1047, 558] width 261 height 36
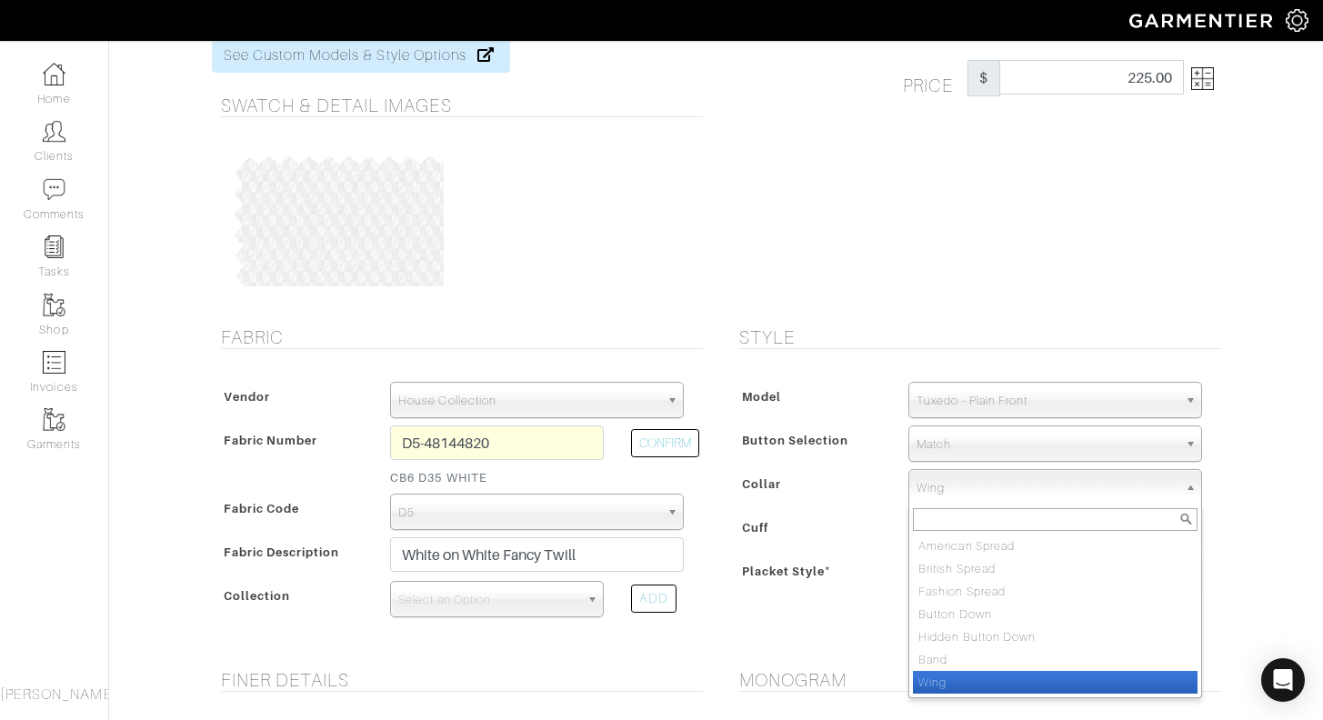
scroll to position [78, 0]
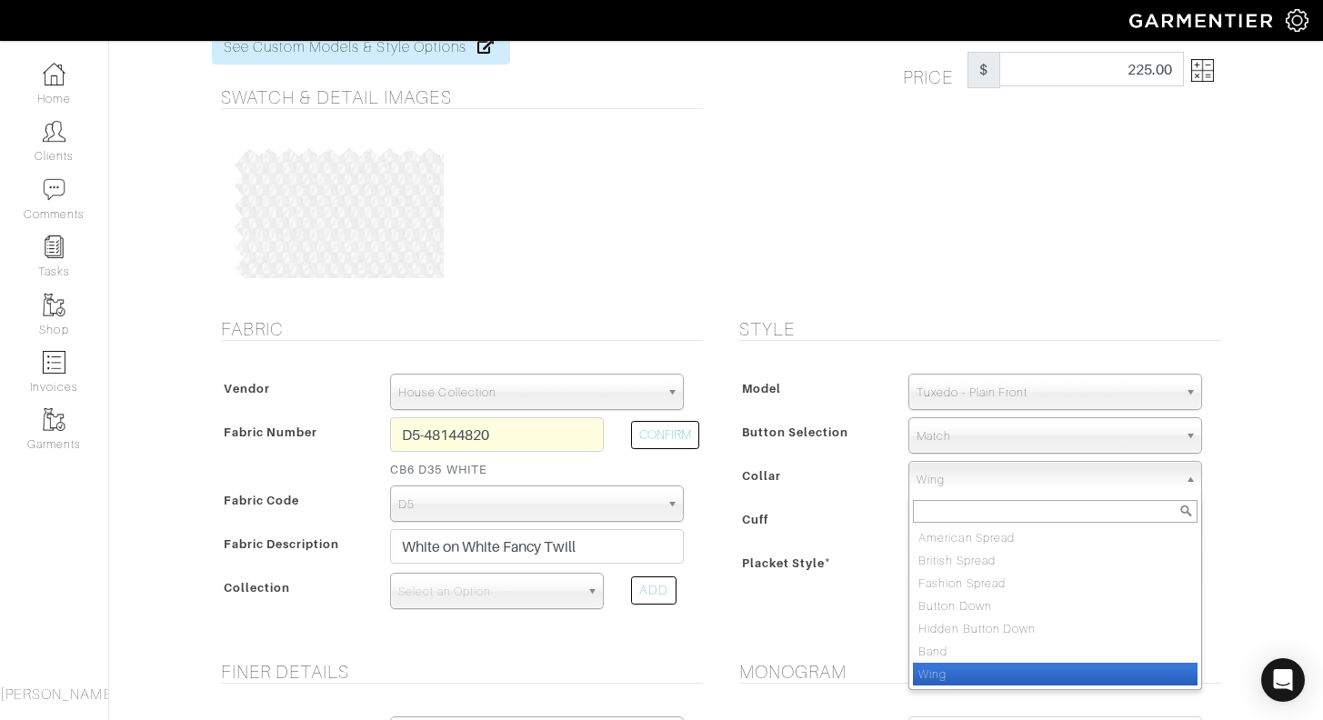
click at [819, 557] on span "Placket Style *" at bounding box center [787, 563] width 90 height 26
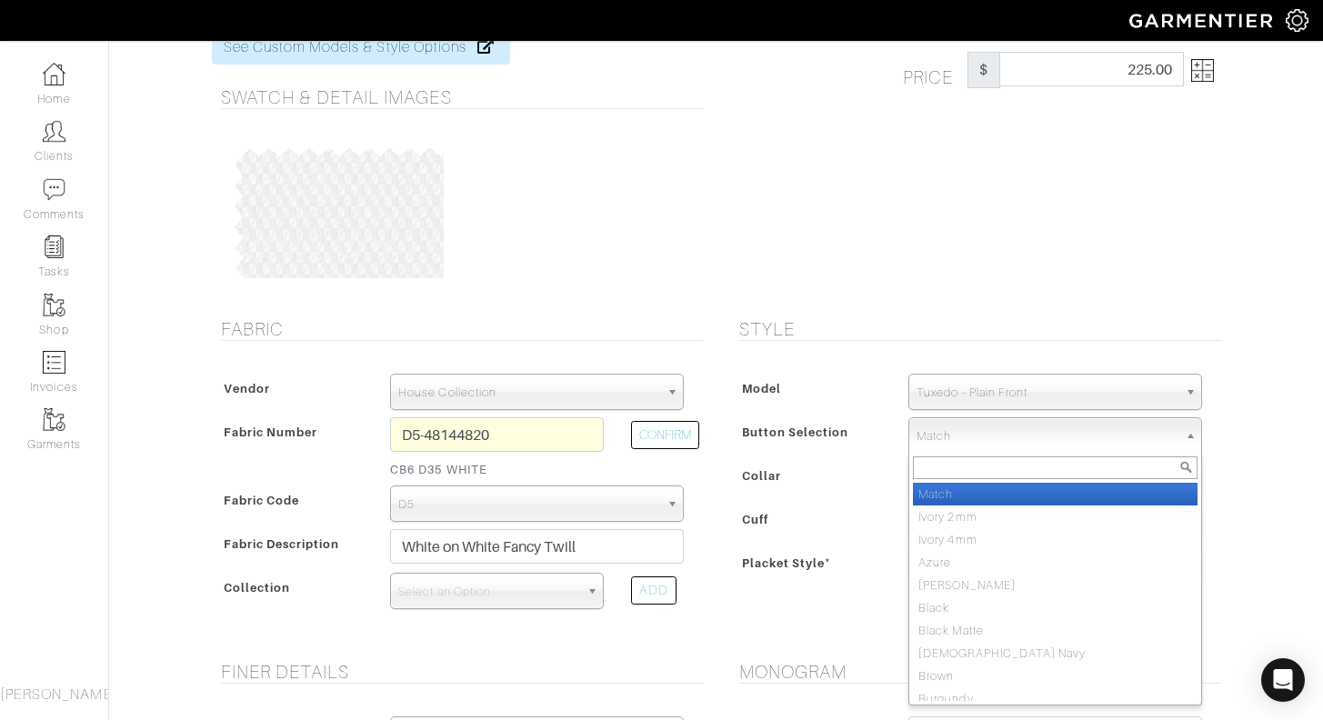
click at [947, 433] on span "Match" at bounding box center [1047, 436] width 261 height 36
click at [858, 472] on div "Collar" at bounding box center [815, 481] width 161 height 33
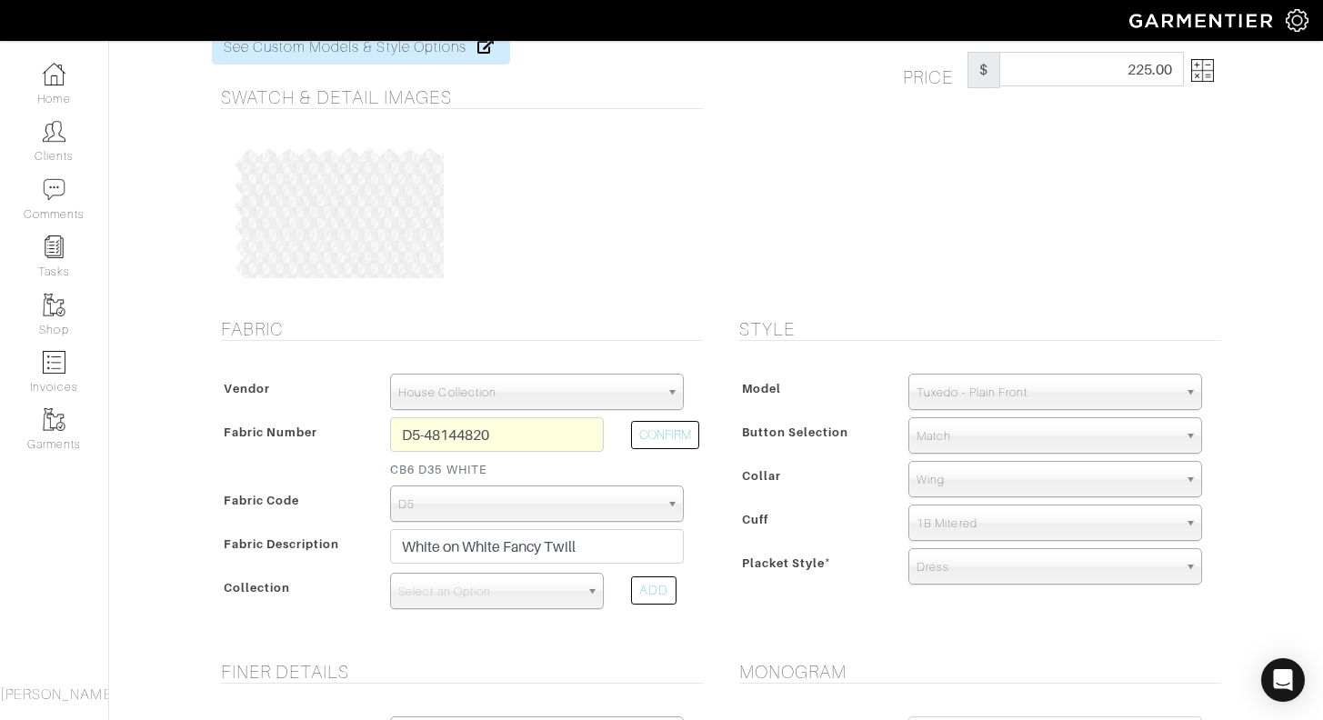
click at [974, 571] on span "Dress" at bounding box center [1047, 567] width 261 height 36
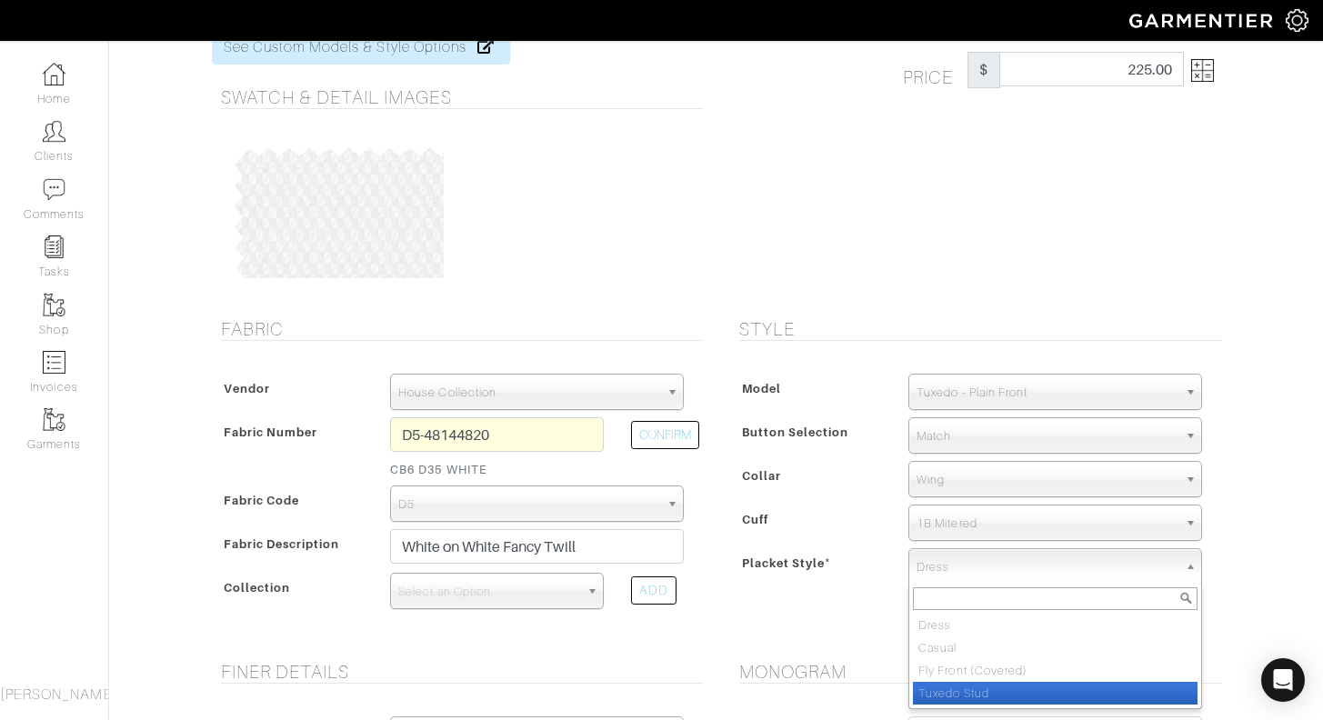
click at [979, 694] on li "Tuxedo Stud" at bounding box center [1055, 693] width 285 height 23
select select "Tuxedo Stud"
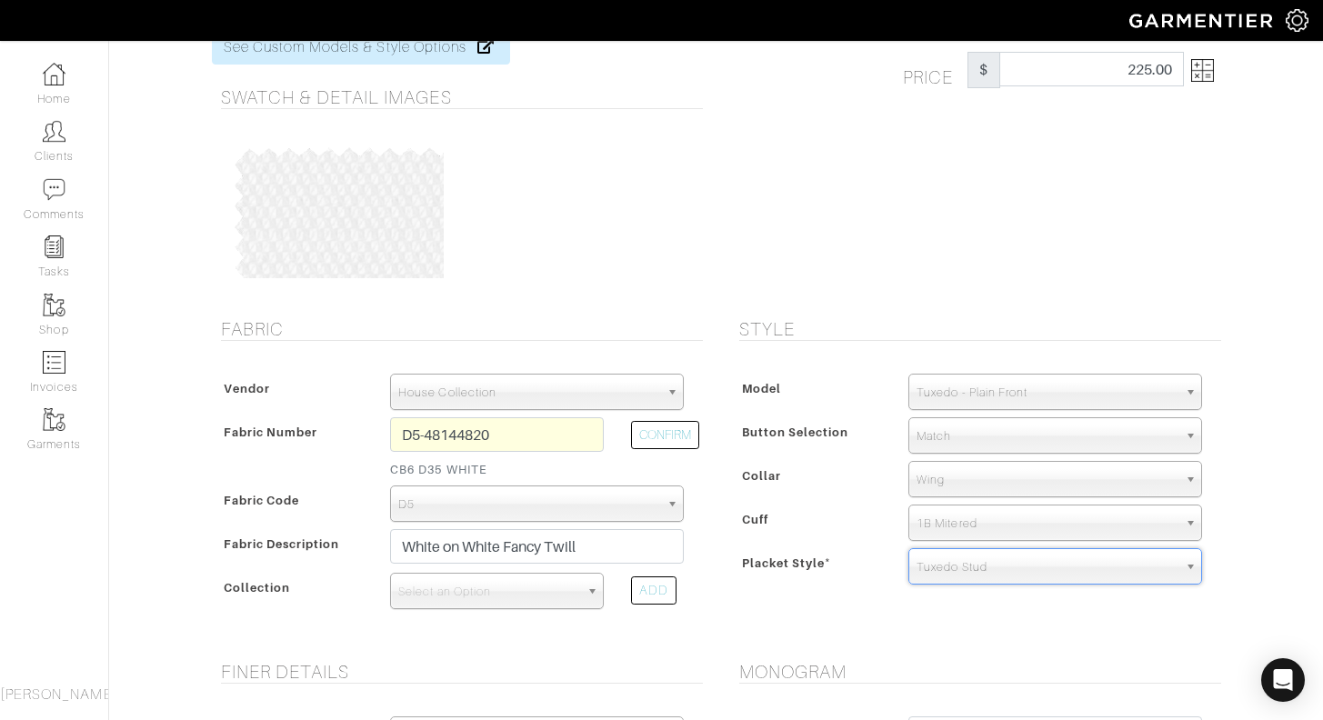
click at [873, 587] on div "Model Dress Shirt Casual Shirt Short Sleeve Tuxedo - Plain Front Tuxedo - Pleat…" at bounding box center [975, 483] width 491 height 255
click at [1041, 522] on span "1B Mitered" at bounding box center [1047, 524] width 261 height 36
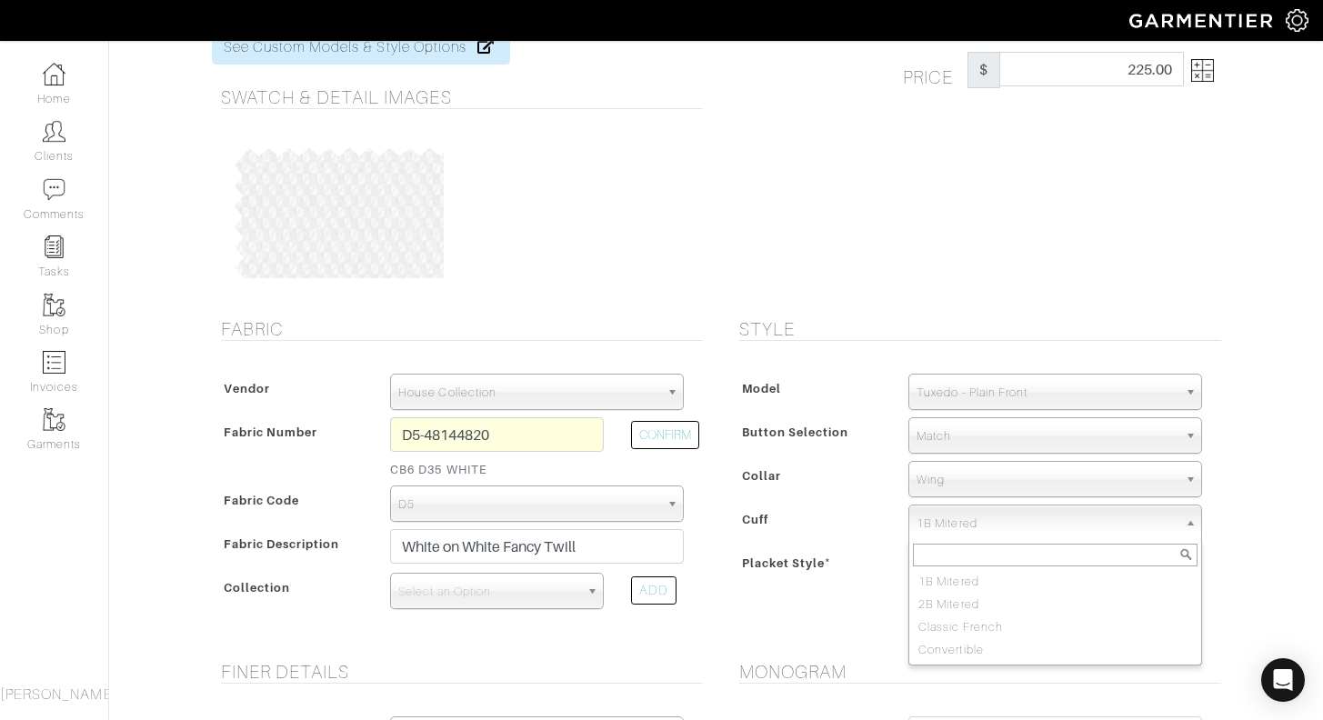
click at [867, 525] on div "Cuff" at bounding box center [815, 524] width 161 height 33
click at [990, 517] on span "1B Mitered" at bounding box center [1047, 524] width 261 height 36
click at [981, 630] on li "Classic French" at bounding box center [1055, 627] width 285 height 23
select select "Classic French"
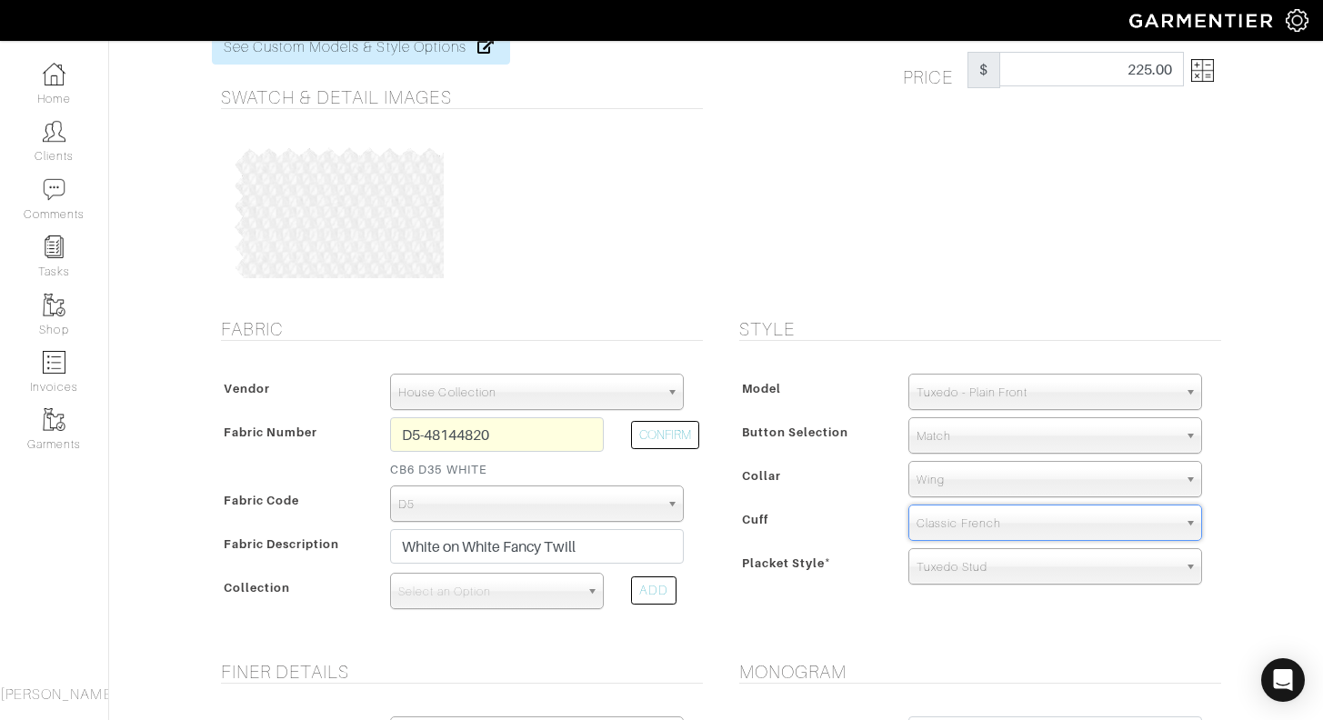
click at [873, 589] on div "Model Dress Shirt Casual Shirt Short Sleeve Tuxedo - Plain Front Tuxedo - Pleat…" at bounding box center [975, 483] width 491 height 255
click at [988, 436] on span "Match" at bounding box center [1047, 436] width 261 height 36
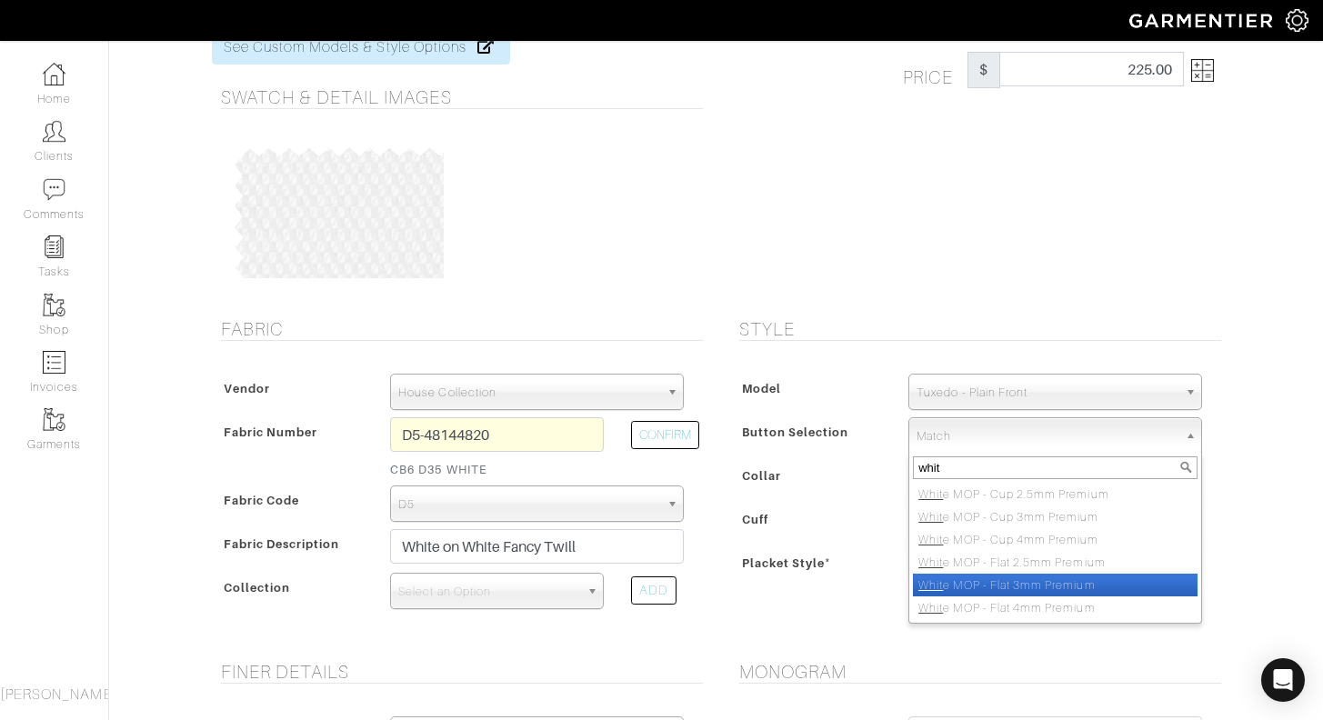
type input "whit"
click at [1035, 577] on li "Whit e MOP - Flat 3mm Premium" at bounding box center [1055, 585] width 285 height 23
select select "39"
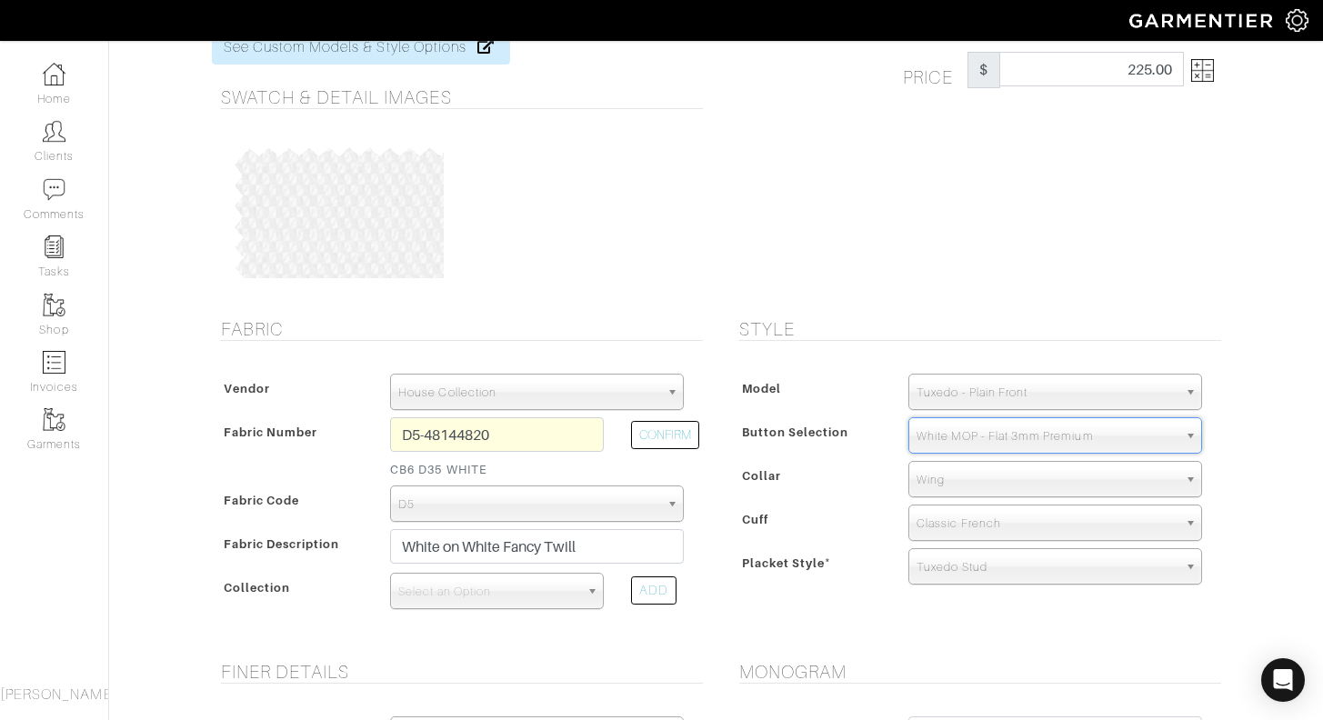
click at [1234, 526] on div "Style Model Dress Shirt Casual Shirt Short Sleeve Tuxedo - Plain Front Tuxedo -…" at bounding box center [976, 478] width 518 height 321
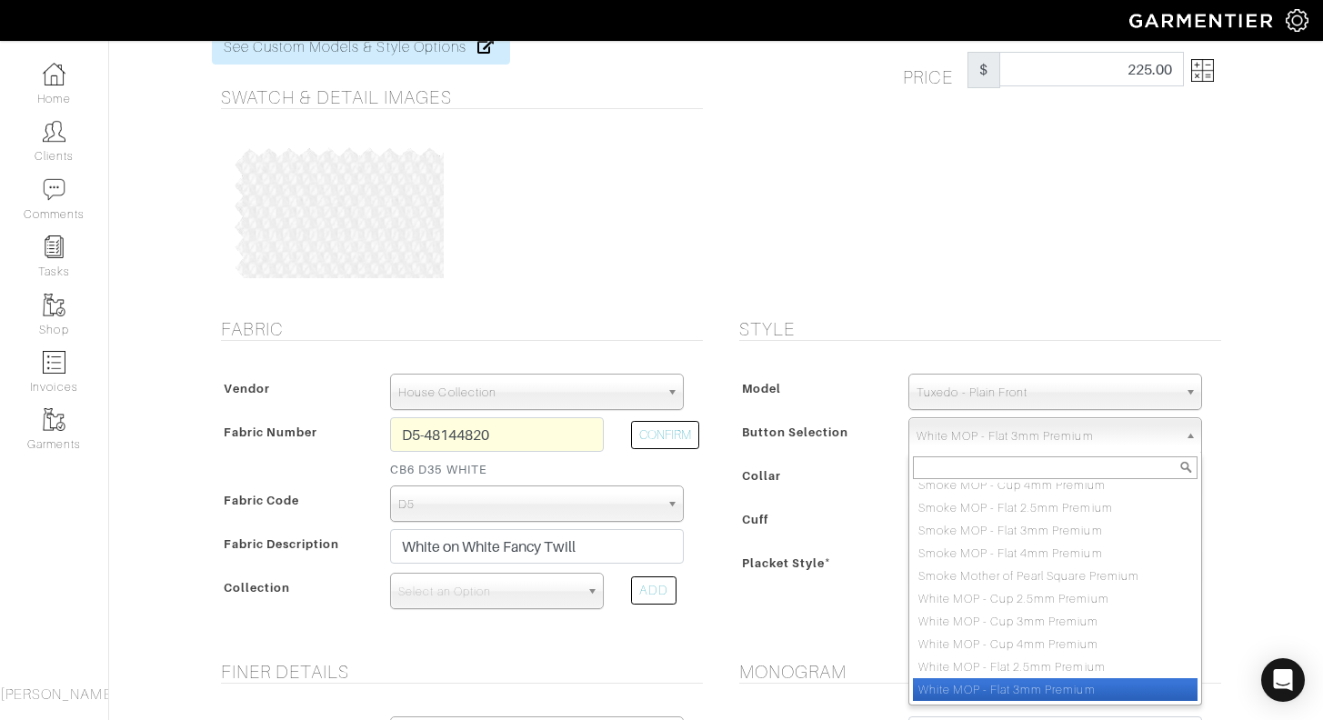
click at [970, 445] on span "White MOP - Flat 3mm Premium" at bounding box center [1047, 436] width 261 height 36
click at [849, 497] on div "Model Dress Shirt Casual Shirt Short Sleeve Tuxedo - Plain Front Tuxedo - Pleat…" at bounding box center [975, 483] width 491 height 255
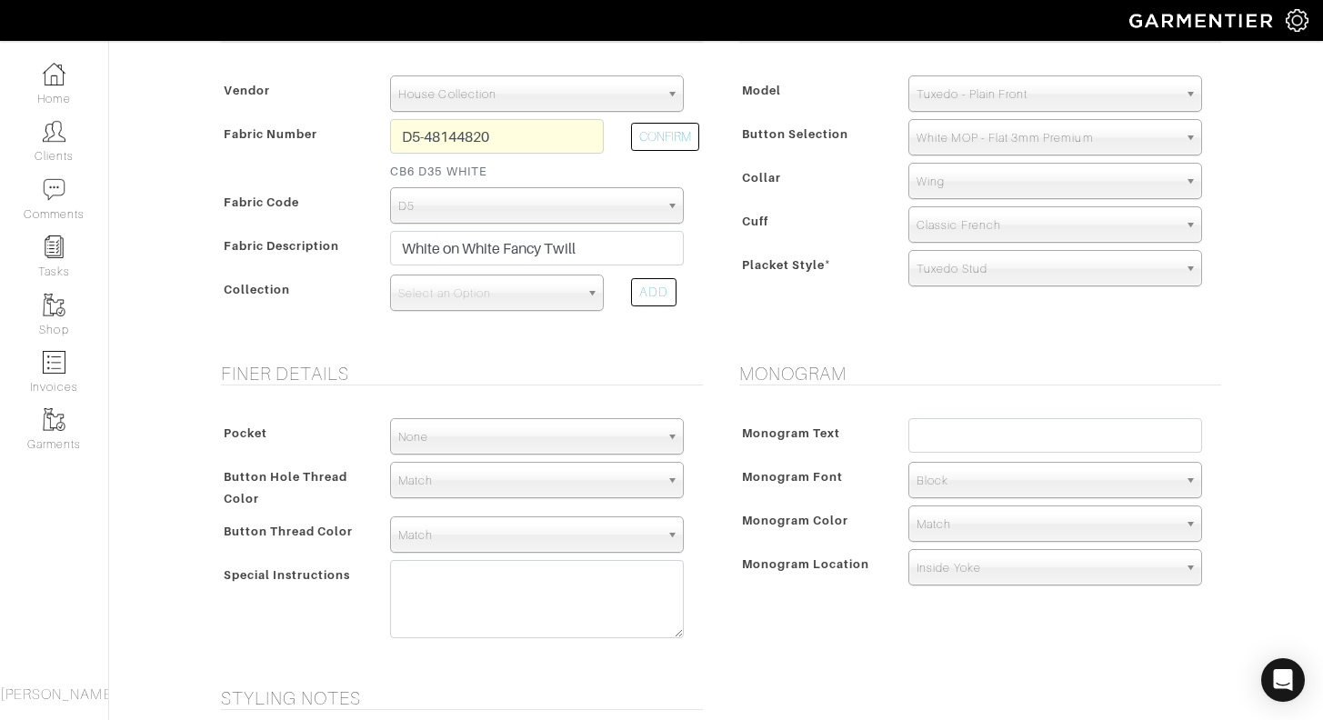
scroll to position [378, 0]
click at [1009, 435] on input "text" at bounding box center [1055, 433] width 294 height 35
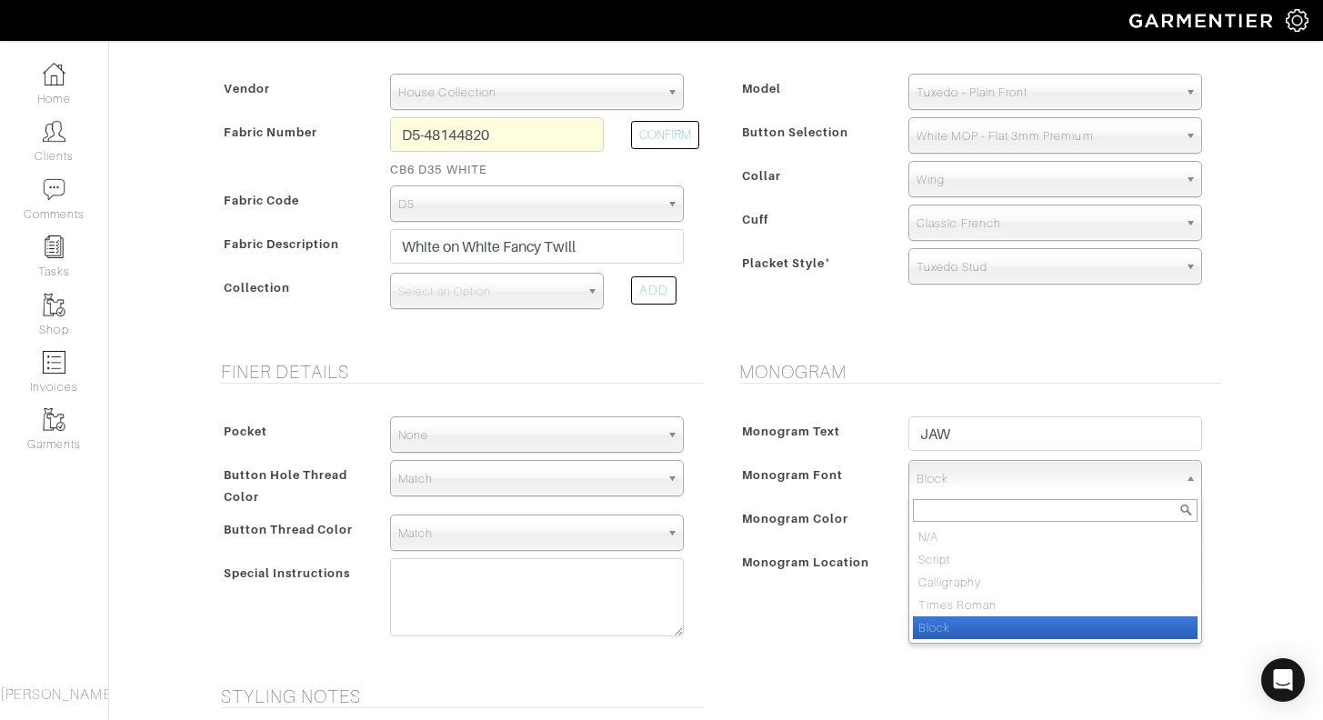
click at [1033, 487] on span "Block" at bounding box center [1047, 479] width 261 height 36
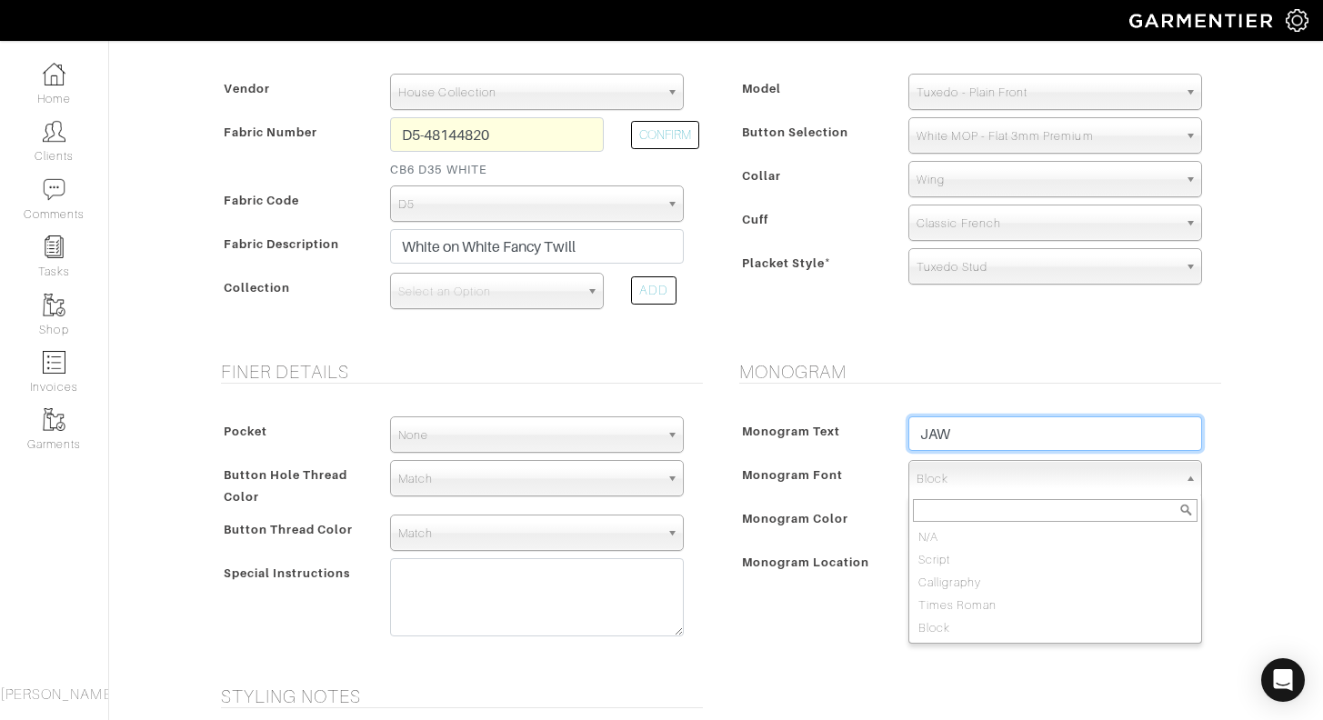
click at [986, 426] on input "JAW" at bounding box center [1055, 433] width 294 height 35
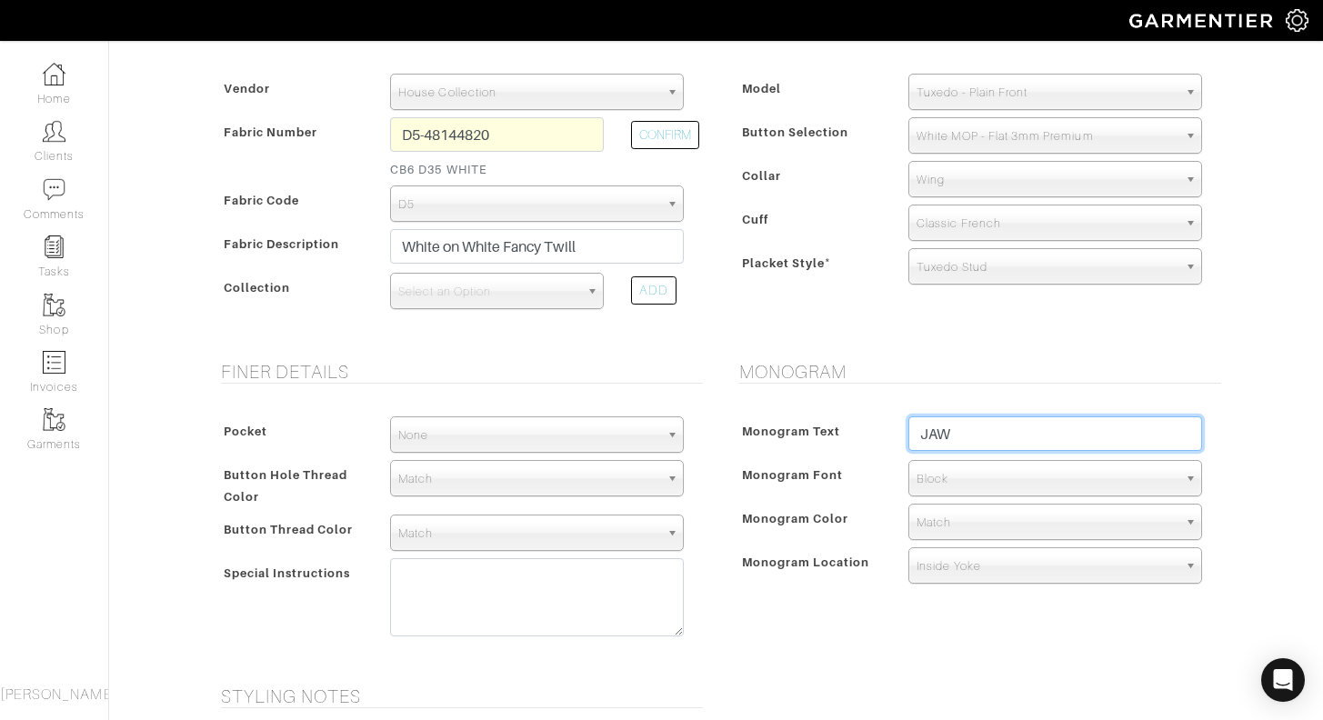
click at [986, 426] on input "JAW" at bounding box center [1055, 433] width 294 height 35
type input "12.6.25"
click at [994, 481] on span "Block" at bounding box center [1047, 479] width 261 height 36
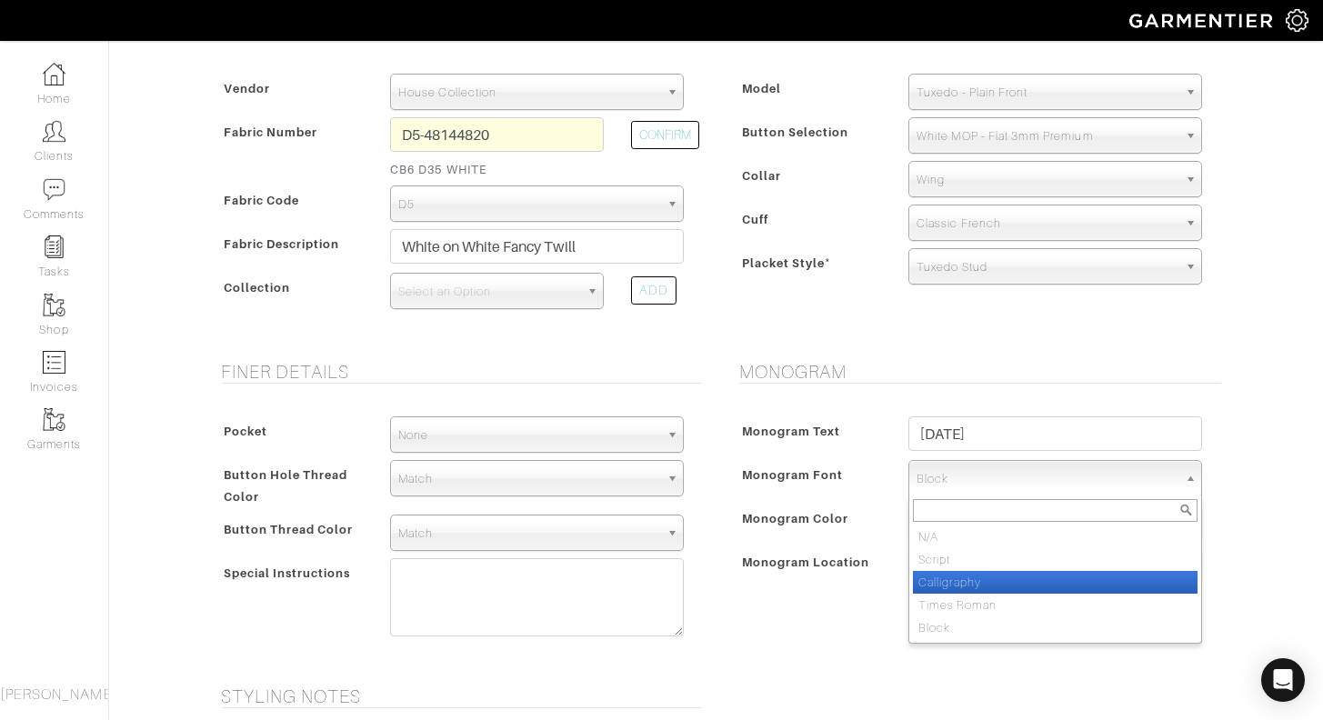
click at [989, 574] on li "Calligraphy" at bounding box center [1055, 582] width 285 height 23
select select "Calligraphy"
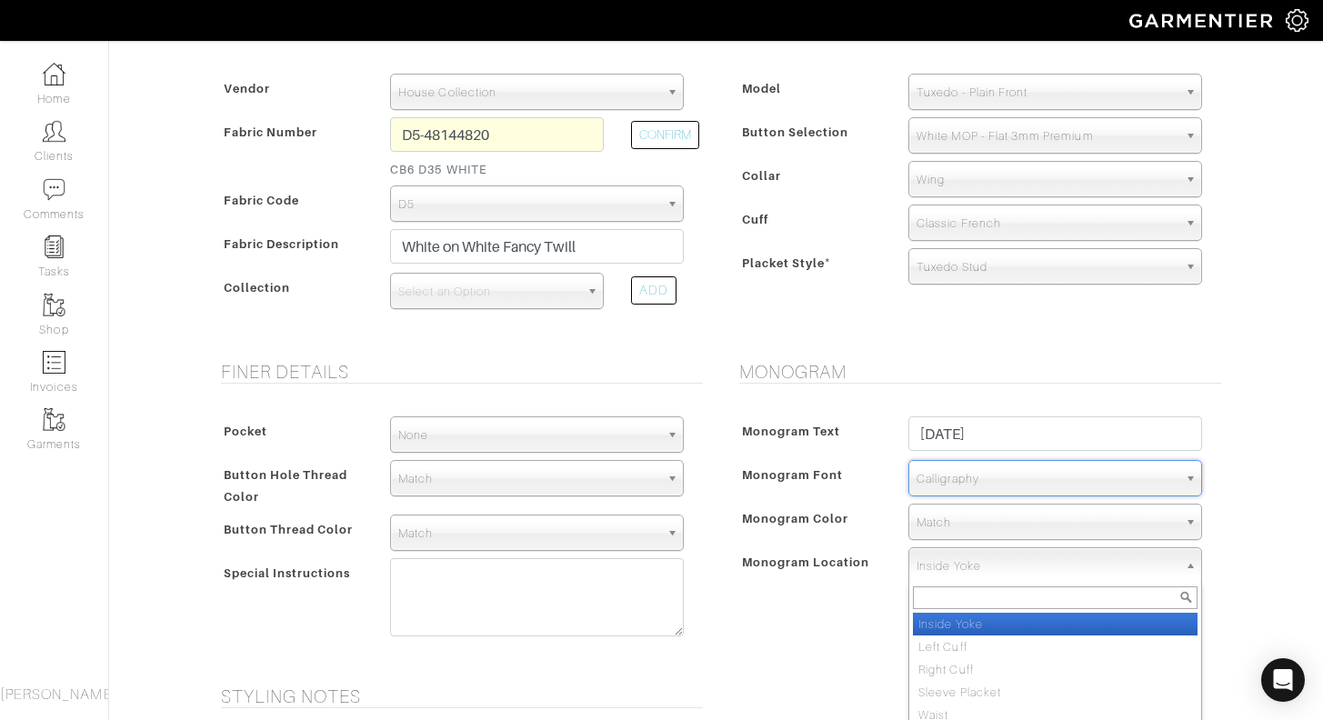
click at [994, 563] on span "Inside Yoke" at bounding box center [1047, 566] width 261 height 36
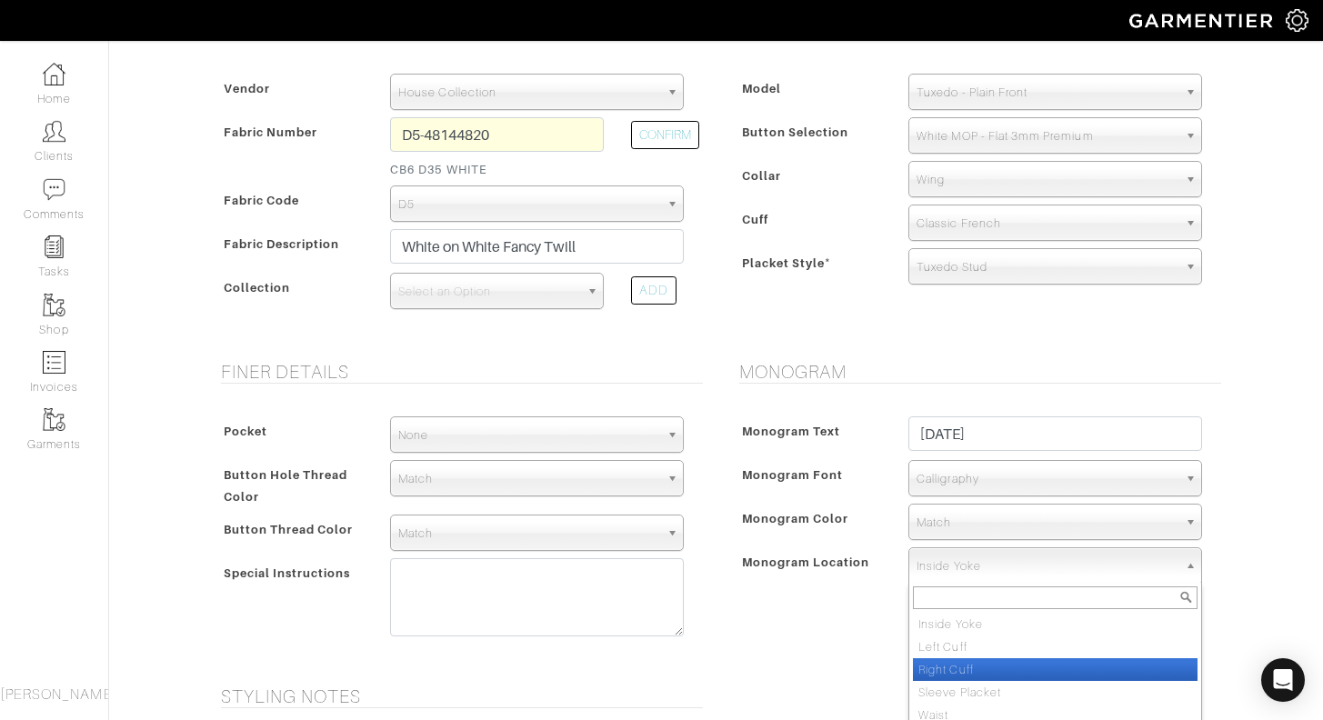
click at [989, 667] on li "Right Cuff" at bounding box center [1055, 669] width 285 height 23
select select "Right Cuff"
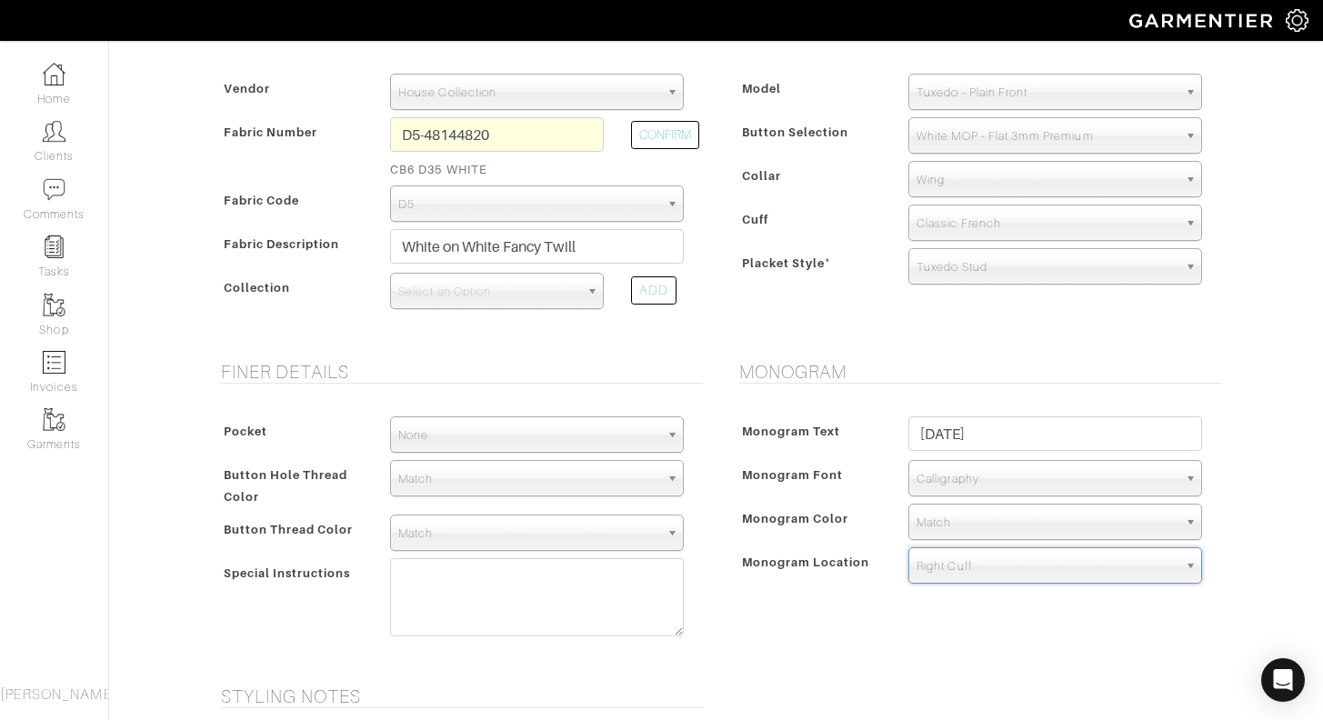
click at [998, 522] on span "Match" at bounding box center [1047, 523] width 261 height 36
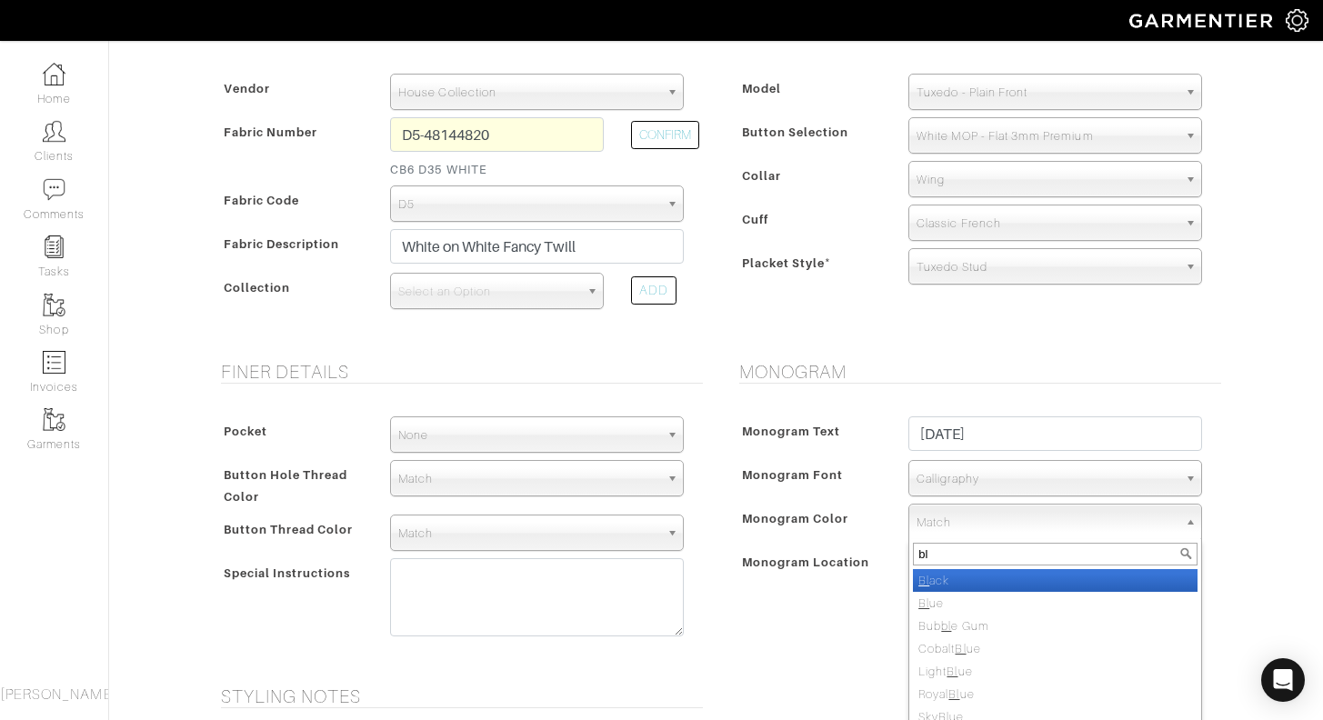
type input "bl"
click at [996, 583] on li "Bl ack" at bounding box center [1055, 580] width 285 height 23
select select "7"
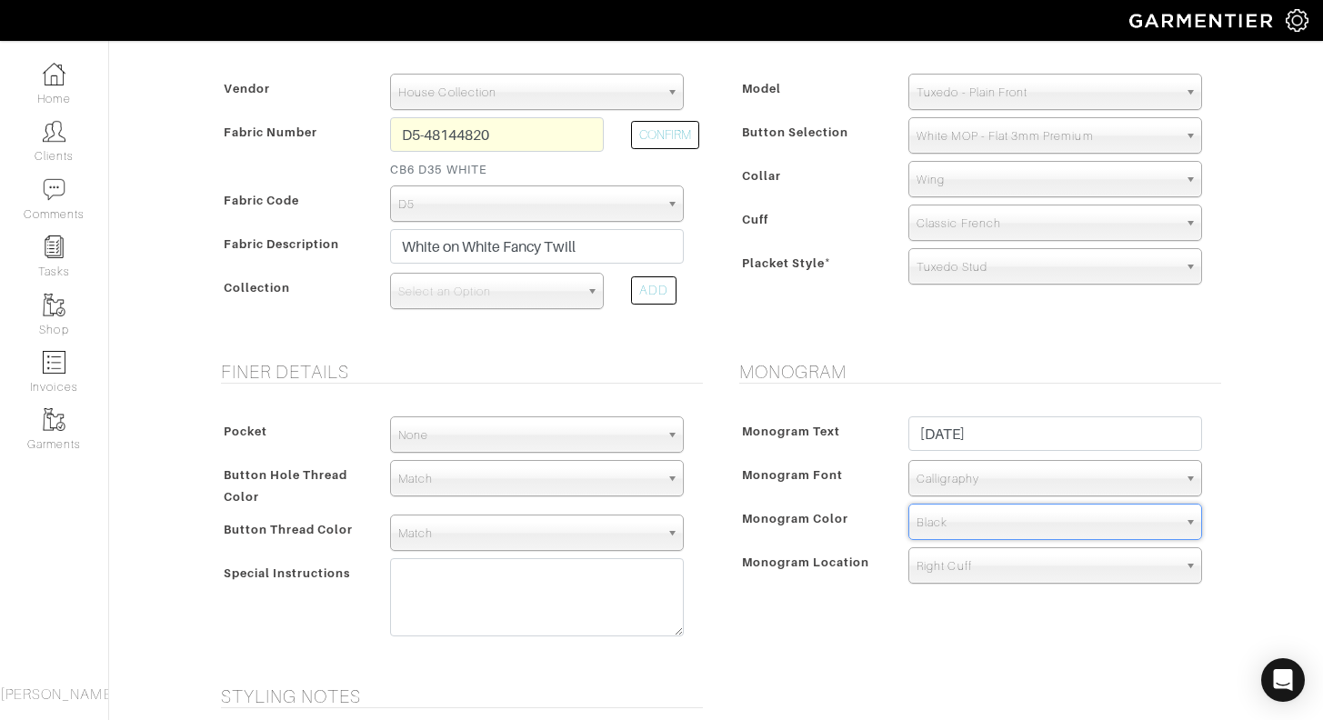
click at [771, 616] on div "Monogram Monogram Text 12.6.25 Monogram Font N/A Script Calligraphy Times Roman…" at bounding box center [976, 512] width 518 height 303
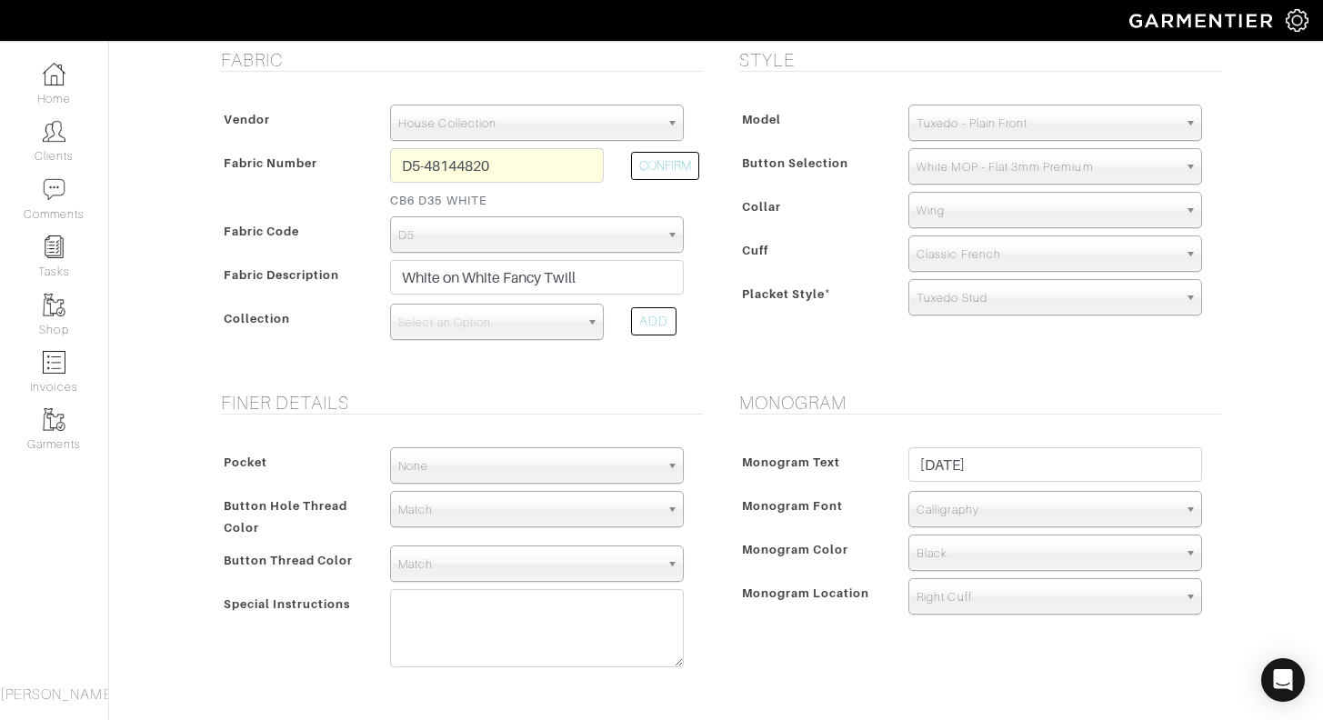
scroll to position [329, 0]
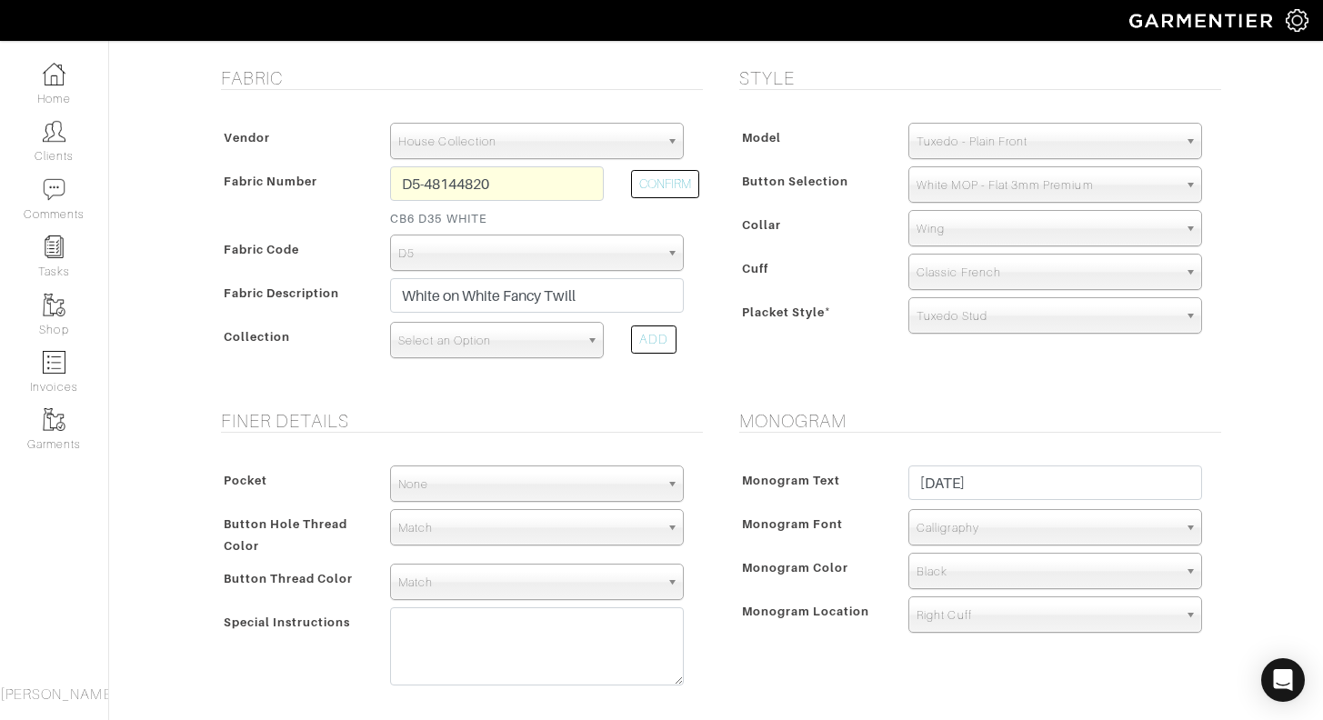
click at [522, 346] on span "Select an Option" at bounding box center [488, 341] width 181 height 36
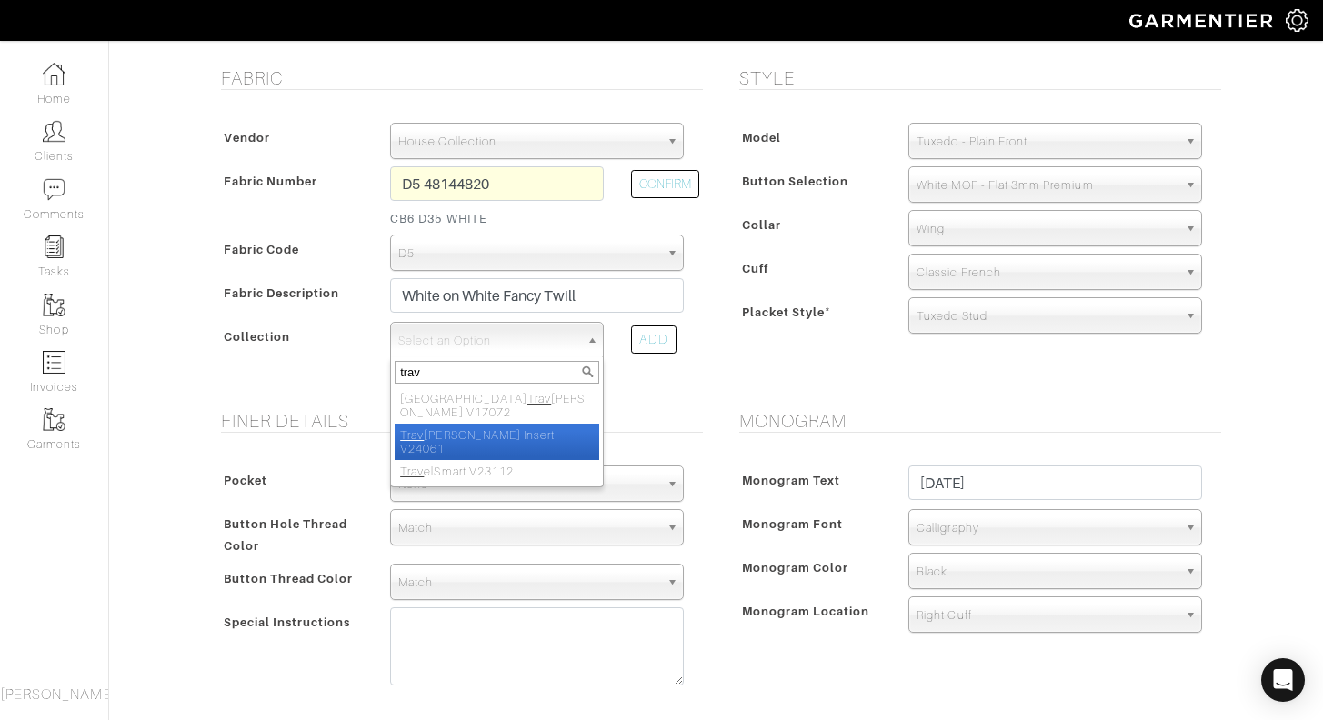
type input "trav"
click at [526, 424] on li "Trav elEase Insert V24061" at bounding box center [497, 442] width 205 height 36
select select "936"
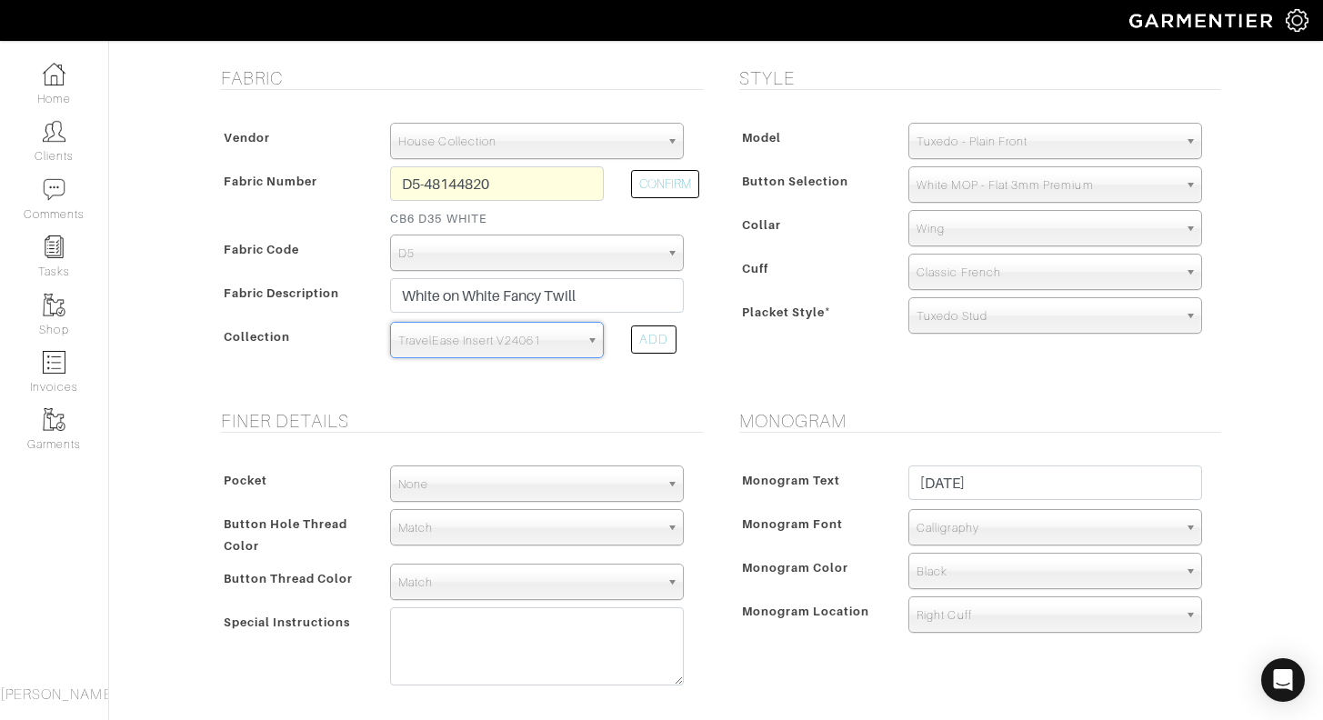
click at [647, 409] on form "See Custom Models & Style Options Swatch & Detail Images Price $ 225.00 Fabric …" at bounding box center [716, 470] width 1009 height 1426
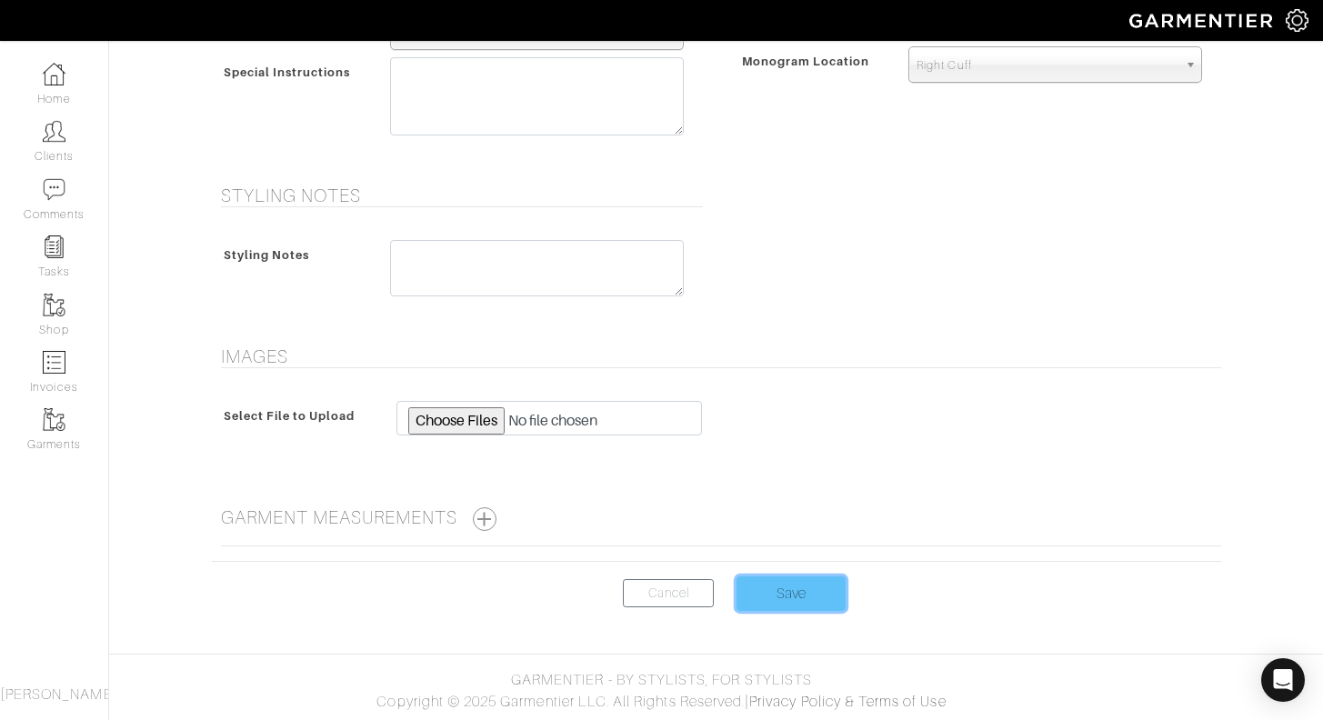
scroll to position [879, 0]
click at [794, 596] on input "Save" at bounding box center [791, 594] width 109 height 35
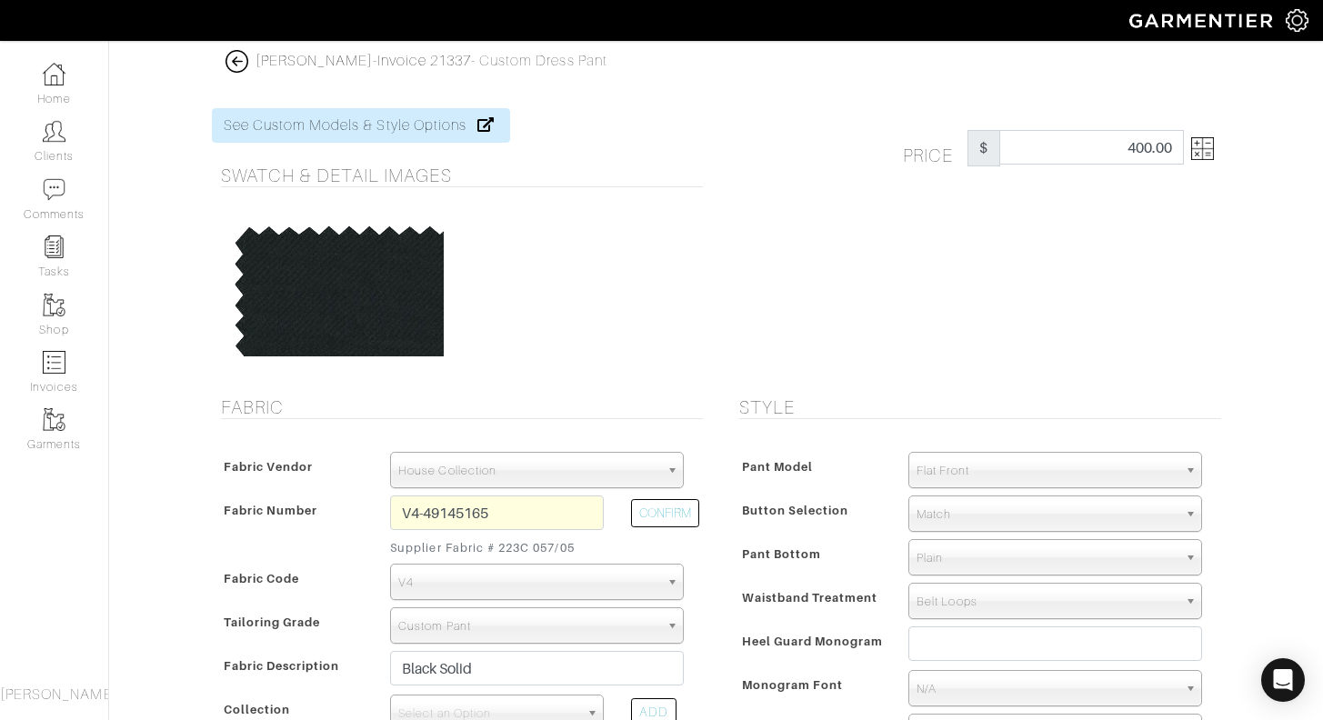
select select "75"
select select "884"
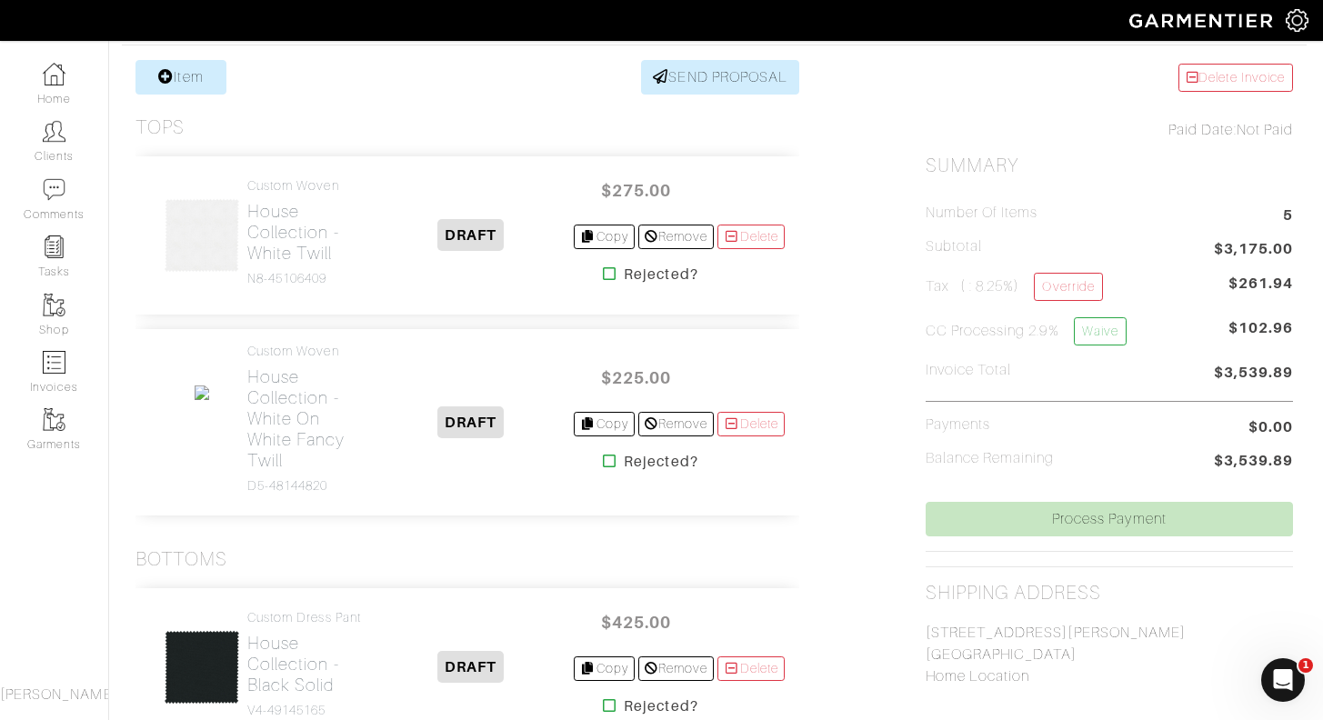
scroll to position [223, 2]
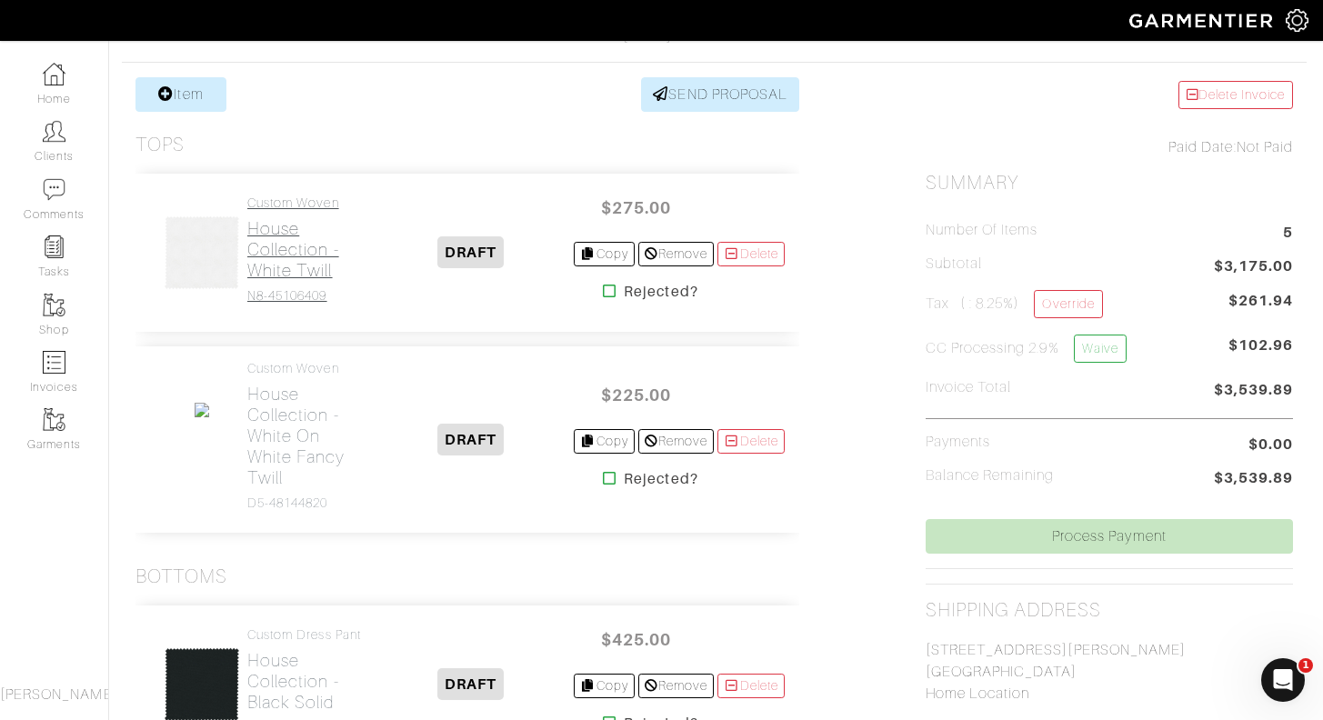
click at [310, 257] on h2 "House Collection - White Twill" at bounding box center [307, 249] width 120 height 63
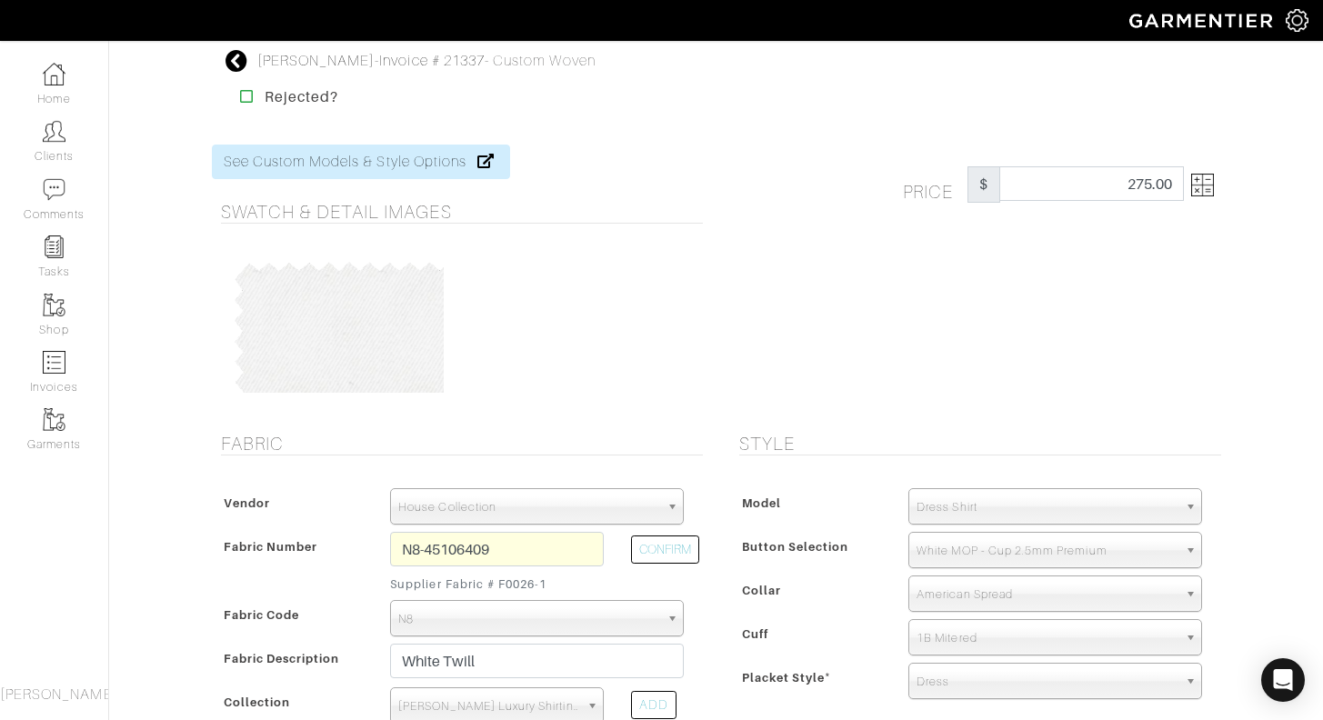
click at [232, 65] on icon at bounding box center [237, 61] width 23 height 22
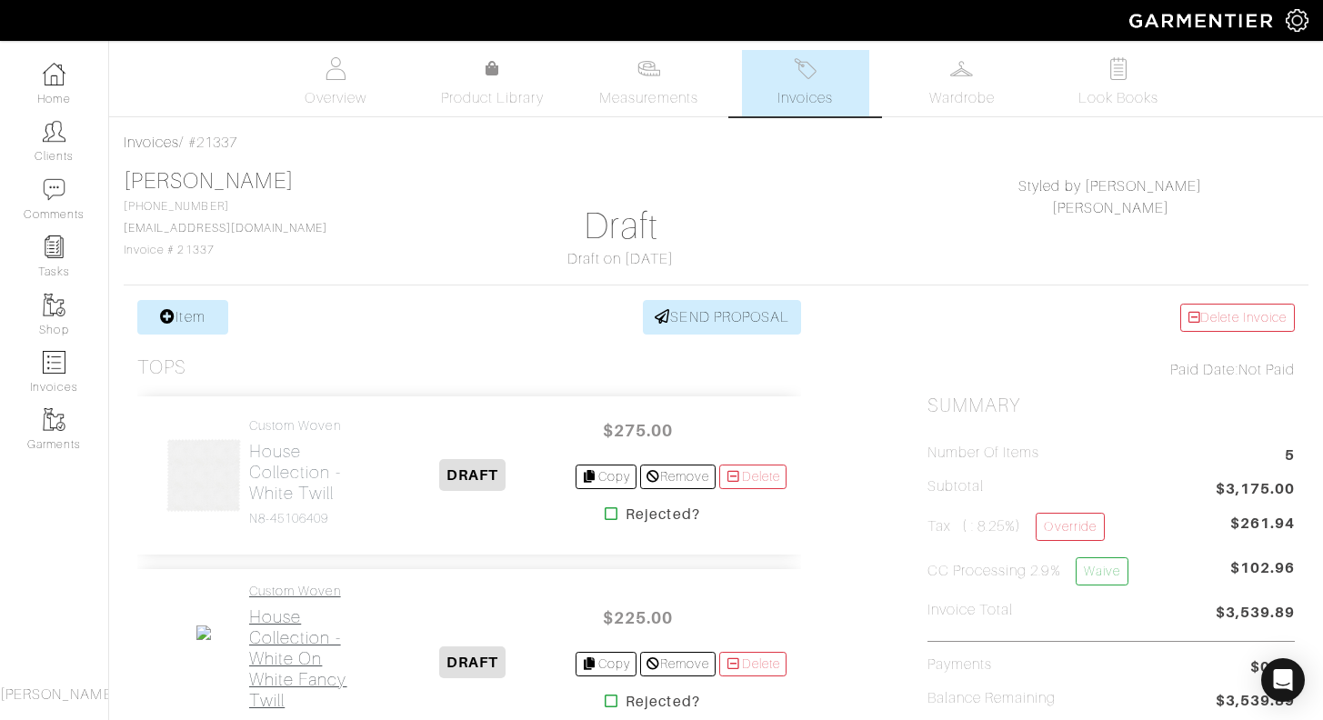
click at [306, 637] on h2 "House Collection - White on White Fancy Twill" at bounding box center [309, 659] width 120 height 105
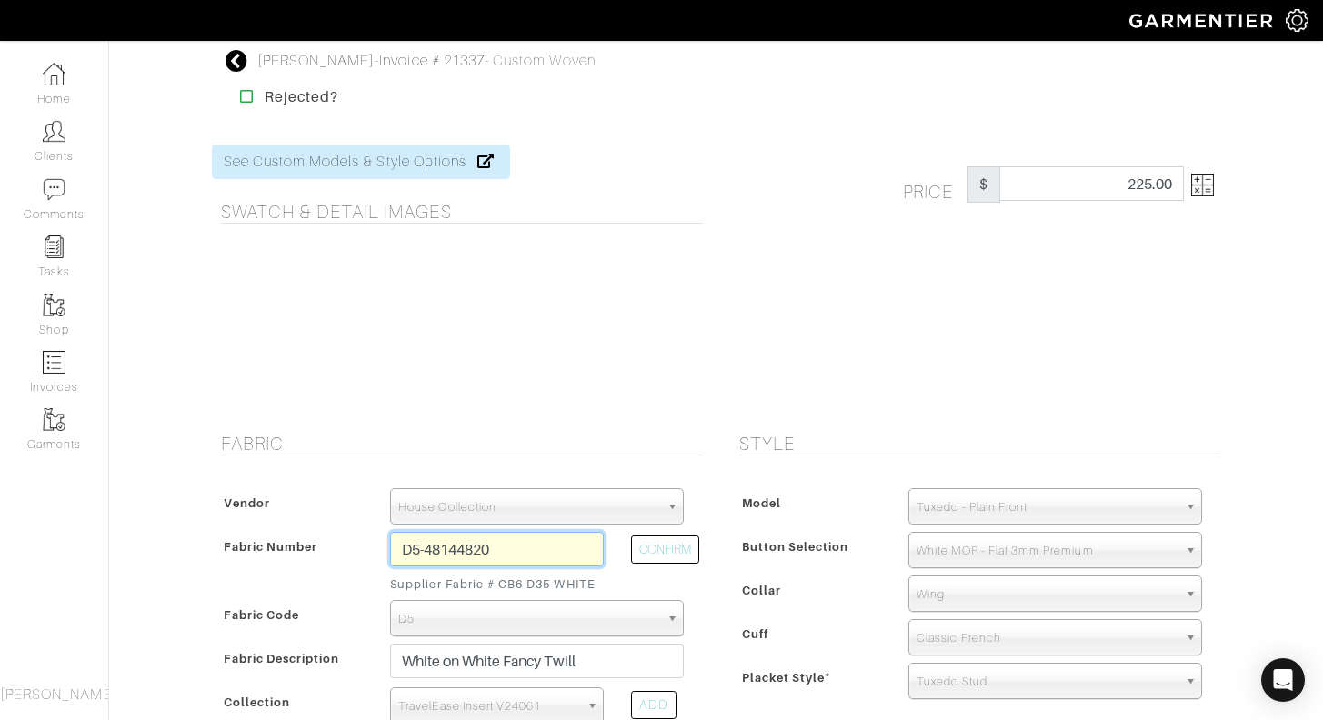
click at [506, 556] on input "D5-48144820" at bounding box center [497, 549] width 214 height 35
type input "N7-45106415"
click at [665, 555] on button "CONFIRM" at bounding box center [665, 550] width 68 height 28
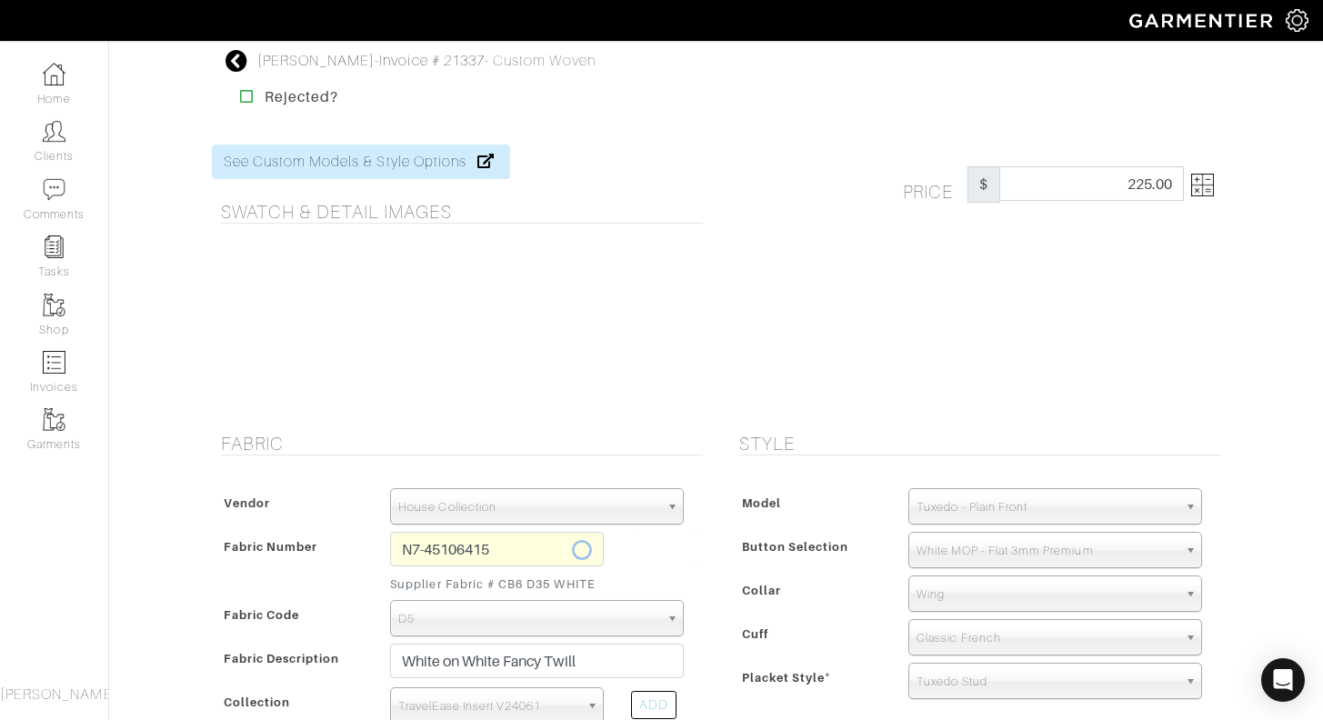
select select "5588"
type input "White Royal Oxford"
select select
click at [1201, 184] on img at bounding box center [1202, 185] width 23 height 23
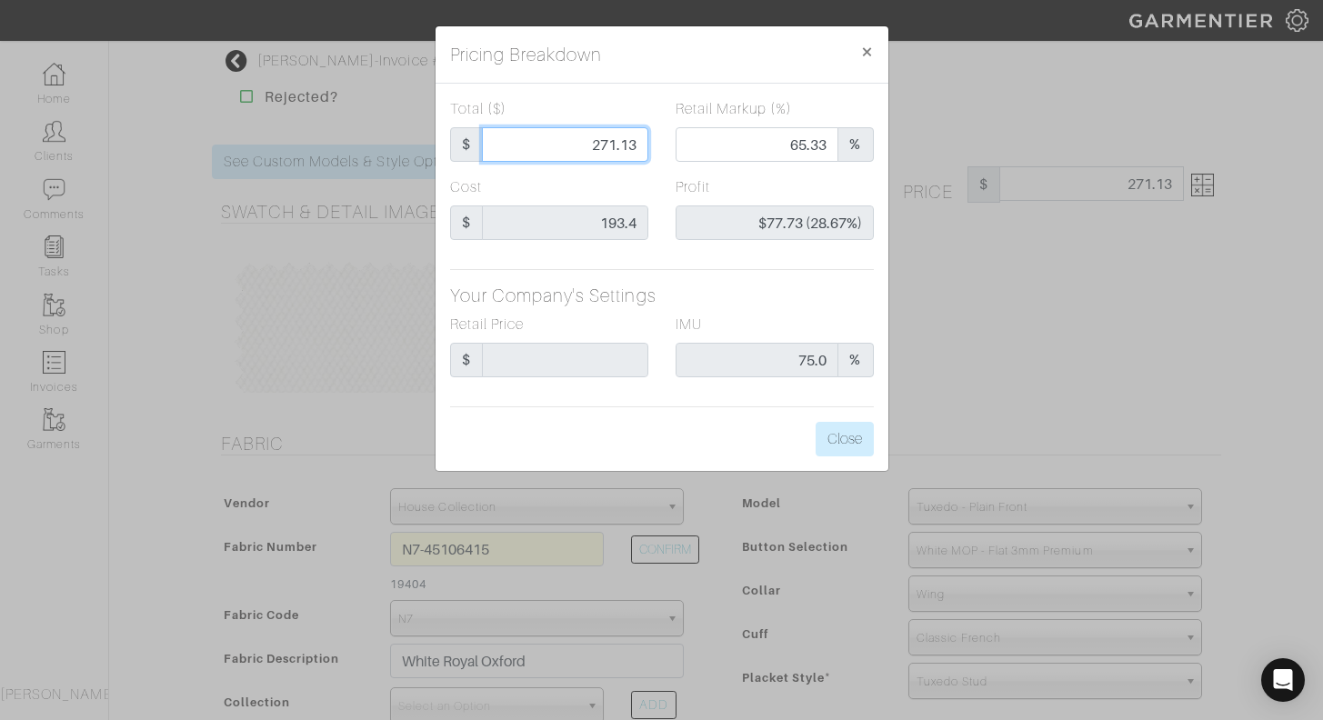
click at [616, 144] on input "271.13" at bounding box center [565, 144] width 166 height 35
type input "27.13"
type input "0.00"
type input "-$166.27 (-612.86%)"
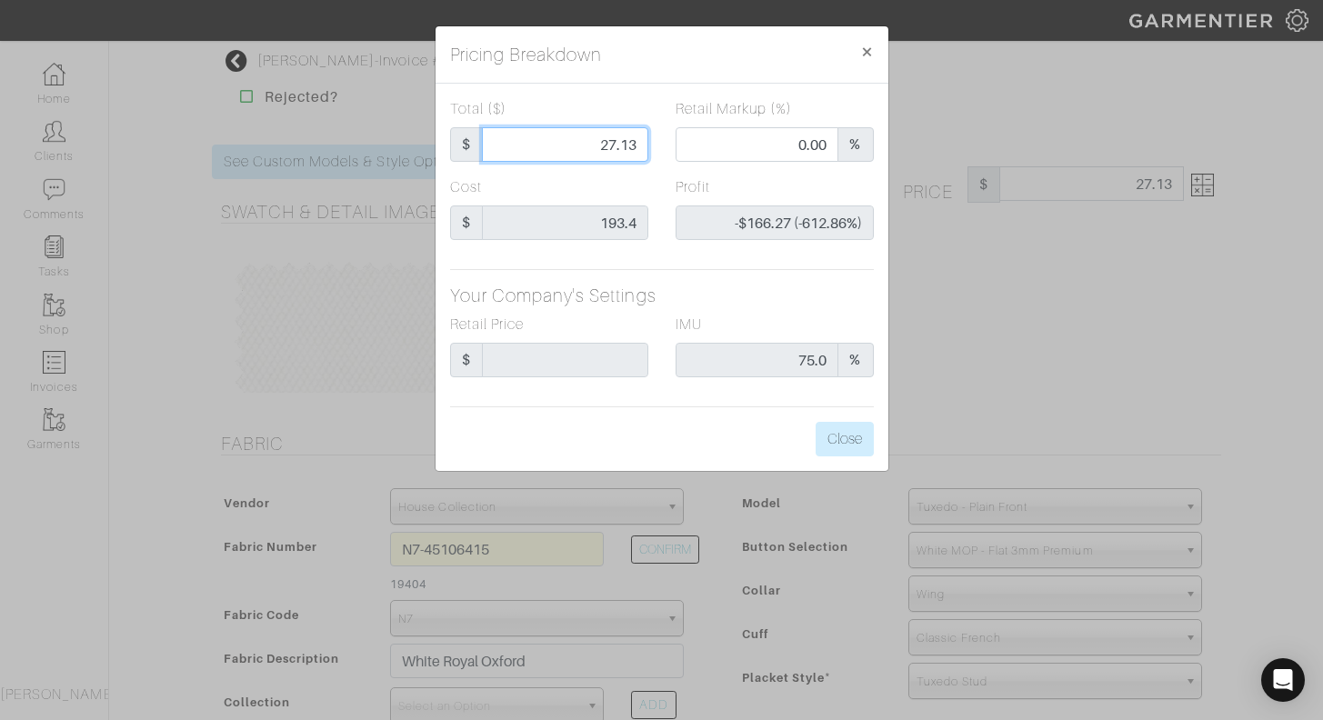
type input "275.13"
type input "65.83"
type input "$81.73 (29.71%)"
type input "275.13"
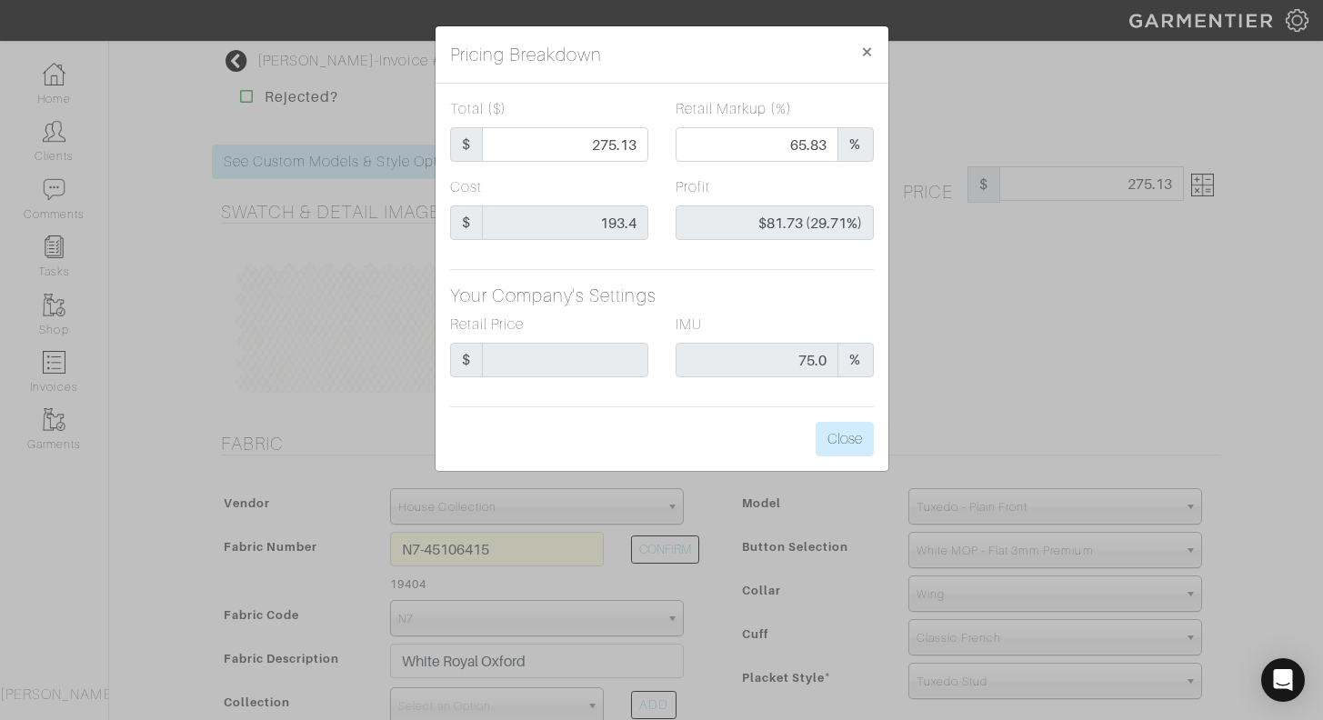
click at [657, 183] on div "Cost $ 193.4" at bounding box center [550, 215] width 226 height 78
click at [848, 448] on button "Close" at bounding box center [845, 439] width 58 height 35
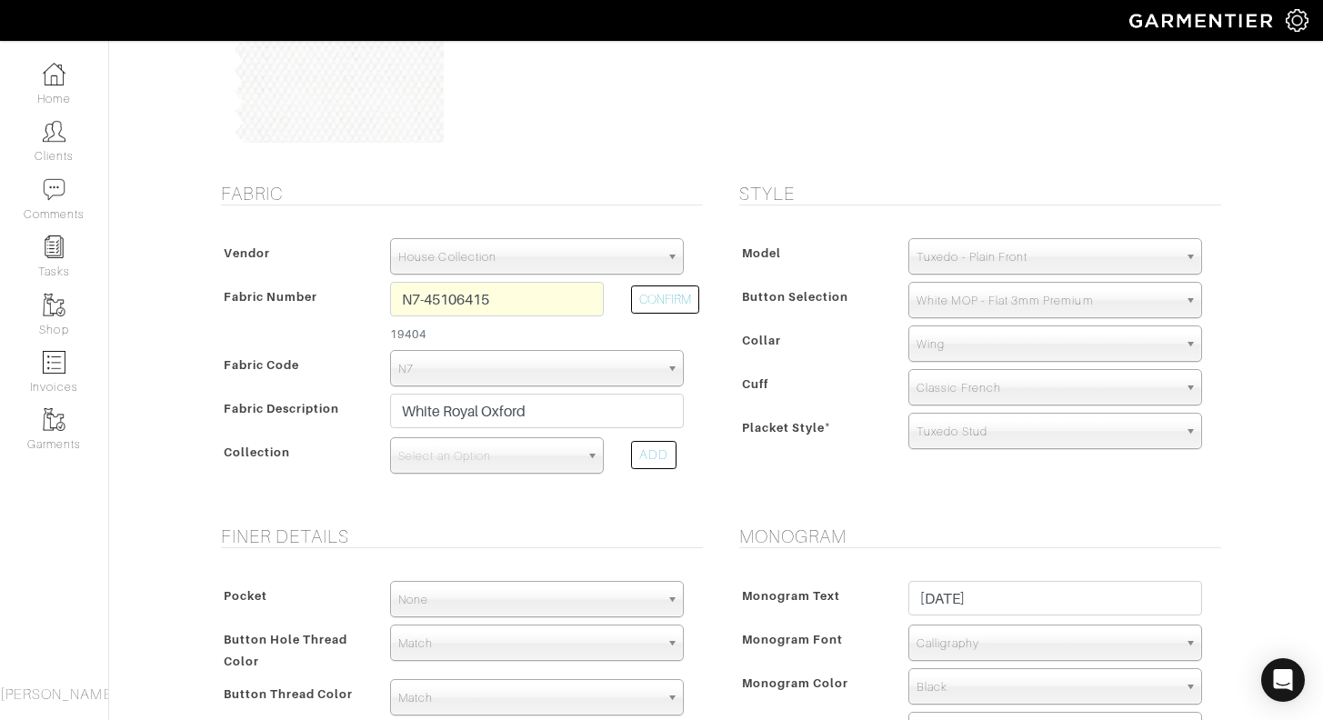
scroll to position [251, 0]
click at [531, 457] on span "Select an Option" at bounding box center [488, 455] width 181 height 36
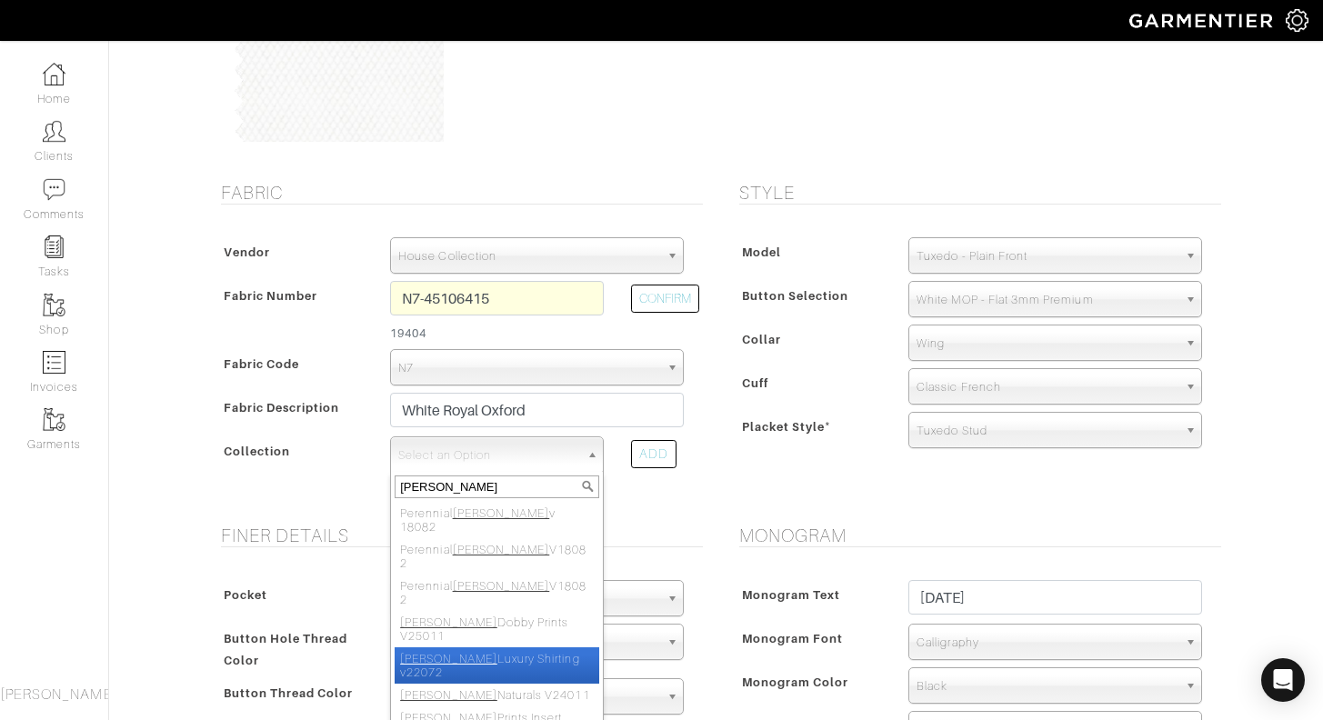
type input "[PERSON_NAME]"
click at [546, 647] on li "[PERSON_NAME] Luxury Shirting v22072" at bounding box center [497, 665] width 205 height 36
select select "656"
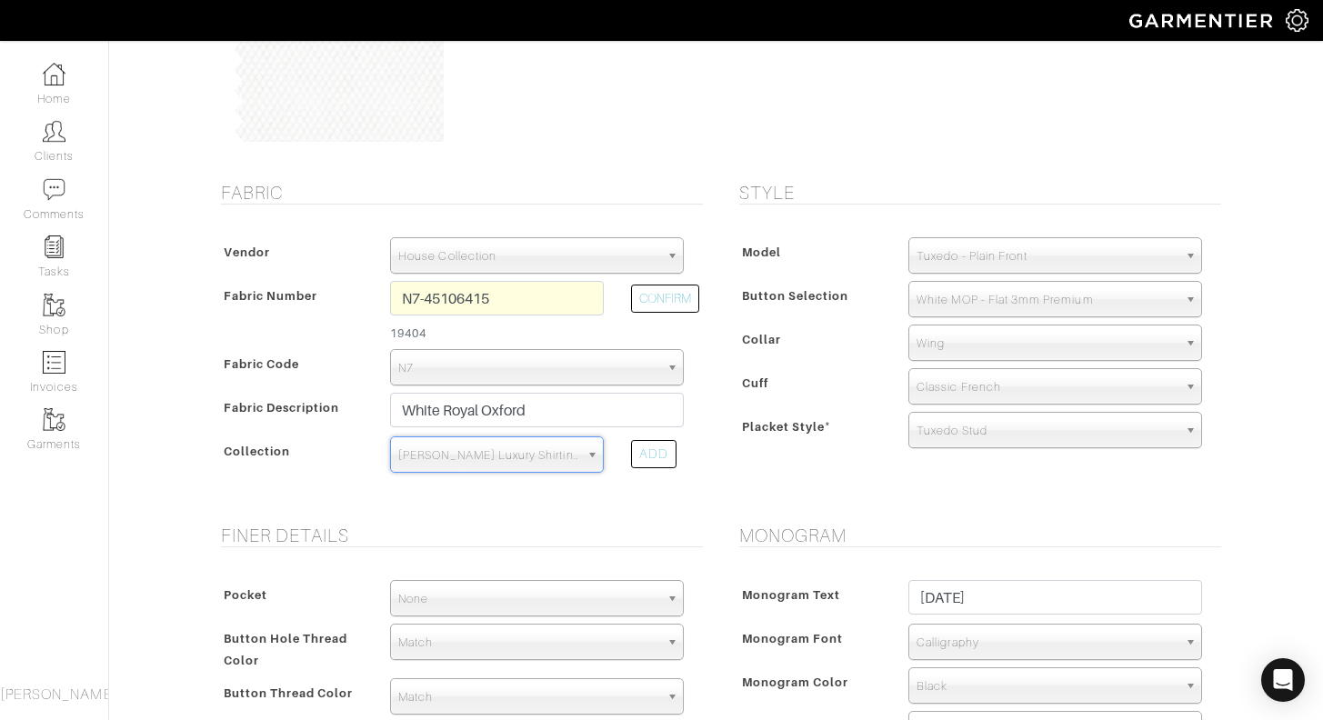
click at [745, 518] on form "See Custom Models & Style Options Swatch & Detail Images Price $ 275.13 Fabric …" at bounding box center [716, 585] width 1009 height 1426
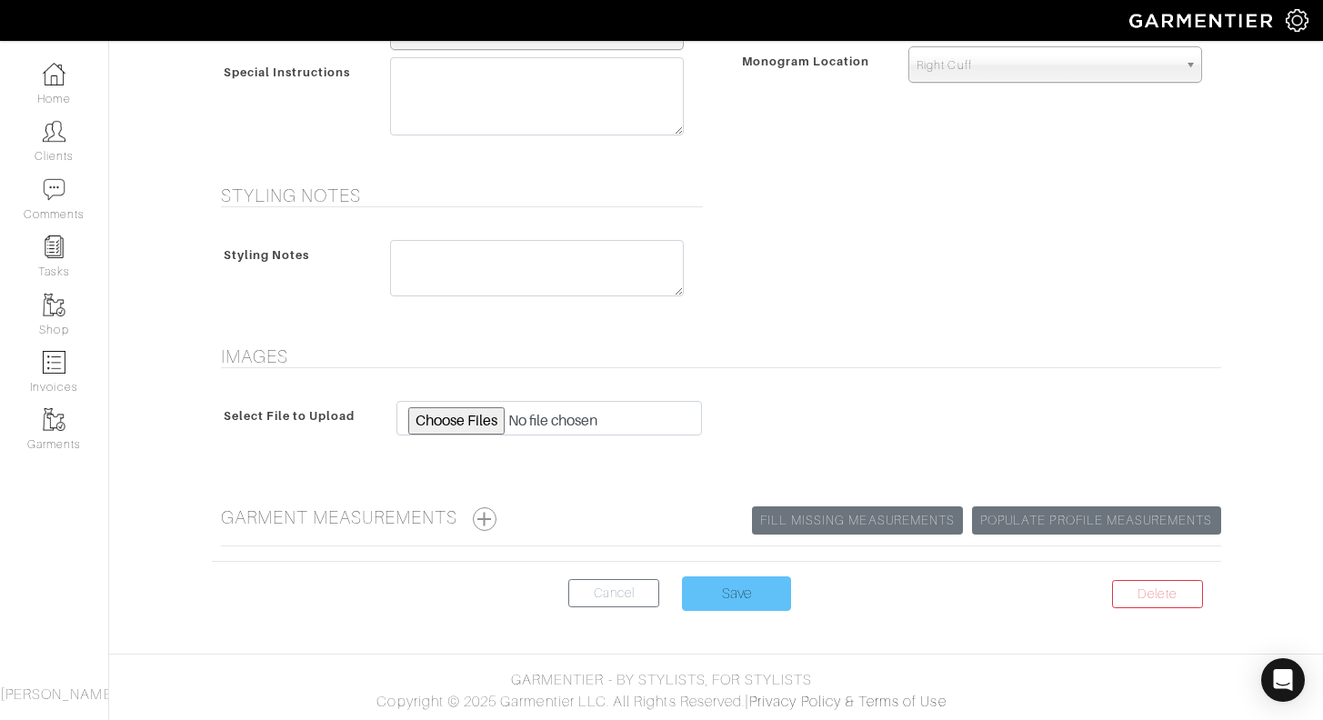
scroll to position [916, 0]
click at [733, 595] on input "Save" at bounding box center [736, 594] width 109 height 35
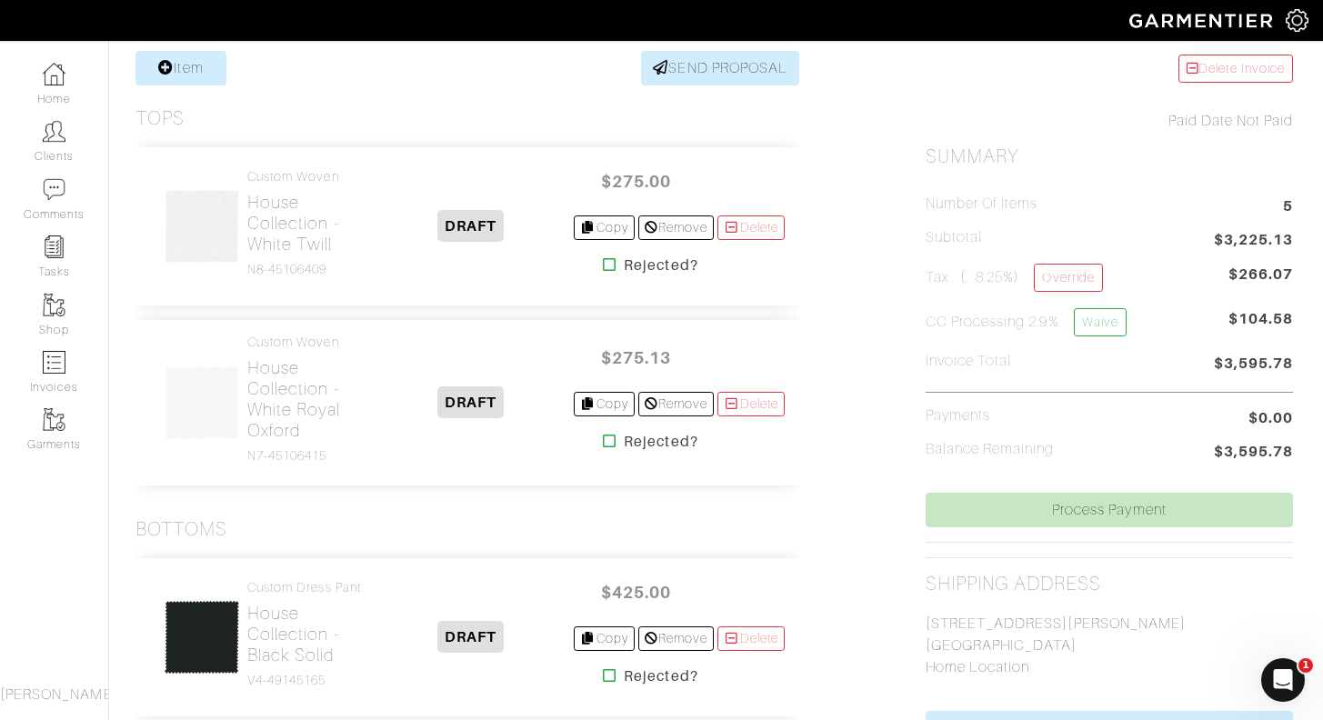
scroll to position [241, 2]
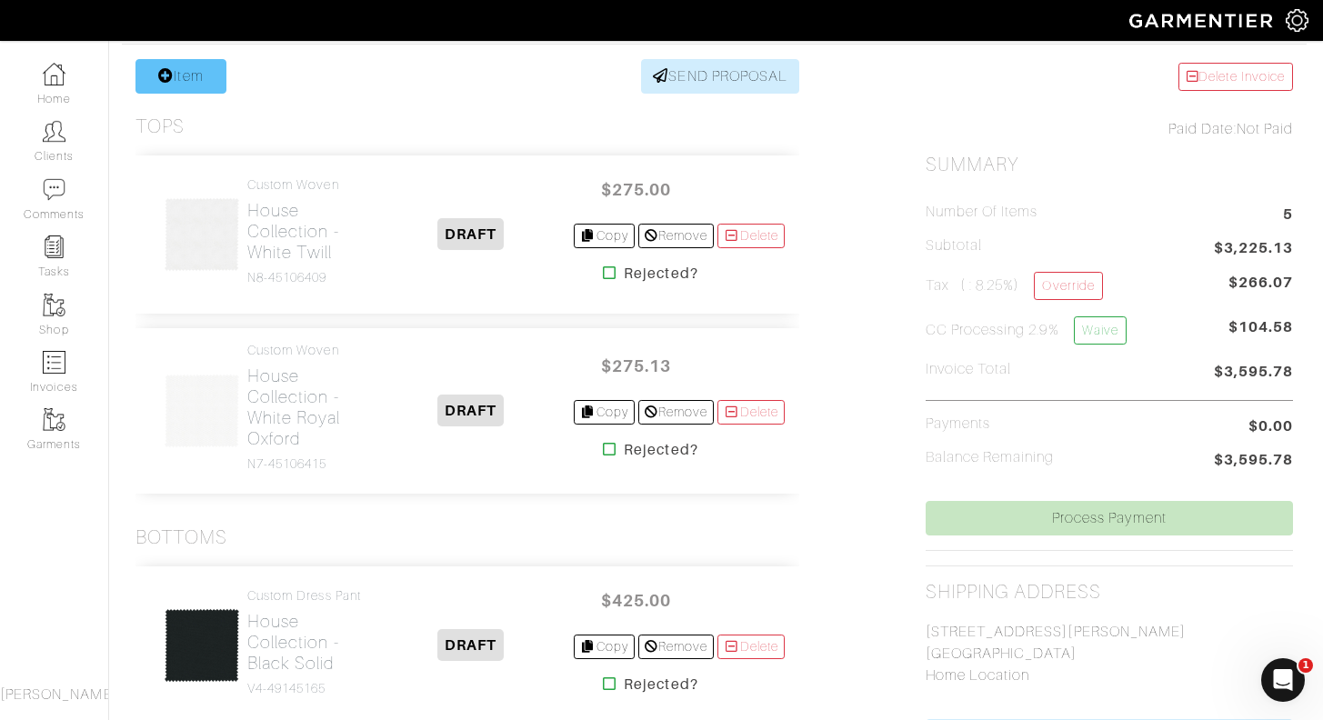
click at [172, 85] on link "Item" at bounding box center [180, 76] width 91 height 35
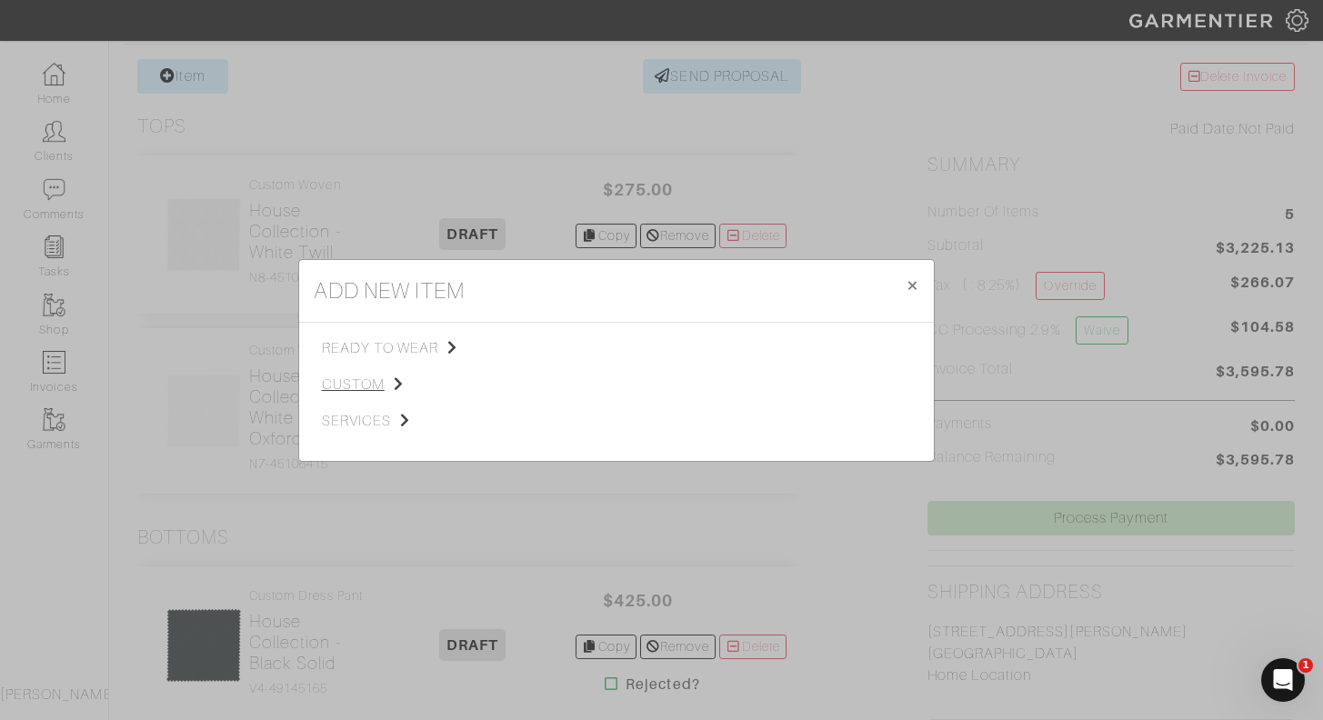
click at [372, 381] on span "custom" at bounding box center [413, 385] width 183 height 22
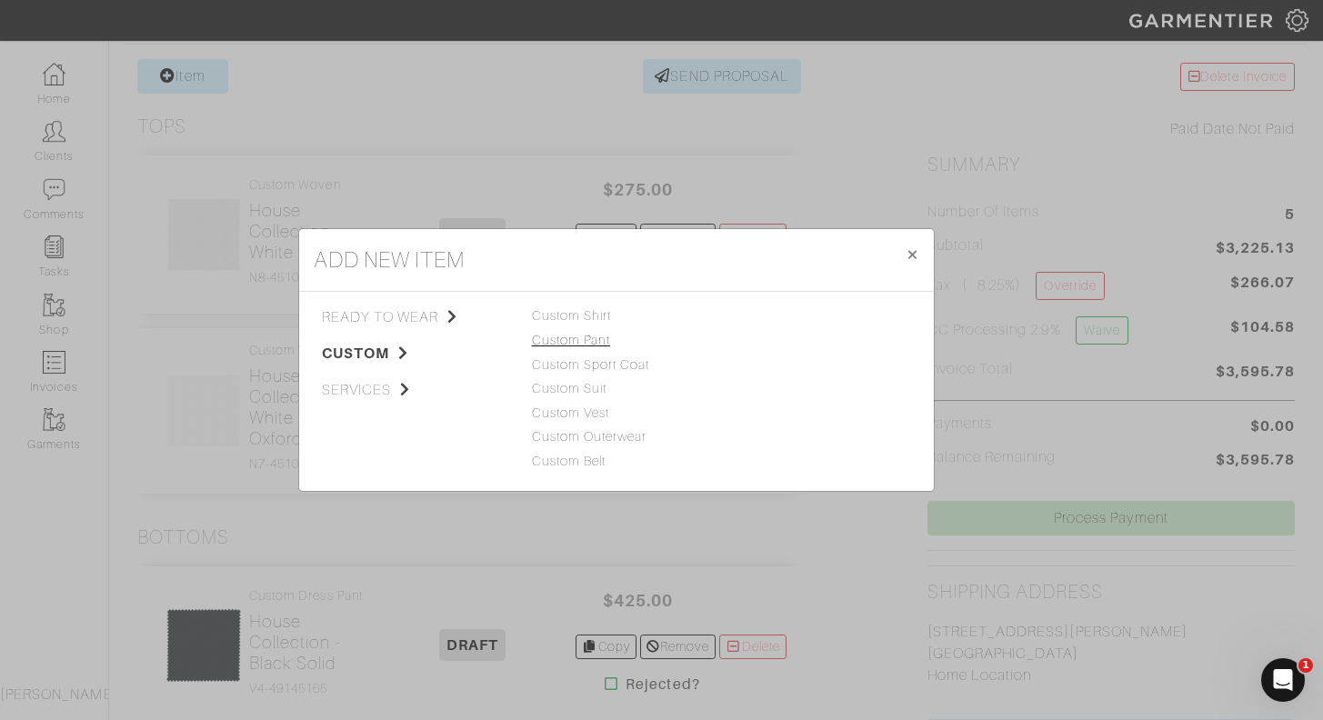
click at [597, 343] on link "Custom Pant" at bounding box center [571, 340] width 79 height 15
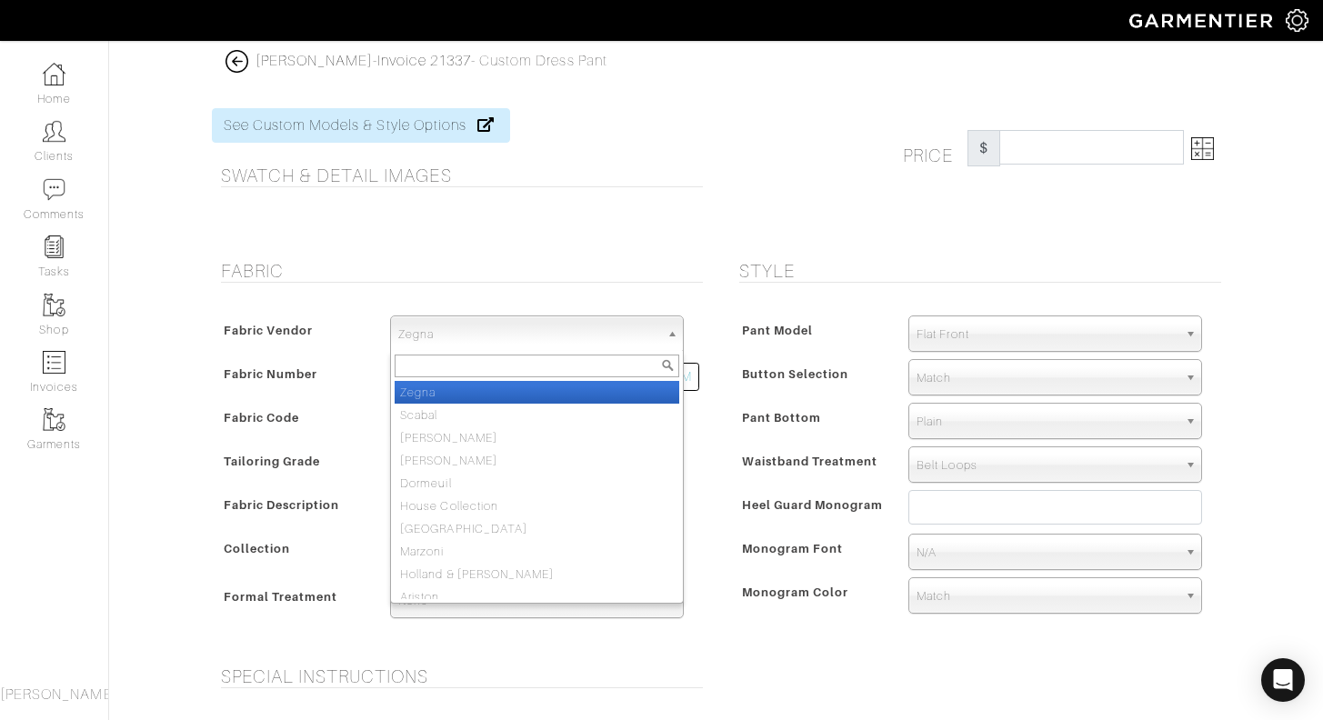
click at [527, 334] on span "Zegna" at bounding box center [528, 334] width 261 height 36
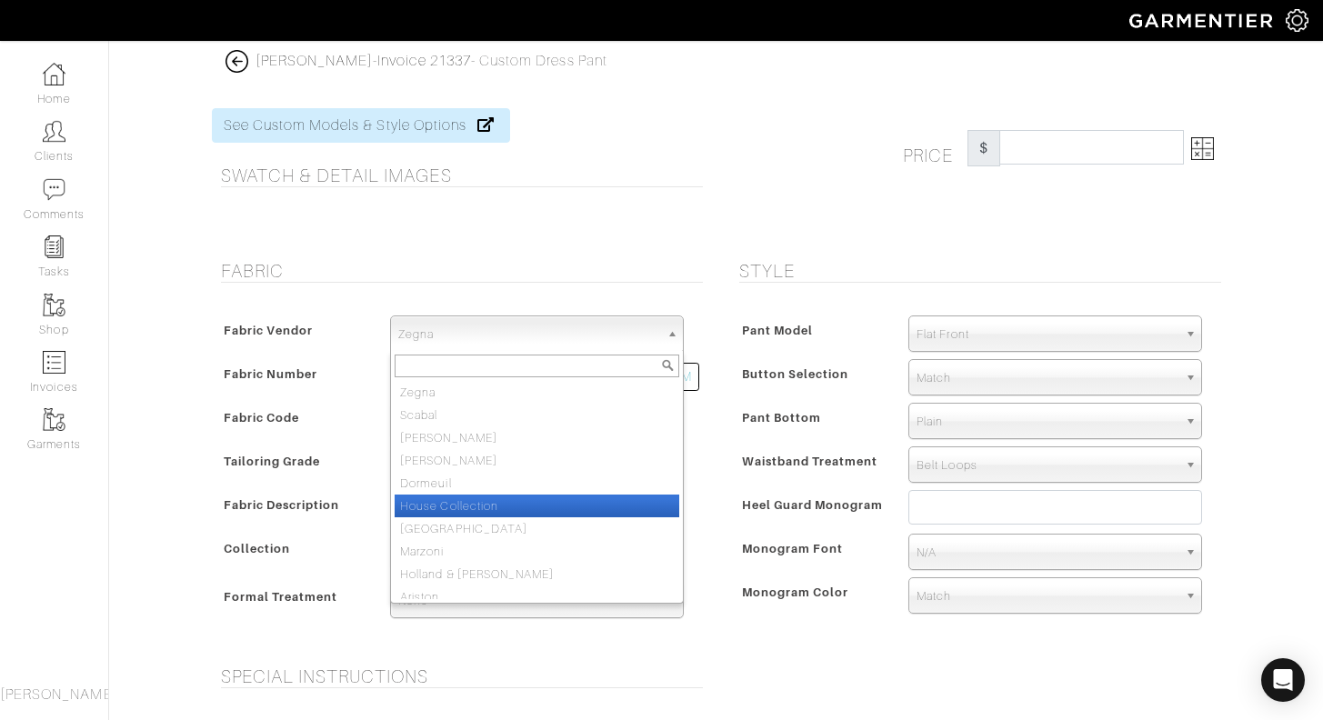
click at [509, 497] on li "House Collection" at bounding box center [537, 506] width 285 height 23
select select "75"
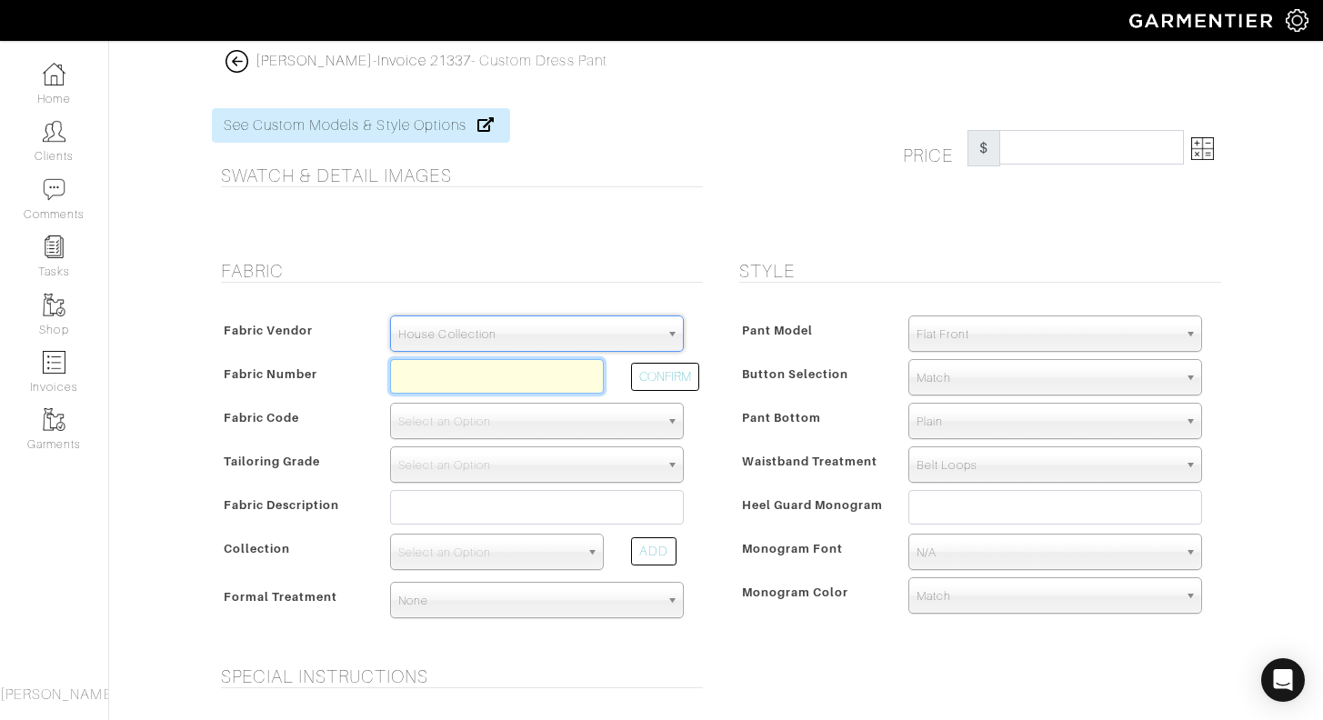
click at [469, 384] on input "text" at bounding box center [497, 376] width 214 height 35
type input "E5-49146023"
click at [693, 370] on button "CONFIRM" at bounding box center [665, 377] width 68 height 28
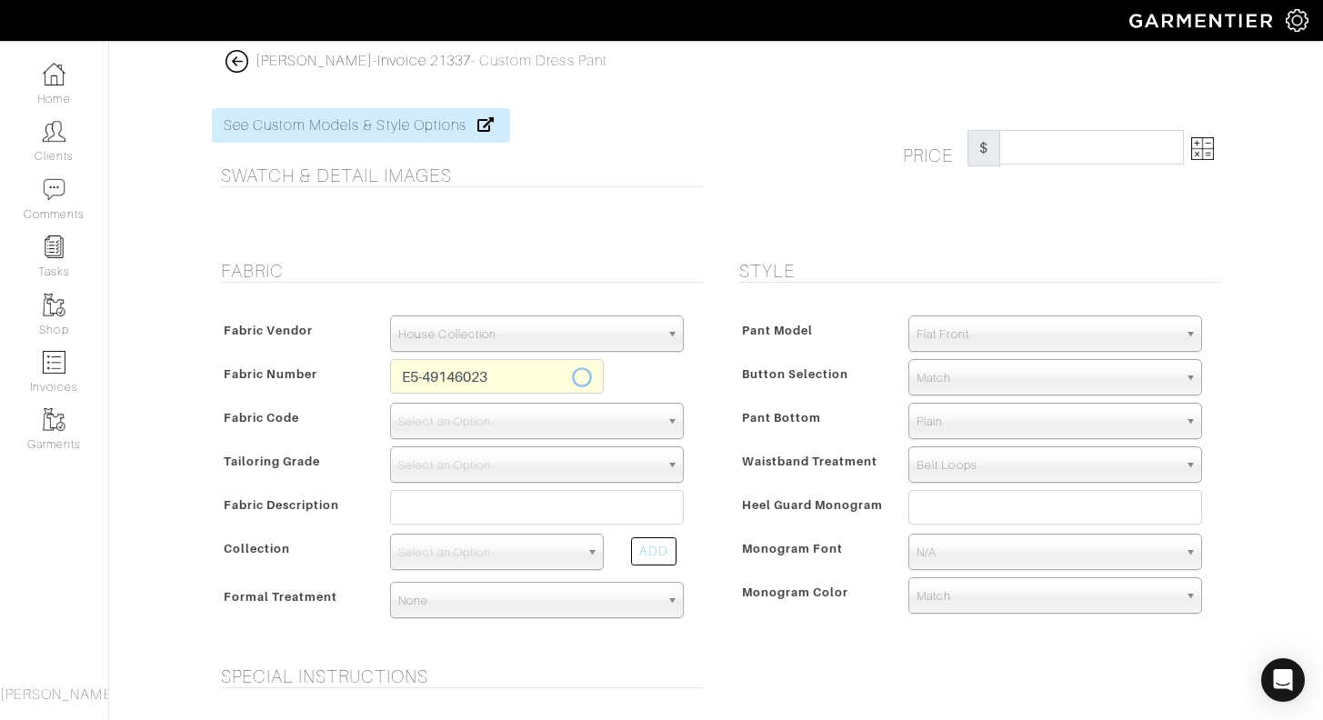
select select "881"
type input "Black Solid"
select select
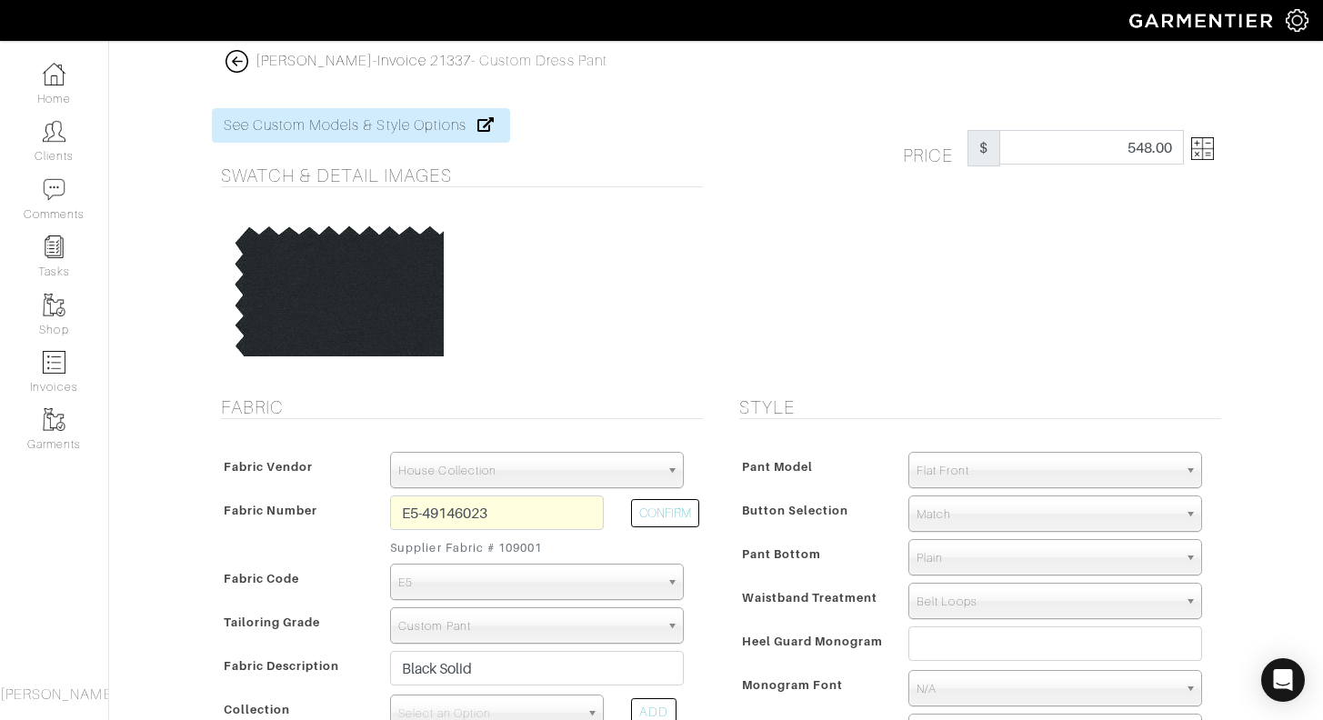
click at [1189, 150] on link at bounding box center [1199, 148] width 30 height 36
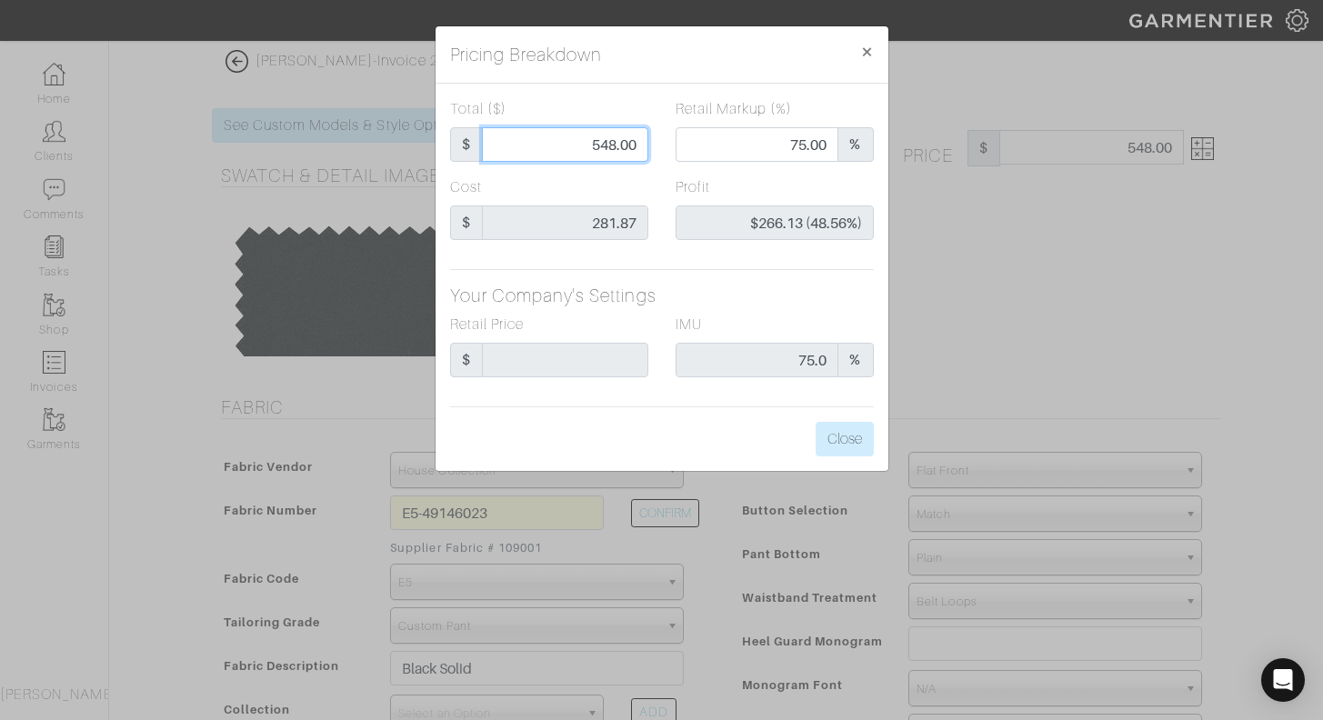
click at [600, 141] on input "548.00" at bounding box center [565, 144] width 166 height 35
type input "3"
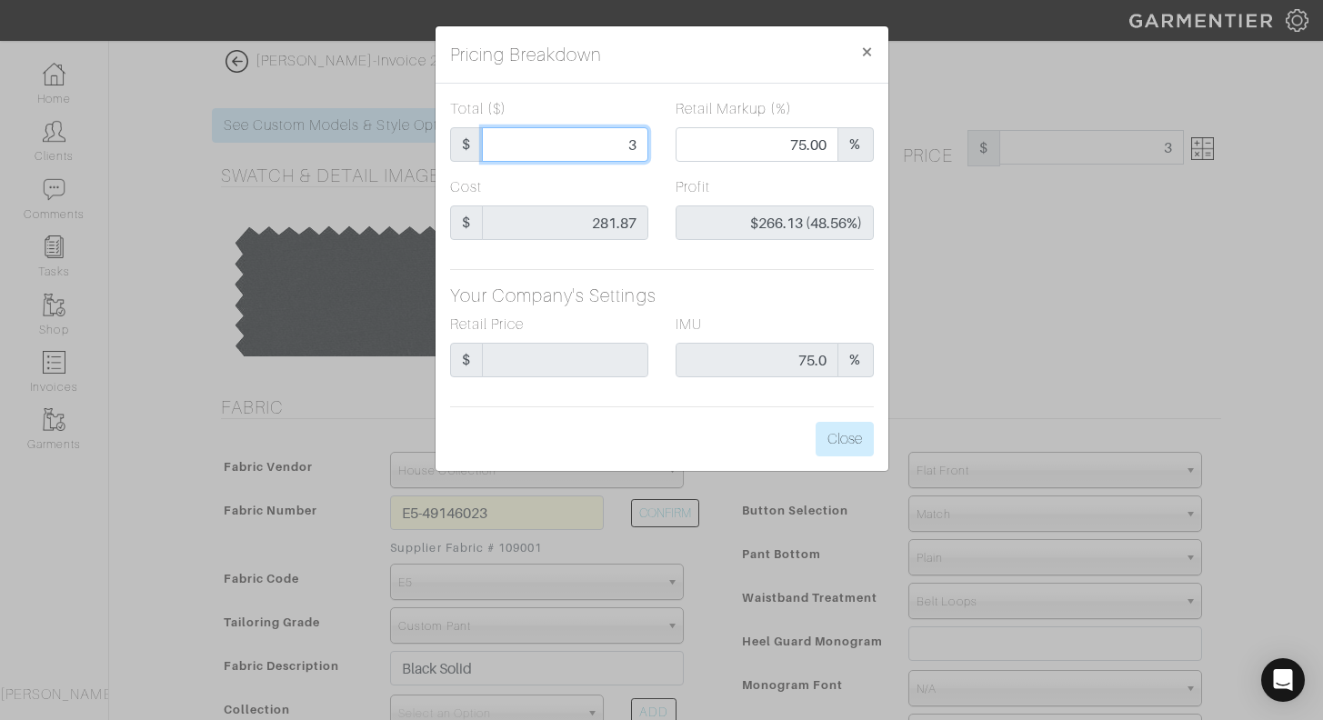
type input "0.00"
type input "-$278.87 (-9295.67%)"
type input "30"
type input "-$251.87 (-839.57%)"
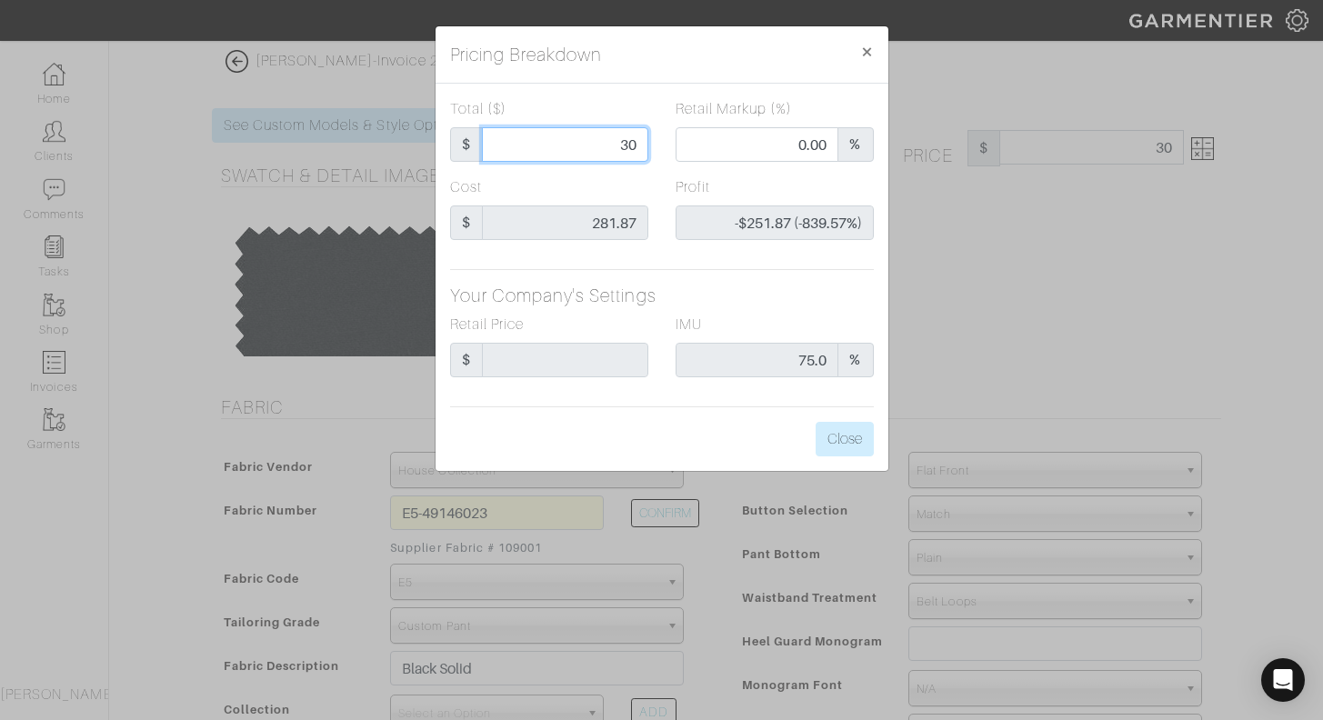
type input "300"
type input "54.33"
type input "$18.13 (6.04%)"
type input "300"
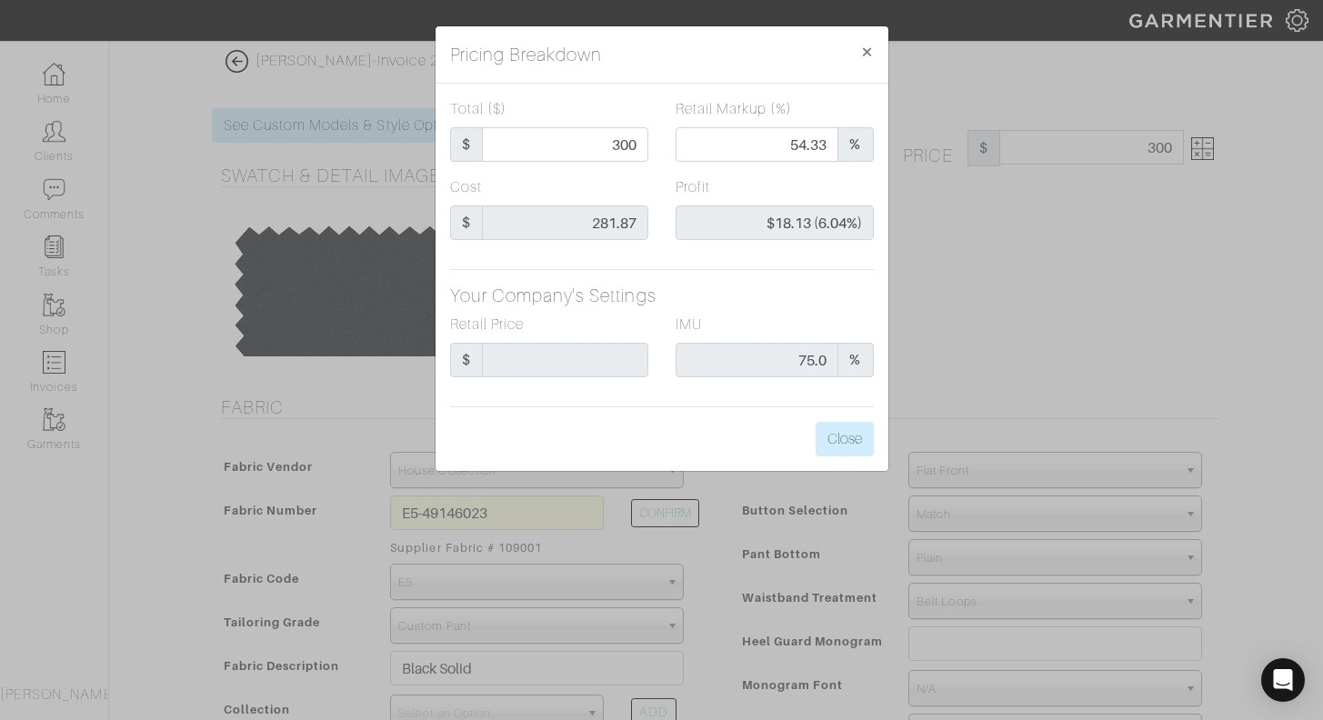
type input "300.00"
click at [645, 186] on div "Cost $ 281.87" at bounding box center [549, 208] width 198 height 64
click at [616, 147] on input "300.00" at bounding box center [565, 144] width 166 height 35
type input "30.00"
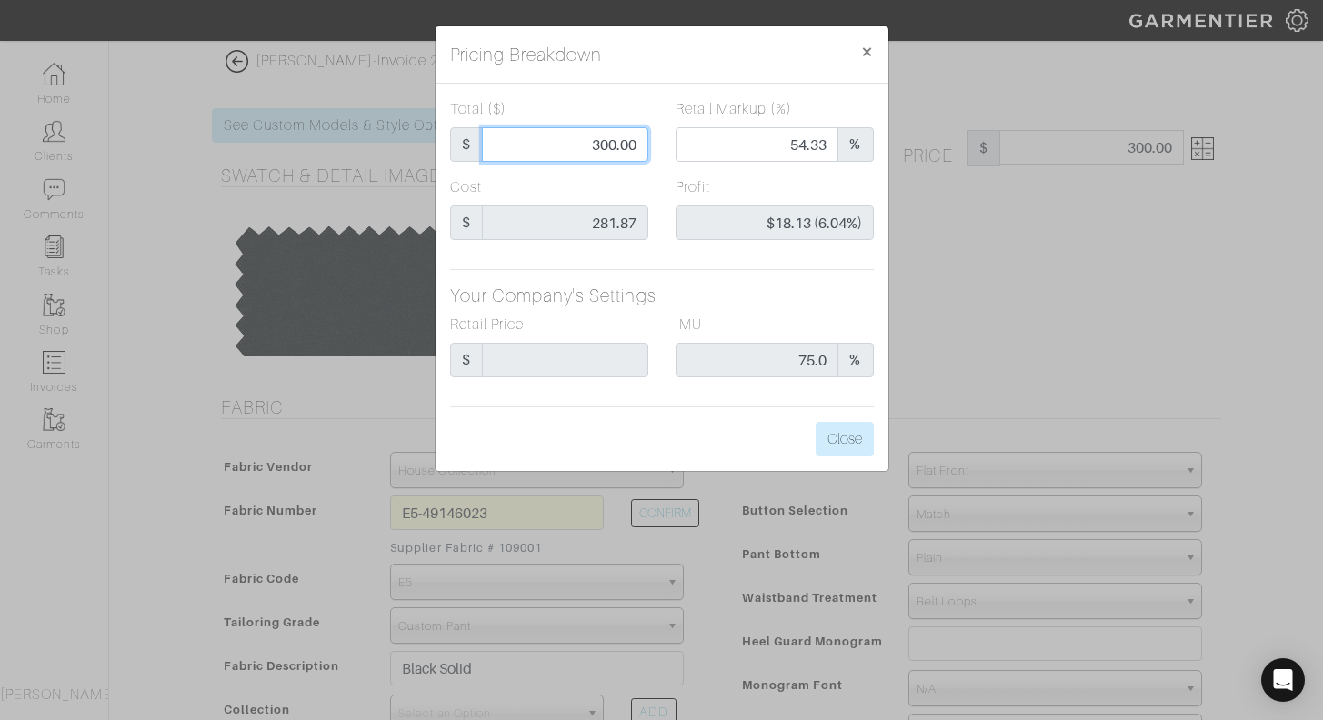
type input "30.00"
type input "0.00"
type input "-$251.87 (-839.57%)"
type input "3.00"
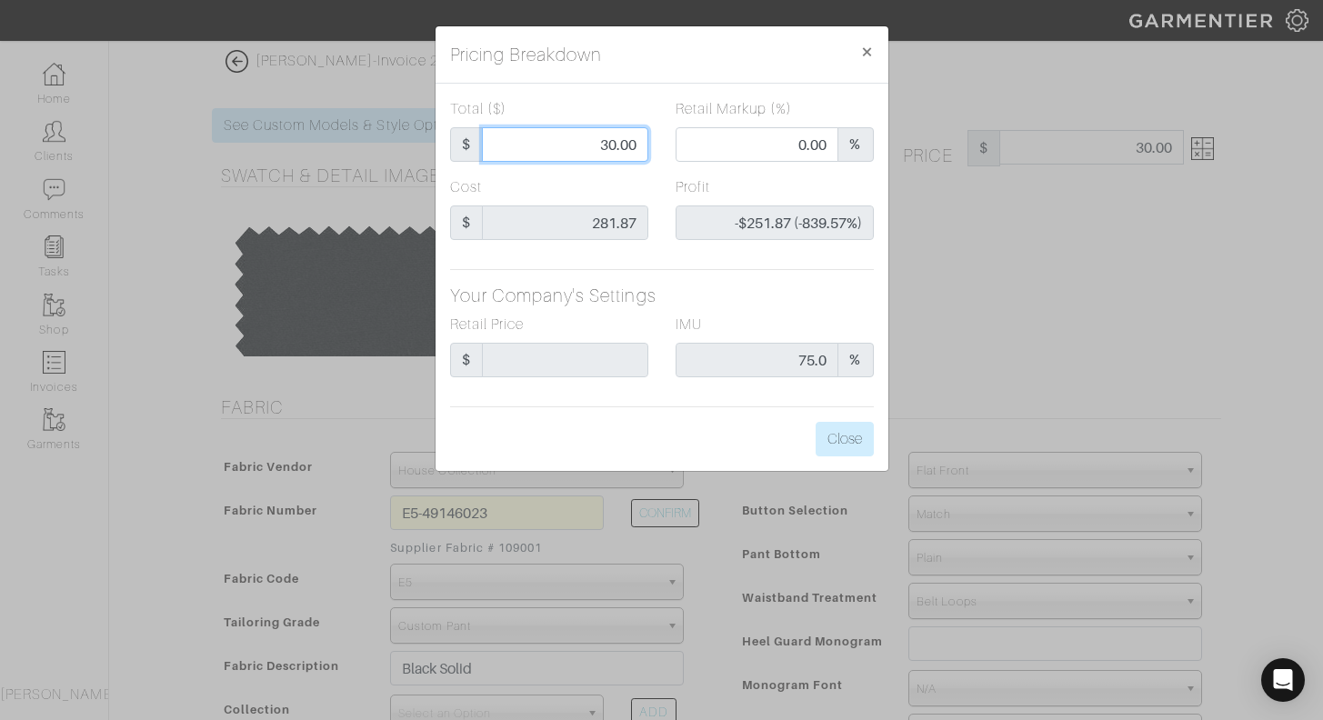
type input "-$278.87 (-9295.67%)"
type input "32.00"
type input "-$249.87 (-780.84%)"
type input "325.00"
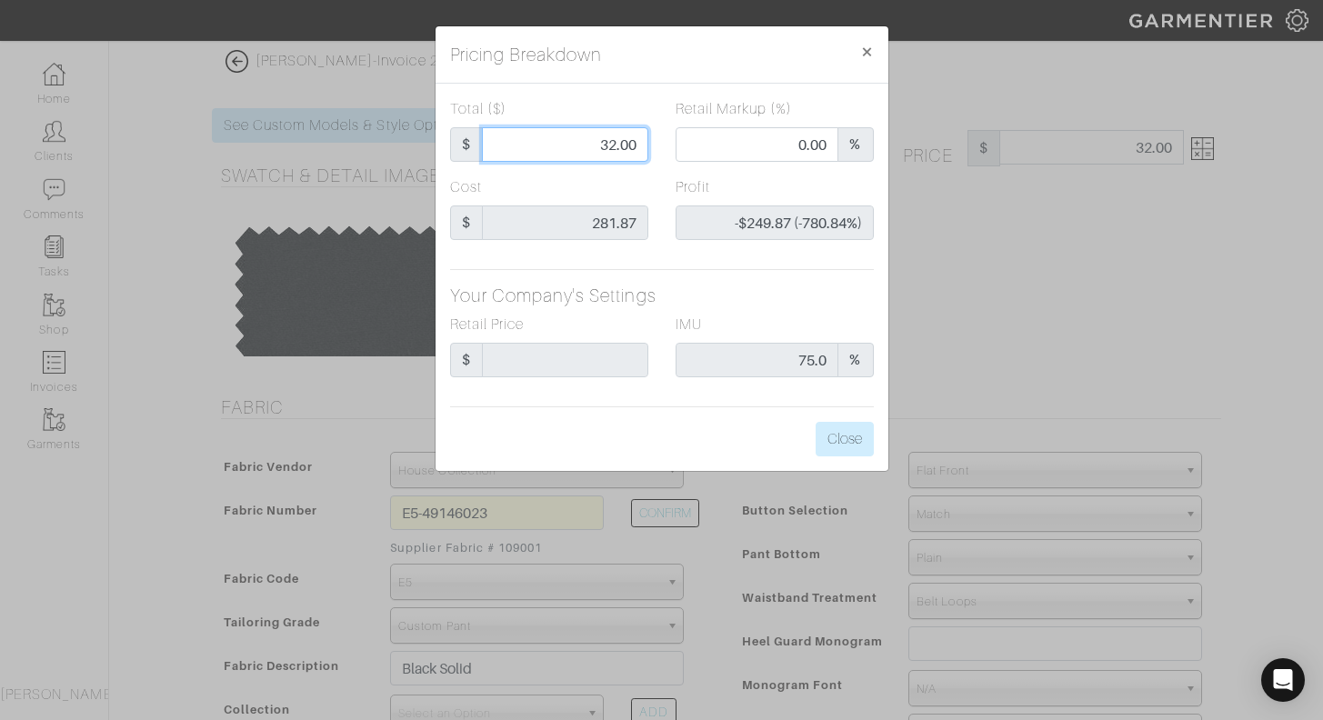
type input "325.00"
type input "57.85"
type input "$43.13 (13.27%)"
type input "325.00"
click at [648, 175] on div "Total ($) $ 325.00" at bounding box center [550, 137] width 226 height 78
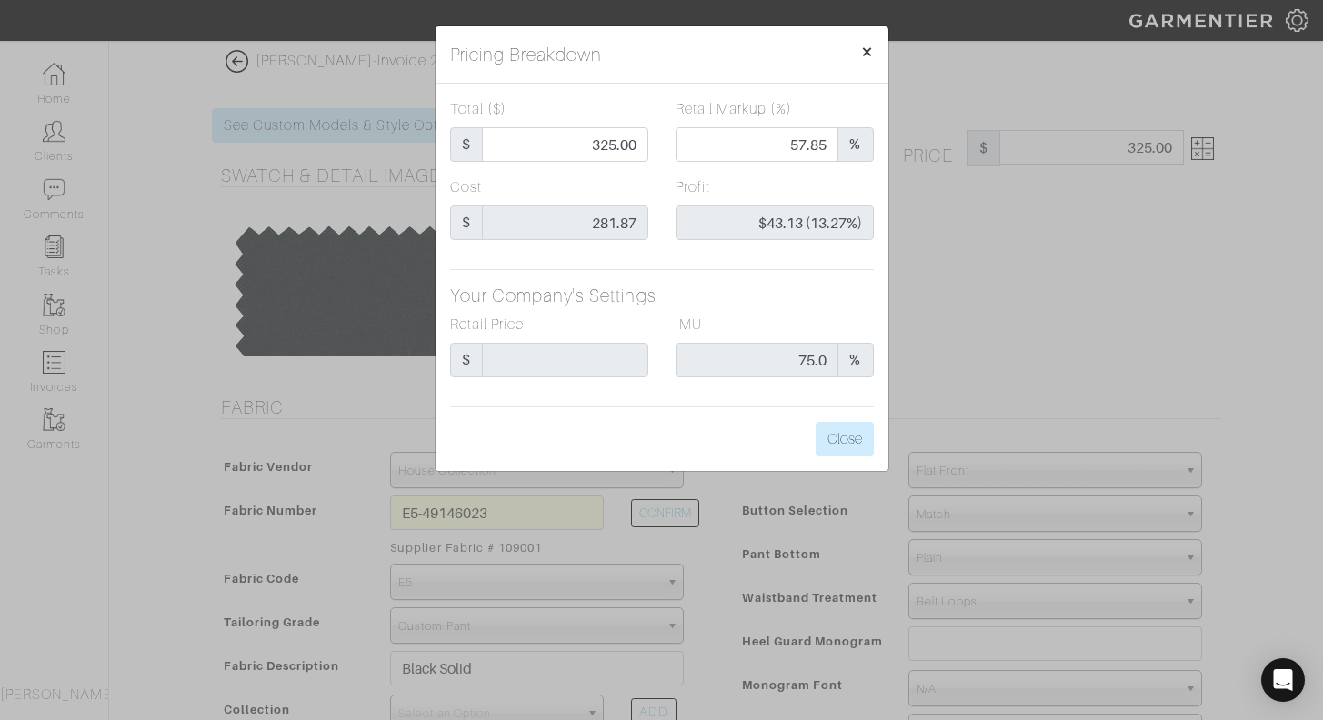
click at [869, 57] on span "×" at bounding box center [867, 51] width 14 height 25
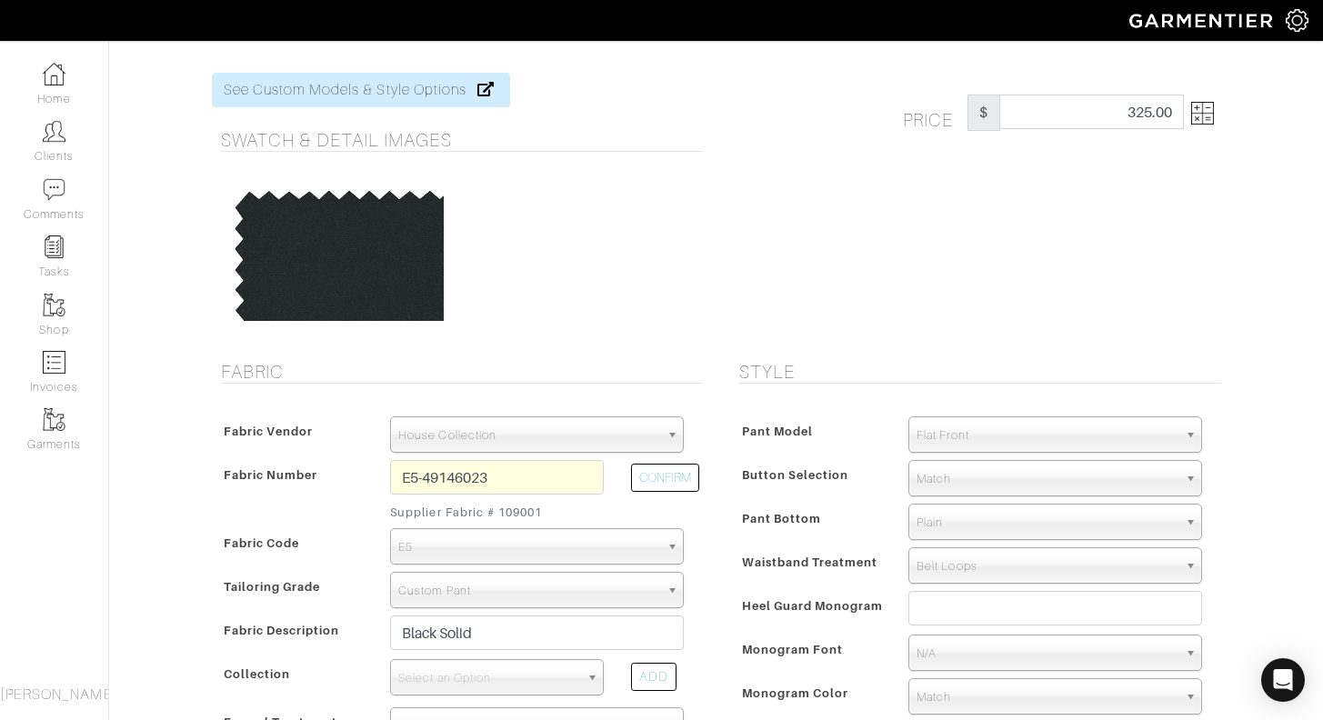
scroll to position [35, 0]
click at [503, 477] on input "E5-49146023" at bounding box center [497, 477] width 214 height 35
type input "V4-49146039"
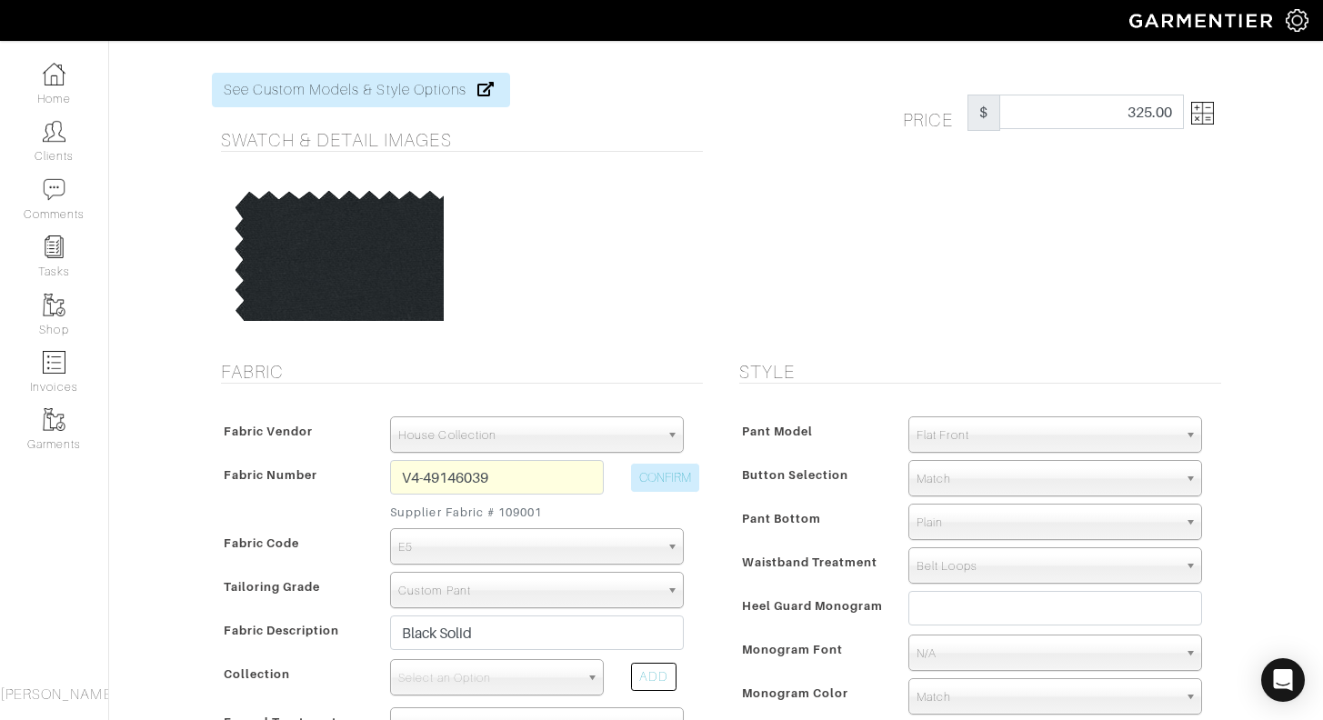
click at [673, 479] on button "CONFIRM" at bounding box center [665, 478] width 68 height 28
select select "884"
select select
click at [1203, 114] on img at bounding box center [1202, 113] width 23 height 23
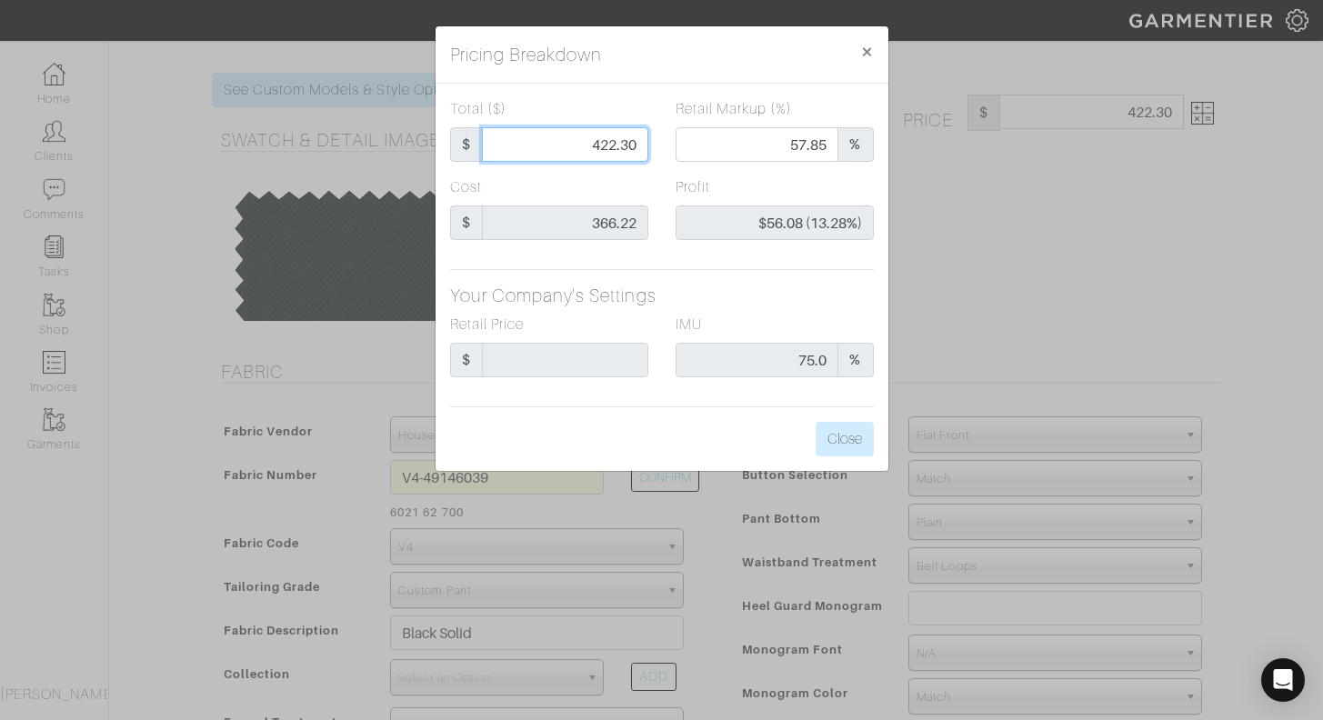
click at [616, 147] on input "422.30" at bounding box center [565, 144] width 166 height 35
type input "42.30"
type input "0.00"
type input "-$323.92 (-765.77%)"
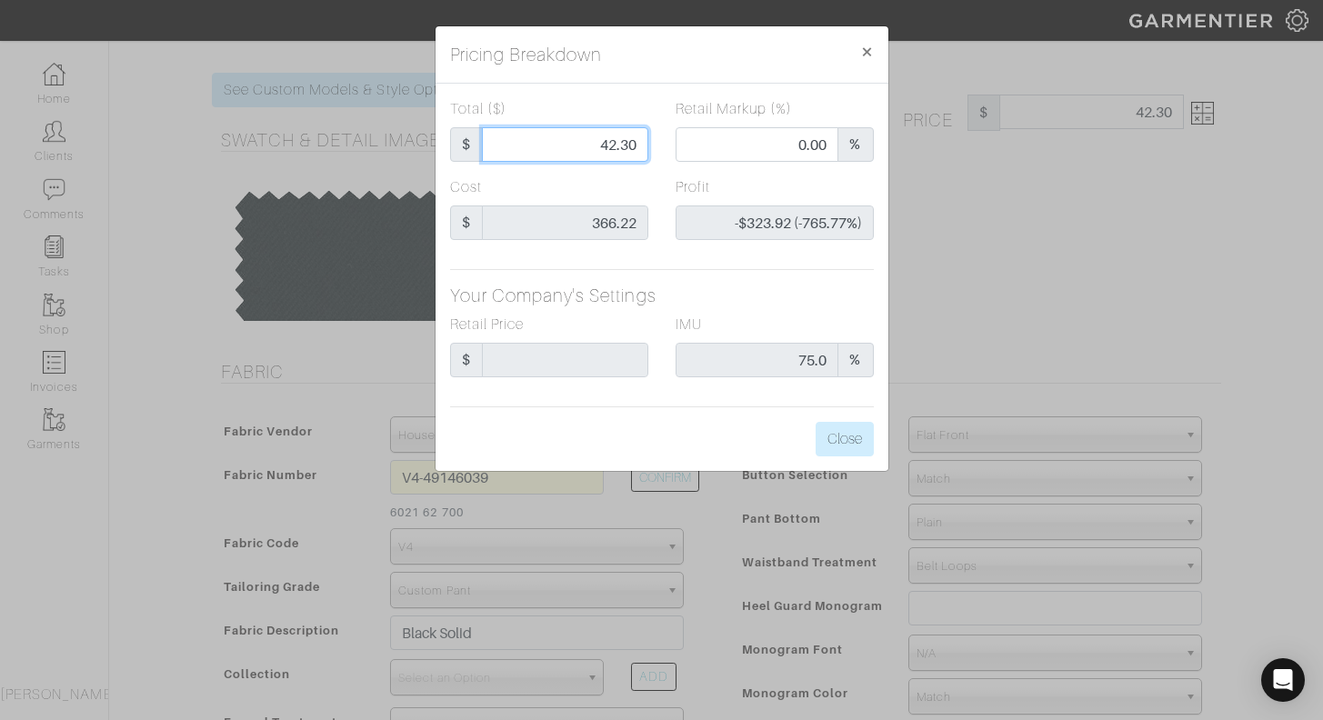
type input "425.30"
type input "58.15"
type input "$59.08 (13.89%)"
type input "425.30"
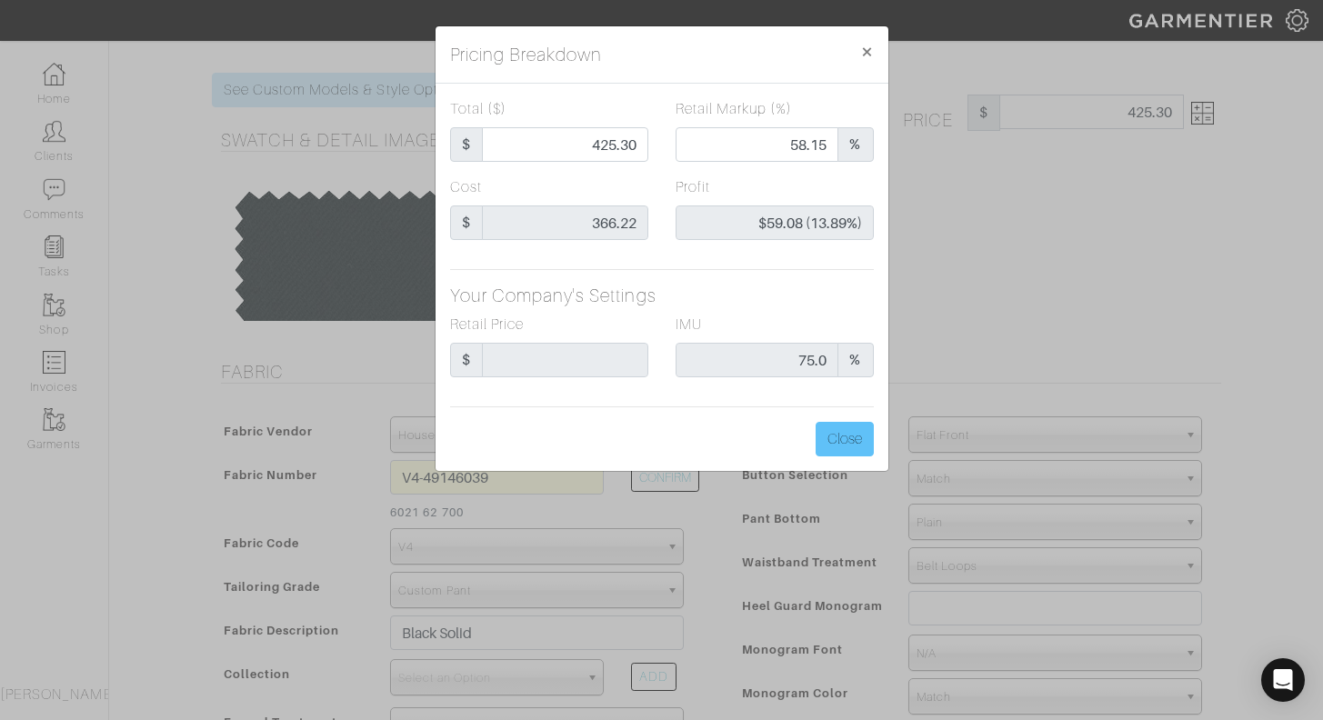
click at [857, 440] on button "Close" at bounding box center [845, 439] width 58 height 35
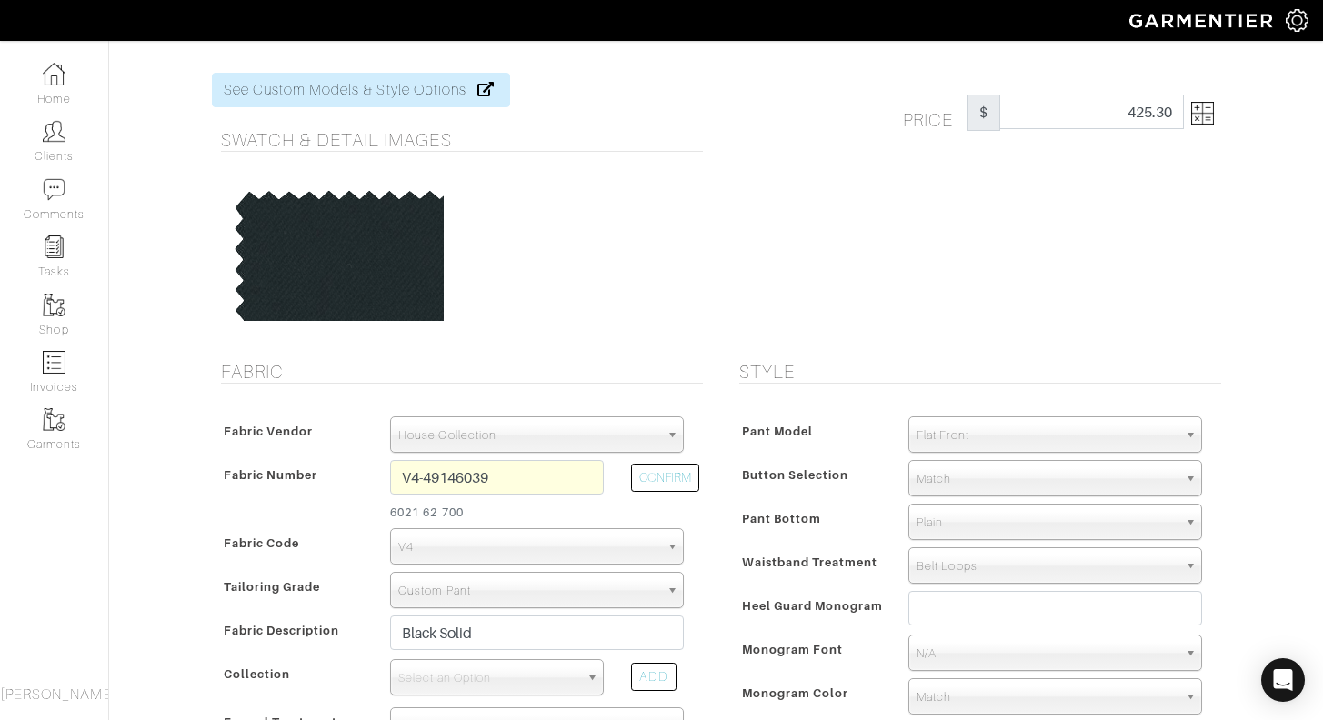
click at [939, 438] on span "Flat Front" at bounding box center [1047, 435] width 261 height 36
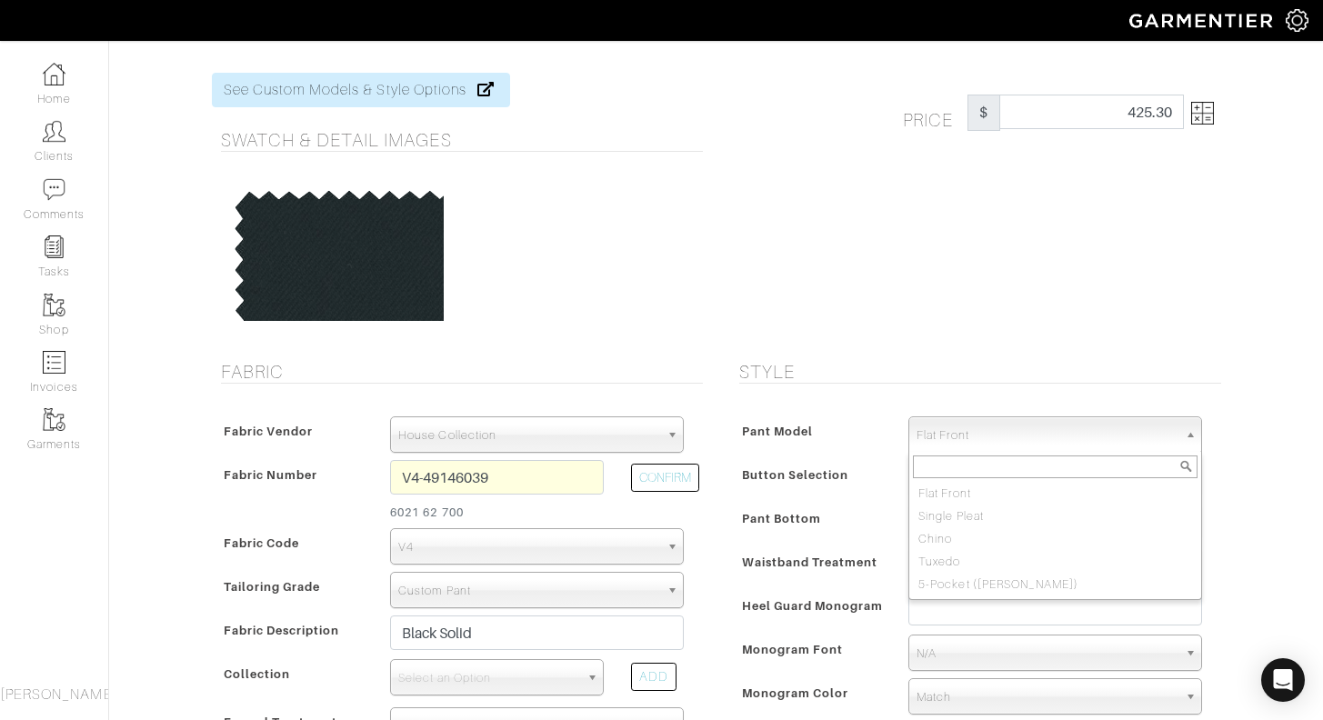
click at [883, 333] on div "Price $ 425.30" at bounding box center [976, 206] width 518 height 266
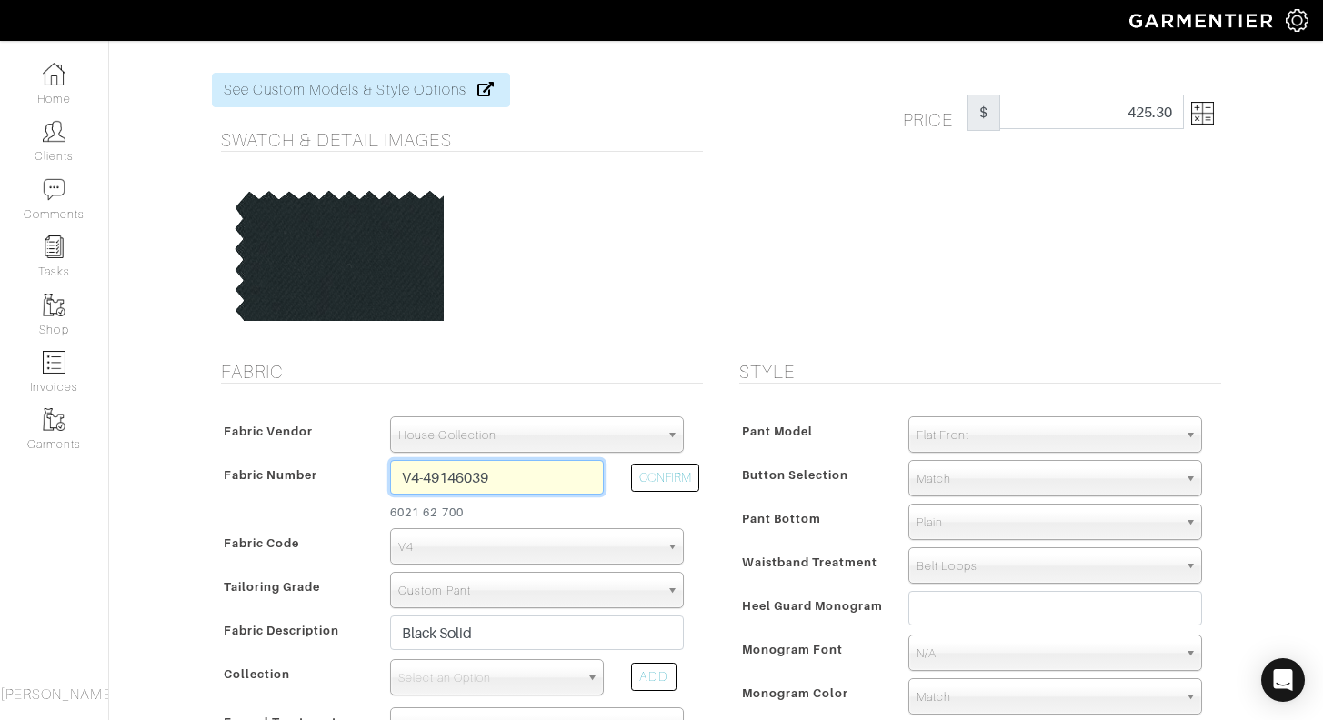
click at [478, 478] on input "V4-49146039" at bounding box center [497, 477] width 214 height 35
click at [516, 477] on input "V4-49146039" at bounding box center [497, 477] width 214 height 35
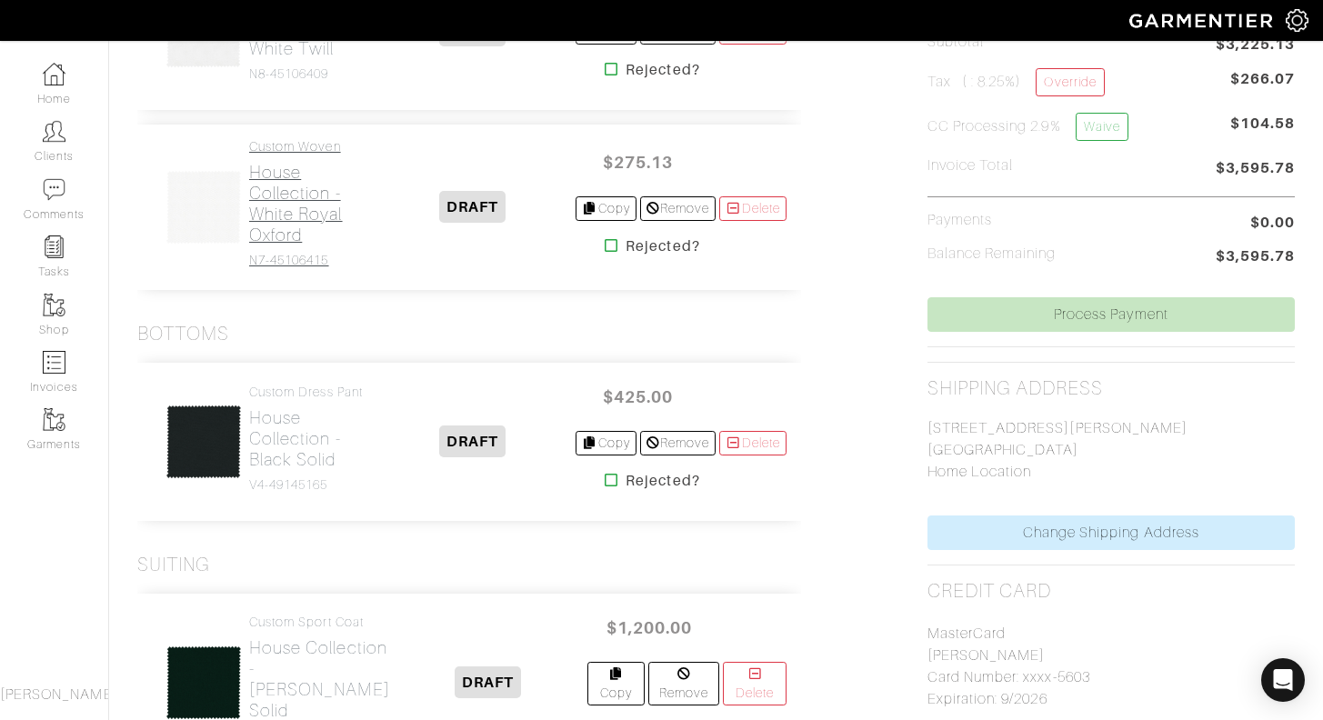
scroll to position [467, 0]
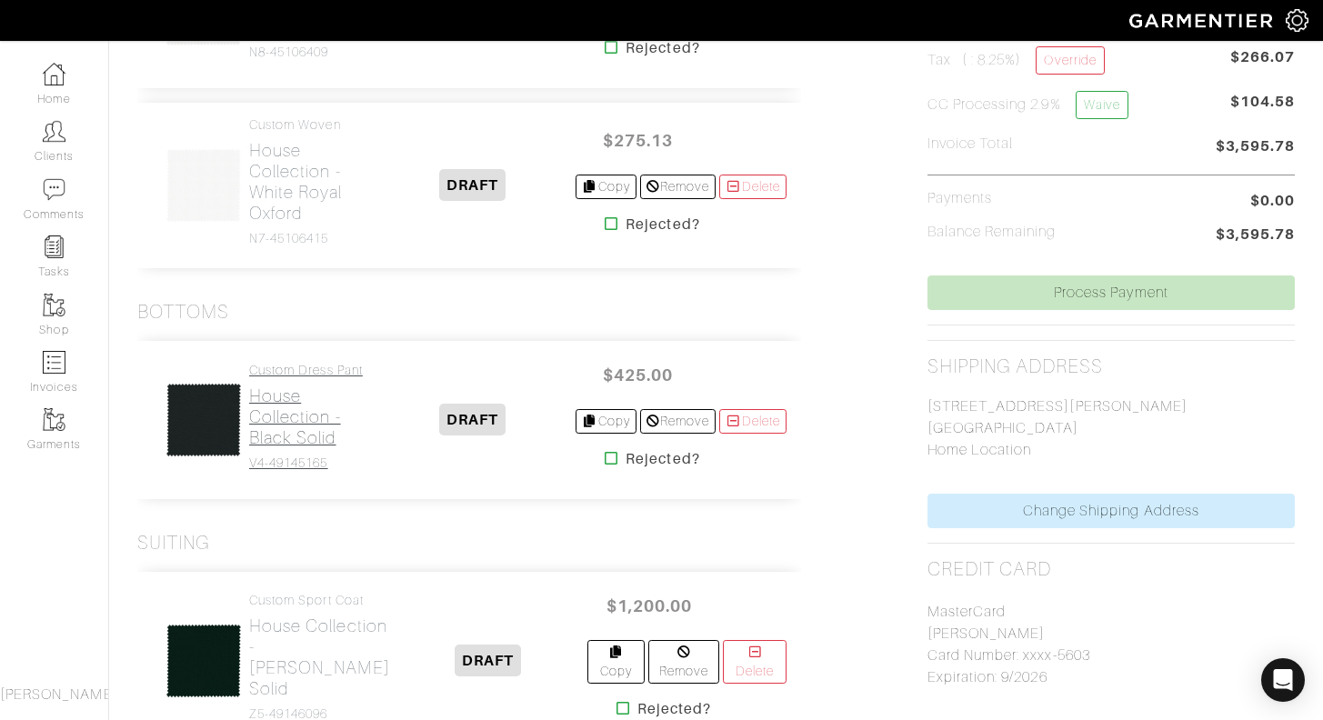
click at [289, 421] on h2 "House Collection - Black Solid" at bounding box center [309, 417] width 120 height 63
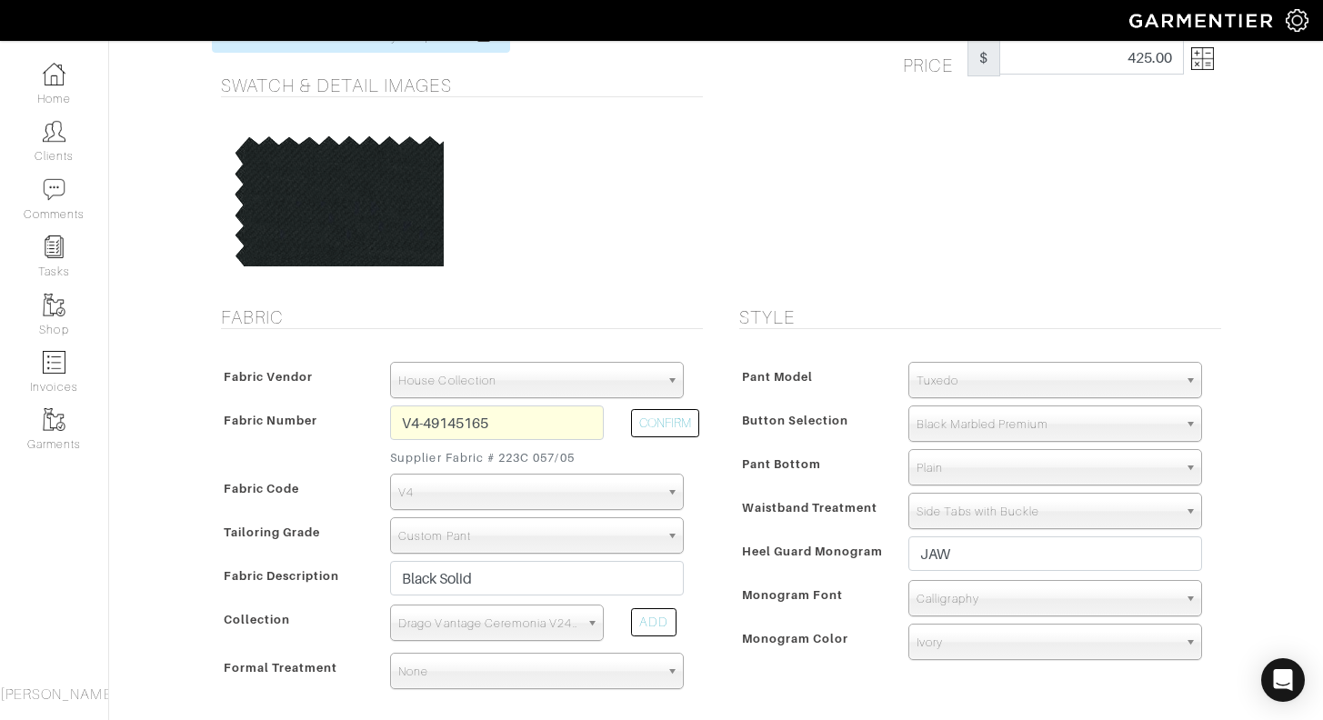
scroll to position [156, 0]
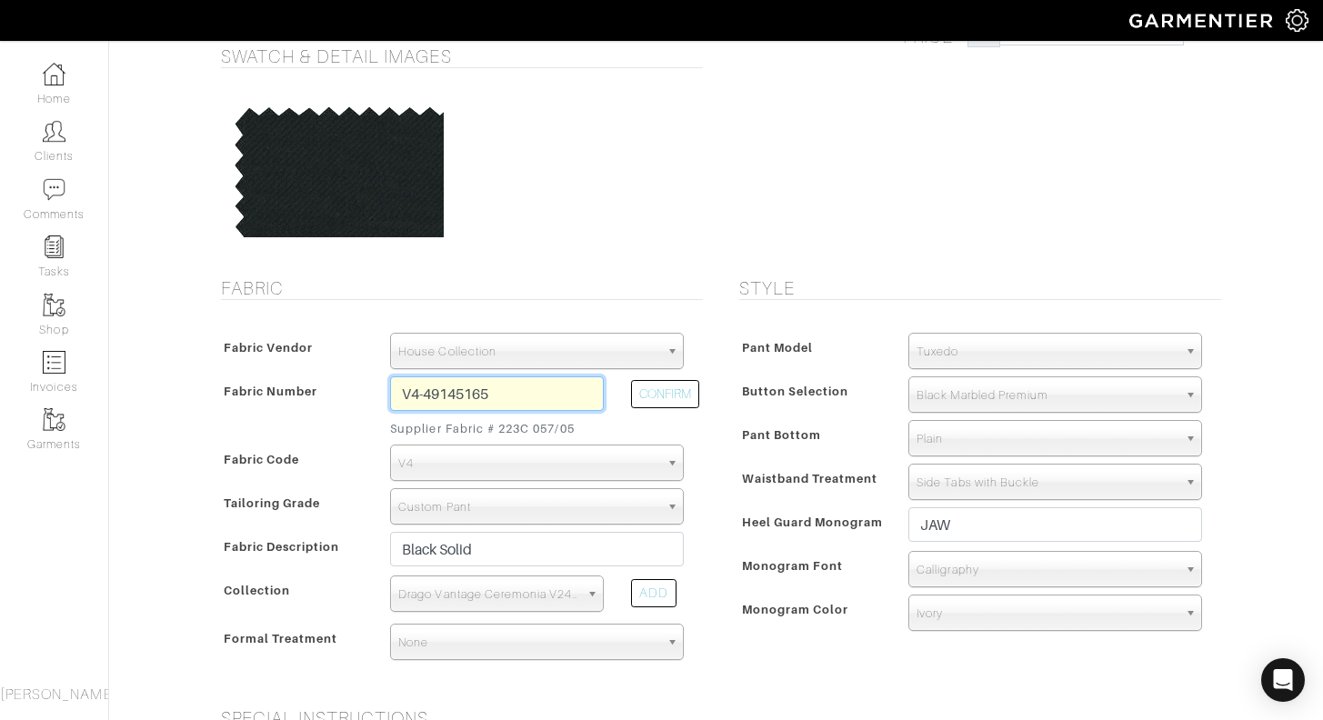
click at [446, 391] on input "V4-49145165" at bounding box center [497, 393] width 214 height 35
paste input "6039"
type input "V4-49146039"
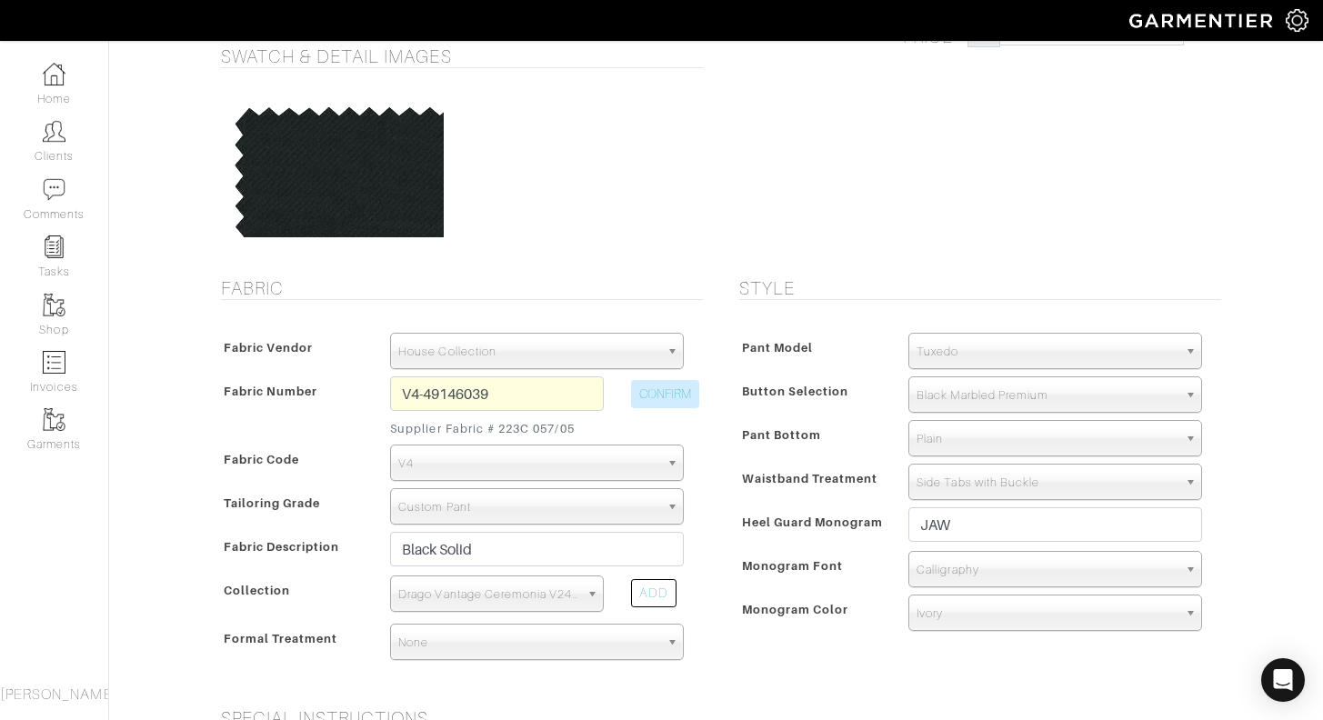
click at [677, 396] on button "CONFIRM" at bounding box center [665, 394] width 68 height 28
select select
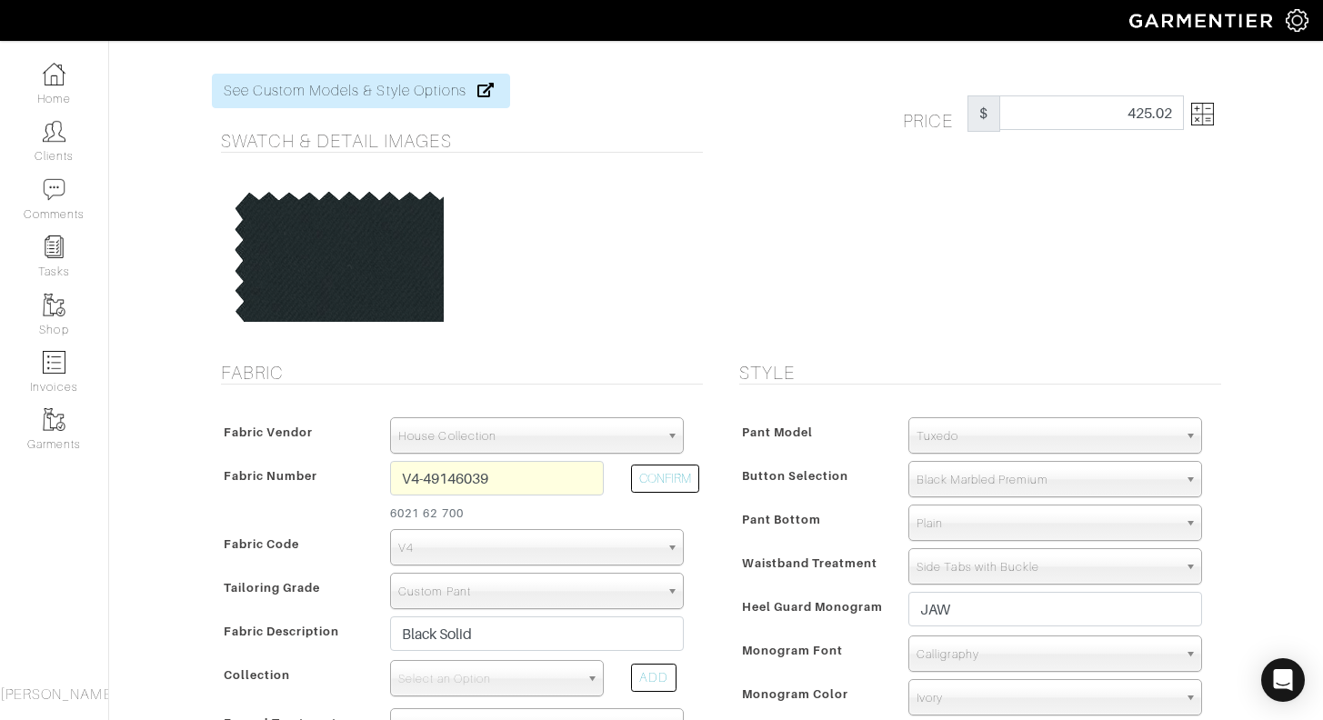
scroll to position [53, 0]
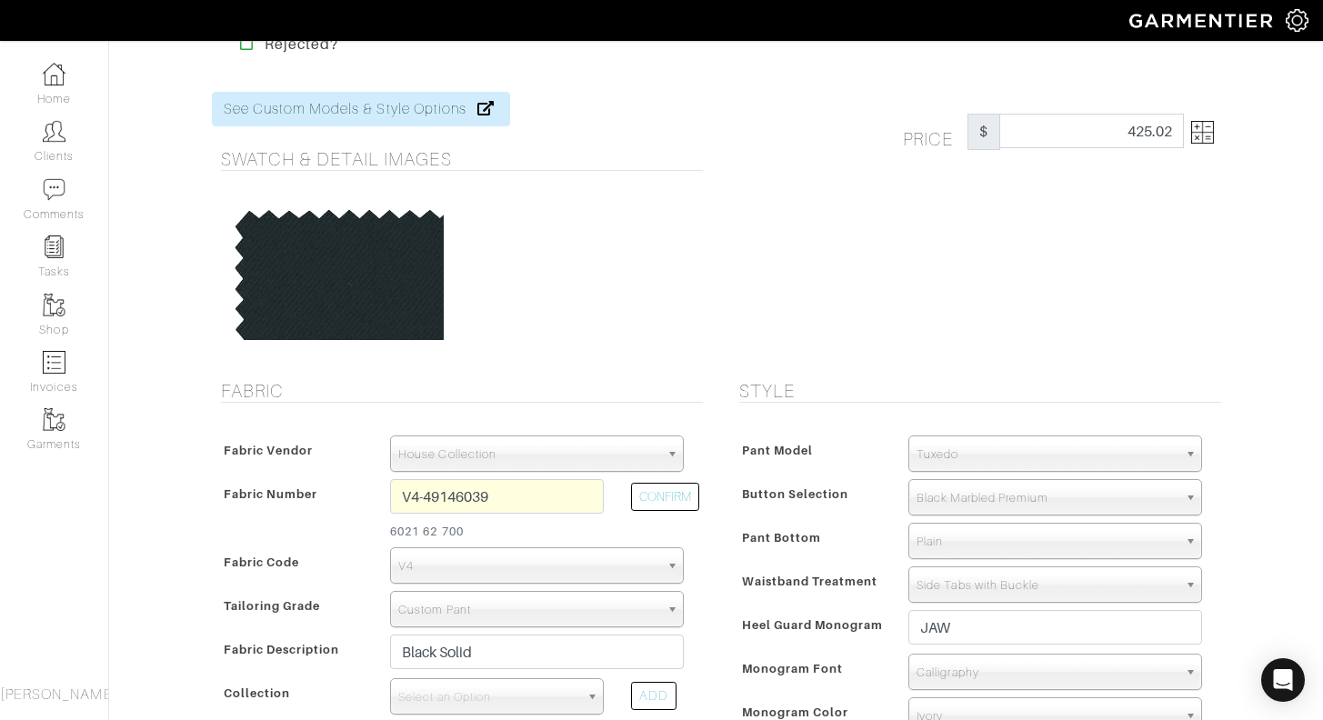
click at [1201, 136] on img at bounding box center [1202, 132] width 23 height 23
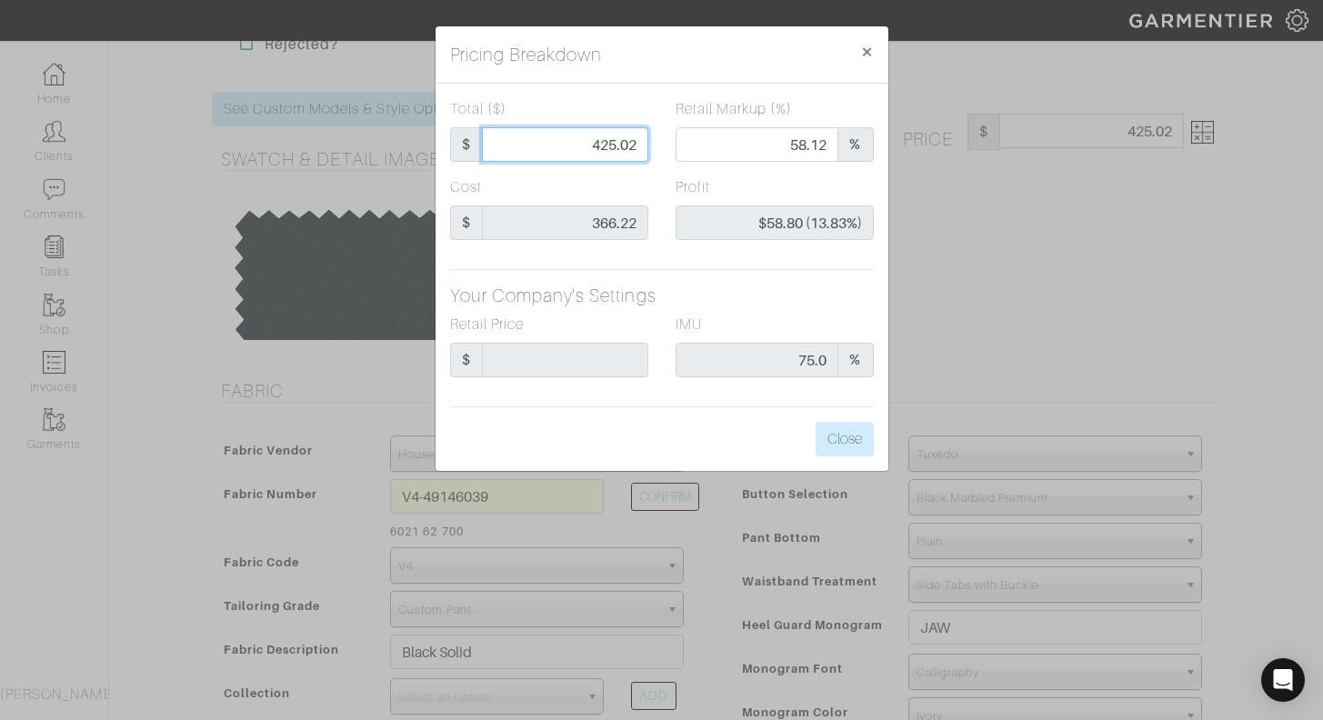
click at [636, 144] on input "425.02" at bounding box center [565, 144] width 166 height 35
type input "425.0"
type input "$58.78 (13.83%)"
type input "425.00"
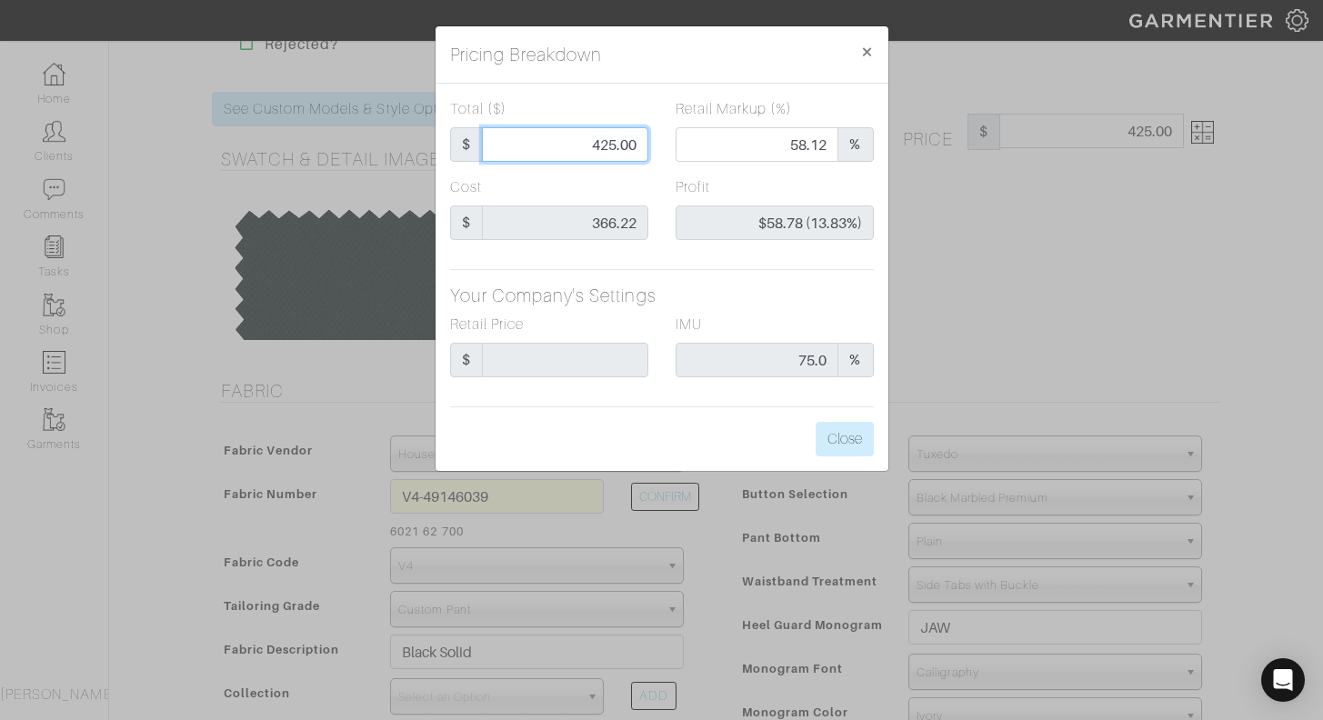
type input "425.00"
click at [665, 178] on div "Profit $58.78 (13.83%)" at bounding box center [775, 215] width 226 height 78
click at [868, 46] on span "×" at bounding box center [867, 51] width 14 height 25
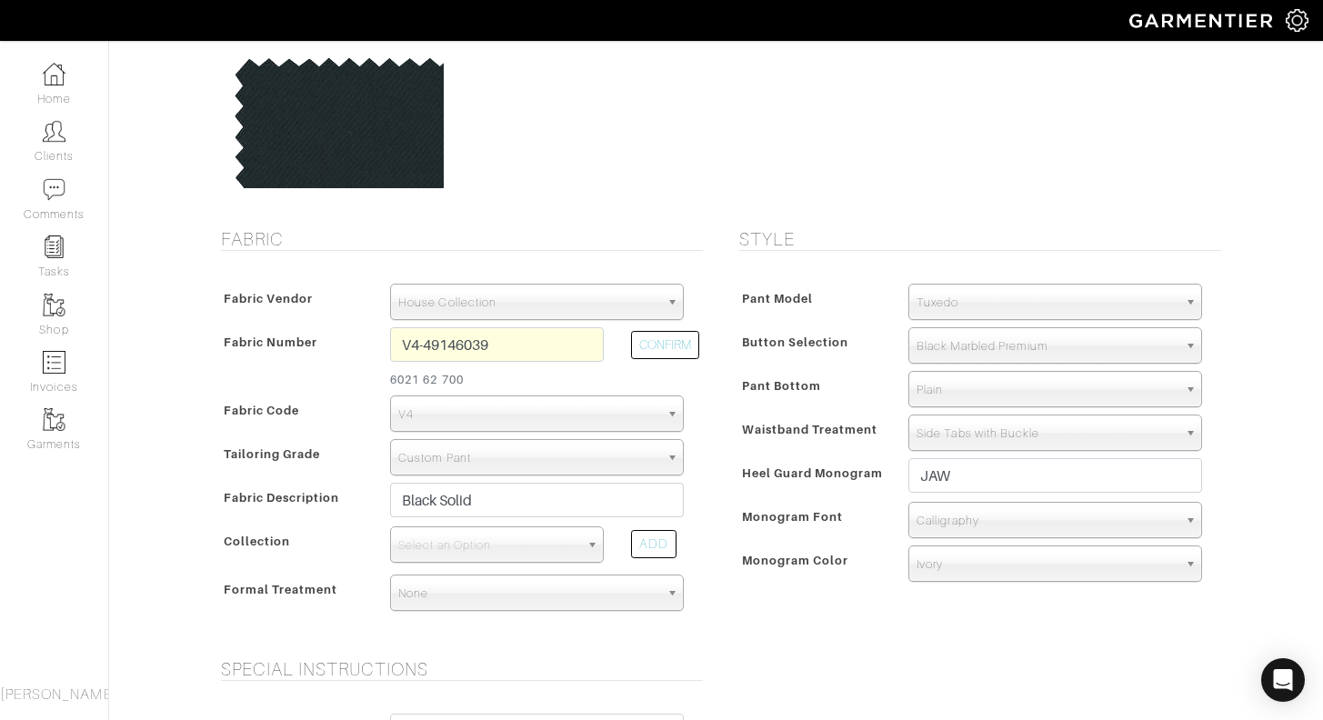
scroll to position [221, 0]
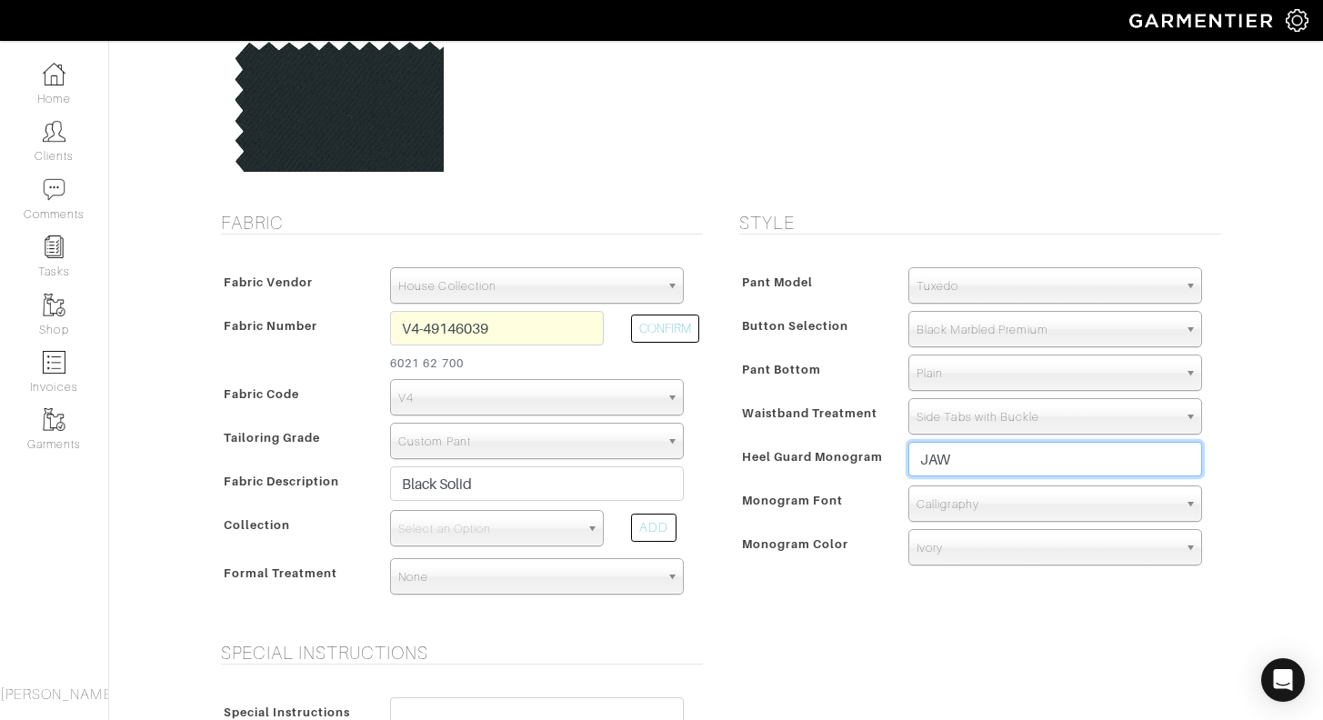
drag, startPoint x: 968, startPoint y: 461, endPoint x: 917, endPoint y: 463, distance: 51.0
click at [917, 463] on input "JAW" at bounding box center [1055, 459] width 294 height 35
type input "1"
type input "JAW"
click at [857, 547] on div "Monogram Color" at bounding box center [815, 549] width 161 height 33
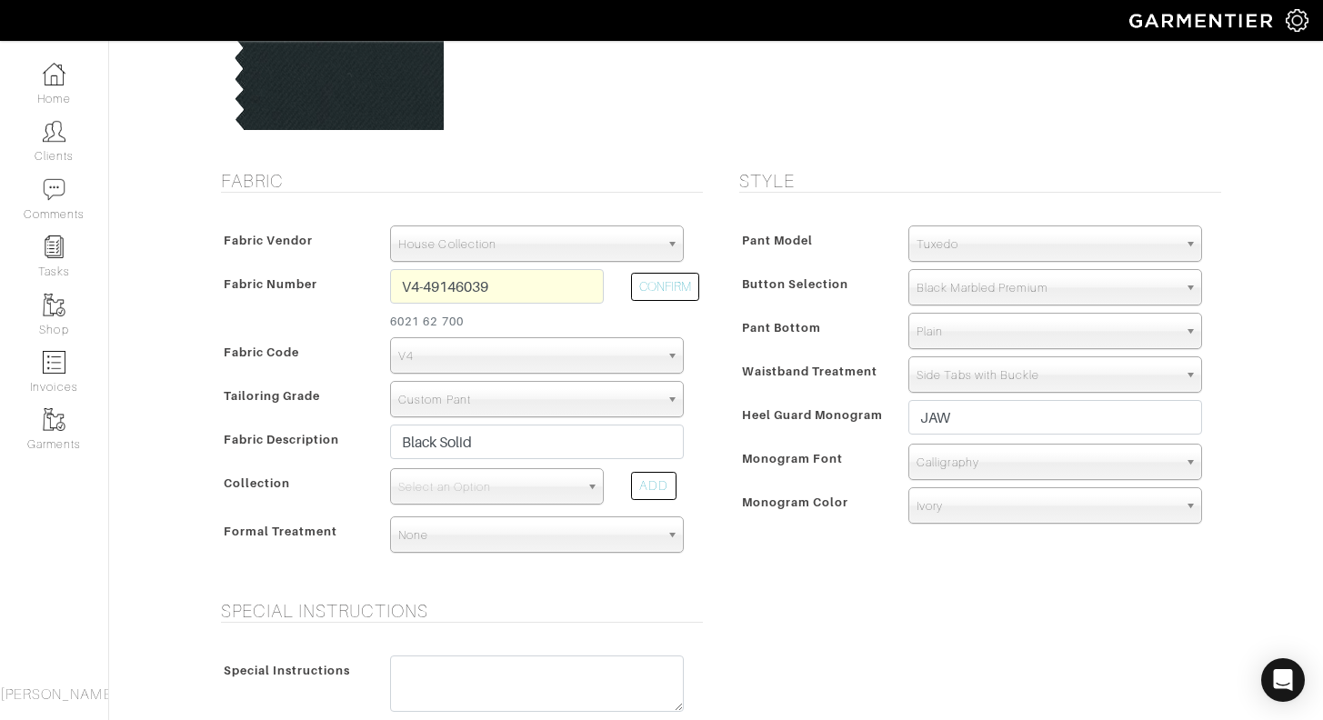
scroll to position [263, 0]
click at [488, 488] on span "Select an Option" at bounding box center [488, 487] width 181 height 36
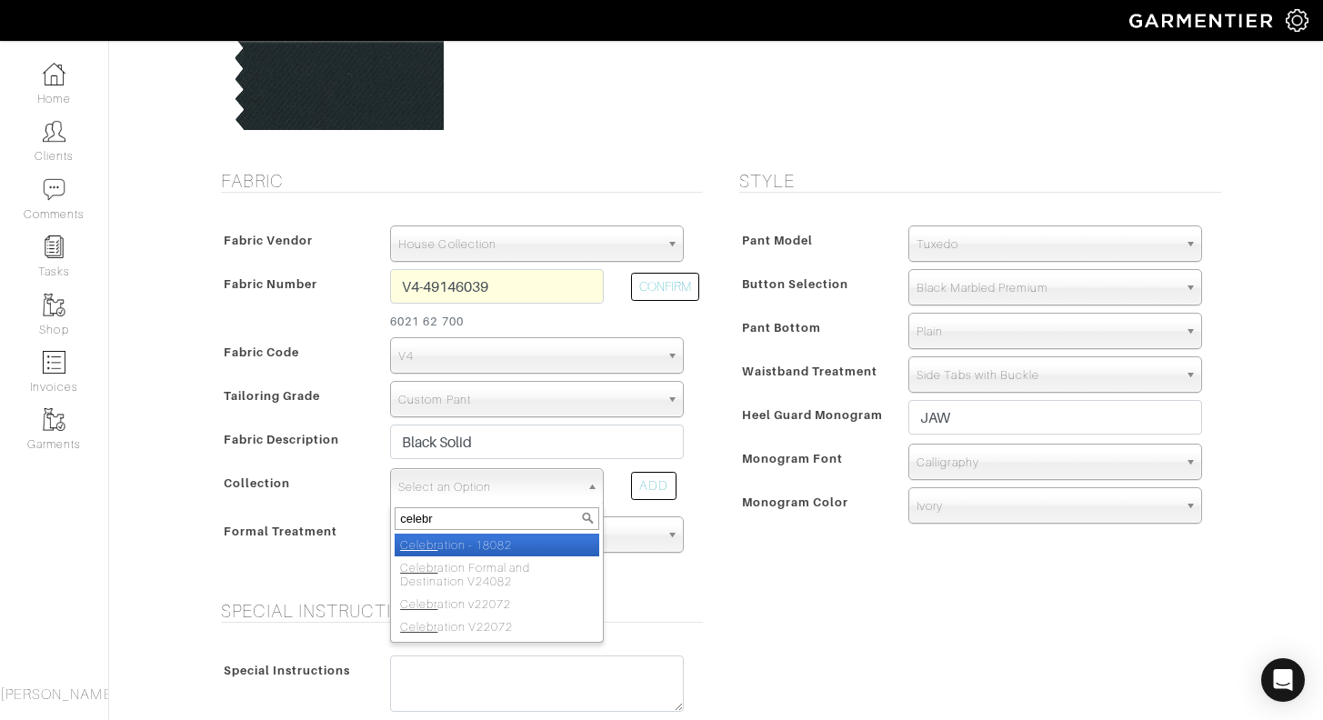
type input "celebrate"
drag, startPoint x: 488, startPoint y: 488, endPoint x: 510, endPoint y: 577, distance: 91.8
click at [510, 577] on li "Celebr ation Formal and Destination V24082" at bounding box center [497, 575] width 205 height 36
select select "1024"
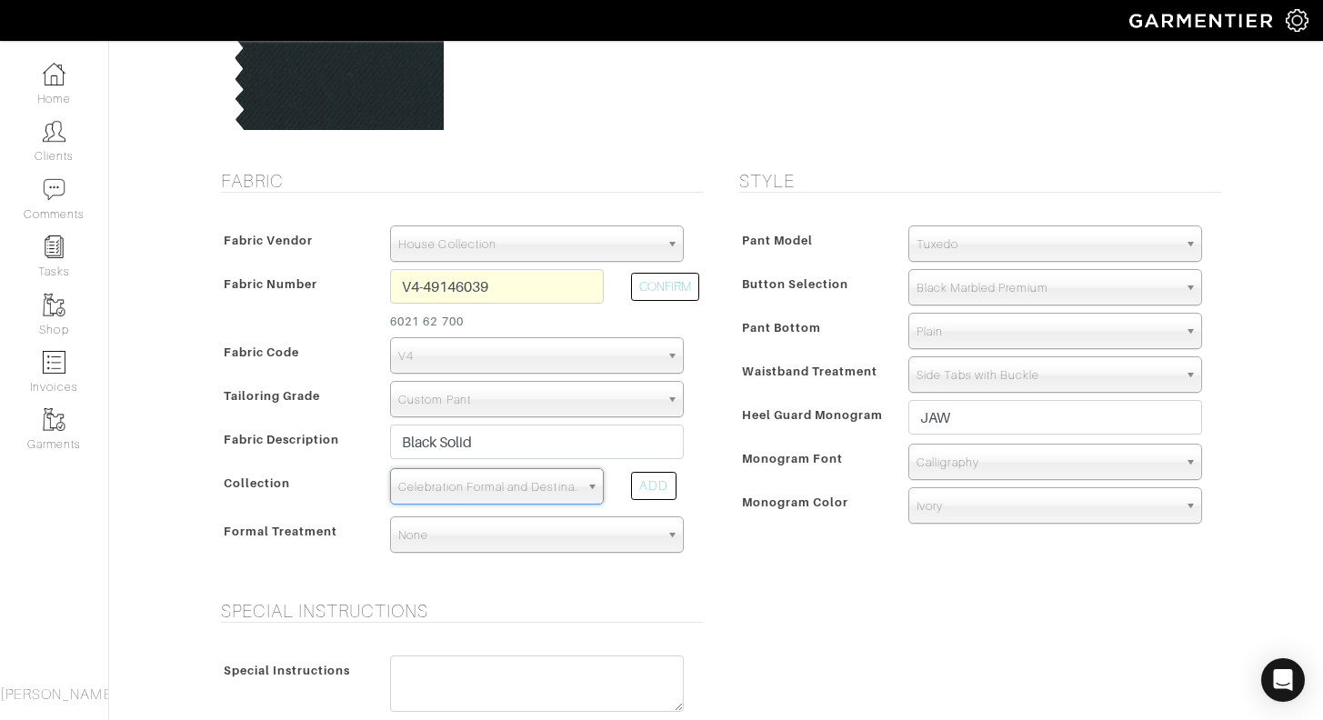
click at [757, 598] on form "See Custom Models & Style Options Swatch & Detail Images Price $ 425.00 Fabric …" at bounding box center [716, 538] width 1009 height 1356
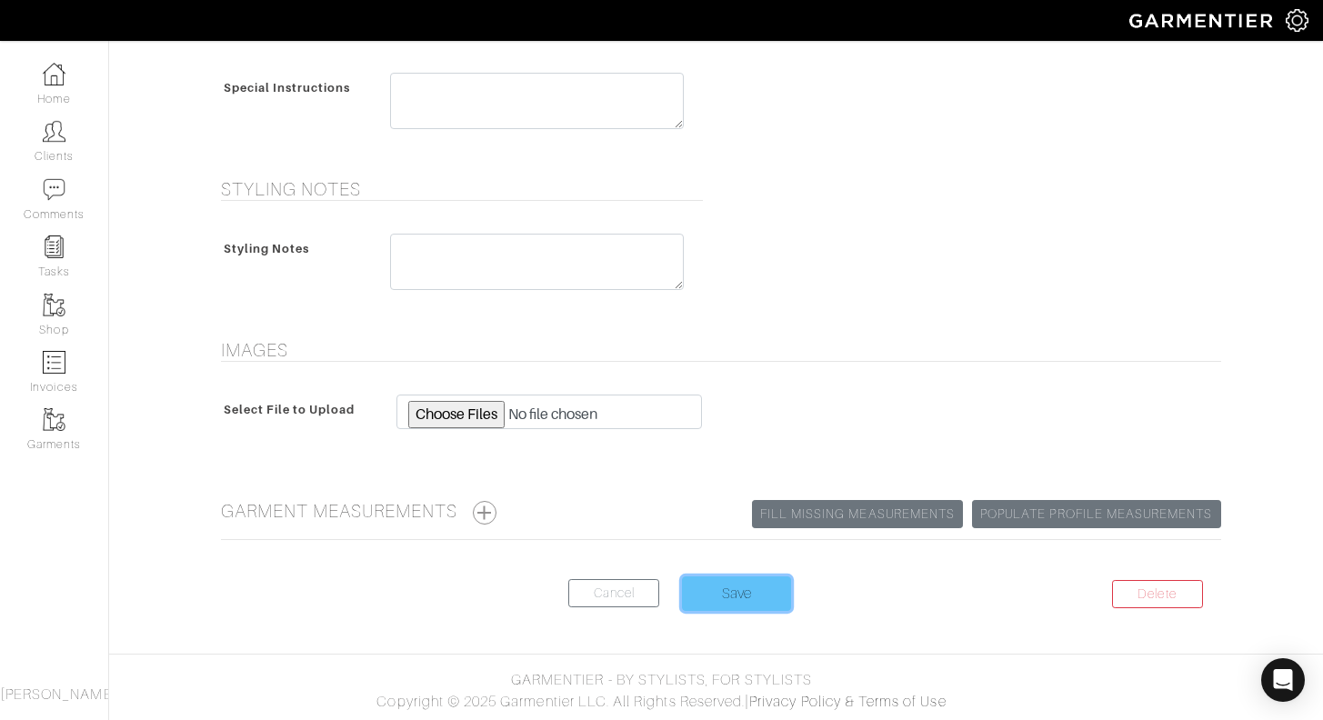
click at [733, 602] on input "Save" at bounding box center [736, 594] width 109 height 35
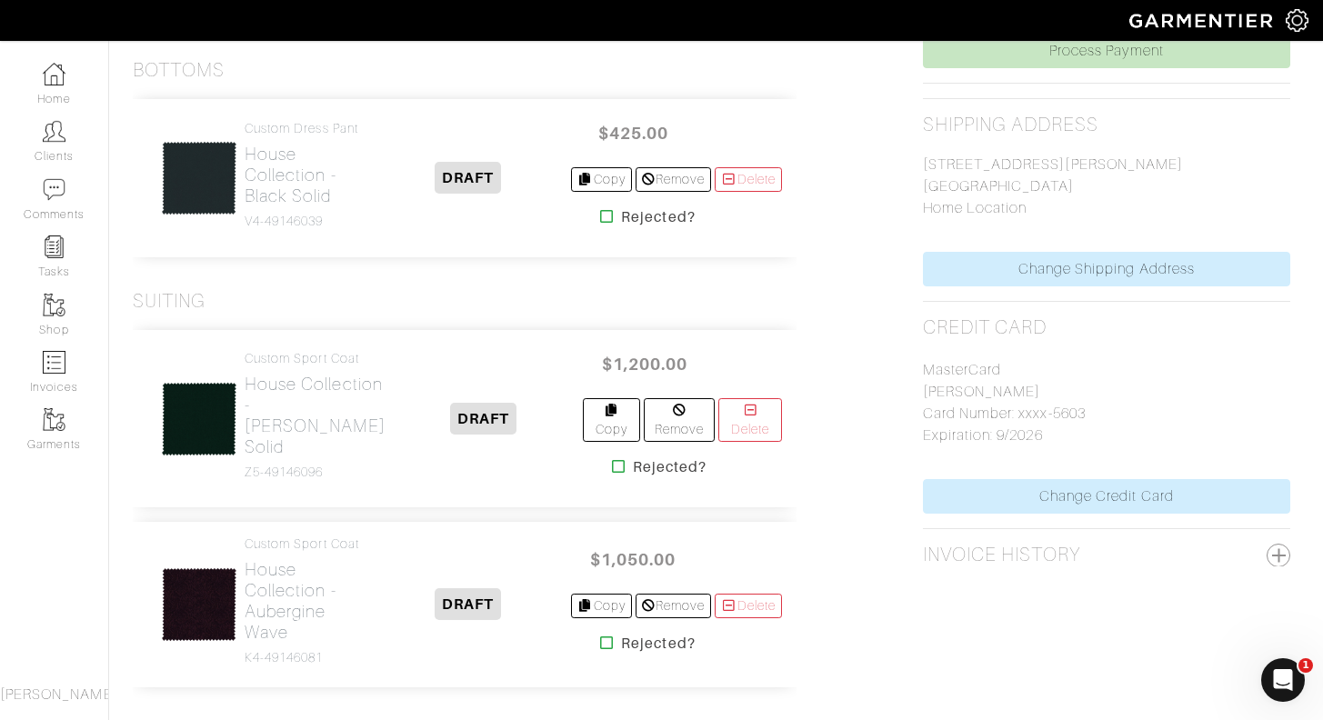
scroll to position [712, 5]
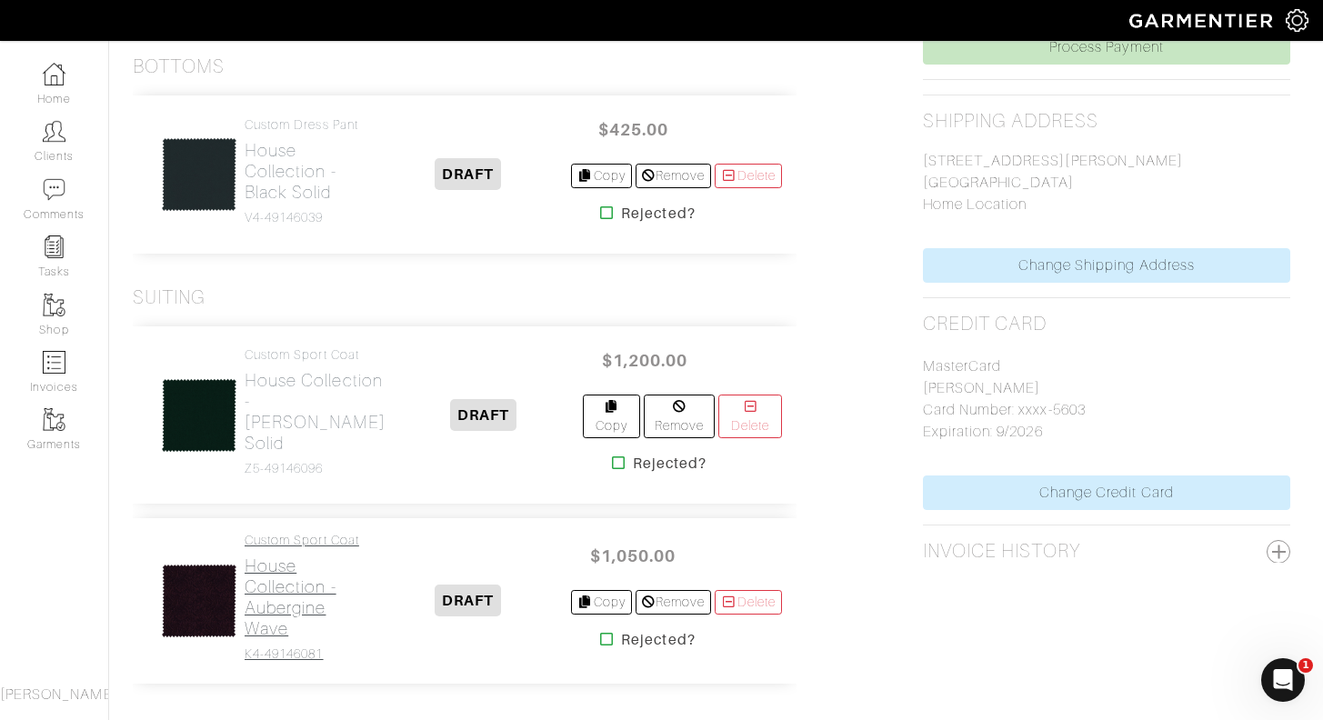
click at [296, 605] on h2 "House Collection - Aubergine Wave" at bounding box center [305, 598] width 120 height 84
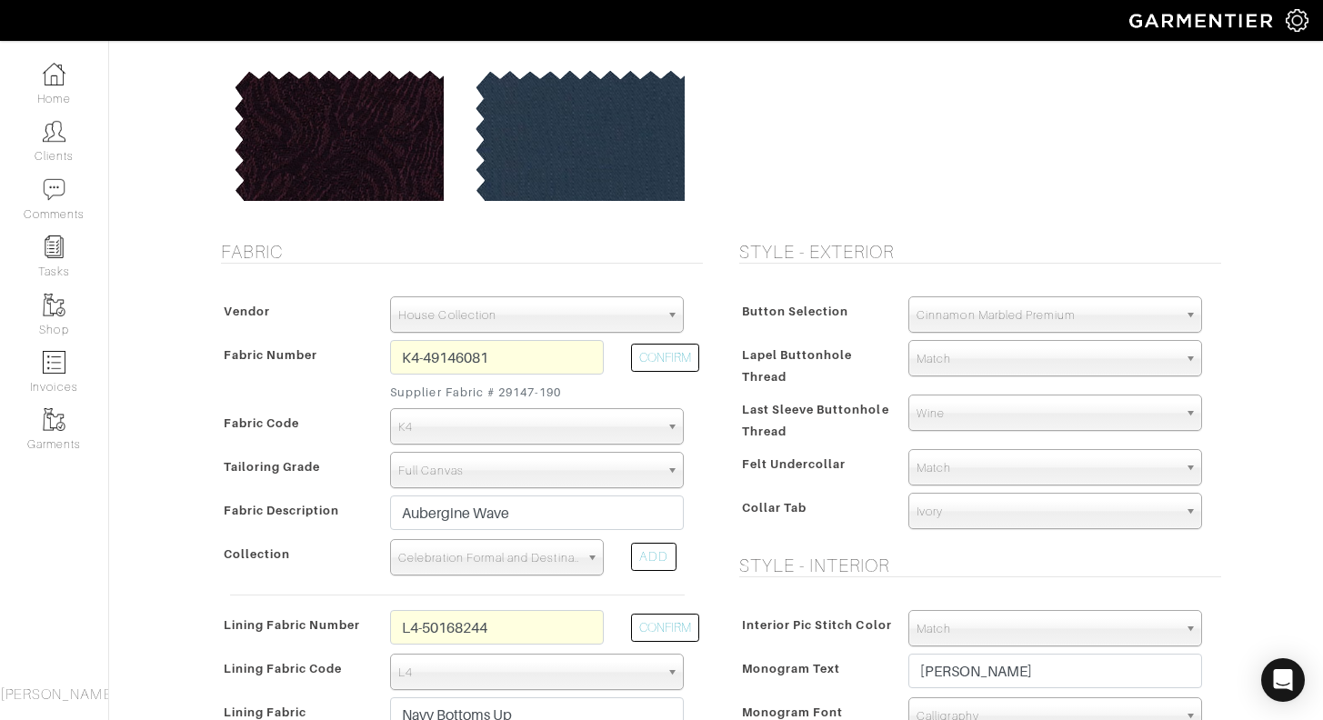
scroll to position [219, 0]
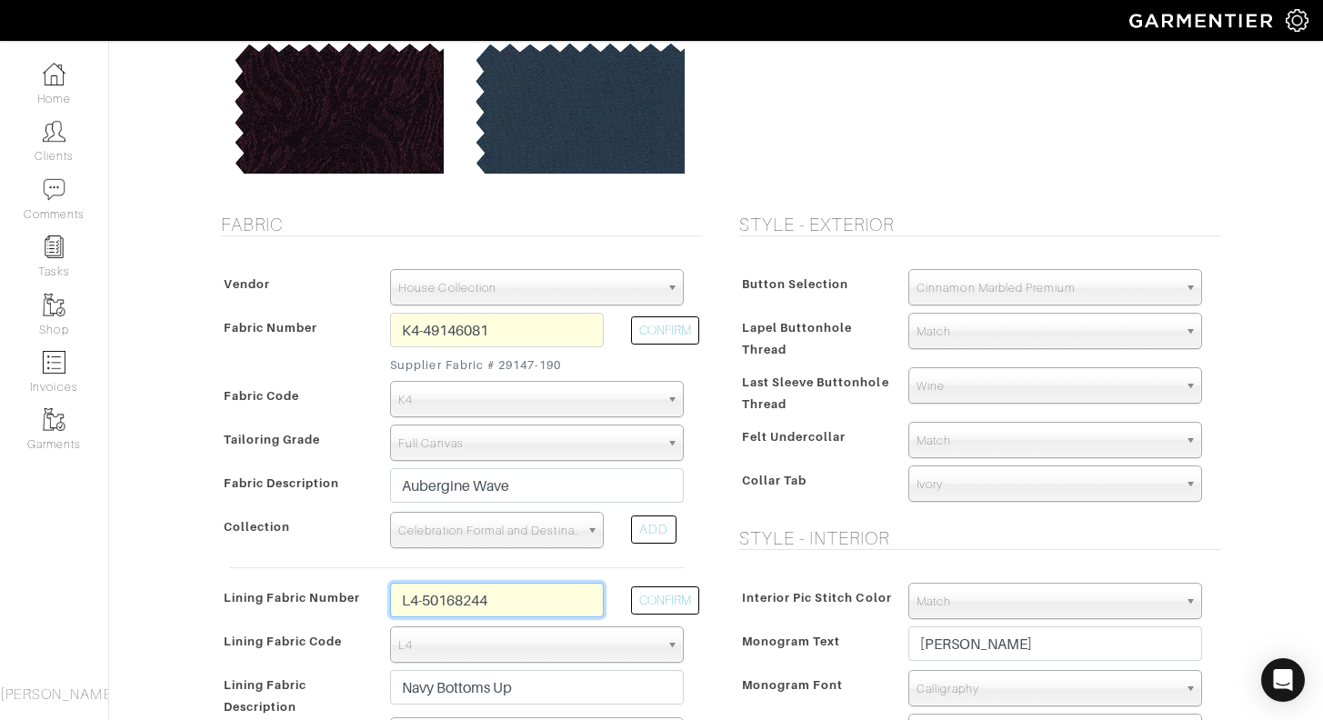
click at [474, 599] on input "L4-50168244" at bounding box center [497, 600] width 214 height 35
type input "L4-50168248"
click at [665, 594] on button "CONFIRM" at bounding box center [665, 601] width 68 height 28
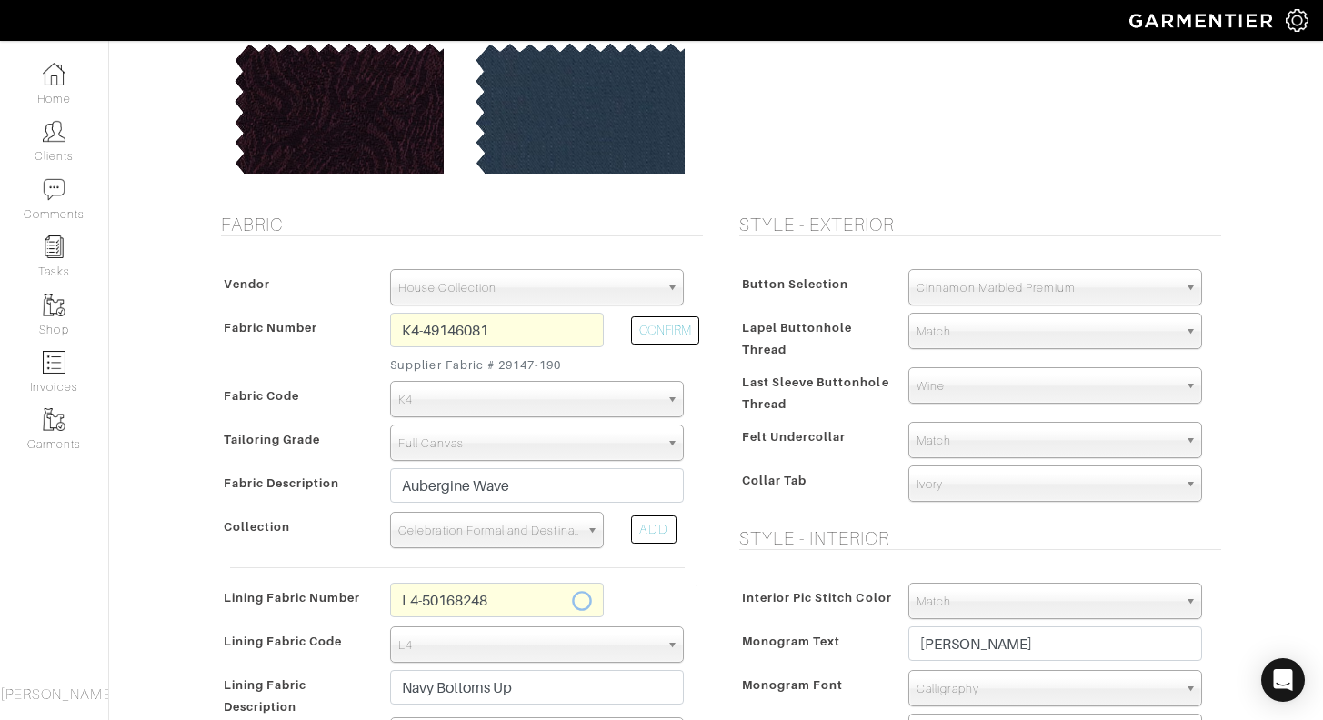
select select "6295"
type input "Run Wild (Horses)"
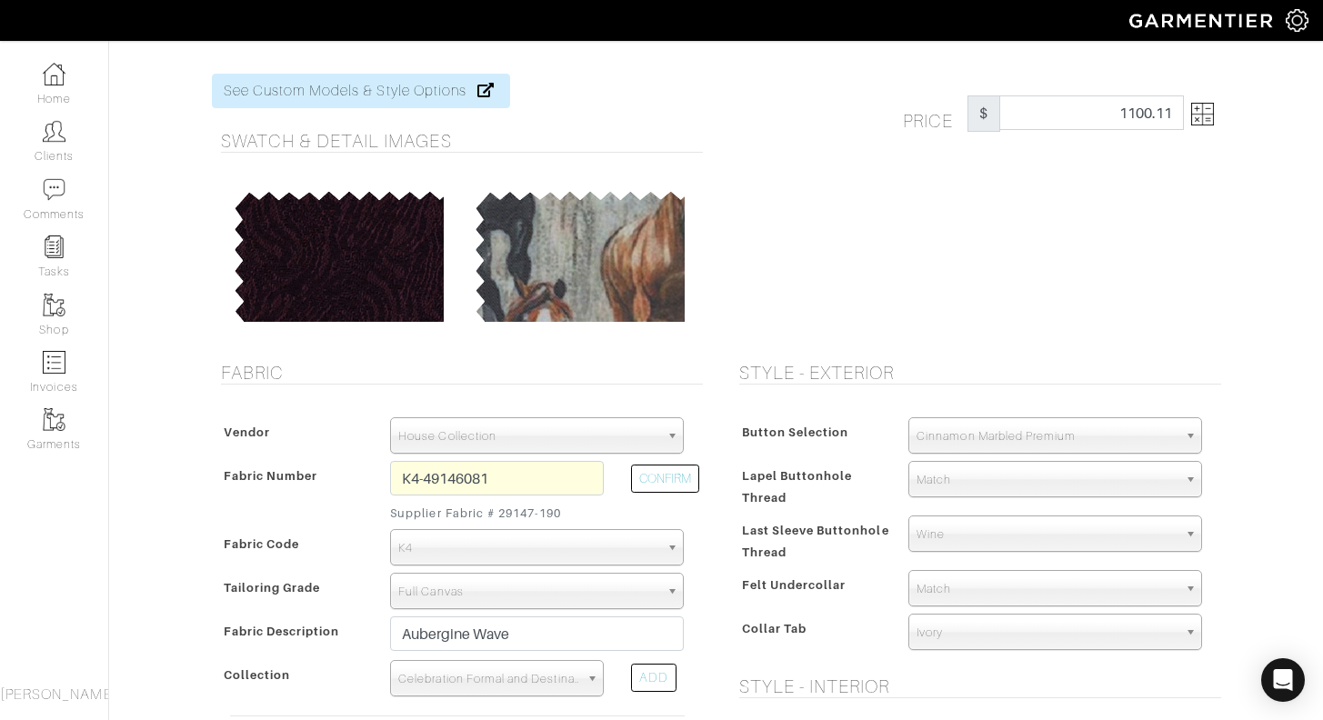
scroll to position [10, 0]
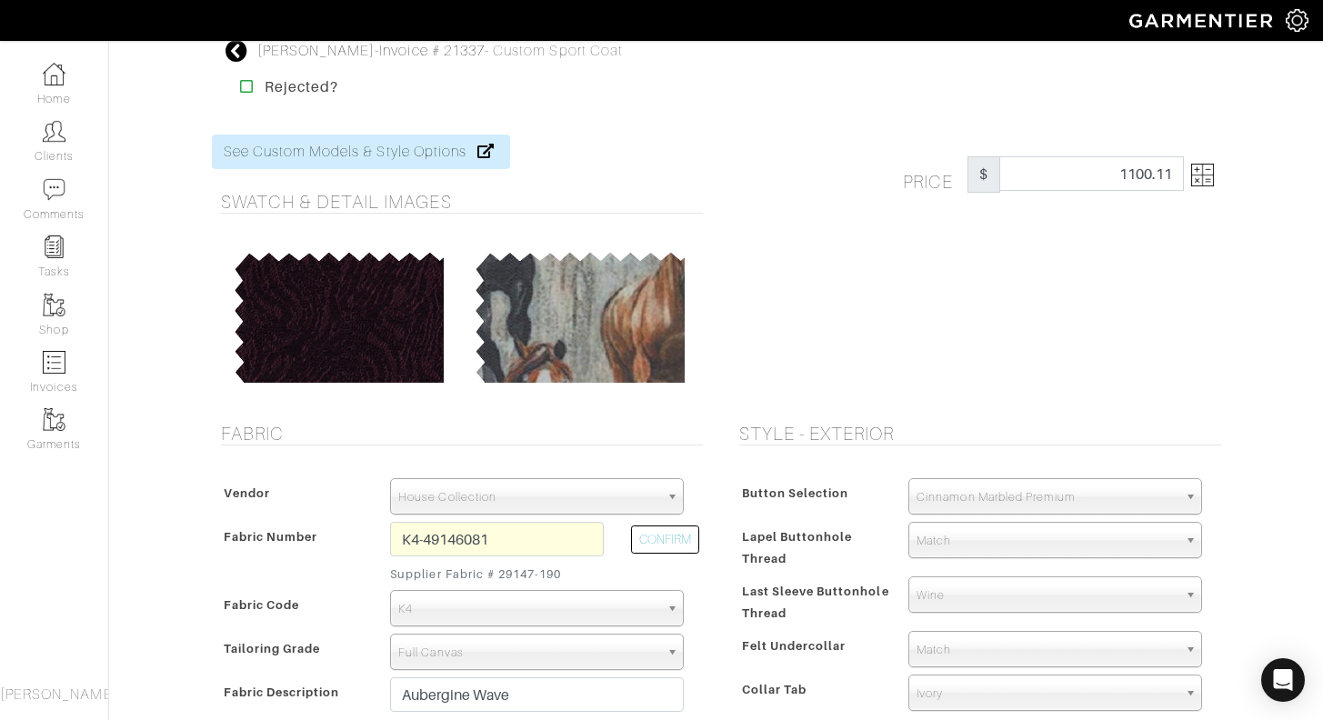
click at [1192, 181] on img at bounding box center [1202, 175] width 23 height 23
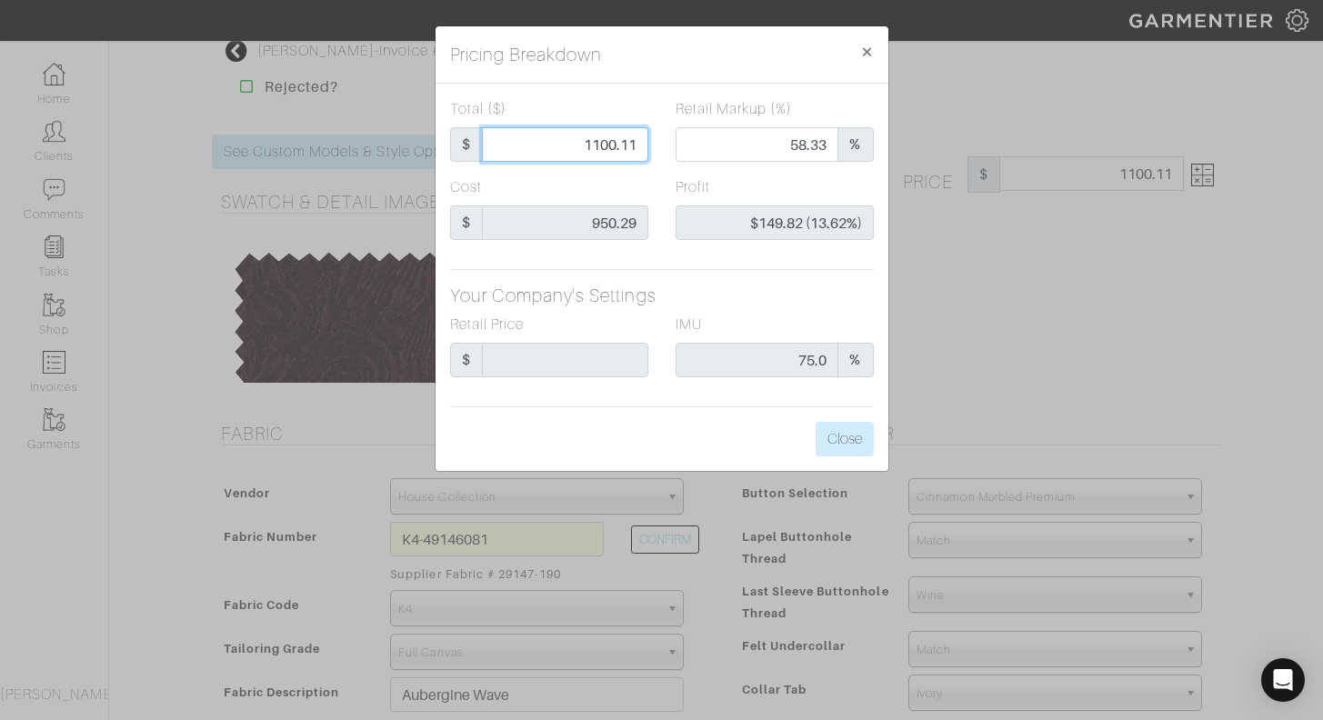
click at [601, 147] on input "1100.11" at bounding box center [565, 144] width 166 height 35
type input "100.11"
type input "0.00"
type input "-$850.18 (-849.25%)"
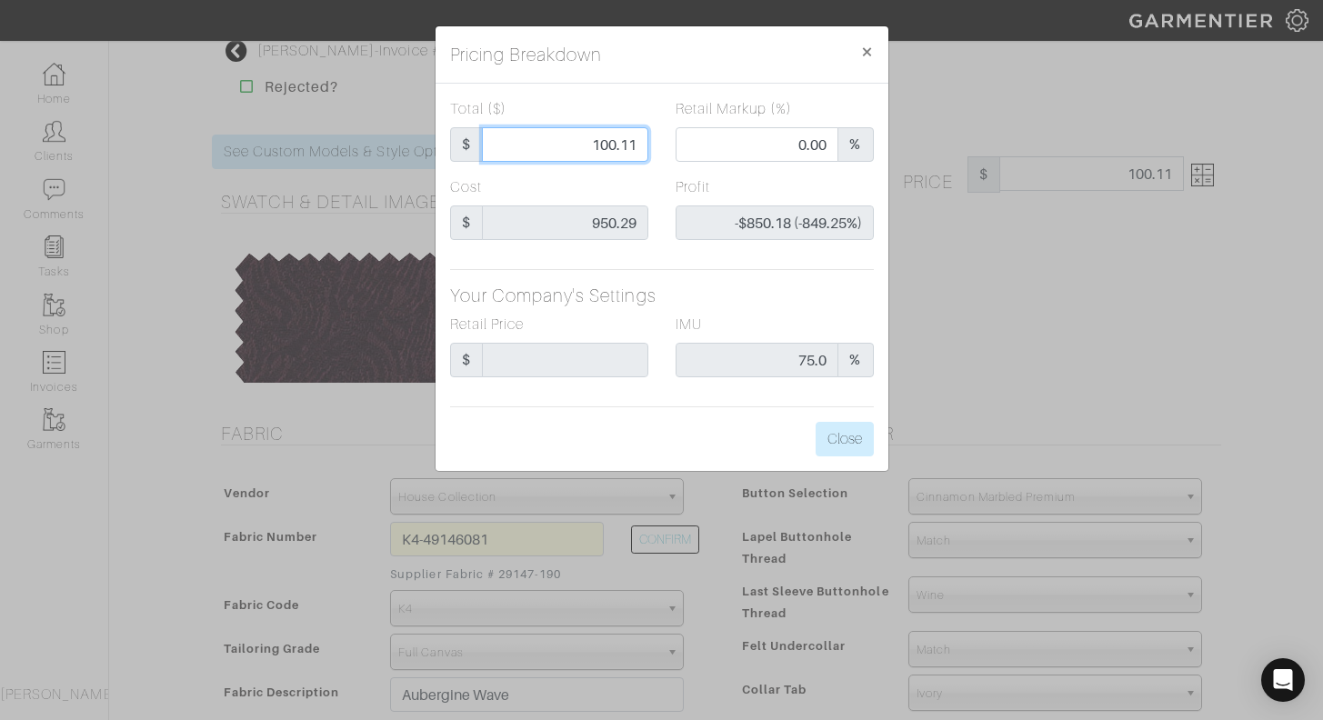
type input "1050.11"
type input "58.33"
type input "$99.82 (9.51%)"
type input "1050.11"
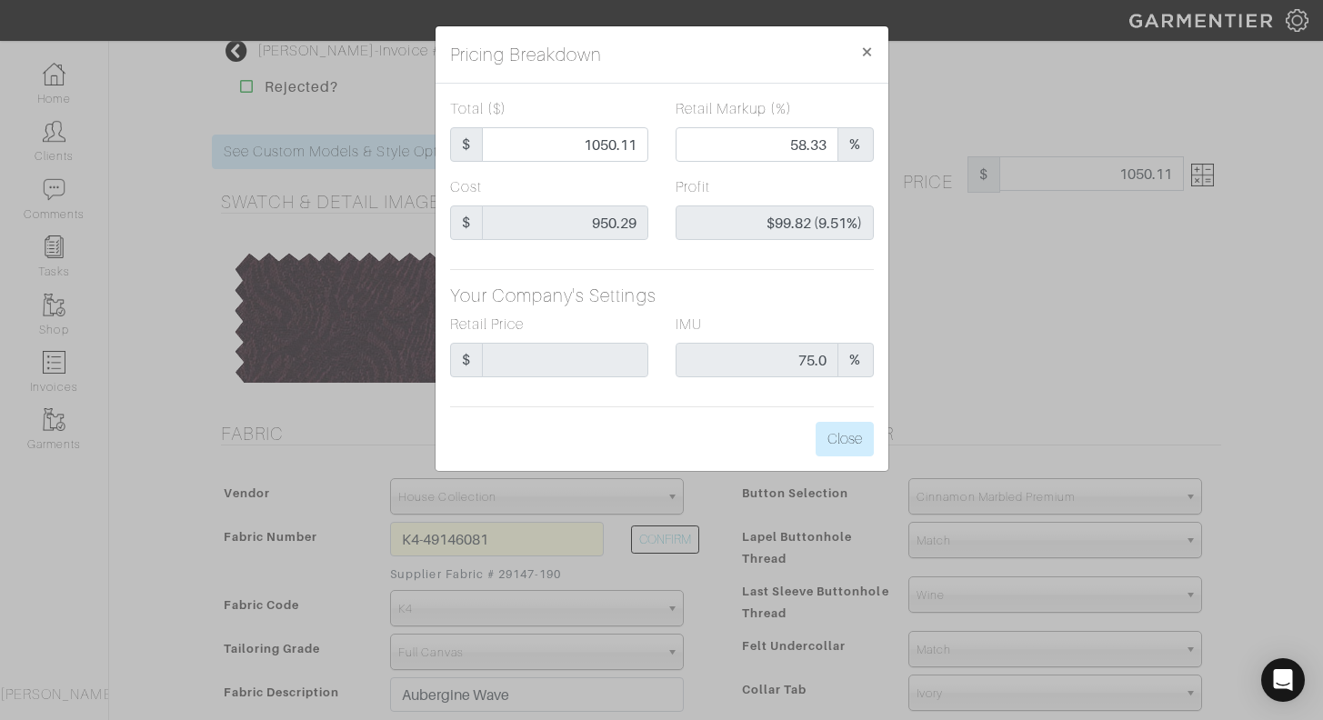
click at [642, 179] on div "Cost $ 950.29" at bounding box center [549, 208] width 198 height 64
click at [850, 446] on button "Close" at bounding box center [845, 439] width 58 height 35
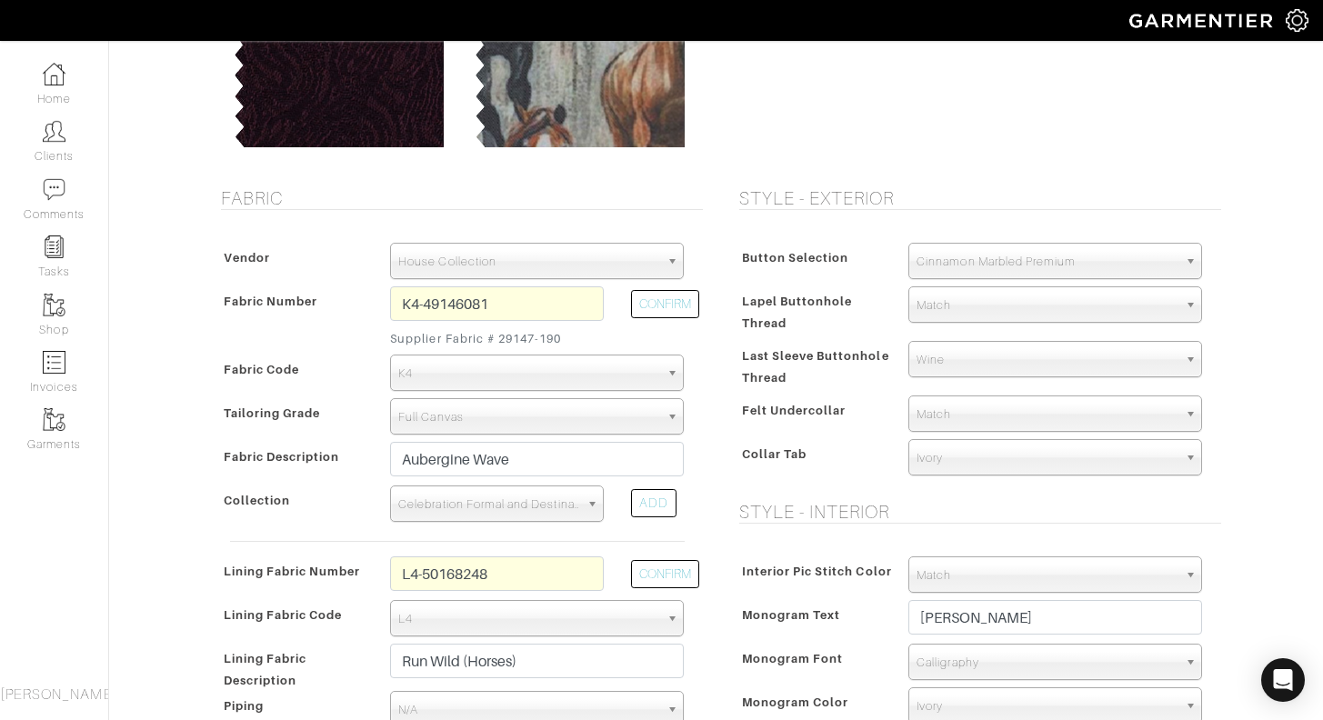
scroll to position [259, 0]
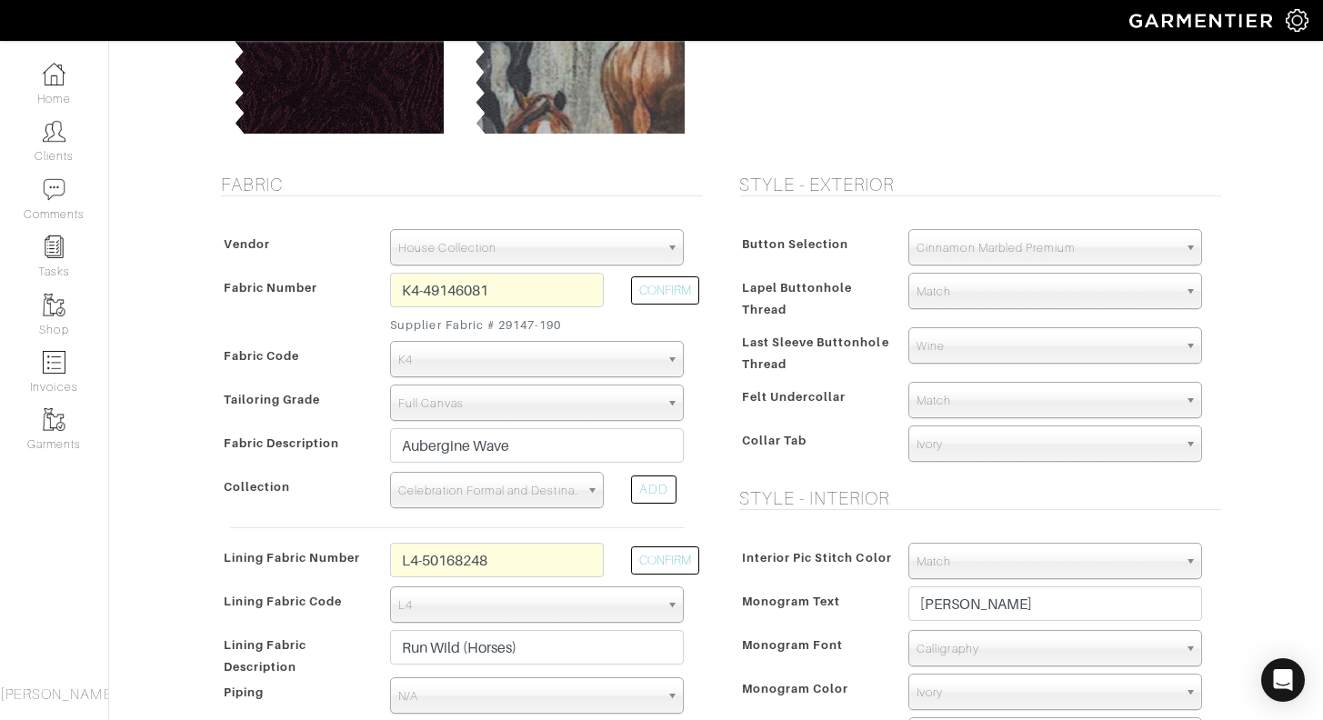
click at [960, 346] on span "Wine" at bounding box center [1047, 346] width 261 height 36
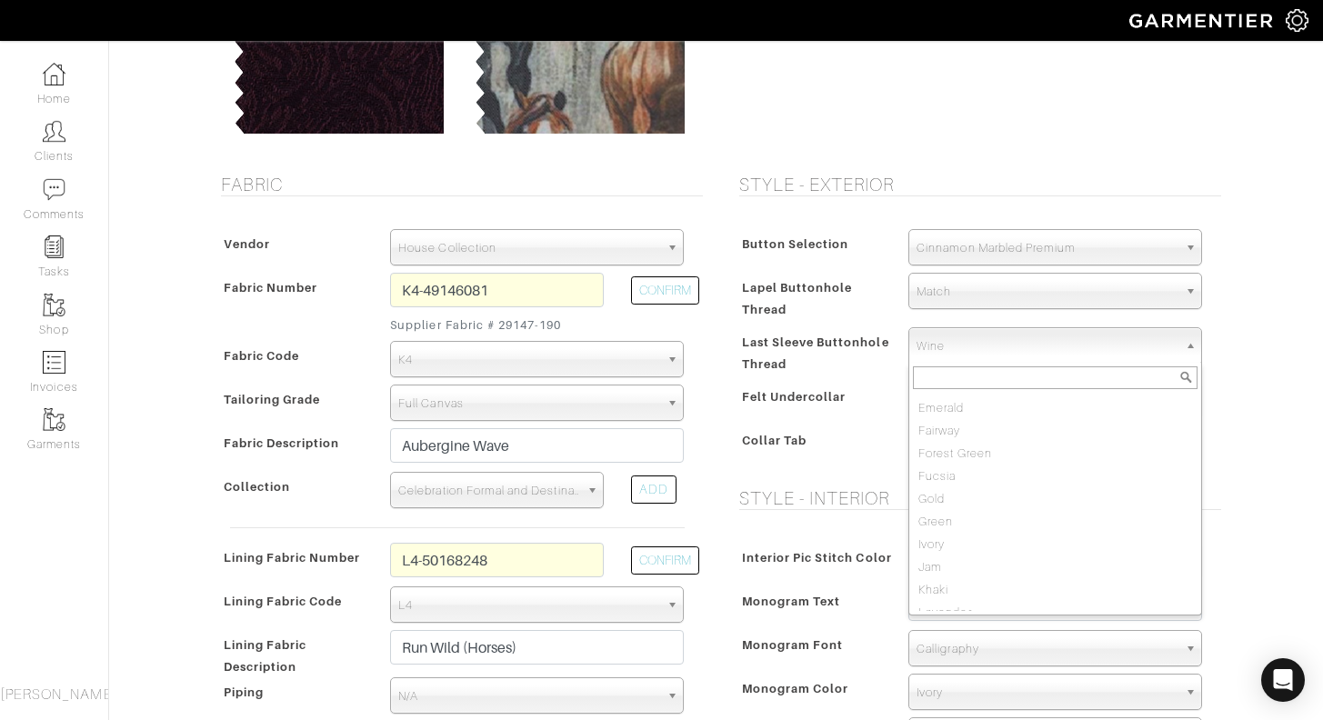
scroll to position [0, 0]
click at [969, 397] on li "Match" at bounding box center [1055, 404] width 285 height 23
select select "68"
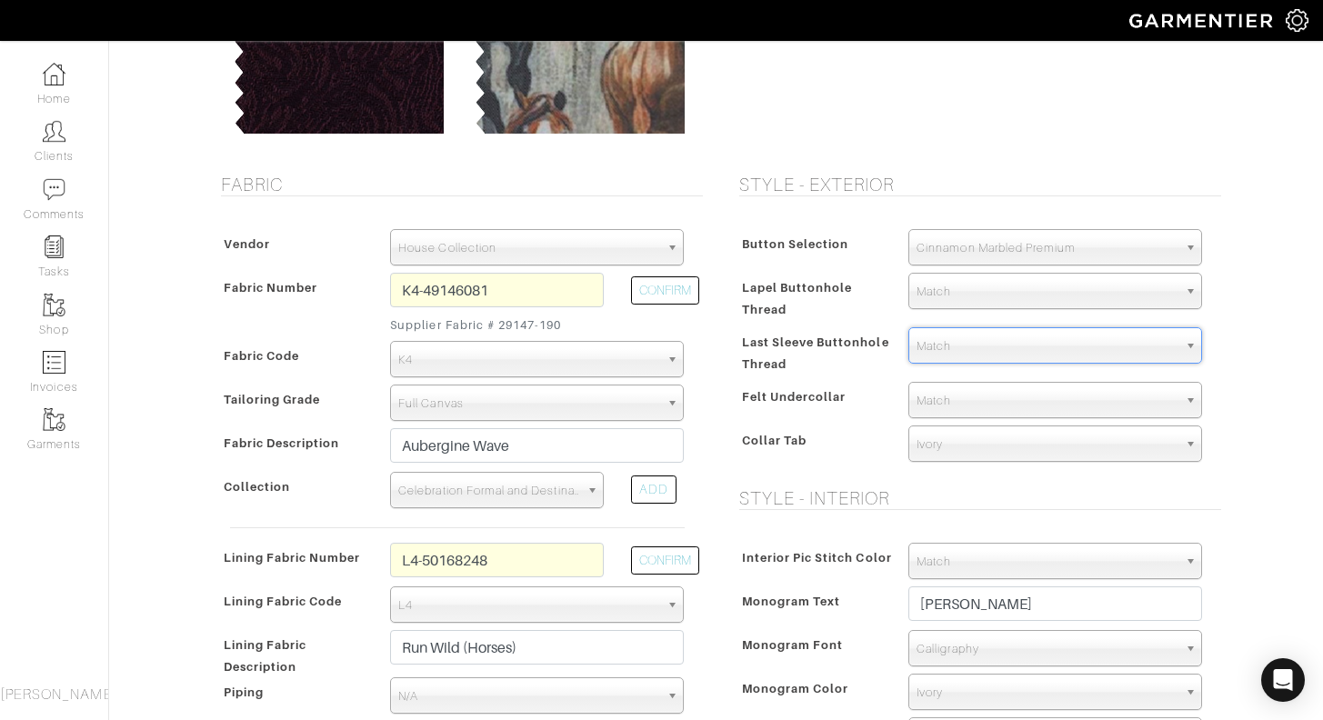
click at [812, 427] on div "Collar Tab None Ivory Silver Light Grey Charcoal Black Midnight Blue Navy Frenc…" at bounding box center [976, 444] width 482 height 36
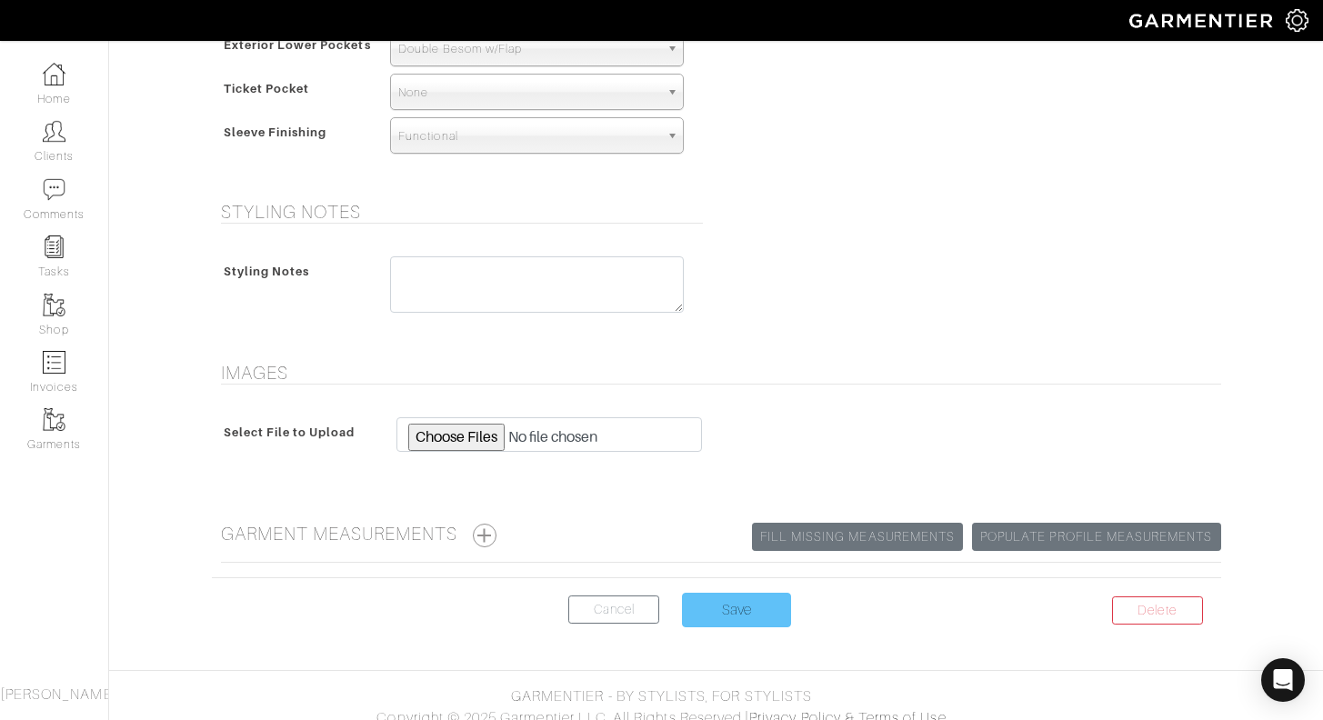
scroll to position [1331, 0]
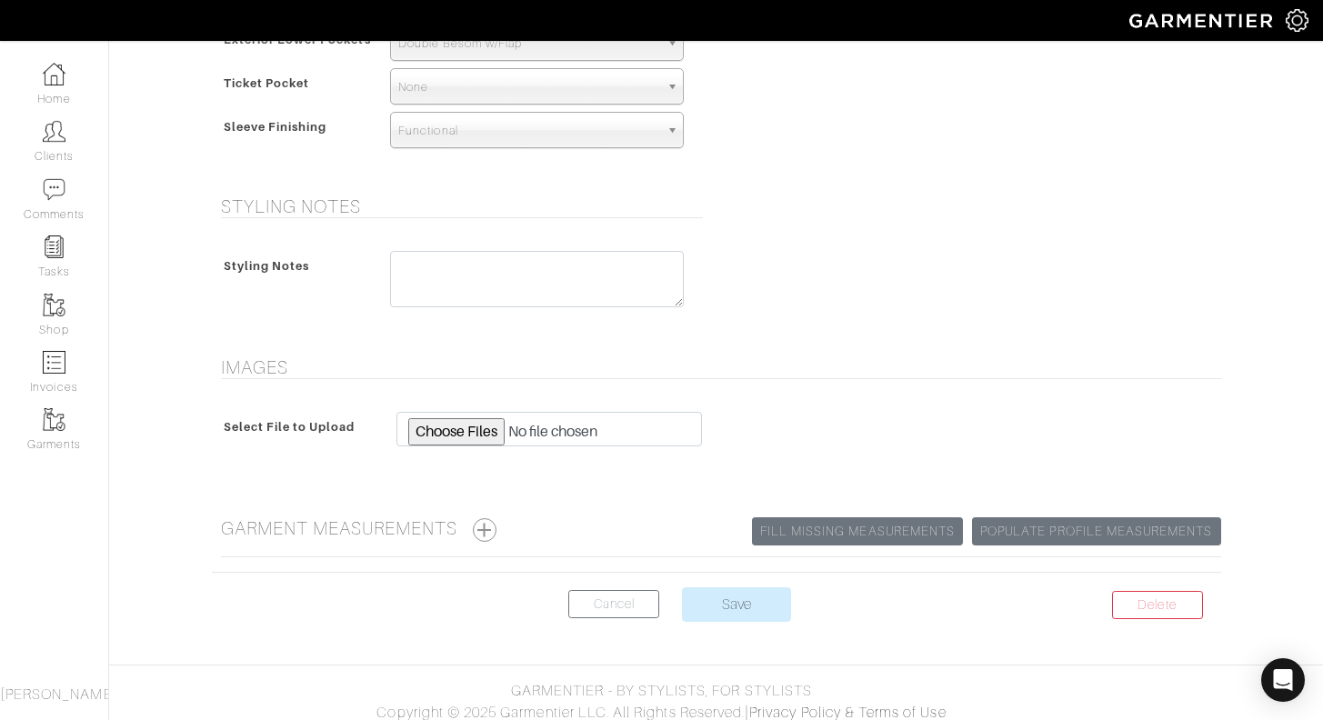
click at [731, 624] on center "Delete Cancel Save" at bounding box center [716, 615] width 1009 height 56
click at [731, 612] on input "Save" at bounding box center [736, 604] width 109 height 35
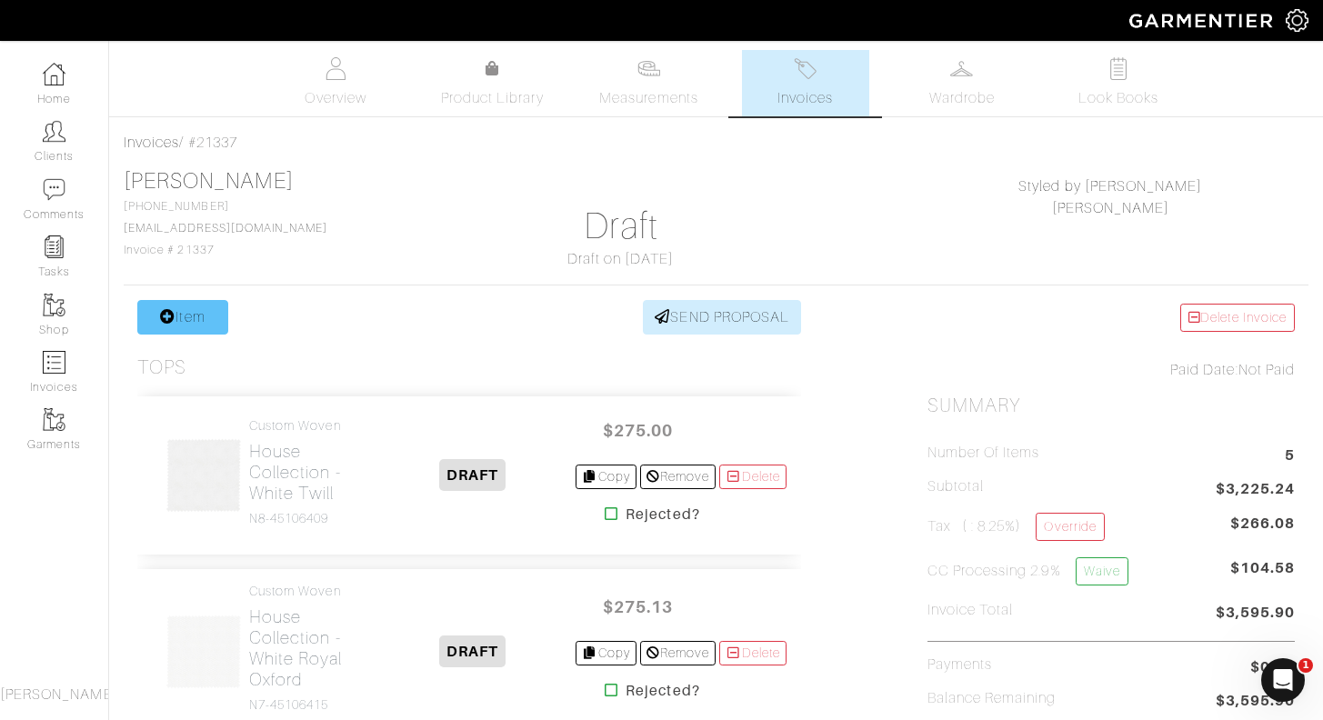
click at [190, 332] on link "Item" at bounding box center [182, 317] width 91 height 35
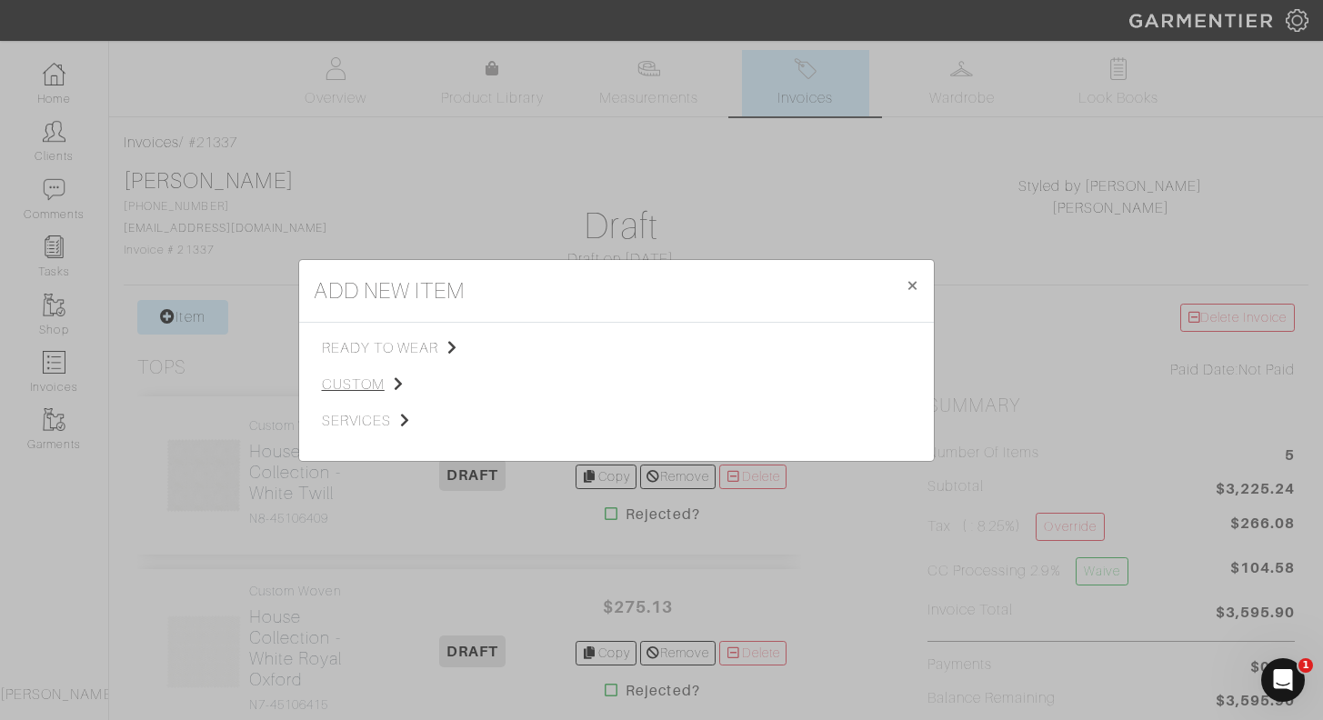
click at [367, 382] on span "custom" at bounding box center [413, 385] width 183 height 22
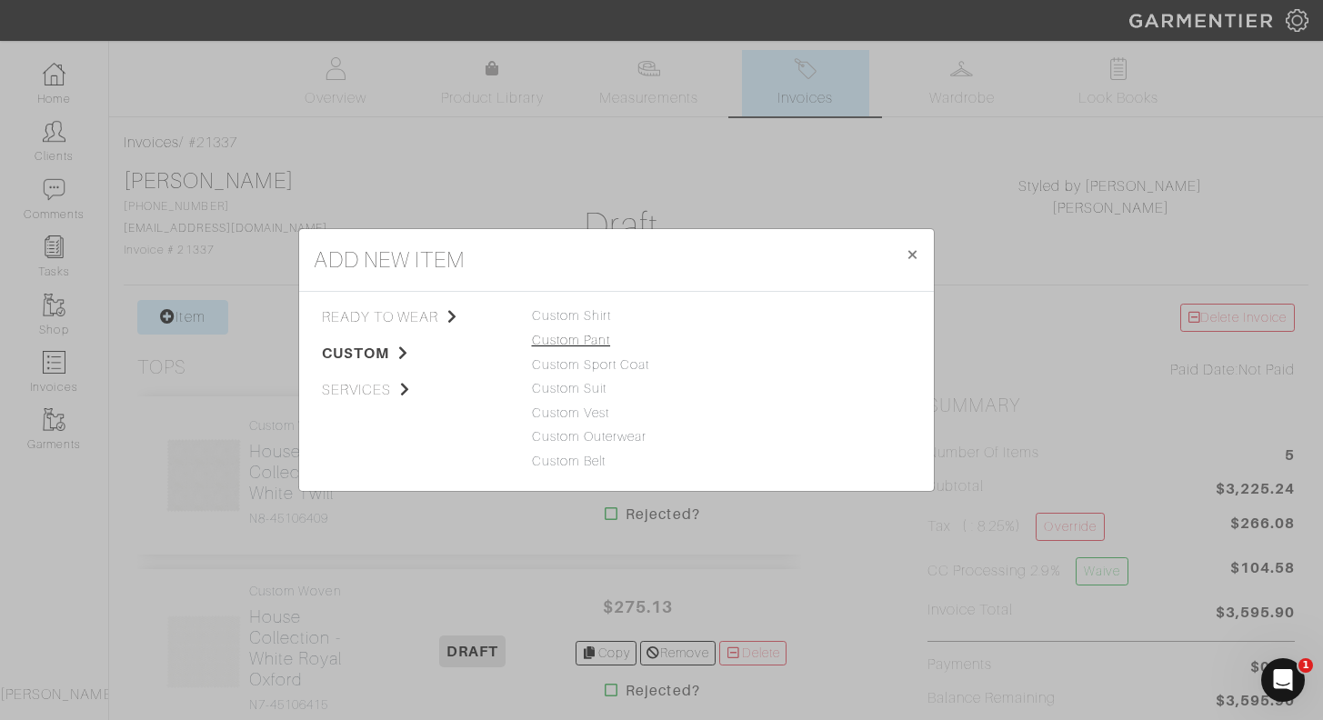
click at [600, 343] on link "Custom Pant" at bounding box center [571, 340] width 79 height 15
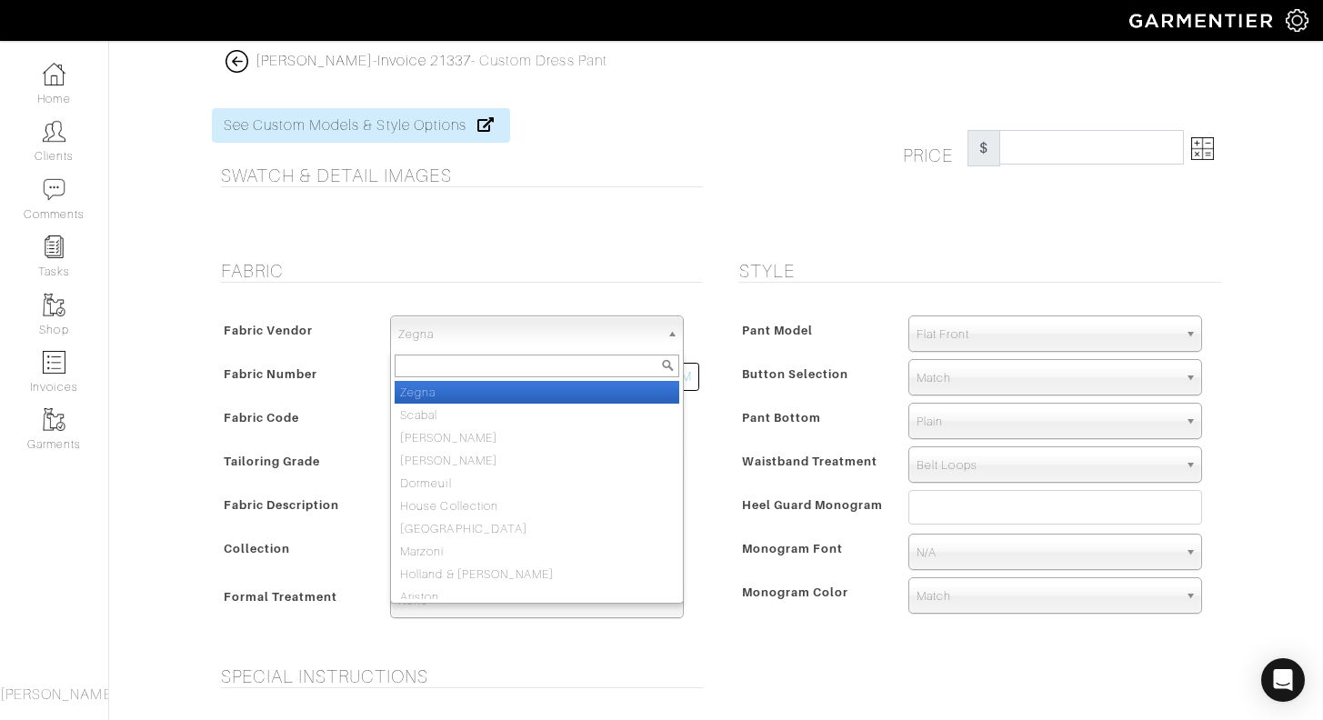
click at [527, 337] on span "Zegna" at bounding box center [528, 334] width 261 height 36
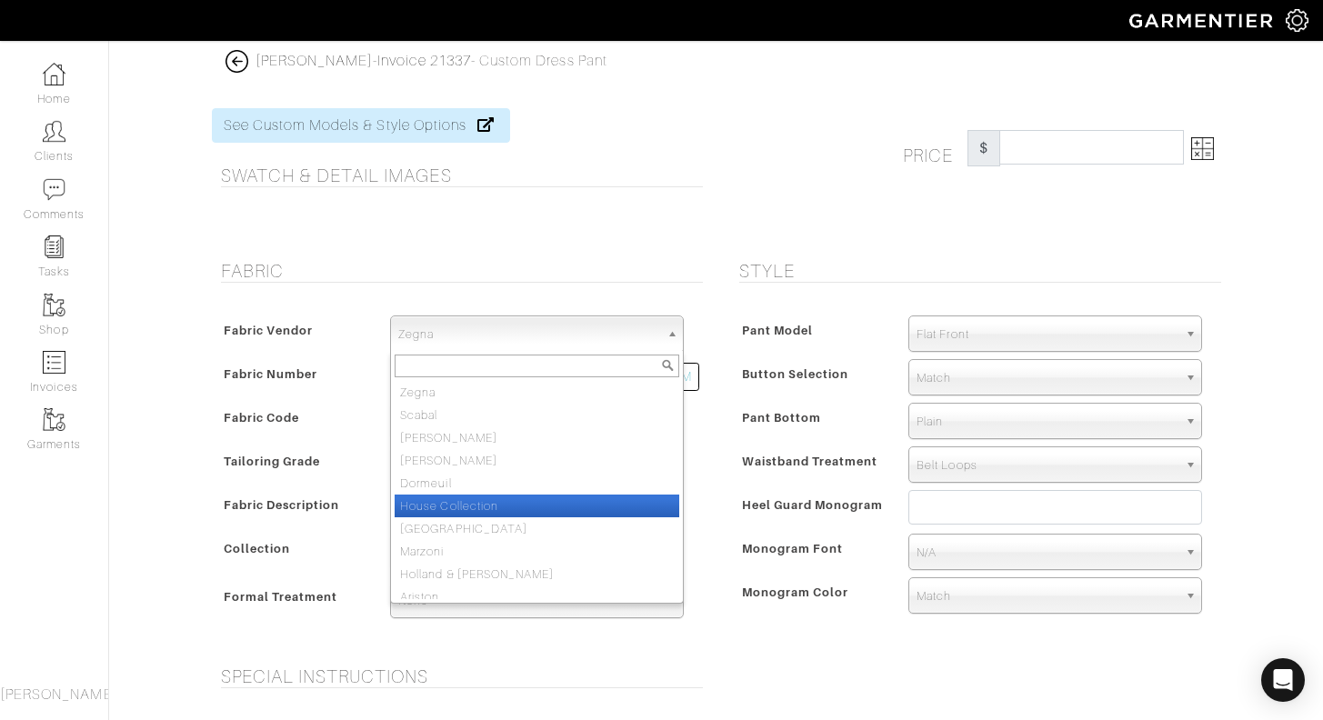
click at [500, 508] on li "House Collection" at bounding box center [537, 506] width 285 height 23
select select "75"
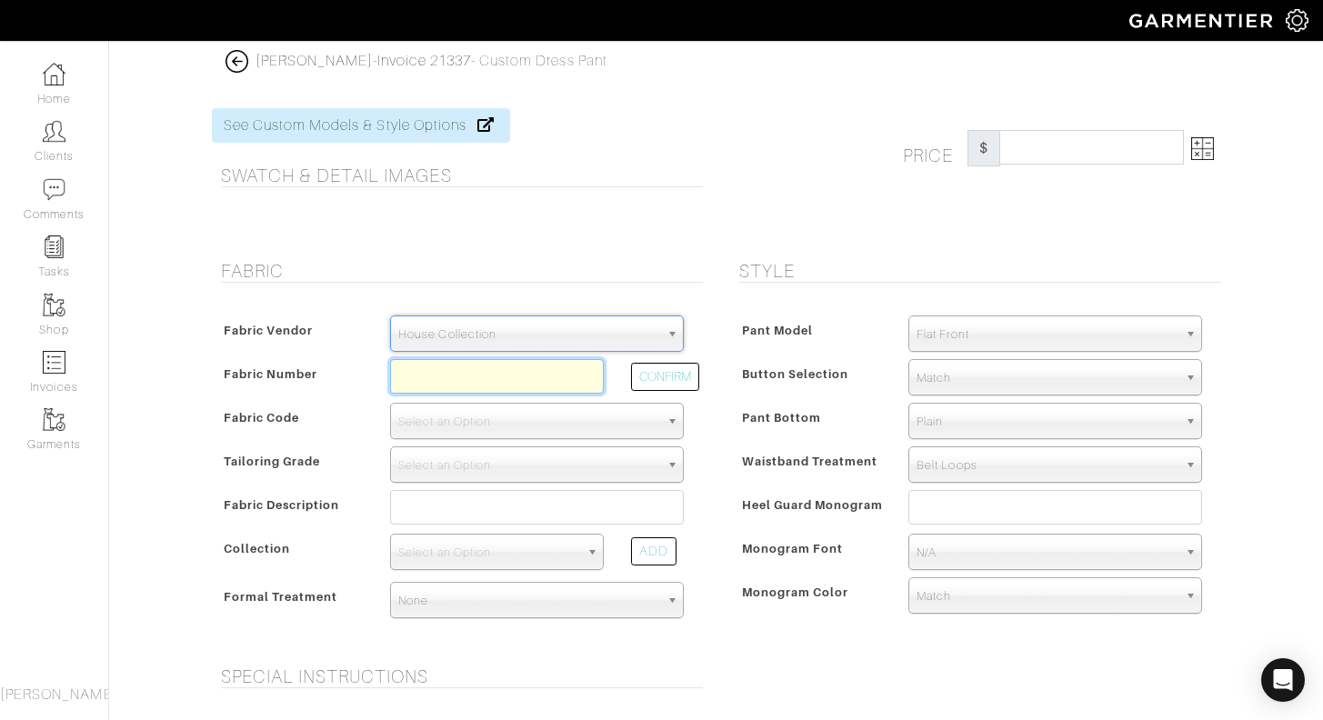
click at [494, 384] on input "text" at bounding box center [497, 376] width 214 height 35
type input "V4-49145165"
click at [659, 374] on button "CONFIRM" at bounding box center [665, 377] width 68 height 28
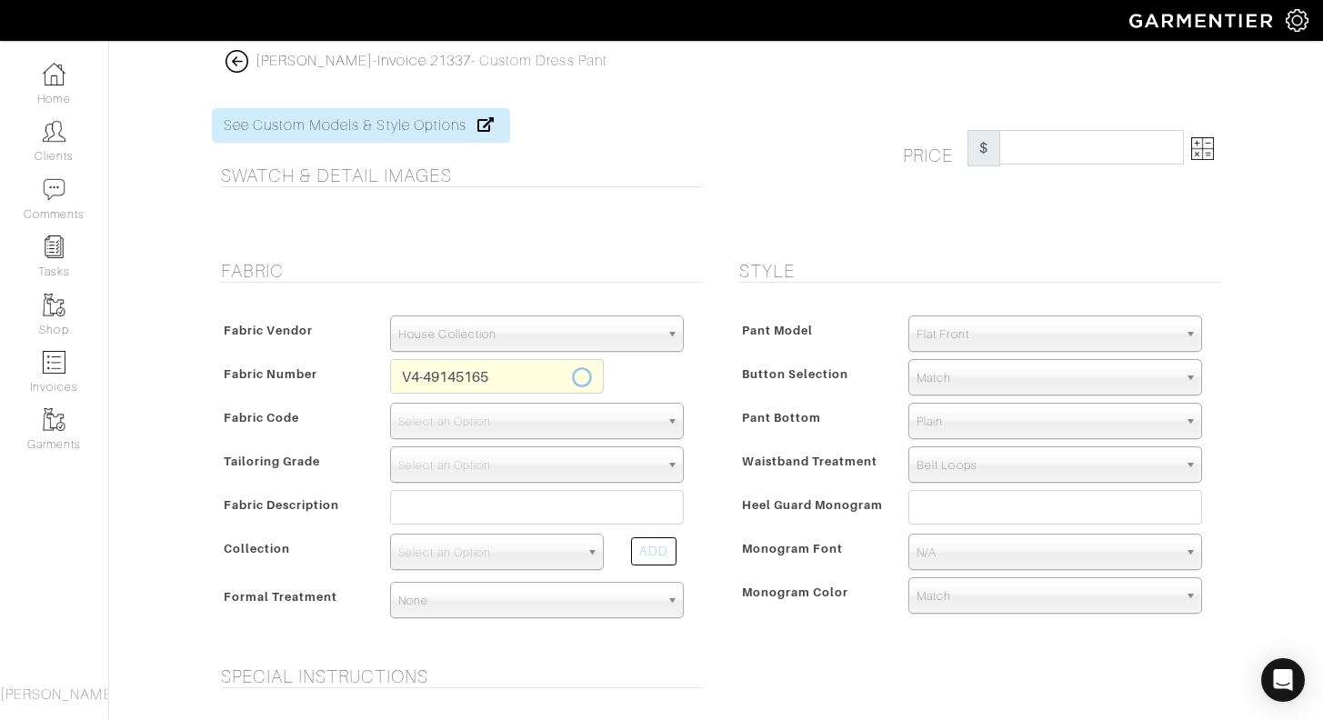
select select "884"
type input "Black Solid"
select select
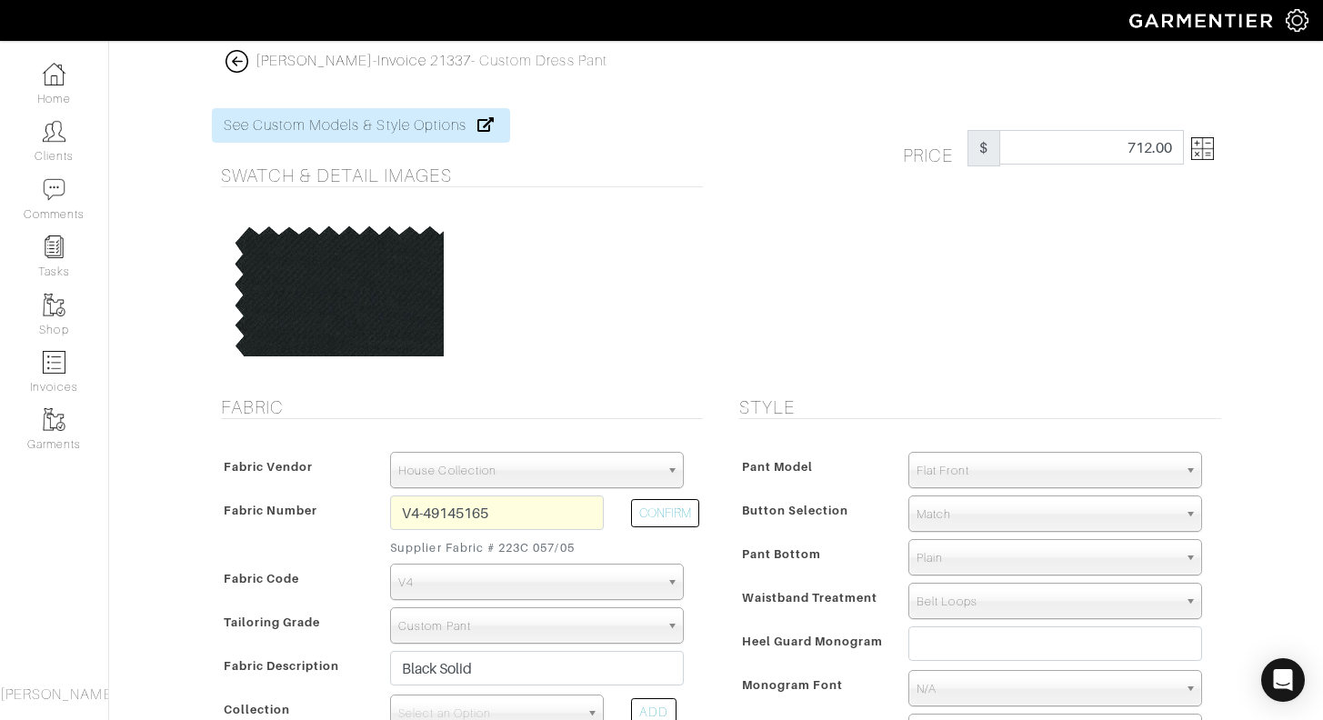
click at [1209, 157] on img at bounding box center [1202, 148] width 23 height 23
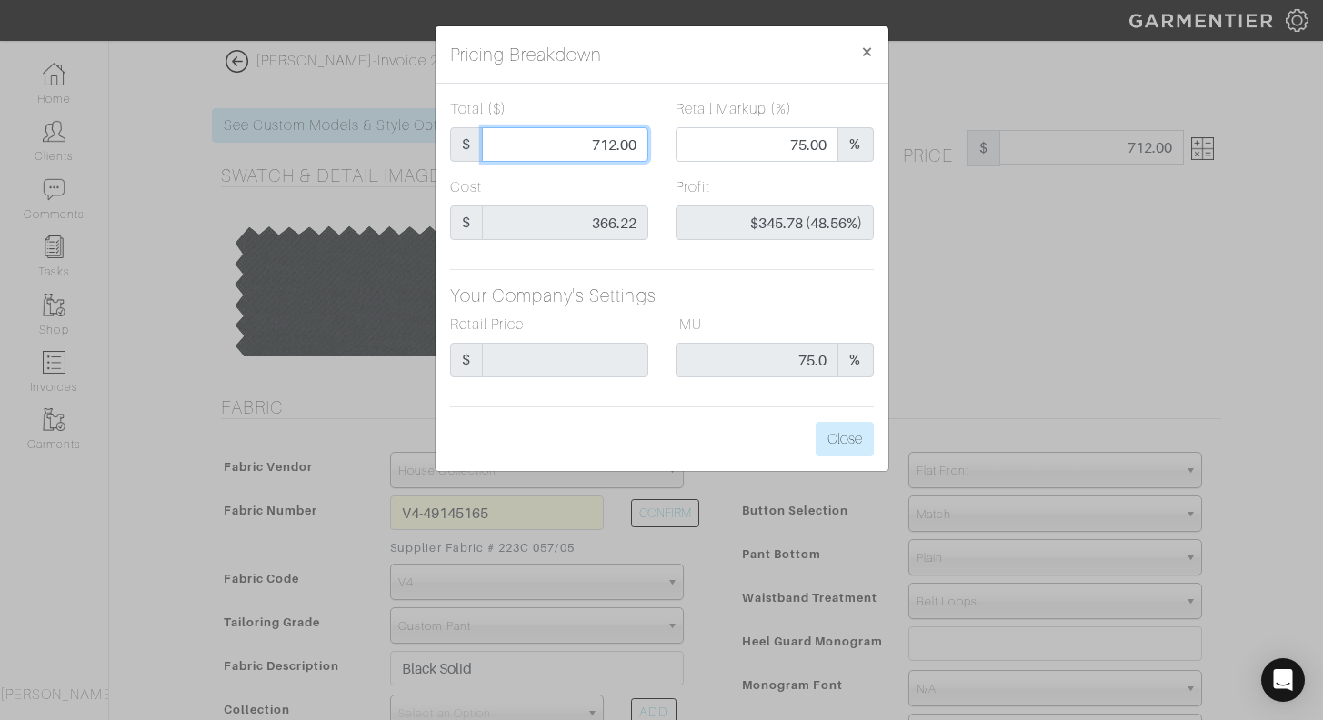
click at [595, 144] on input "712.00" at bounding box center [565, 144] width 166 height 35
type input "4"
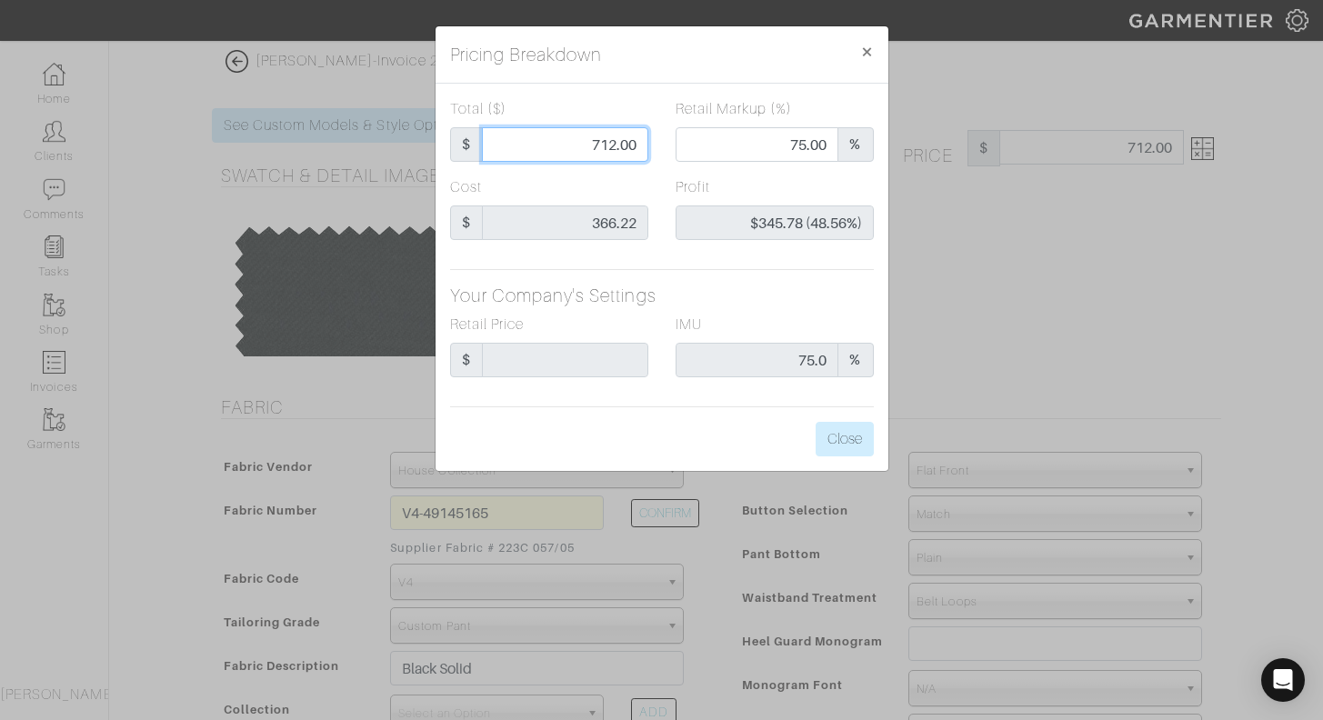
type input "0.00"
type input "-$362.22 (-9055.50%)"
type input "40"
type input "-$326.22 (-815.55%)"
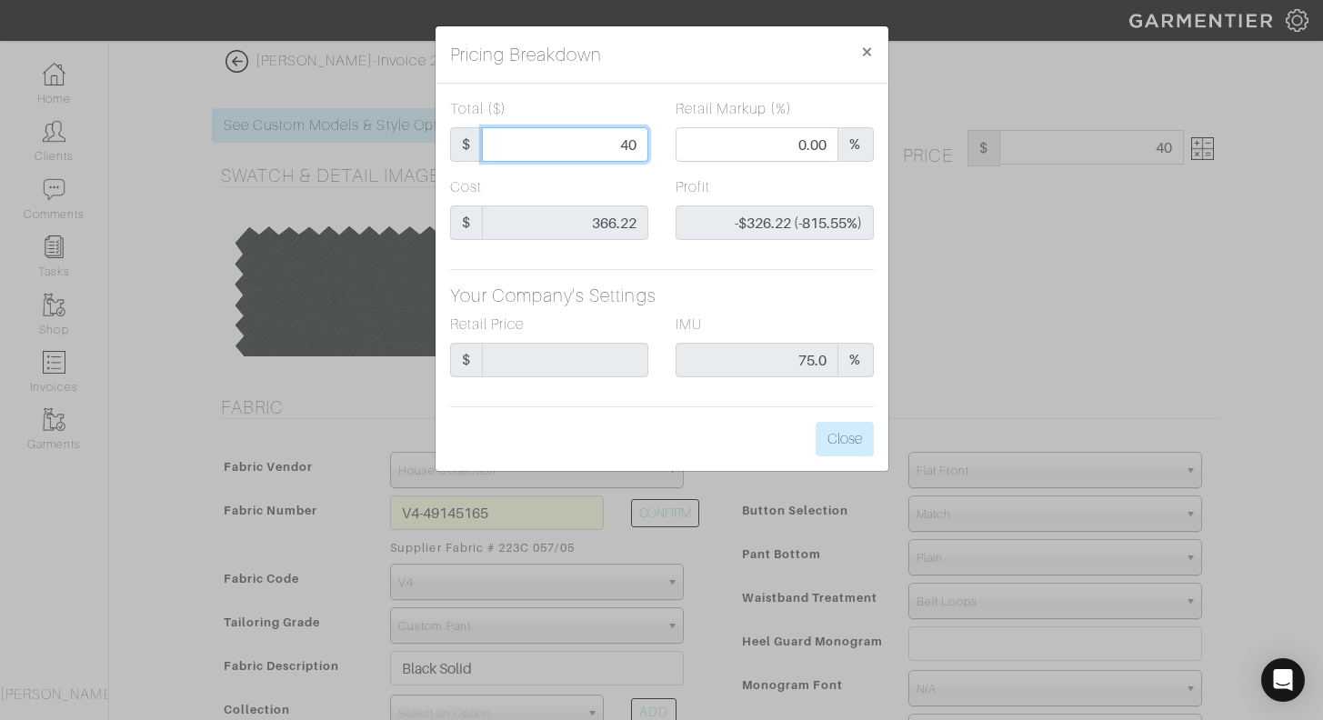
type input "400"
type input "55.50"
type input "$33.78 (8.44%)"
type input "400"
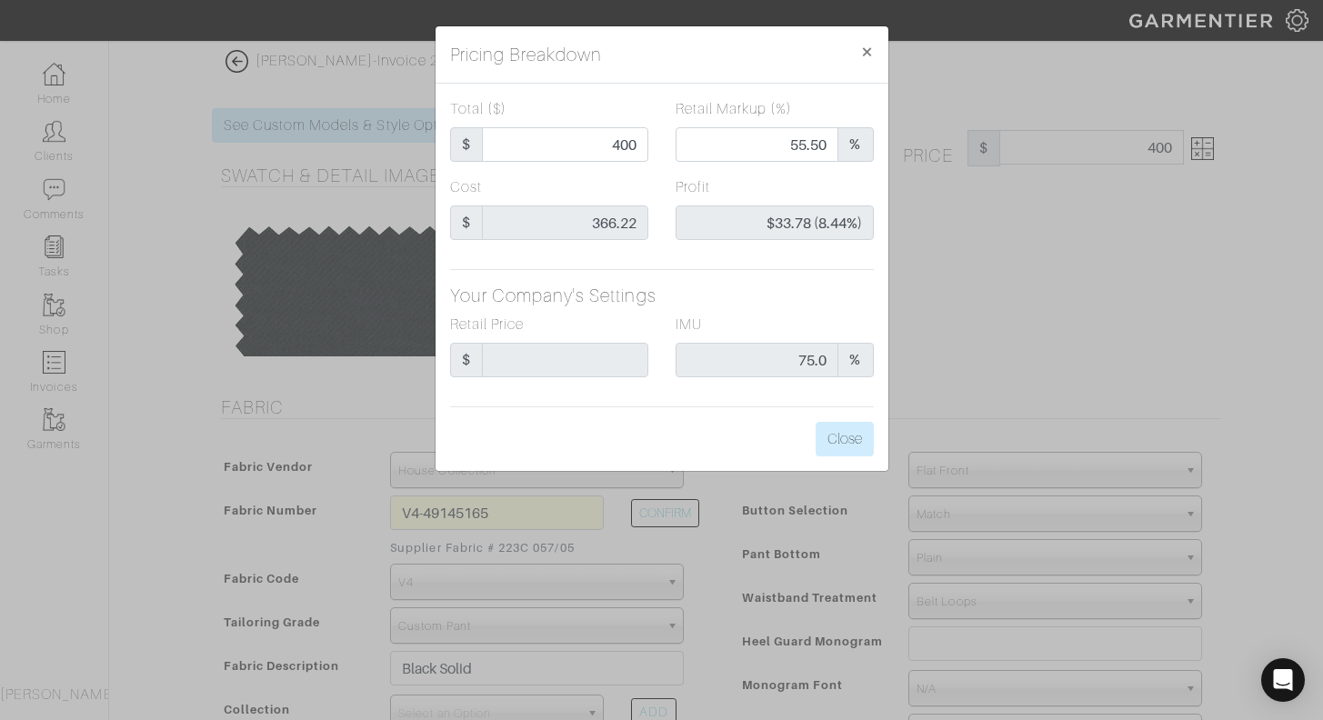
type input "400.00"
click at [637, 183] on div "Cost $ 366.22" at bounding box center [549, 208] width 198 height 64
click at [849, 446] on button "Close" at bounding box center [845, 439] width 58 height 35
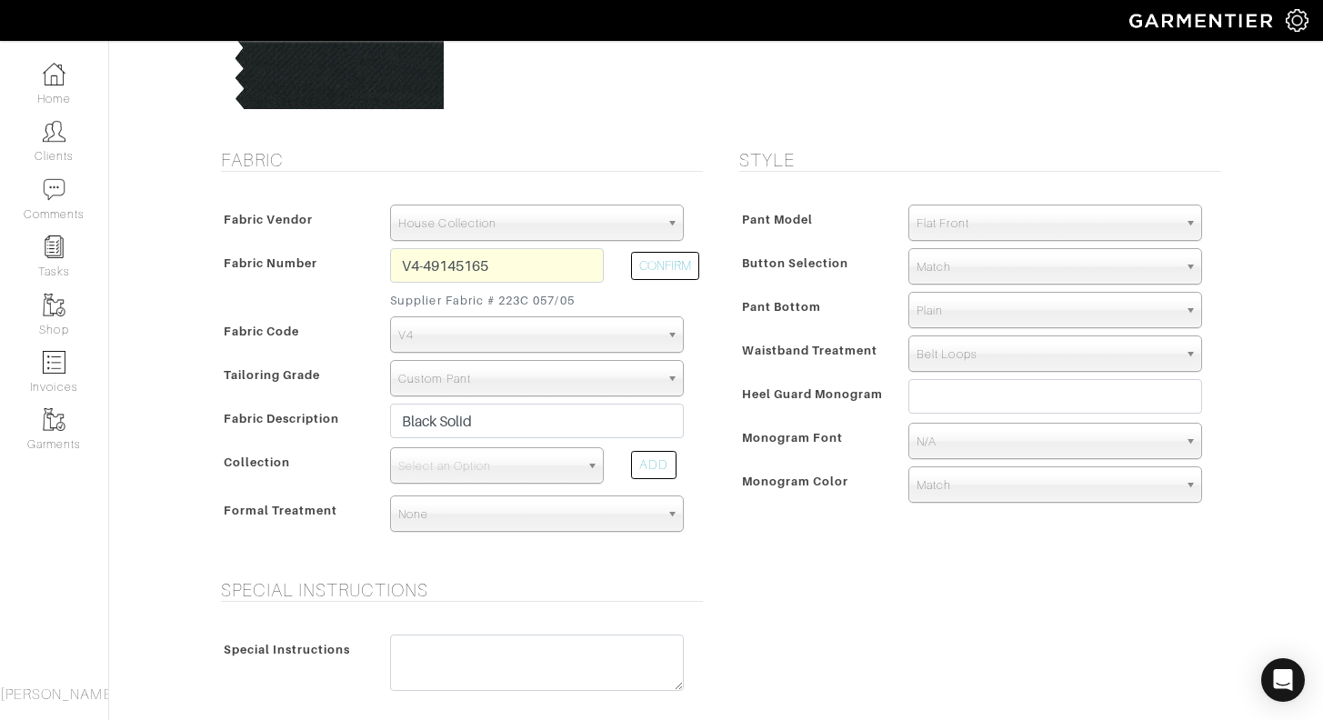
scroll to position [254, 0]
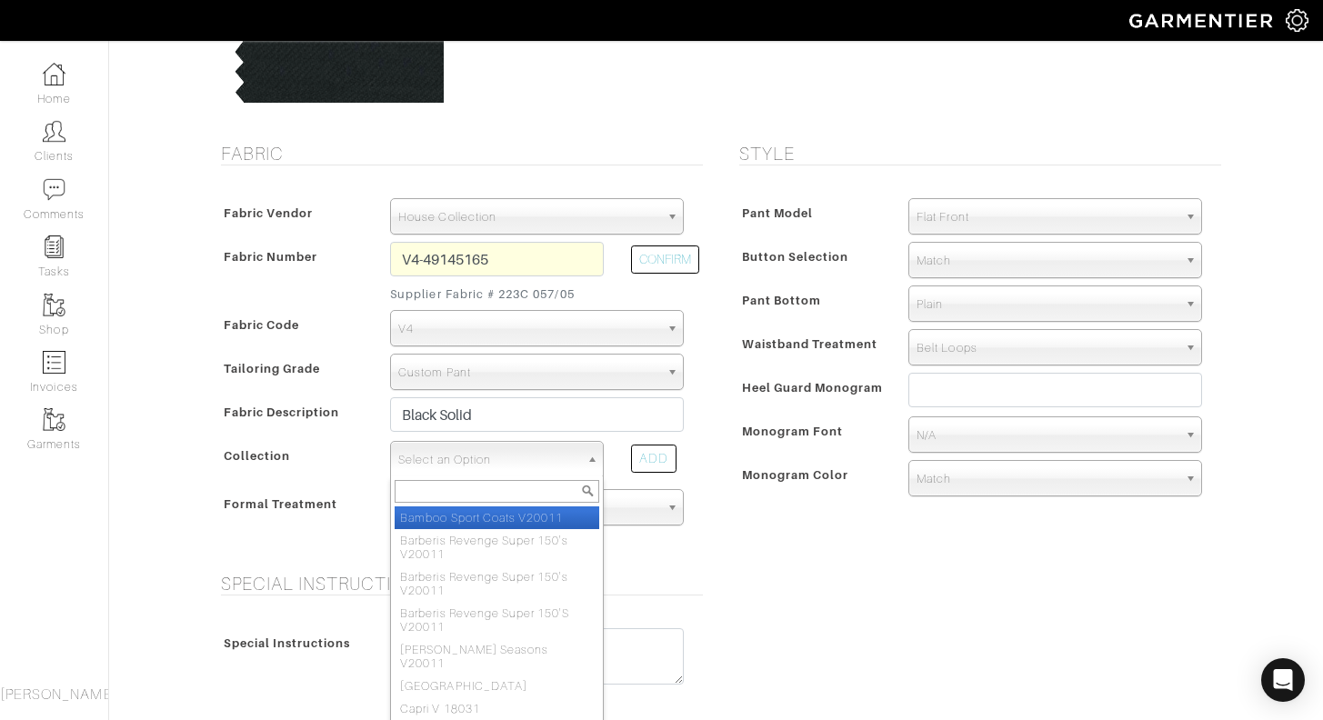
click at [511, 454] on span "Select an Option" at bounding box center [488, 460] width 181 height 36
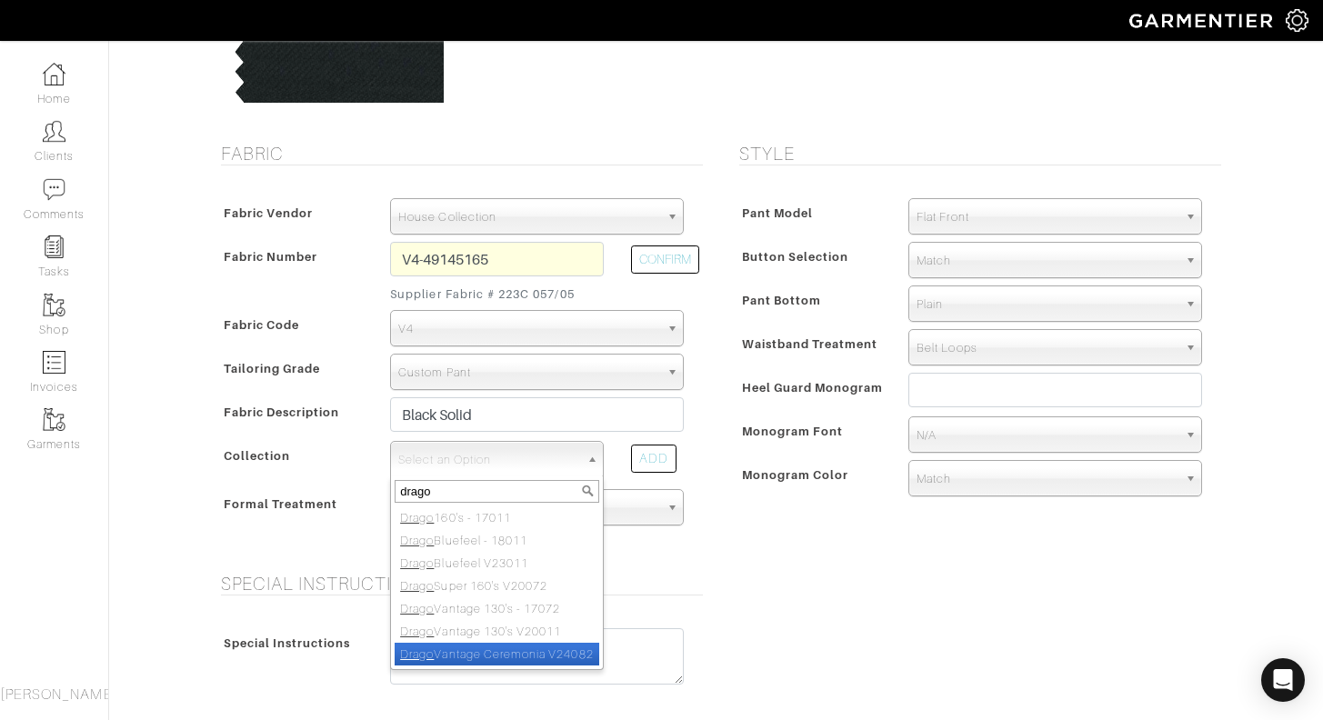
type input "drago"
click at [559, 655] on li "Drago Vantage Ceremonia V24082" at bounding box center [497, 654] width 205 height 23
select select "926"
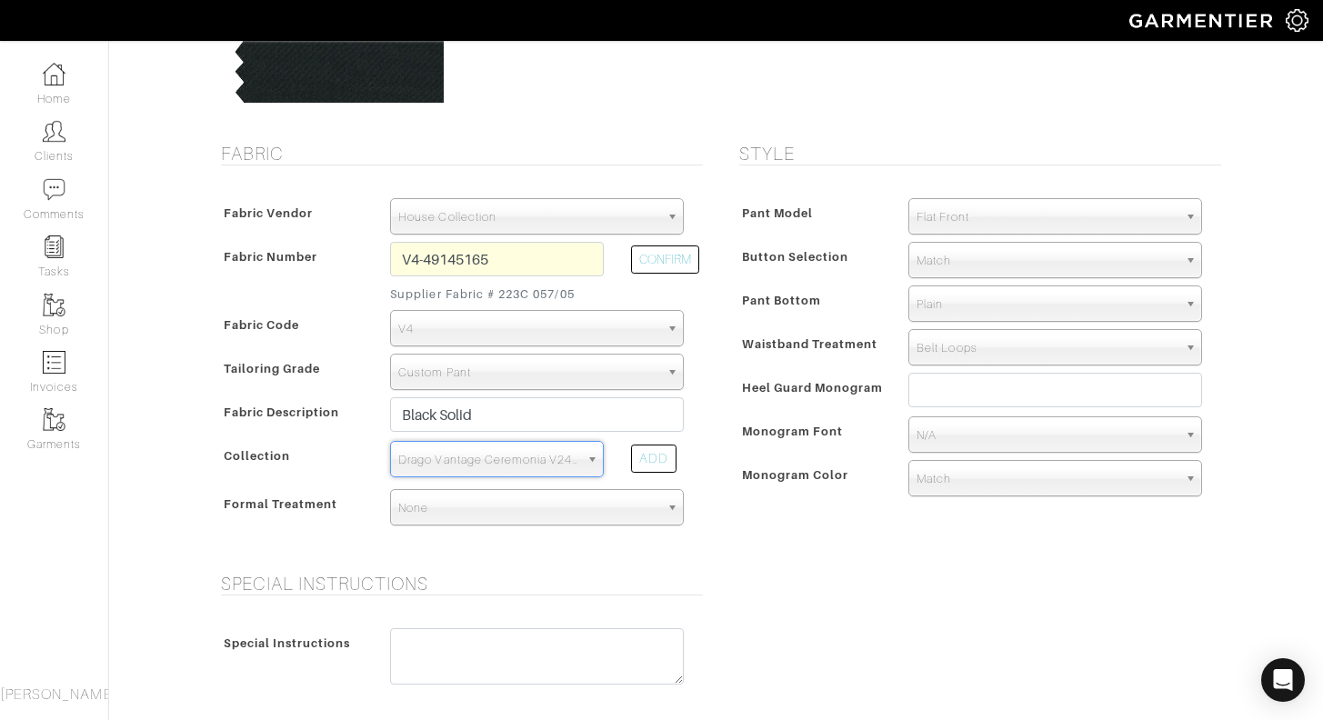
click at [792, 564] on form "See Custom Models & Style Options Swatch & Detail Images Price $ 400.00 Fabric …" at bounding box center [716, 511] width 1009 height 1356
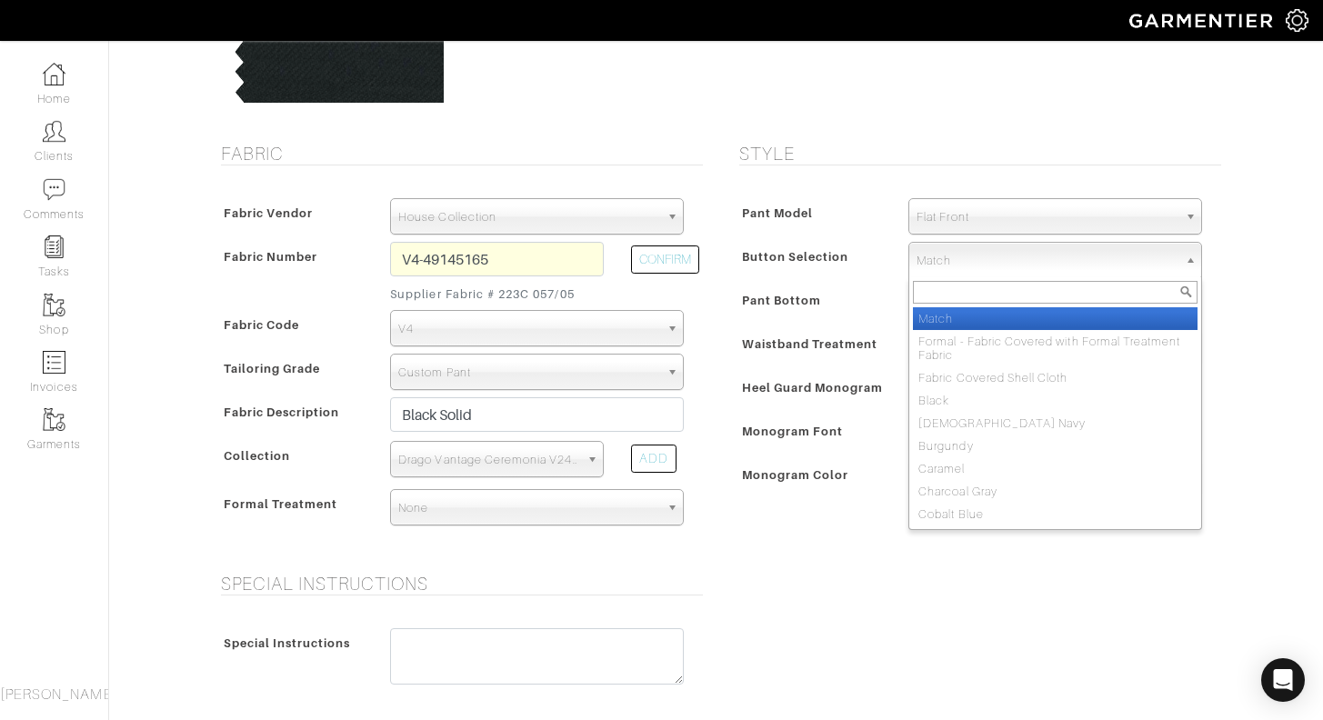
click at [995, 257] on span "Match" at bounding box center [1047, 261] width 261 height 36
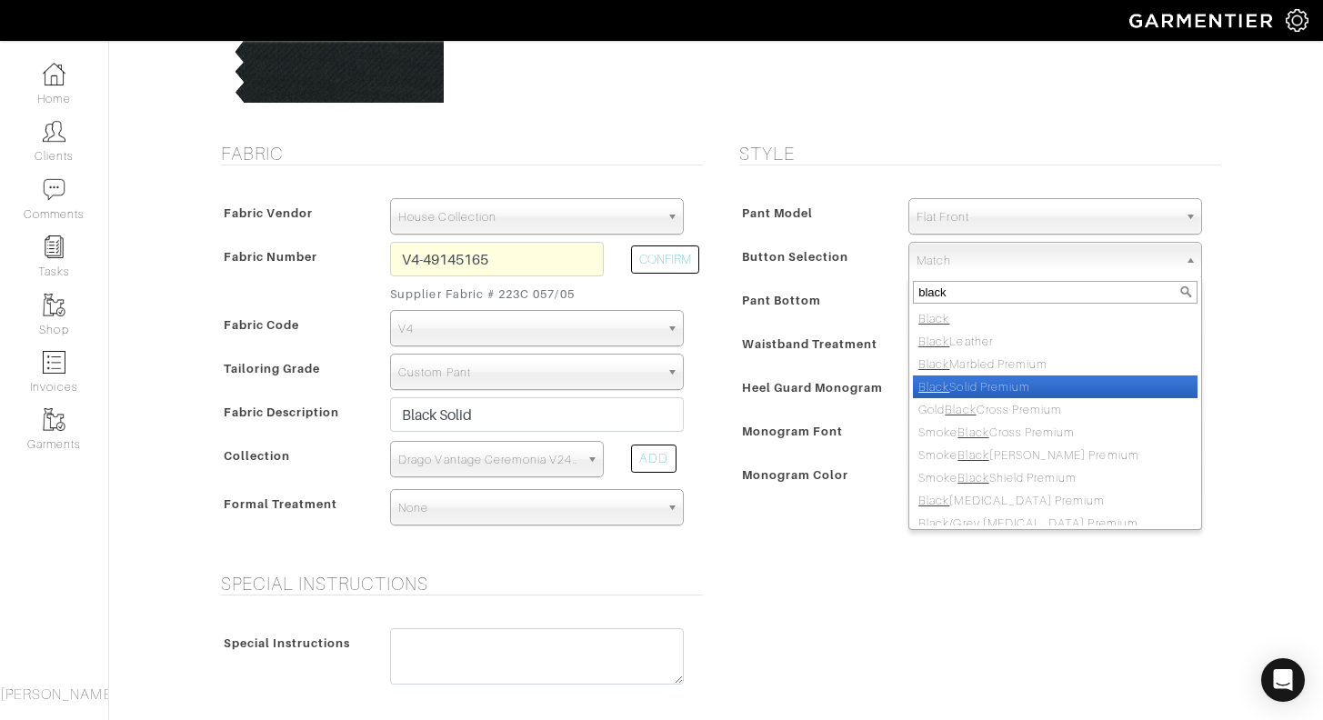
type input "black"
click at [1047, 389] on li "Black Solid Premium" at bounding box center [1055, 387] width 285 height 23
select select "112"
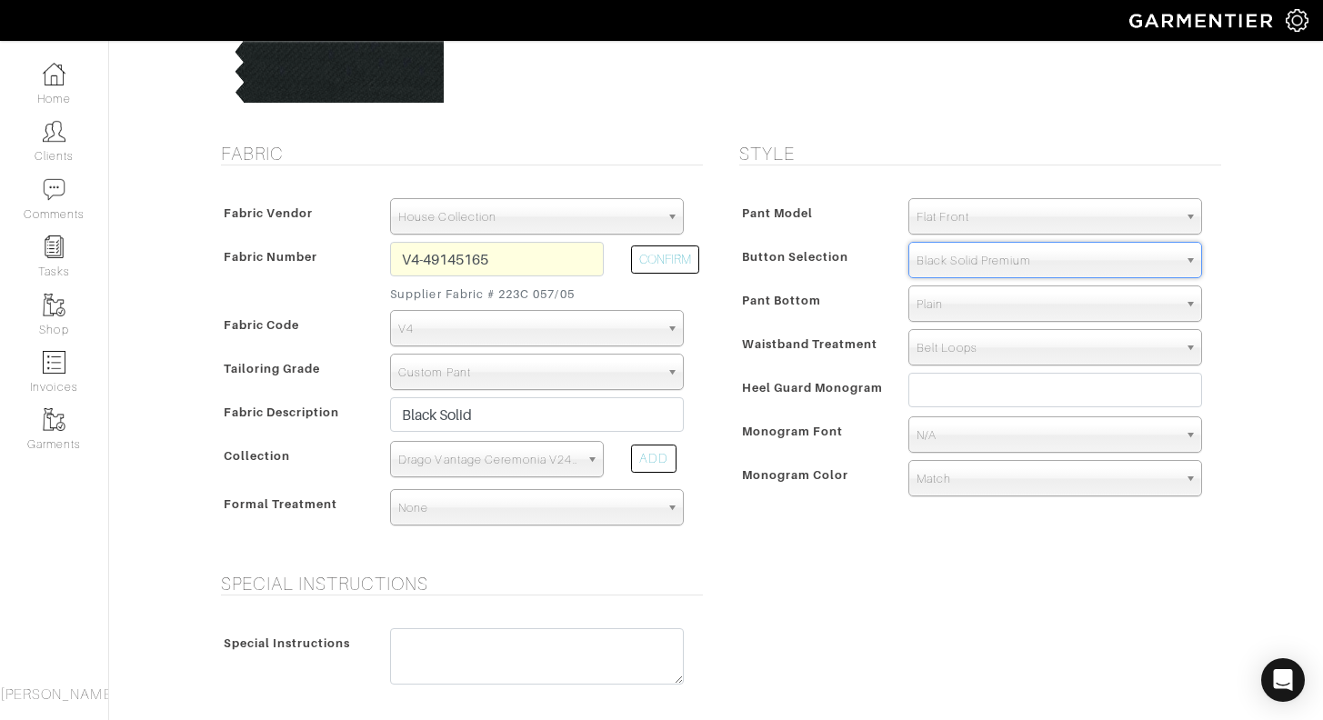
click at [1249, 367] on div "Austin White - Invoice 21337 - Custom Dress Pant See Custom Models & Style Opti…" at bounding box center [661, 492] width 1323 height 1392
click at [961, 482] on span "Match" at bounding box center [1047, 479] width 261 height 36
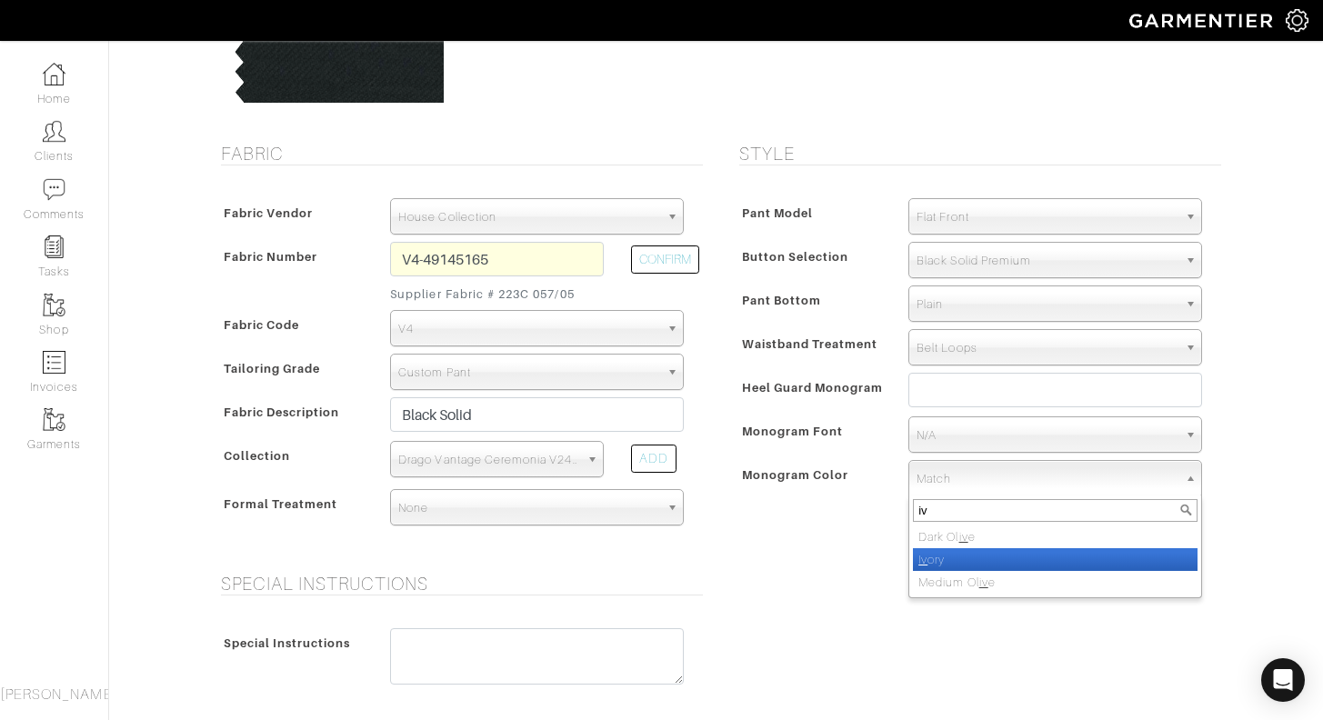
type input "iv"
click at [961, 556] on li "Iv ory" at bounding box center [1055, 559] width 285 height 23
select select "39"
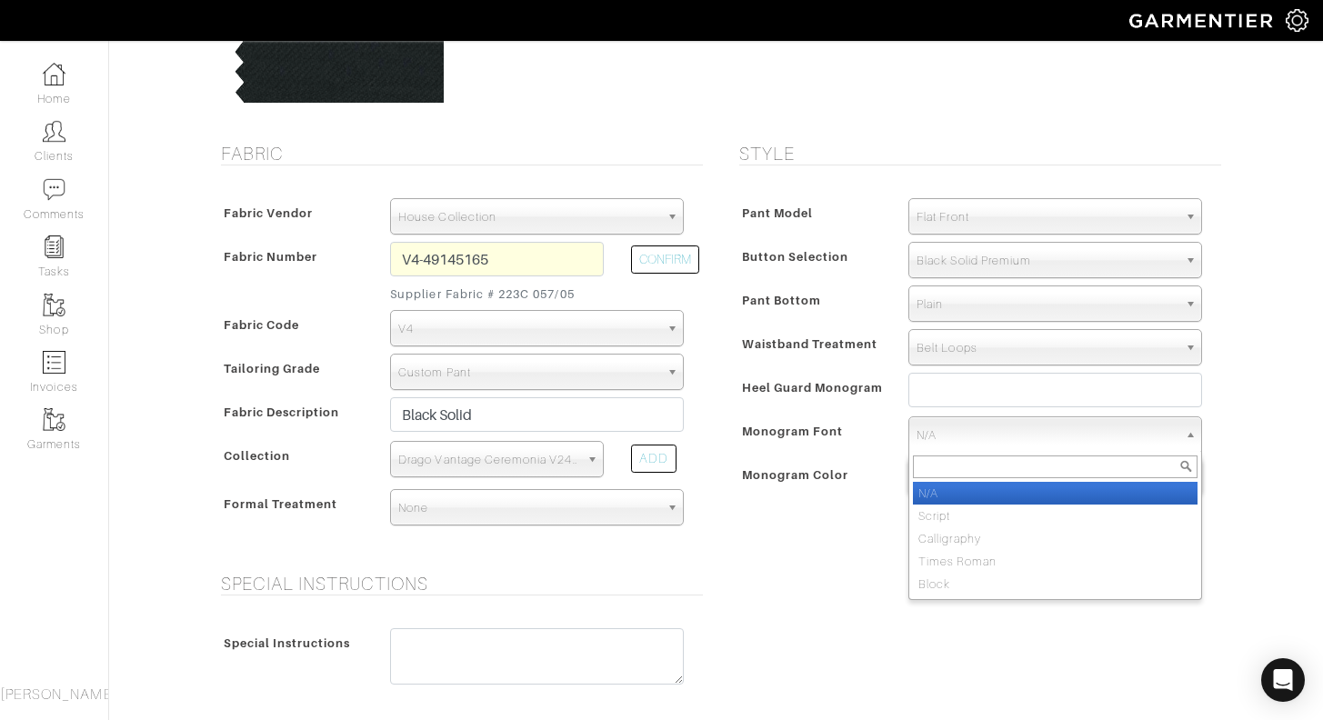
click at [971, 437] on span "N/A" at bounding box center [1047, 435] width 261 height 36
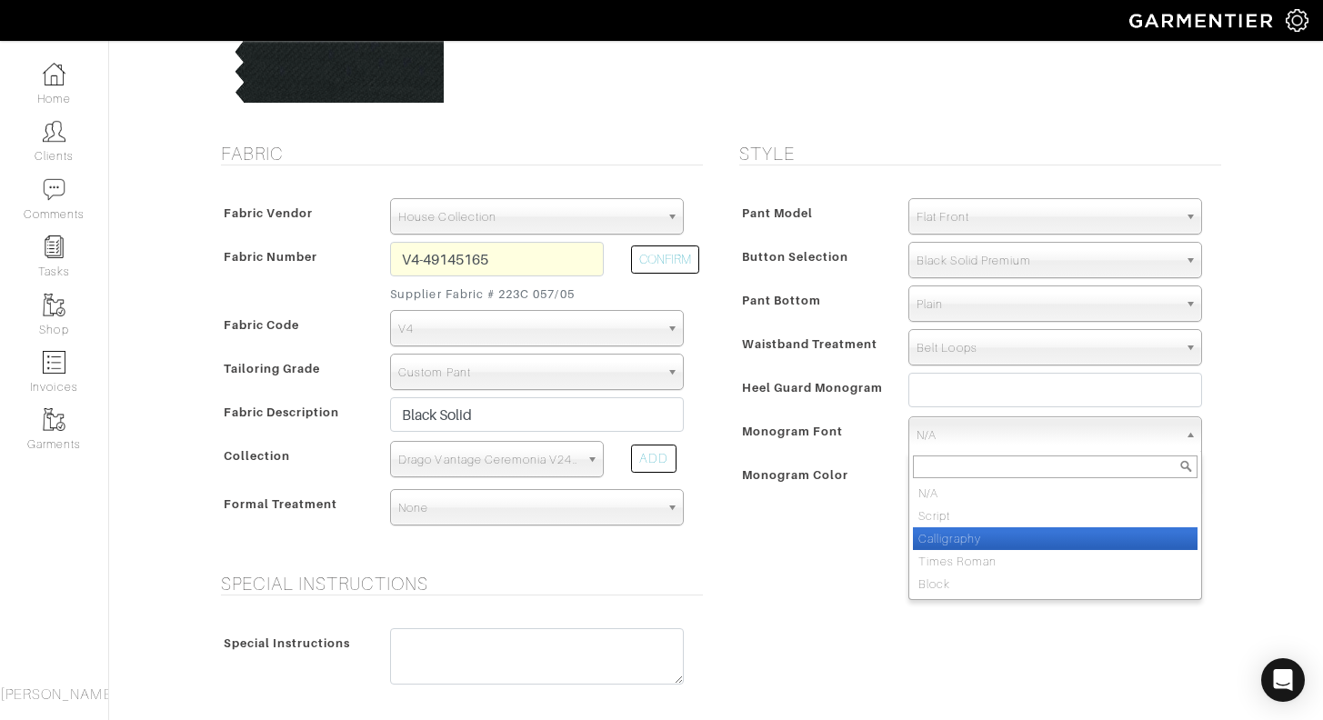
click at [971, 540] on li "Calligraphy" at bounding box center [1055, 538] width 285 height 23
select select "Calligraphy"
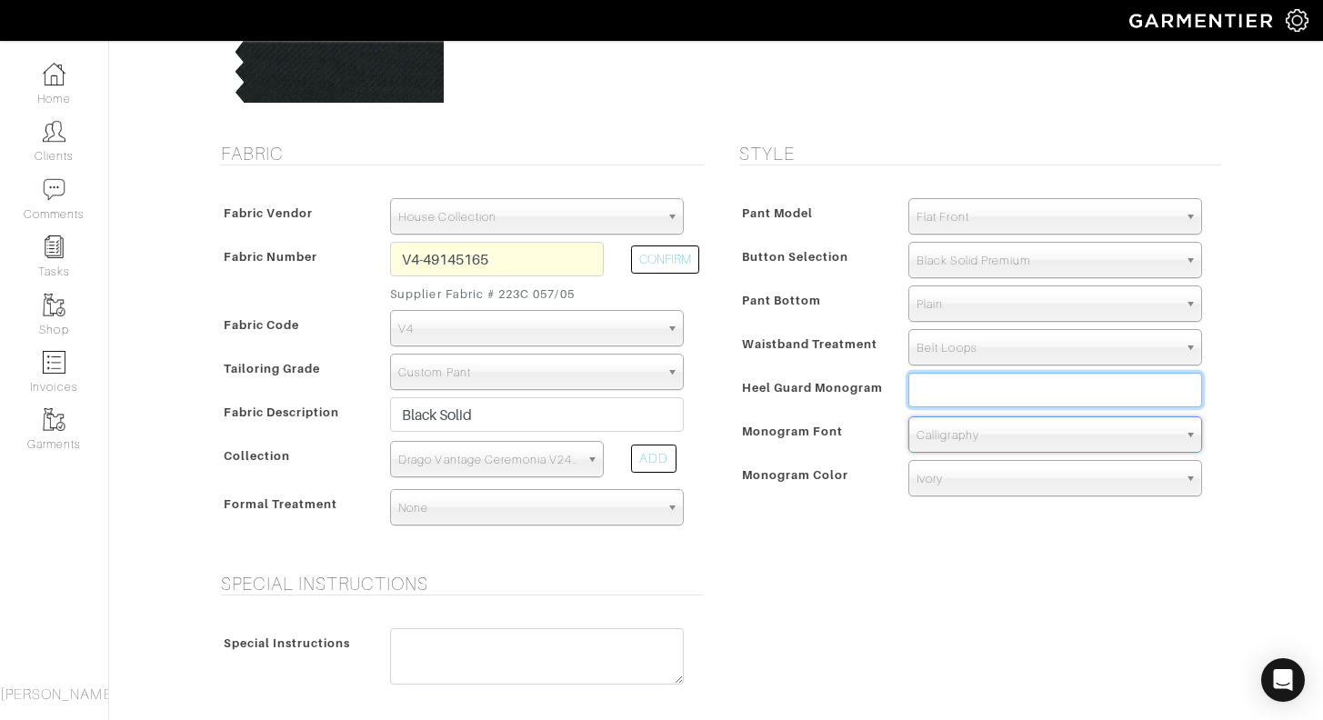
click at [972, 397] on input "text" at bounding box center [1055, 390] width 294 height 35
type input "JAW"
click at [850, 563] on form "See Custom Models & Style Options Swatch & Detail Images Price $ 400.00 Fabric …" at bounding box center [716, 511] width 1009 height 1356
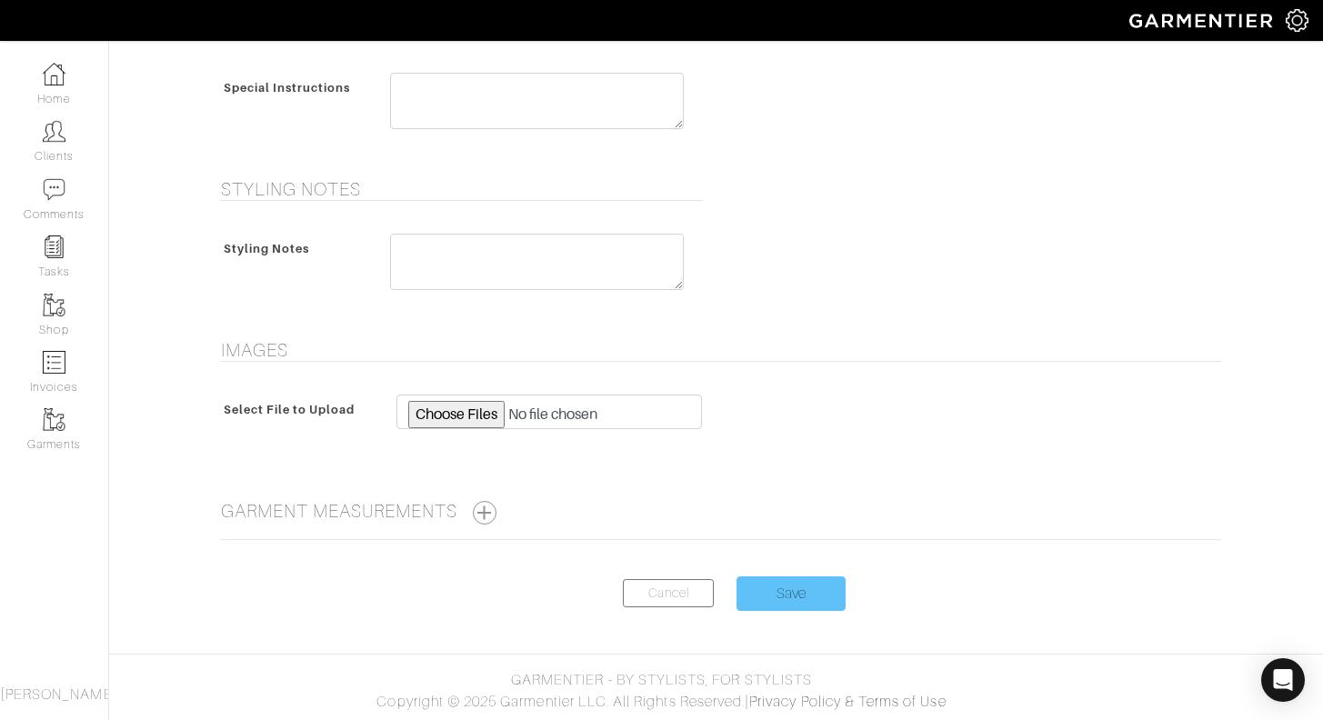
scroll to position [809, 0]
click at [809, 585] on input "Save" at bounding box center [791, 594] width 109 height 35
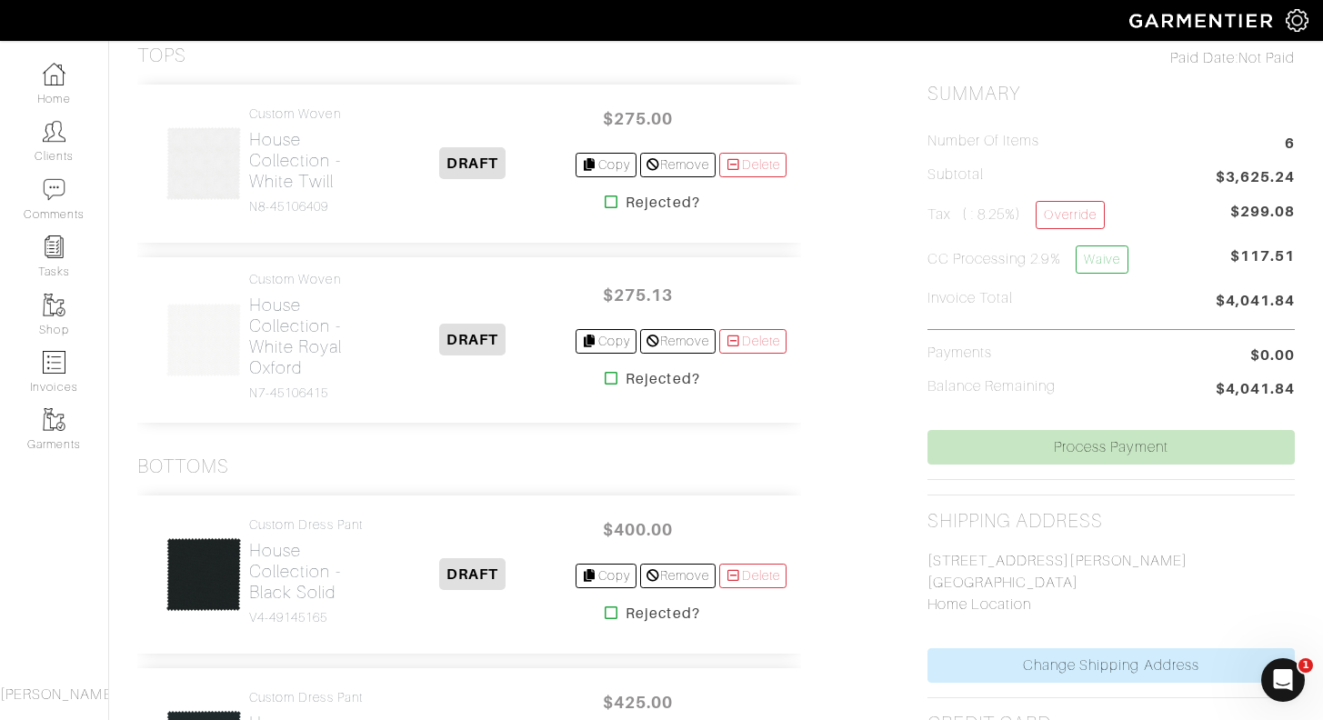
scroll to position [204, 0]
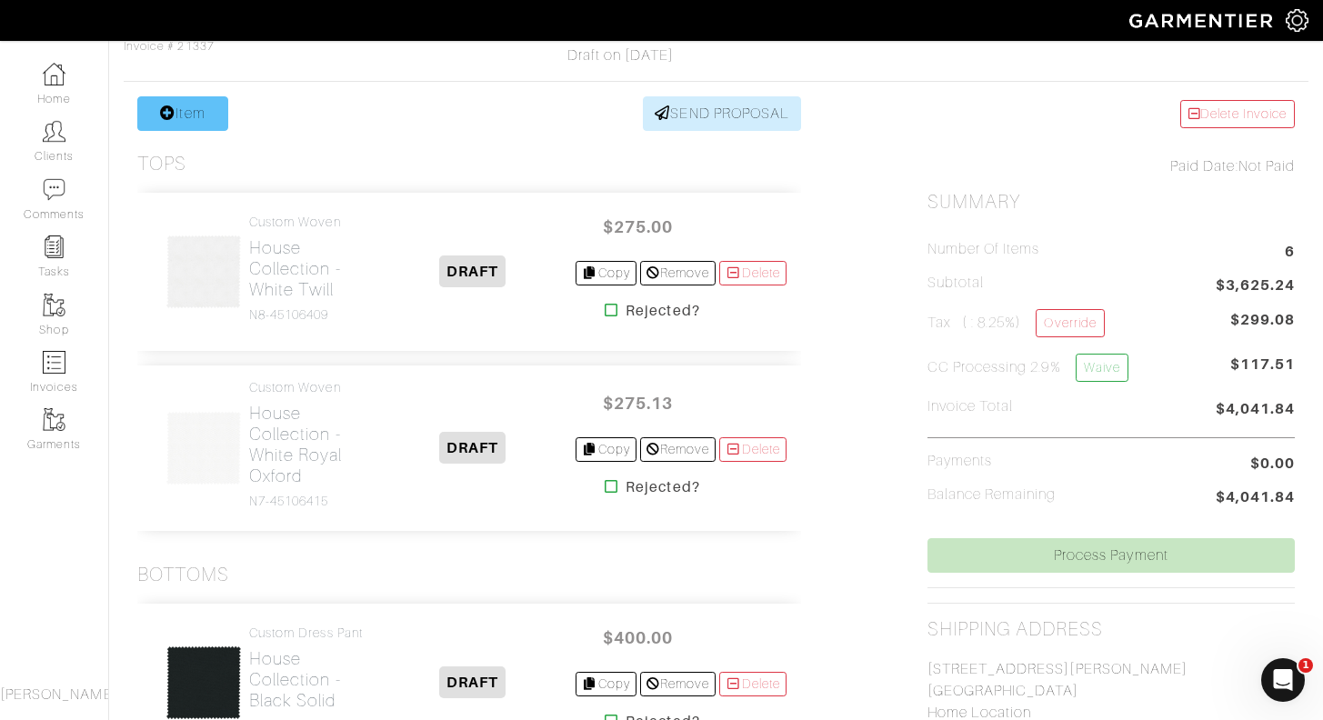
click at [188, 115] on link "Item" at bounding box center [182, 113] width 91 height 35
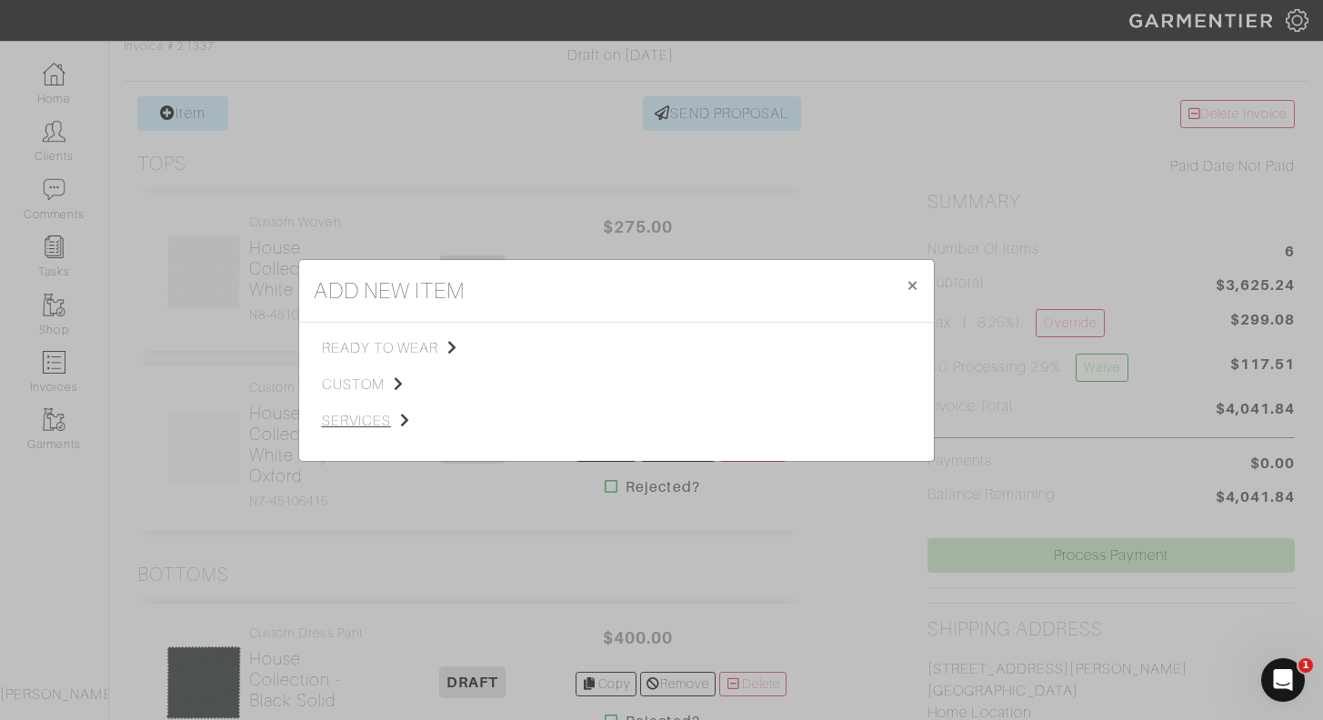
click at [376, 416] on span "services" at bounding box center [413, 421] width 183 height 22
click at [598, 346] on span "Styling Service" at bounding box center [577, 346] width 90 height 15
click at [788, 348] on link "Styling Service" at bounding box center [773, 346] width 90 height 15
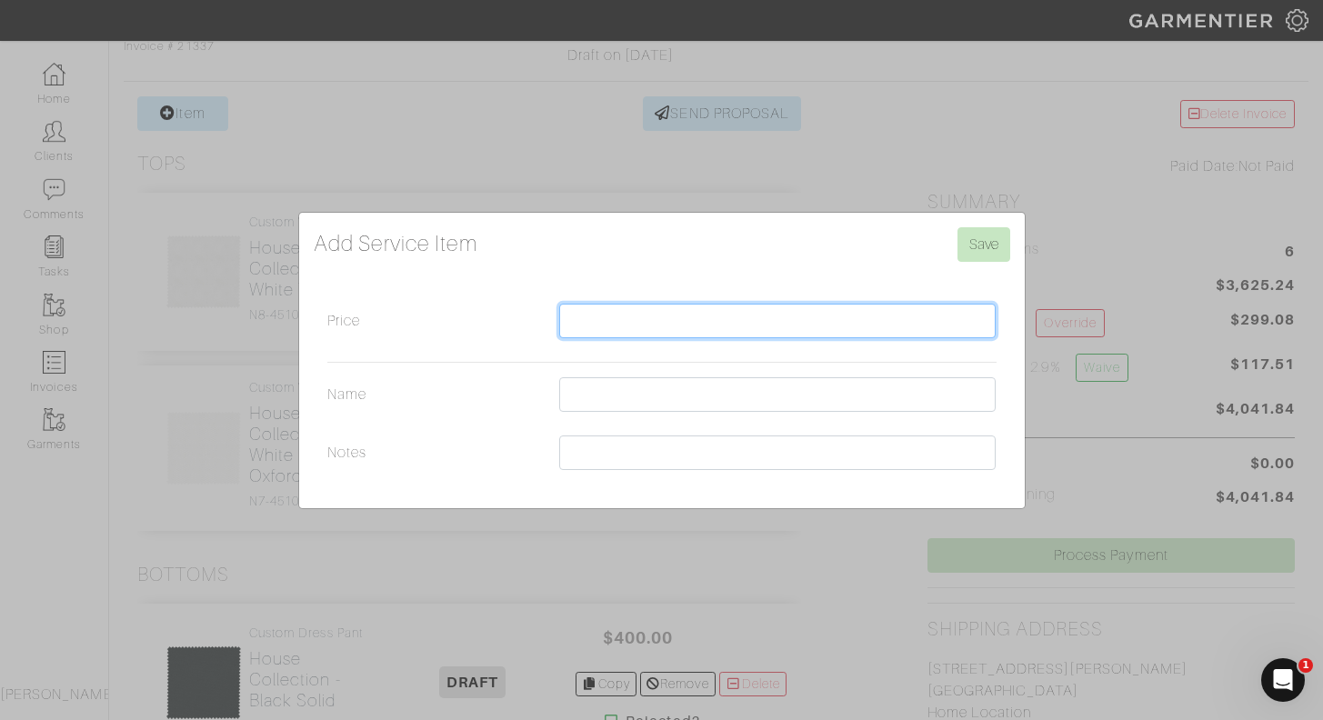
click at [687, 305] on input "Price" at bounding box center [777, 321] width 437 height 35
type input "165.00"
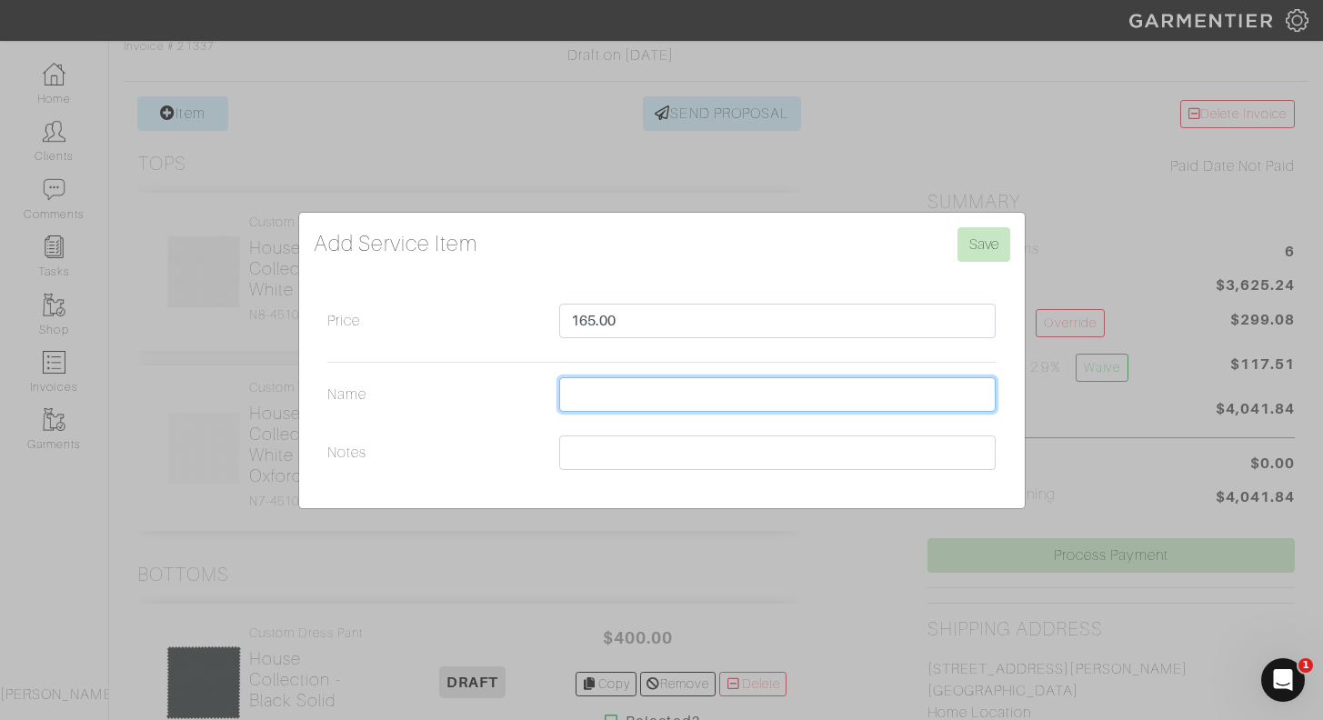
click at [682, 397] on input "Name" at bounding box center [777, 394] width 437 height 35
type input "RUSH FEE"
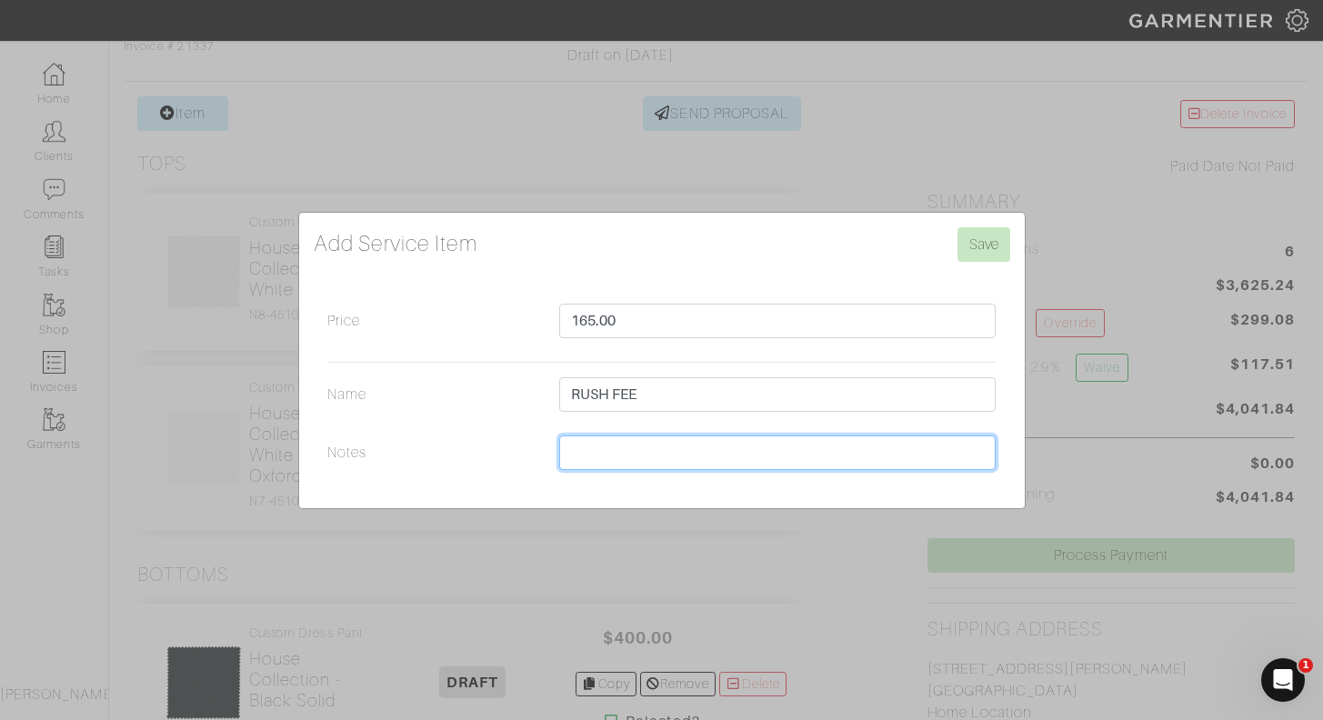
click at [667, 444] on input "Notes" at bounding box center [777, 453] width 437 height 35
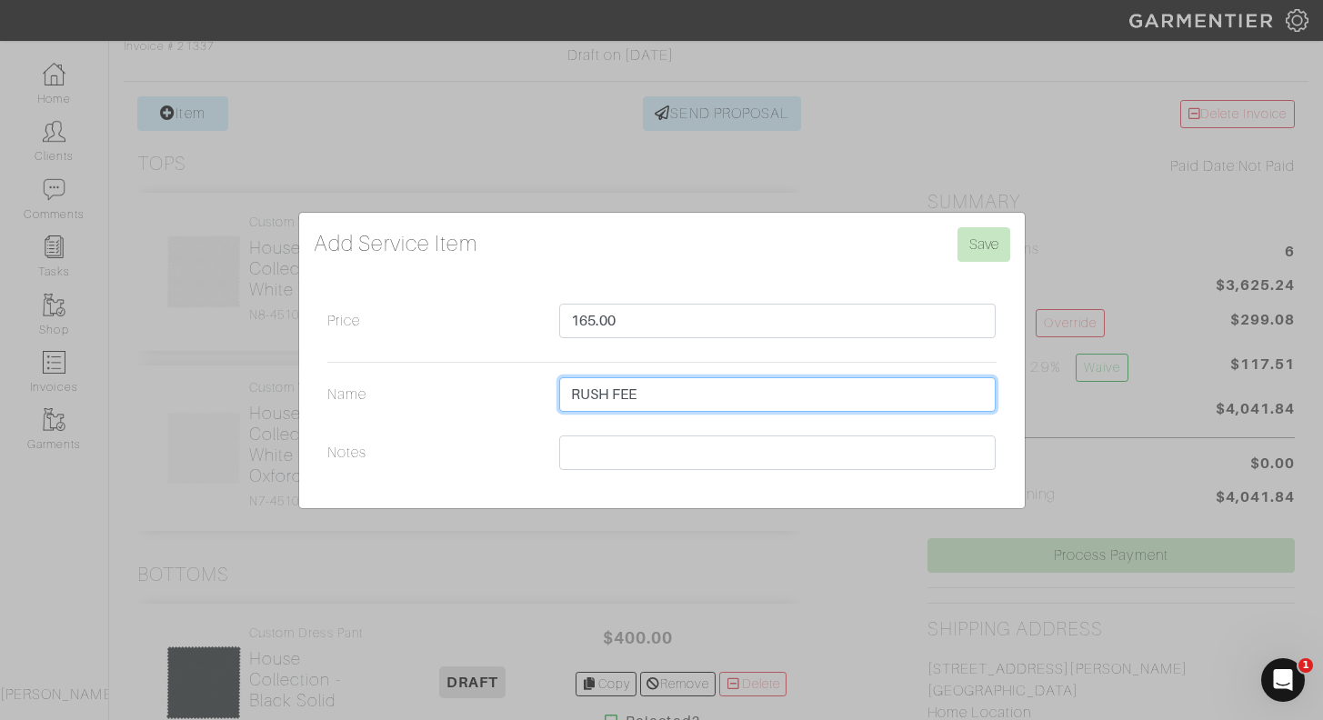
click at [690, 398] on input "RUSH FEE" at bounding box center [777, 394] width 437 height 35
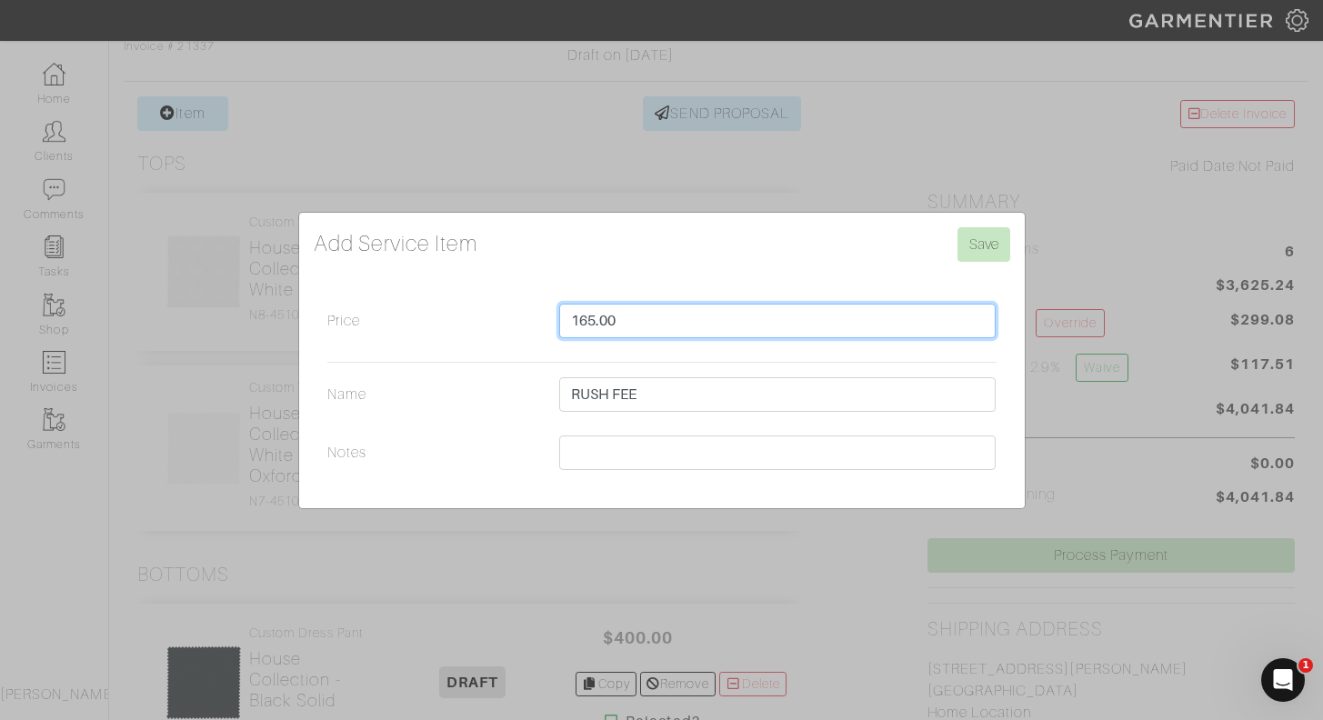
drag, startPoint x: 596, startPoint y: 319, endPoint x: 563, endPoint y: 320, distance: 32.8
click at [563, 320] on input "165.00" at bounding box center [777, 321] width 437 height 35
click at [635, 328] on input "165.00" at bounding box center [777, 321] width 437 height 35
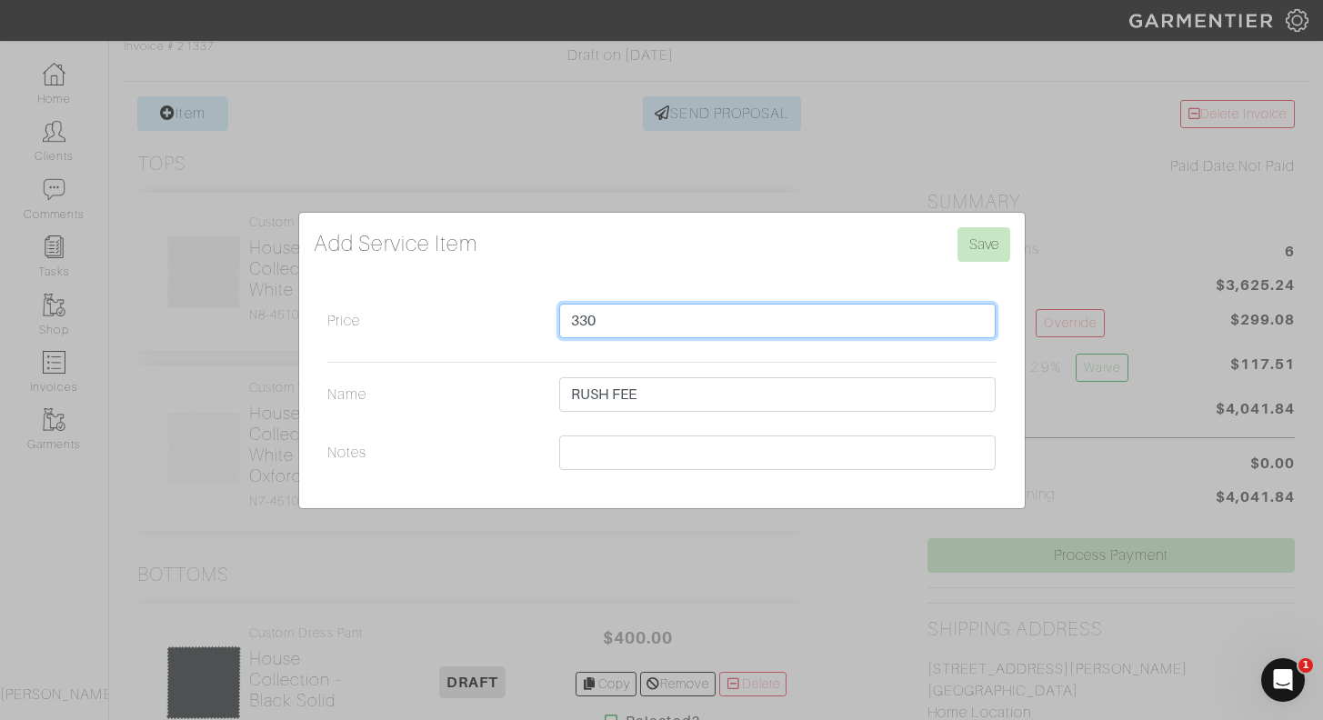
type input "330"
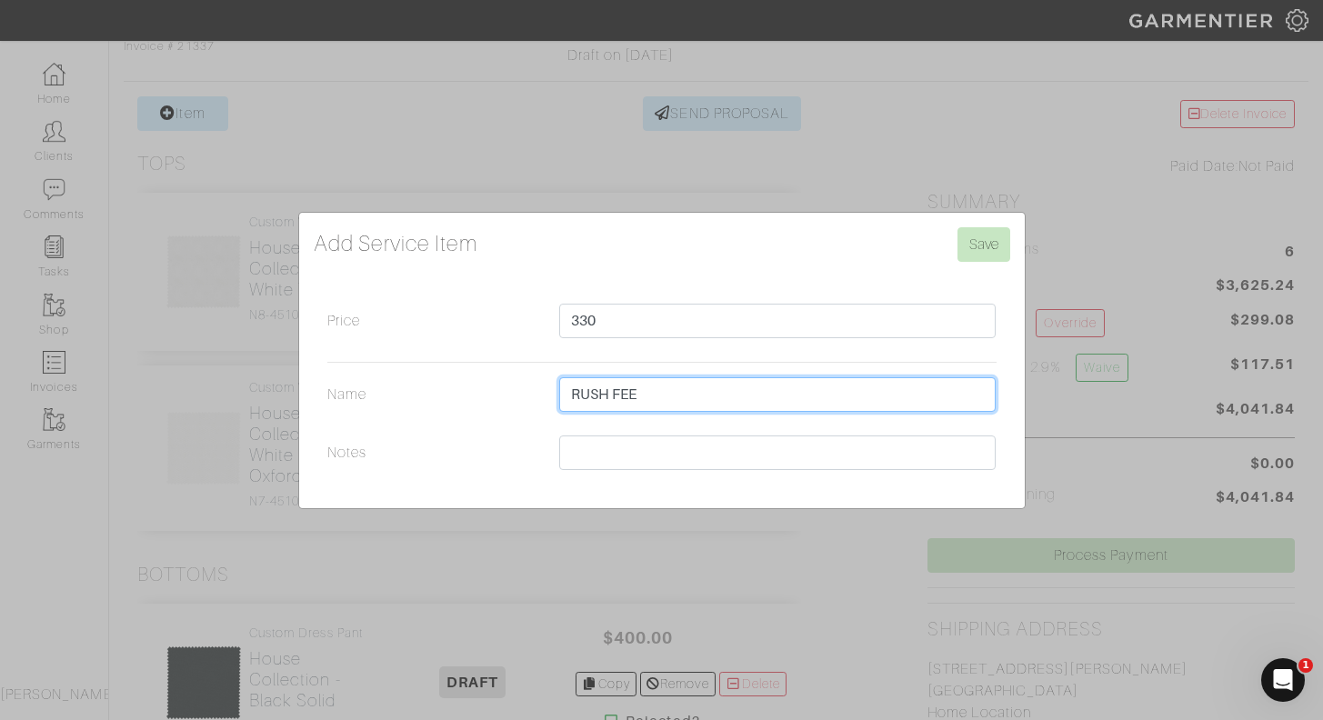
click at [674, 393] on input "RUSH FEE" at bounding box center [777, 394] width 437 height 35
type input "RUSH FEES"
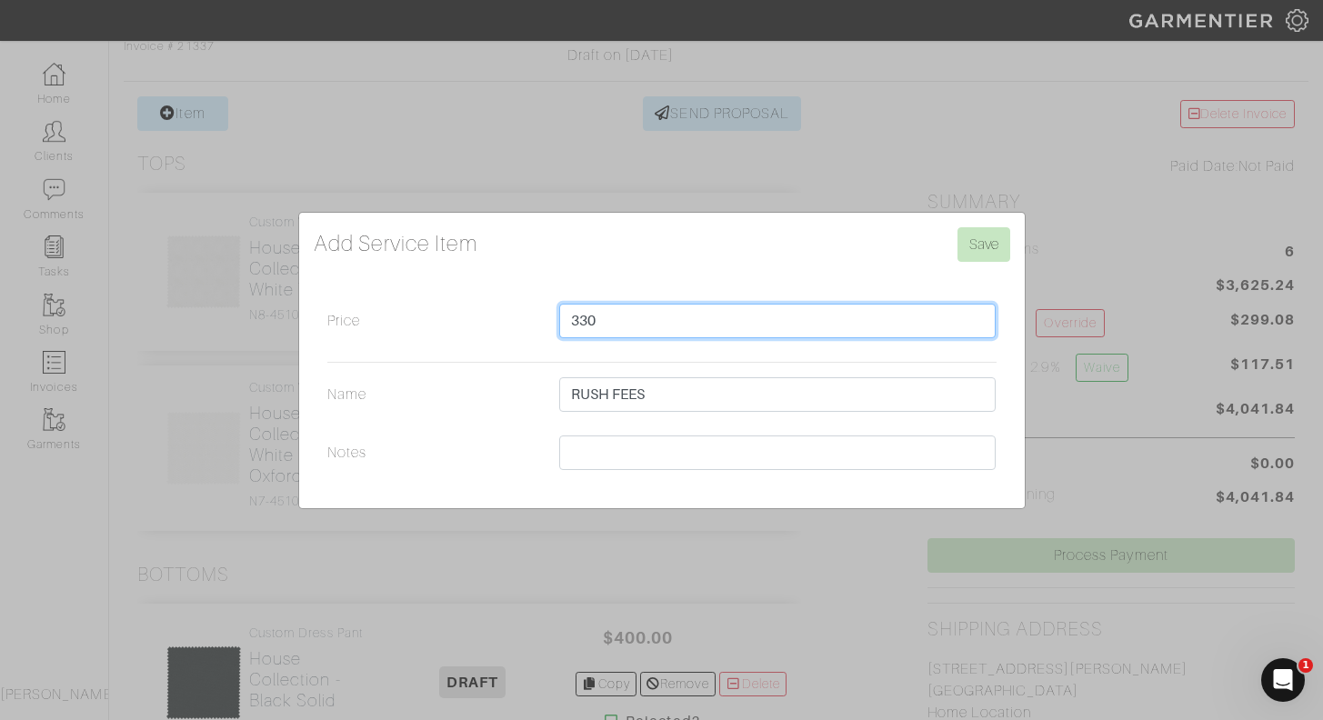
click at [667, 317] on input "330" at bounding box center [777, 321] width 437 height 35
type input "."
type input "330.00"
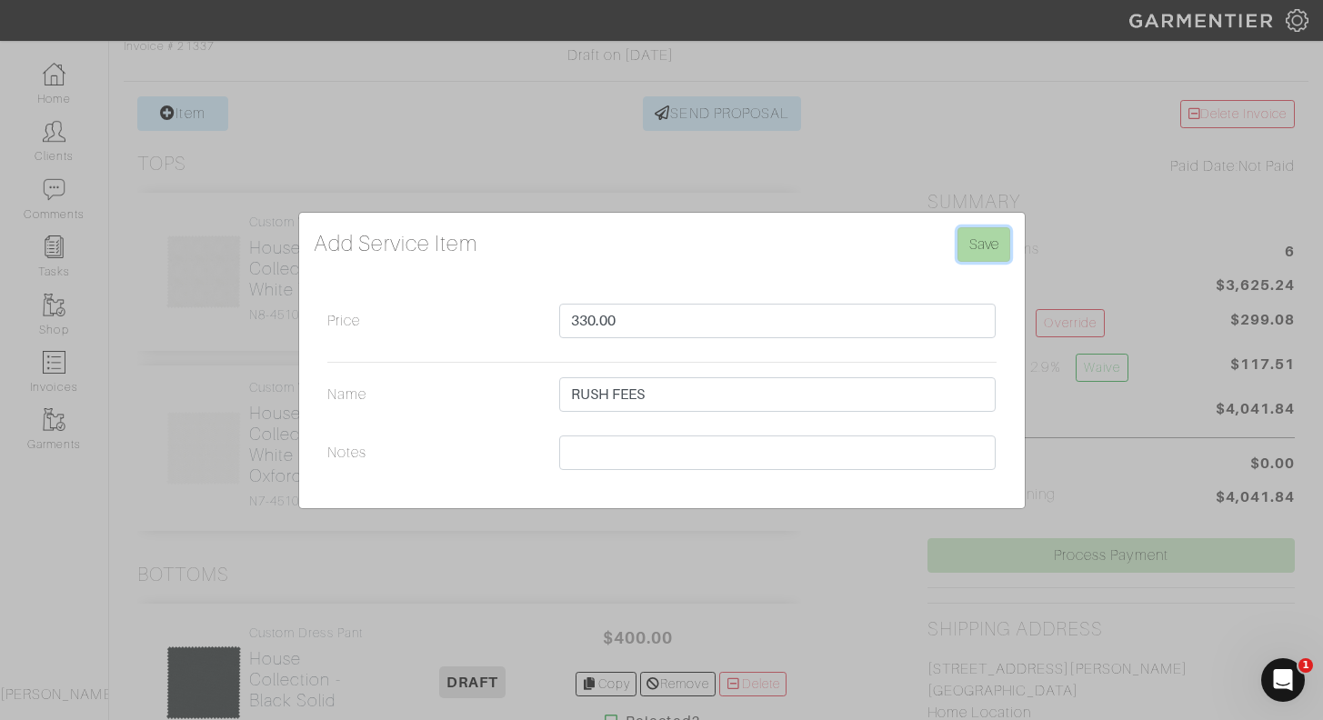
click at [980, 243] on input "Save" at bounding box center [984, 244] width 53 height 35
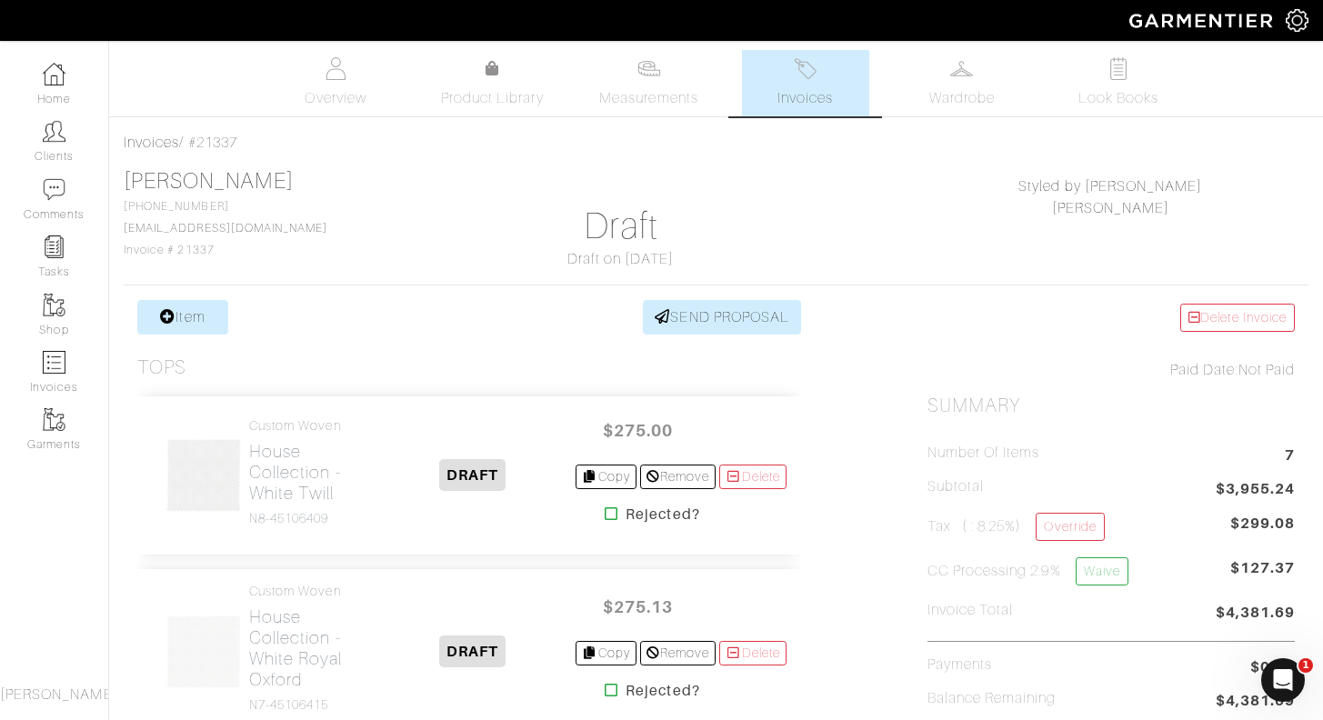
click at [824, 84] on link "Invoices" at bounding box center [805, 83] width 127 height 66
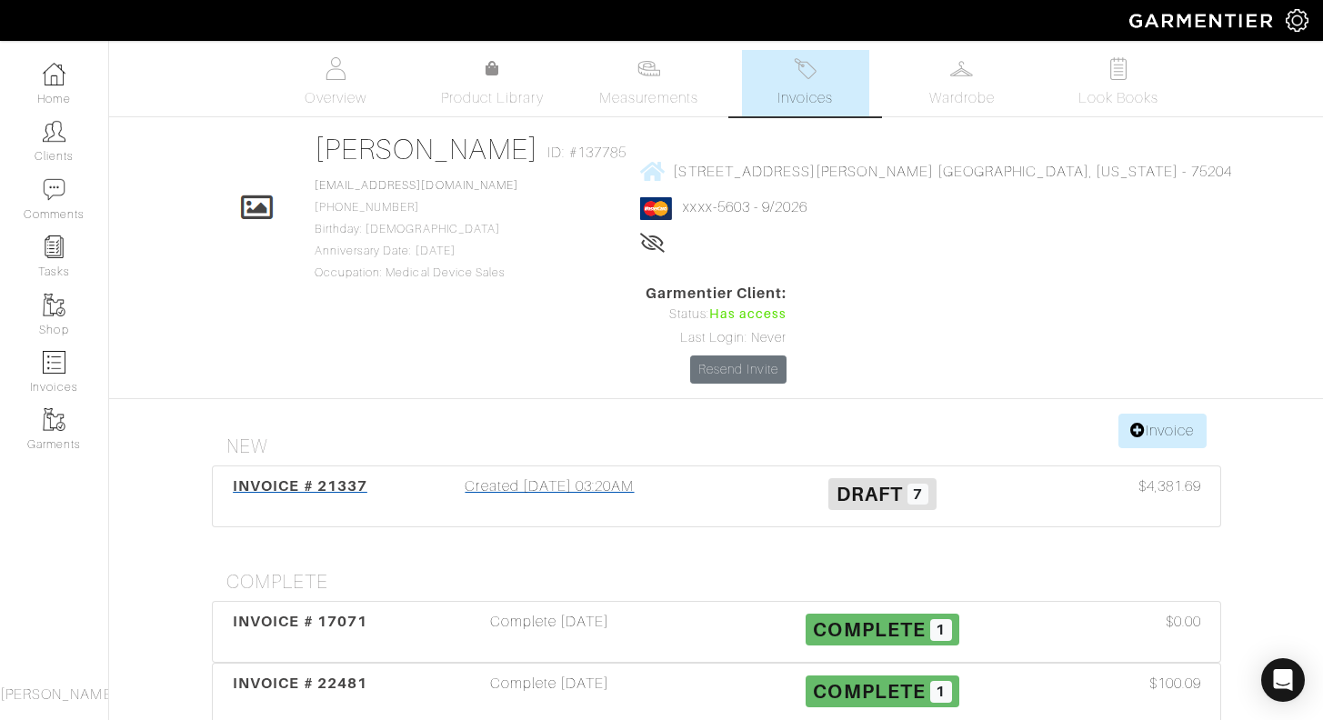
click at [592, 476] on div "Created [DATE] 03:20AM" at bounding box center [550, 497] width 333 height 42
